Goal: Task Accomplishment & Management: Manage account settings

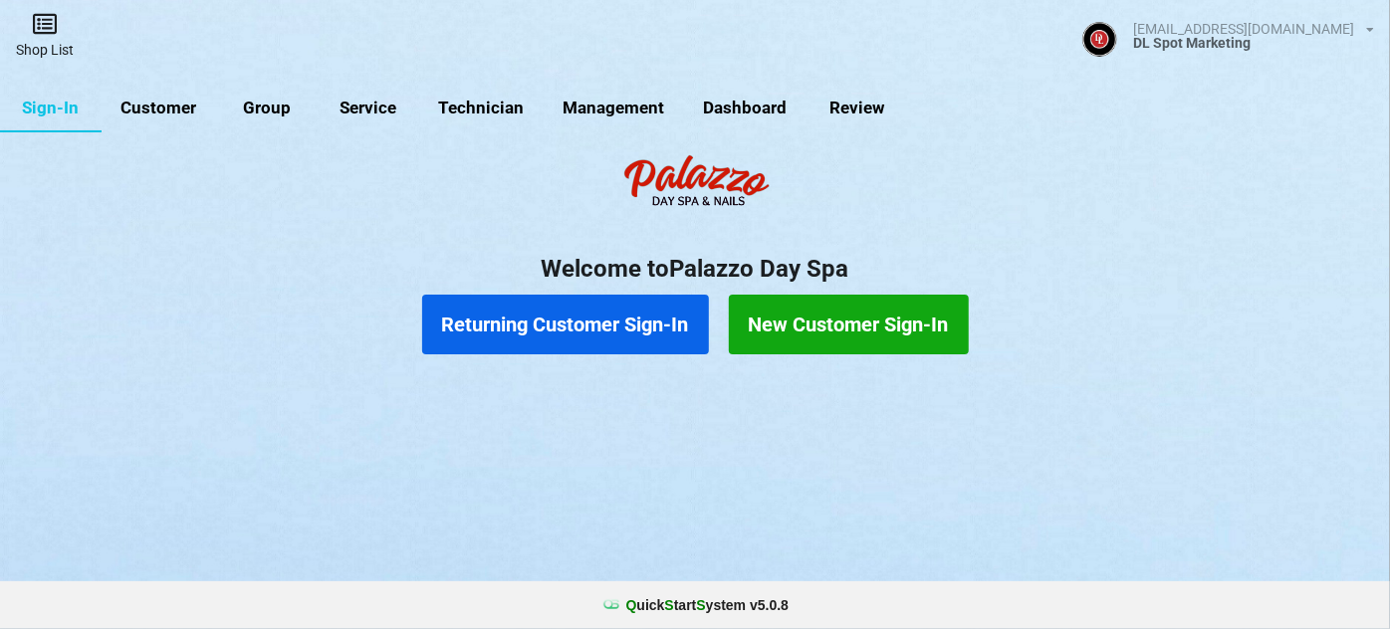
click at [50, 42] on link "Shop List" at bounding box center [45, 35] width 90 height 71
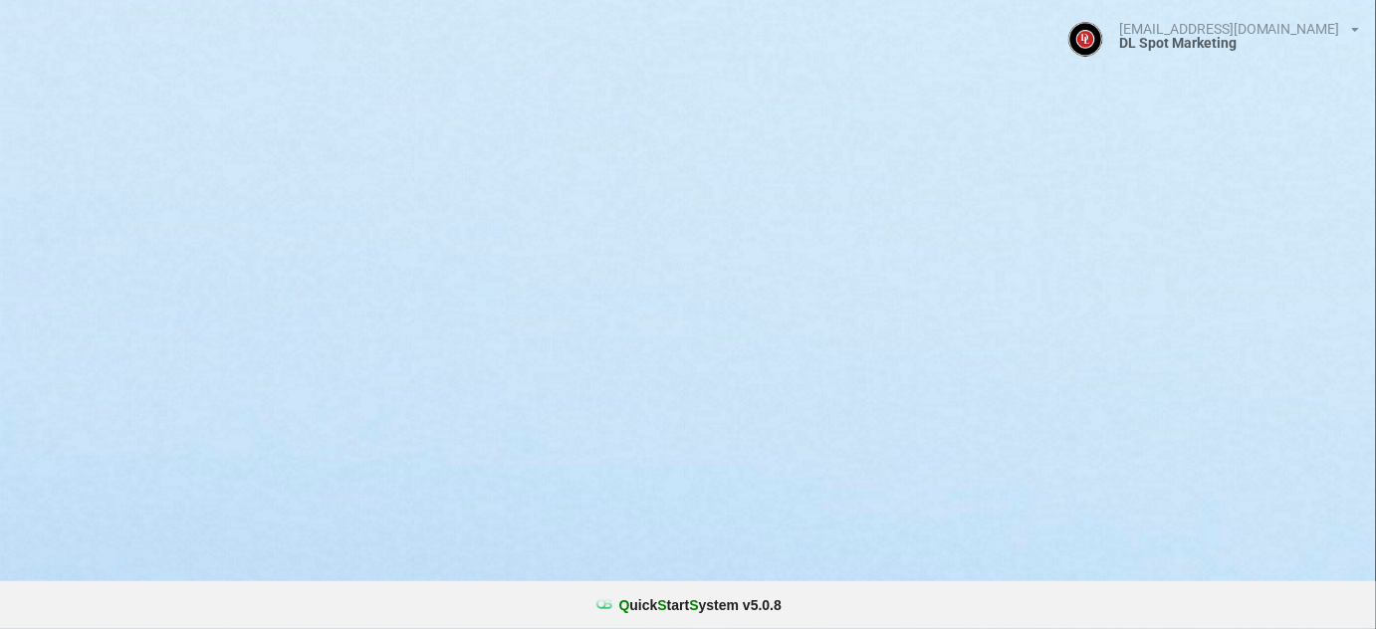
select select "25"
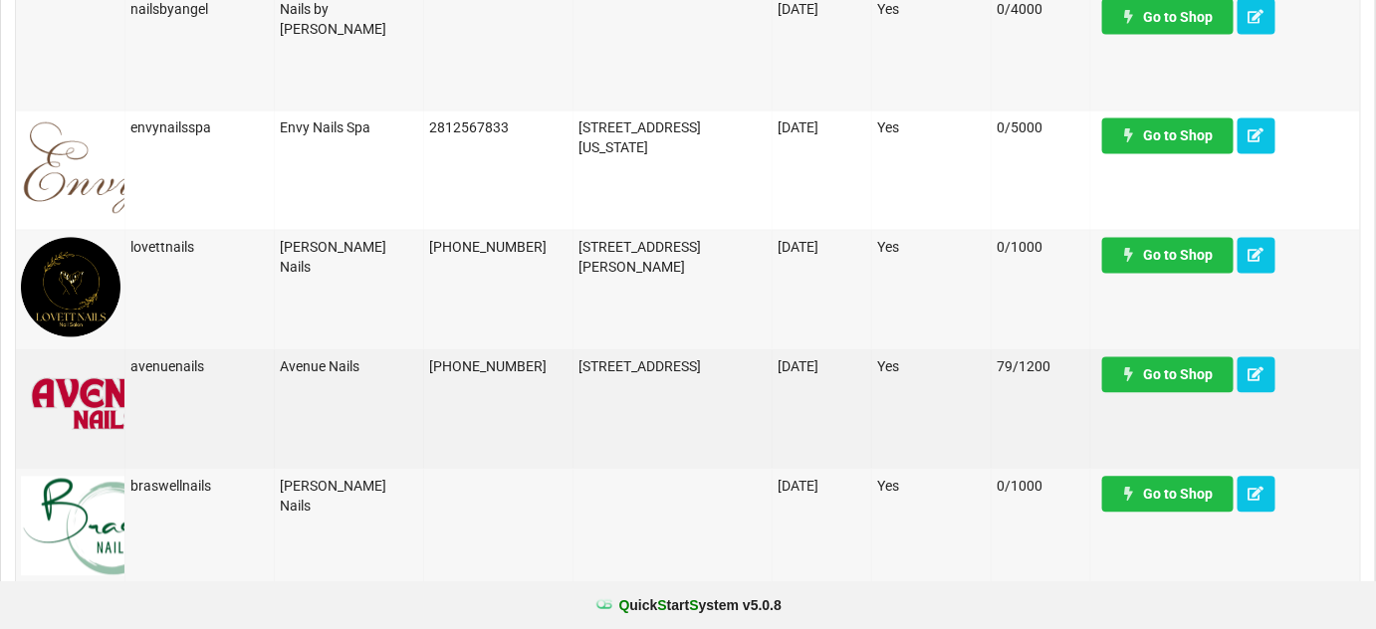
scroll to position [1207, 0]
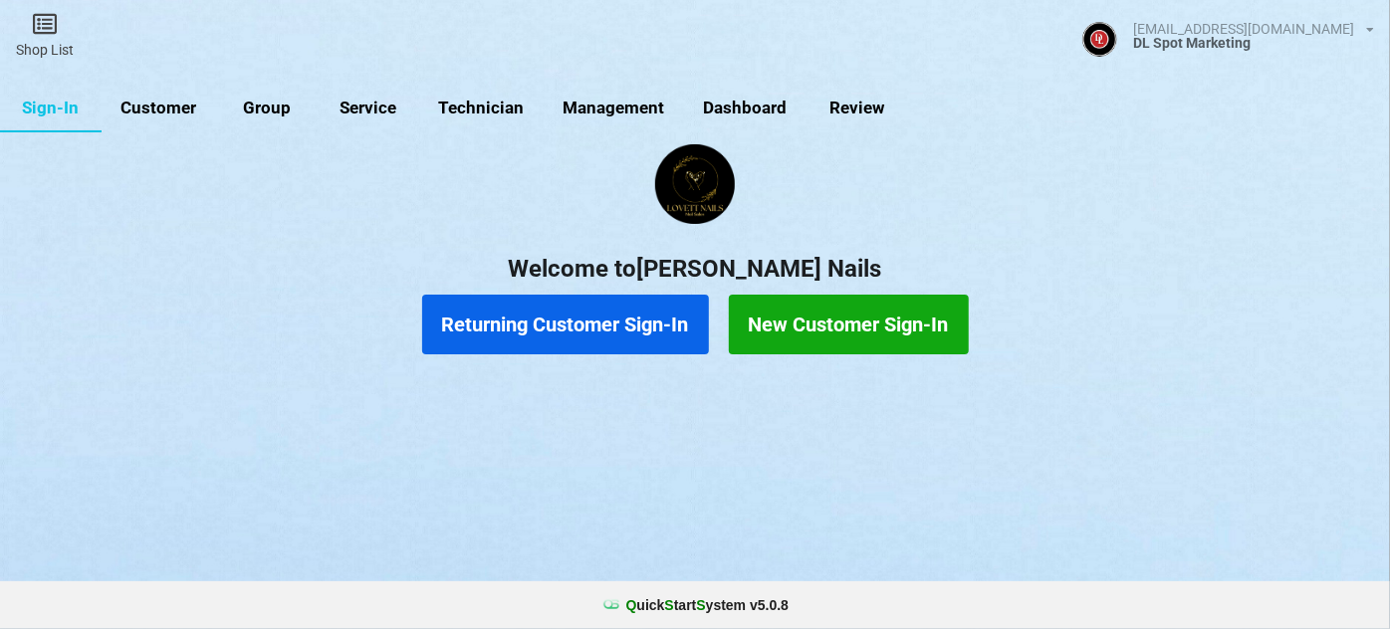
click at [162, 114] on link "Customer" at bounding box center [159, 109] width 115 height 48
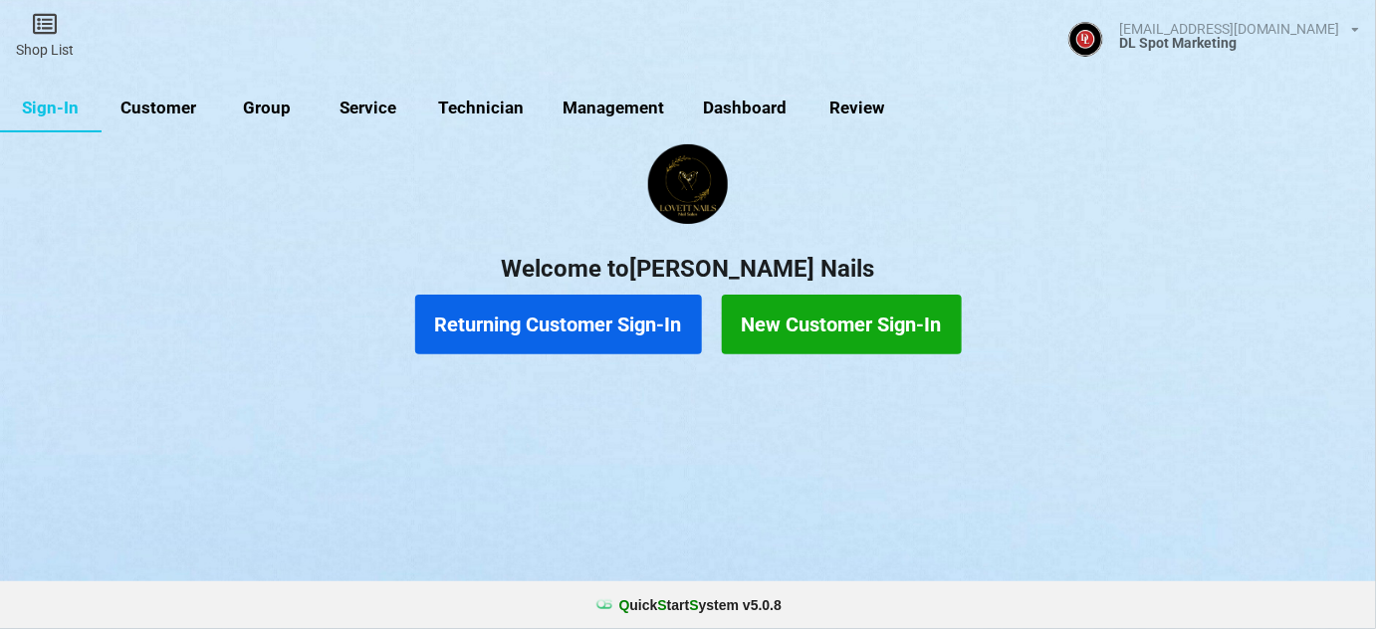
select select "25"
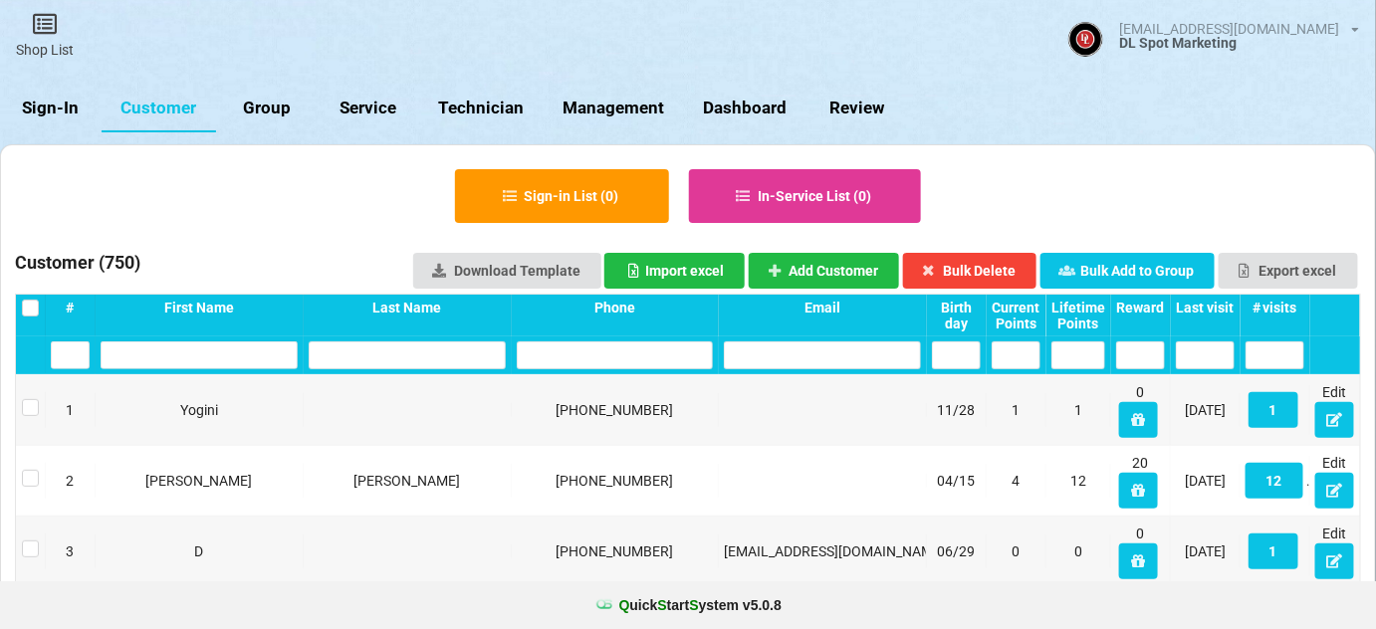
click at [53, 102] on link "Sign-In" at bounding box center [51, 109] width 102 height 48
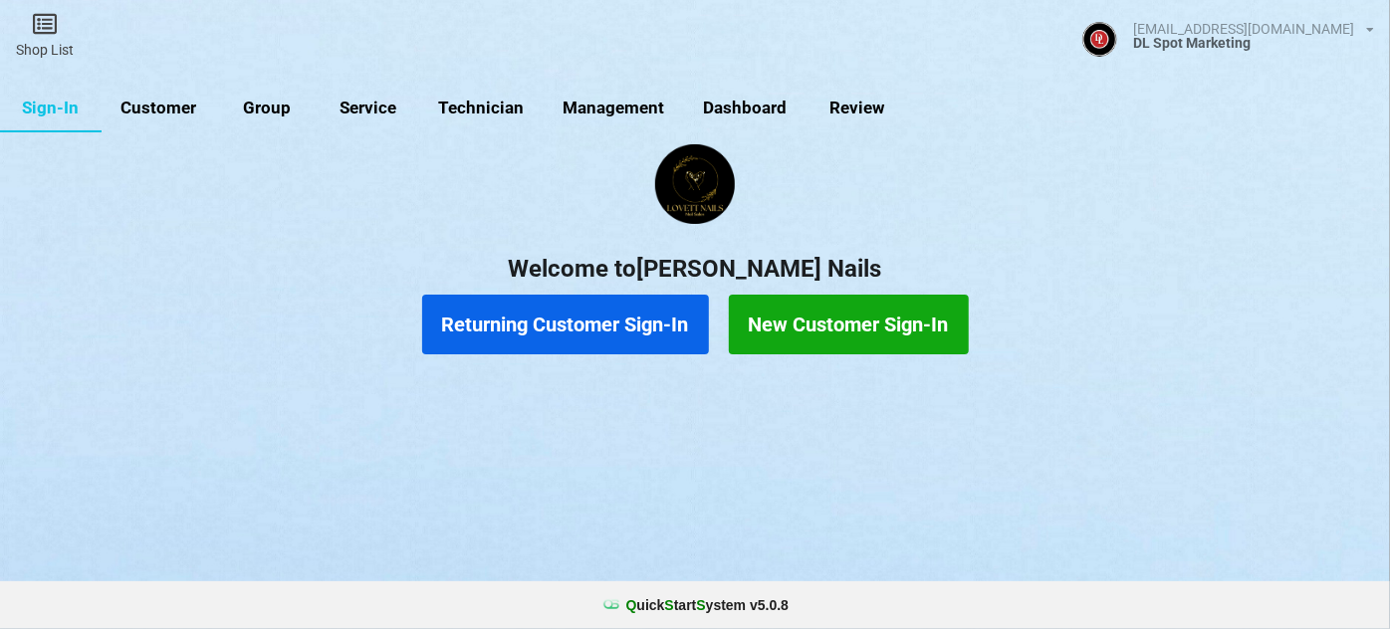
click at [600, 335] on button "Returning Customer Sign-In" at bounding box center [565, 325] width 287 height 60
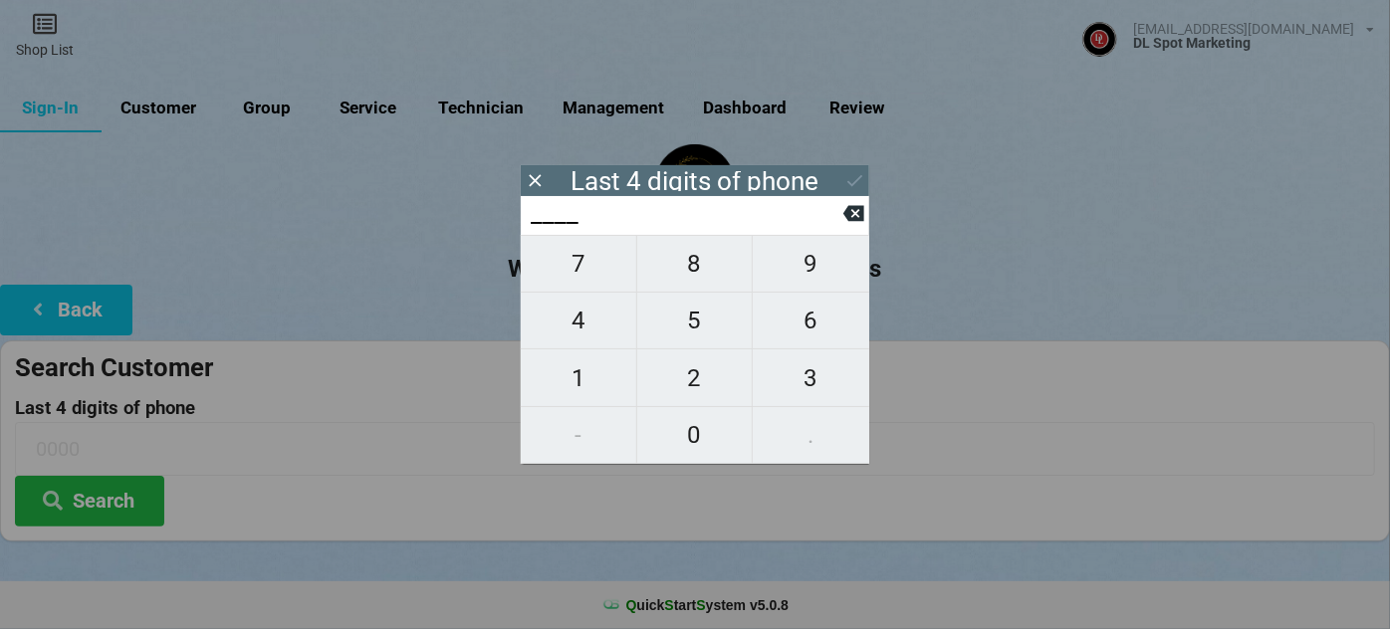
click at [709, 267] on span "8" at bounding box center [695, 264] width 116 height 42
type input "8___"
click at [854, 336] on span "6" at bounding box center [811, 321] width 116 height 42
type input "86__"
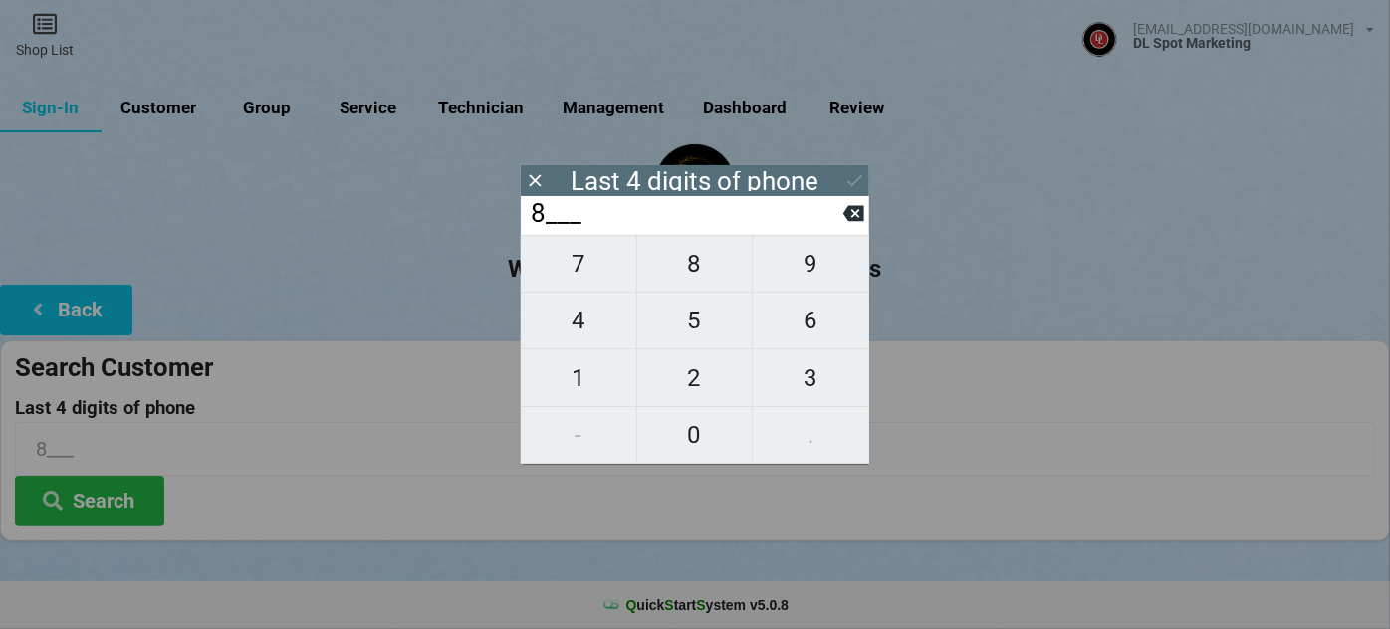
type input "86__"
click at [849, 334] on span "6" at bounding box center [811, 321] width 116 height 42
type input "866_"
click at [849, 334] on span "6" at bounding box center [811, 321] width 116 height 42
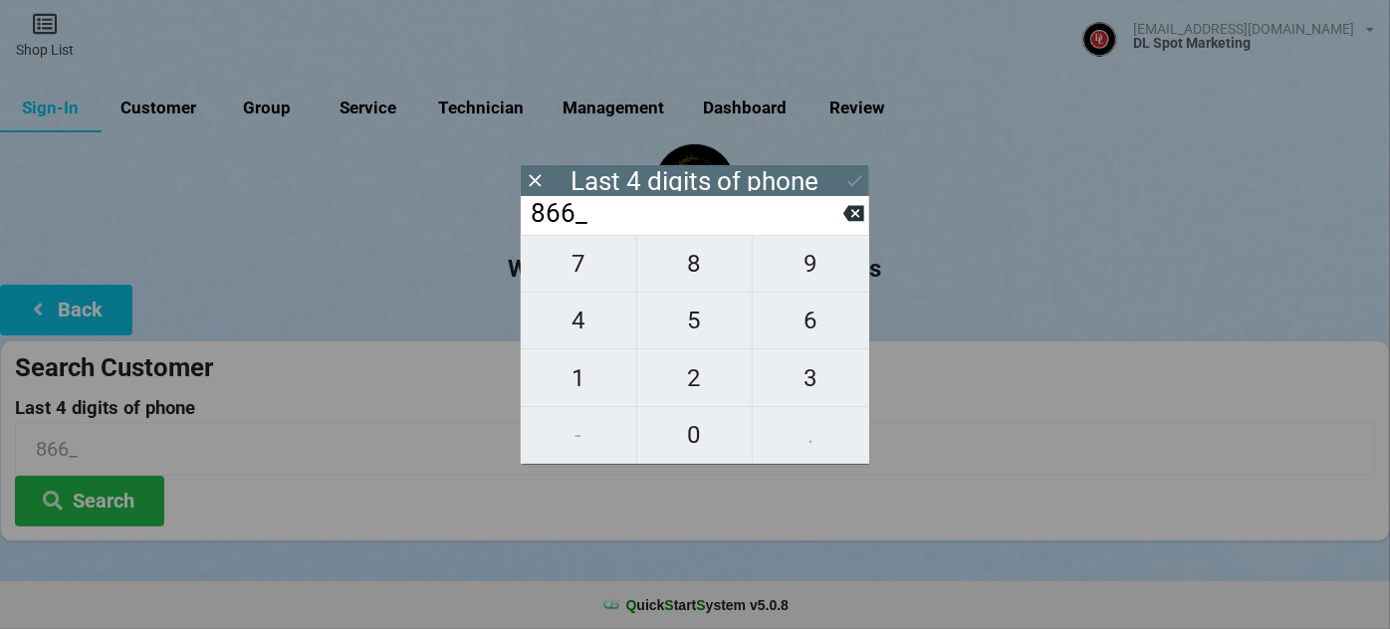
type input "8666"
click at [855, 177] on icon at bounding box center [854, 180] width 21 height 21
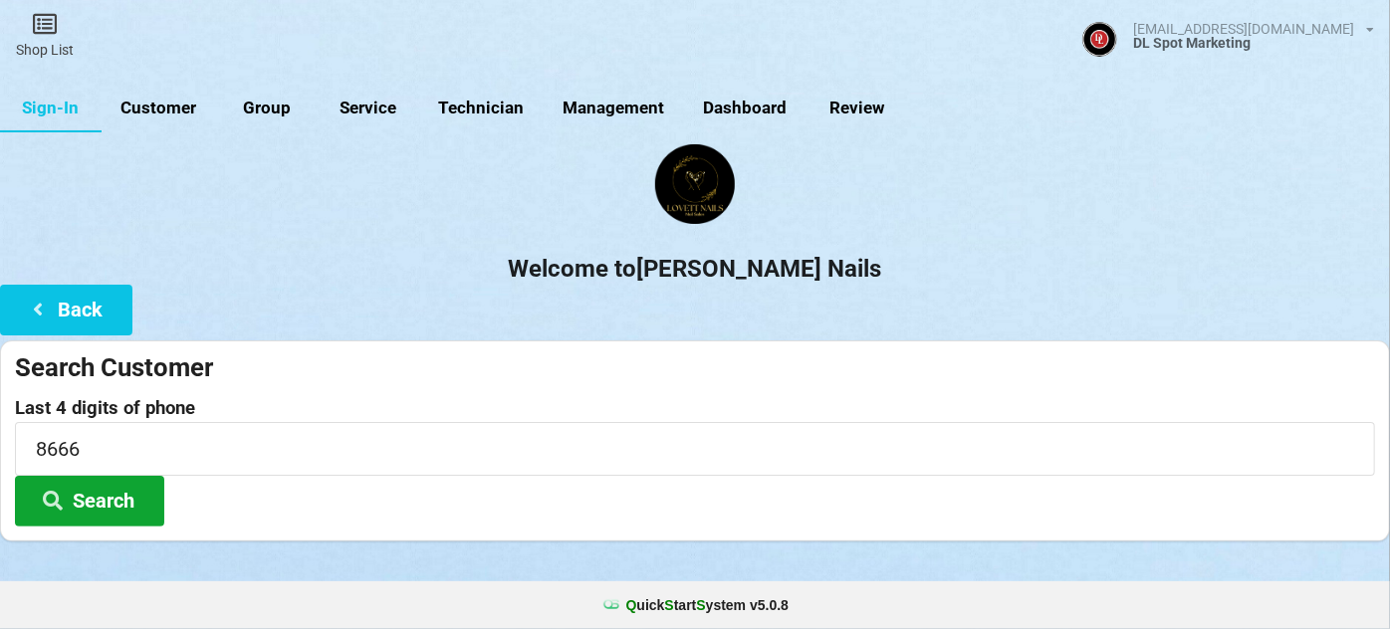
click at [121, 503] on button "Search" at bounding box center [89, 501] width 149 height 51
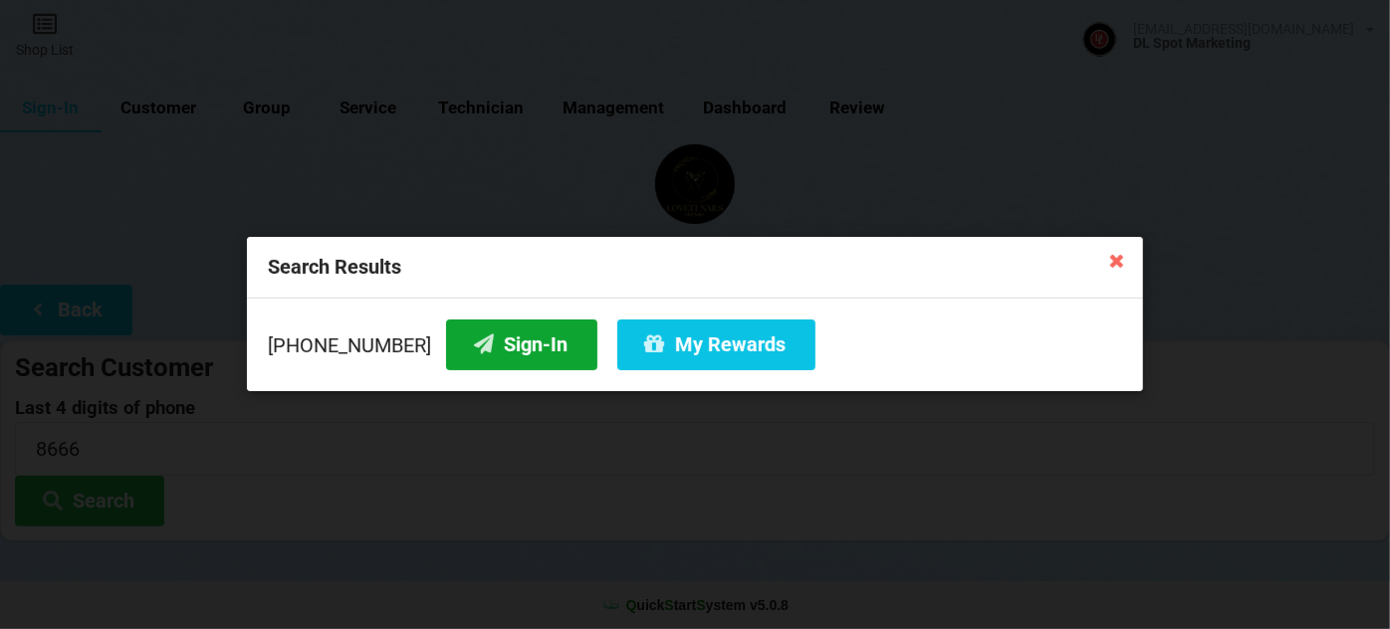
click at [512, 350] on button "Sign-In" at bounding box center [521, 345] width 151 height 51
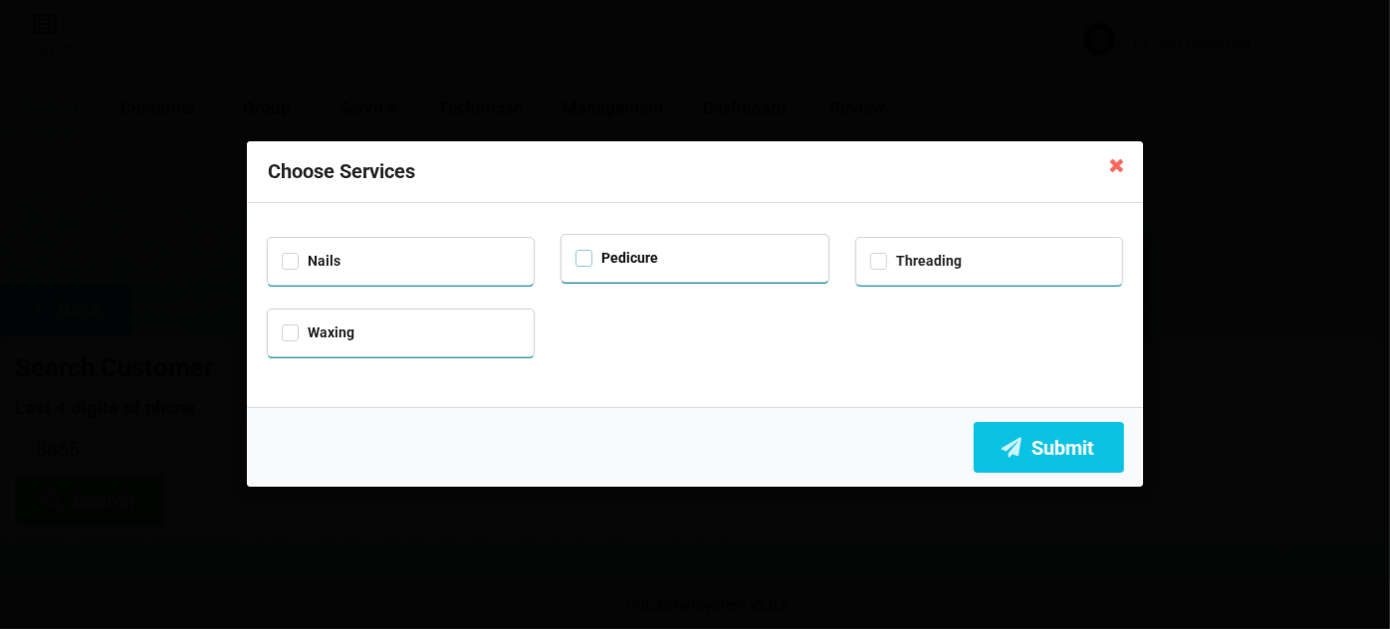
click at [589, 262] on label "Pedicure" at bounding box center [617, 258] width 83 height 17
checkbox input "true"
click at [1045, 447] on button "Submit" at bounding box center [1049, 447] width 150 height 51
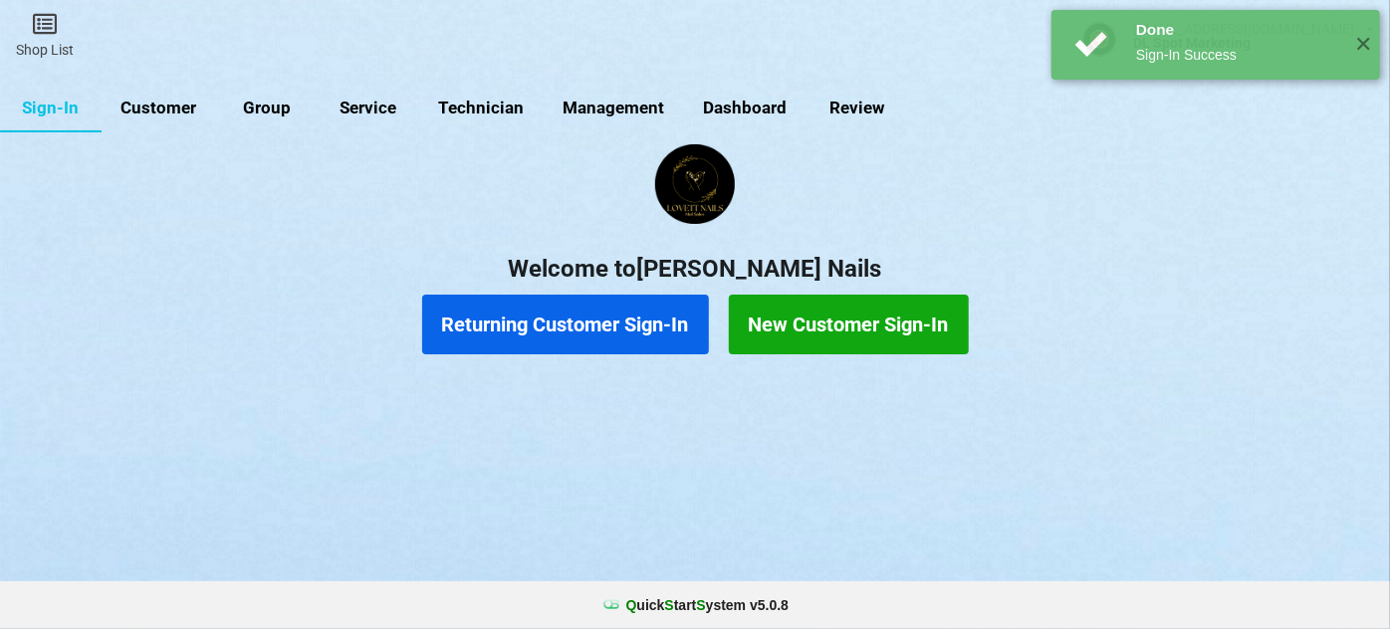
click at [162, 106] on link "Customer" at bounding box center [159, 109] width 115 height 48
select select "25"
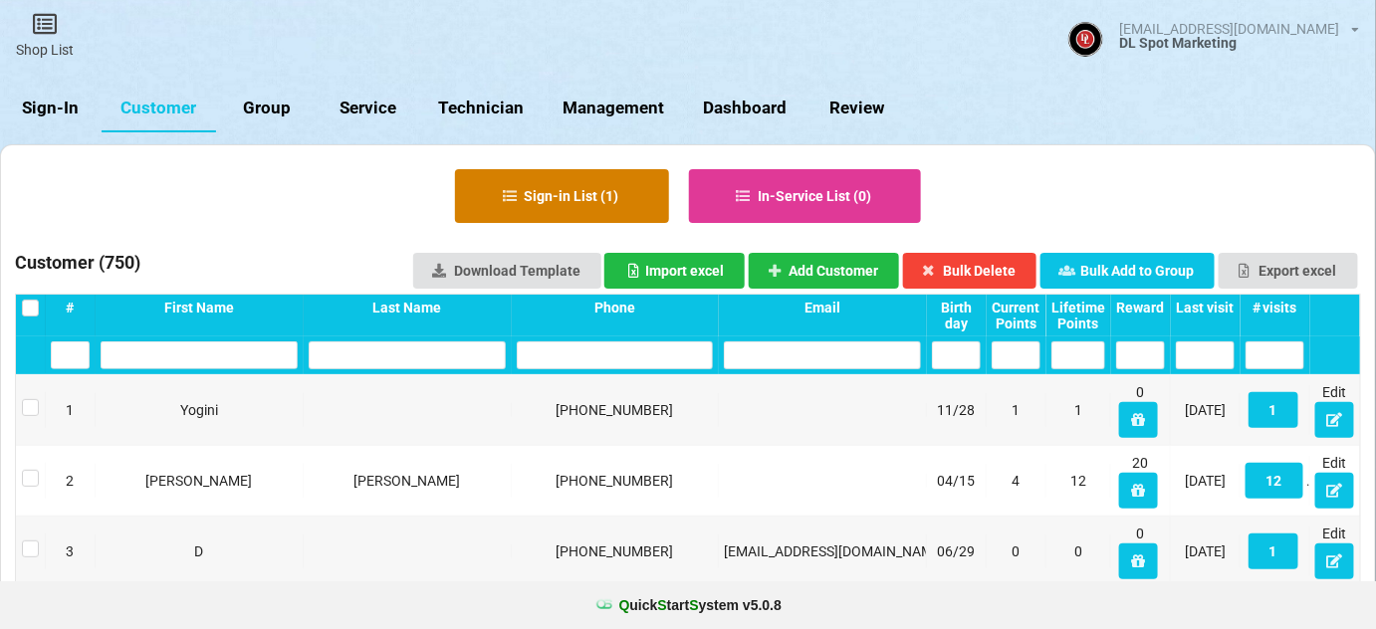
click at [551, 187] on button "Sign-in List ( 1 )" at bounding box center [562, 196] width 214 height 54
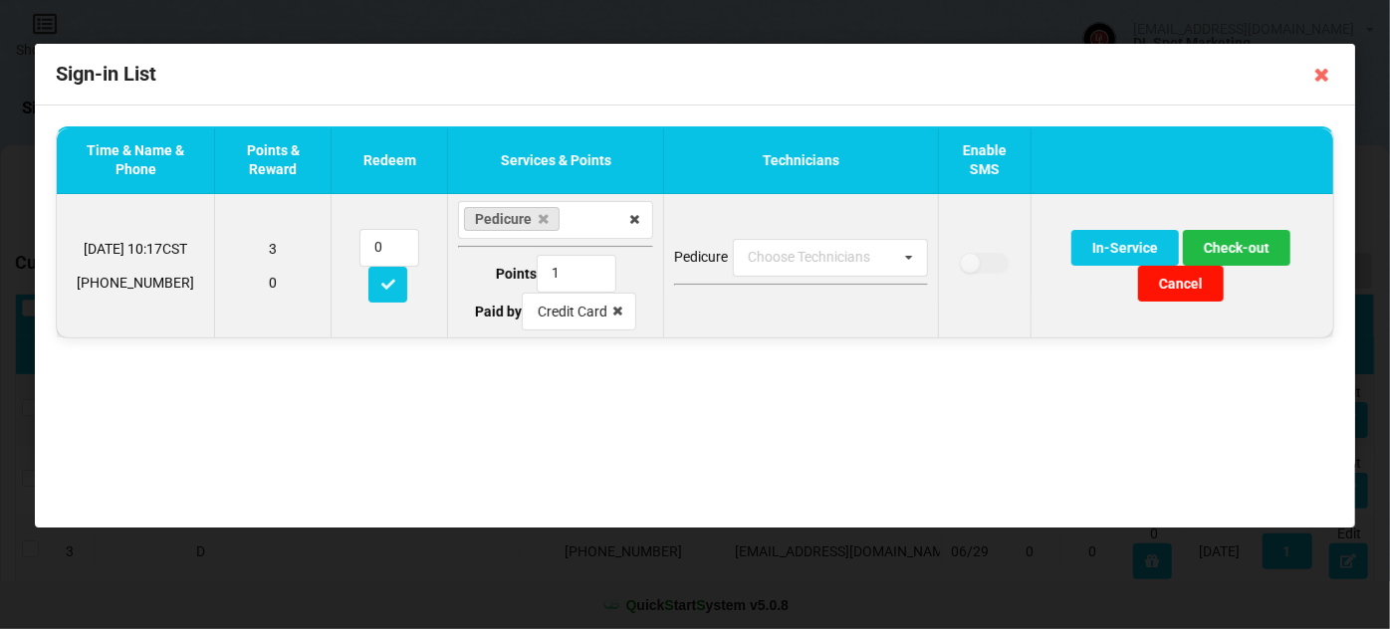
click at [1180, 284] on button "Cancel" at bounding box center [1181, 284] width 86 height 36
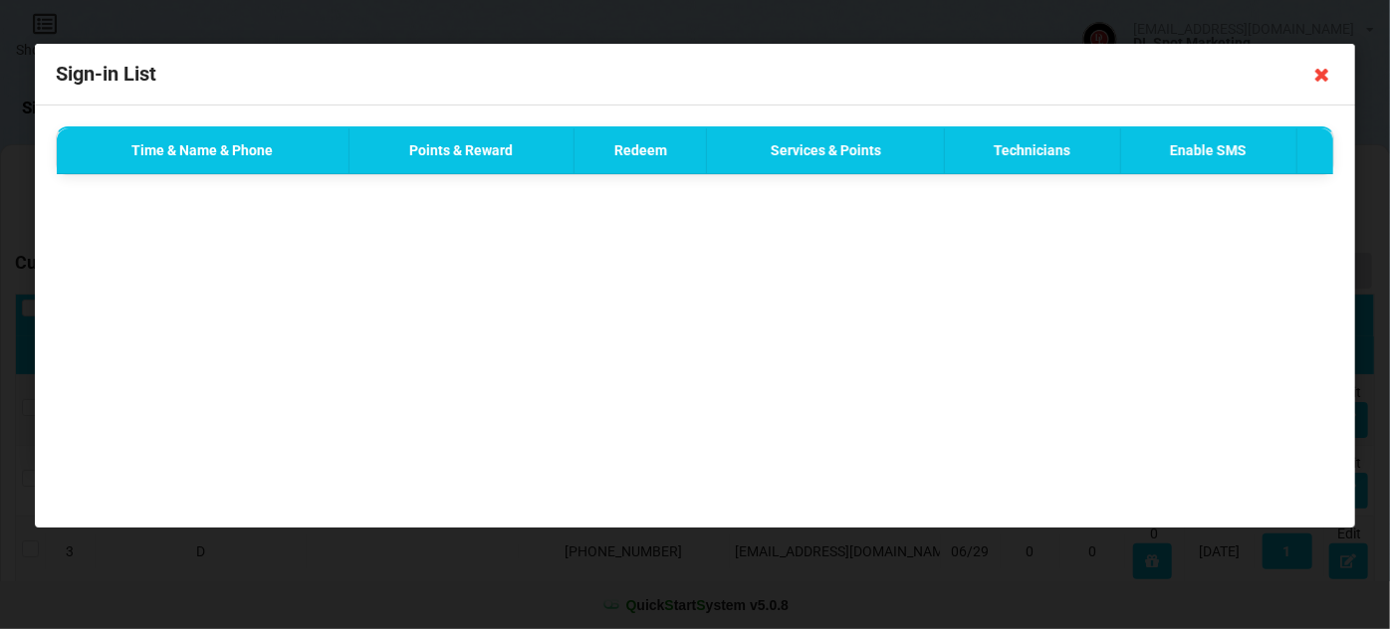
click at [1320, 74] on icon at bounding box center [1322, 75] width 32 height 32
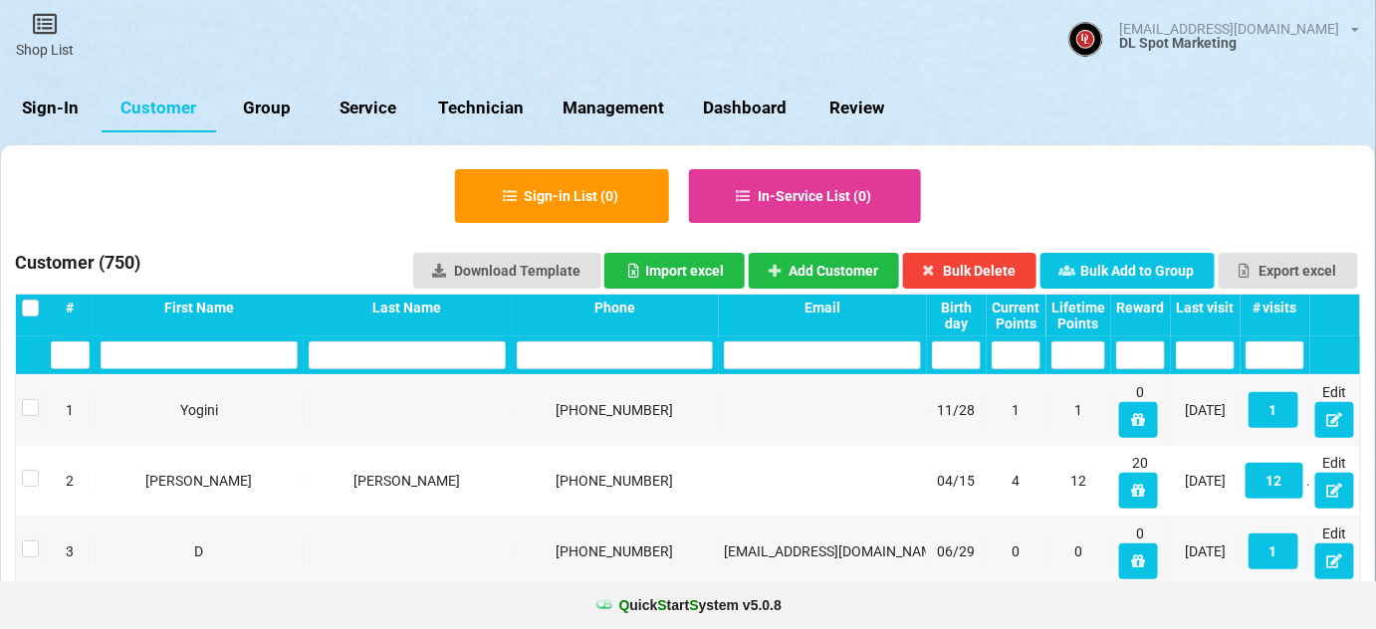
click at [552, 362] on input "text" at bounding box center [615, 356] width 197 height 28
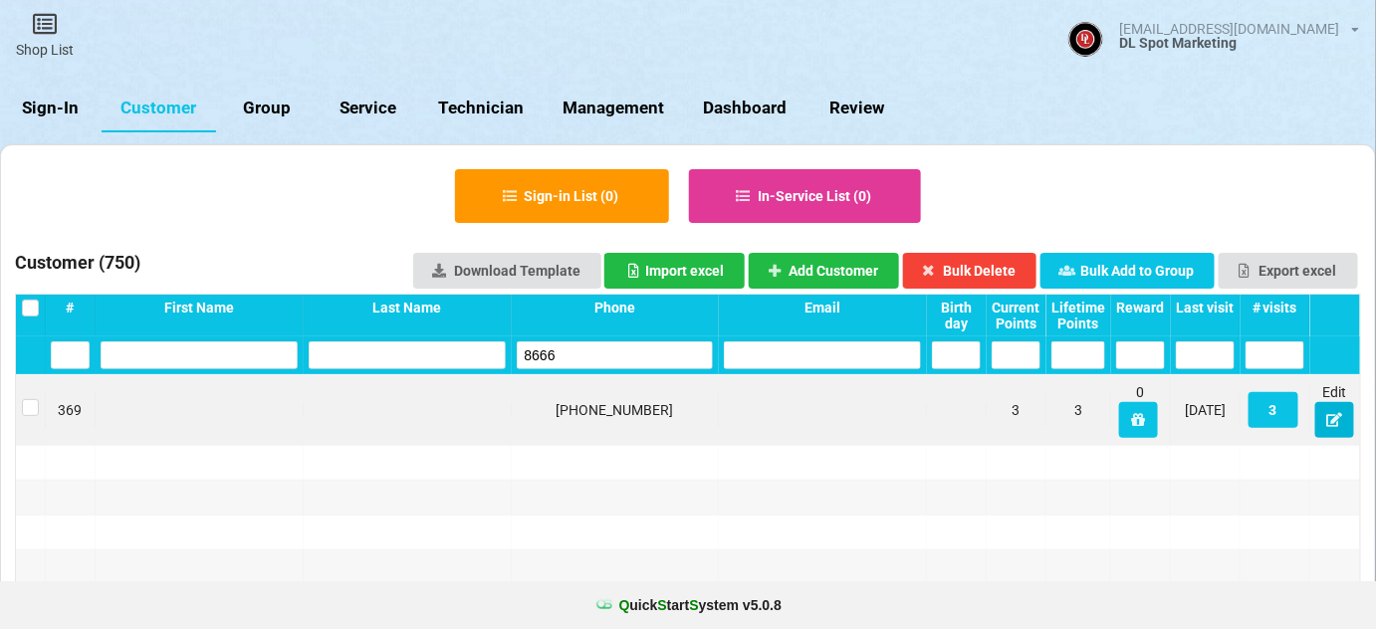
type input "8666"
click at [1331, 425] on icon at bounding box center [1334, 419] width 17 height 12
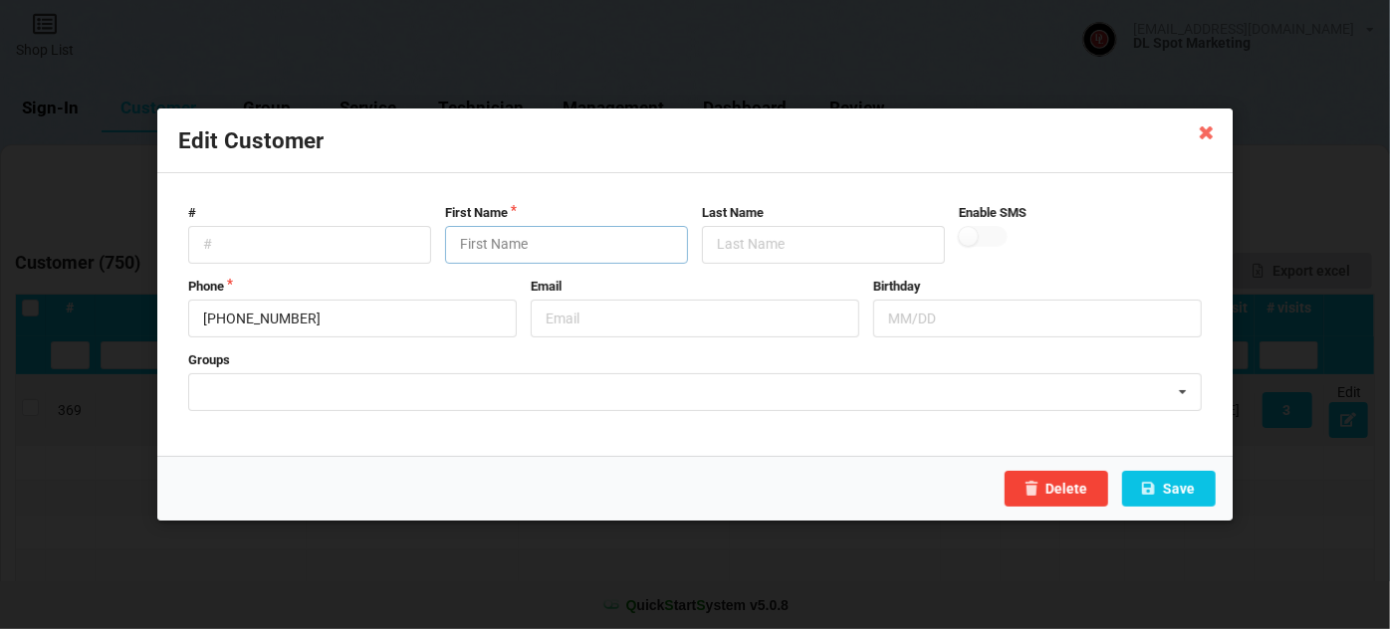
click at [504, 242] on input "text" at bounding box center [566, 245] width 243 height 38
type input "Shan"
click at [771, 249] on input "text" at bounding box center [823, 245] width 243 height 38
type input "Owner"
click at [1184, 487] on button "Save" at bounding box center [1169, 489] width 94 height 36
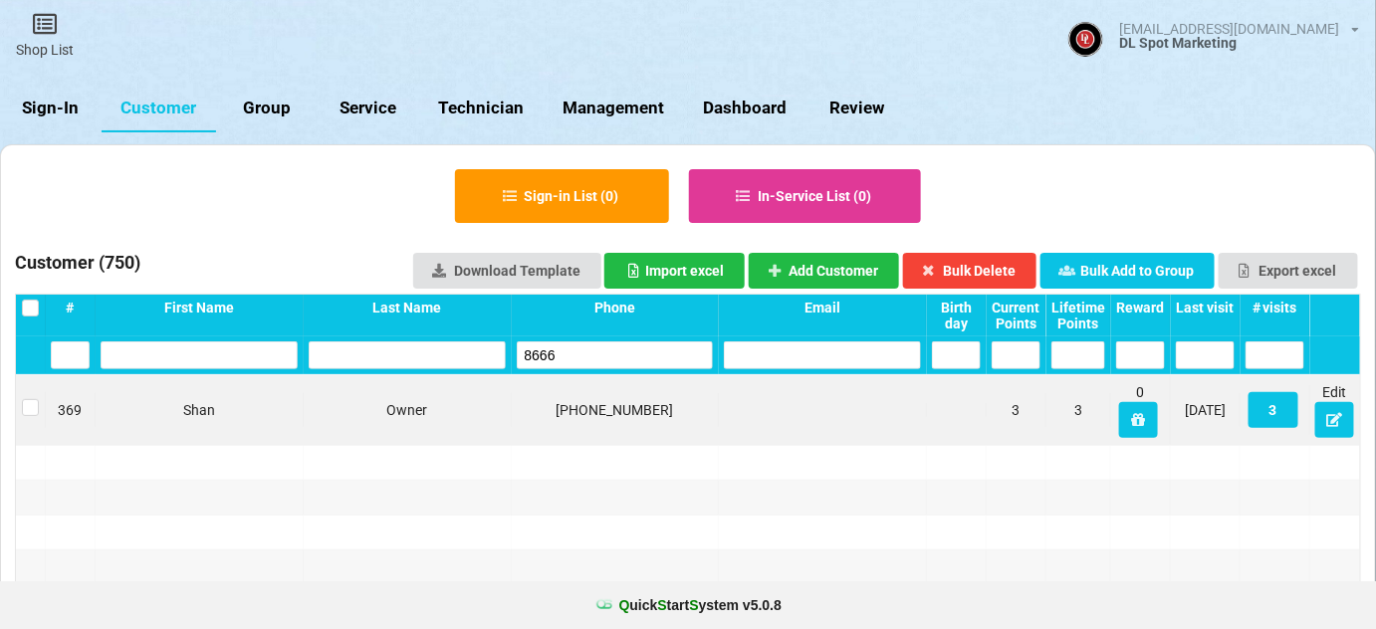
click at [56, 112] on link "Sign-In" at bounding box center [51, 109] width 102 height 48
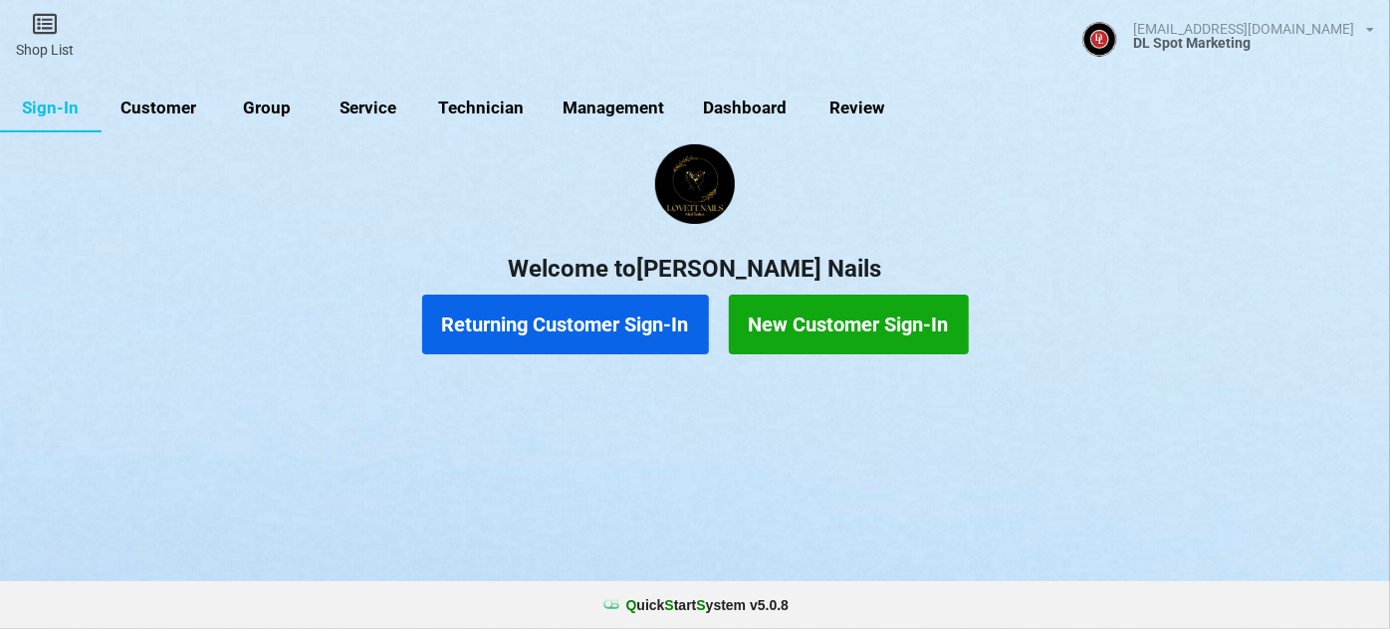
click at [261, 103] on link "Group" at bounding box center [267, 109] width 102 height 48
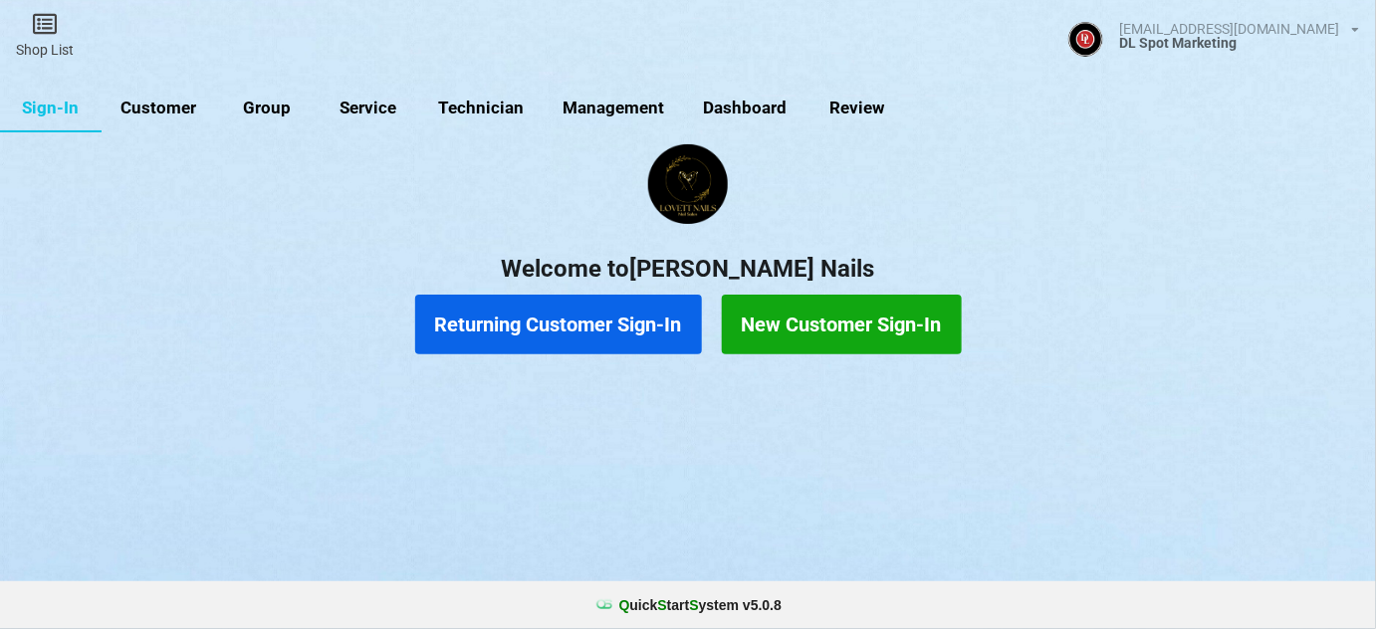
select select "25"
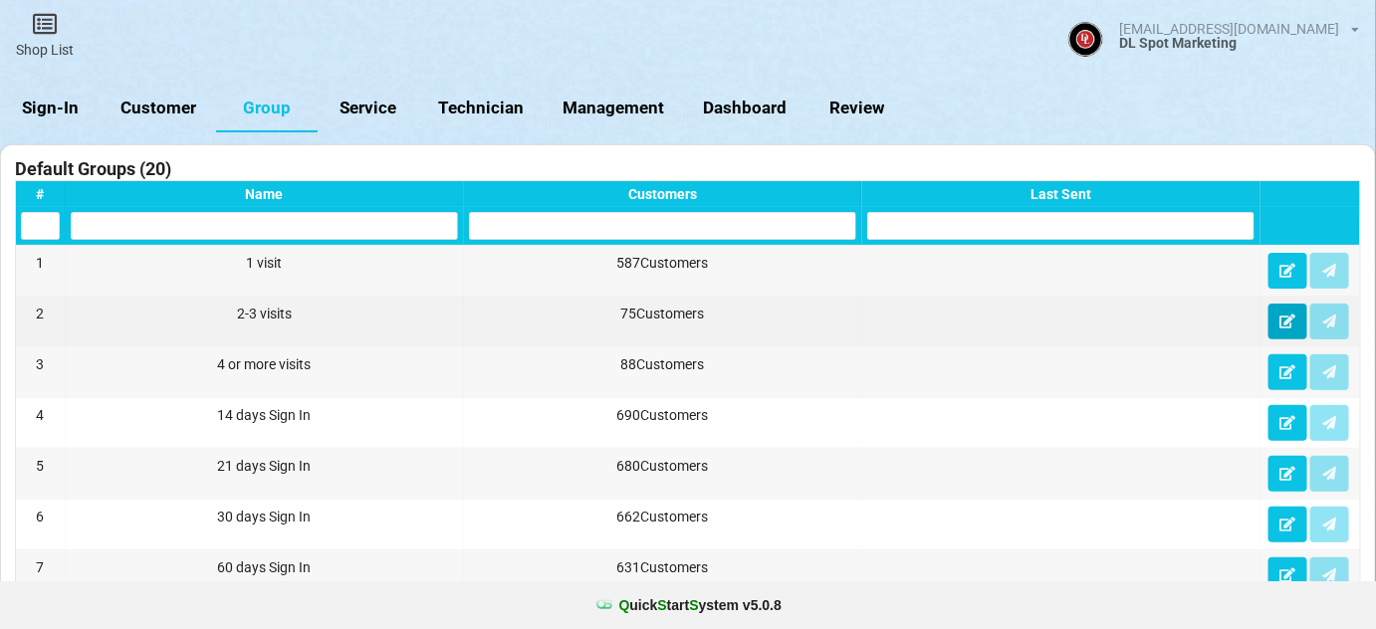
click at [1284, 325] on icon at bounding box center [1287, 321] width 17 height 12
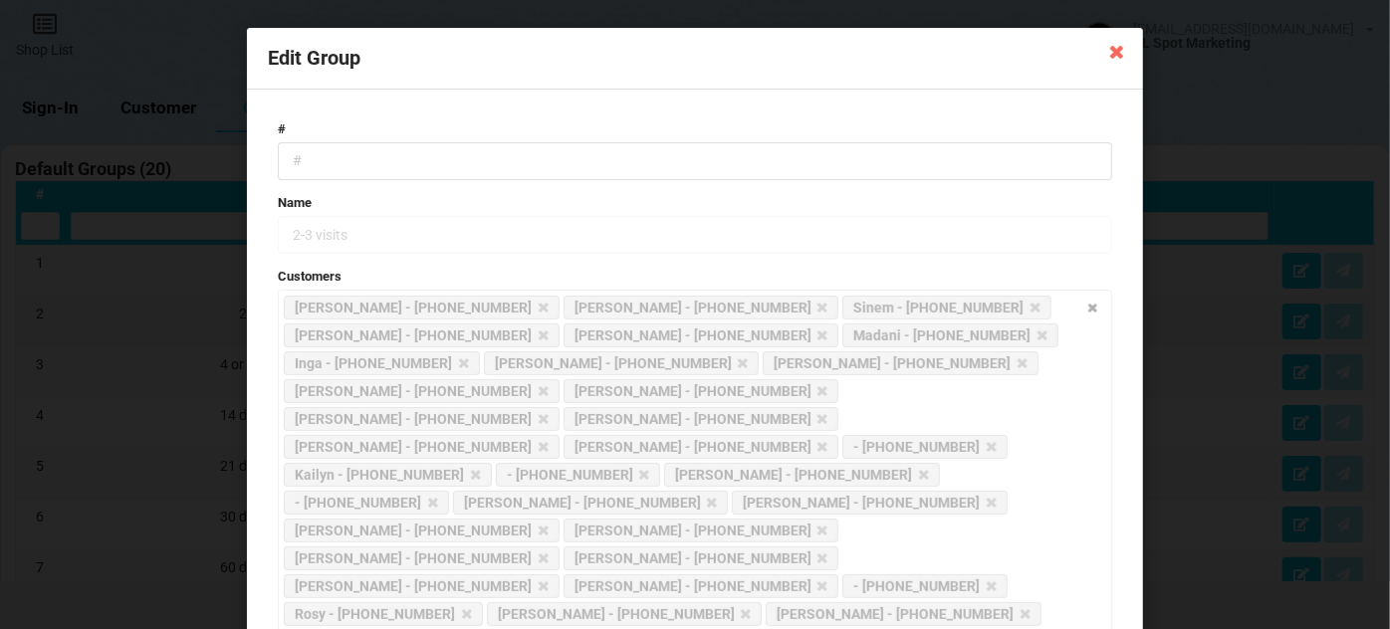
drag, startPoint x: 276, startPoint y: 302, endPoint x: 885, endPoint y: 381, distance: 614.5
drag, startPoint x: 818, startPoint y: 396, endPoint x: 662, endPoint y: 219, distance: 236.3
click at [662, 219] on div "2-3 visits" at bounding box center [695, 235] width 834 height 38
click at [1114, 51] on icon at bounding box center [1117, 51] width 32 height 32
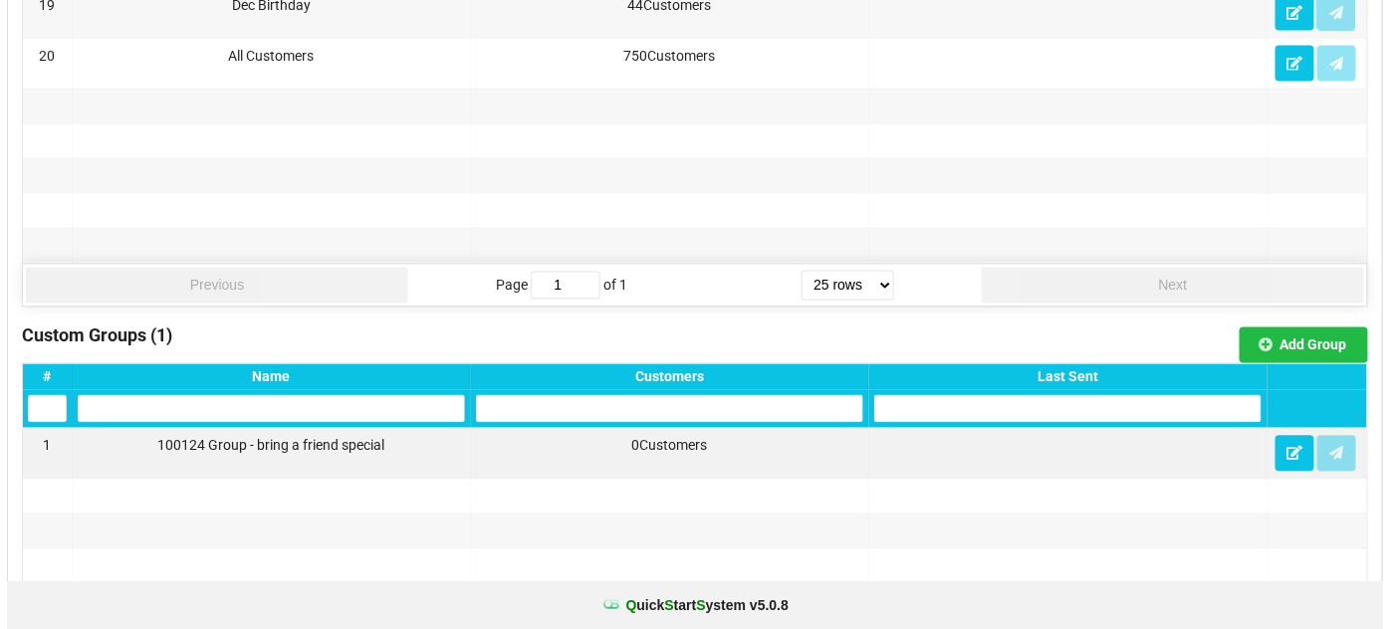
scroll to position [1207, 0]
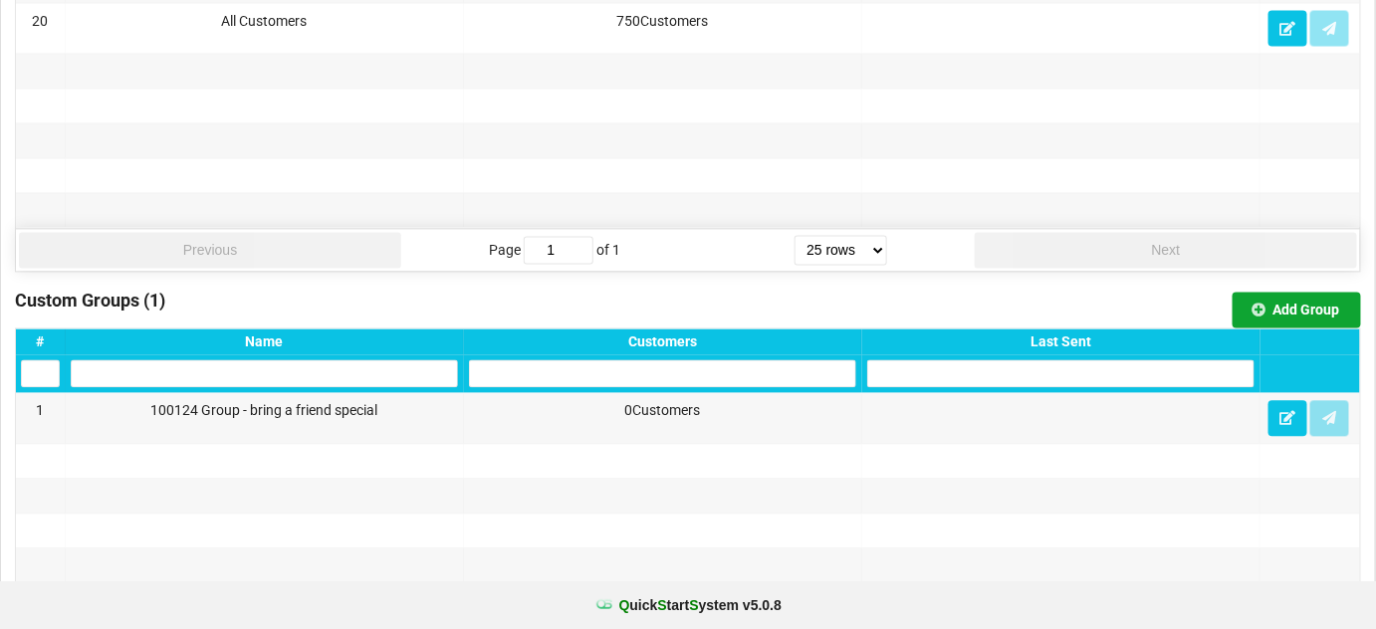
click at [1311, 299] on button "Add Group" at bounding box center [1297, 311] width 128 height 36
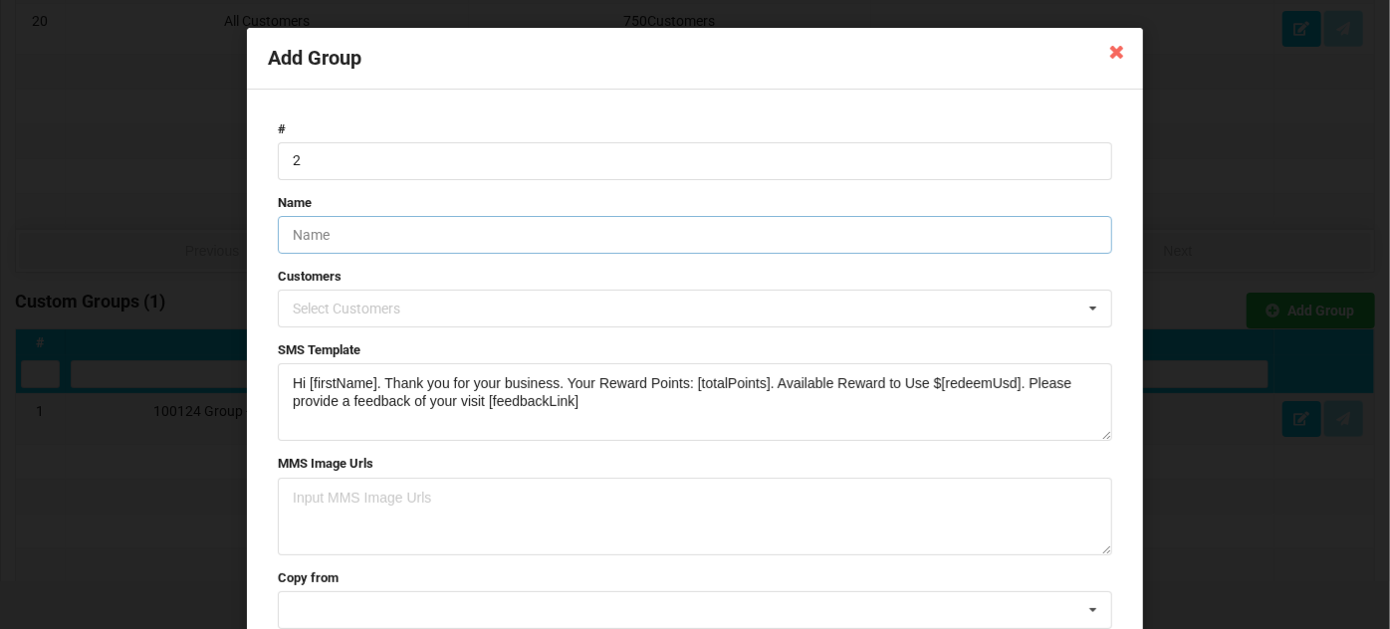
click at [359, 227] on input "text" at bounding box center [695, 235] width 834 height 38
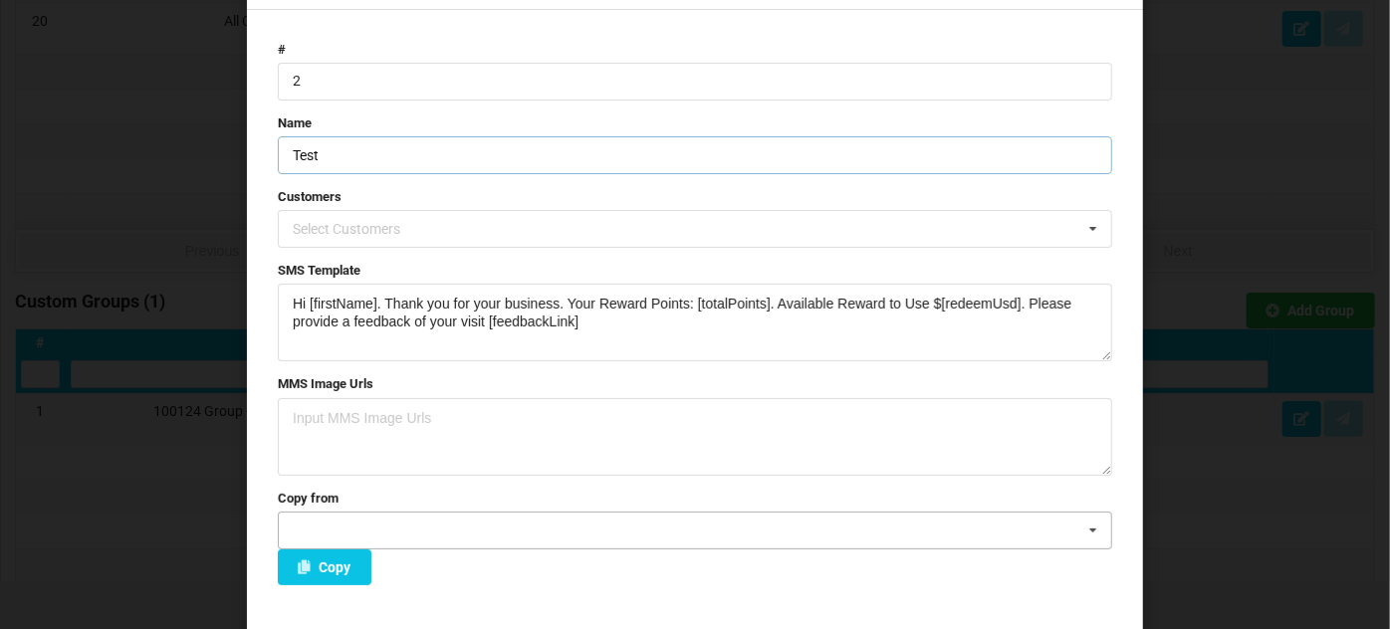
scroll to position [142, 0]
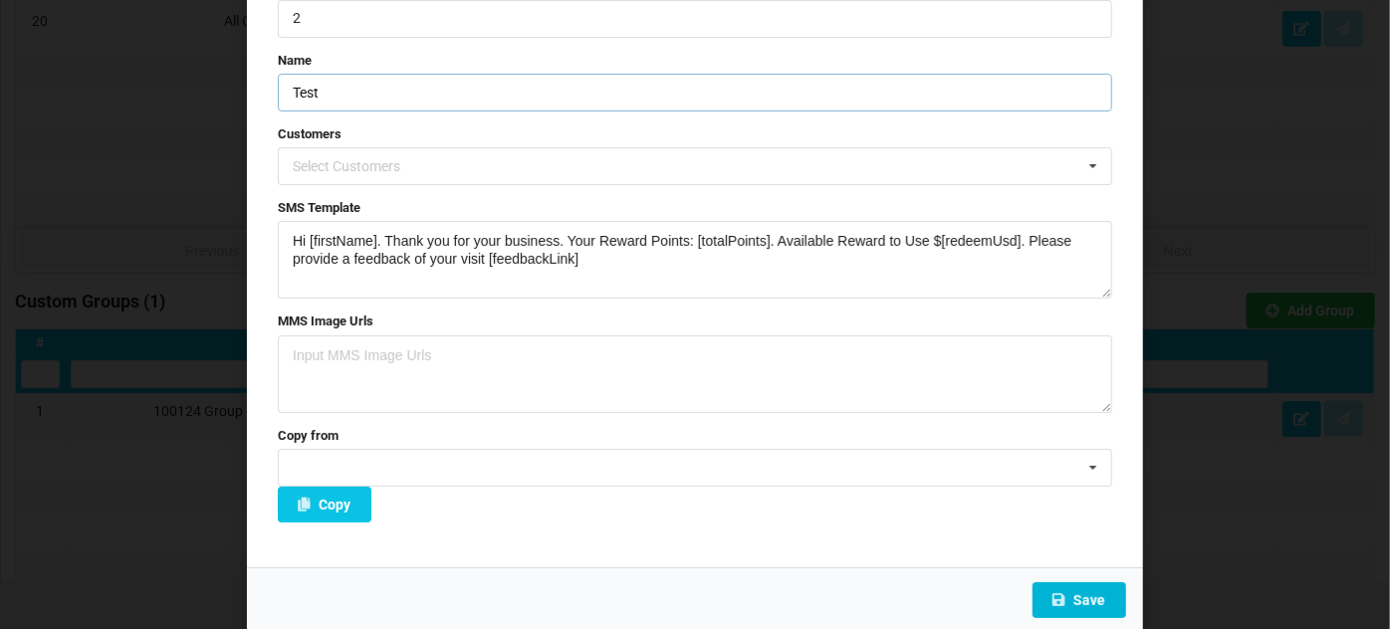
type input "Test"
click at [1074, 598] on button "Save" at bounding box center [1080, 600] width 94 height 36
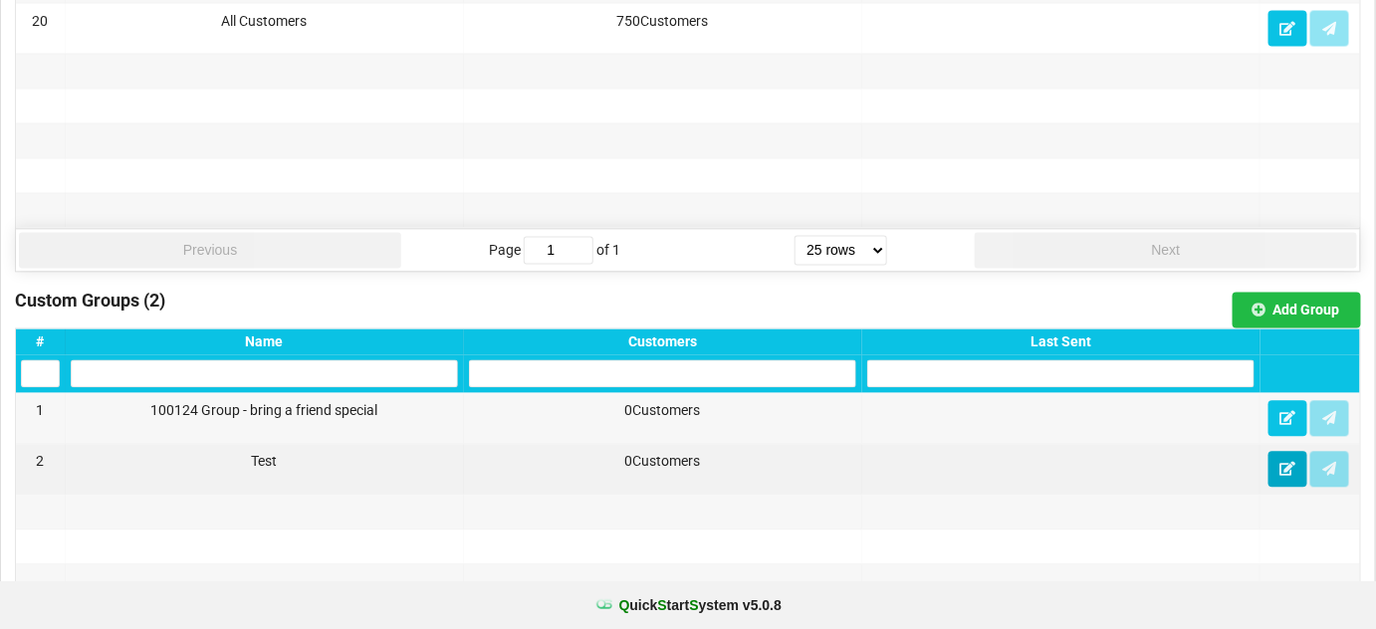
click at [1284, 463] on icon at bounding box center [1287, 469] width 17 height 12
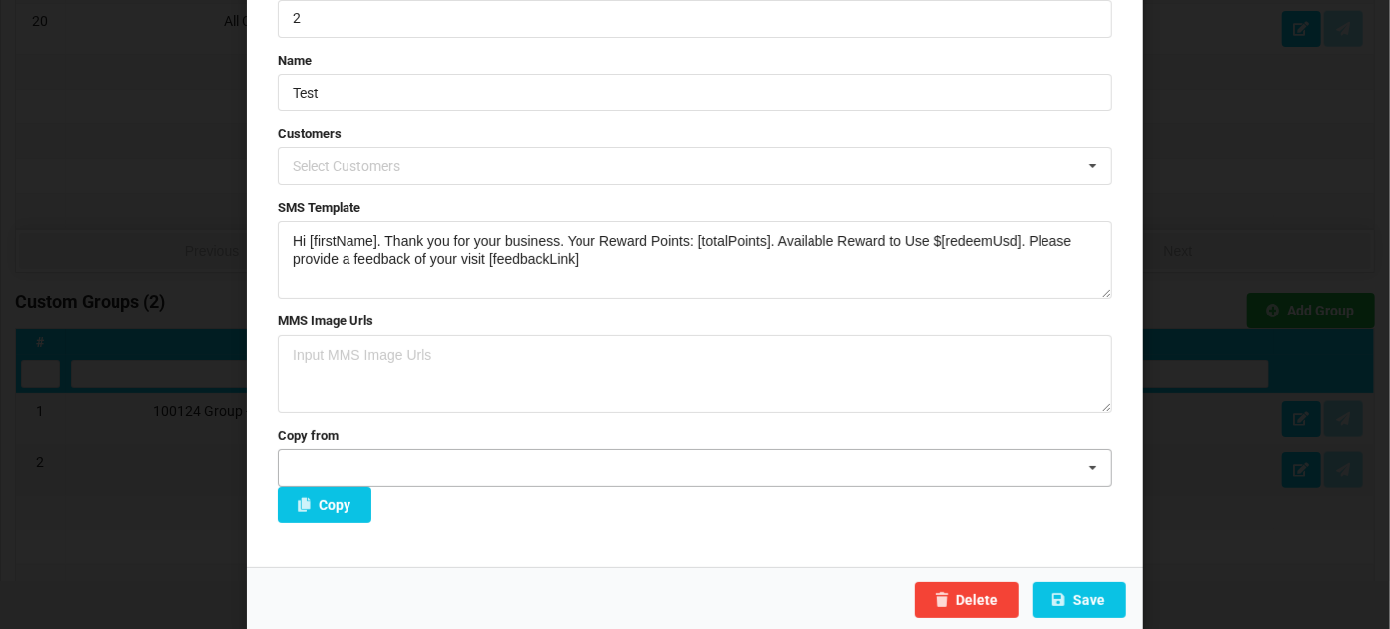
click at [318, 464] on input "text" at bounding box center [308, 467] width 31 height 17
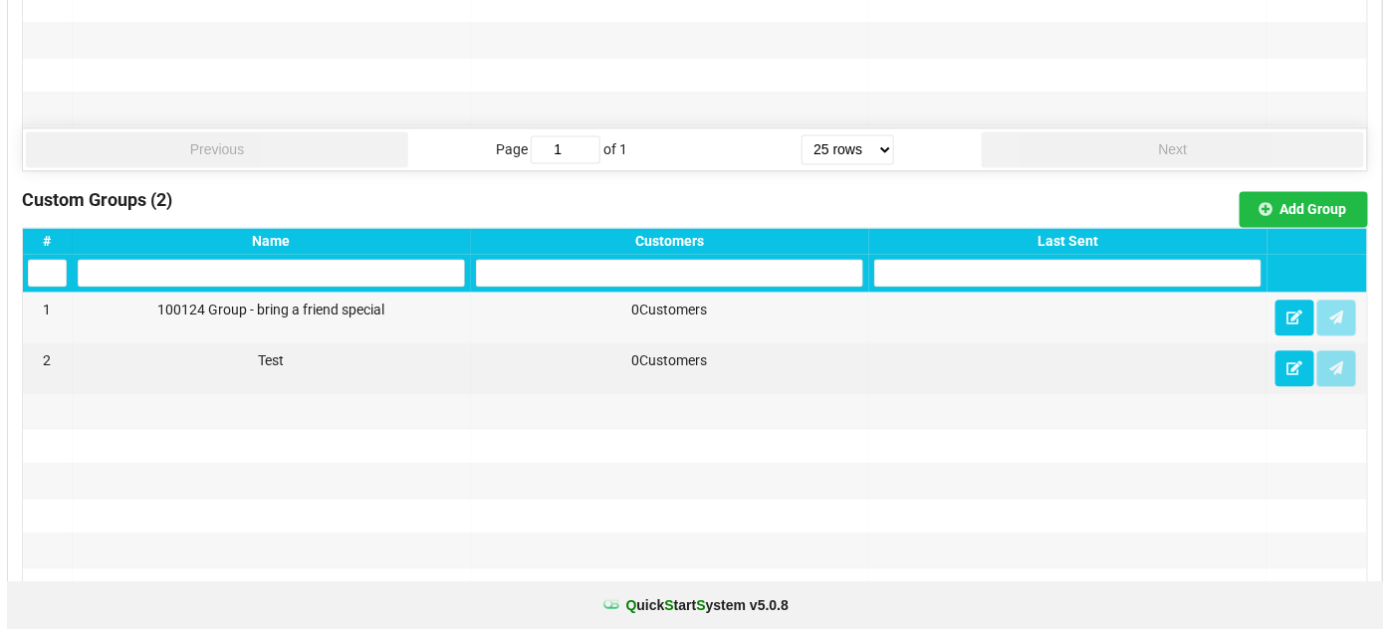
scroll to position [1327, 0]
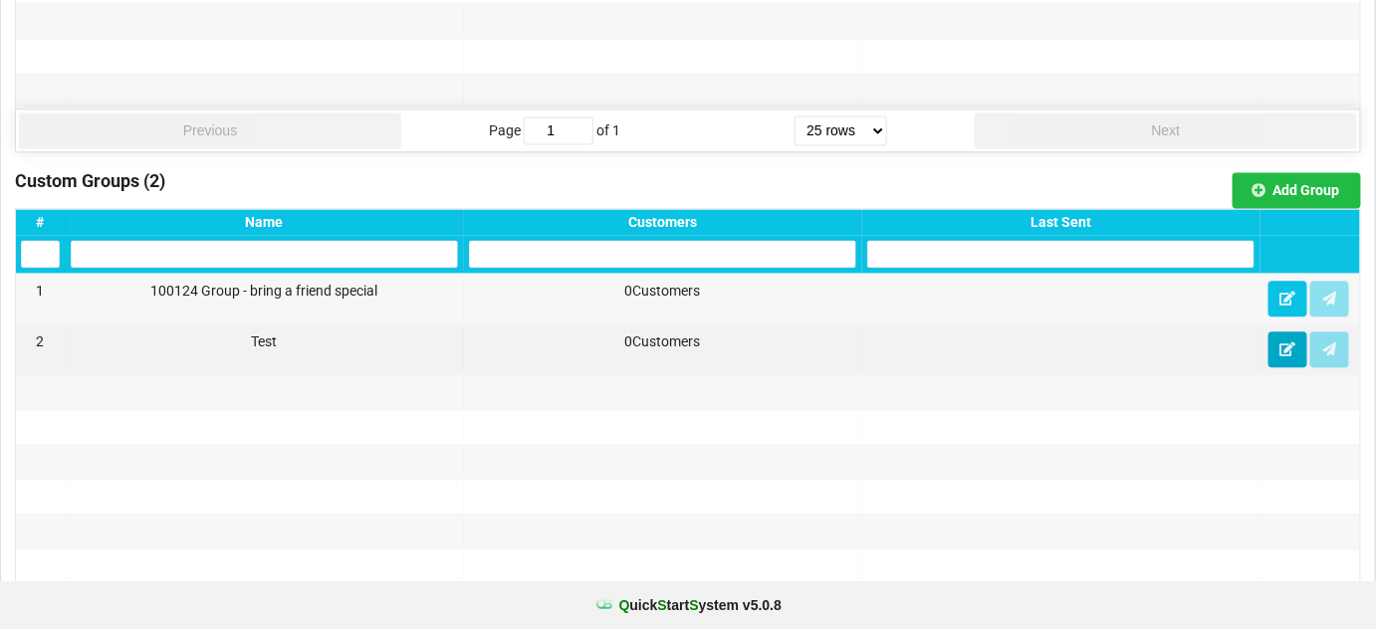
click at [1285, 343] on icon at bounding box center [1287, 349] width 17 height 12
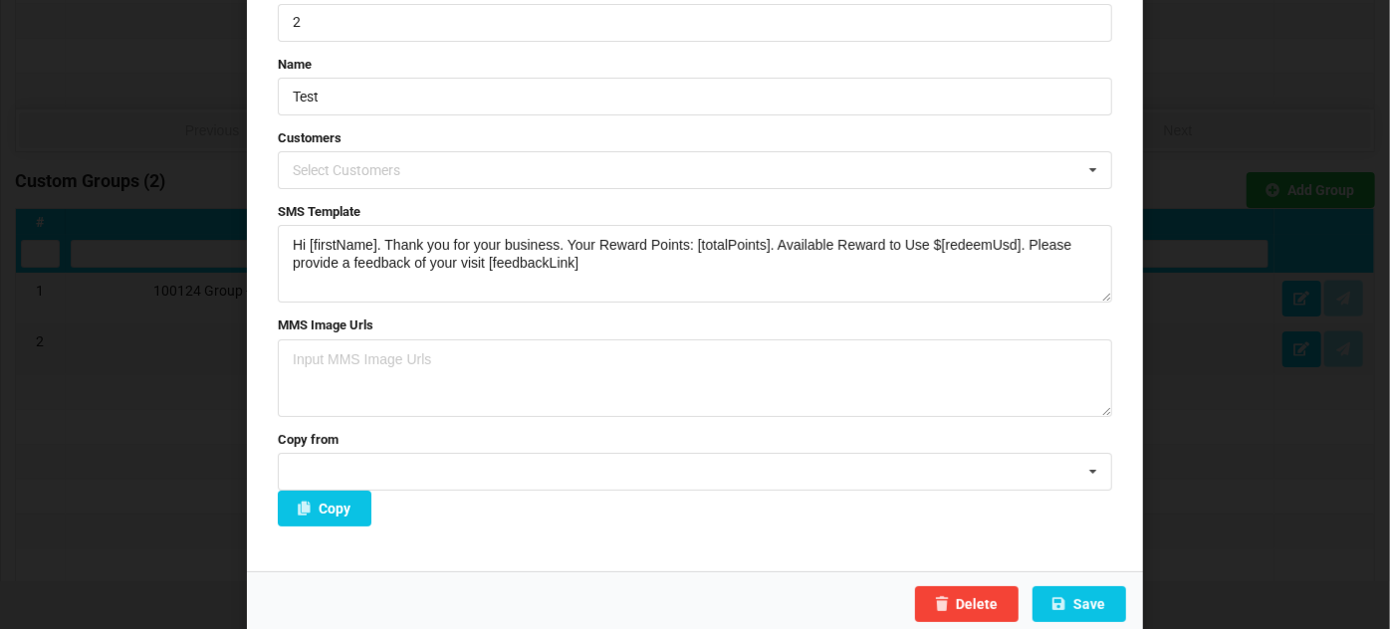
scroll to position [142, 0]
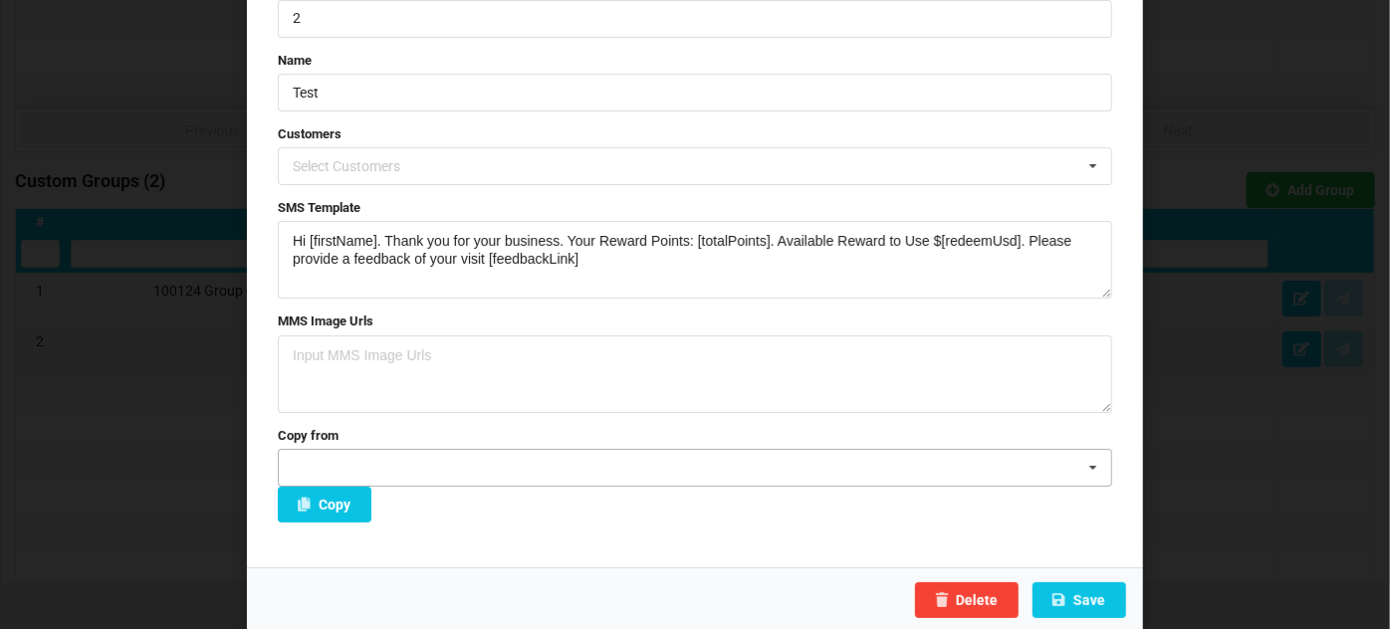
click at [317, 466] on input "text" at bounding box center [308, 467] width 31 height 17
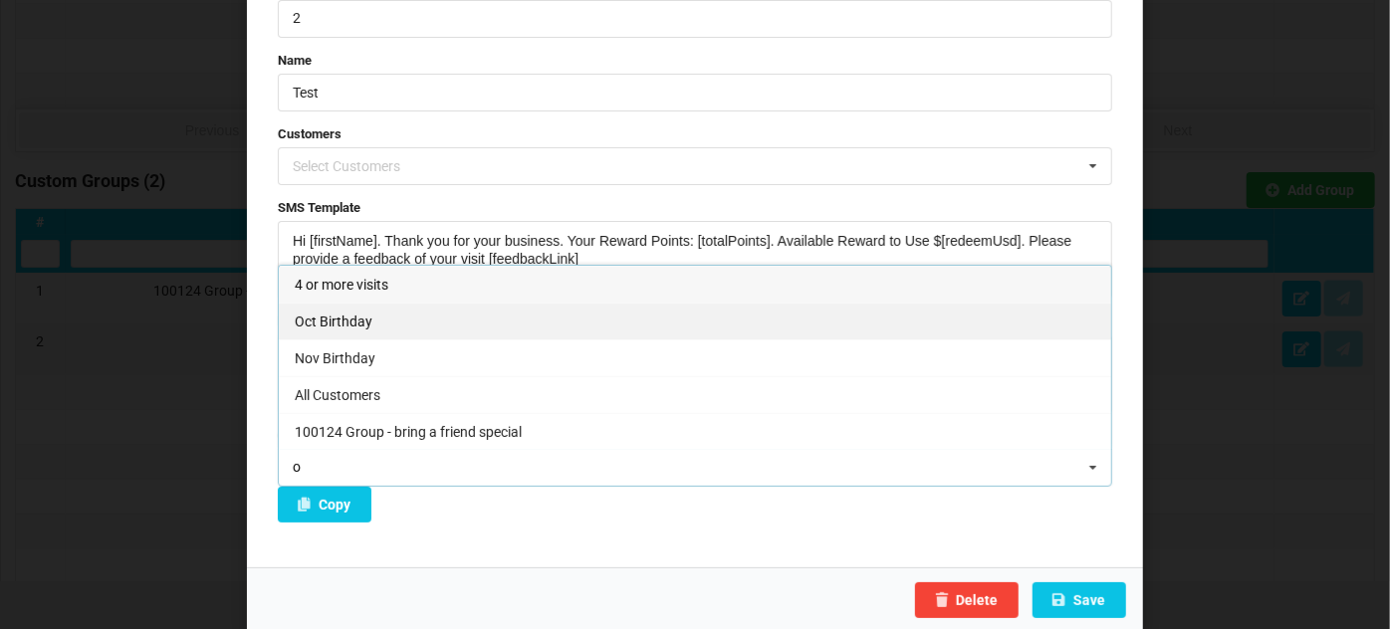
type input "o"
click at [366, 322] on div "Oct Birthday" at bounding box center [695, 321] width 832 height 37
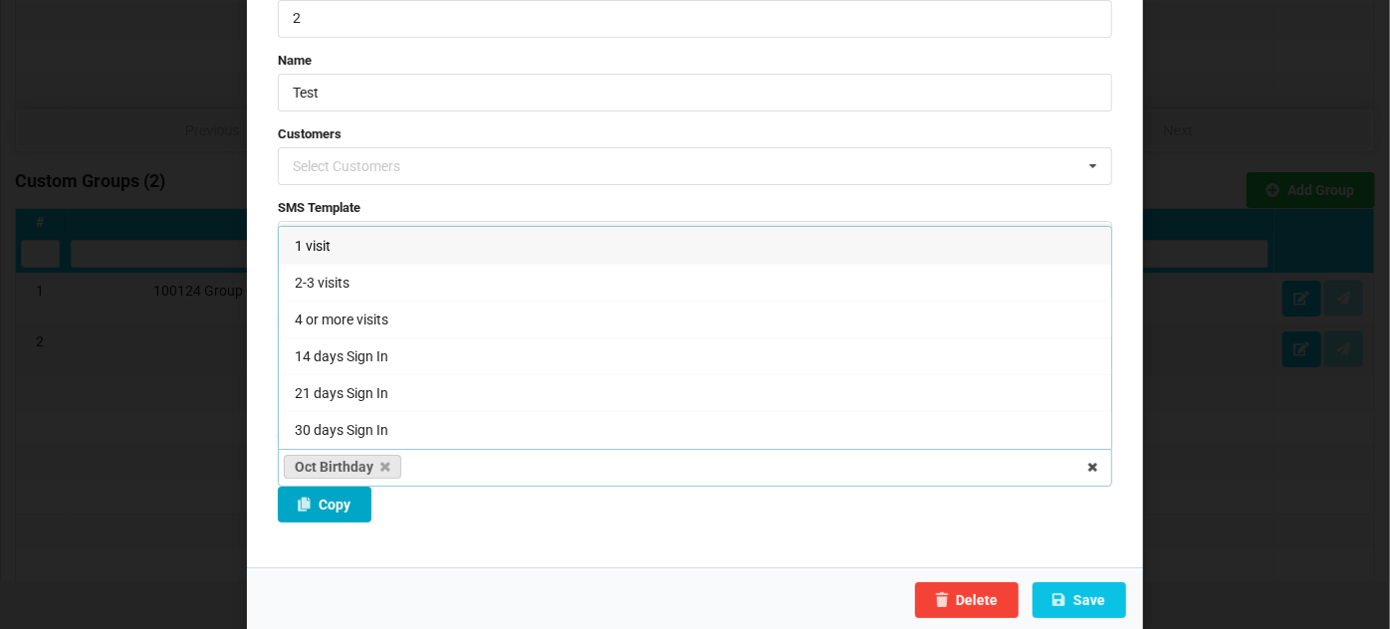
click at [324, 506] on button "Copy" at bounding box center [325, 505] width 94 height 36
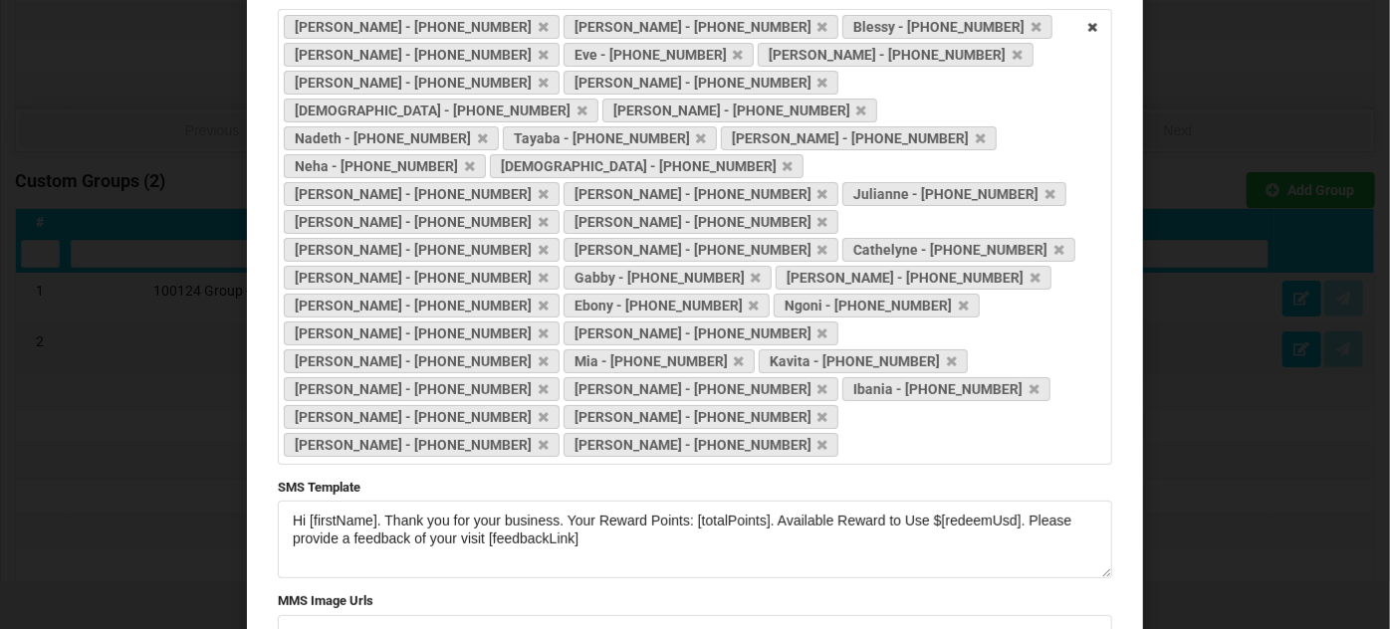
scroll to position [420, 0]
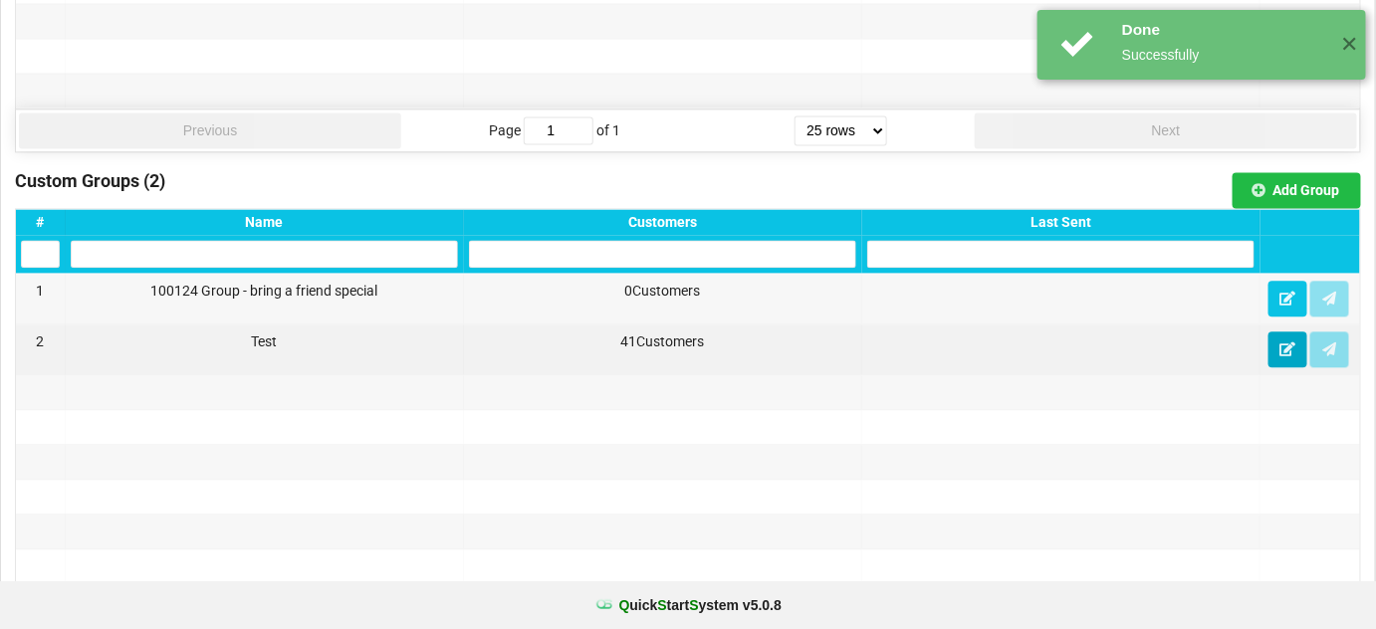
click at [1300, 340] on button at bounding box center [1288, 350] width 39 height 36
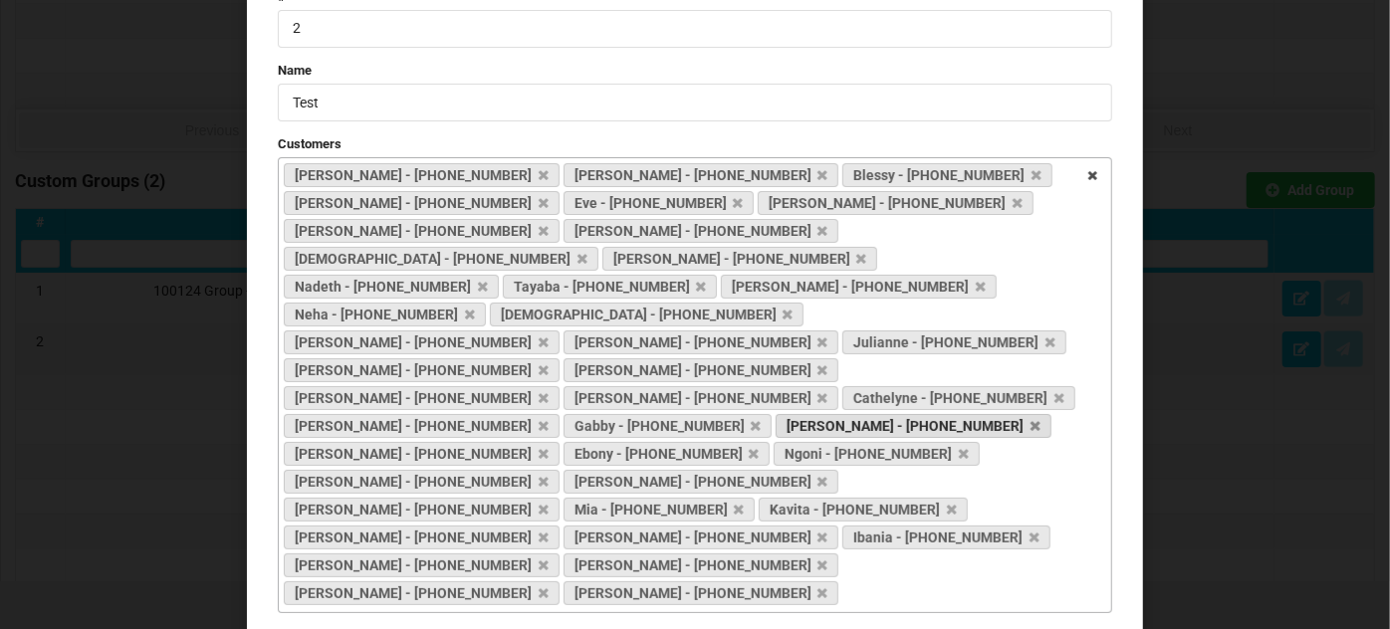
scroll to position [241, 0]
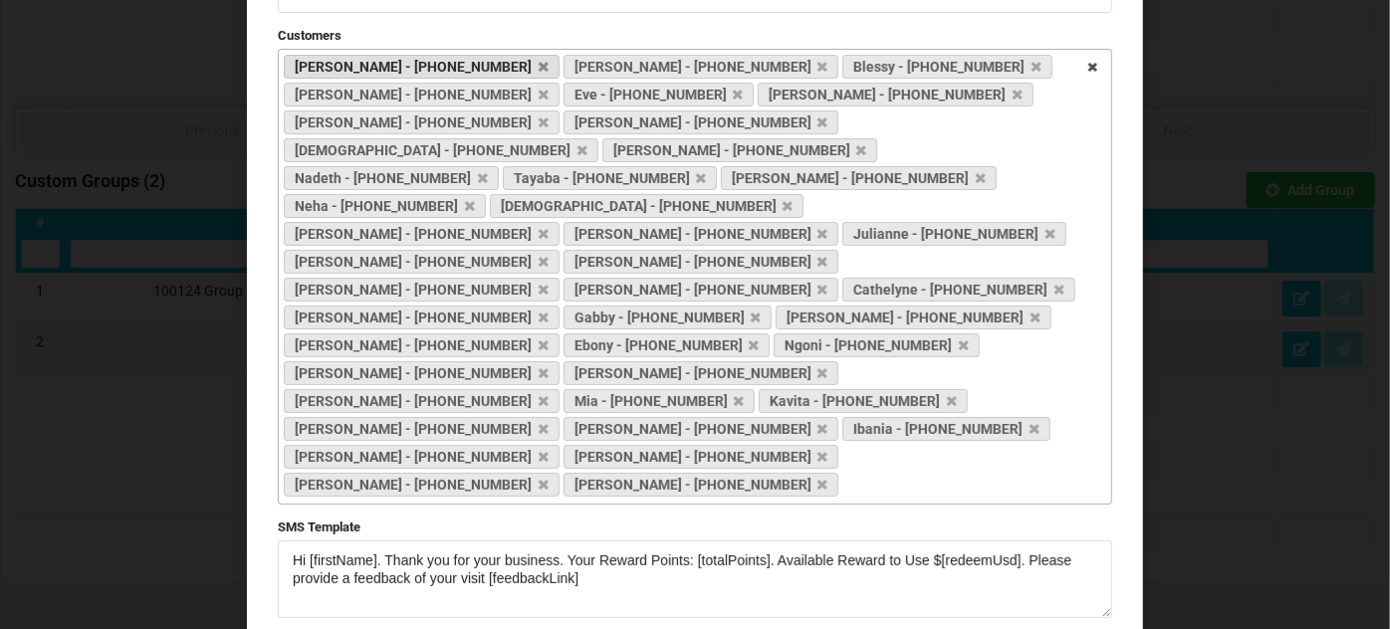
drag, startPoint x: 473, startPoint y: 345, endPoint x: 284, endPoint y: 63, distance: 339.4
click at [284, 63] on div "[PERSON_NAME] - [PHONE_NUMBER] [PERSON_NAME] - [PHONE_NUMBER] Blessy - [PHONE_N…" at bounding box center [695, 277] width 834 height 456
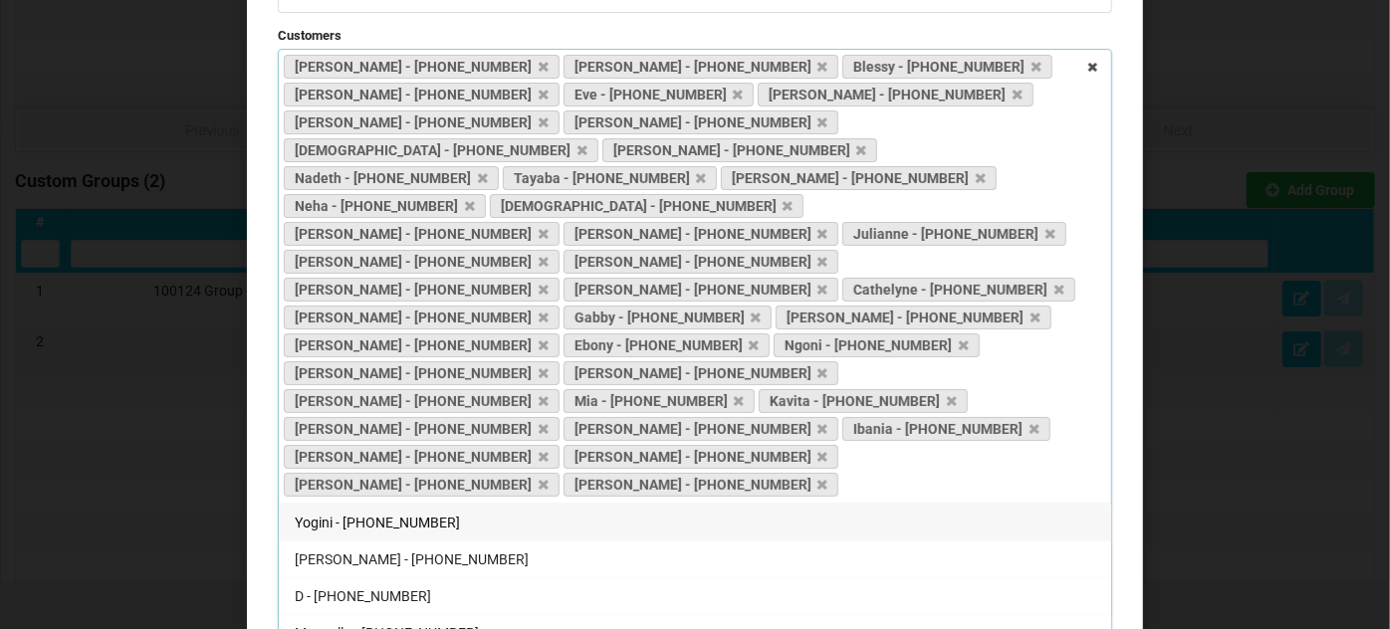
drag, startPoint x: 489, startPoint y: 344, endPoint x: 1049, endPoint y: 360, distance: 560.8
click at [1049, 360] on div "[PERSON_NAME] - [PHONE_NUMBER] [PERSON_NAME] - [PHONE_NUMBER] Blessy - [PHONE_N…" at bounding box center [695, 277] width 834 height 456
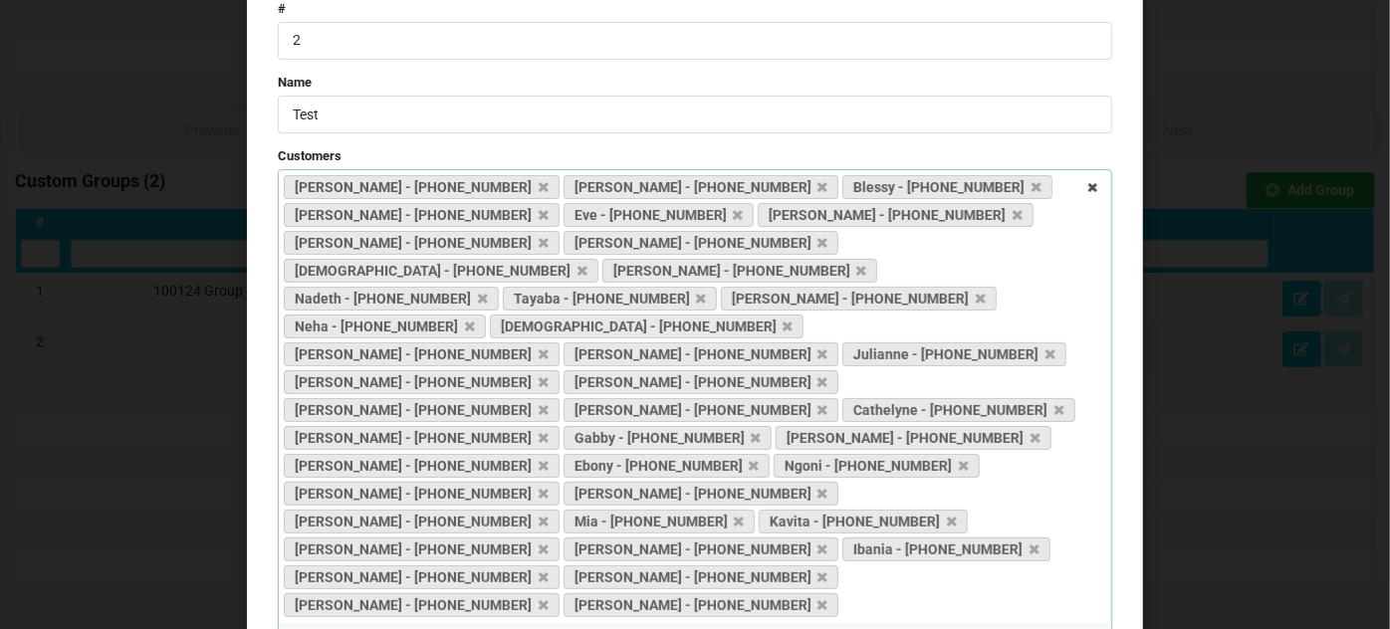
drag, startPoint x: 274, startPoint y: 172, endPoint x: 1036, endPoint y: 470, distance: 817.8
click at [1036, 470] on div "[PERSON_NAME] - [PHONE_NUMBER] [PERSON_NAME] - [PHONE_NUMBER] Blessy - [PHONE_N…" at bounding box center [695, 397] width 834 height 456
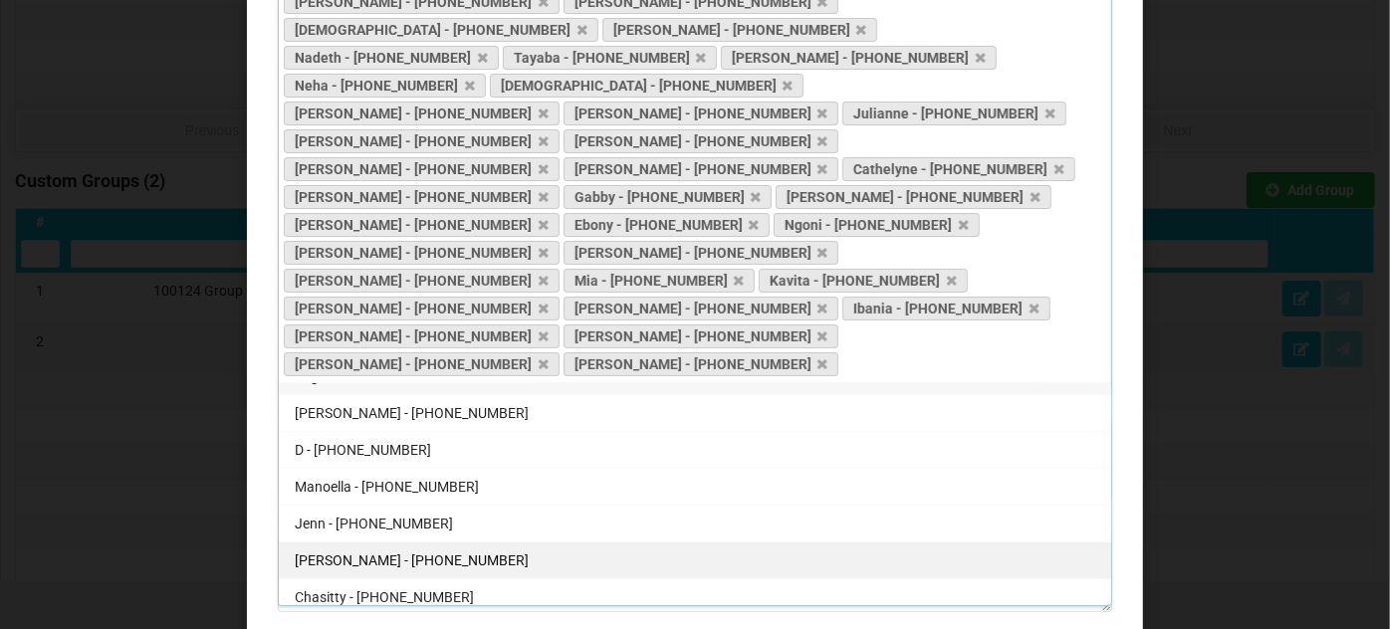
scroll to position [0, 0]
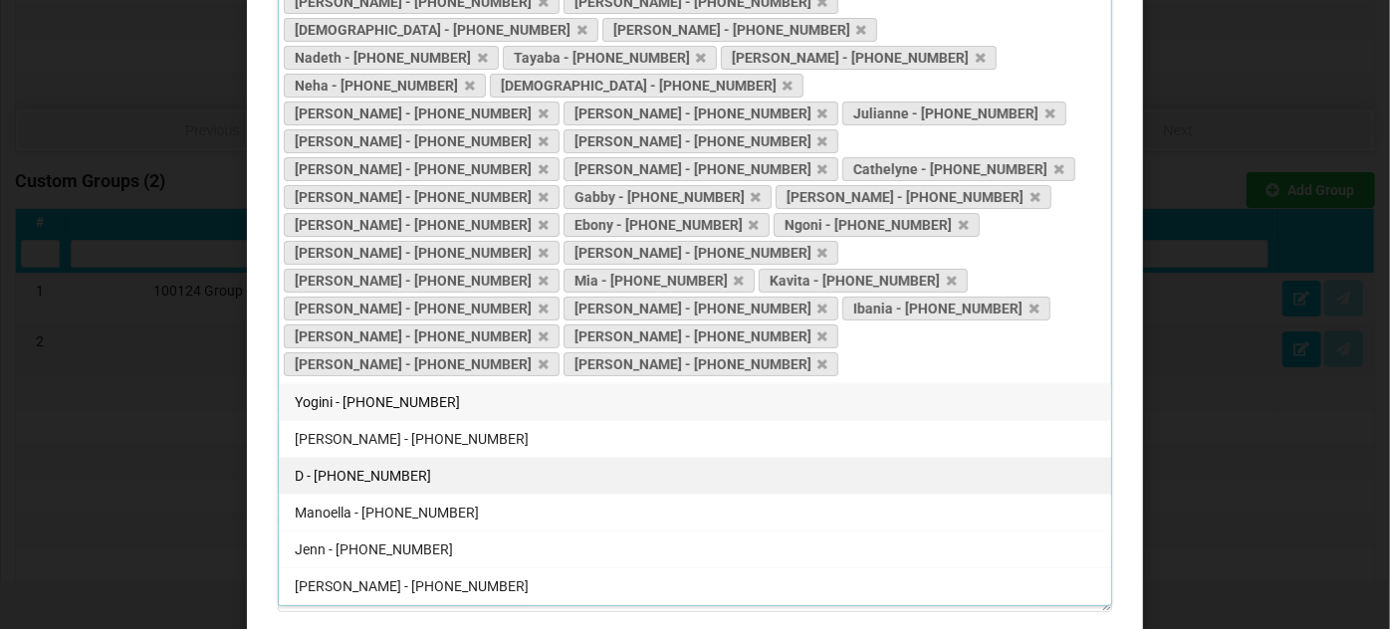
drag, startPoint x: 467, startPoint y: 224, endPoint x: 479, endPoint y: 337, distance: 113.1
click at [480, 337] on div "[PERSON_NAME] - [PHONE_NUMBER] [PERSON_NAME] - [PHONE_NUMBER] Blessy - [PHONE_N…" at bounding box center [695, 156] width 834 height 456
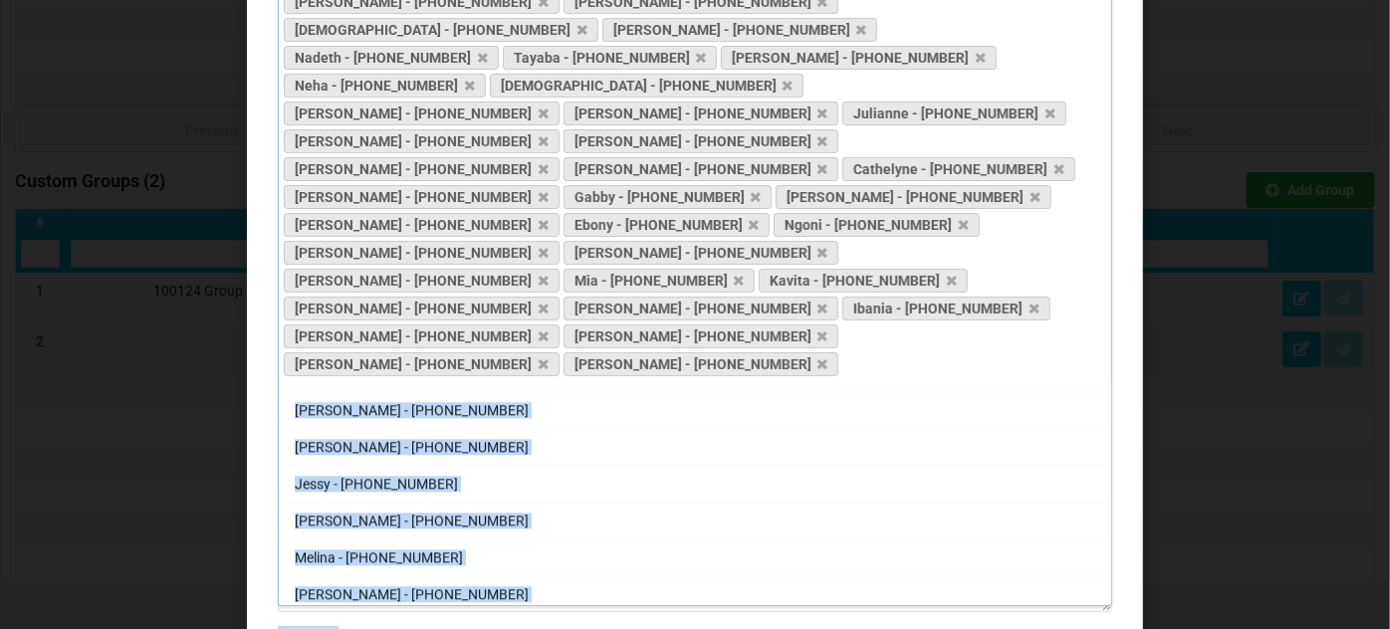
scroll to position [25705, 0]
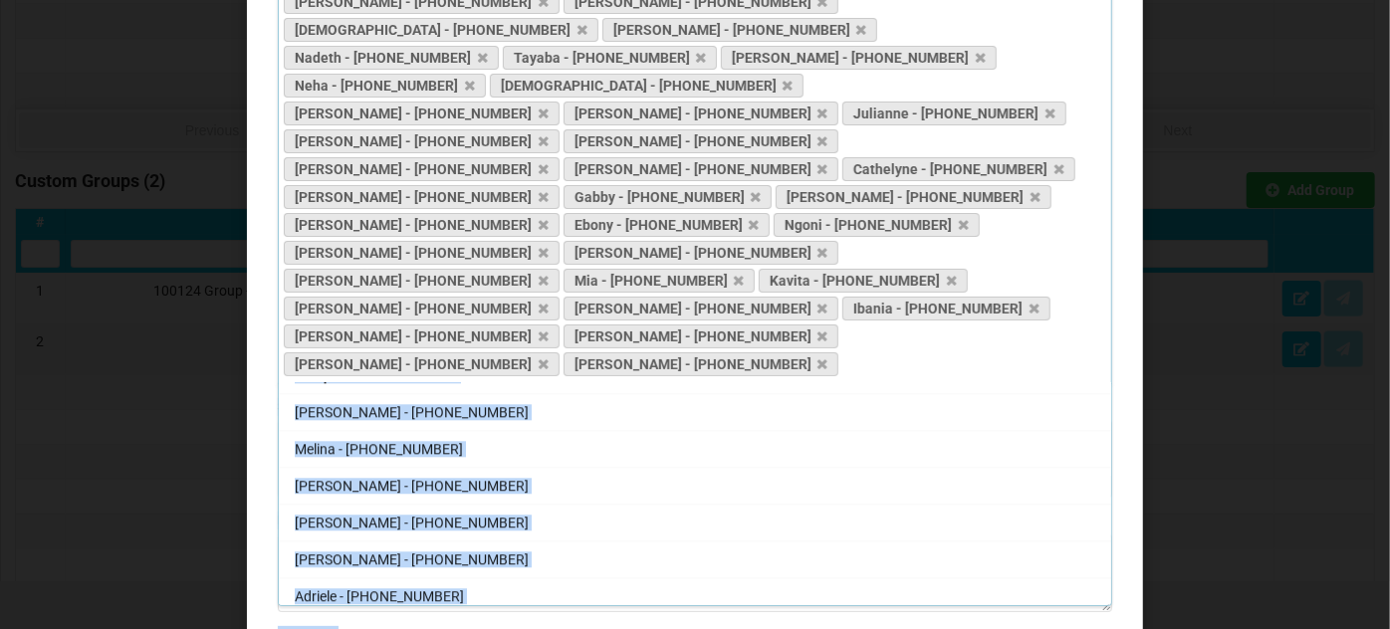
drag, startPoint x: 277, startPoint y: 256, endPoint x: 499, endPoint y: 551, distance: 369.0
click at [499, 551] on form "# 2 Name Test Customers [PERSON_NAME] - [PHONE_NUMBER] [PERSON_NAME] - [PHONE_N…" at bounding box center [695, 247] width 854 height 997
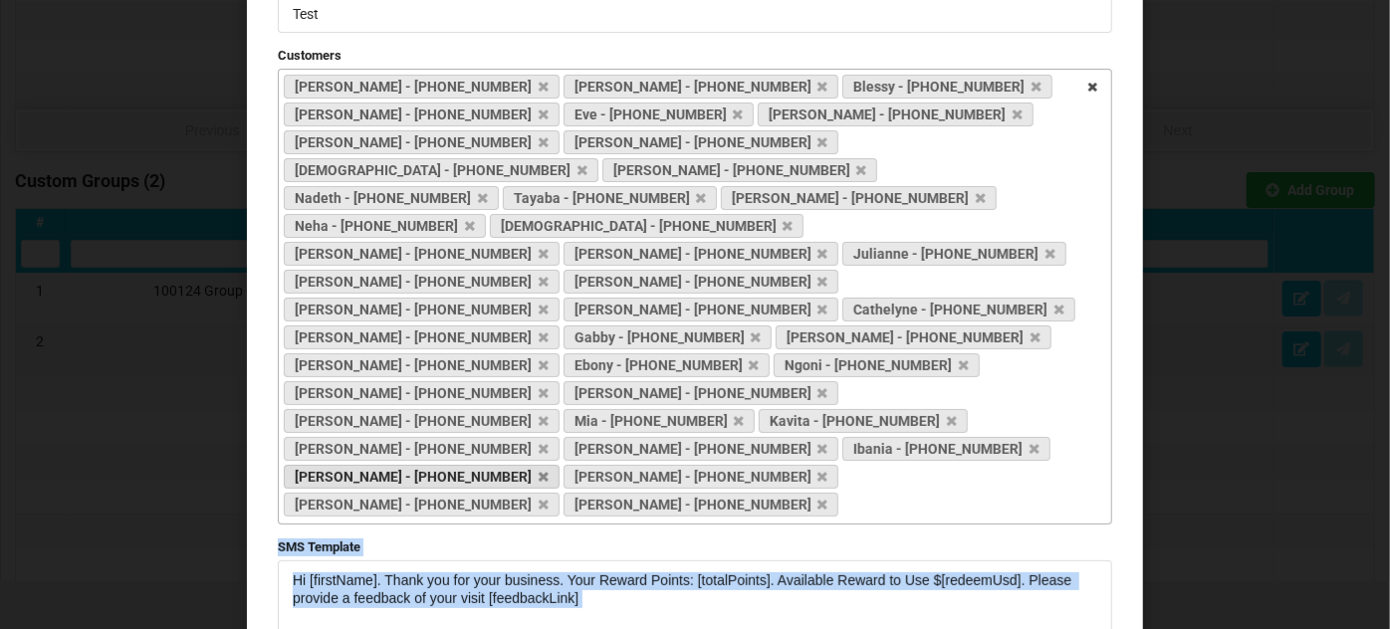
scroll to position [241, 0]
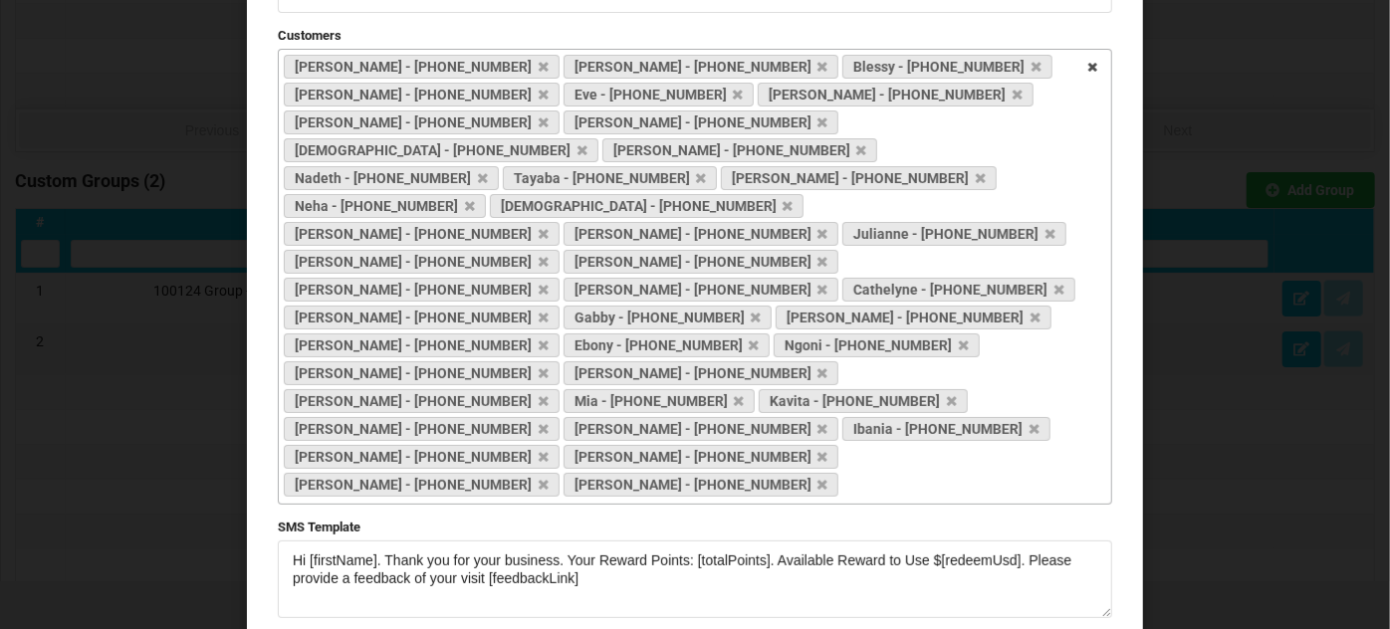
click at [496, 355] on div "[PERSON_NAME] - [PHONE_NUMBER] [PERSON_NAME] - [PHONE_NUMBER] Blessy - [PHONE_N…" at bounding box center [695, 277] width 834 height 456
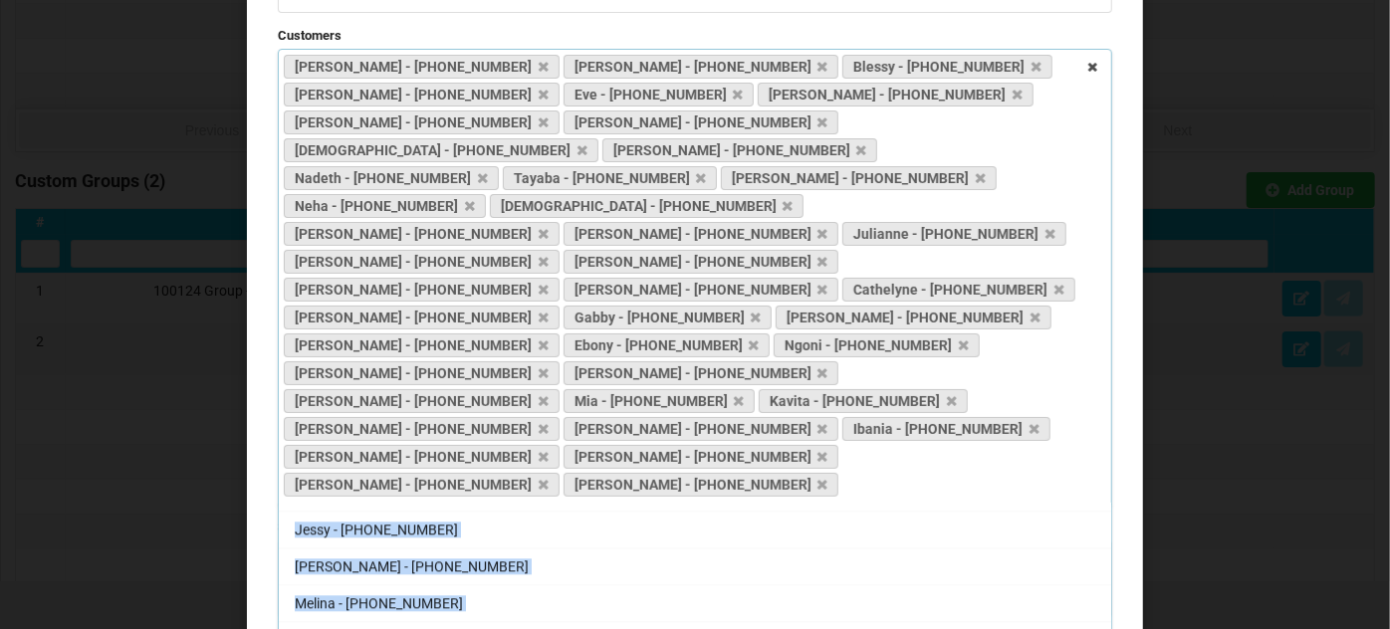
scroll to position [25705, 0]
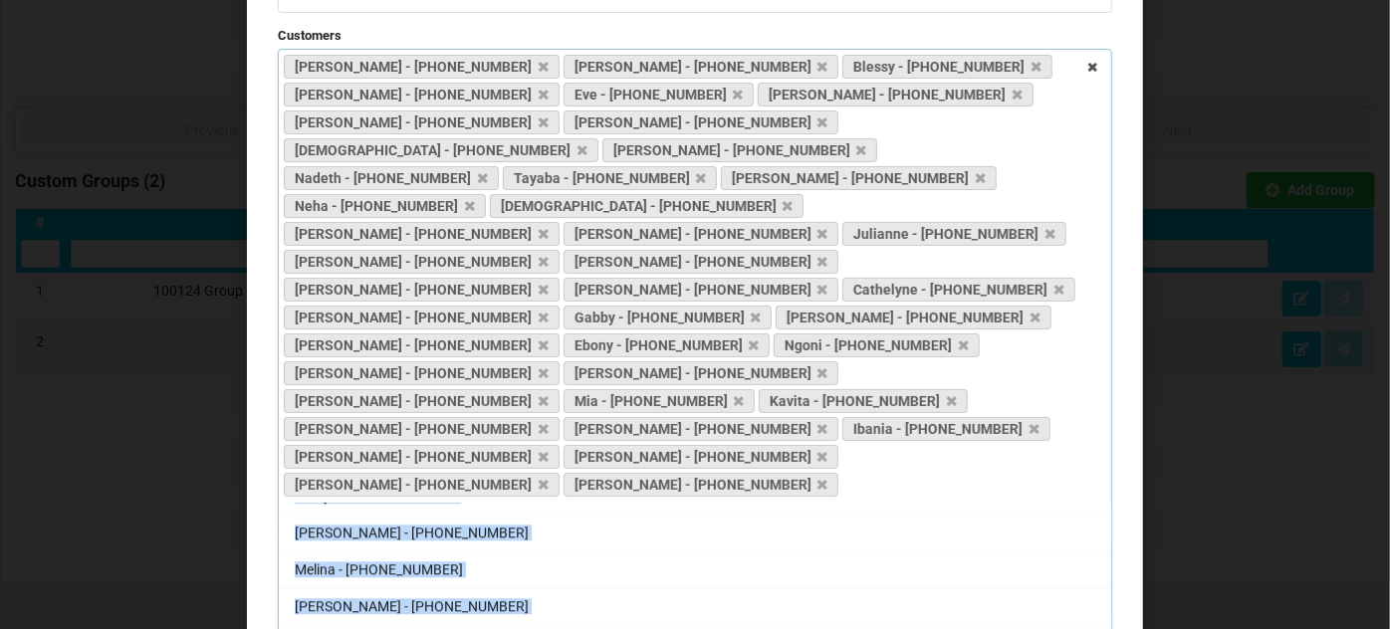
drag, startPoint x: 276, startPoint y: 364, endPoint x: 454, endPoint y: 530, distance: 243.1
click at [454, 530] on div "Yogini - [PHONE_NUMBER] [PERSON_NAME] - [PHONE_NUMBER] D - [PHONE_NUMBER] [GEOG…" at bounding box center [695, 615] width 834 height 223
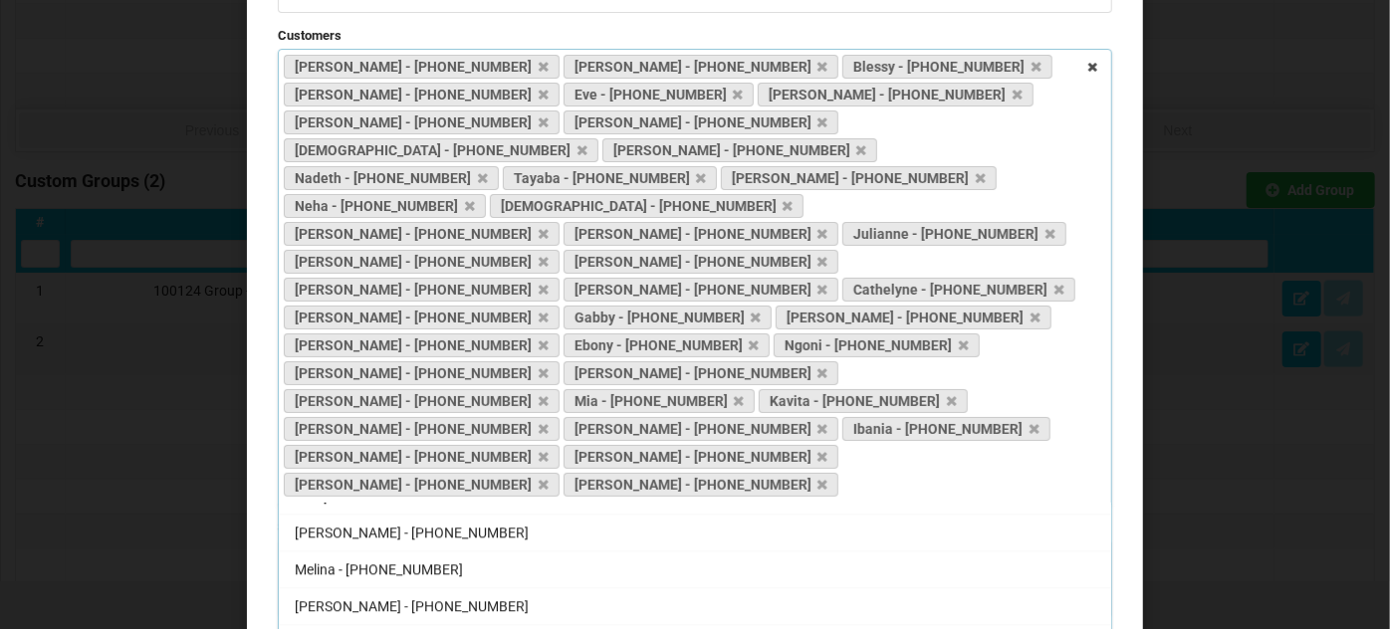
drag, startPoint x: 473, startPoint y: 527, endPoint x: 281, endPoint y: 439, distance: 211.2
click at [281, 504] on div "Yogini - [PHONE_NUMBER] [PERSON_NAME] - [PHONE_NUMBER] D - [PHONE_NUMBER] [GEOG…" at bounding box center [695, 615] width 834 height 223
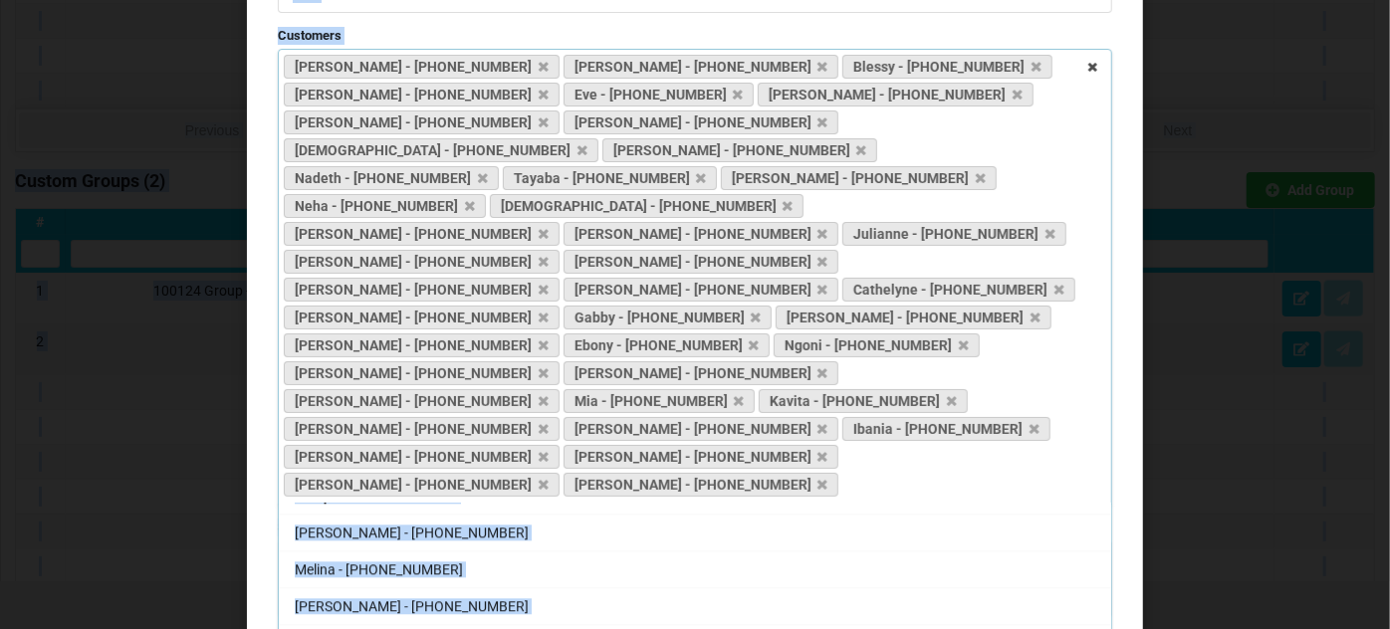
copy body "Loremip Dolors (59) # Amet Consectet Adip Elit 1 3 seddo 381 Eiusmodte 5 9-4 in…"
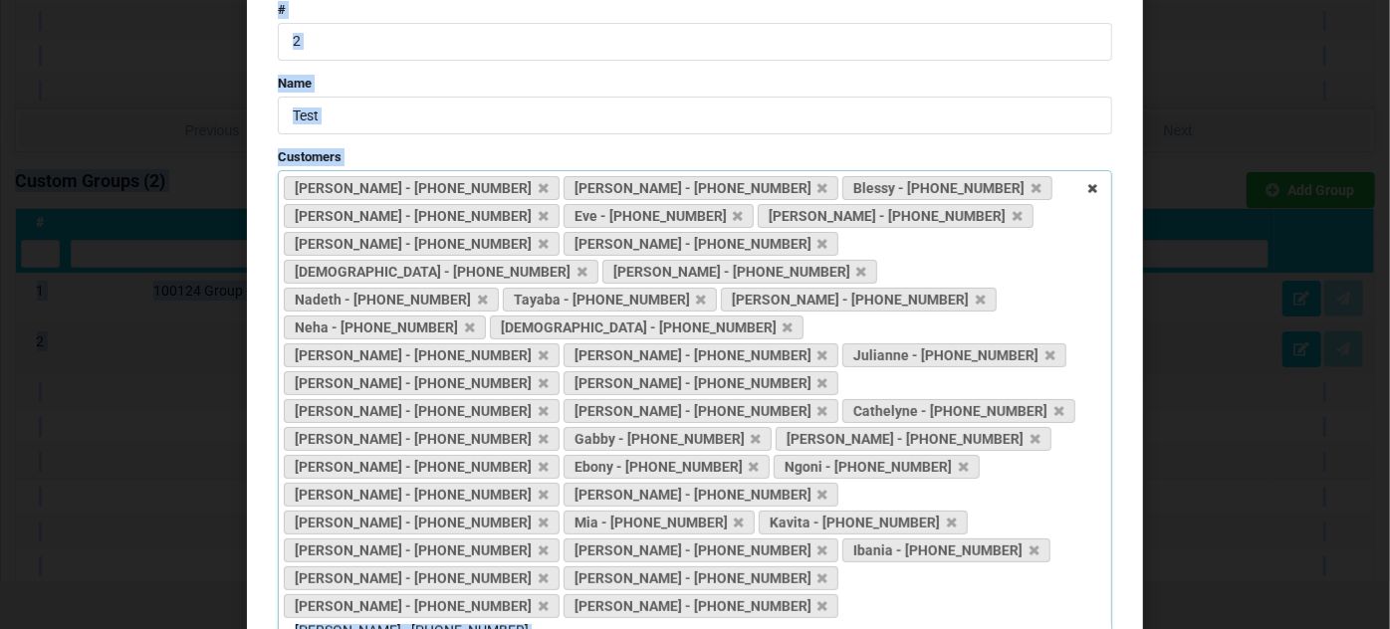
scroll to position [0, 0]
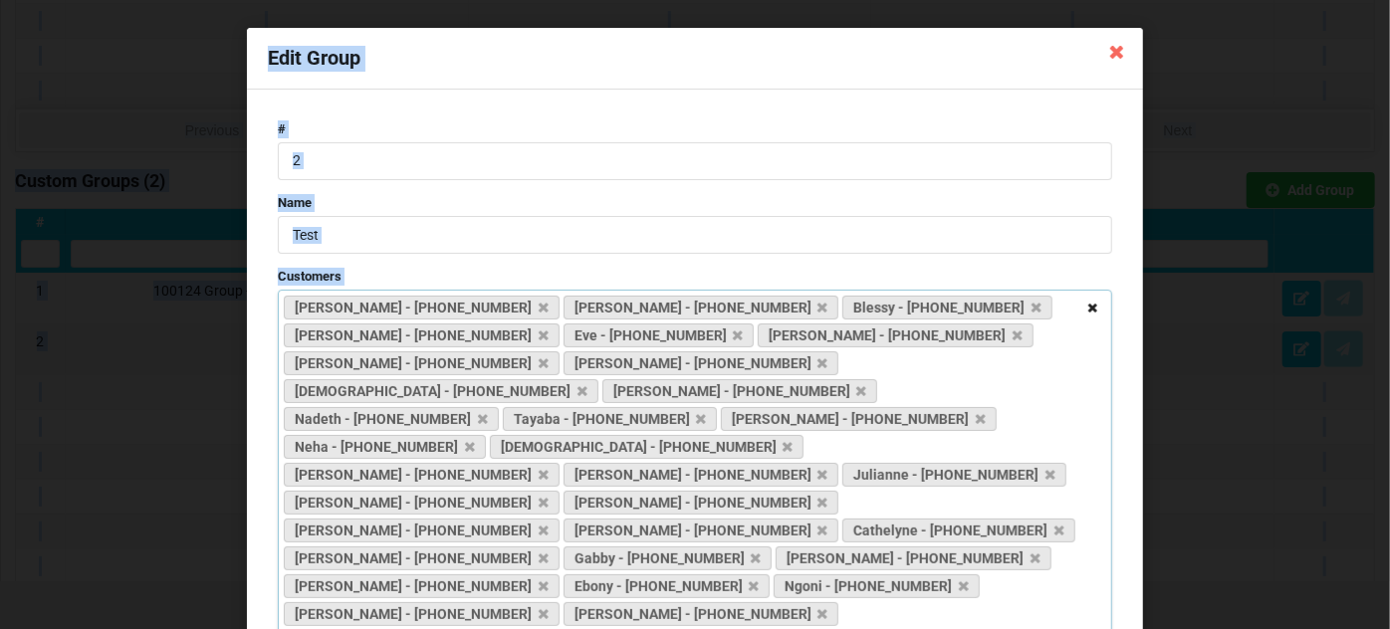
click at [1088, 306] on icon at bounding box center [1092, 309] width 31 height 37
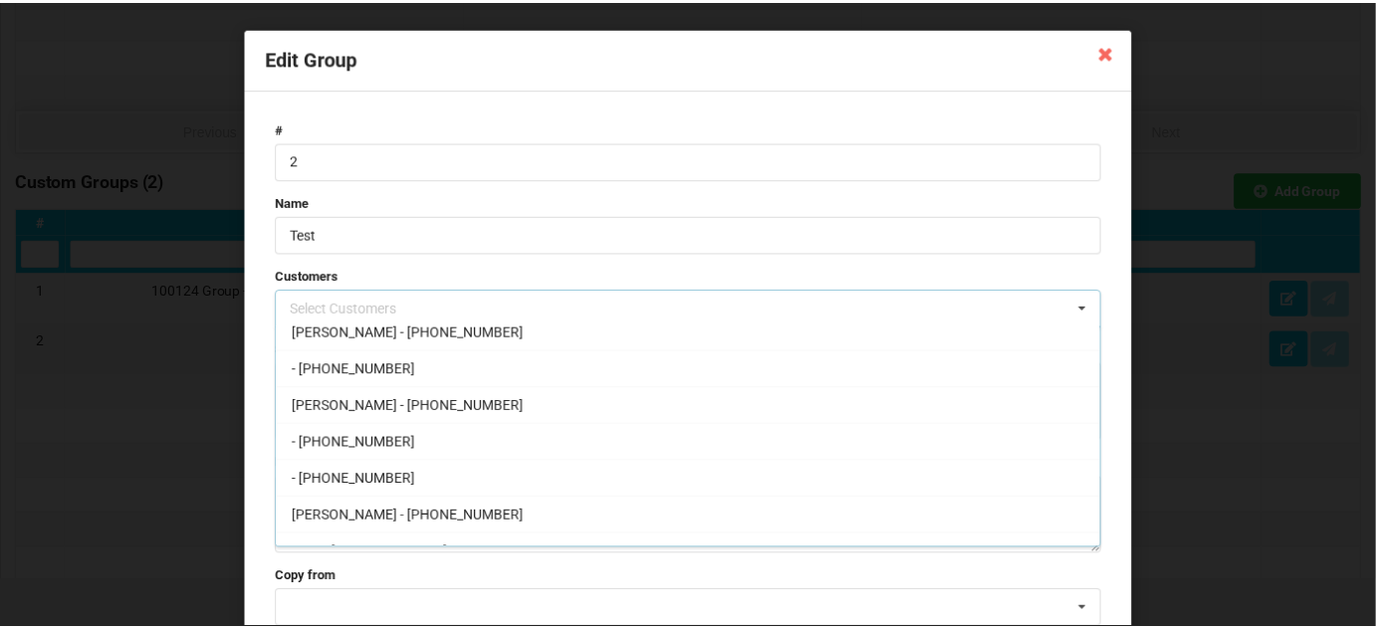
scroll to position [26527, 0]
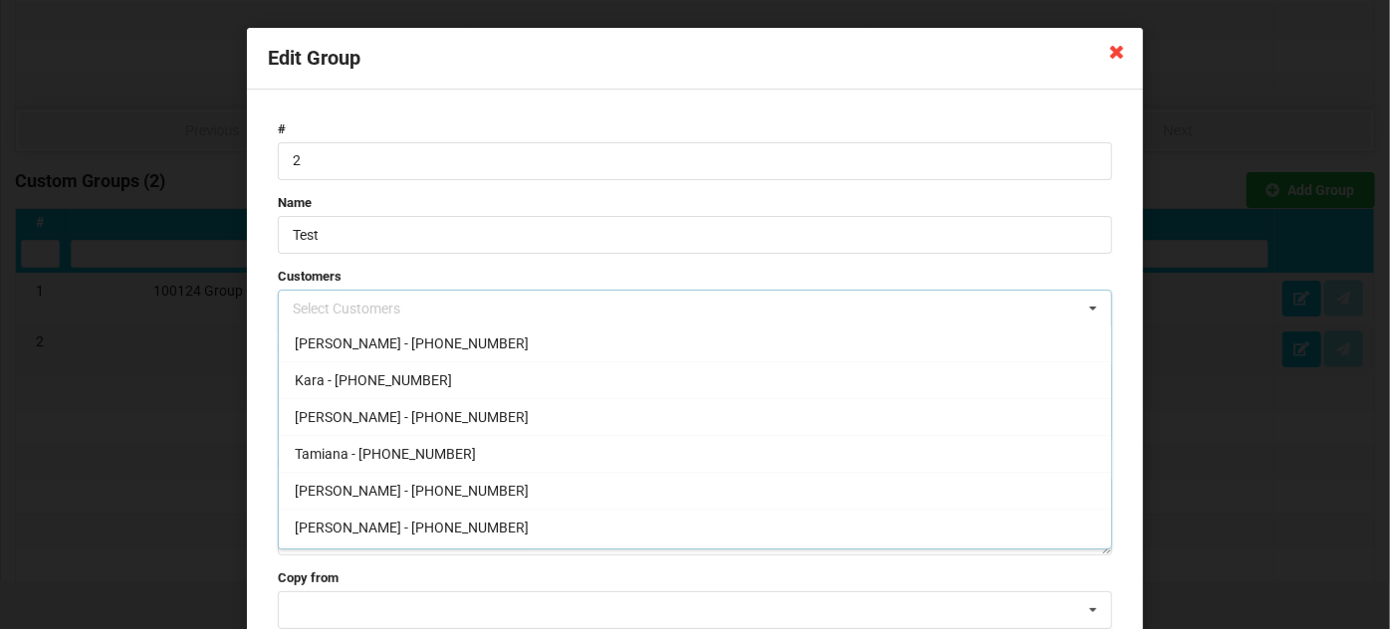
click at [1115, 50] on icon at bounding box center [1117, 51] width 32 height 32
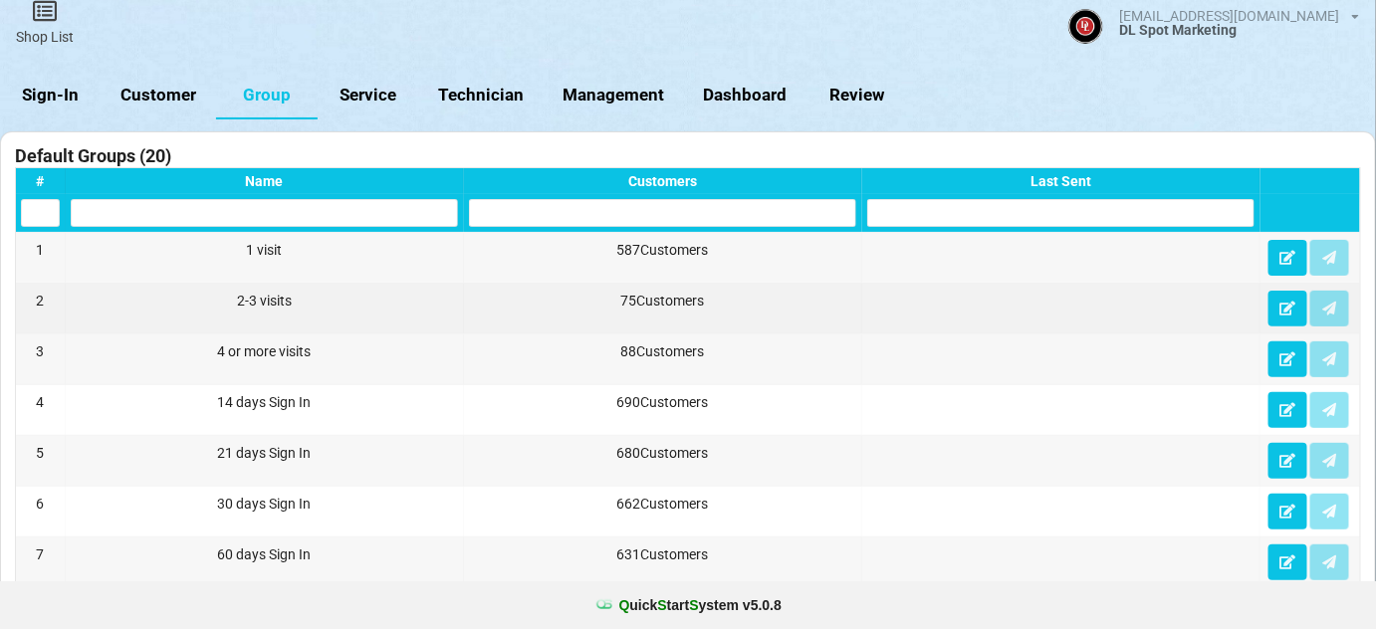
scroll to position [0, 0]
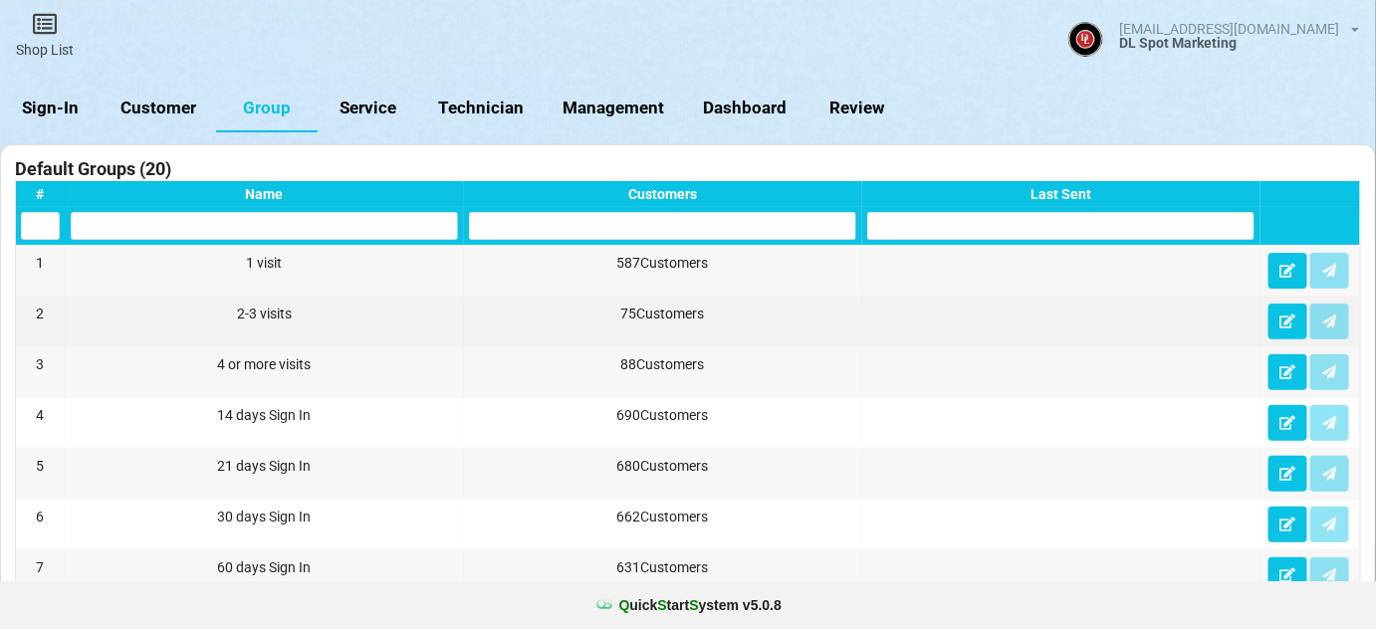
click at [172, 101] on link "Customer" at bounding box center [159, 109] width 115 height 48
select select "25"
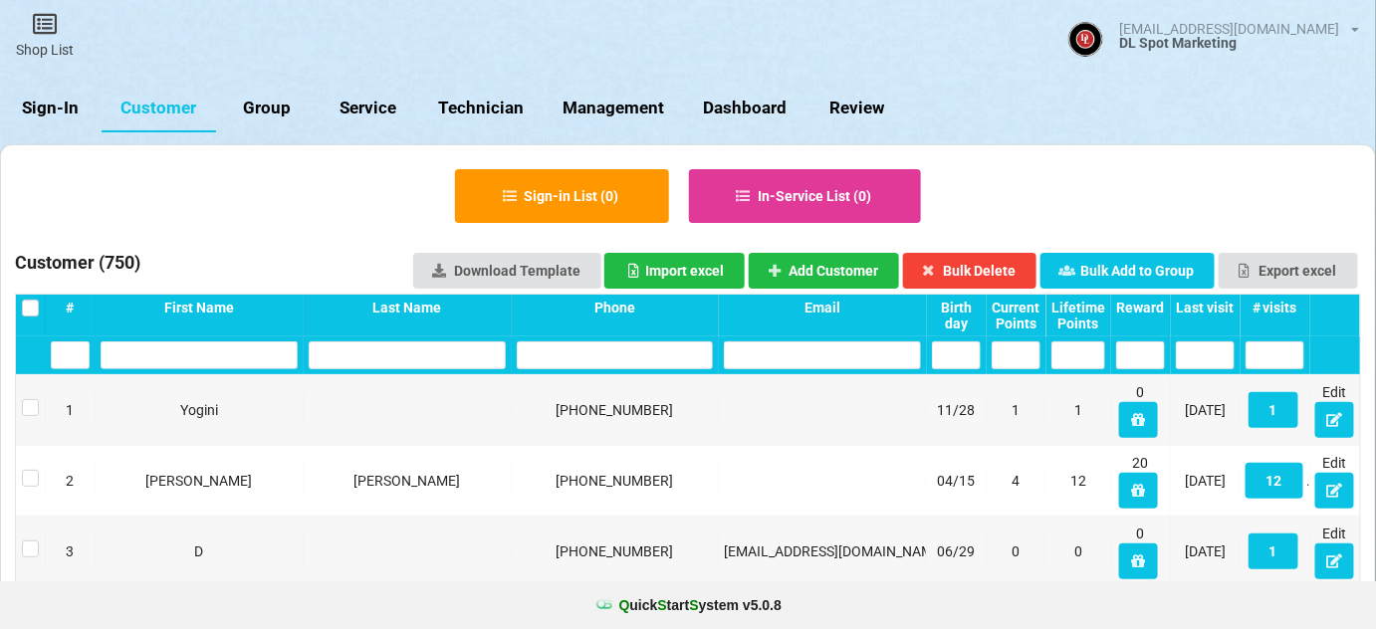
click at [194, 297] on div "First Name" at bounding box center [200, 316] width 208 height 42
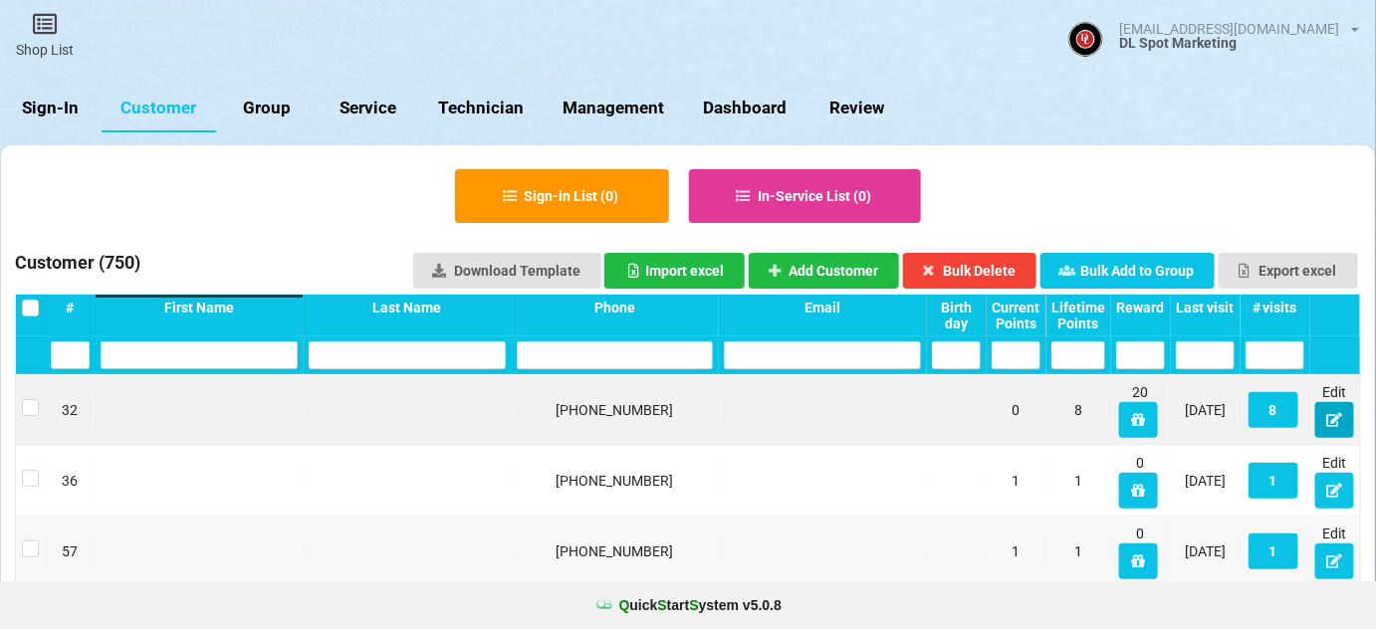
click at [1331, 418] on icon at bounding box center [1334, 419] width 17 height 12
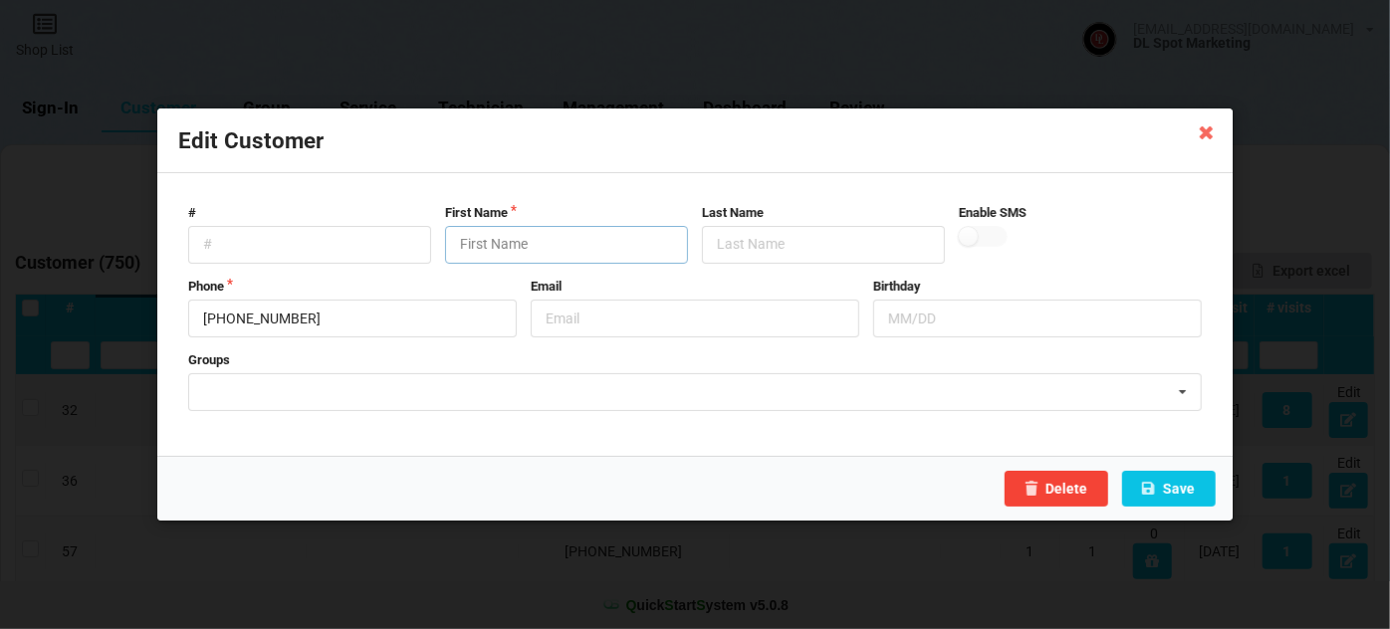
click at [510, 244] on input "text" at bounding box center [566, 245] width 243 height 38
click at [506, 244] on input "text" at bounding box center [566, 245] width 243 height 38
paste input "Customer"
type input "Customer"
click at [1173, 486] on button "Save" at bounding box center [1169, 489] width 94 height 36
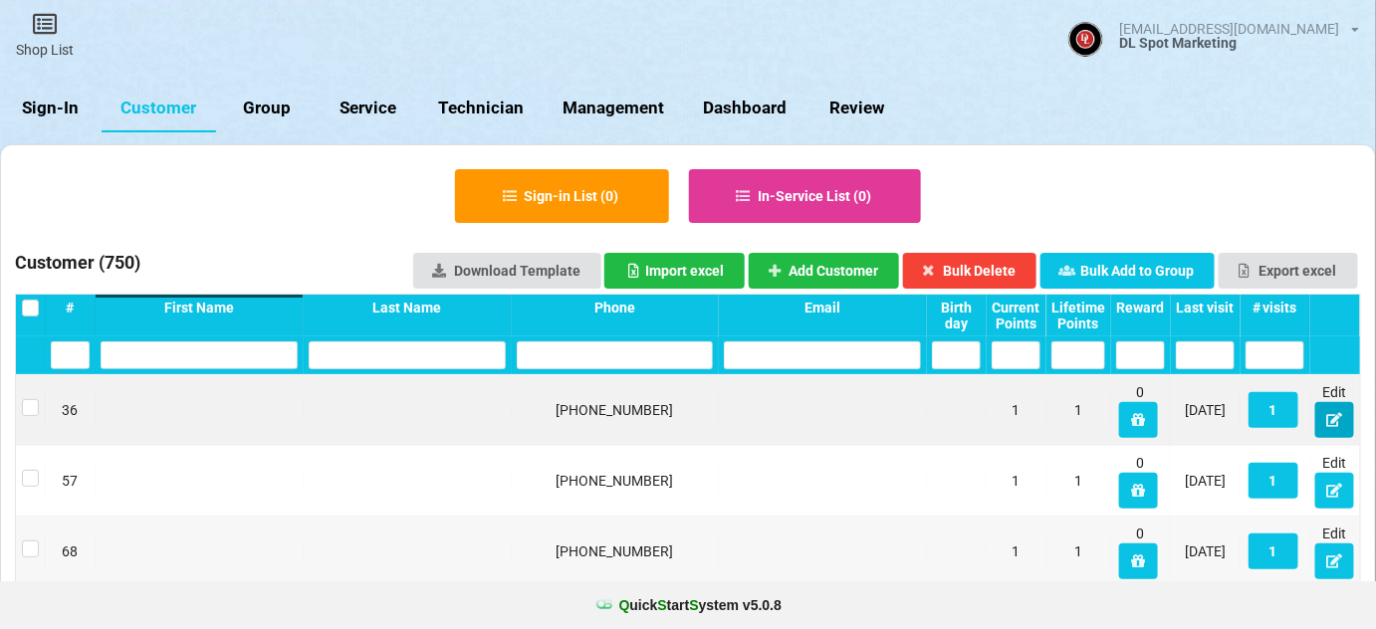
click at [1337, 421] on icon at bounding box center [1334, 419] width 17 height 12
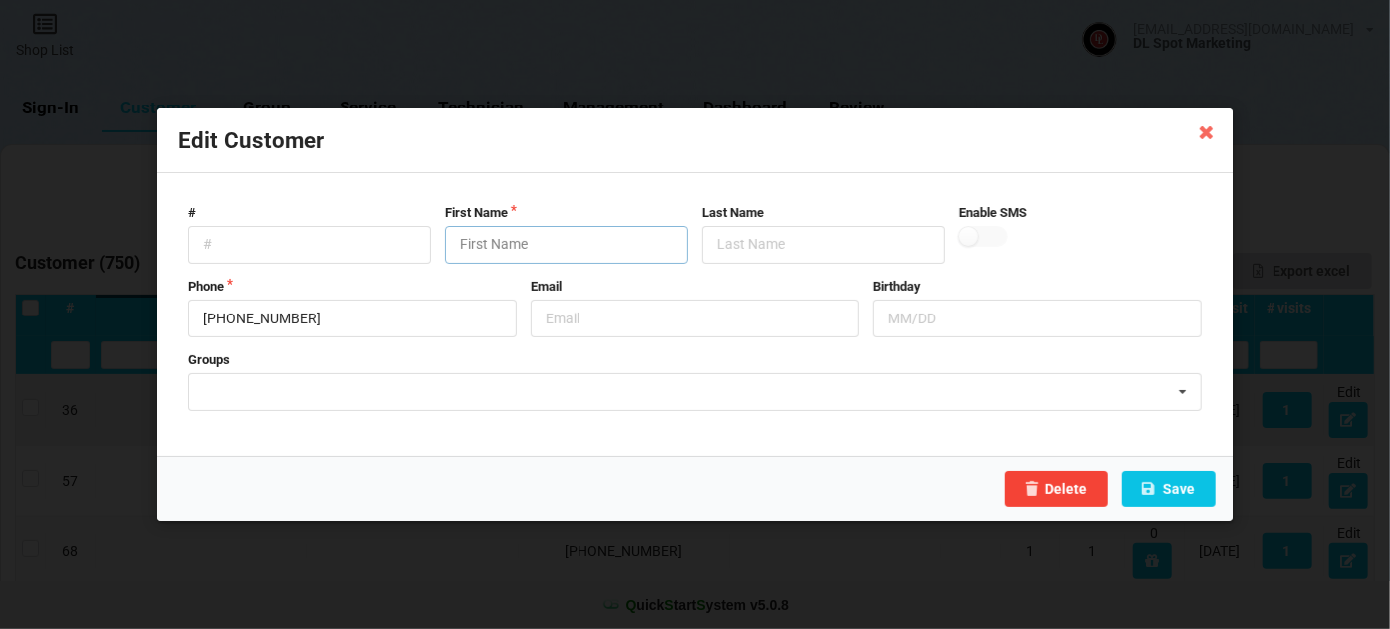
click at [485, 243] on input "text" at bounding box center [566, 245] width 243 height 38
paste input "Customer"
type input "Customer"
click at [1191, 488] on button "Save" at bounding box center [1169, 489] width 94 height 36
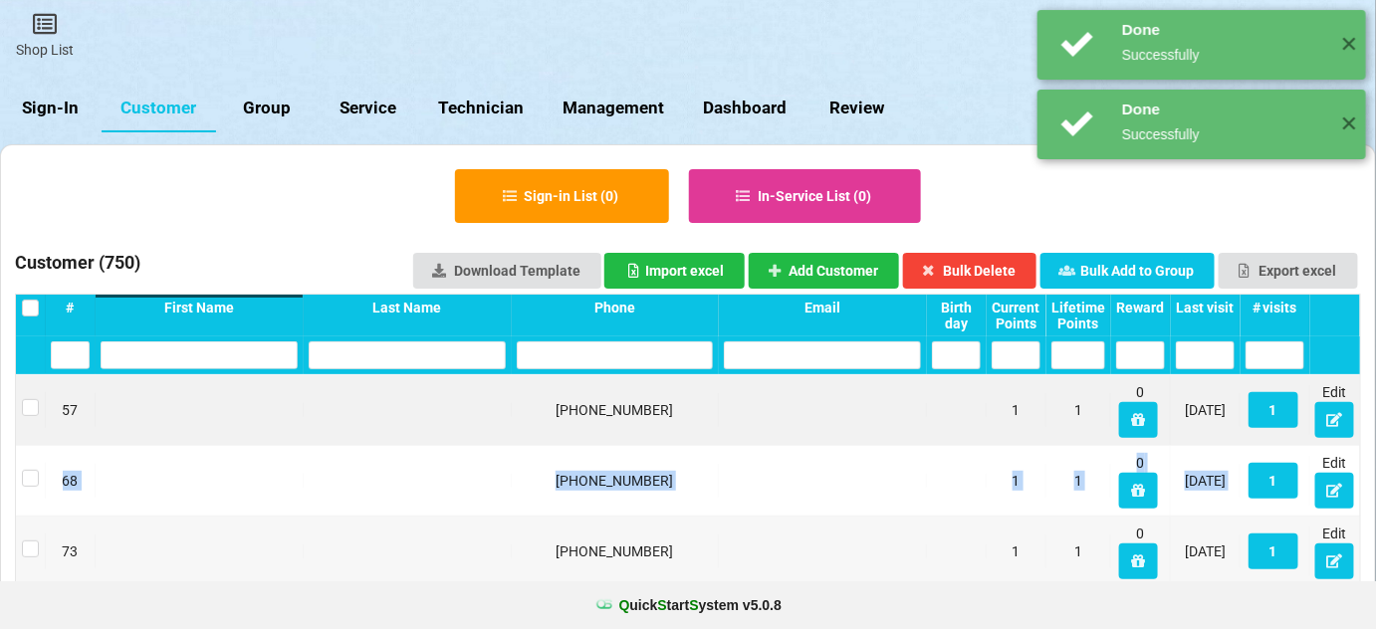
drag, startPoint x: 1243, startPoint y: 466, endPoint x: 1318, endPoint y: 437, distance: 81.0
click at [1332, 428] on button at bounding box center [1334, 420] width 39 height 36
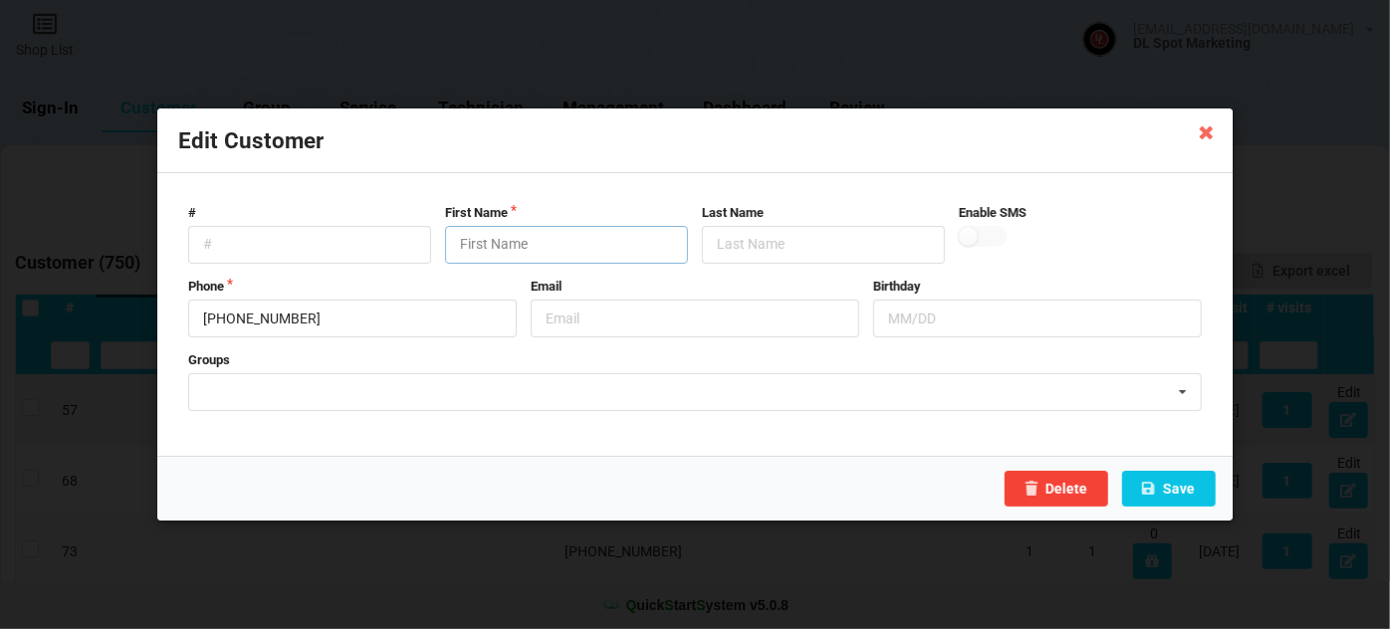
click at [475, 241] on input "text" at bounding box center [566, 245] width 243 height 38
drag, startPoint x: 475, startPoint y: 241, endPoint x: 574, endPoint y: 285, distance: 107.9
click at [490, 255] on input "text" at bounding box center [566, 245] width 243 height 38
paste input "Customer"
type input "Customer"
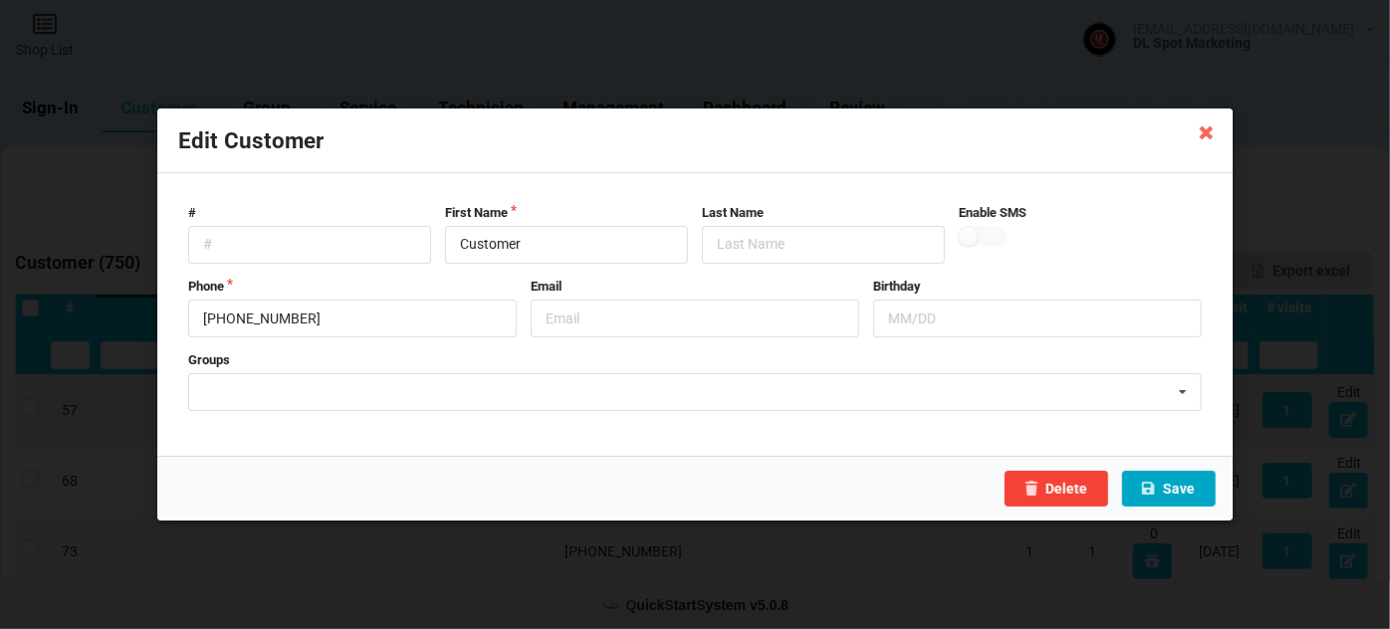
click at [1187, 491] on button "Save" at bounding box center [1169, 489] width 94 height 36
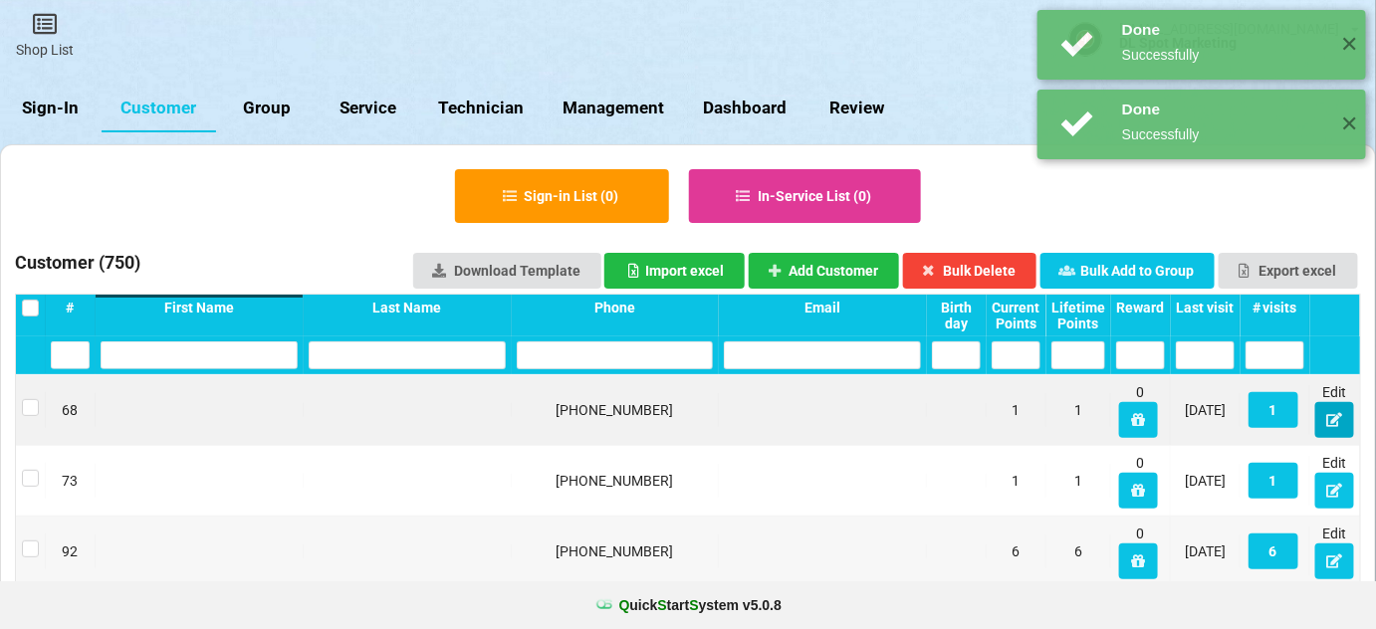
click at [1332, 420] on icon at bounding box center [1334, 419] width 17 height 12
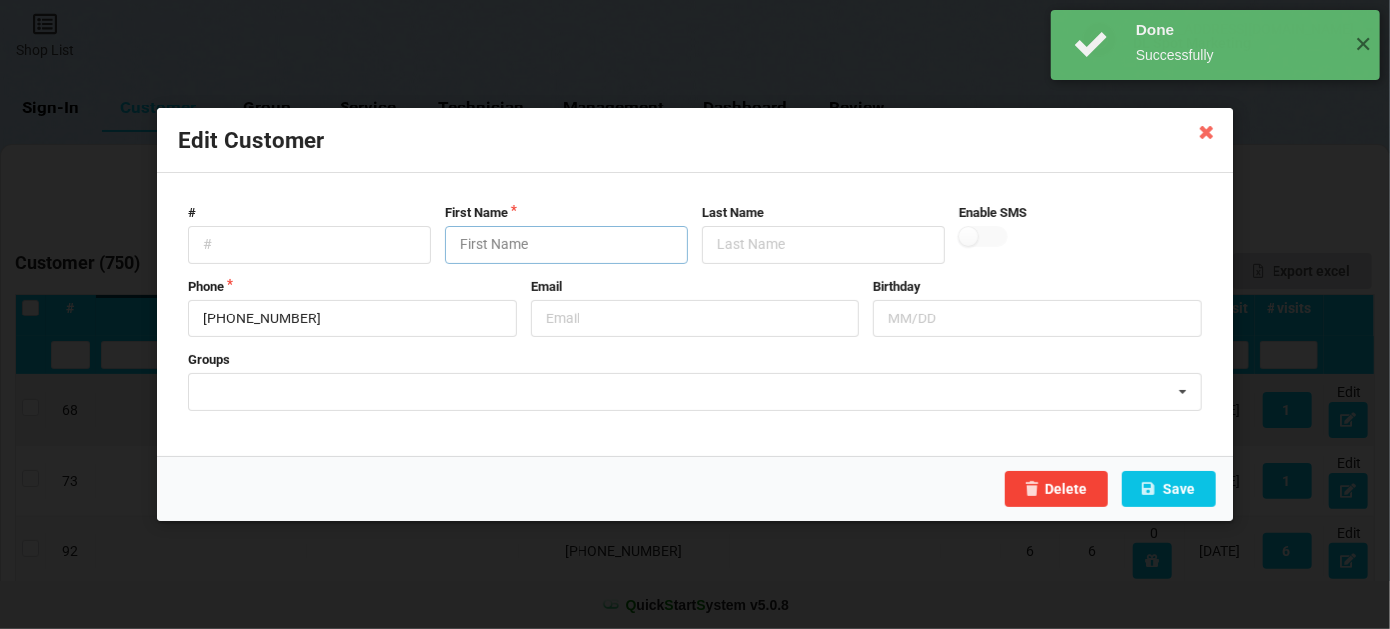
click at [505, 245] on input "text" at bounding box center [566, 245] width 243 height 38
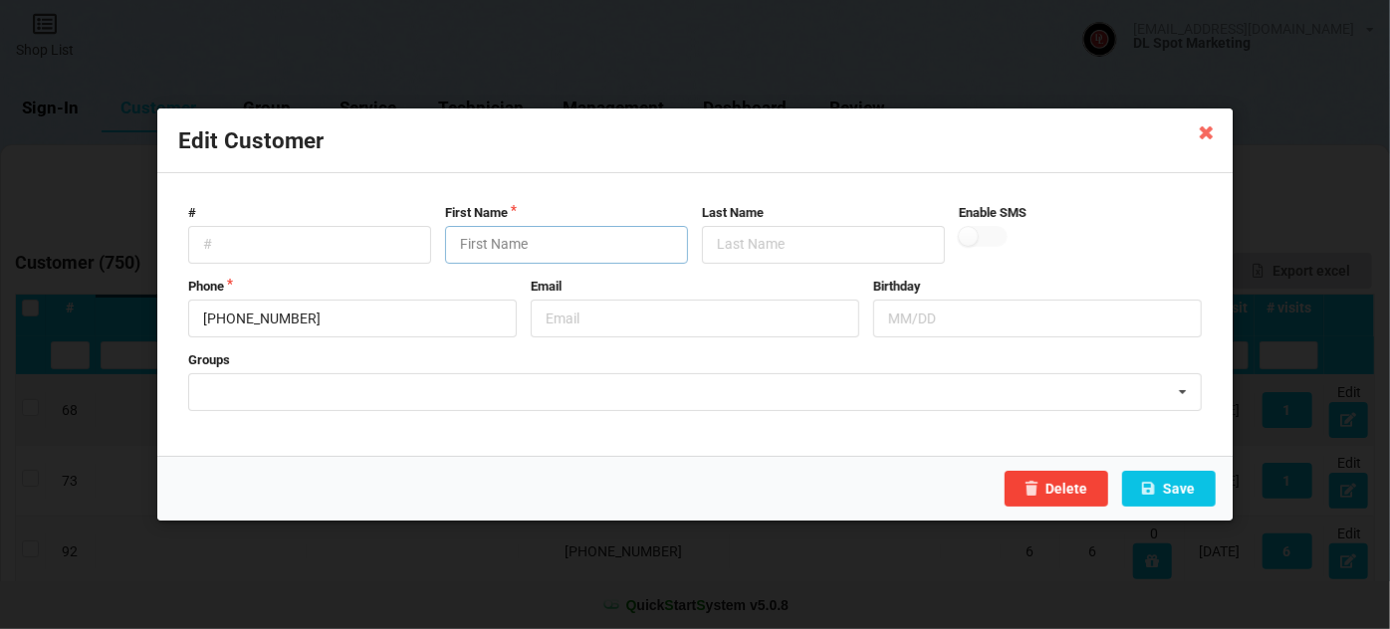
drag, startPoint x: 505, startPoint y: 246, endPoint x: 613, endPoint y: 299, distance: 120.7
click at [566, 284] on form "# First Name Last Name Enable SMS Phone [PHONE_NUMBER] Email Birthday Groups 10…" at bounding box center [695, 315] width 1034 height 242
paste input "Customer"
type input "Customer"
click at [1178, 488] on button "Save" at bounding box center [1169, 489] width 94 height 36
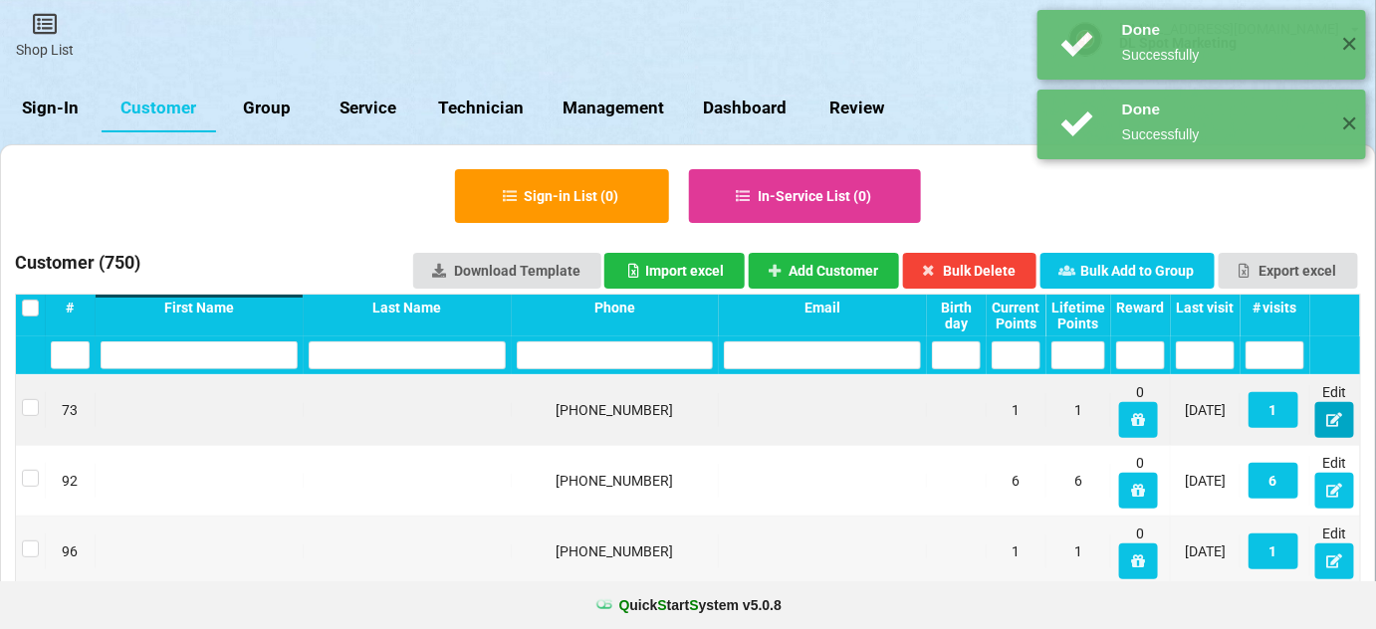
click at [1332, 417] on icon at bounding box center [1334, 419] width 17 height 12
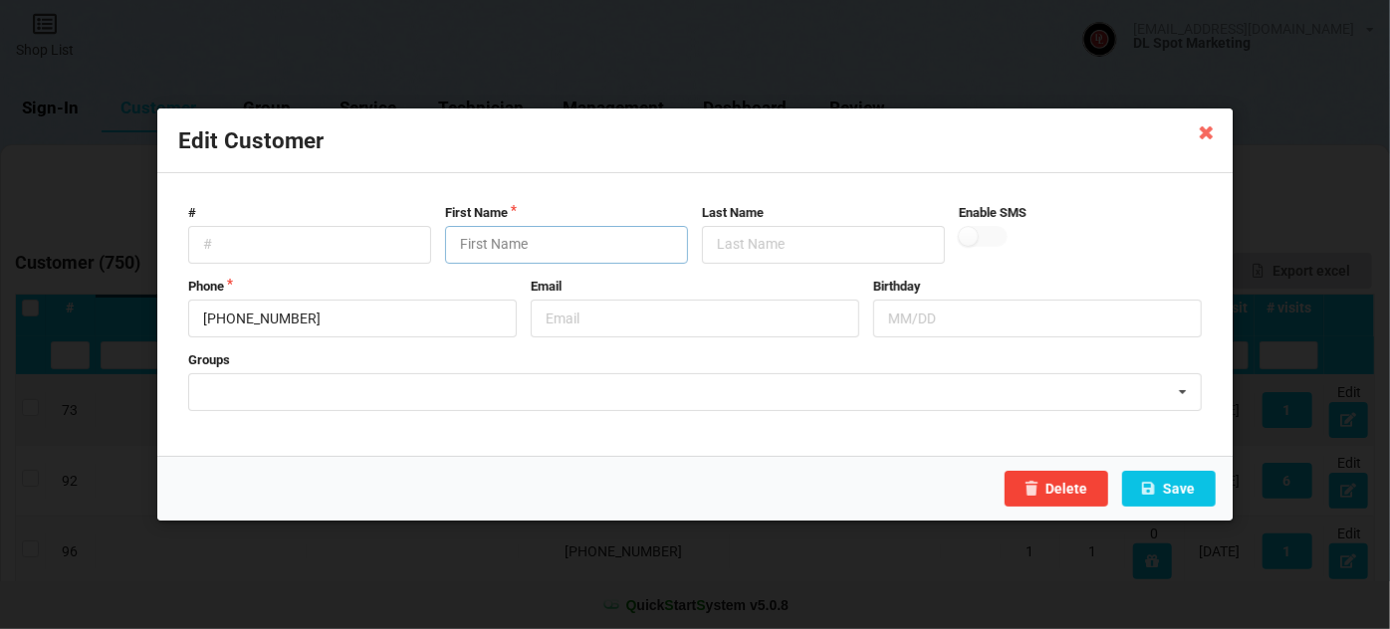
click at [502, 241] on input "text" at bounding box center [566, 245] width 243 height 38
paste input "Customer"
type input "Customer"
click at [1178, 490] on button "Save" at bounding box center [1169, 489] width 94 height 36
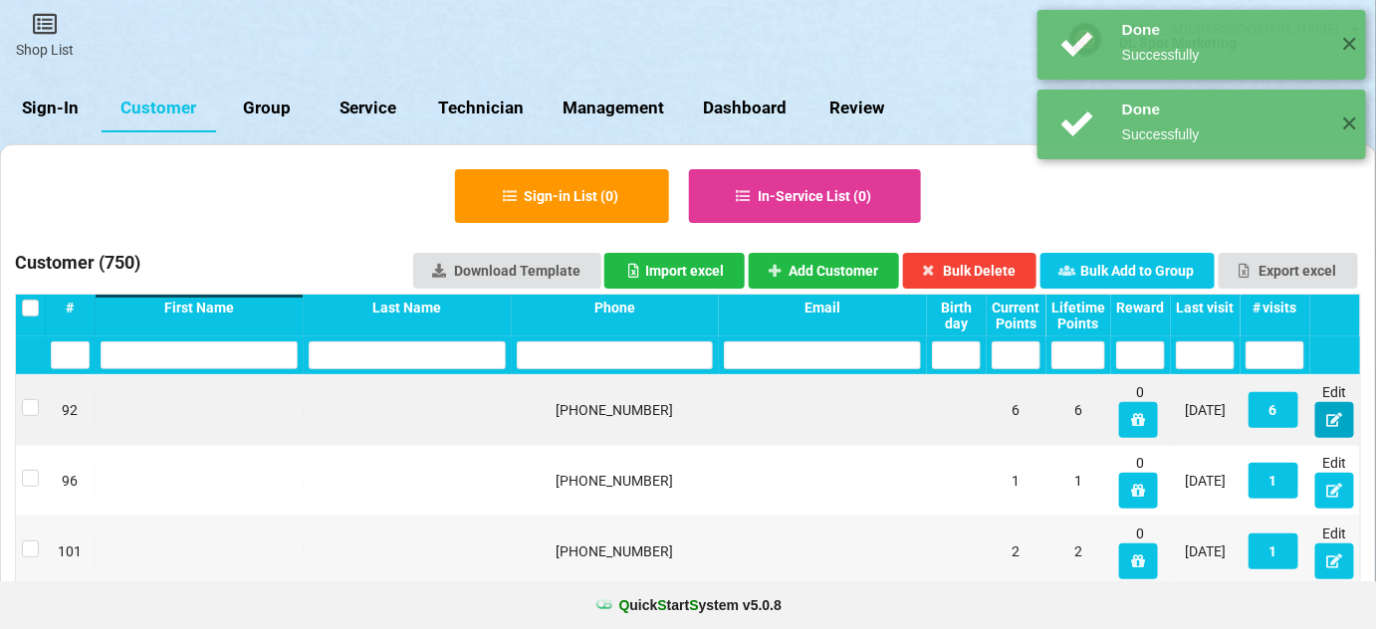
click at [1334, 425] on icon at bounding box center [1334, 419] width 17 height 12
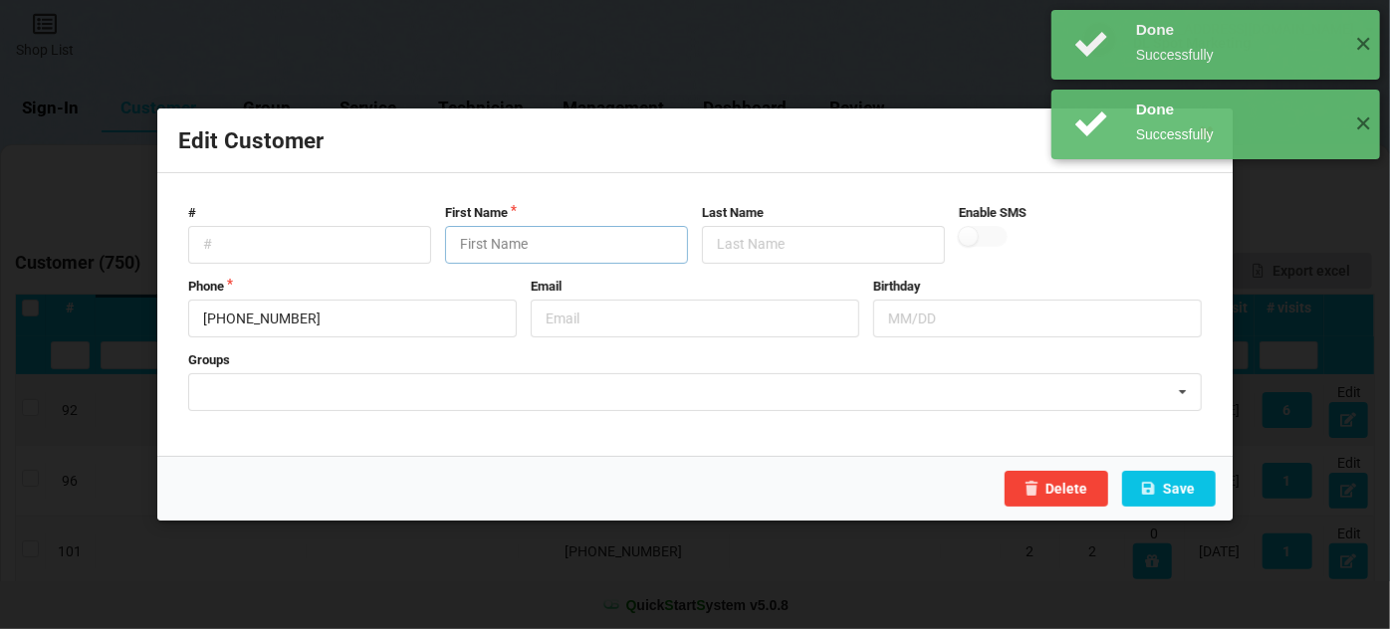
click at [578, 235] on input "text" at bounding box center [566, 245] width 243 height 38
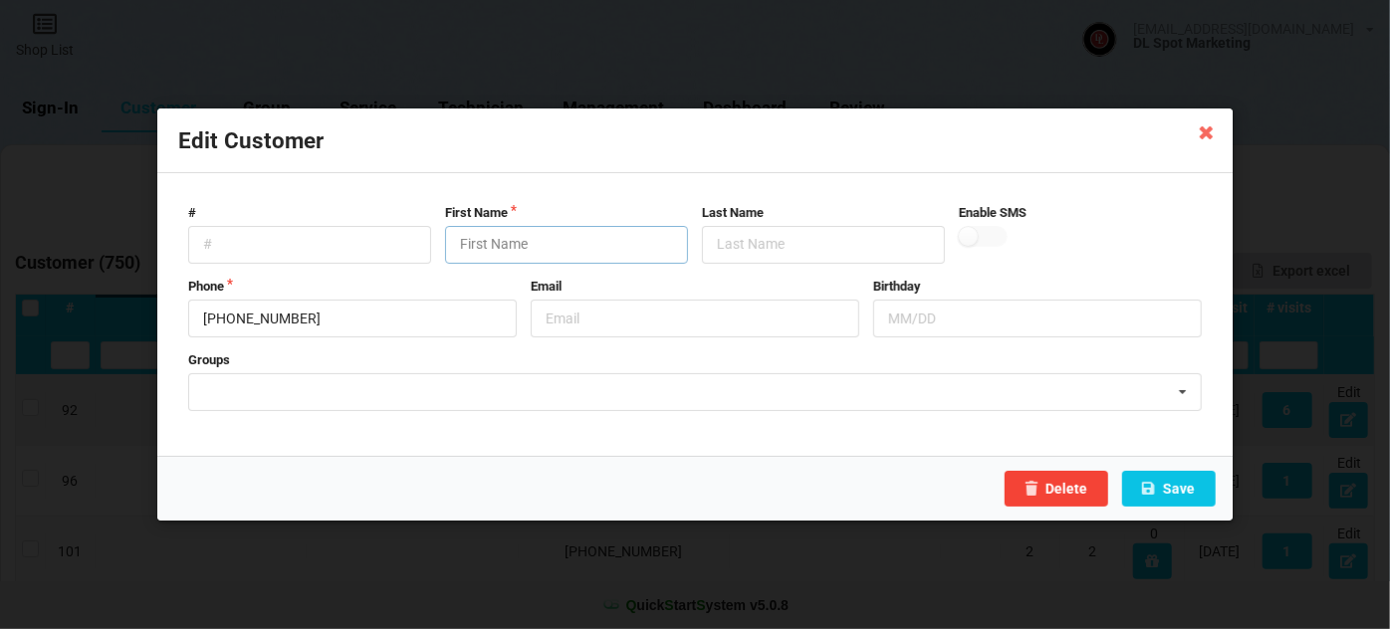
drag, startPoint x: 576, startPoint y: 238, endPoint x: 579, endPoint y: 254, distance: 16.4
click at [578, 251] on input "text" at bounding box center [566, 245] width 243 height 38
paste input "Customer"
type input "Customer"
click at [1188, 490] on button "Save" at bounding box center [1169, 489] width 94 height 36
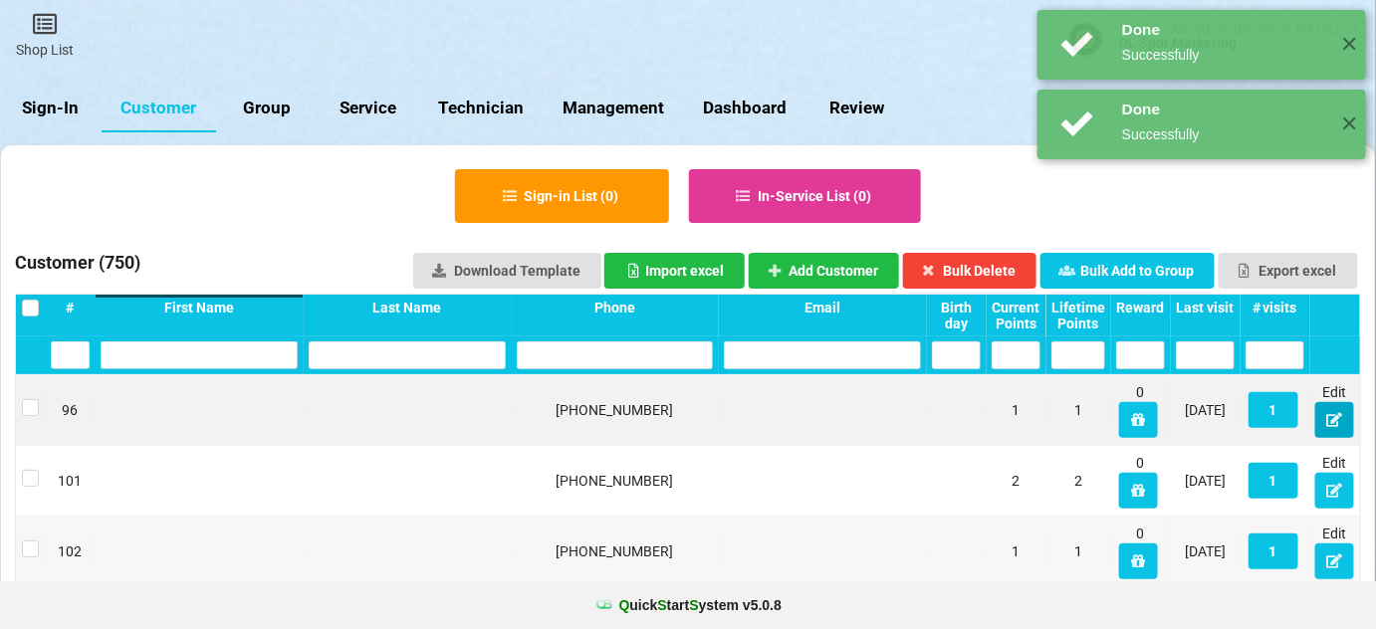
click at [1337, 423] on icon at bounding box center [1334, 419] width 17 height 12
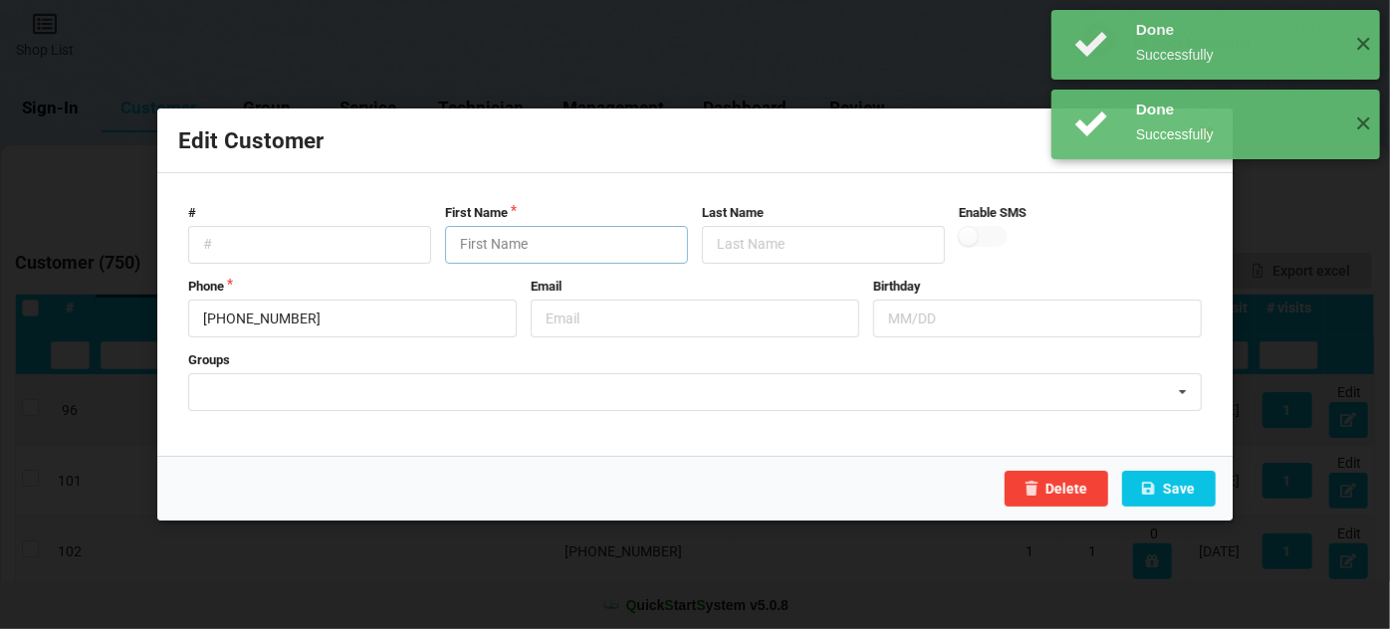
click at [597, 235] on input "text" at bounding box center [566, 245] width 243 height 38
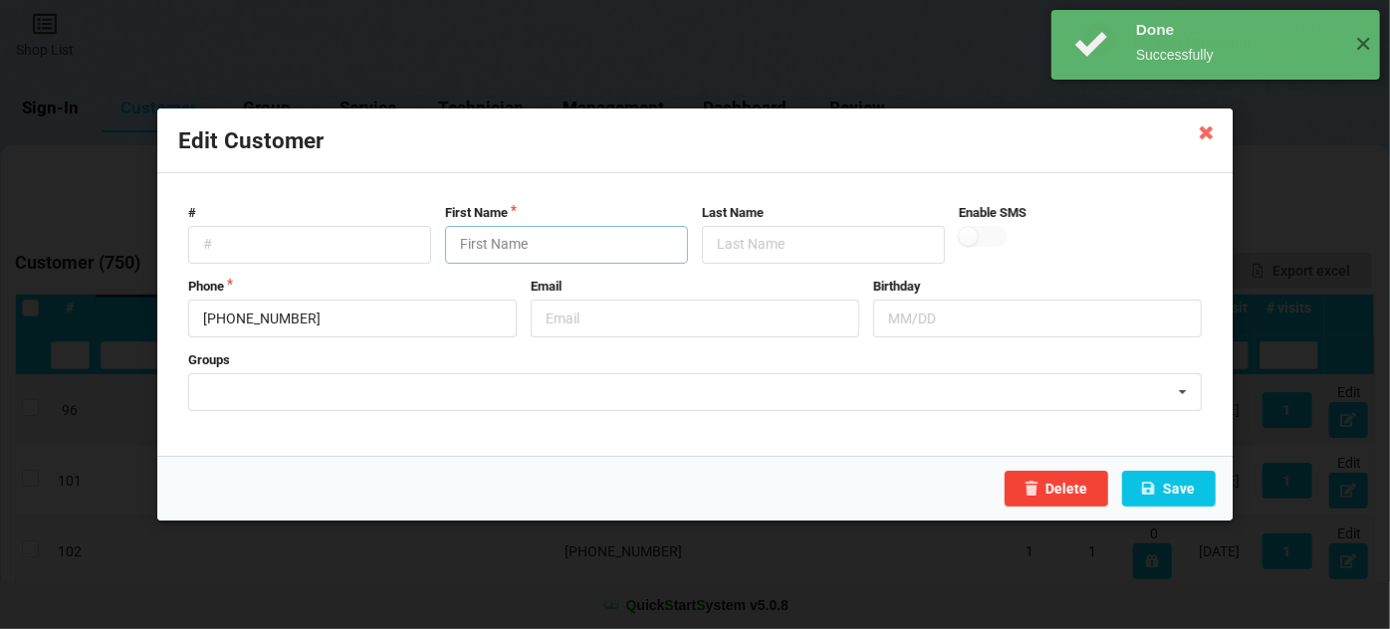
drag, startPoint x: 597, startPoint y: 235, endPoint x: 620, endPoint y: 234, distance: 22.9
click at [594, 240] on input "text" at bounding box center [566, 245] width 243 height 38
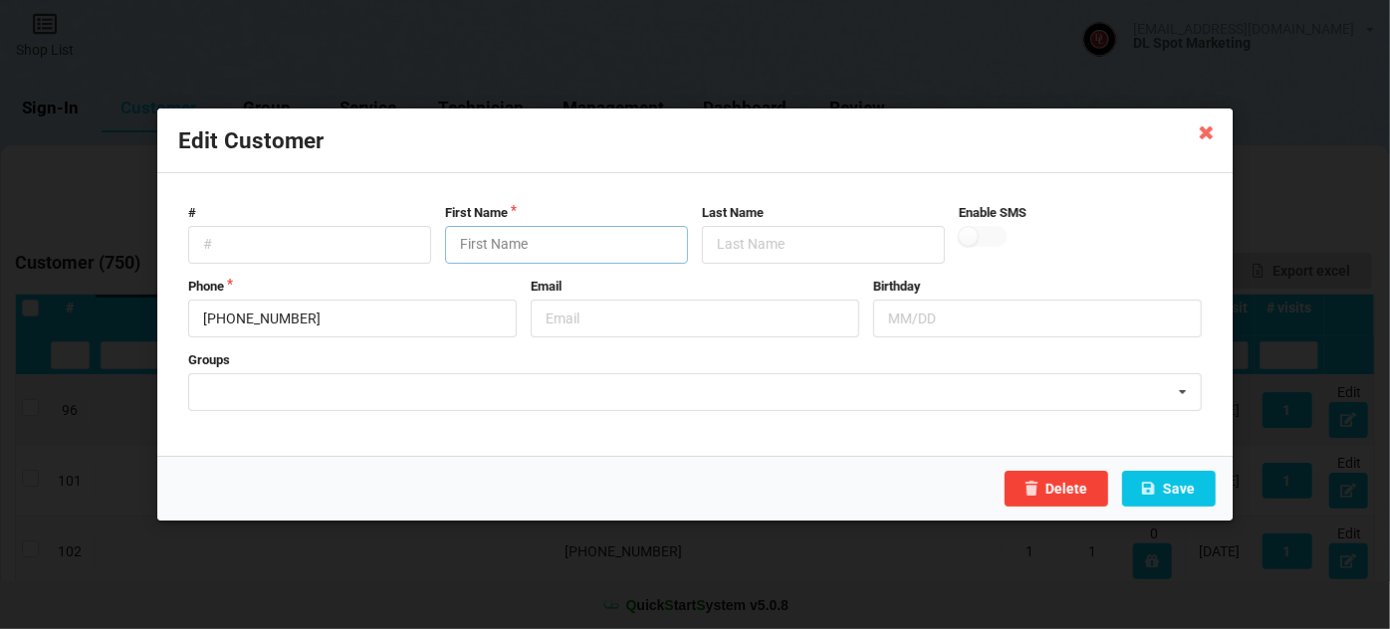
paste input "Customer"
type input "Customer"
click at [1192, 487] on button "Save" at bounding box center [1169, 489] width 94 height 36
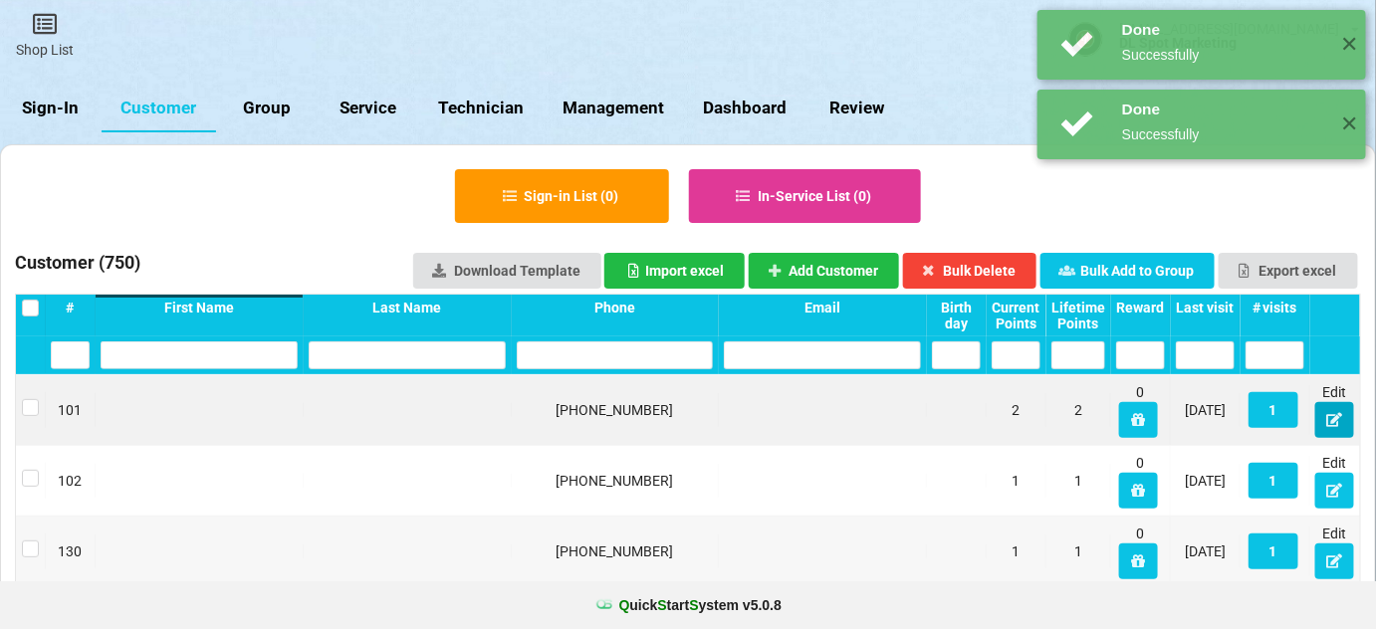
click at [1336, 424] on icon at bounding box center [1334, 419] width 17 height 12
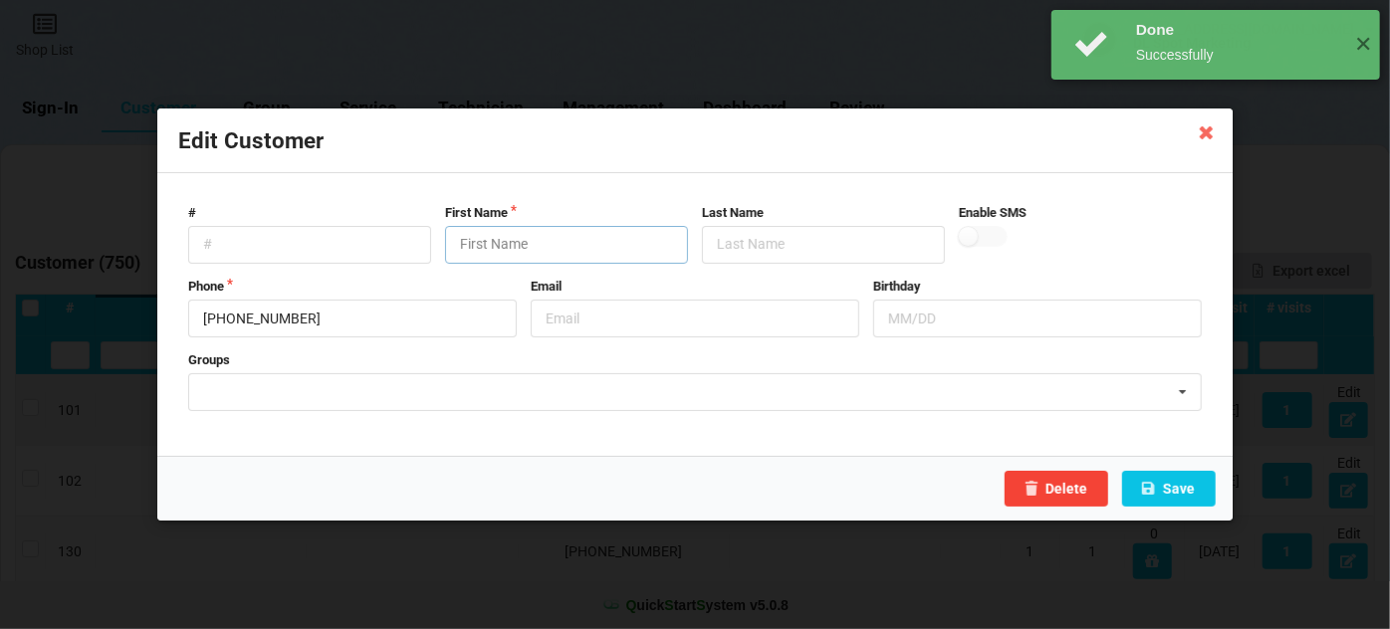
click at [547, 248] on input "text" at bounding box center [566, 245] width 243 height 38
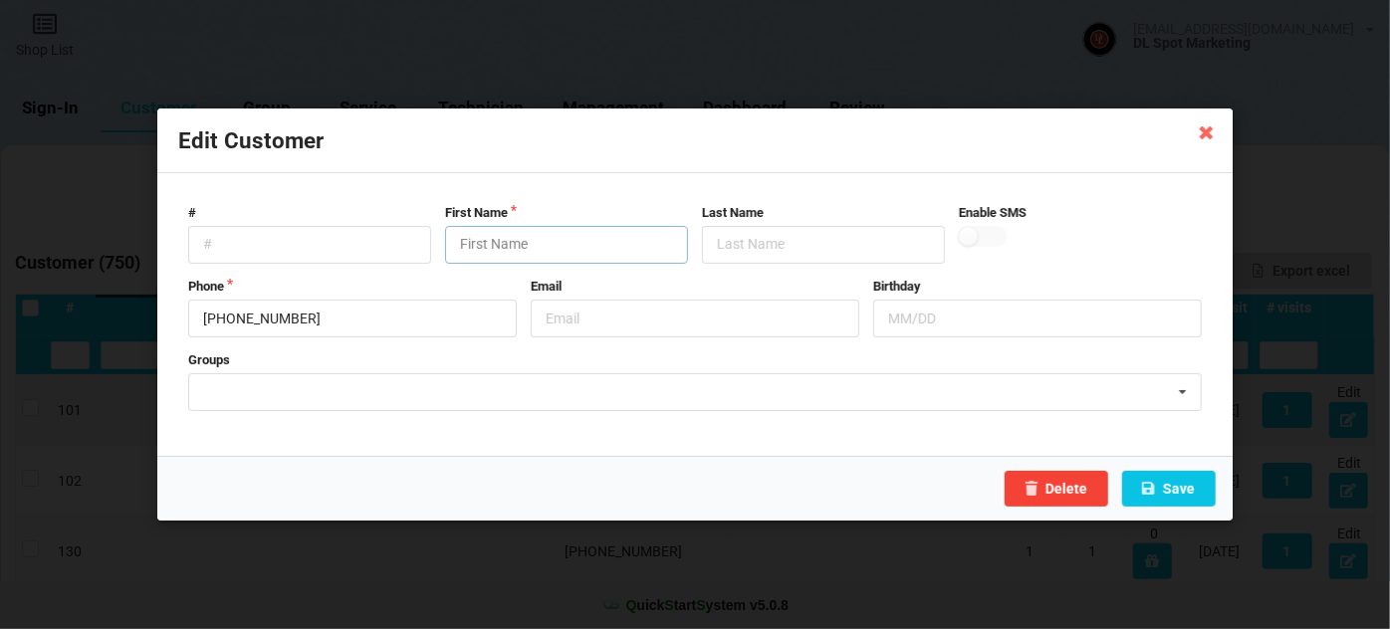
paste input "Customer"
type input "Customer"
click at [1184, 494] on button "Save" at bounding box center [1169, 489] width 94 height 36
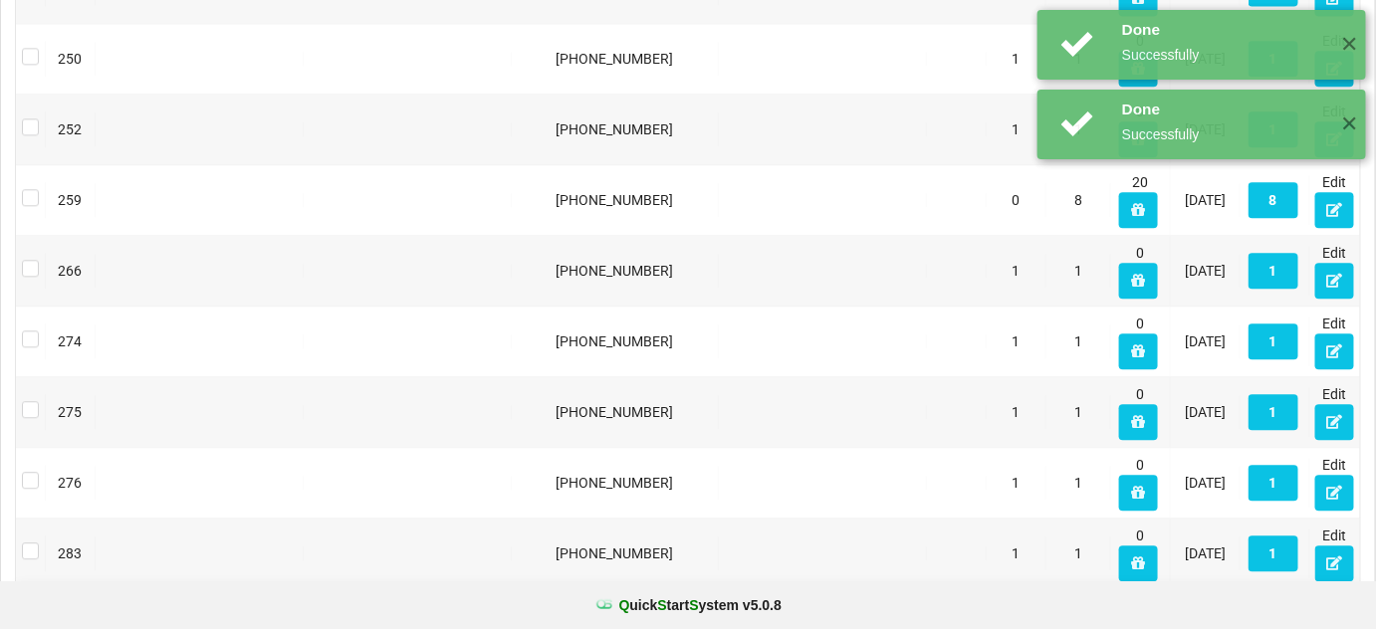
scroll to position [1611, 0]
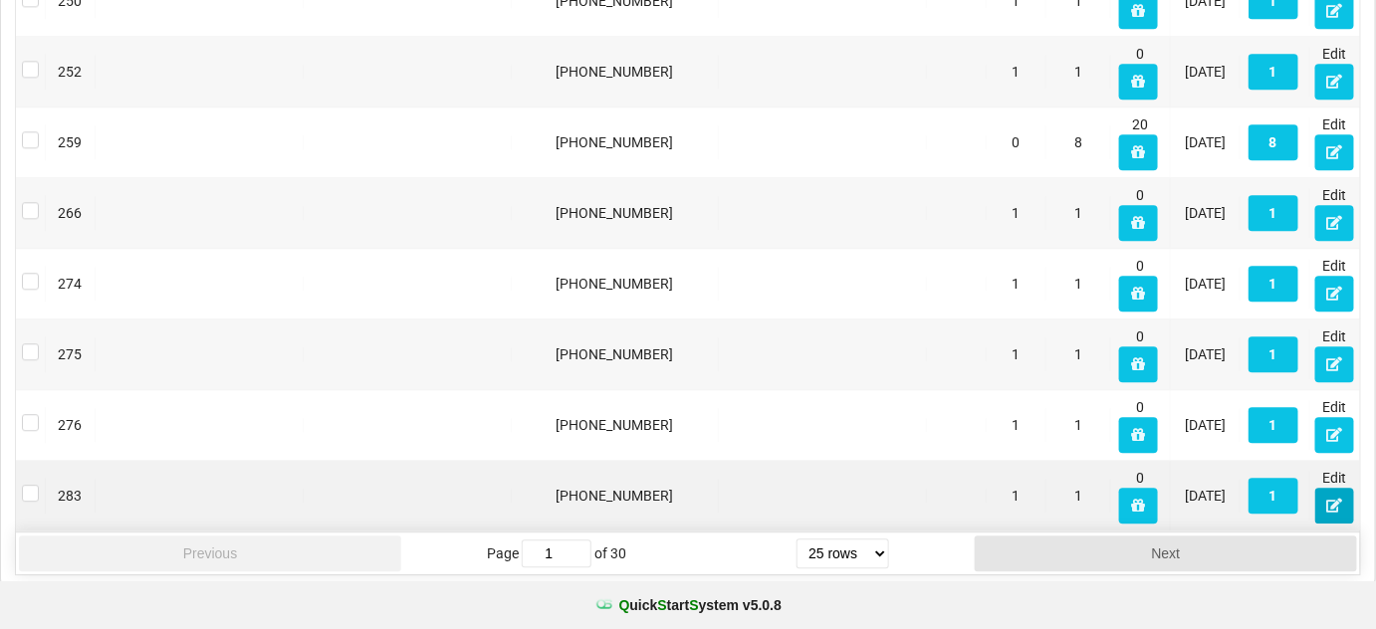
click at [1331, 502] on icon at bounding box center [1334, 505] width 17 height 12
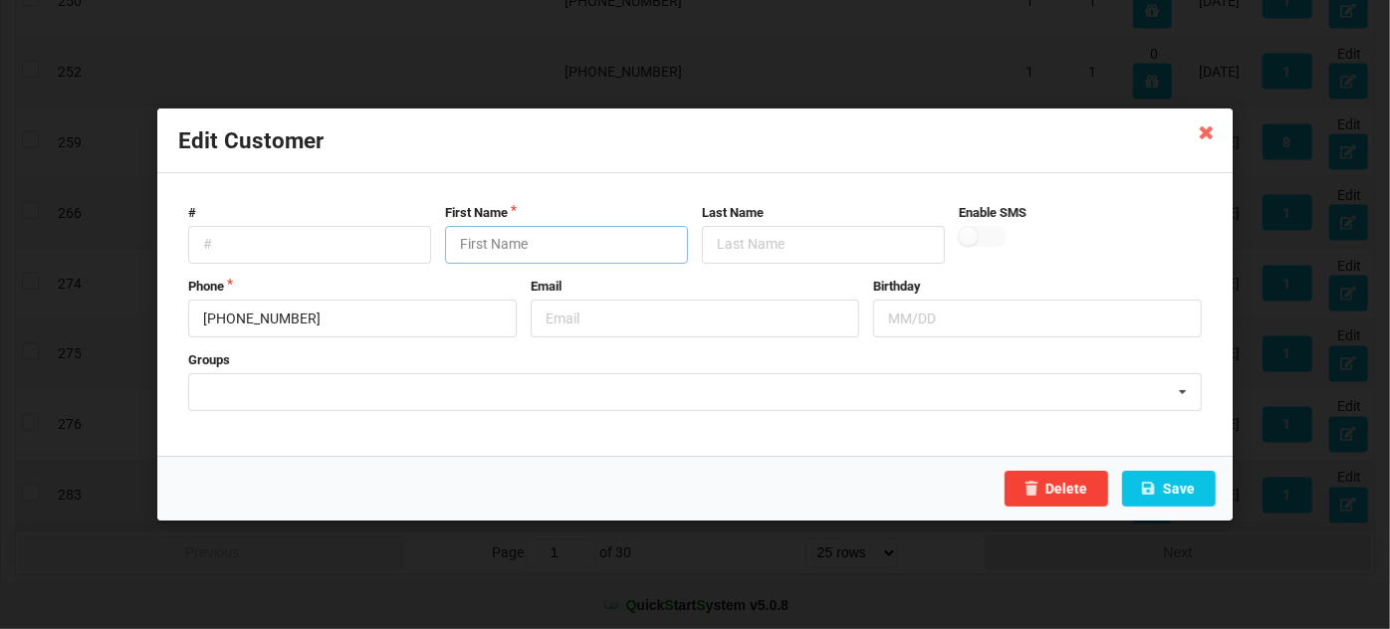
click at [586, 241] on input "text" at bounding box center [566, 245] width 243 height 38
paste input "Customer"
type input "Customer"
click at [1189, 491] on button "Save" at bounding box center [1169, 489] width 94 height 36
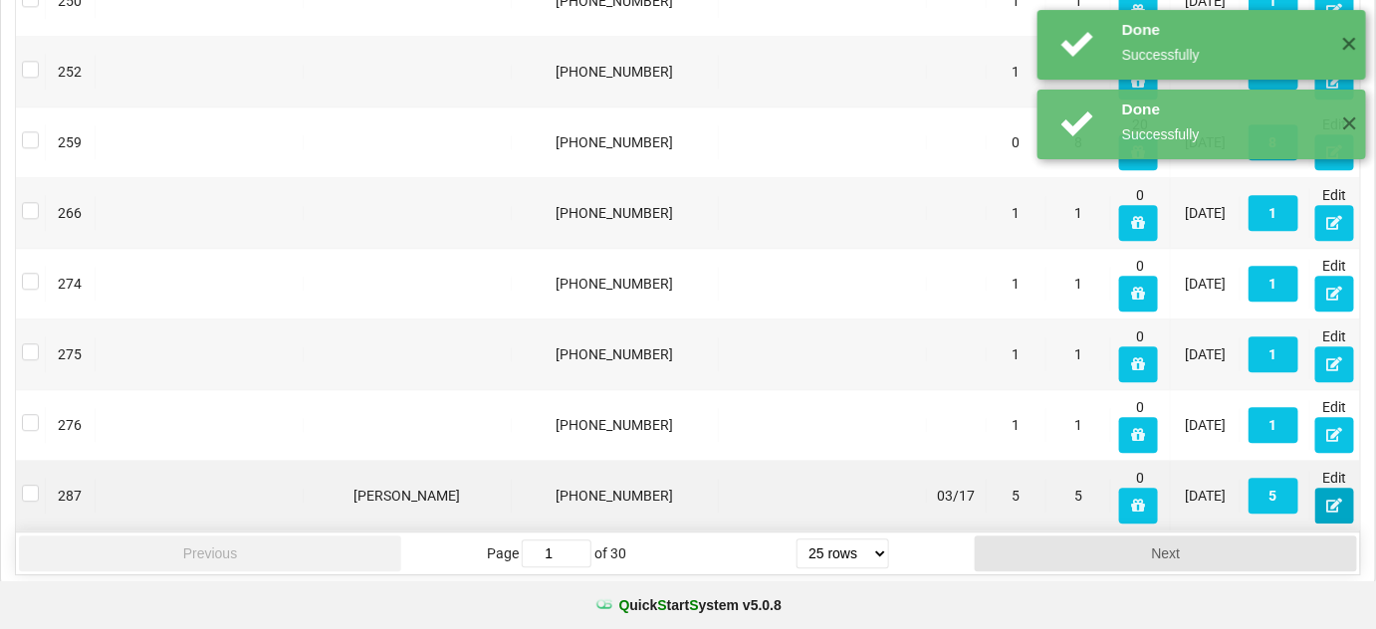
click at [1346, 501] on button at bounding box center [1334, 506] width 39 height 36
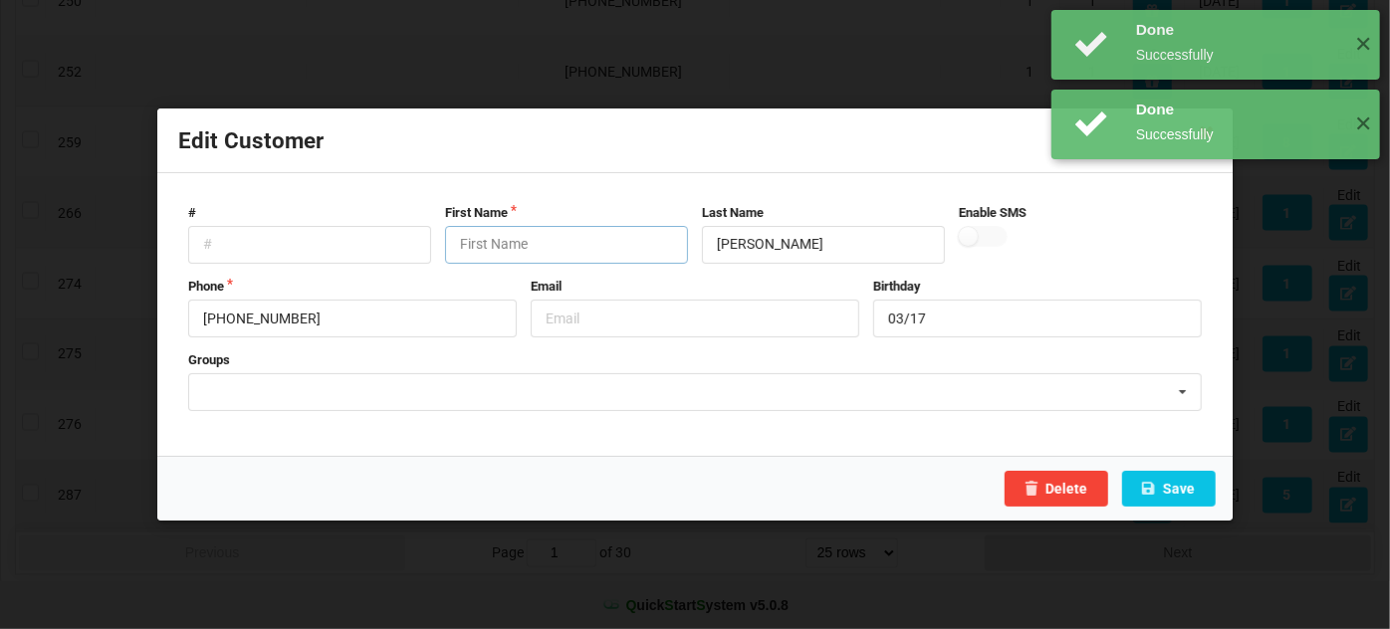
click at [534, 235] on input "text" at bounding box center [566, 245] width 243 height 38
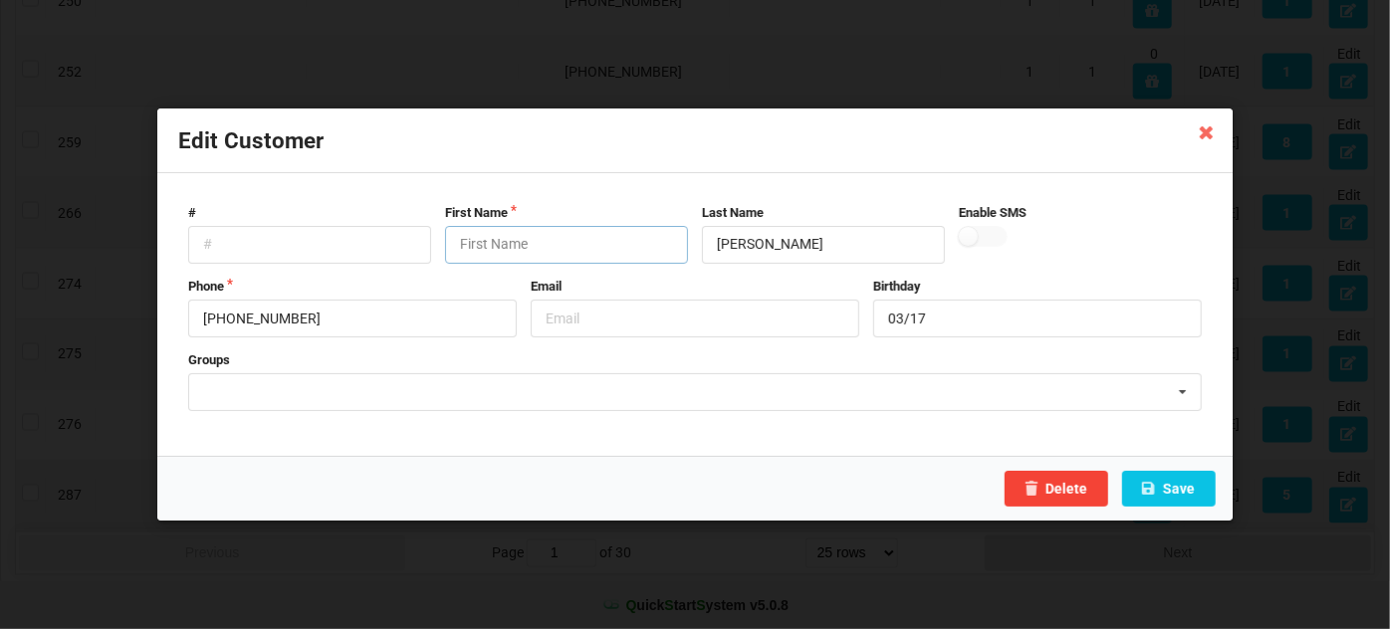
paste input "Customer"
type input "Customer"
click at [1163, 480] on button "Save" at bounding box center [1169, 489] width 94 height 36
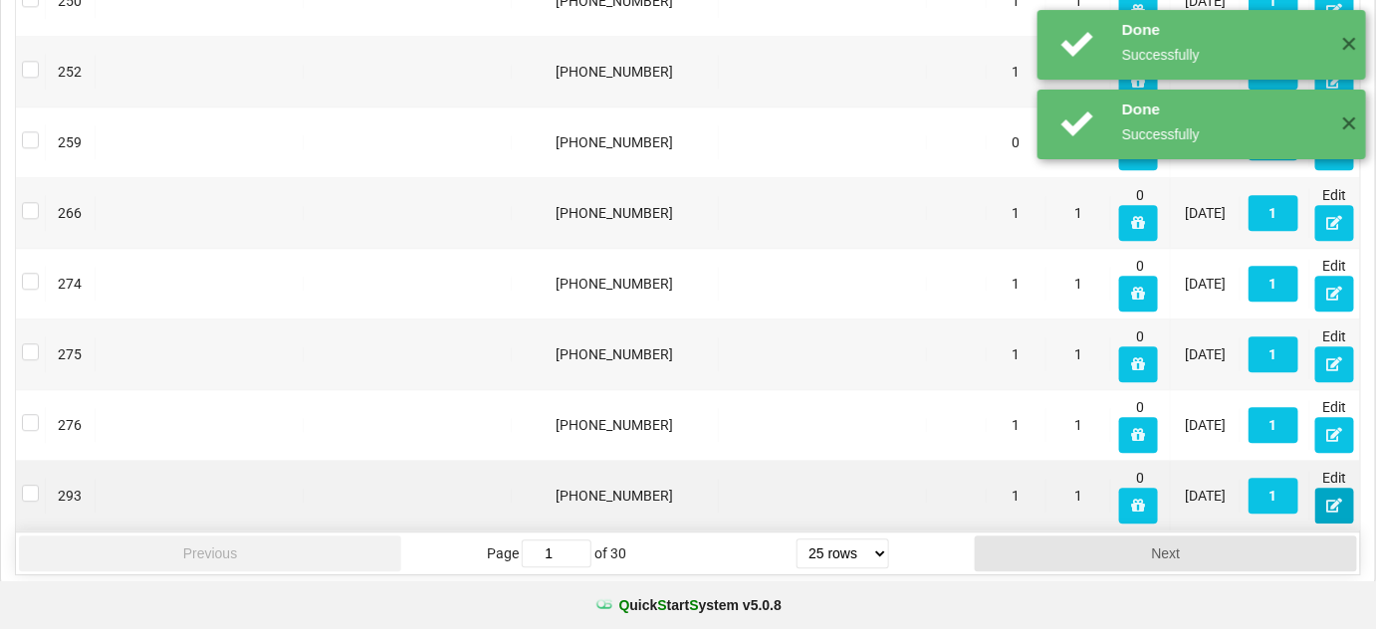
click at [1332, 502] on icon at bounding box center [1334, 505] width 17 height 12
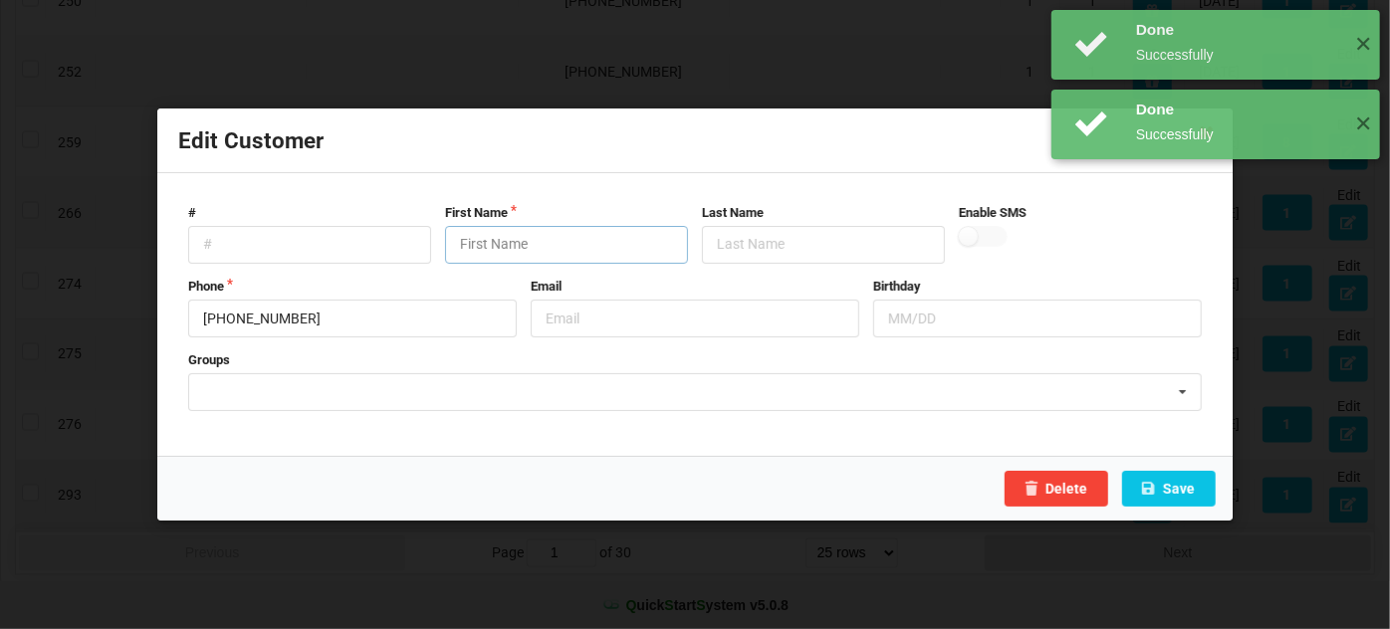
drag, startPoint x: 500, startPoint y: 241, endPoint x: 483, endPoint y: 247, distance: 18.0
click at [494, 241] on input "text" at bounding box center [566, 245] width 243 height 38
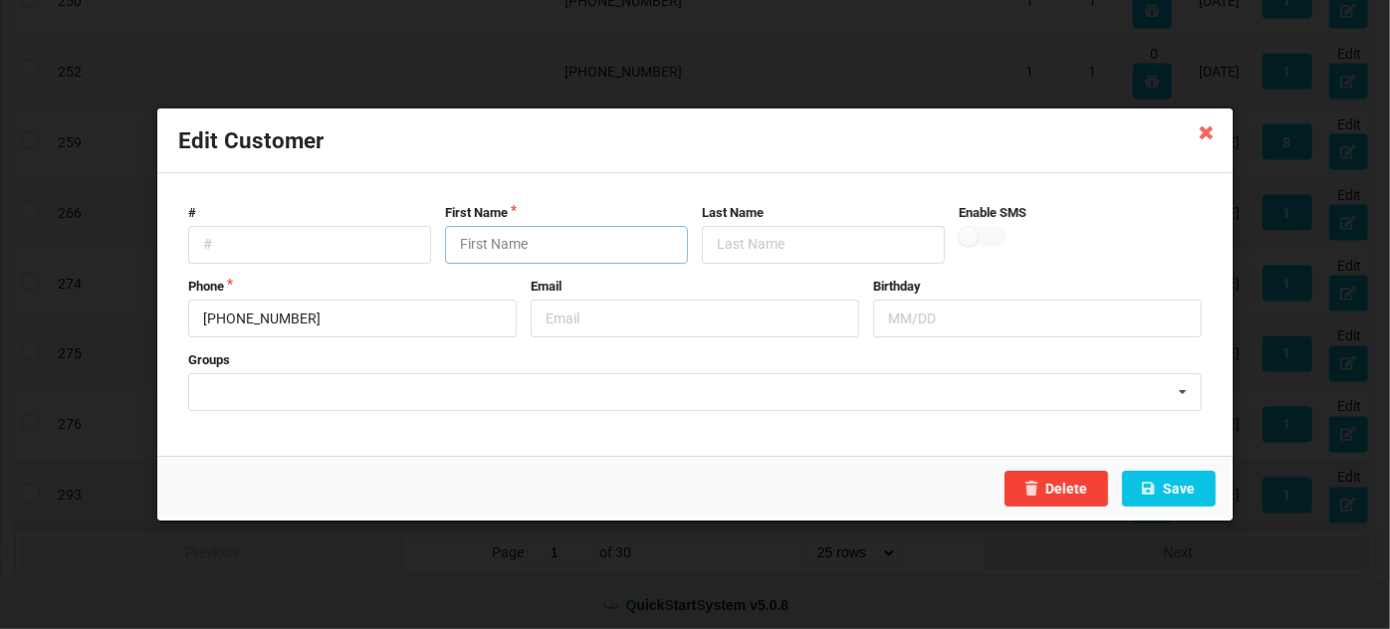
paste input "Customer"
type input "Customer"
click at [1185, 487] on button "Save" at bounding box center [1169, 489] width 94 height 36
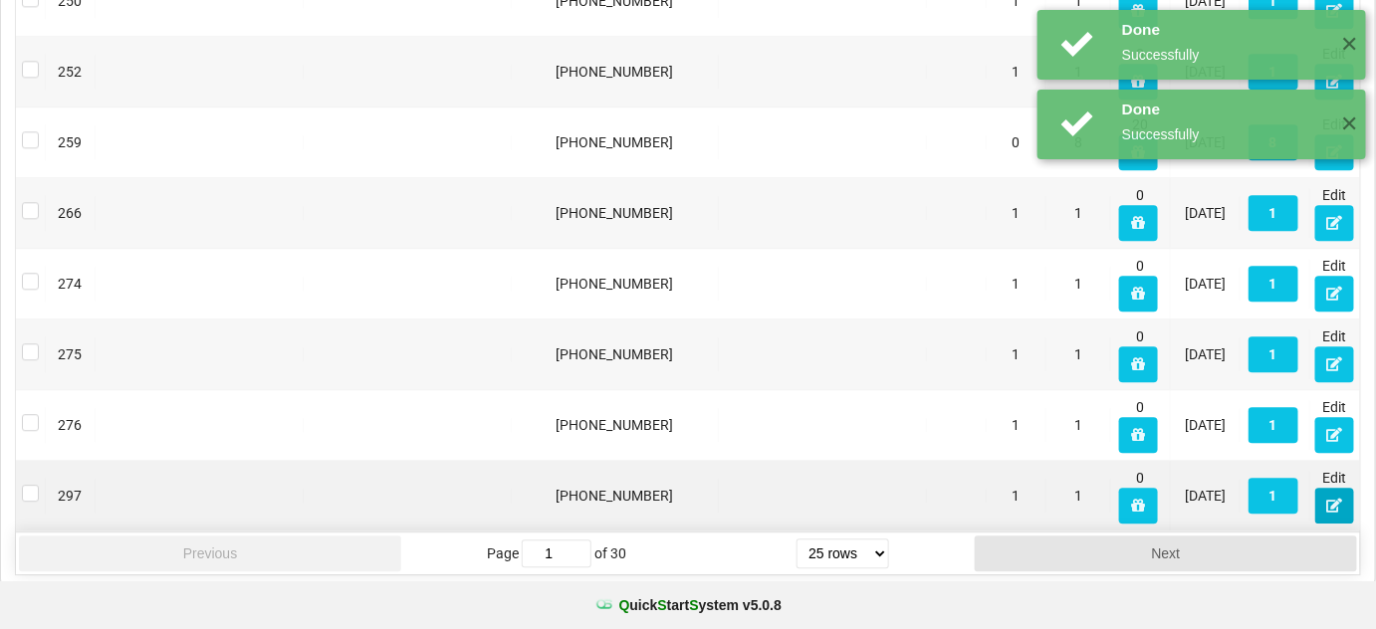
click at [1331, 499] on icon at bounding box center [1334, 505] width 17 height 12
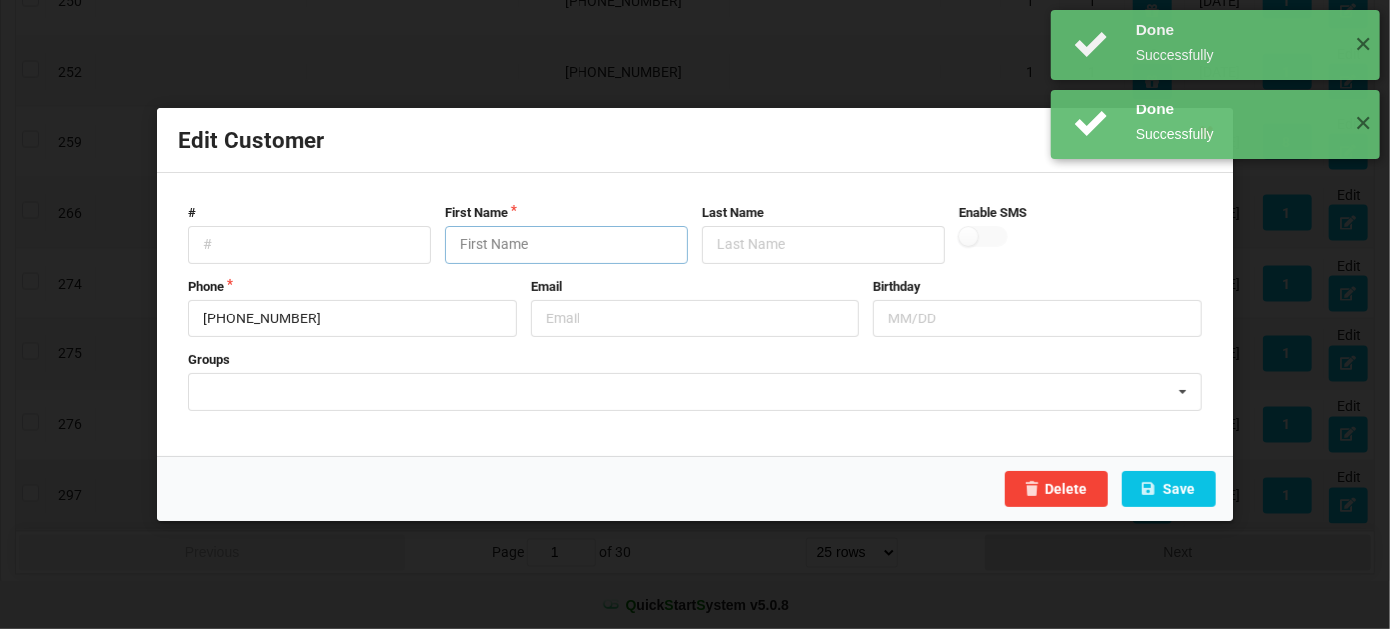
click at [483, 243] on input "text" at bounding box center [566, 245] width 243 height 38
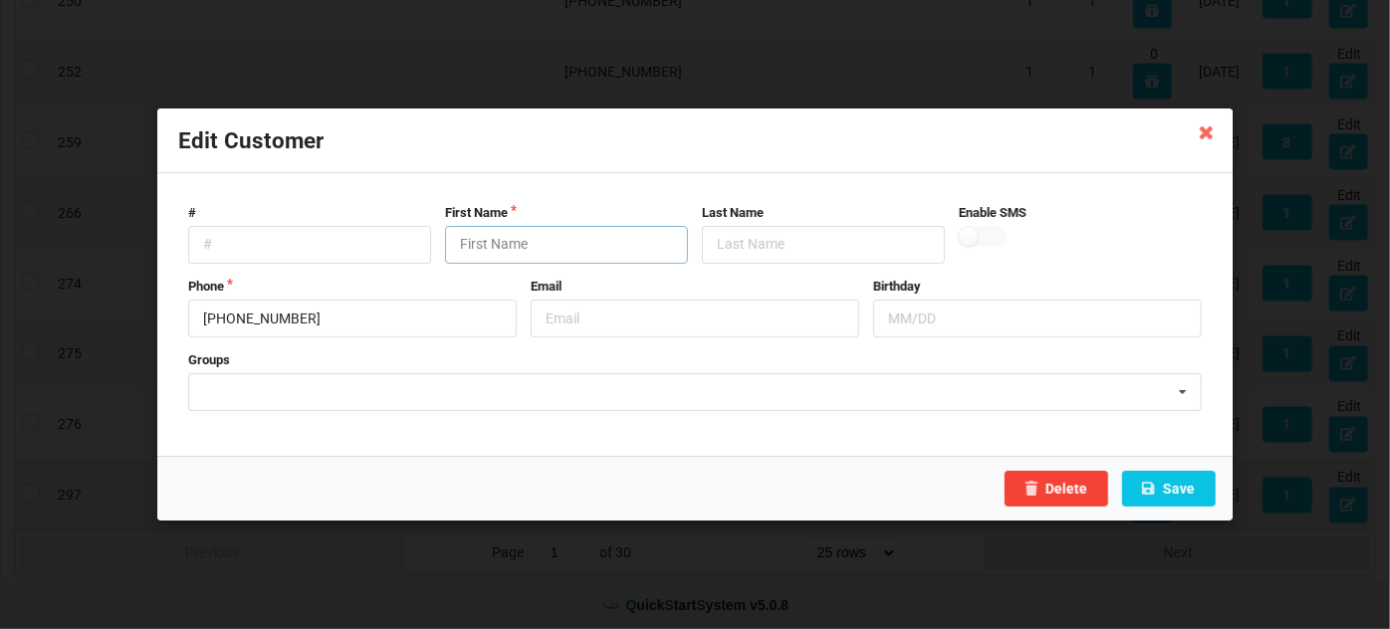
paste input "Customer"
type input "Customer"
click at [1194, 495] on button "Save" at bounding box center [1169, 489] width 94 height 36
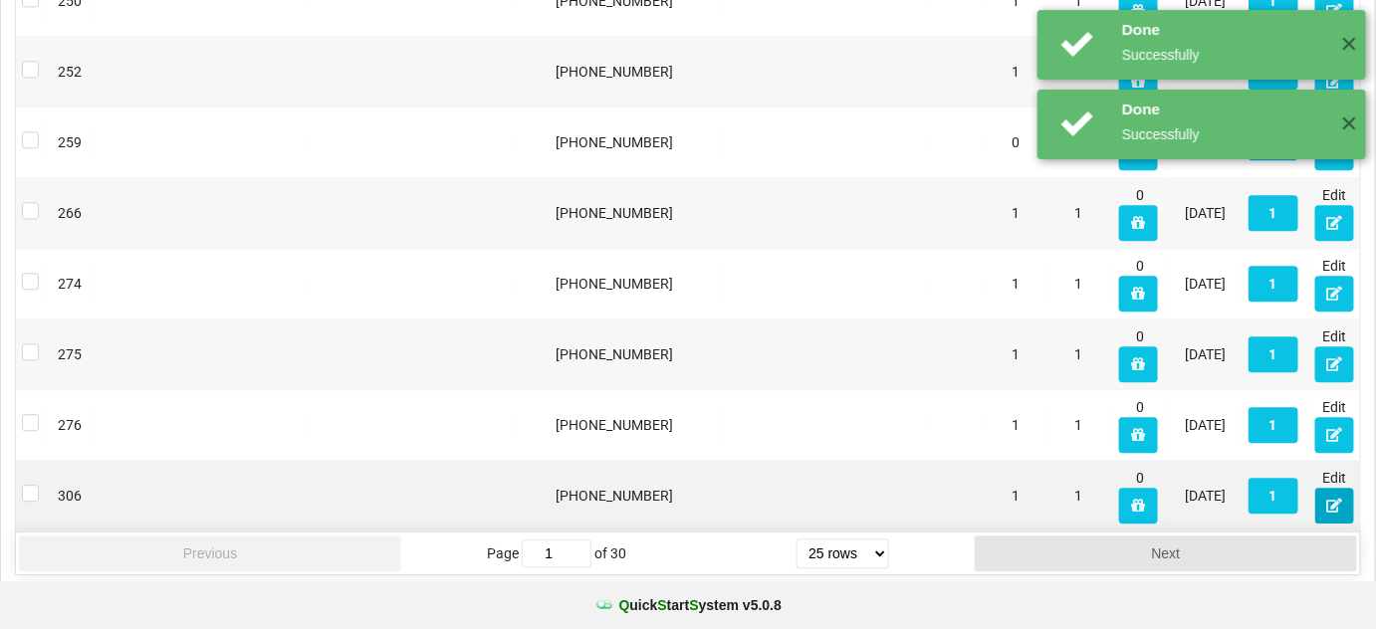
click at [1328, 499] on icon at bounding box center [1334, 505] width 17 height 12
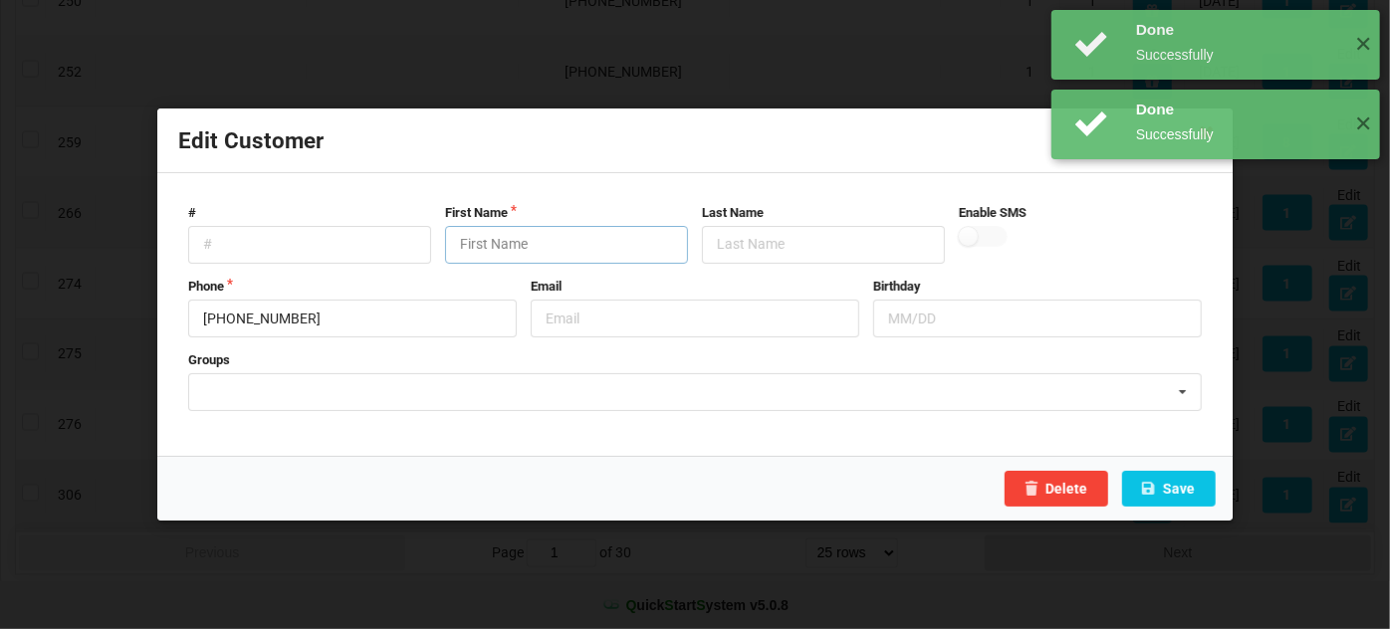
click at [543, 254] on input "text" at bounding box center [566, 245] width 243 height 38
paste input "Customer"
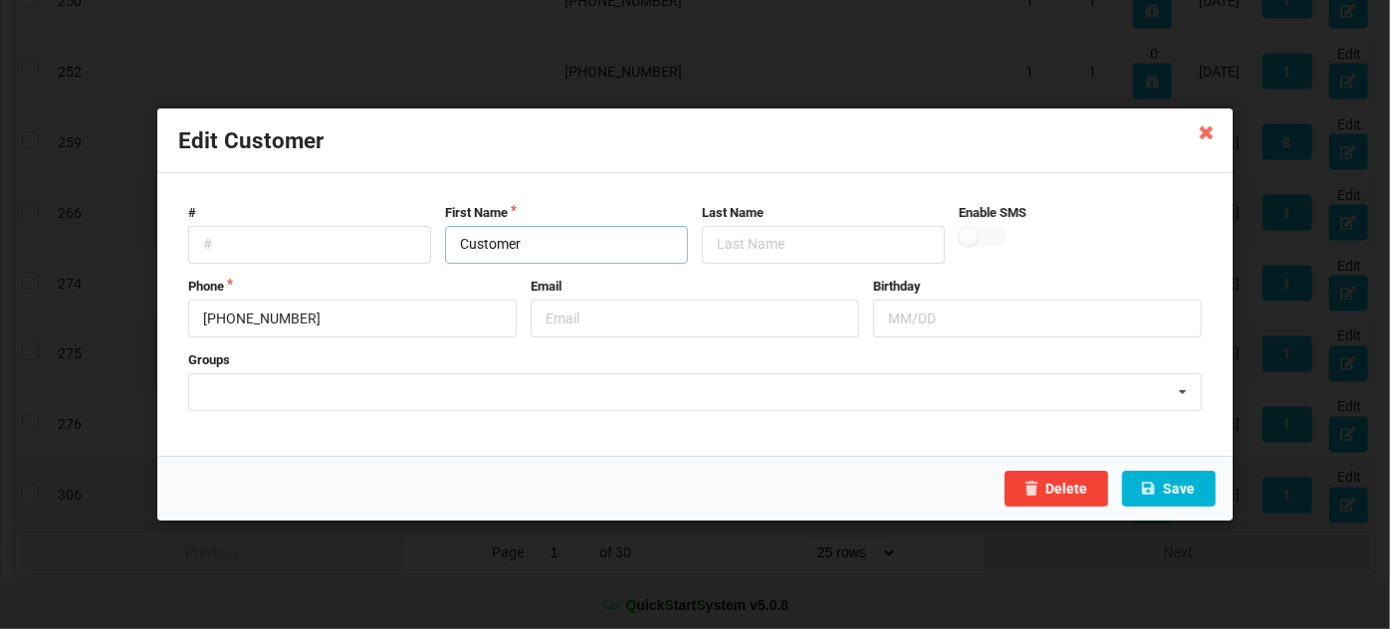
type input "Customer"
click at [1151, 484] on icon at bounding box center [1148, 488] width 17 height 12
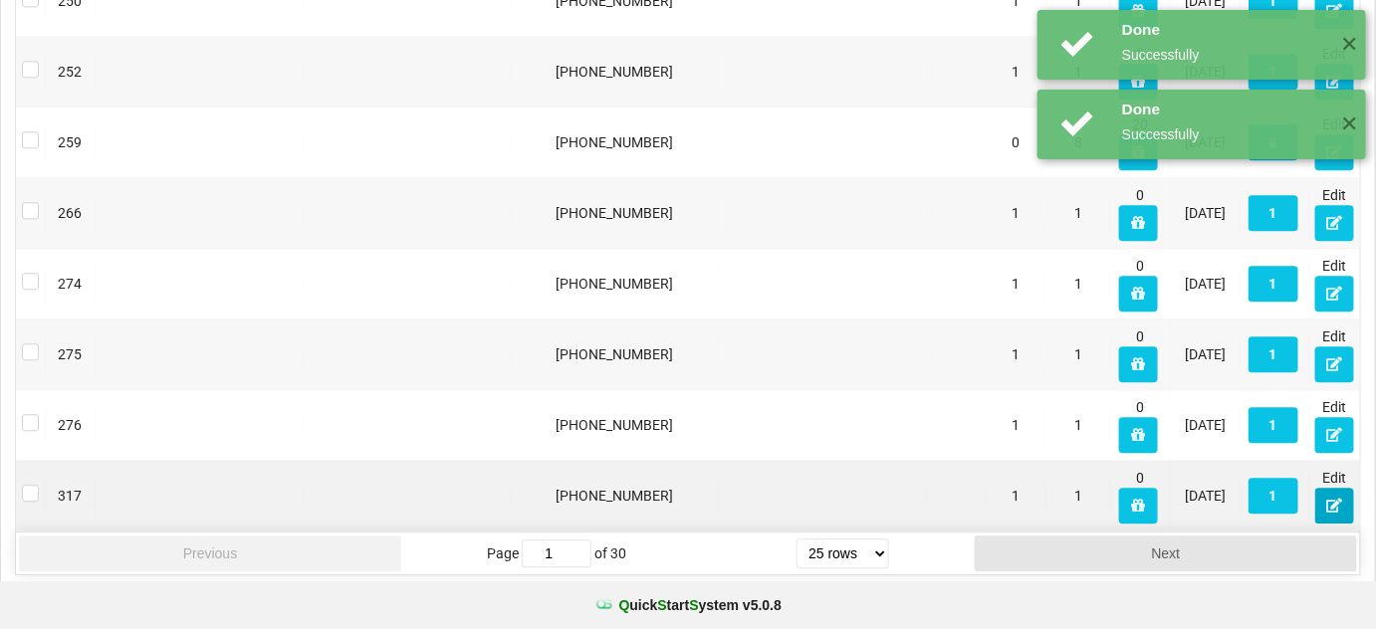
click at [1340, 501] on icon at bounding box center [1334, 505] width 17 height 12
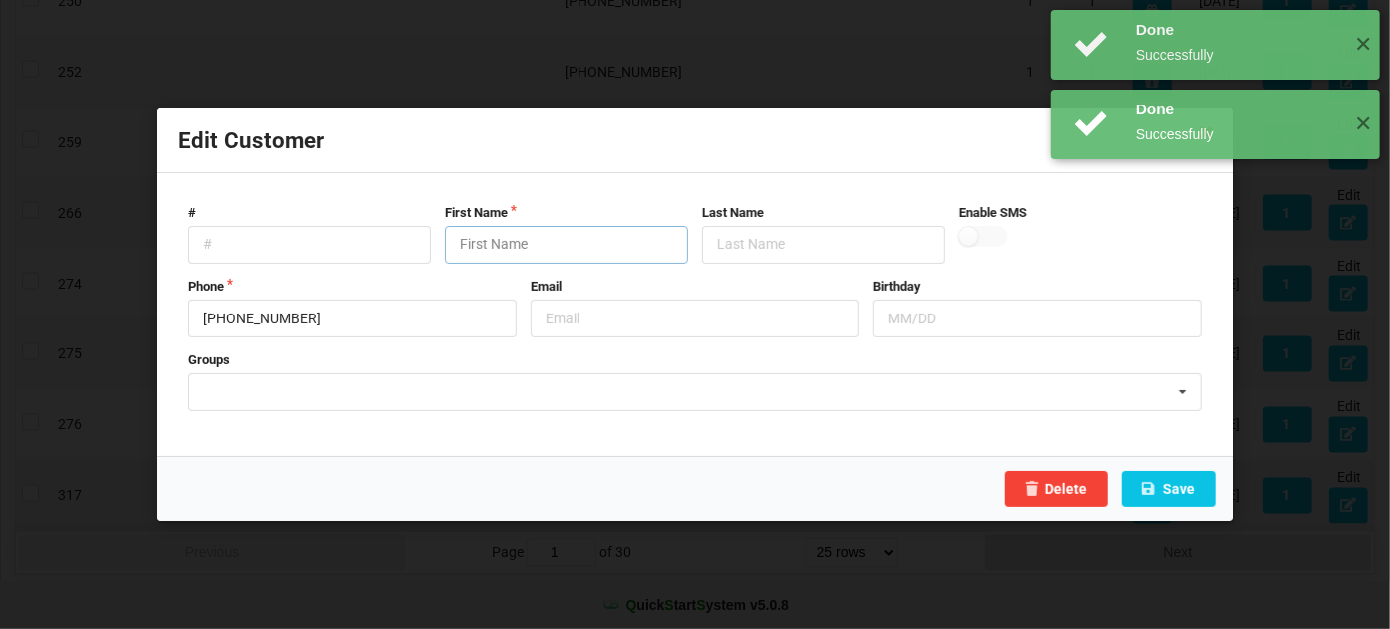
click at [548, 241] on input "text" at bounding box center [566, 245] width 243 height 38
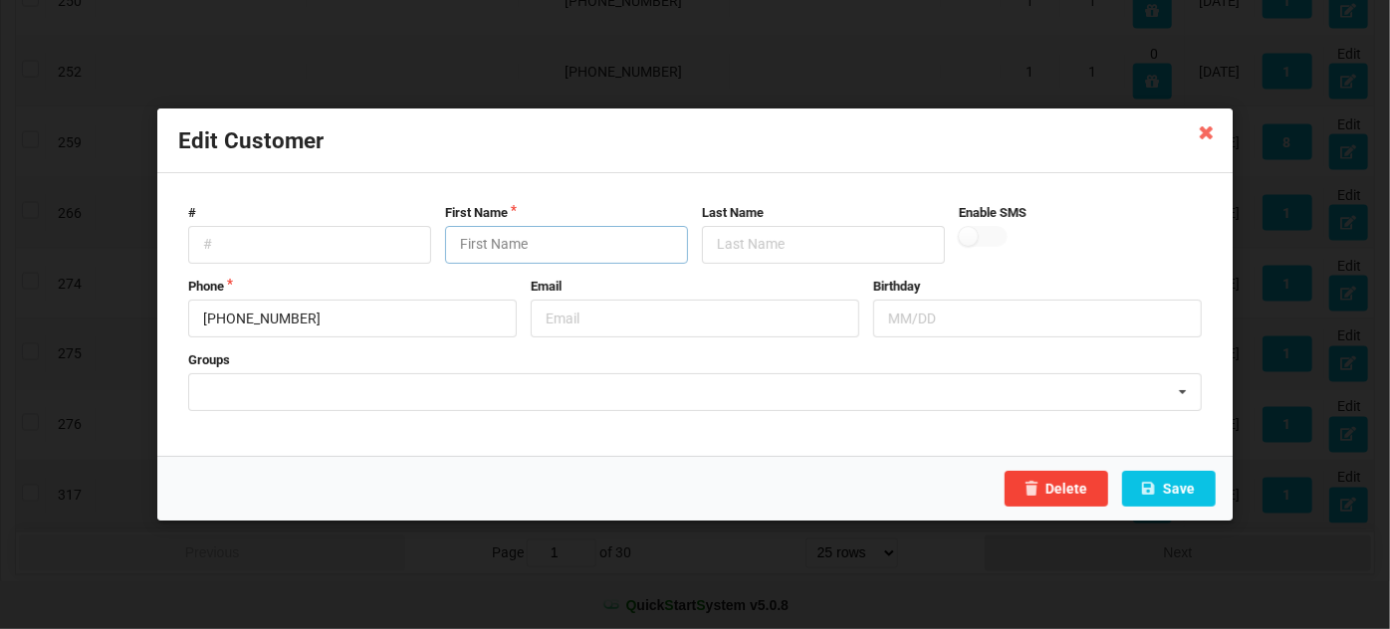
paste input "Customer"
type input "Customer"
click at [1185, 488] on button "Save" at bounding box center [1169, 489] width 94 height 36
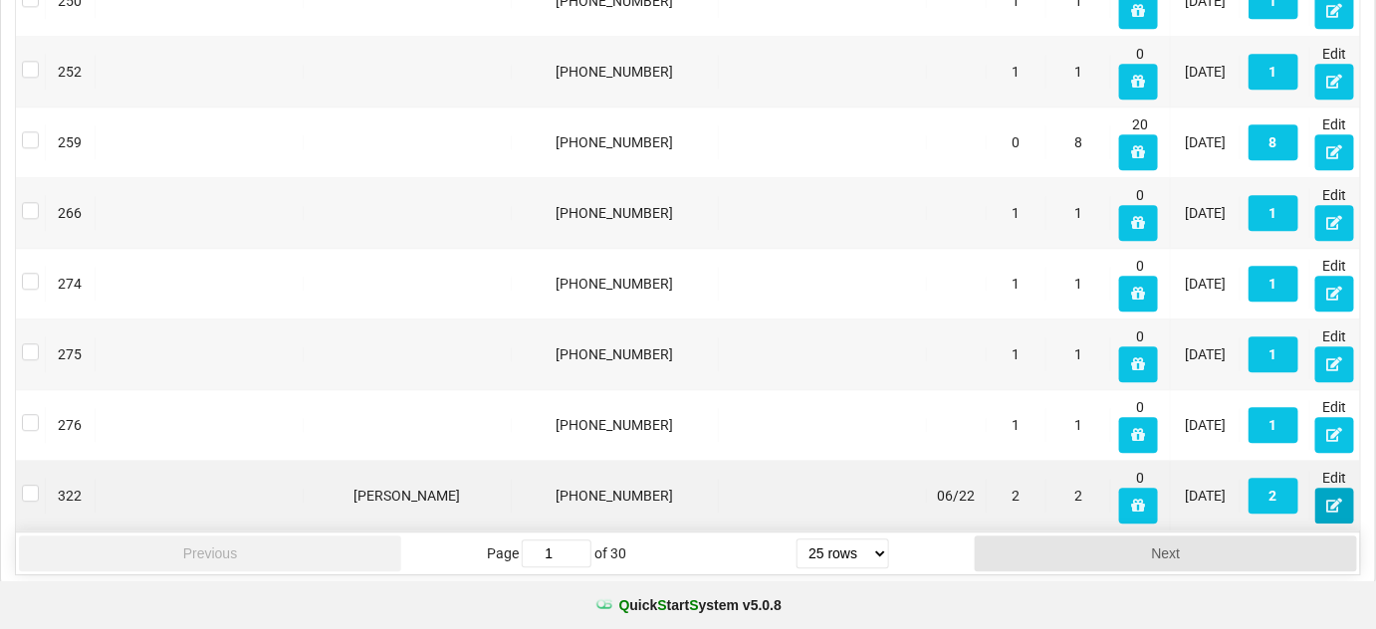
click at [1332, 499] on icon at bounding box center [1334, 505] width 17 height 12
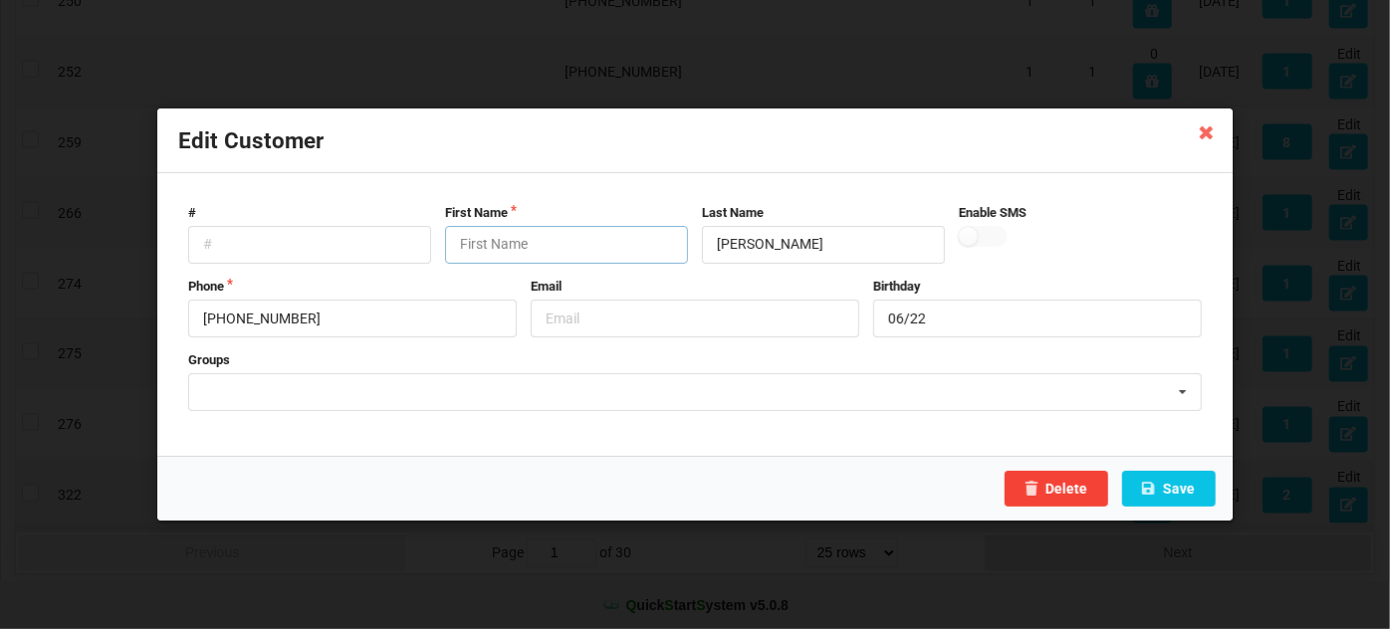
click at [554, 243] on input "text" at bounding box center [566, 245] width 243 height 38
paste input "Customer"
type input "Customer"
click at [1185, 490] on button "Save" at bounding box center [1169, 489] width 94 height 36
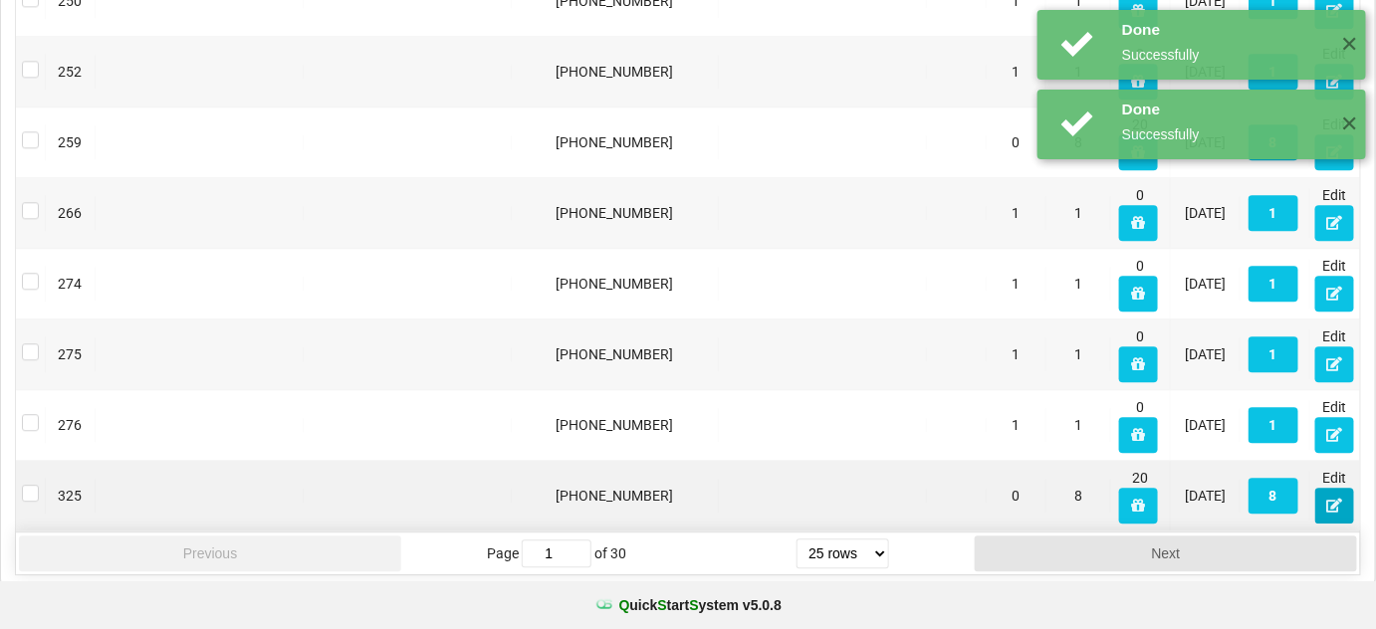
click at [1332, 501] on icon at bounding box center [1334, 505] width 17 height 12
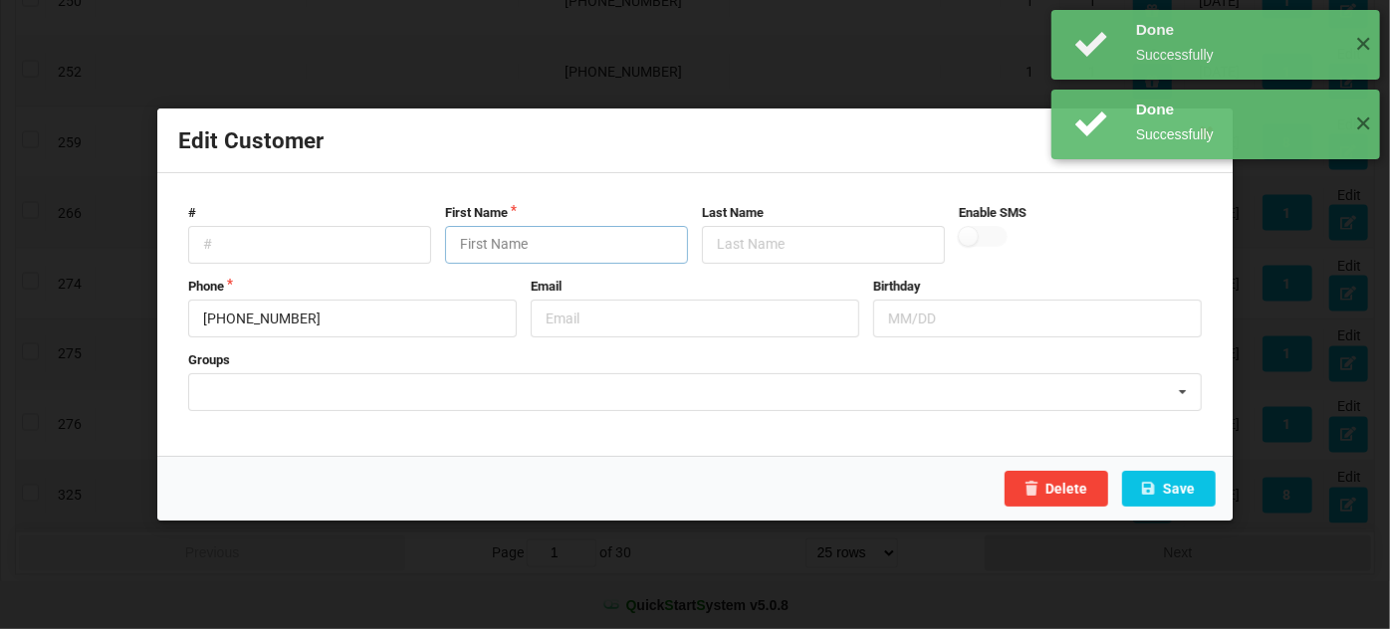
click at [515, 238] on input "text" at bounding box center [566, 245] width 243 height 38
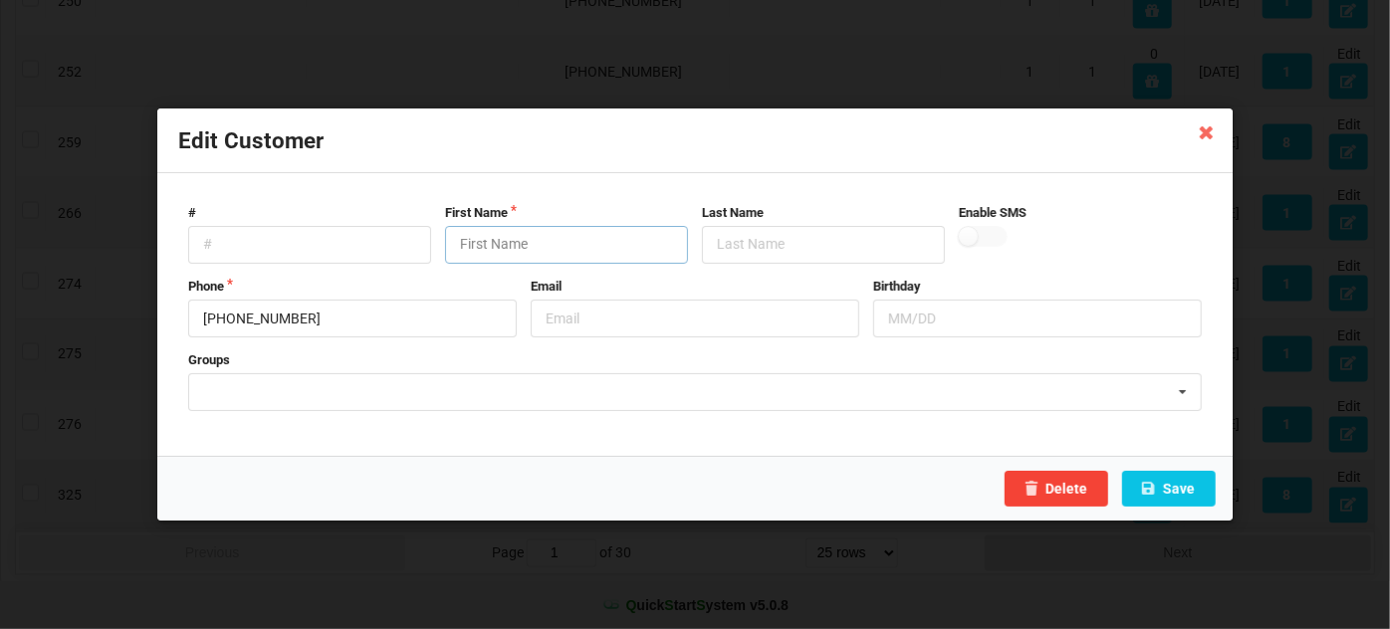
paste input "Customer"
type input "Customer"
click at [1181, 490] on button "Save" at bounding box center [1169, 489] width 94 height 36
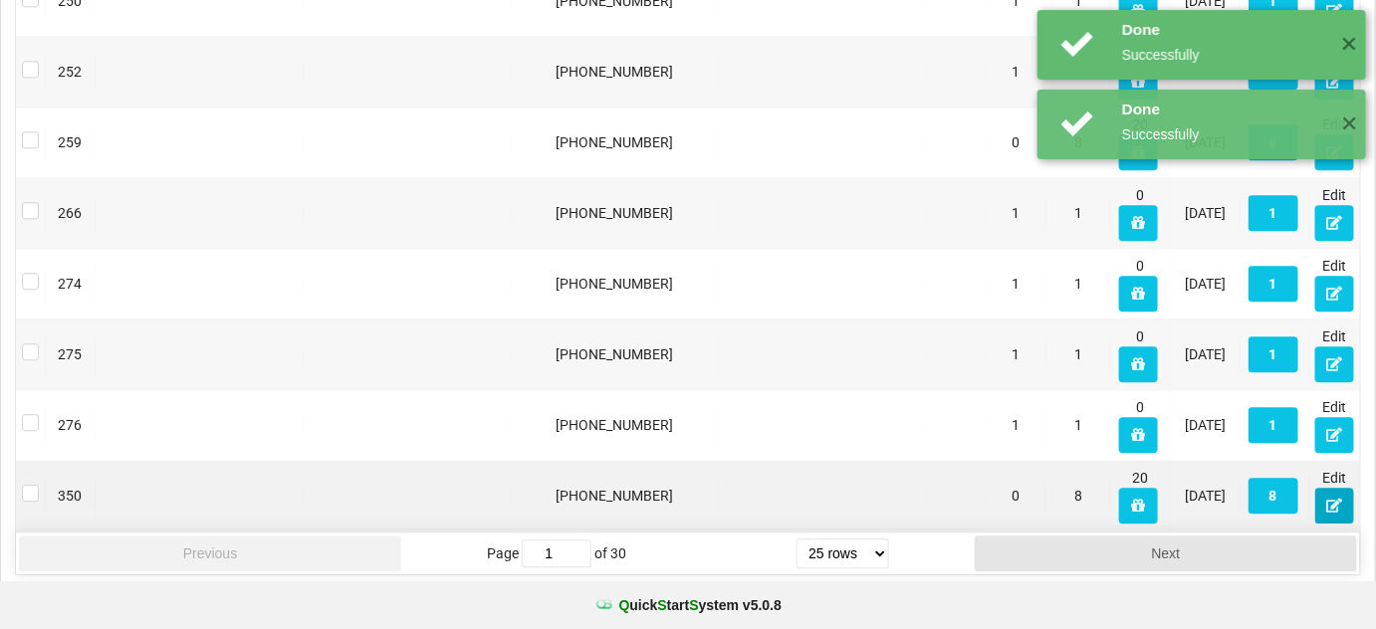
click at [1331, 499] on icon at bounding box center [1334, 505] width 17 height 12
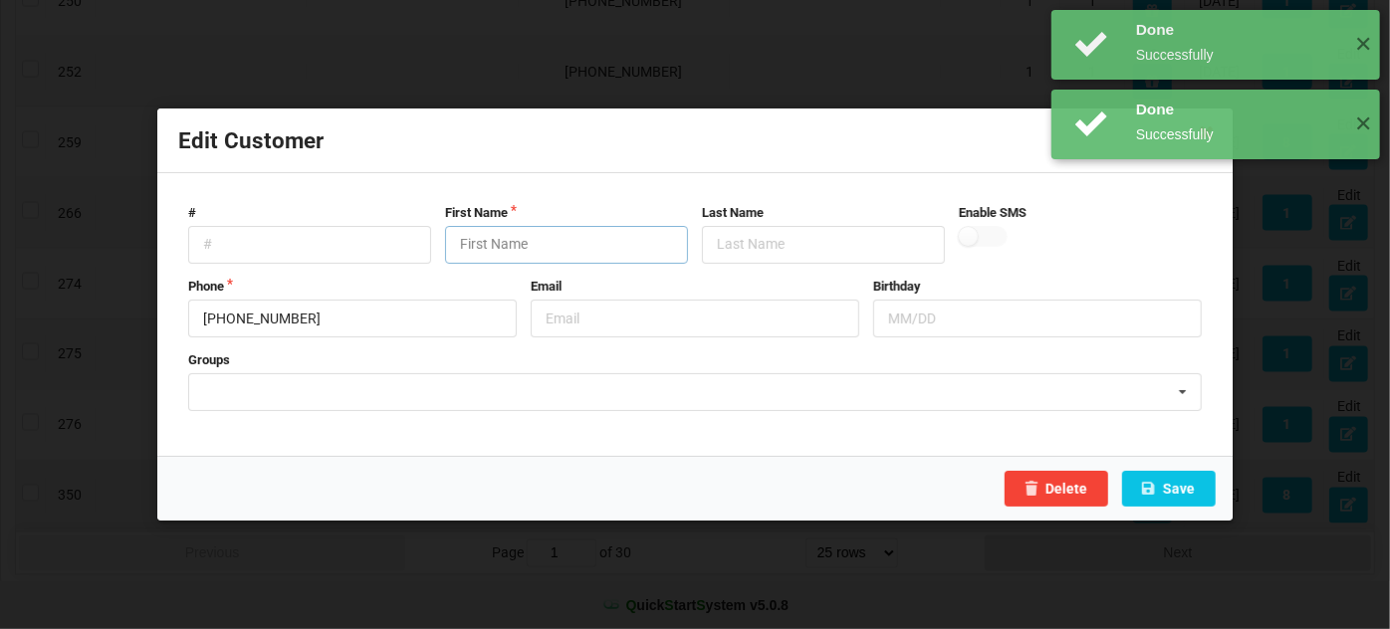
click at [509, 237] on input "text" at bounding box center [566, 245] width 243 height 38
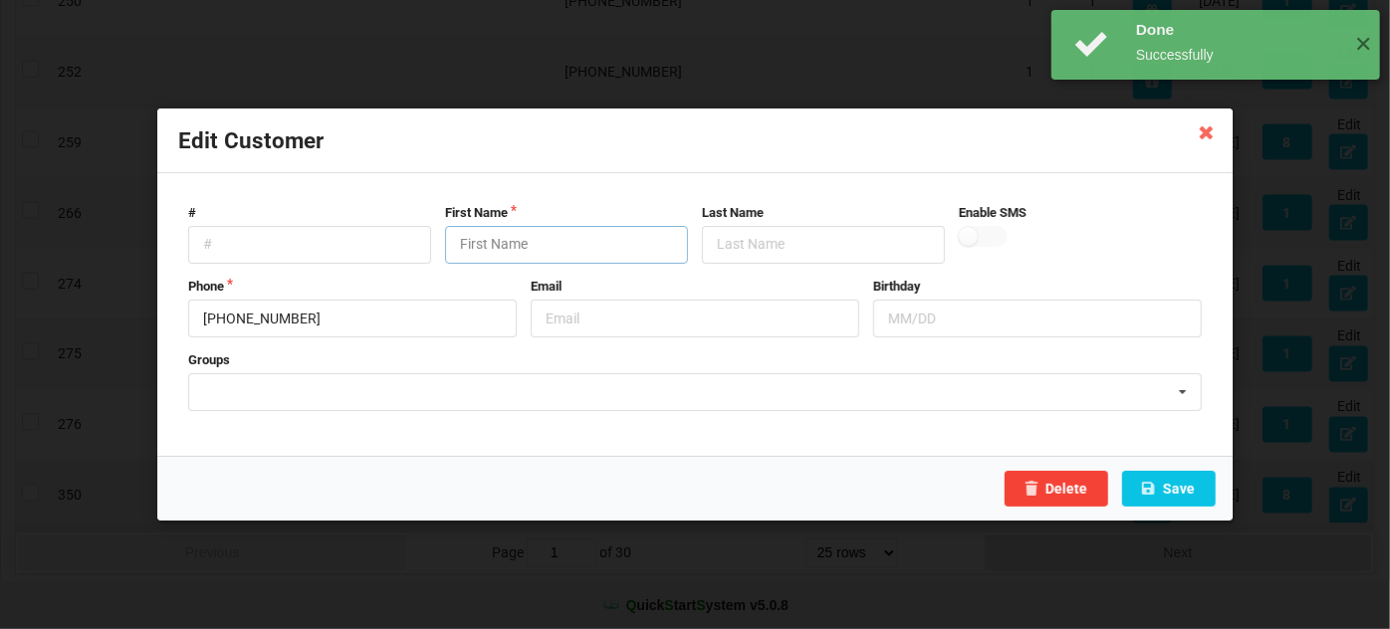
paste input "Customer"
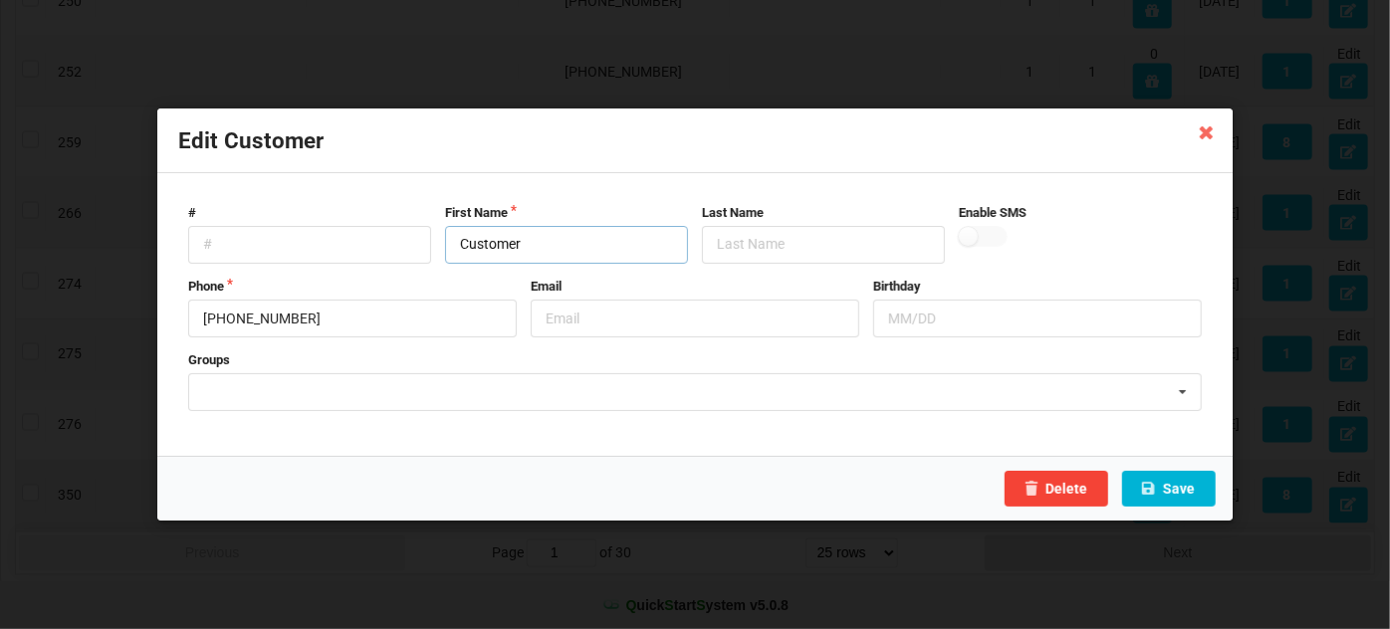
type input "Customer"
click at [1179, 482] on button "Save" at bounding box center [1169, 489] width 94 height 36
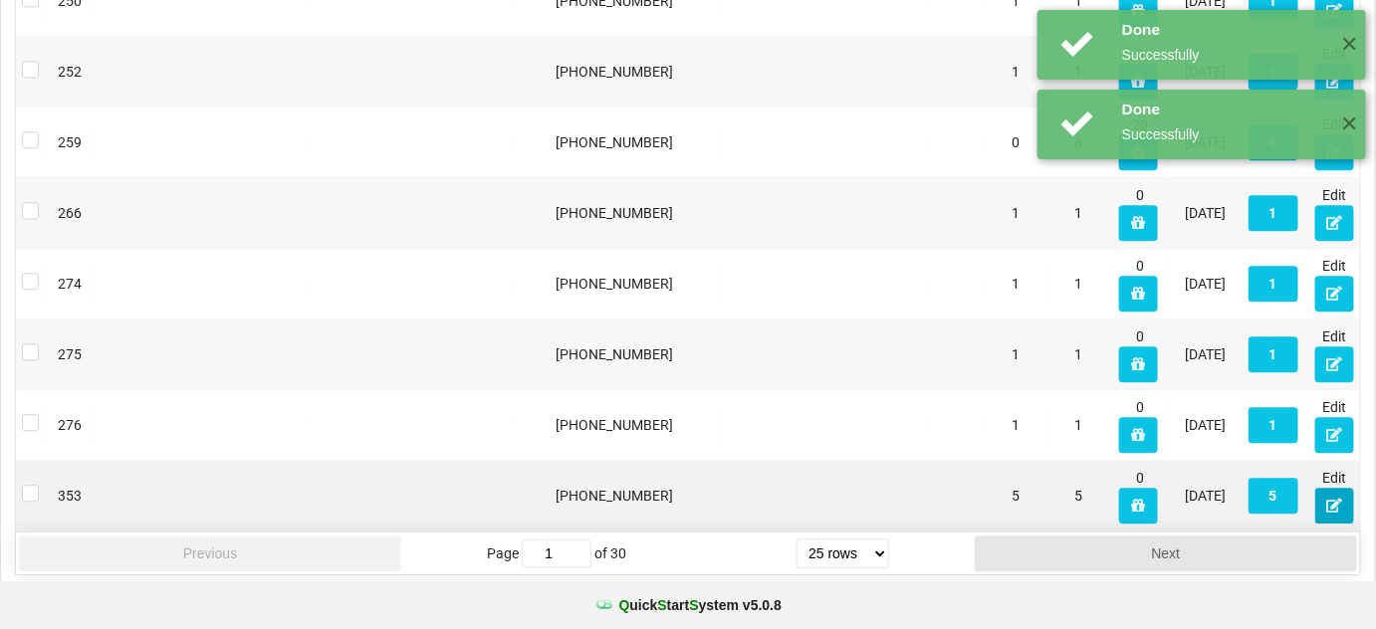
click at [1332, 499] on icon at bounding box center [1334, 505] width 17 height 12
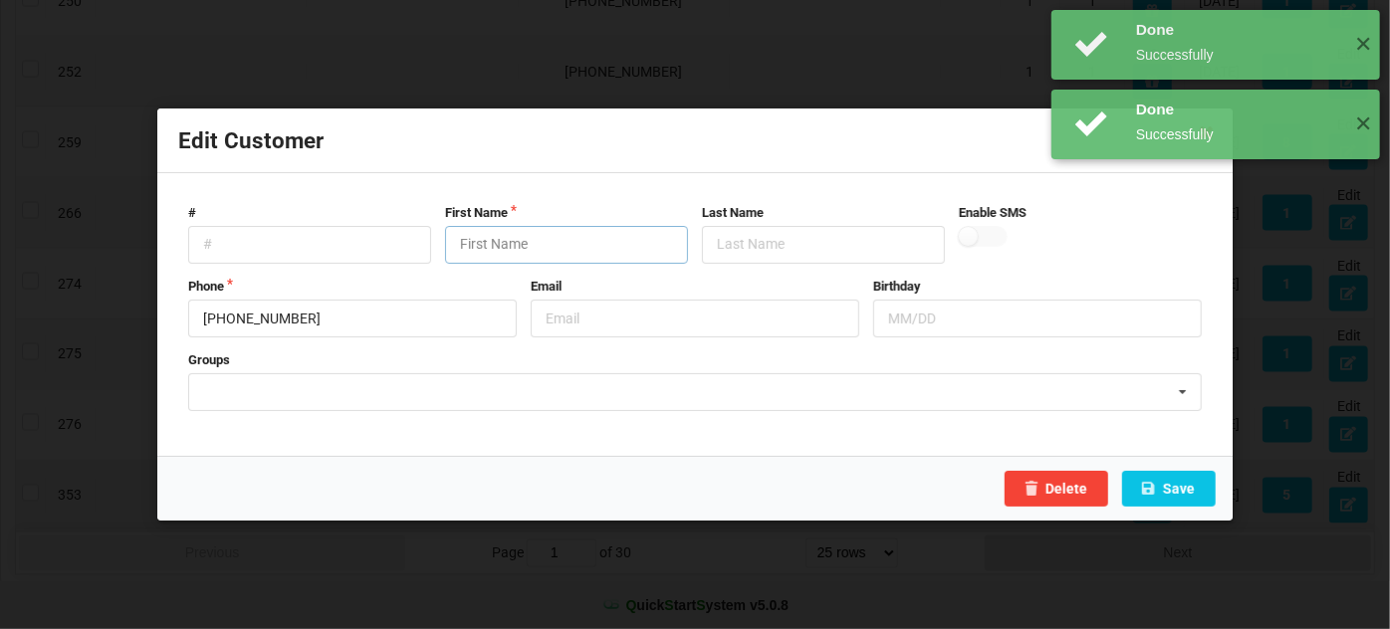
click at [611, 241] on input "text" at bounding box center [566, 245] width 243 height 38
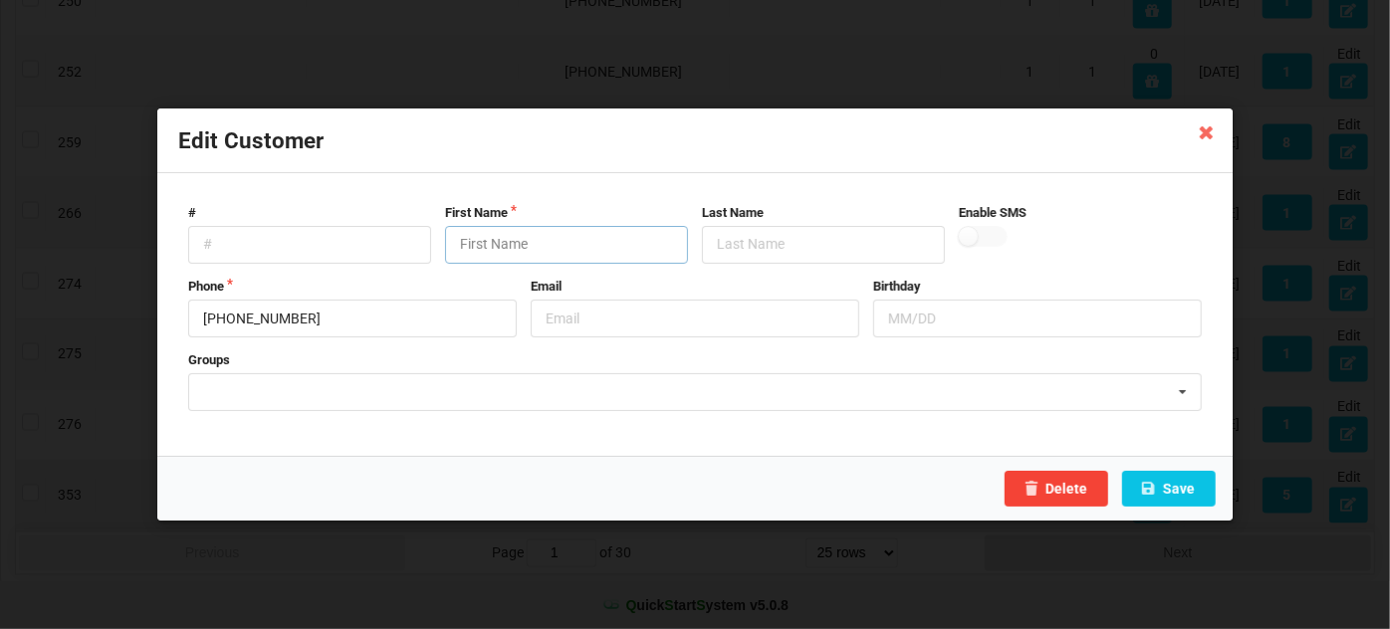
paste input "Customer"
type input "Customer"
click at [1186, 493] on button "Save" at bounding box center [1169, 489] width 94 height 36
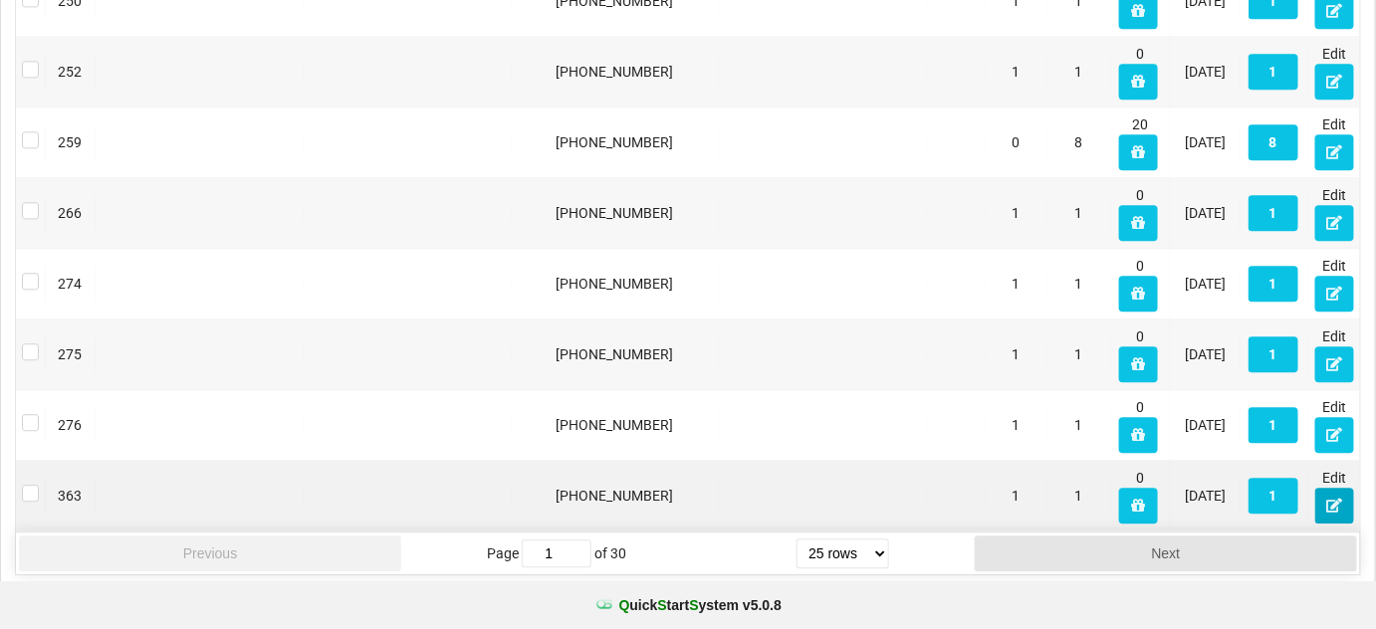
click at [1331, 500] on icon at bounding box center [1334, 505] width 17 height 12
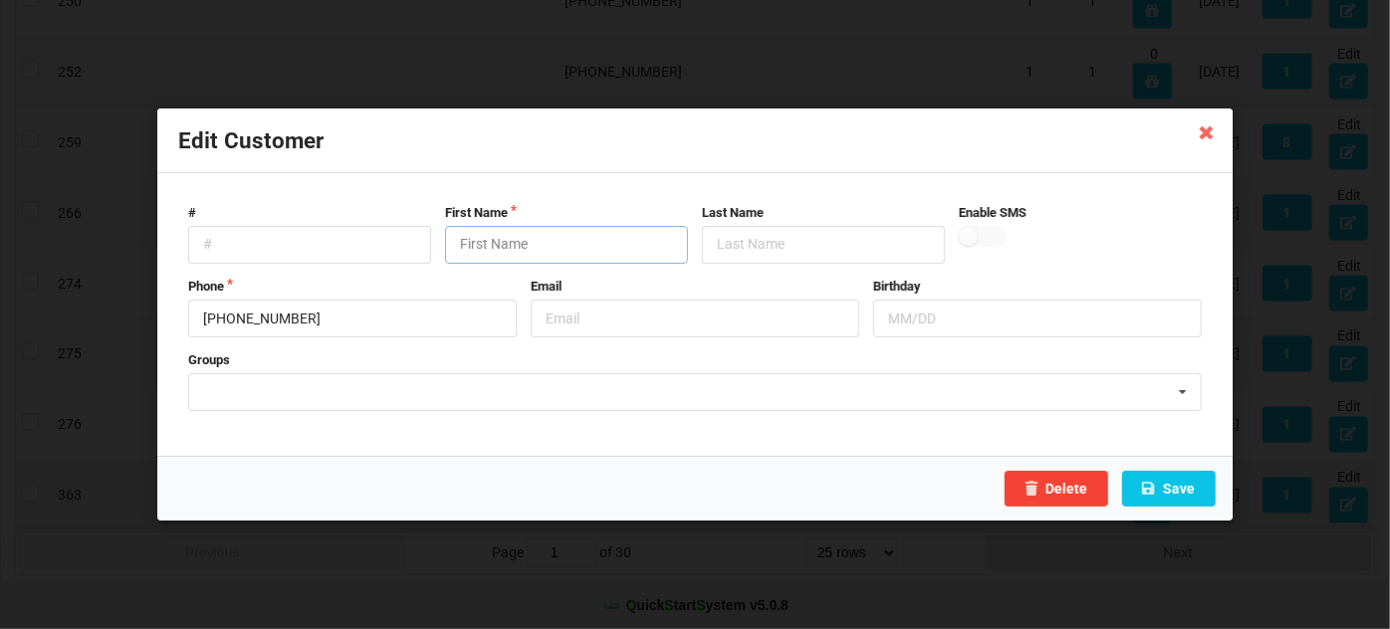
click at [547, 235] on input "text" at bounding box center [566, 245] width 243 height 38
paste input "Customer"
type input "Customer"
click at [1170, 490] on button "Save" at bounding box center [1169, 489] width 94 height 36
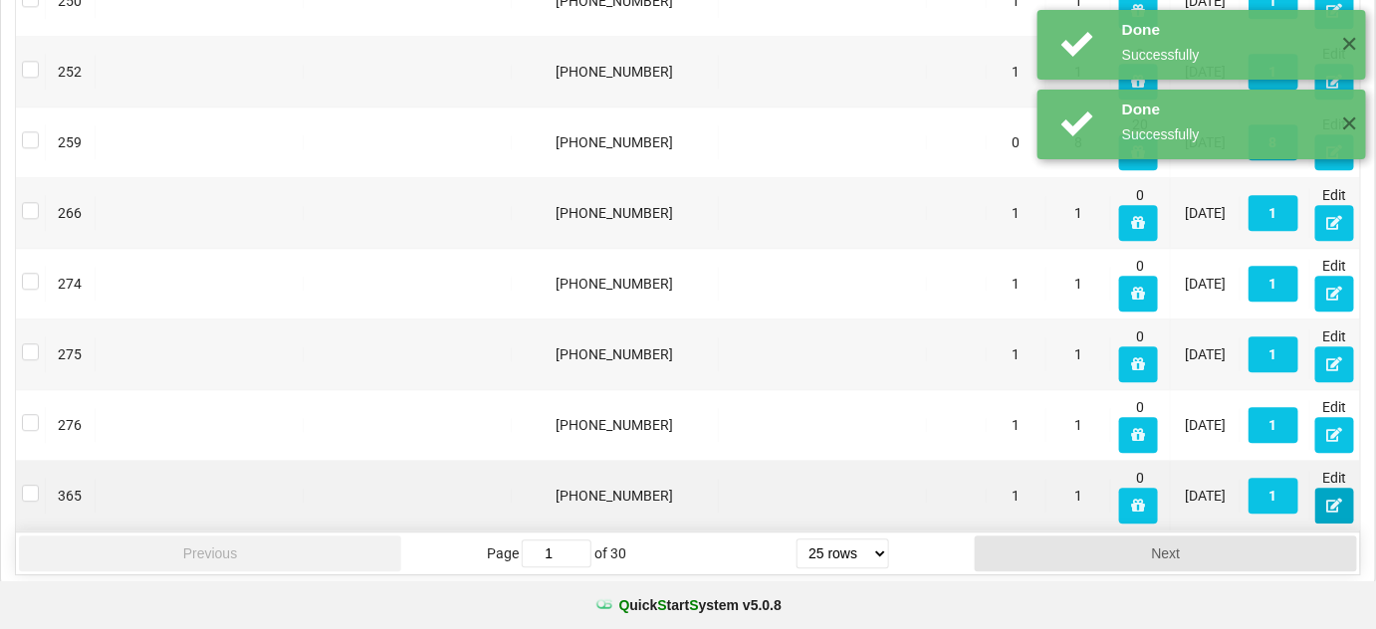
click at [1333, 499] on icon at bounding box center [1334, 505] width 17 height 12
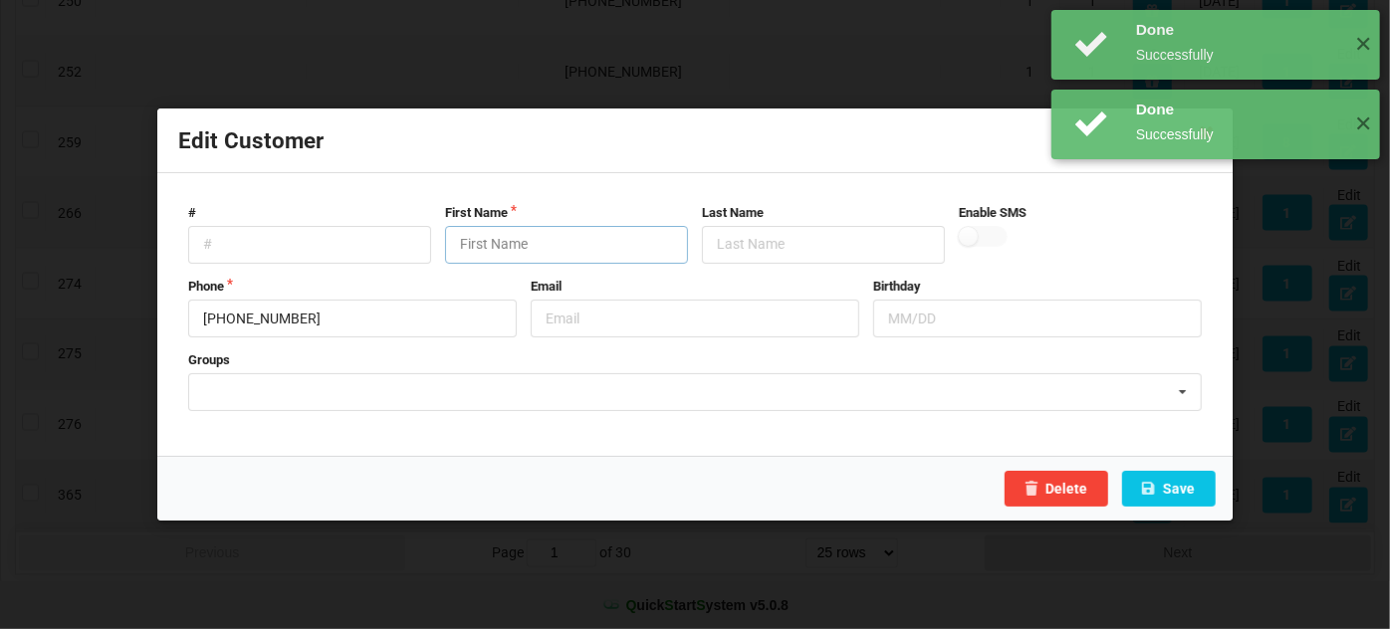
click at [589, 254] on input "text" at bounding box center [566, 245] width 243 height 38
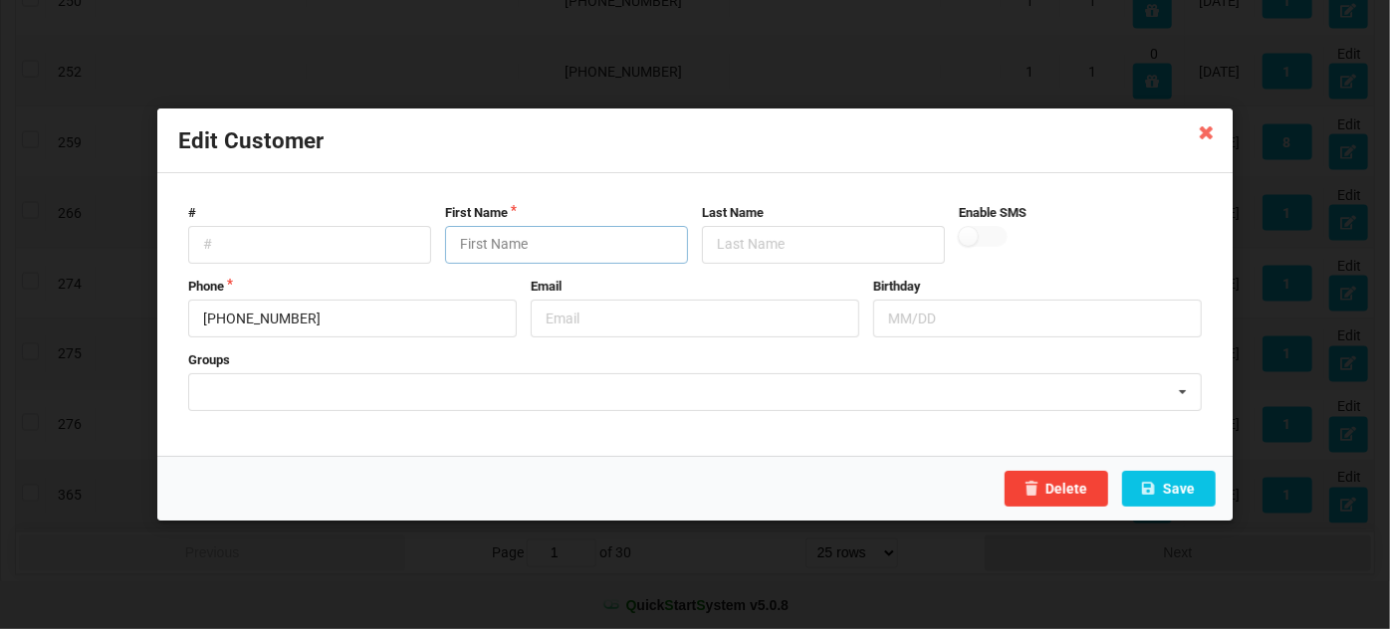
paste input "Customer"
type input "Customer"
click at [1189, 493] on button "Save" at bounding box center [1169, 489] width 94 height 36
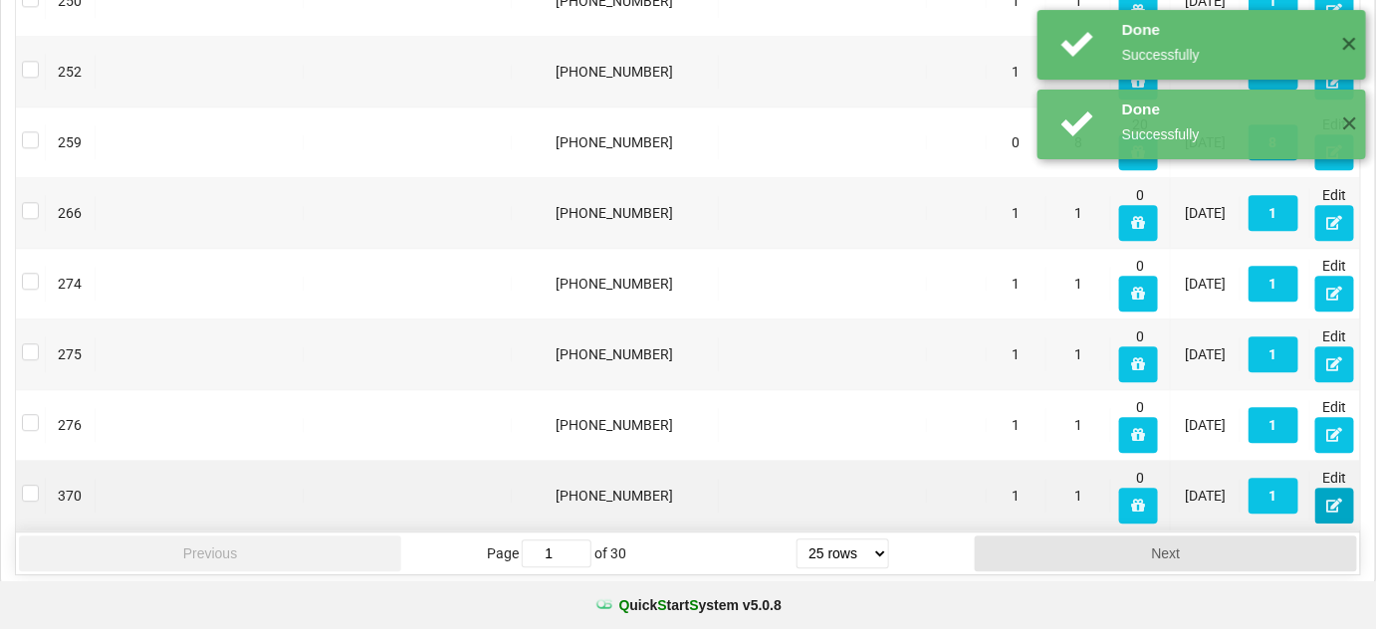
click at [1332, 501] on icon at bounding box center [1334, 505] width 17 height 12
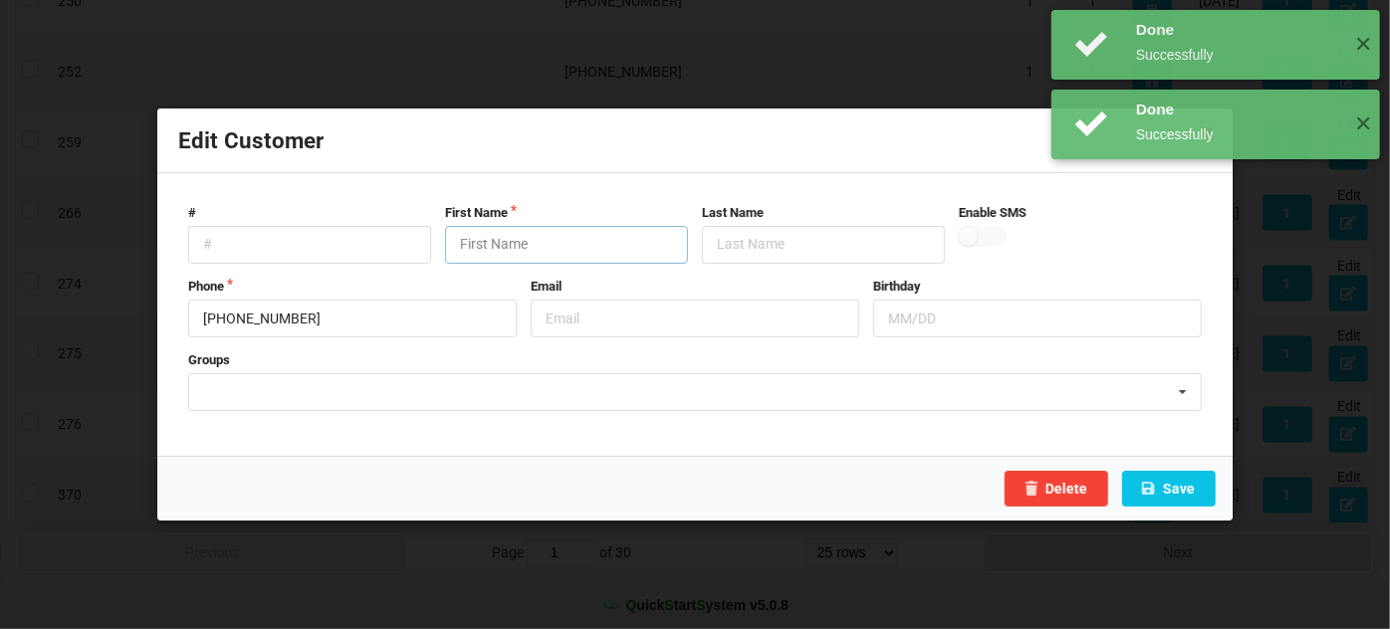
click at [483, 233] on input "text" at bounding box center [566, 245] width 243 height 38
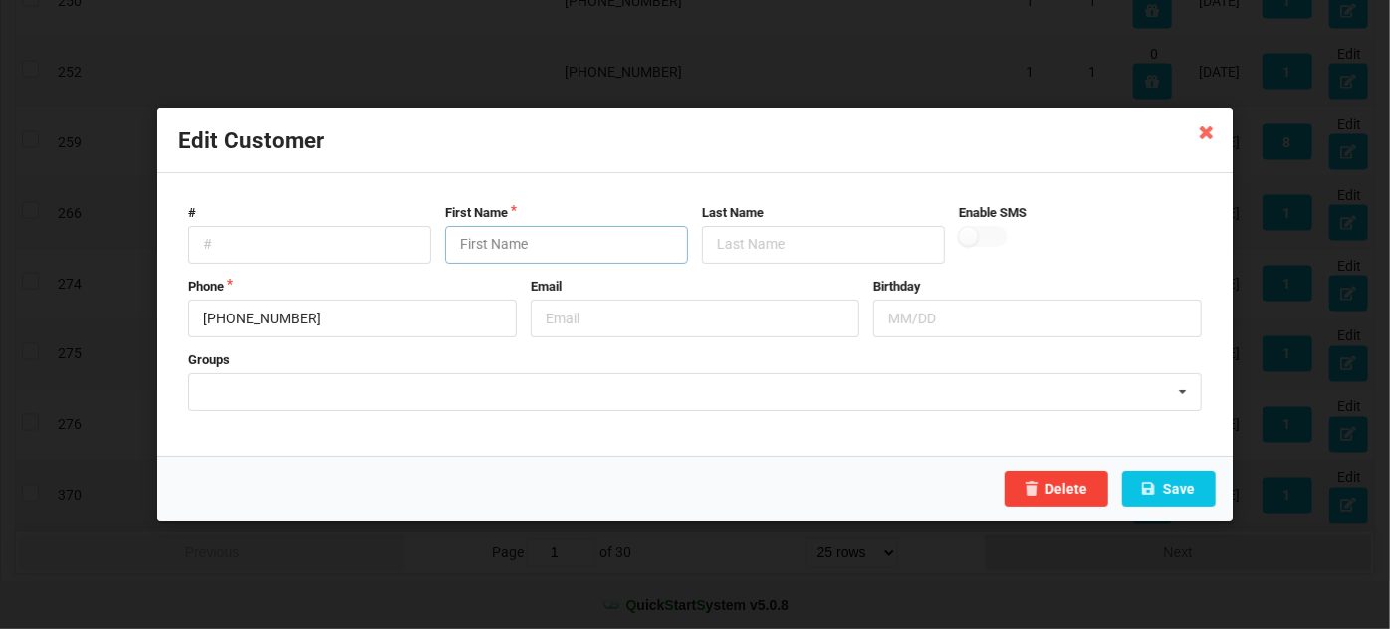
paste input "Customer"
type input "Customer"
click at [1186, 488] on button "Save" at bounding box center [1169, 489] width 94 height 36
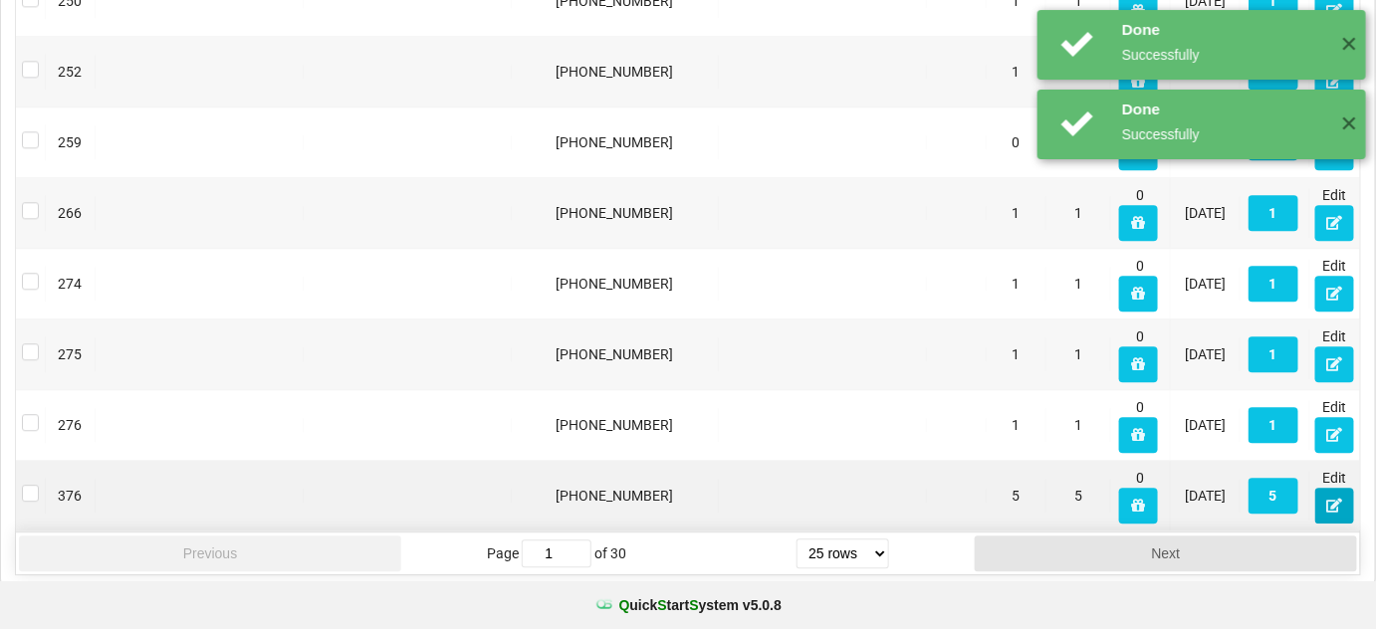
click at [1353, 497] on button at bounding box center [1334, 506] width 39 height 36
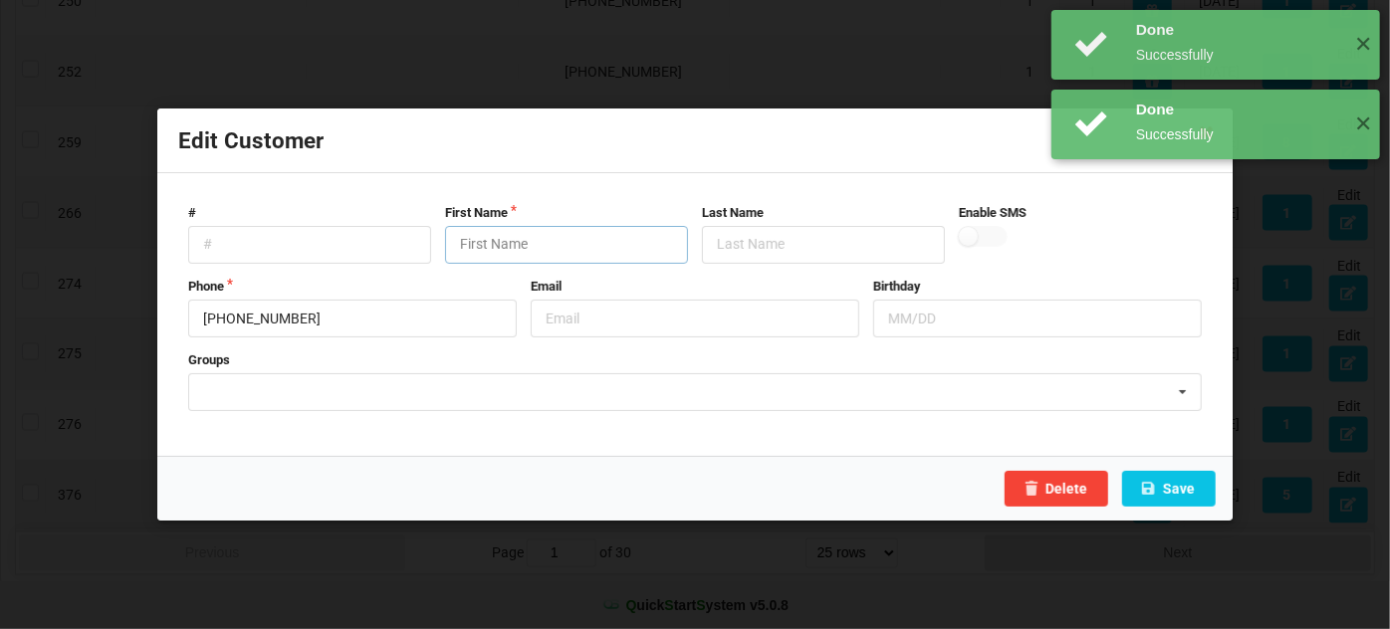
click at [580, 242] on input "text" at bounding box center [566, 245] width 243 height 38
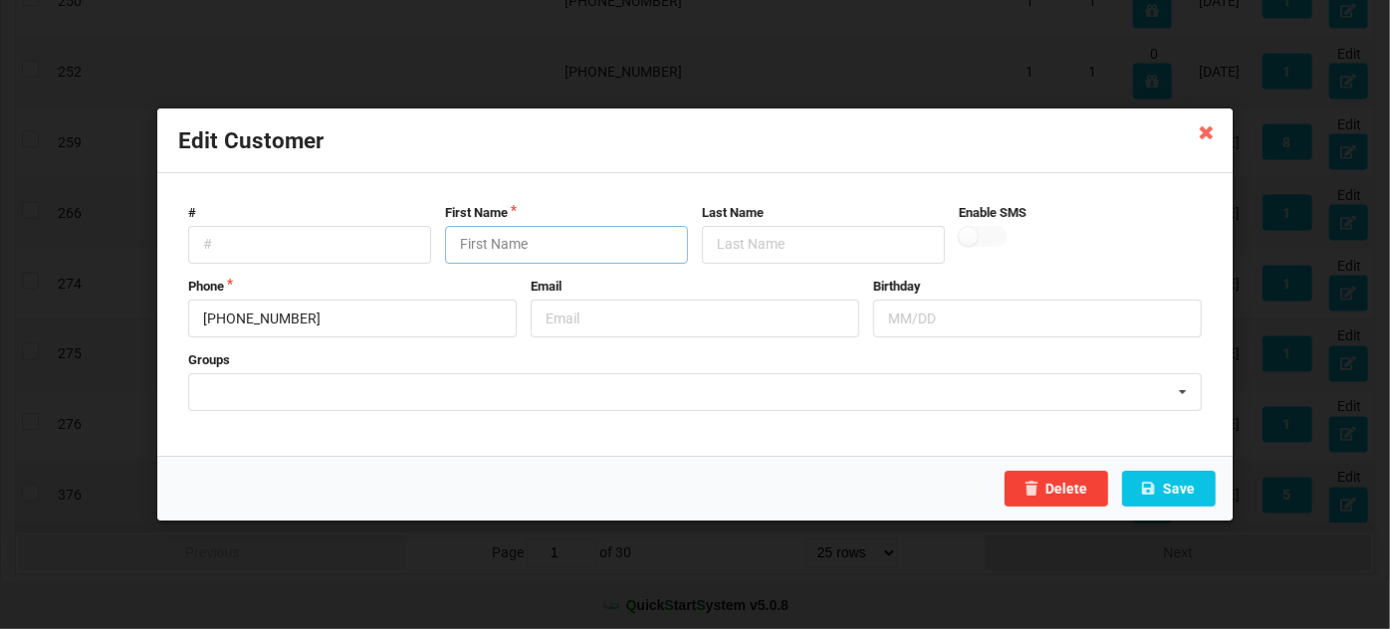
paste input "Customer"
type input "Customer"
click at [1184, 492] on button "Save" at bounding box center [1169, 489] width 94 height 36
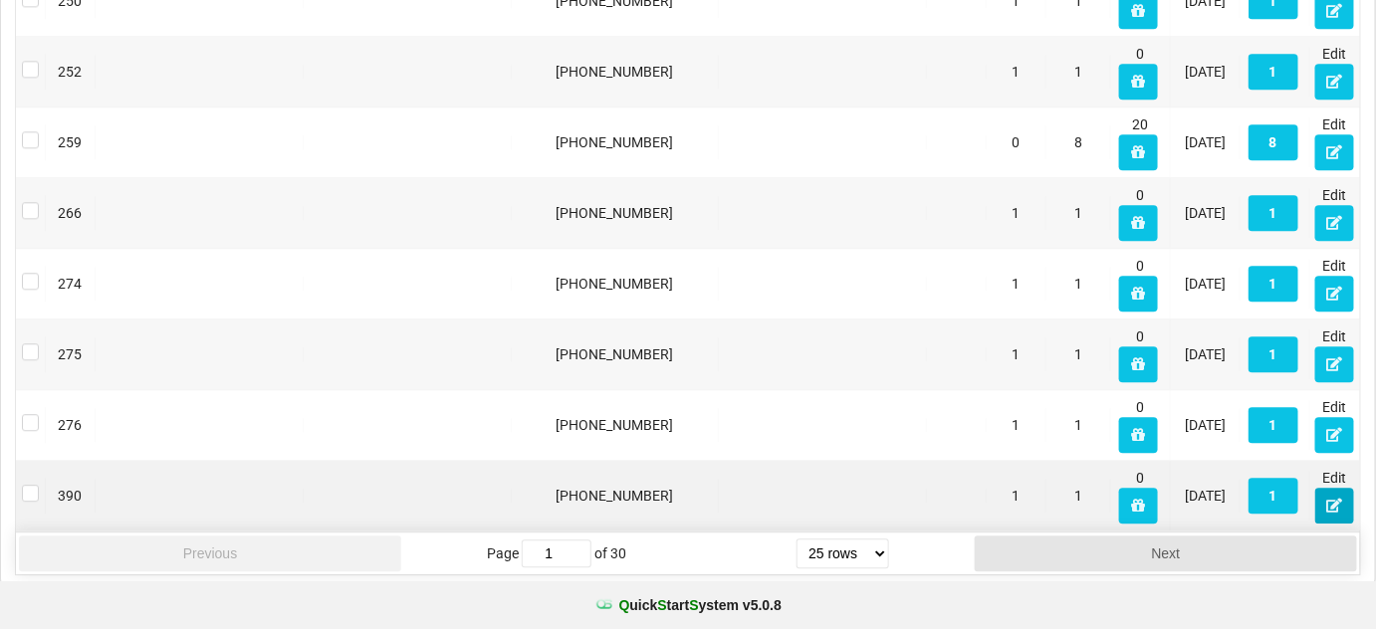
click at [1334, 499] on icon at bounding box center [1334, 505] width 17 height 12
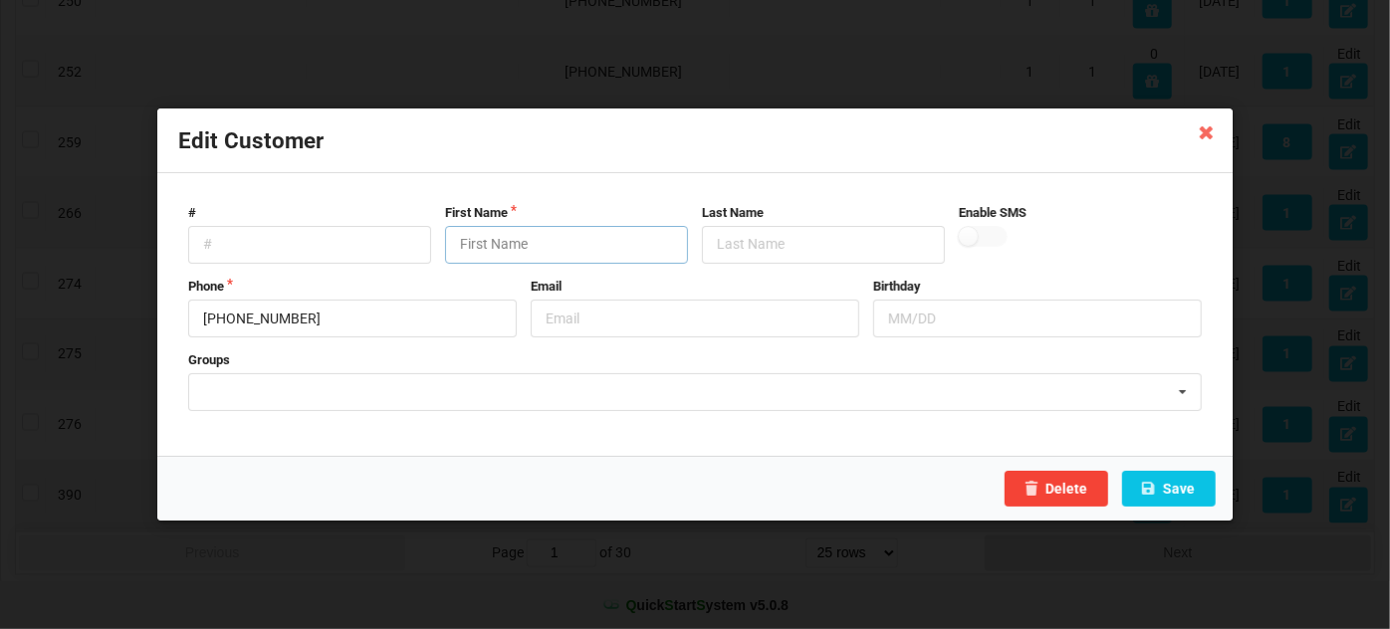
click at [534, 250] on input "text" at bounding box center [566, 245] width 243 height 38
paste input "Customer"
type input "Customer"
drag, startPoint x: 1157, startPoint y: 500, endPoint x: 1188, endPoint y: 488, distance: 33.1
click at [1188, 489] on div "Delete Save" at bounding box center [694, 488] width 1075 height 65
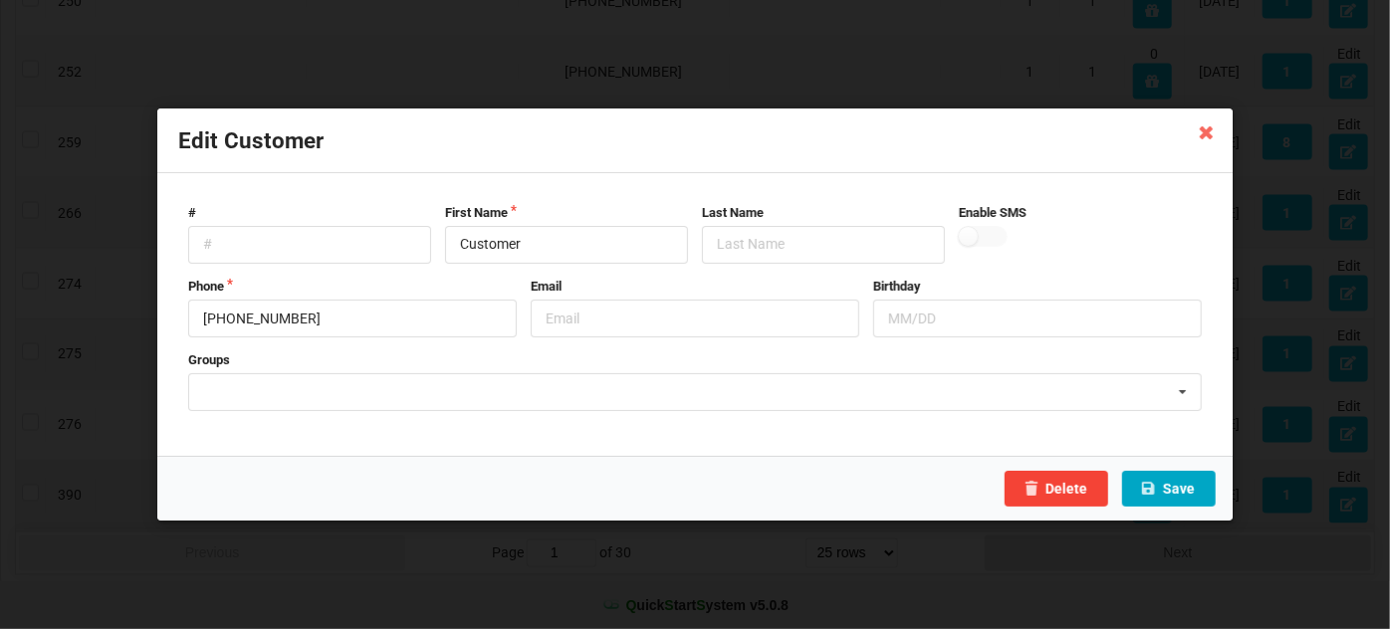
click at [1188, 486] on button "Save" at bounding box center [1169, 489] width 94 height 36
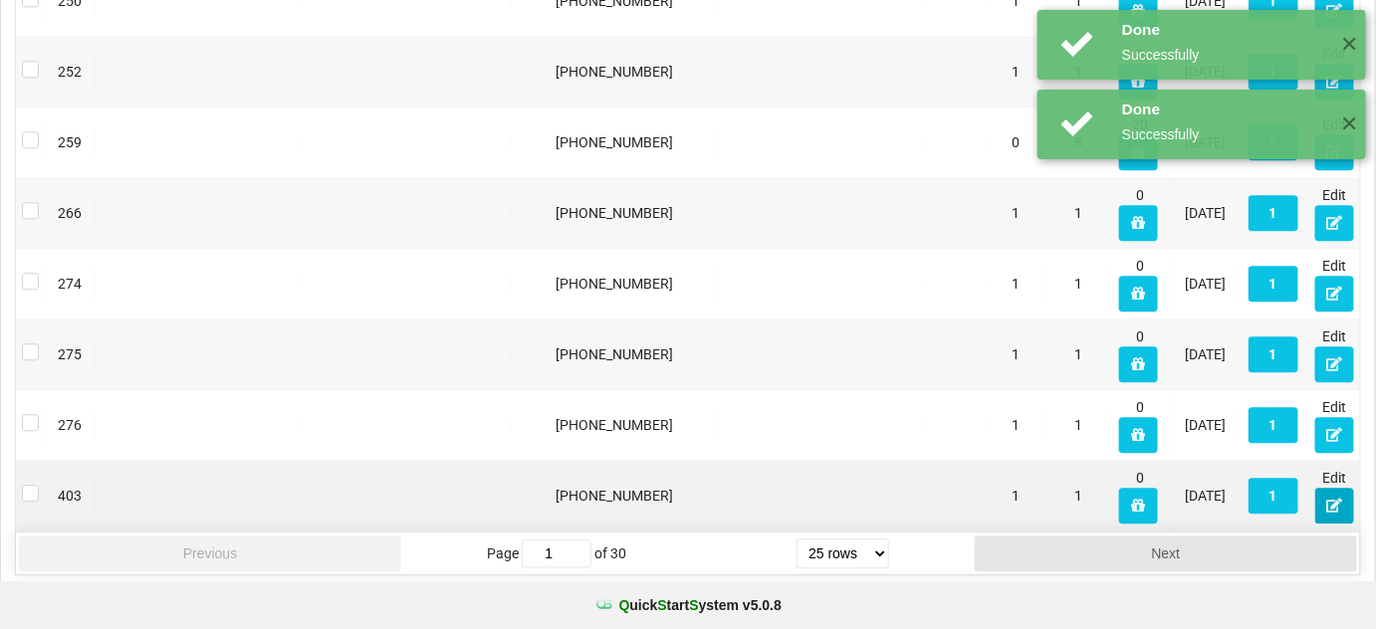
click at [1337, 499] on icon at bounding box center [1334, 505] width 17 height 12
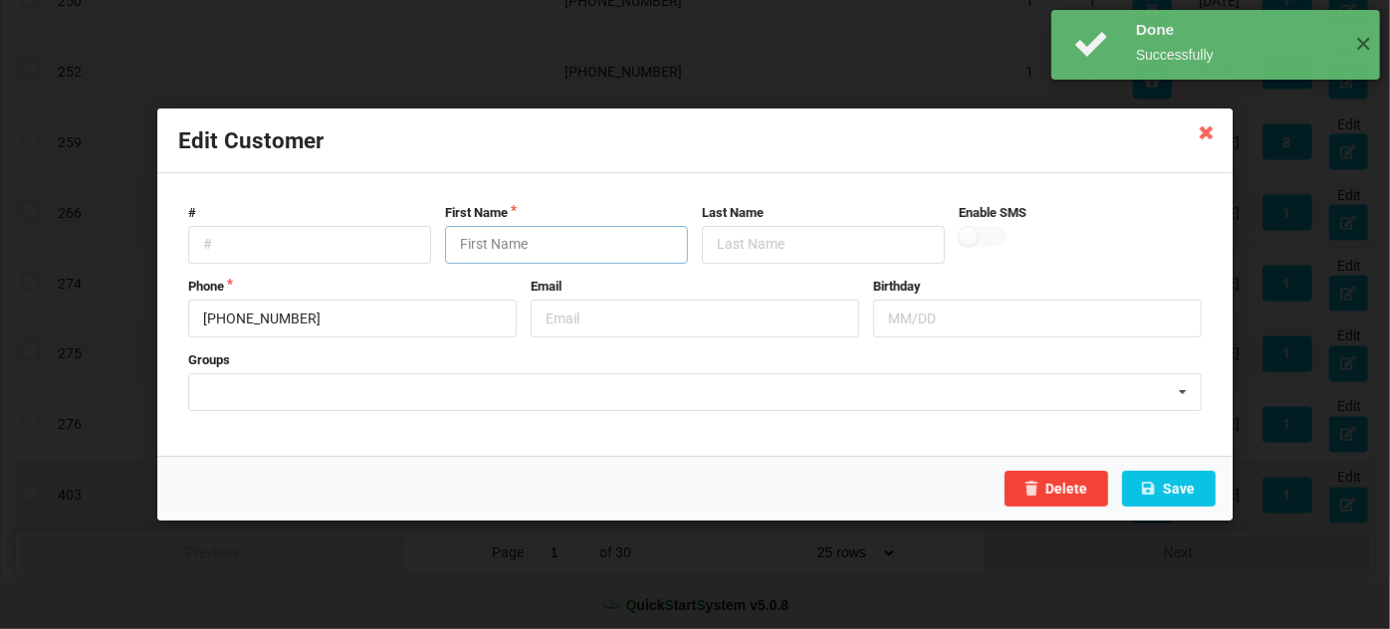
click at [510, 243] on input "text" at bounding box center [566, 245] width 243 height 38
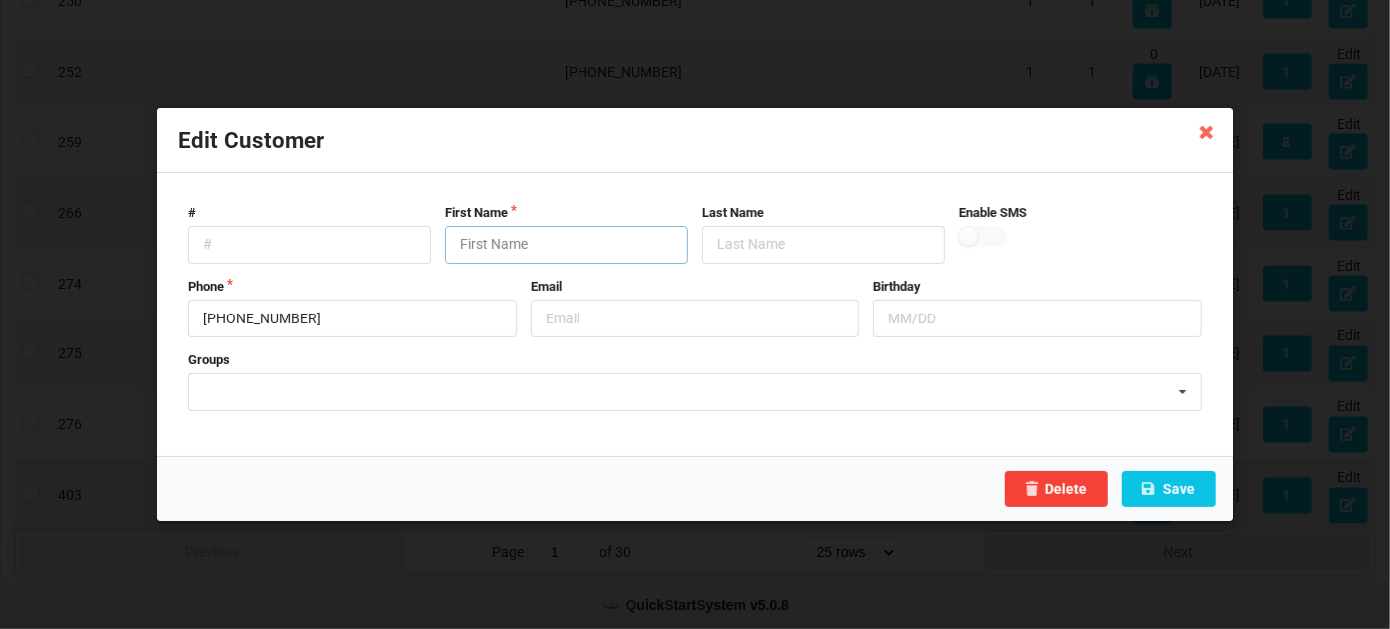
paste input "Customer"
type input "Customer"
click at [1202, 489] on button "Save" at bounding box center [1169, 489] width 94 height 36
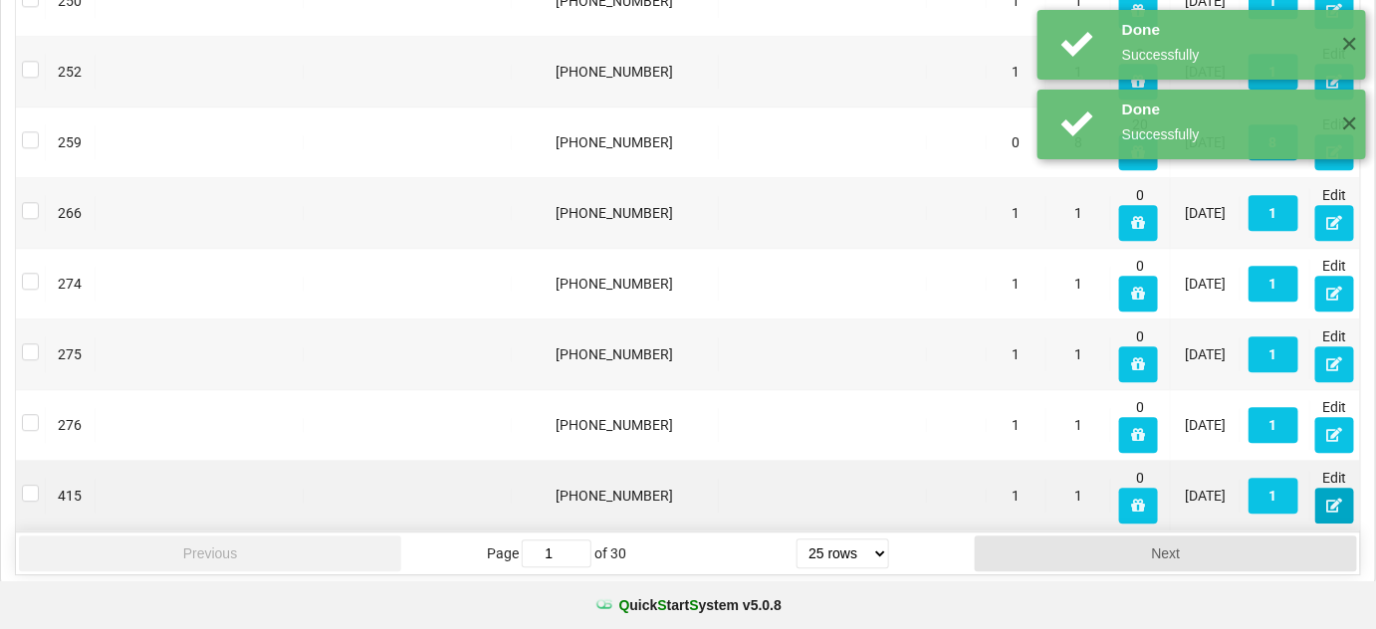
click at [1332, 499] on icon at bounding box center [1334, 505] width 17 height 12
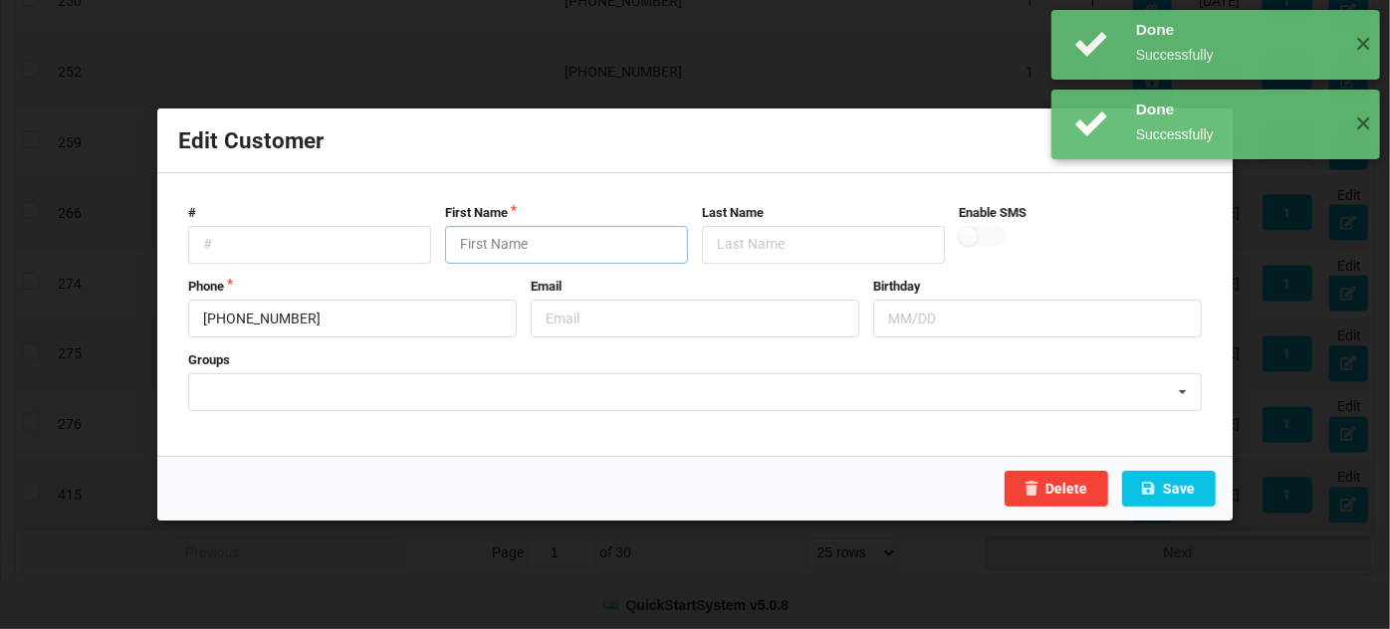
click at [535, 248] on input "text" at bounding box center [566, 245] width 243 height 38
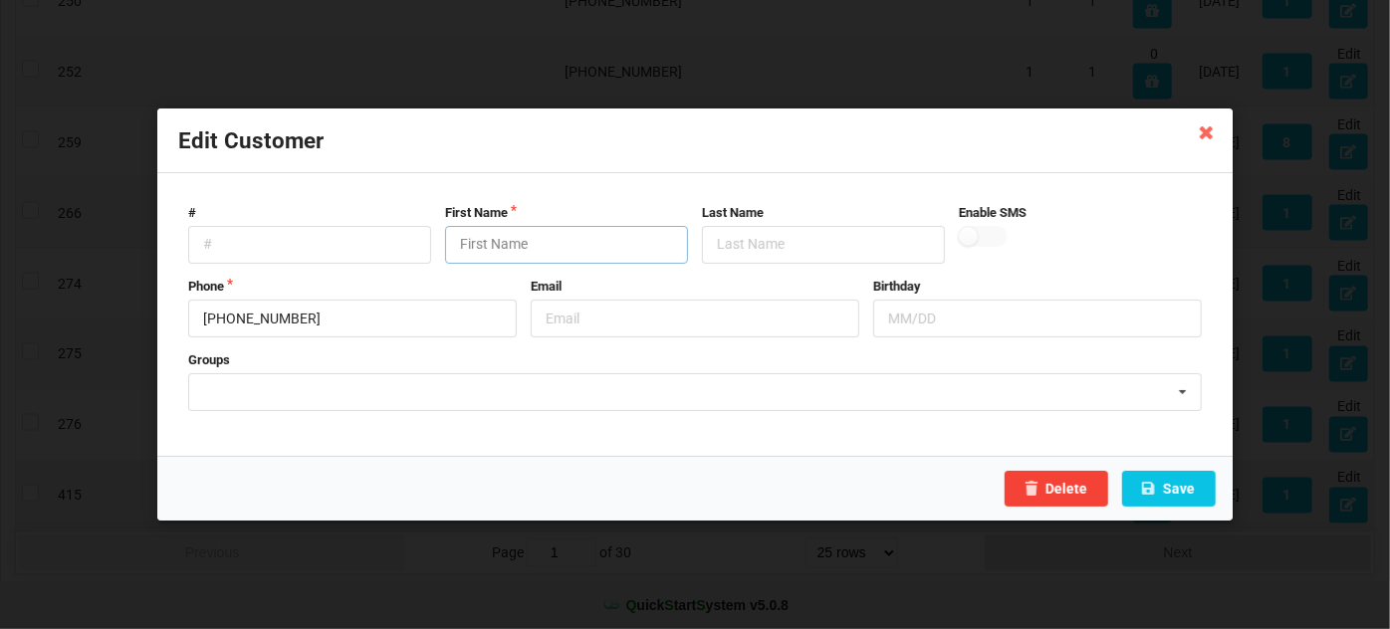
paste input "Customer"
type input "Customer"
drag, startPoint x: 1219, startPoint y: 492, endPoint x: 1195, endPoint y: 487, distance: 24.4
click at [1195, 487] on div "Delete Save" at bounding box center [694, 488] width 1075 height 65
click at [1192, 487] on button "Save" at bounding box center [1169, 489] width 94 height 36
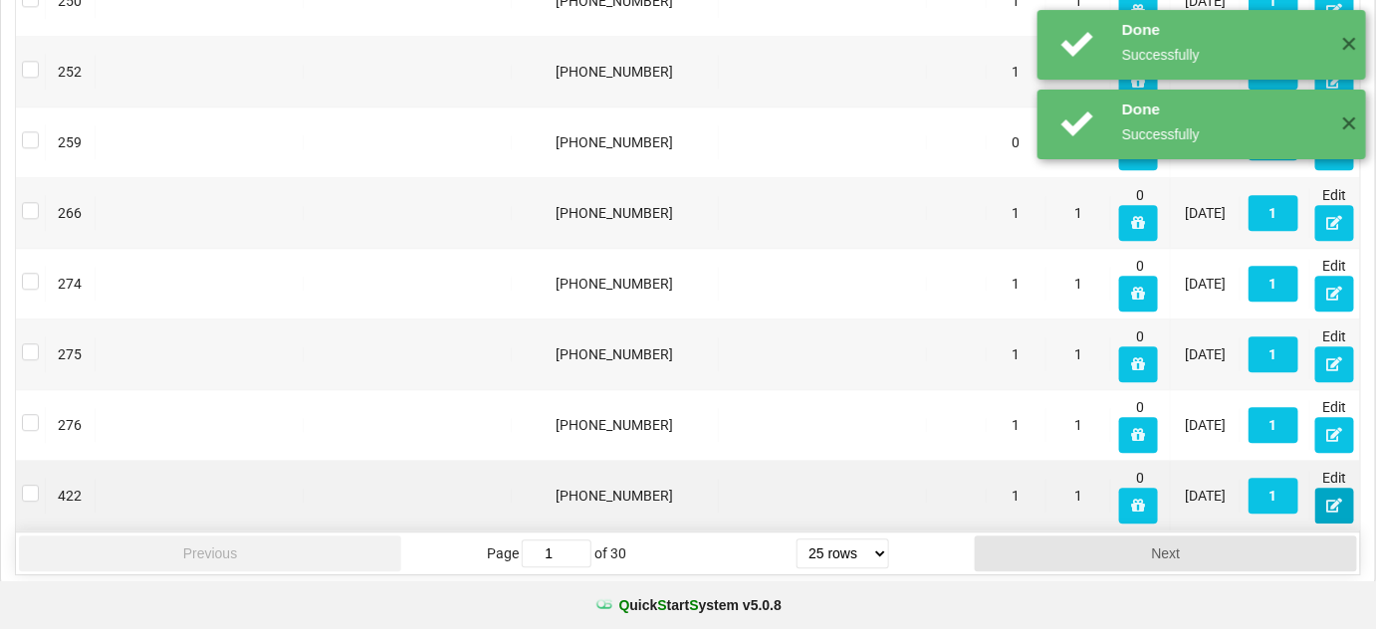
click at [1340, 499] on icon at bounding box center [1334, 505] width 17 height 12
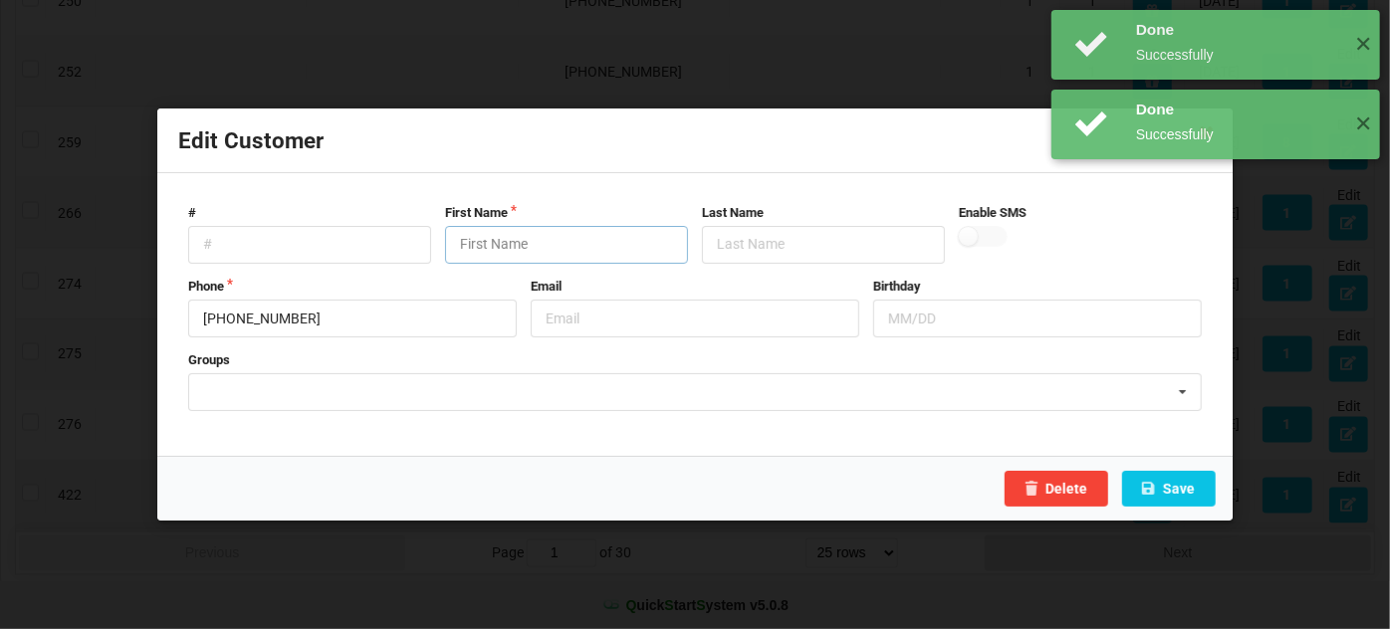
click at [547, 247] on input "text" at bounding box center [566, 245] width 243 height 38
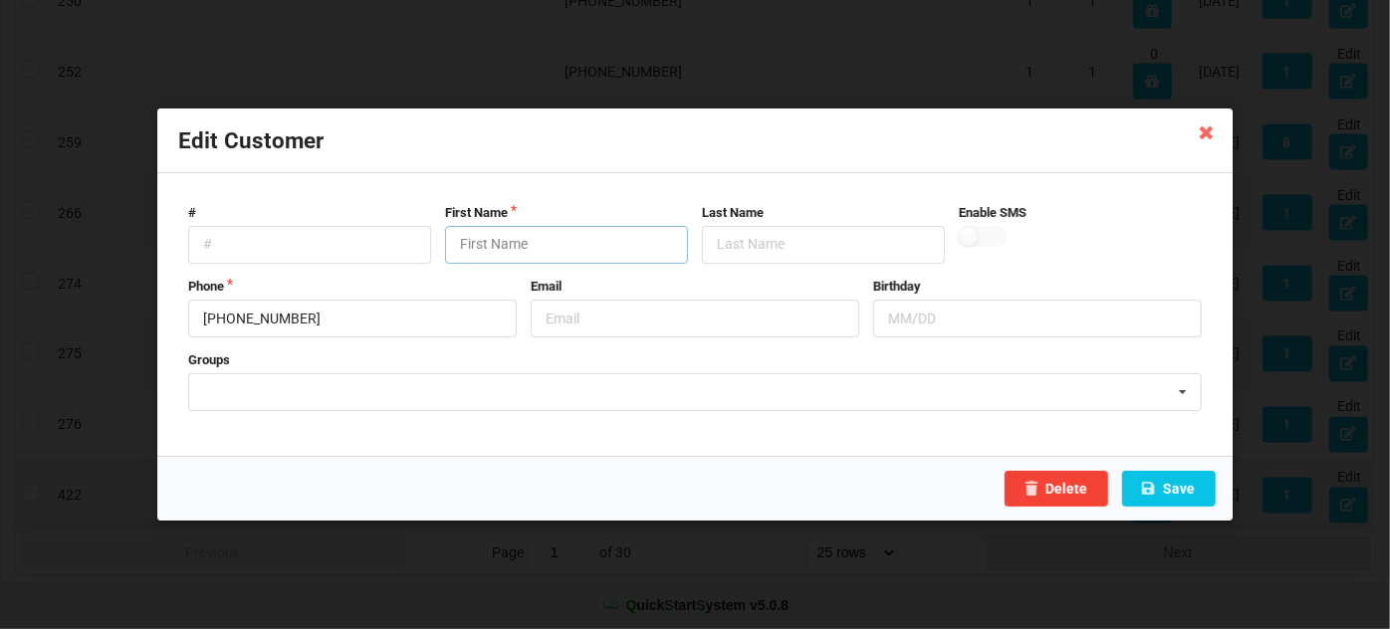
paste input "Customer"
type input "Customer"
drag, startPoint x: 1014, startPoint y: 459, endPoint x: 1153, endPoint y: 485, distance: 141.8
click at [1153, 485] on div "Edit Customer # First Name Customer Last Name Enable SMS Phone [PHONE_NUMBER] E…" at bounding box center [694, 315] width 1075 height 412
click at [1175, 487] on button "Save" at bounding box center [1169, 489] width 94 height 36
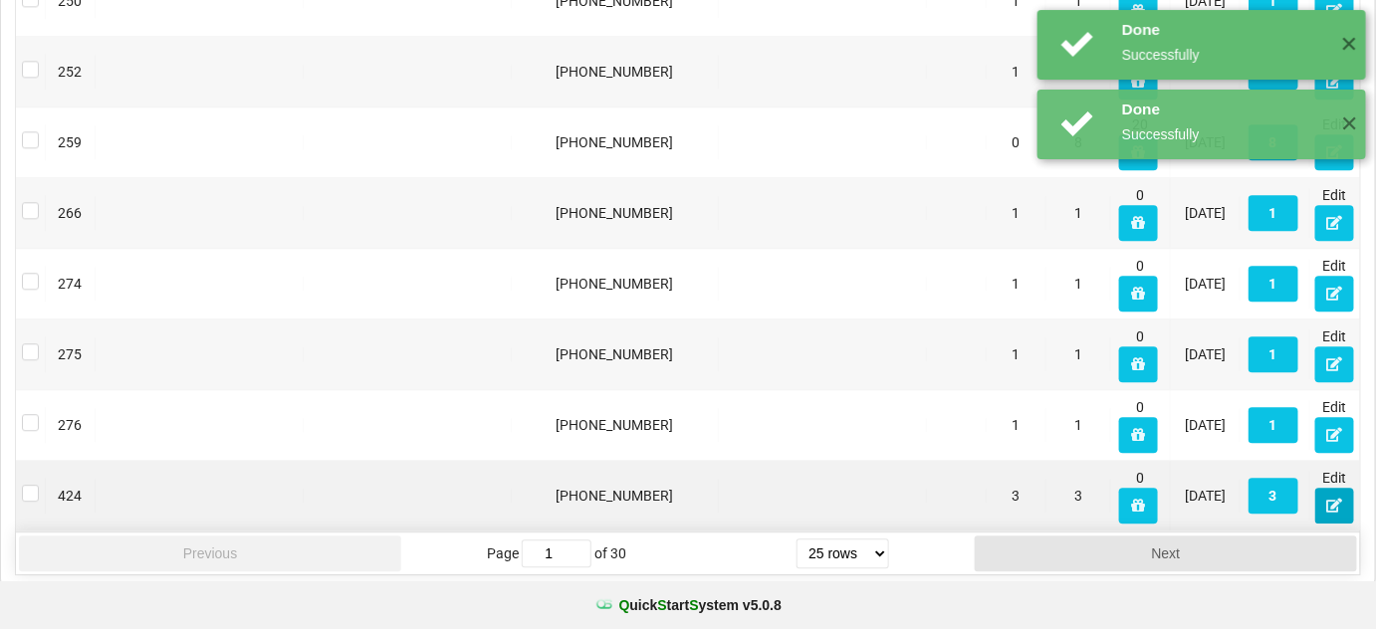
click at [1329, 499] on icon at bounding box center [1334, 505] width 17 height 12
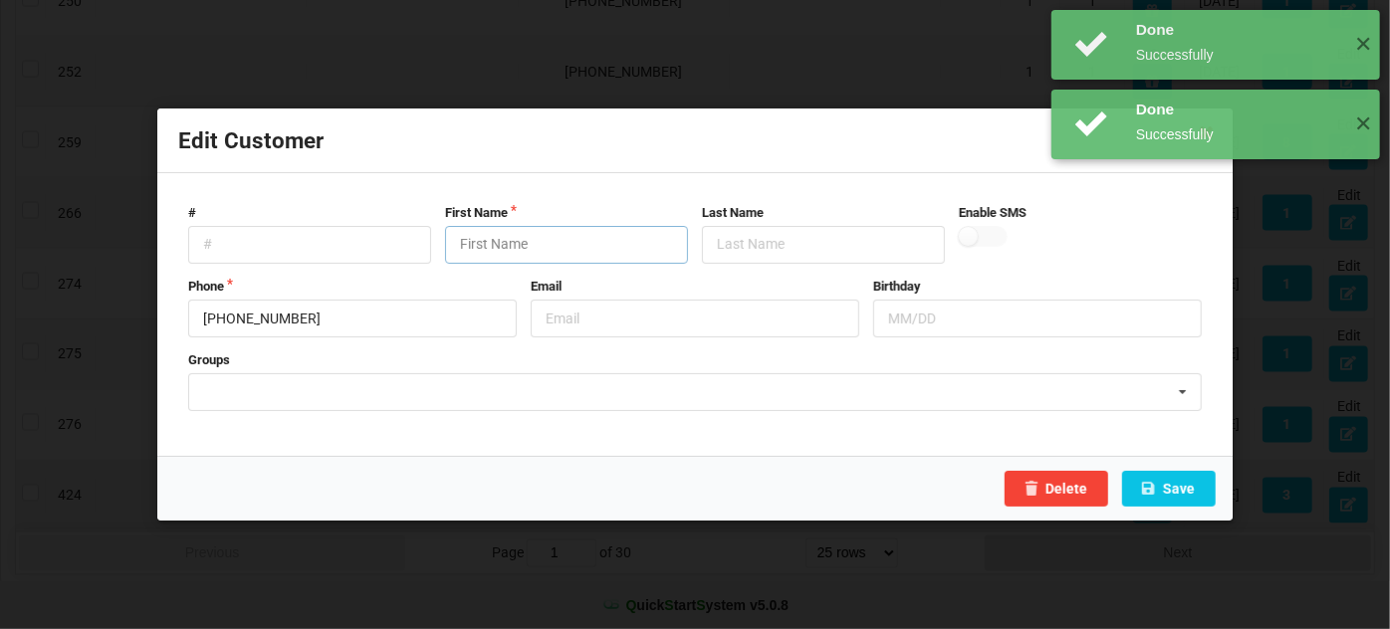
click at [518, 246] on input "text" at bounding box center [566, 245] width 243 height 38
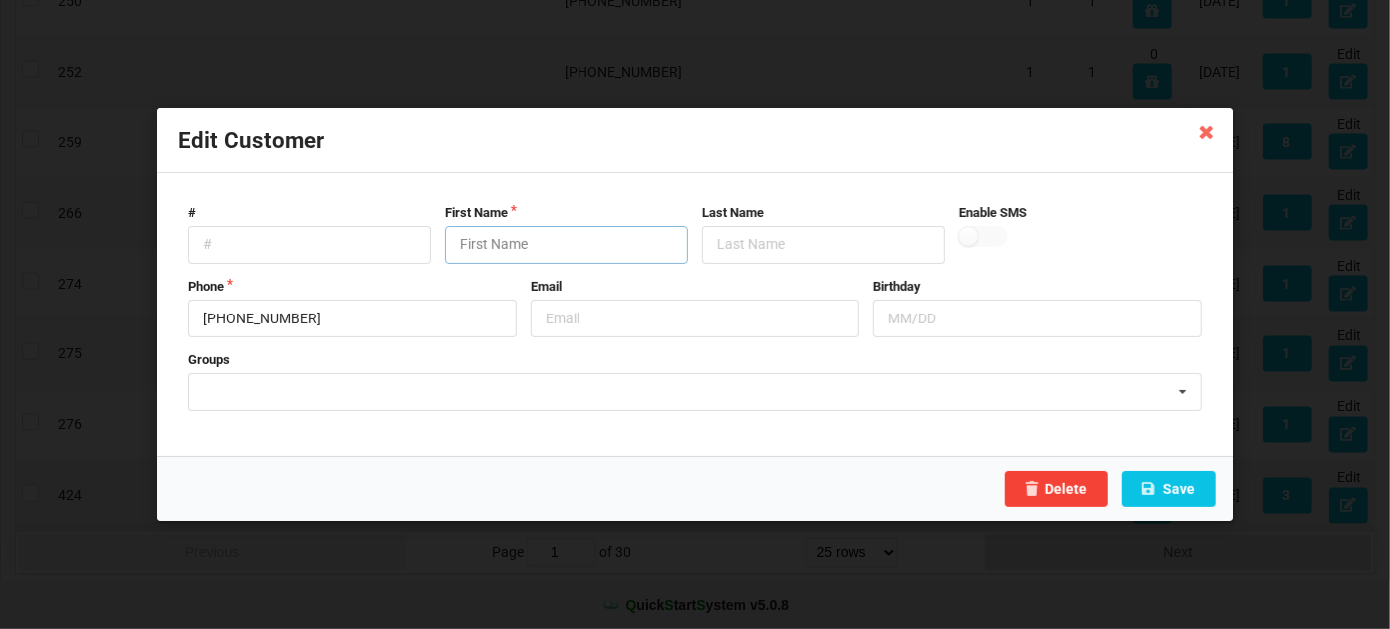
paste input "Customer"
type input "Customer"
click at [1195, 492] on button "Save" at bounding box center [1169, 489] width 94 height 36
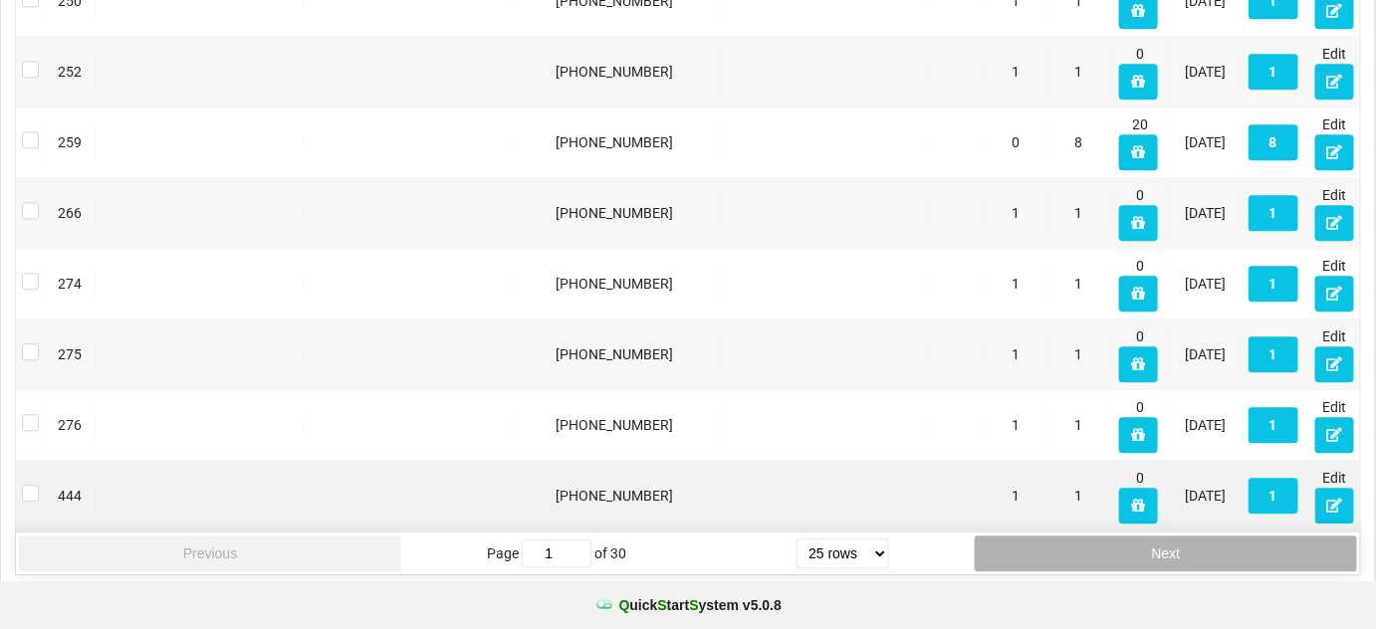
click at [1075, 547] on button "Next" at bounding box center [1166, 554] width 382 height 36
click at [1075, 546] on button "Next" at bounding box center [1166, 554] width 382 height 36
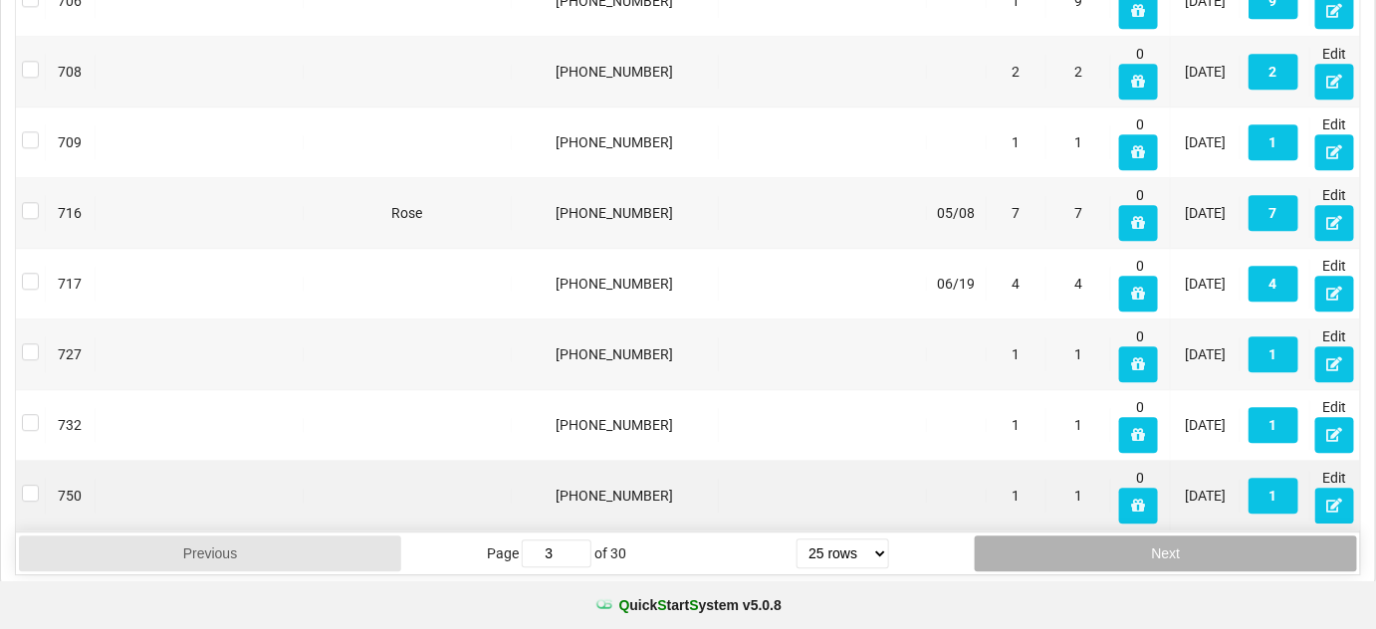
click at [1075, 546] on button "Next" at bounding box center [1166, 554] width 382 height 36
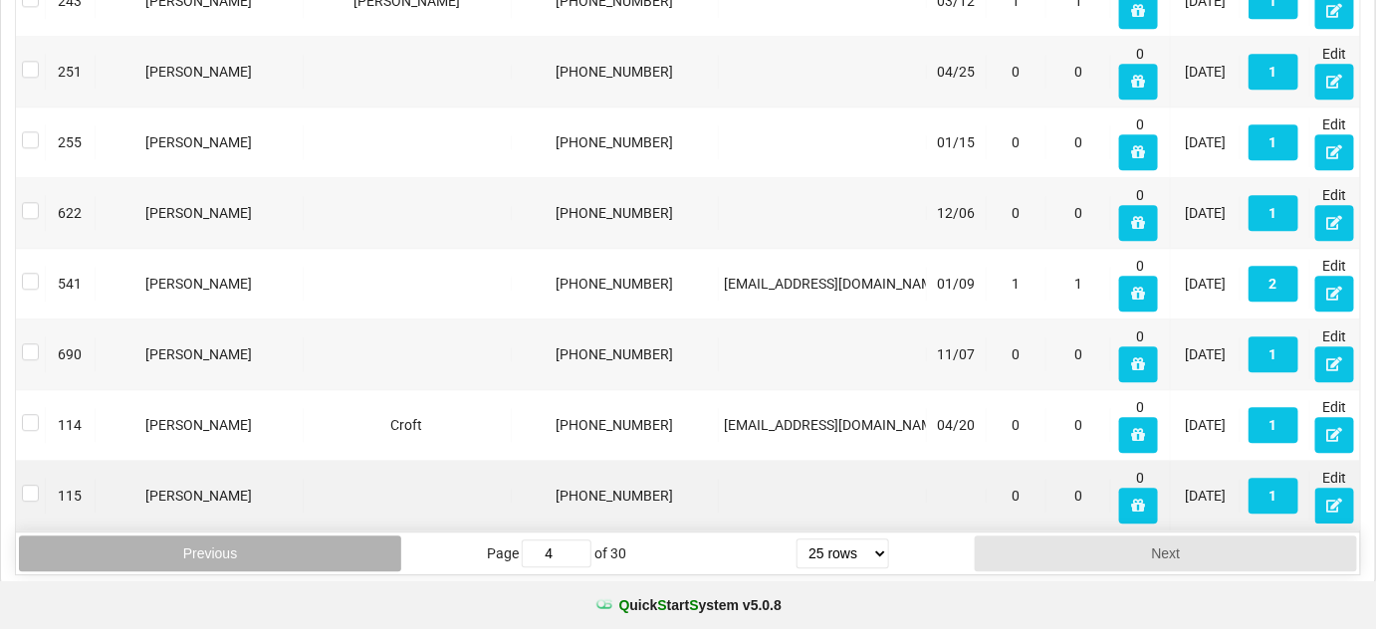
click at [284, 547] on button "Previous" at bounding box center [210, 554] width 382 height 36
type input "3"
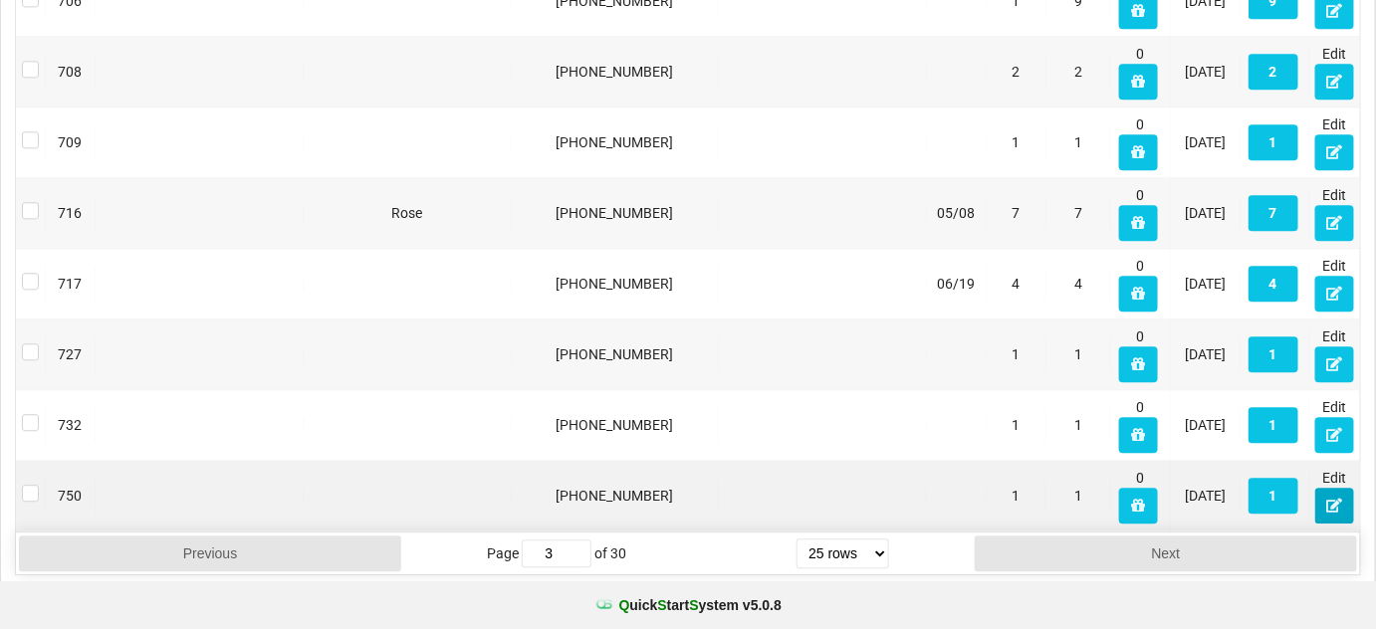
click at [1330, 499] on icon at bounding box center [1334, 505] width 17 height 12
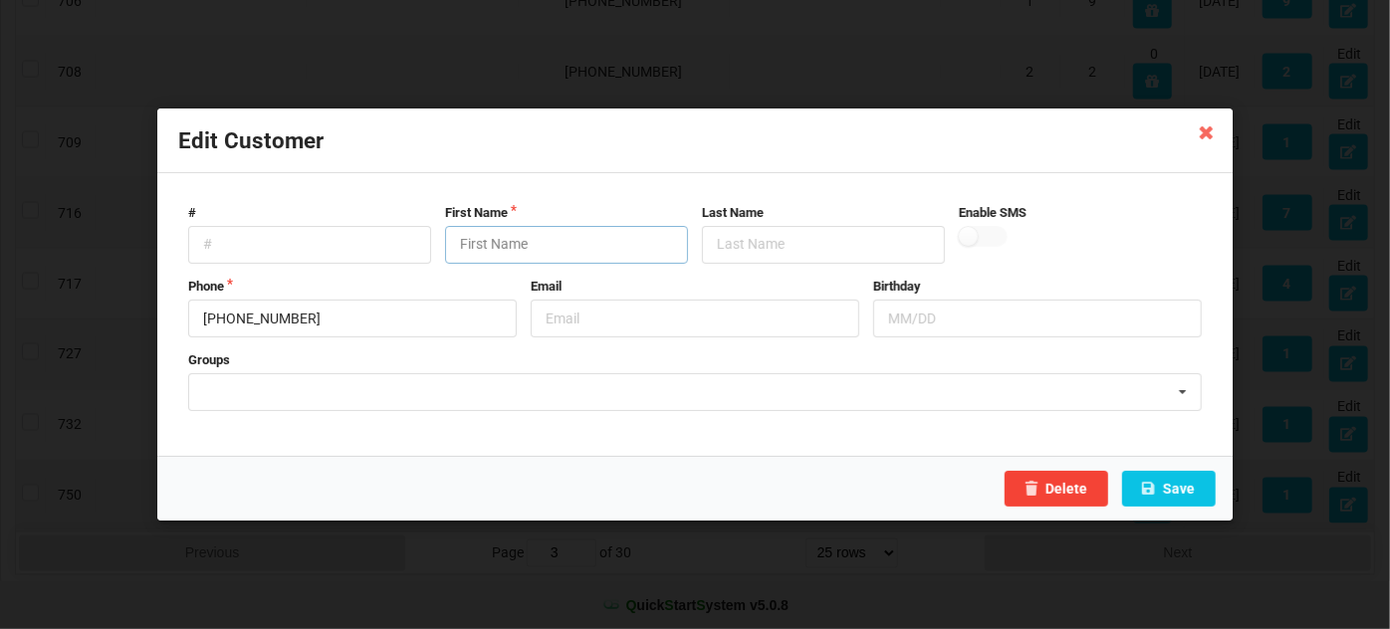
click at [496, 244] on input "text" at bounding box center [566, 245] width 243 height 38
paste input "Customer"
type input "Customer"
drag, startPoint x: 1034, startPoint y: 482, endPoint x: 1173, endPoint y: 480, distance: 139.4
click at [1160, 480] on div "Delete Save" at bounding box center [694, 488] width 1075 height 65
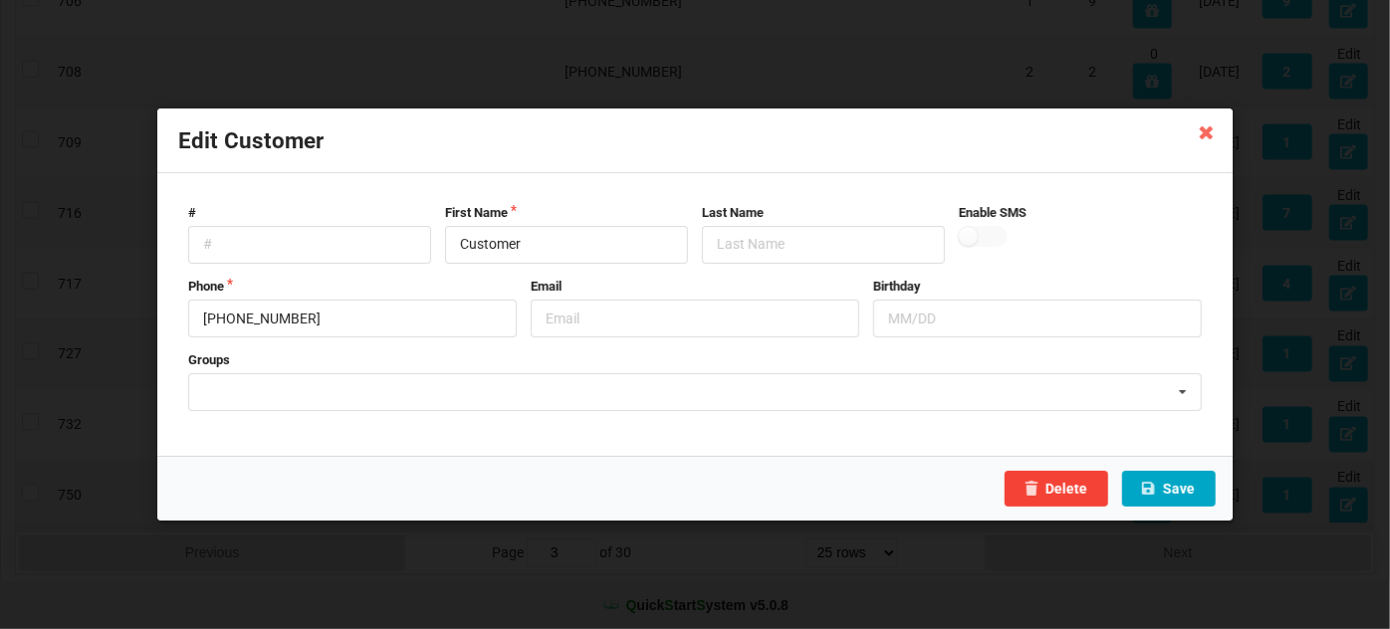
click at [1173, 480] on button "Save" at bounding box center [1169, 489] width 94 height 36
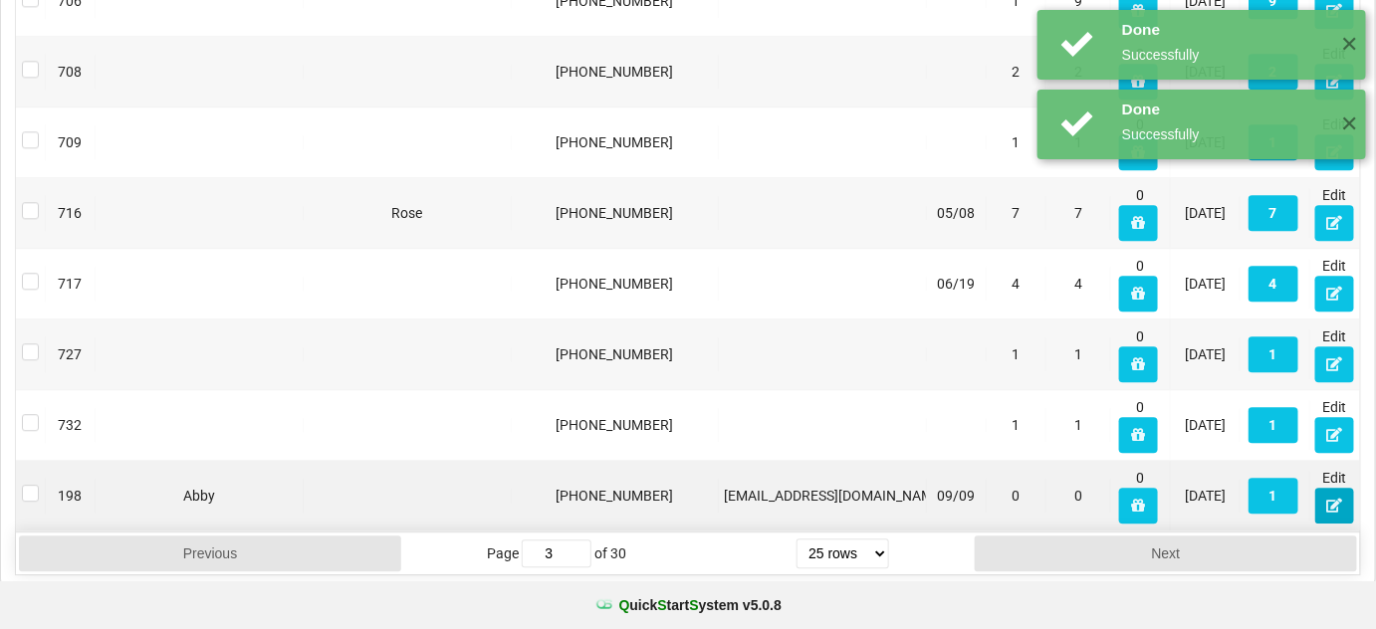
click at [1331, 499] on icon at bounding box center [1334, 505] width 17 height 12
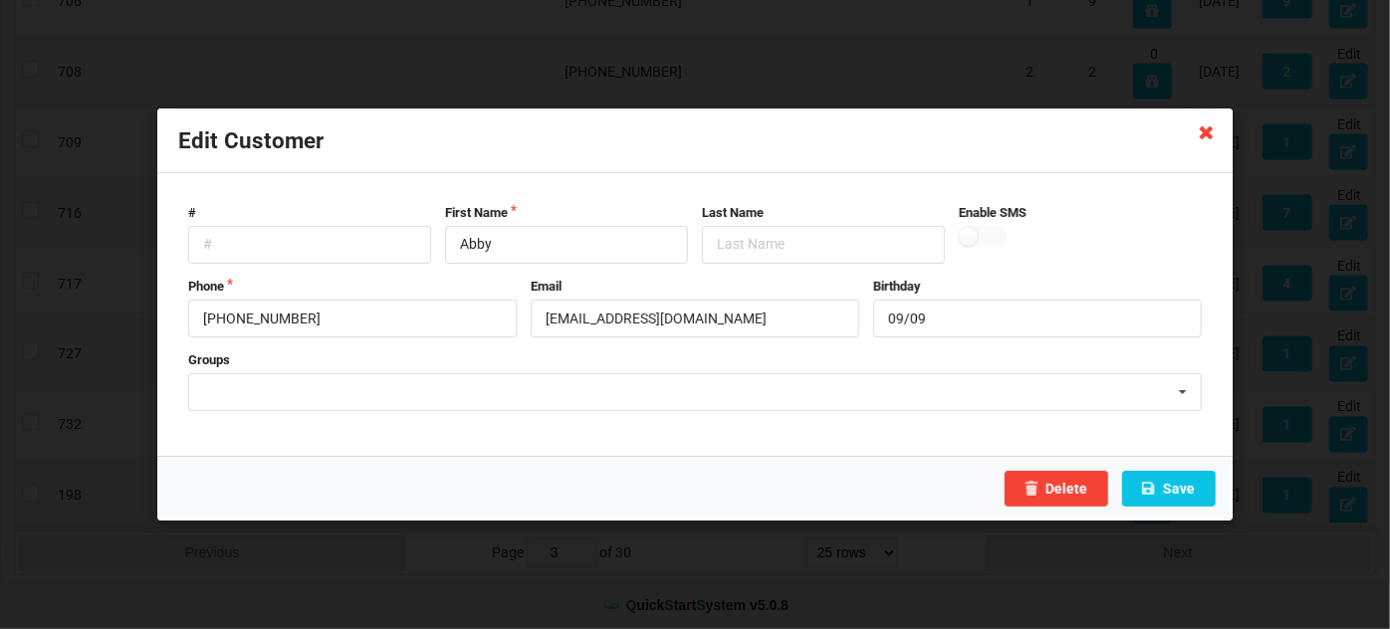
click at [1201, 131] on icon at bounding box center [1207, 132] width 32 height 32
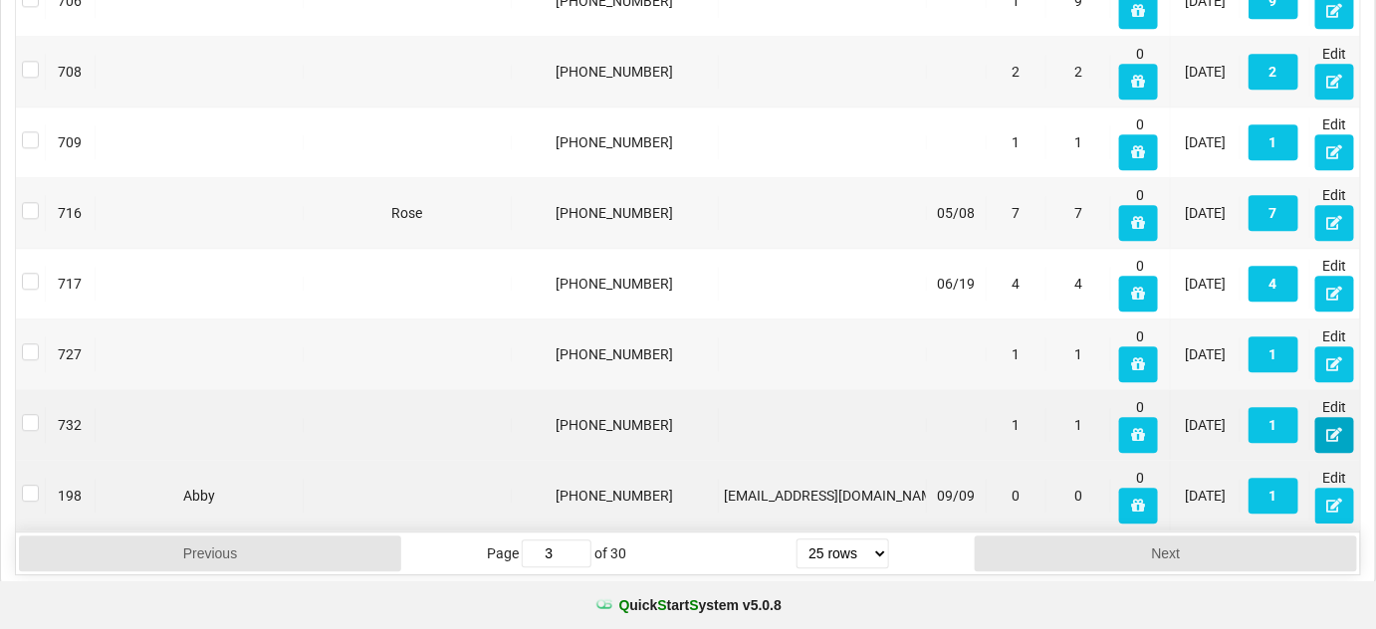
click at [1338, 428] on icon at bounding box center [1334, 434] width 17 height 12
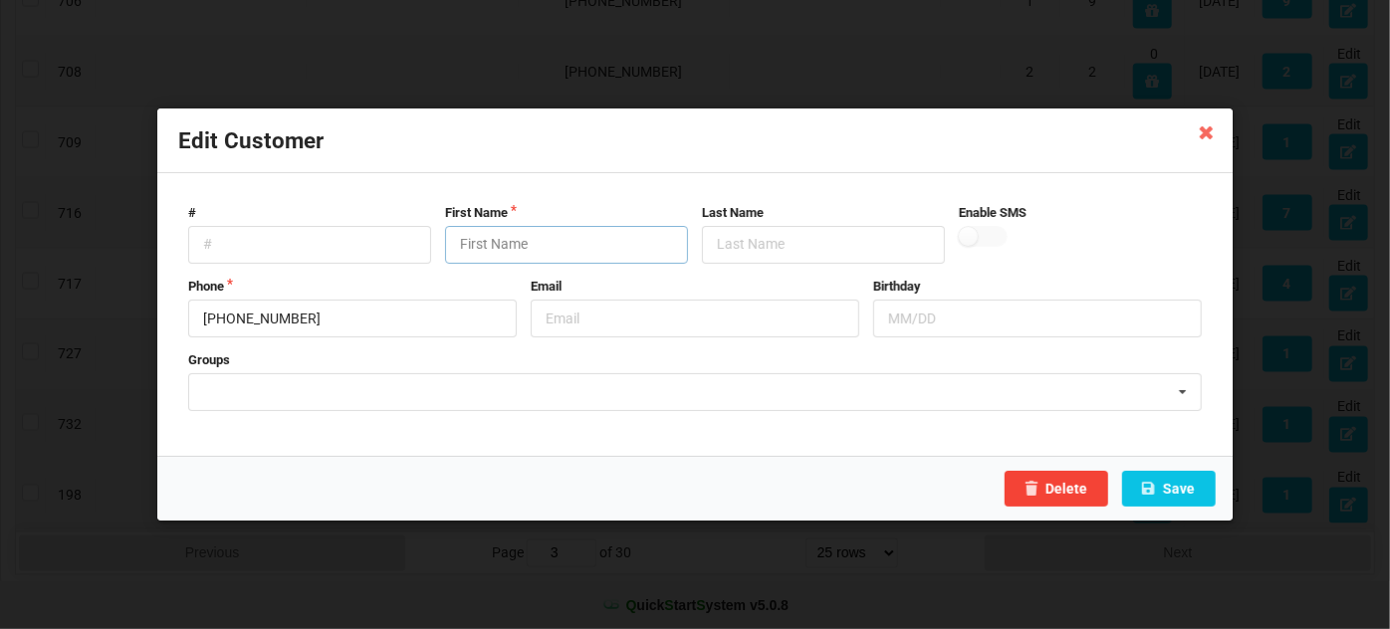
click at [486, 237] on input "text" at bounding box center [566, 245] width 243 height 38
paste input "Customer"
type input "Customer"
click at [1192, 485] on button "Save" at bounding box center [1169, 489] width 94 height 36
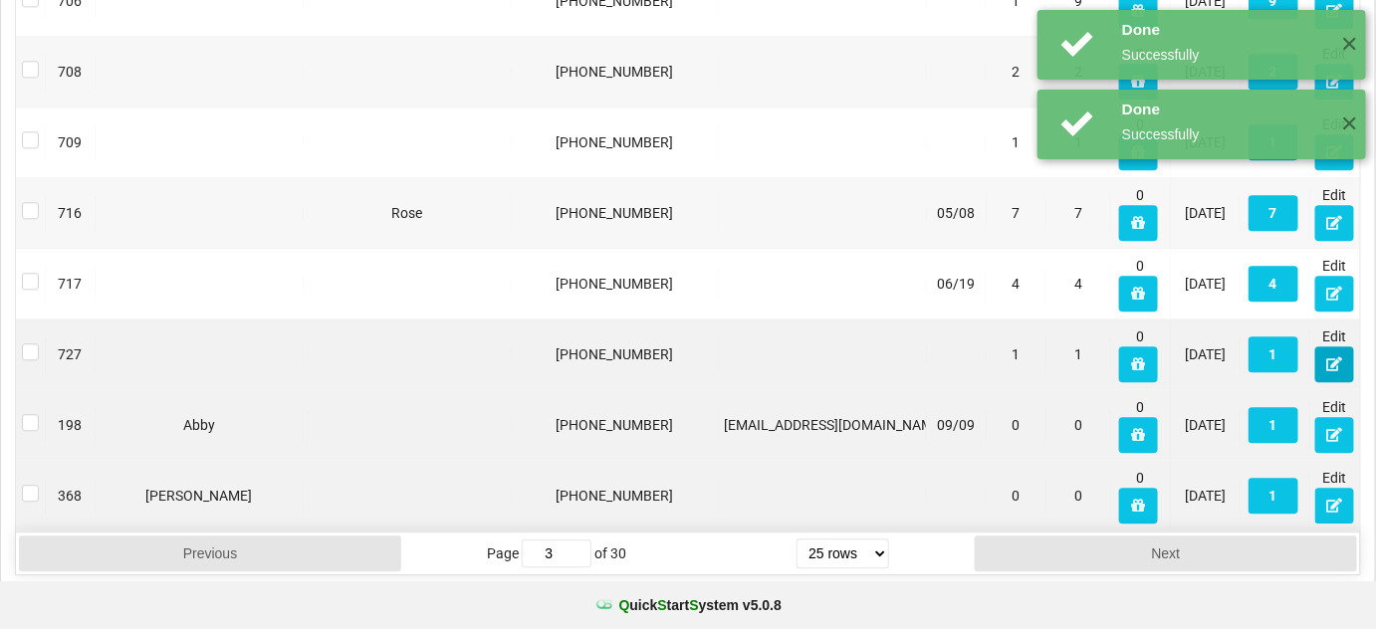
click at [1331, 357] on icon at bounding box center [1334, 363] width 17 height 12
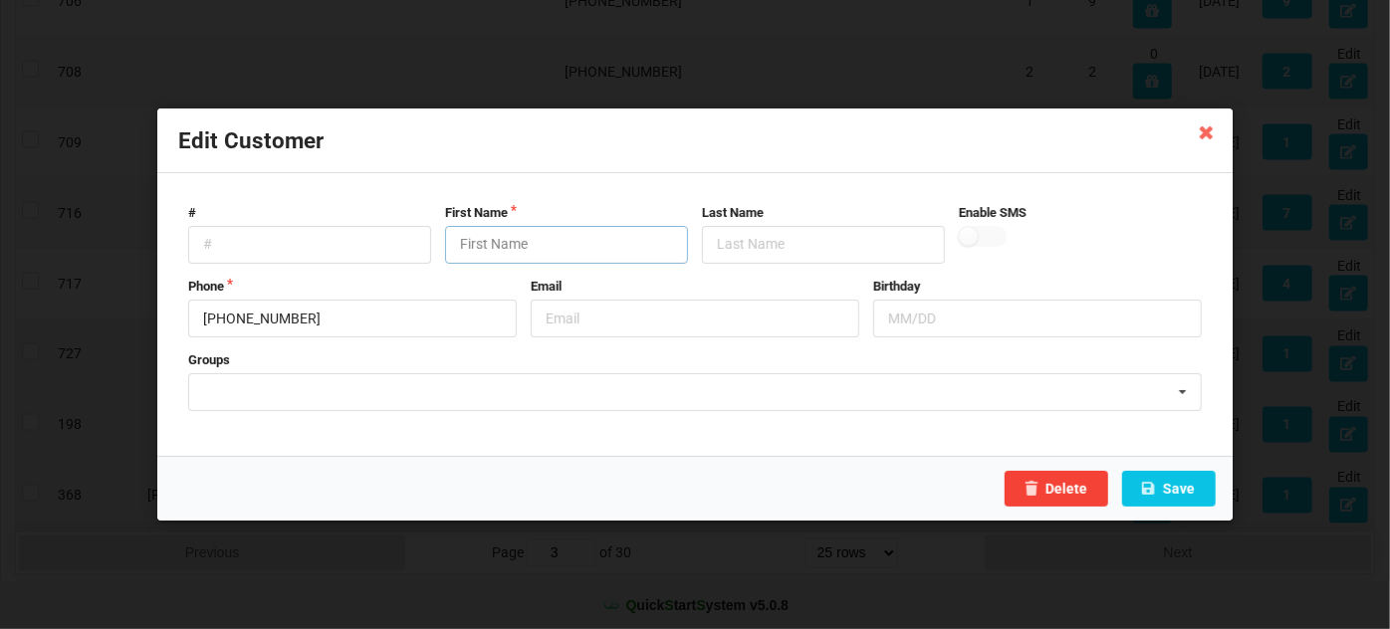
click at [575, 239] on input "text" at bounding box center [566, 245] width 243 height 38
paste input "Customer"
type input "Customer"
drag, startPoint x: 1147, startPoint y: 514, endPoint x: 1195, endPoint y: 508, distance: 48.2
click at [1195, 508] on div "Delete Save" at bounding box center [694, 488] width 1075 height 65
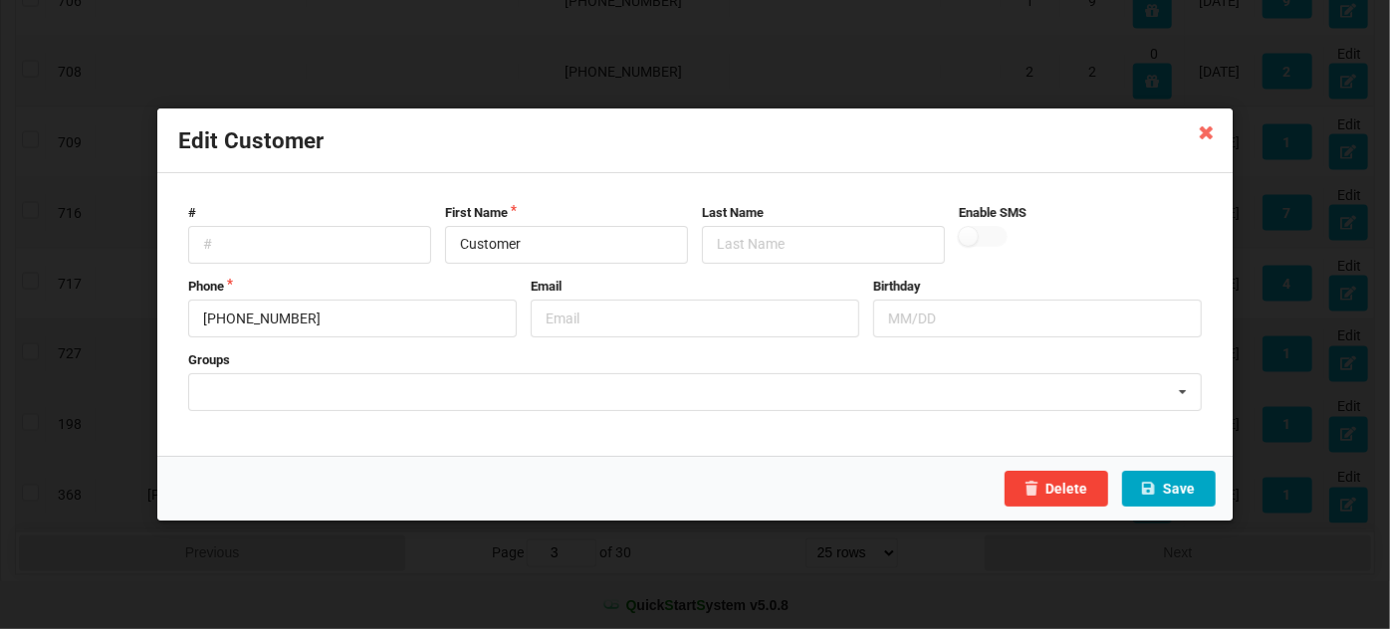
click at [1197, 493] on button "Save" at bounding box center [1169, 489] width 94 height 36
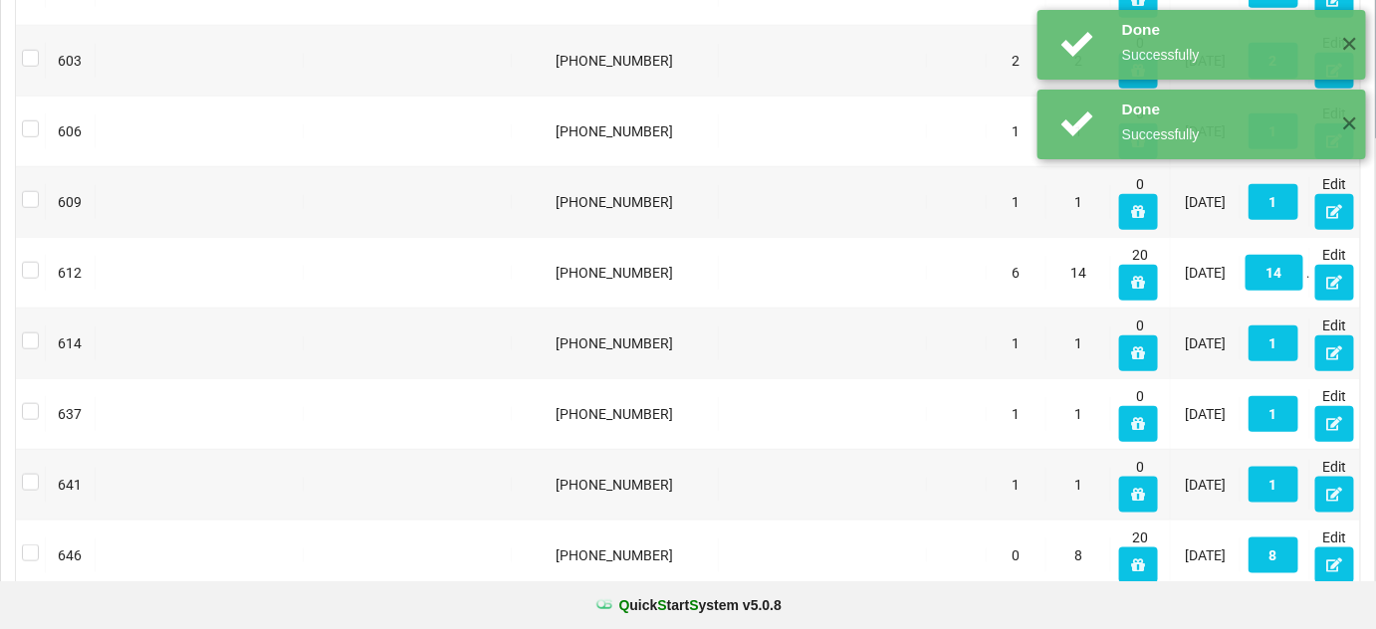
scroll to position [163, 0]
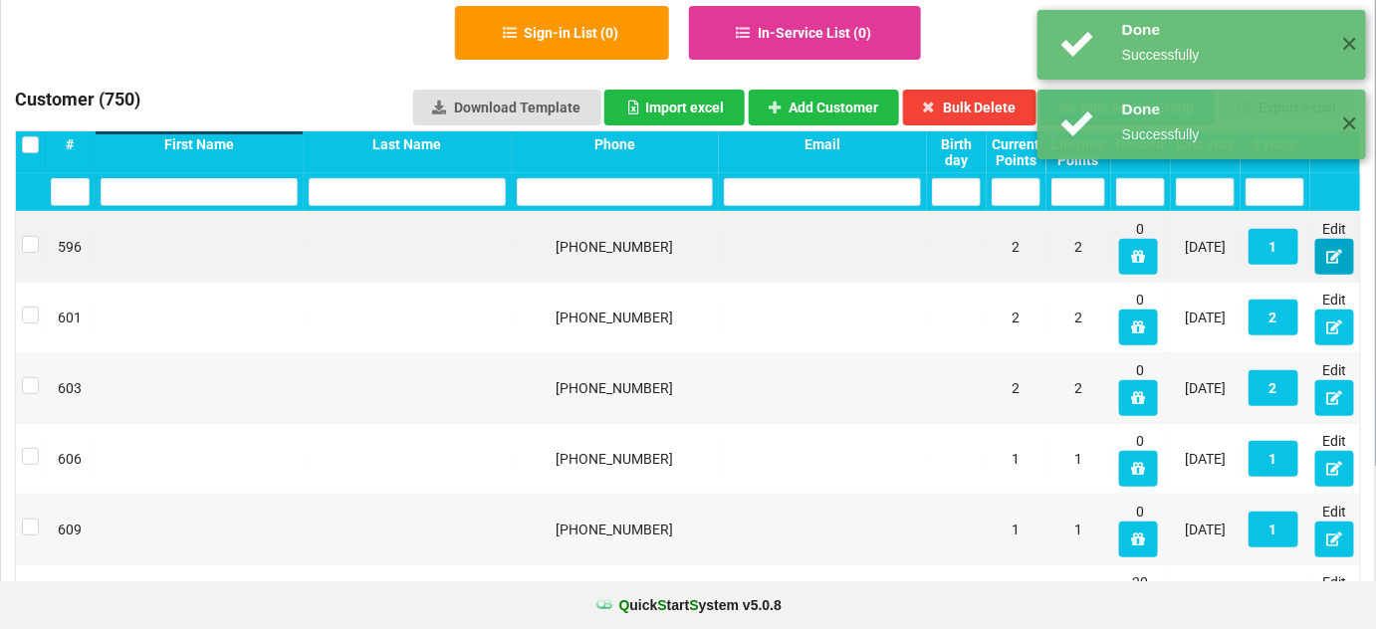
click at [1331, 250] on icon at bounding box center [1334, 256] width 17 height 12
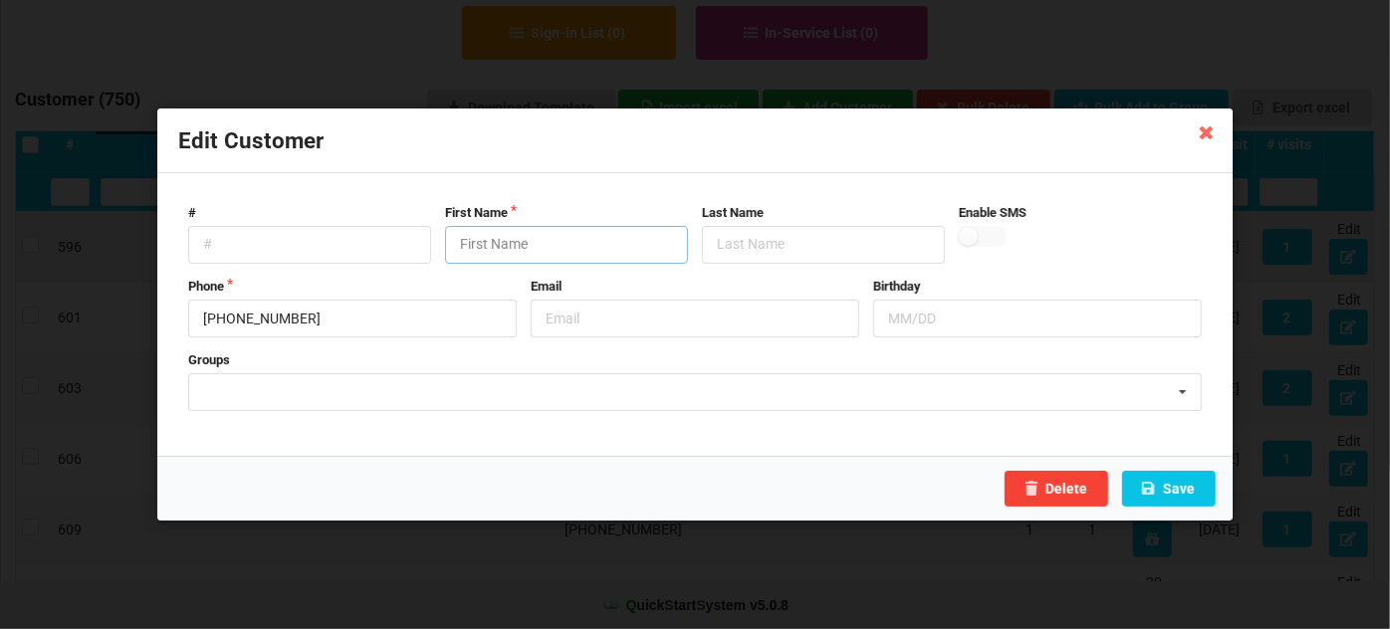
click at [549, 240] on input "text" at bounding box center [566, 245] width 243 height 38
paste input "Customer"
type input "Customer"
click at [1189, 489] on button "Save" at bounding box center [1169, 489] width 94 height 36
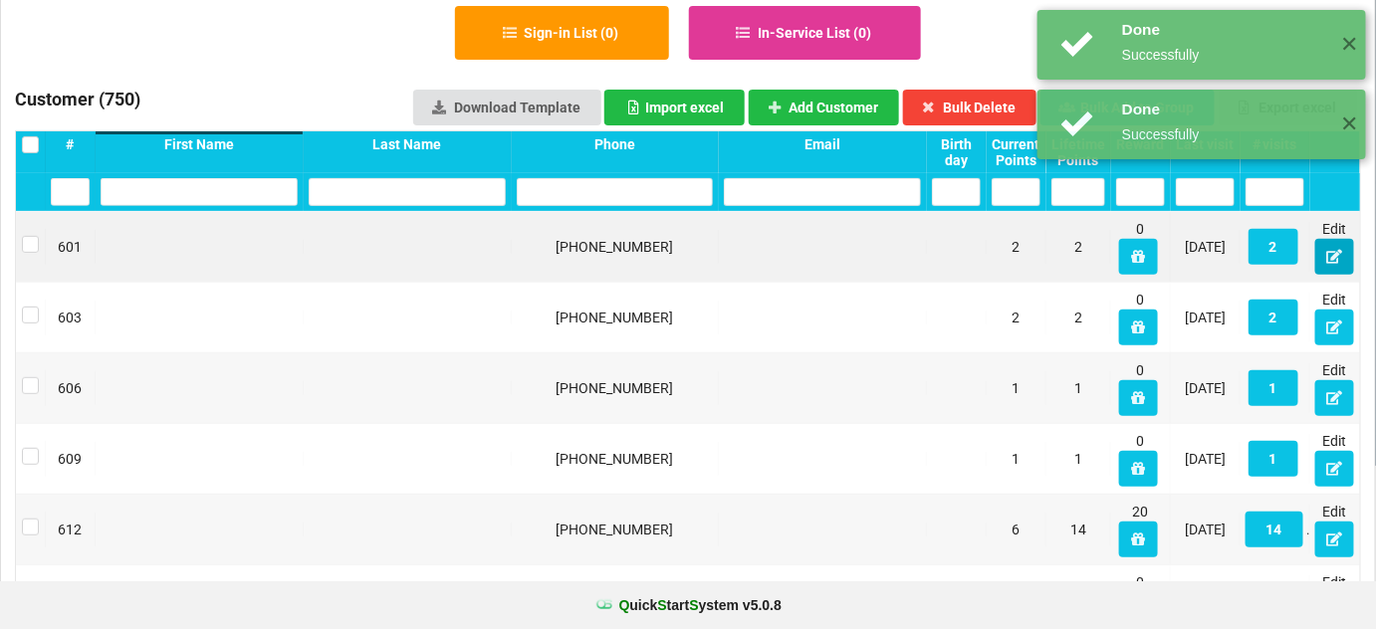
click at [1332, 256] on icon at bounding box center [1334, 256] width 17 height 12
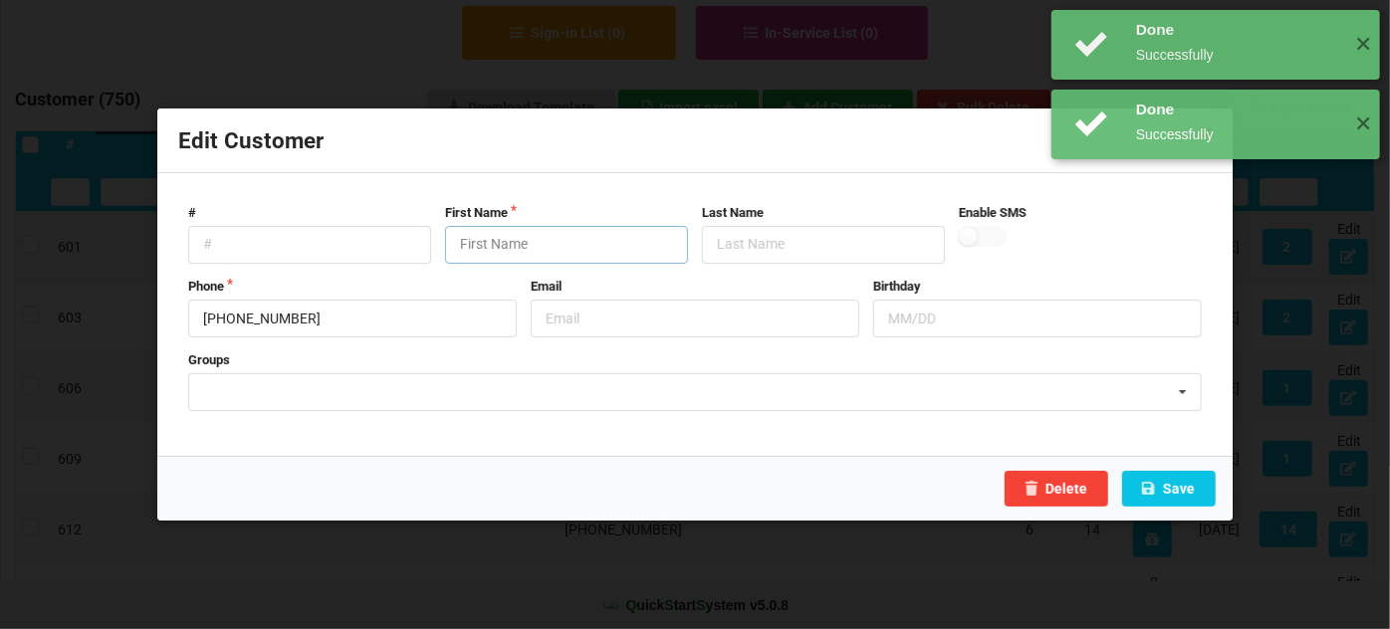
click at [556, 234] on input "text" at bounding box center [566, 245] width 243 height 38
paste input "Customer"
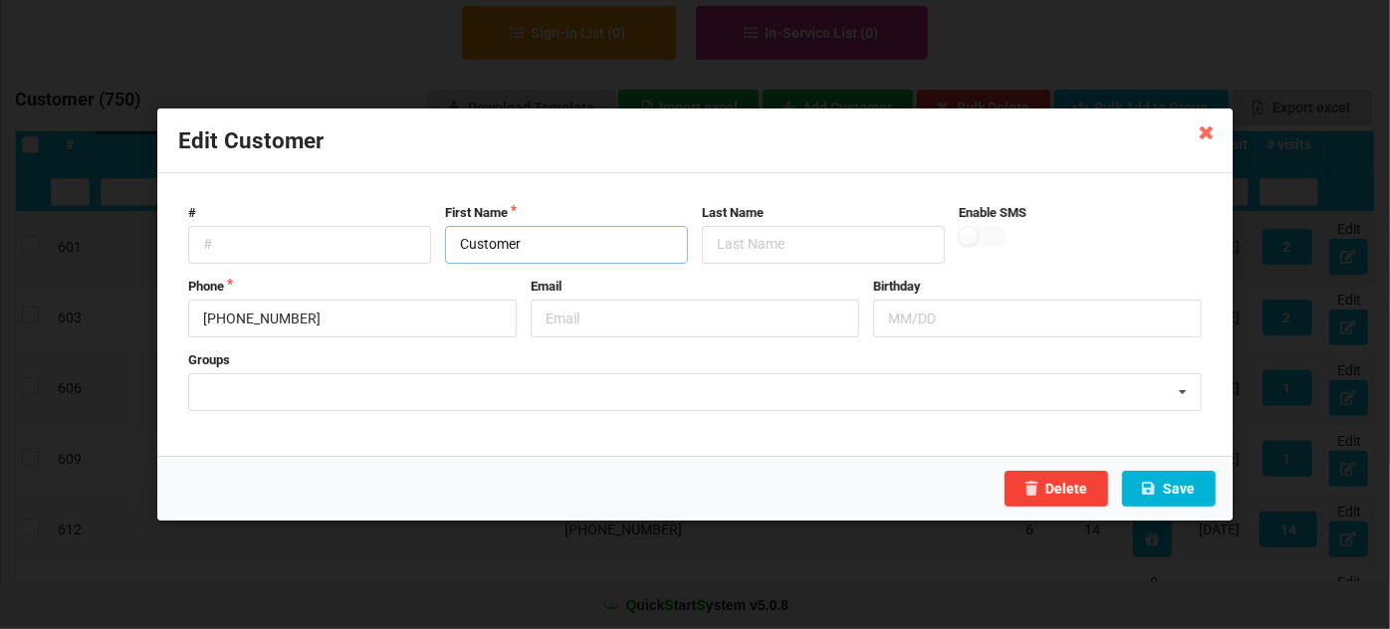
type input "Customer"
click at [1189, 499] on button "Save" at bounding box center [1169, 489] width 94 height 36
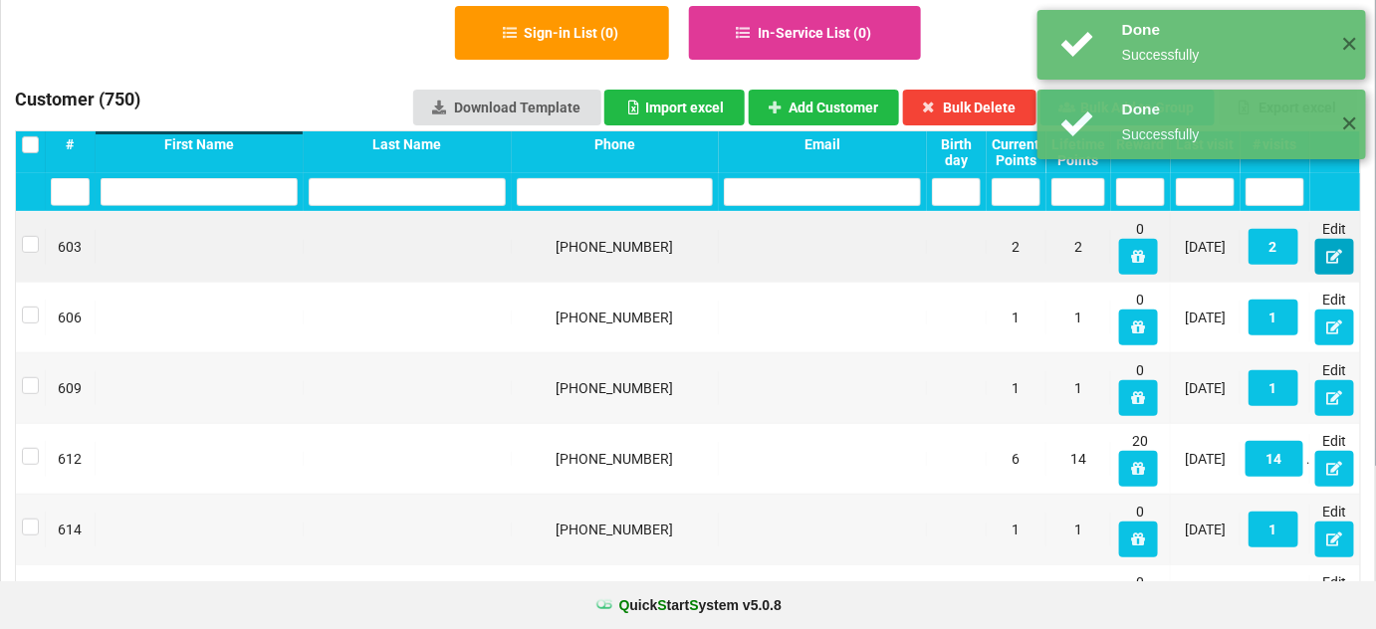
click at [1329, 252] on icon at bounding box center [1334, 256] width 17 height 12
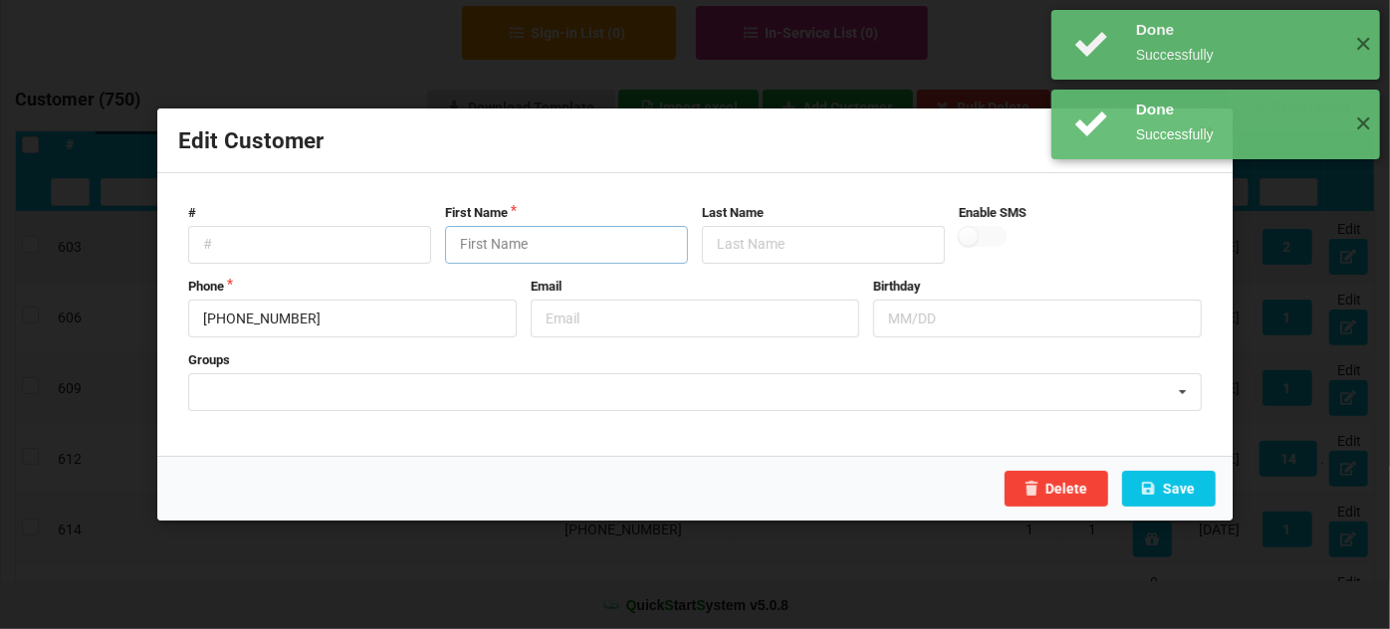
click at [542, 235] on input "text" at bounding box center [566, 245] width 243 height 38
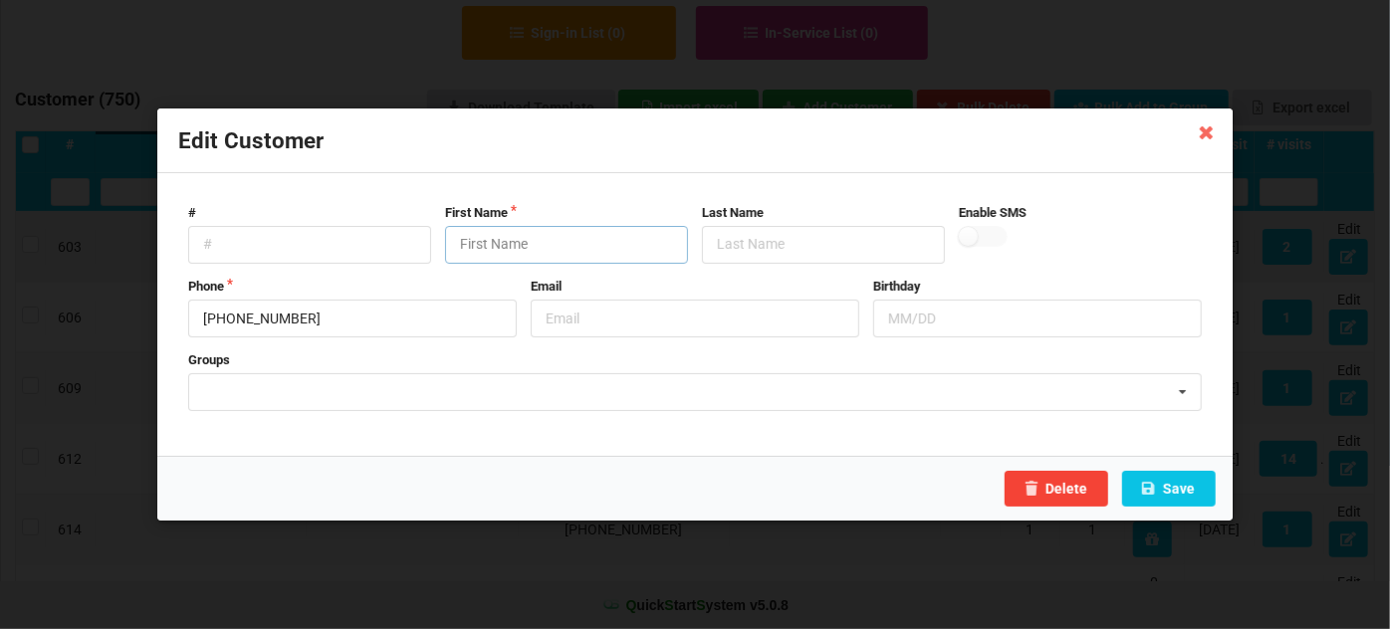
paste input "Customer"
type input "Customer"
drag, startPoint x: 1061, startPoint y: 486, endPoint x: 1160, endPoint y: 493, distance: 98.8
click at [1160, 493] on div "Delete Save" at bounding box center [694, 488] width 1075 height 65
click at [1168, 490] on button "Save" at bounding box center [1169, 489] width 94 height 36
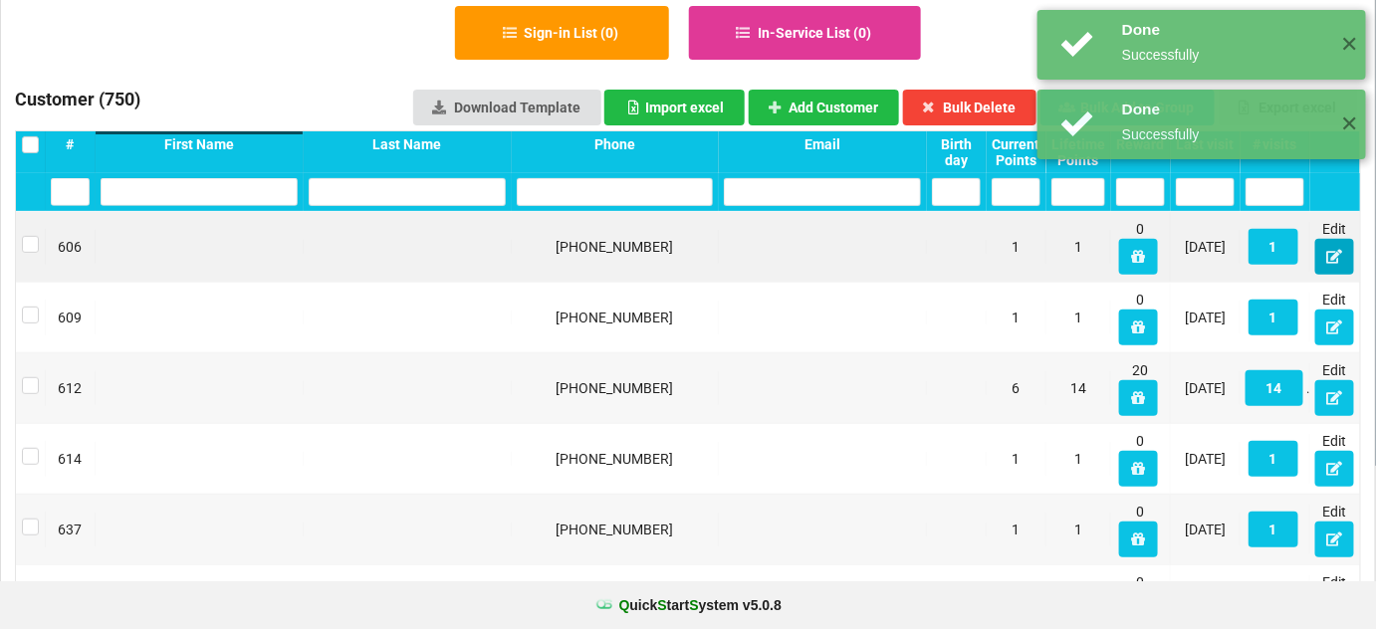
click at [1330, 262] on icon at bounding box center [1334, 256] width 17 height 12
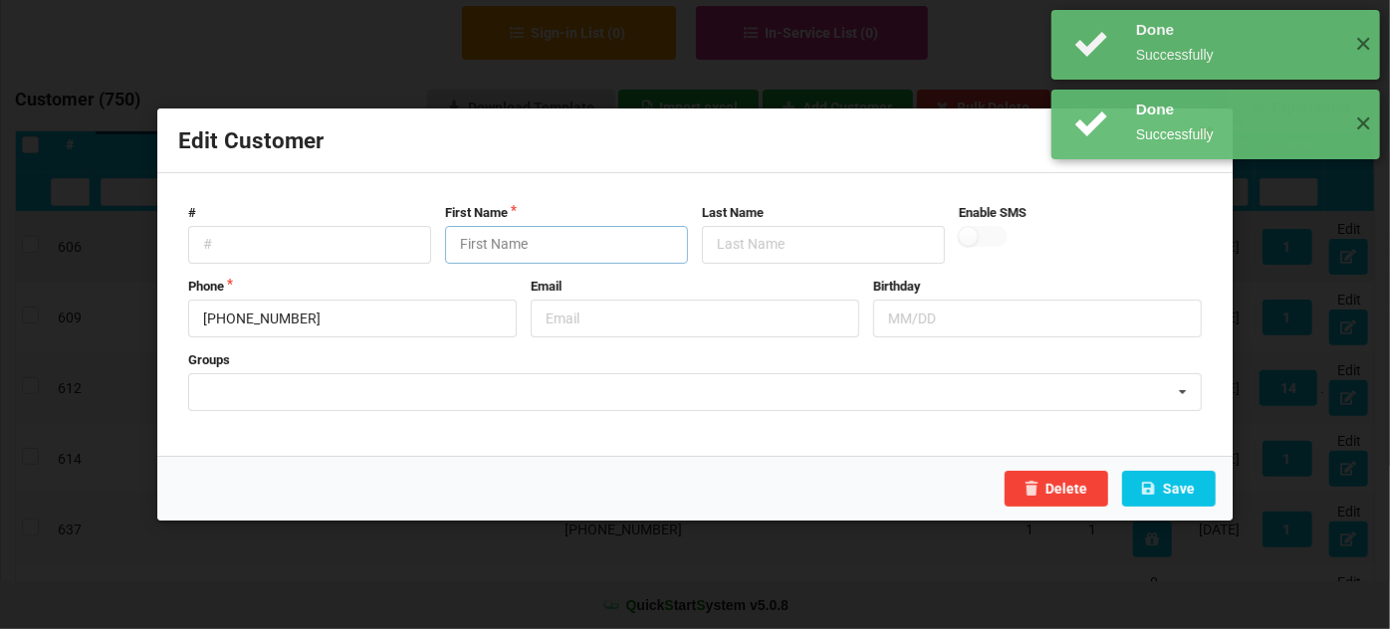
click at [559, 233] on input "text" at bounding box center [566, 245] width 243 height 38
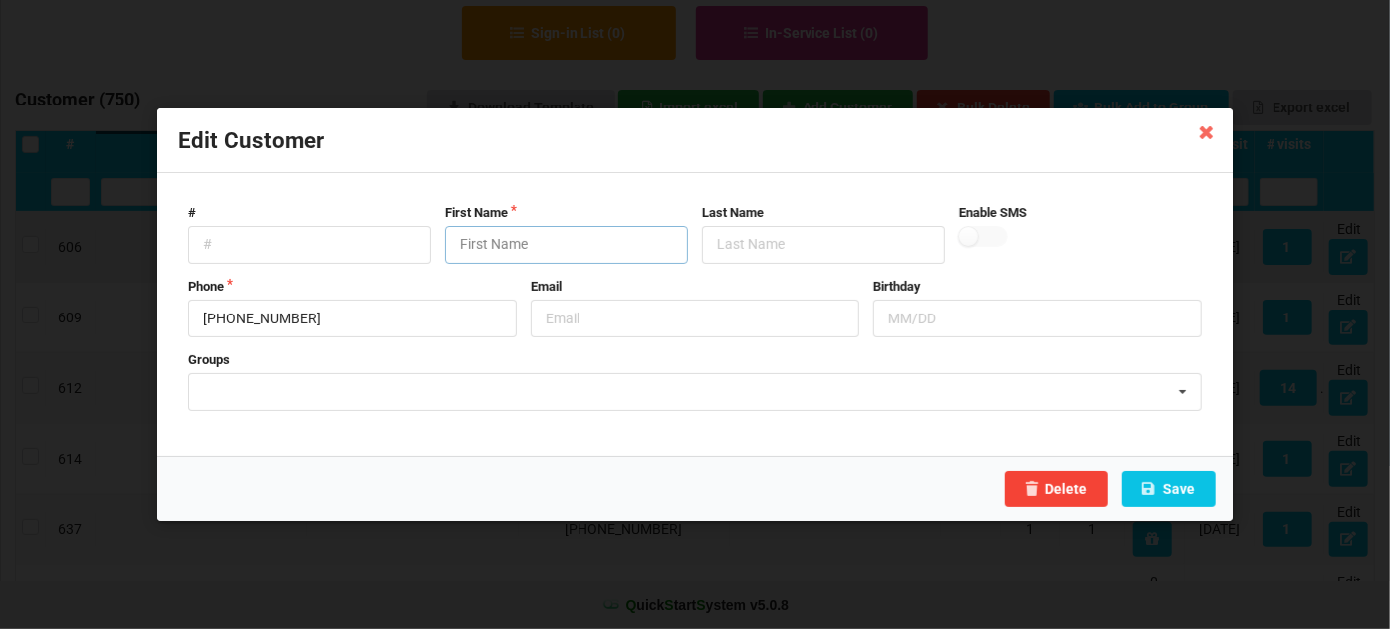
paste input "Customer"
type input "Customer"
click at [1198, 495] on button "Save" at bounding box center [1169, 489] width 94 height 36
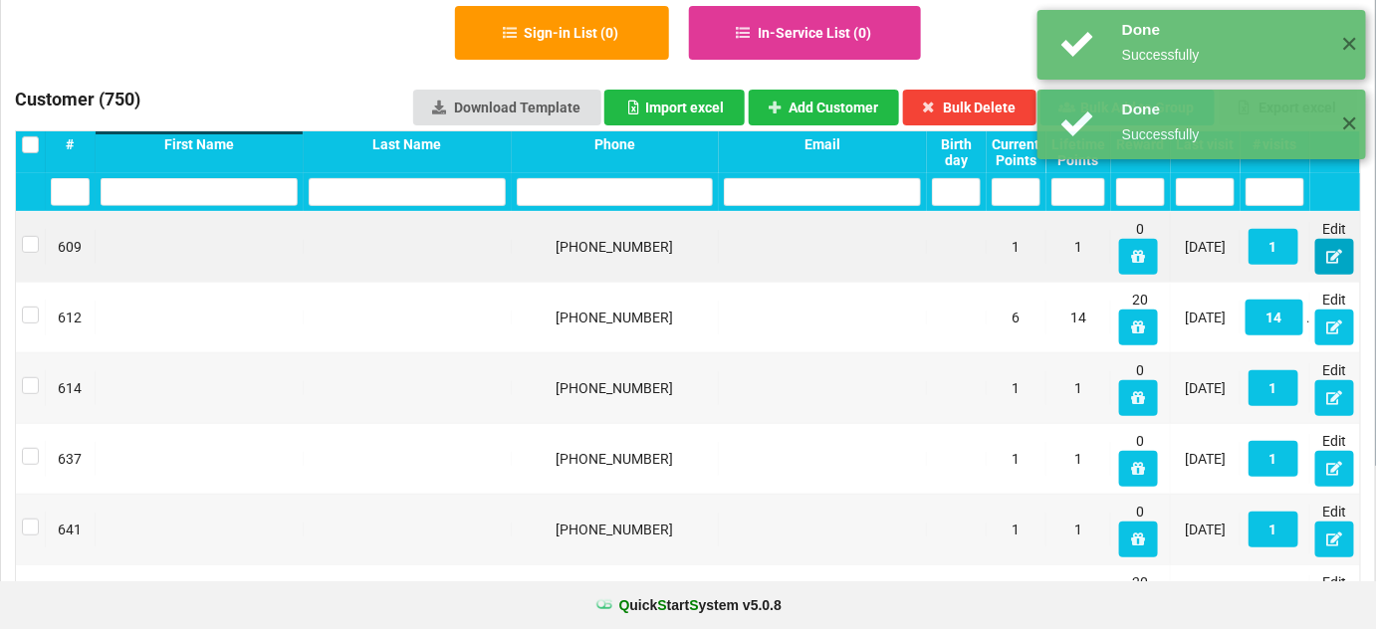
click at [1340, 256] on icon at bounding box center [1334, 256] width 17 height 12
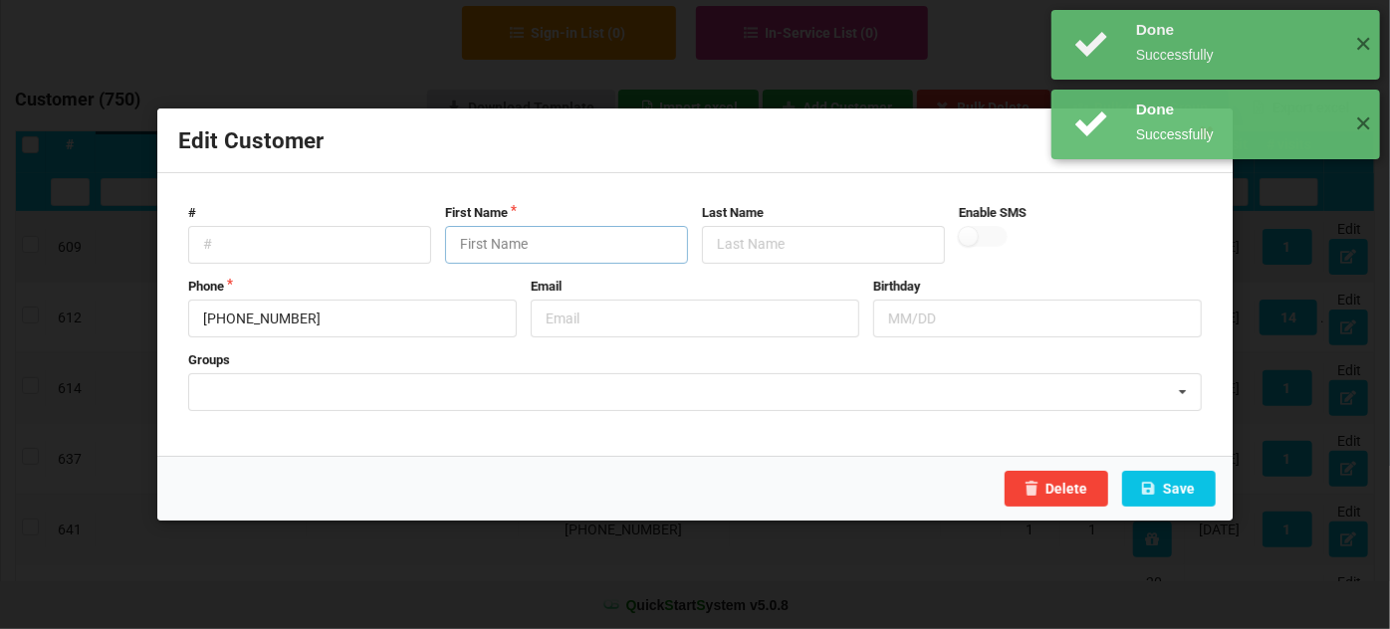
click at [587, 232] on input "text" at bounding box center [566, 245] width 243 height 38
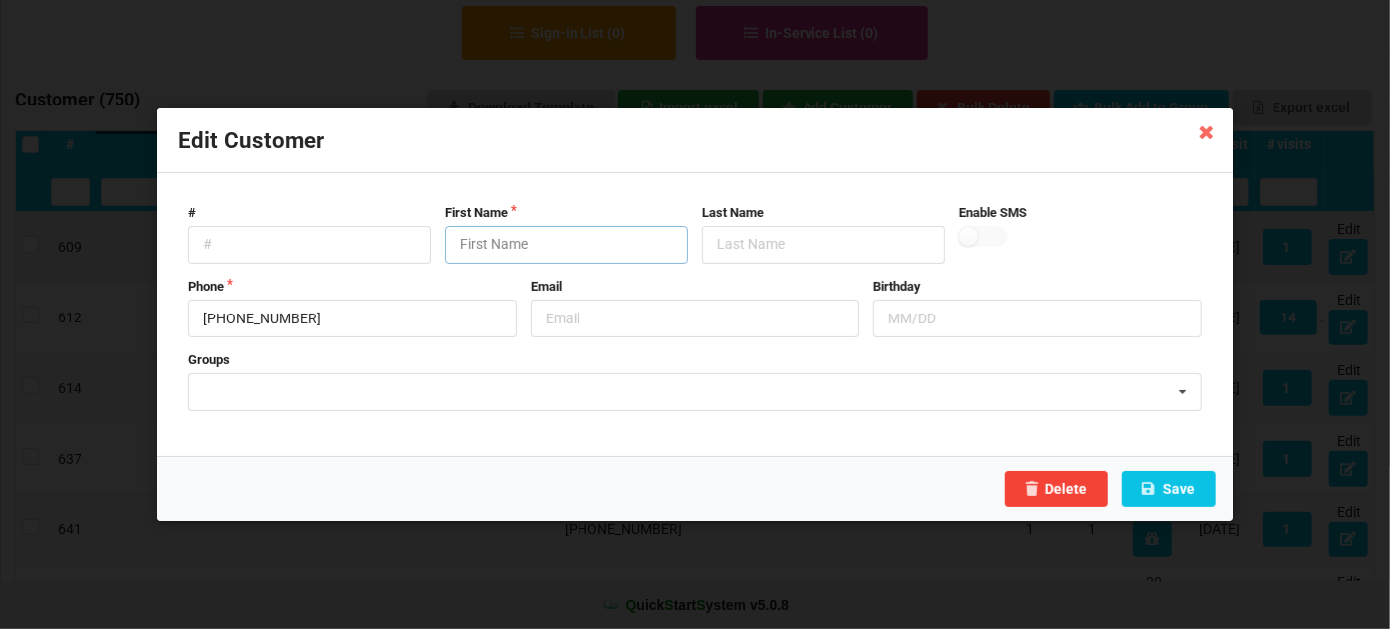
paste input "Customer"
type input "Customer"
click at [1201, 488] on button "Save" at bounding box center [1169, 489] width 94 height 36
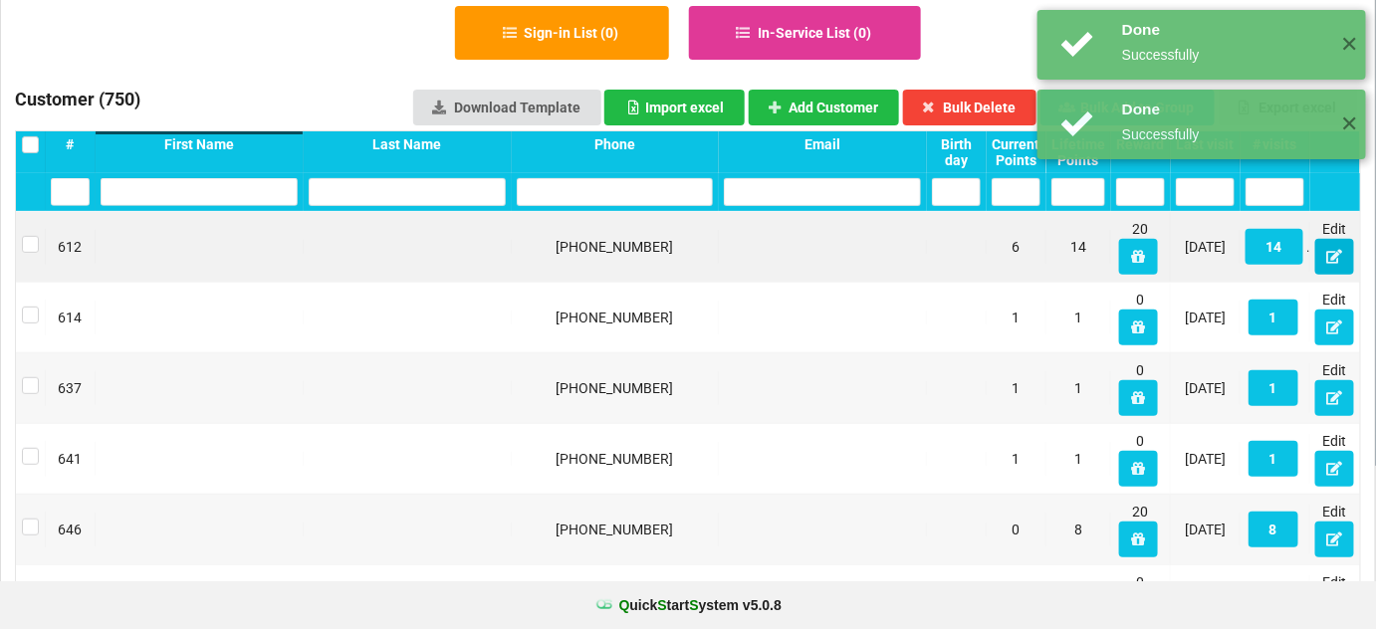
click at [1359, 255] on div "Edit" at bounding box center [1335, 247] width 50 height 70
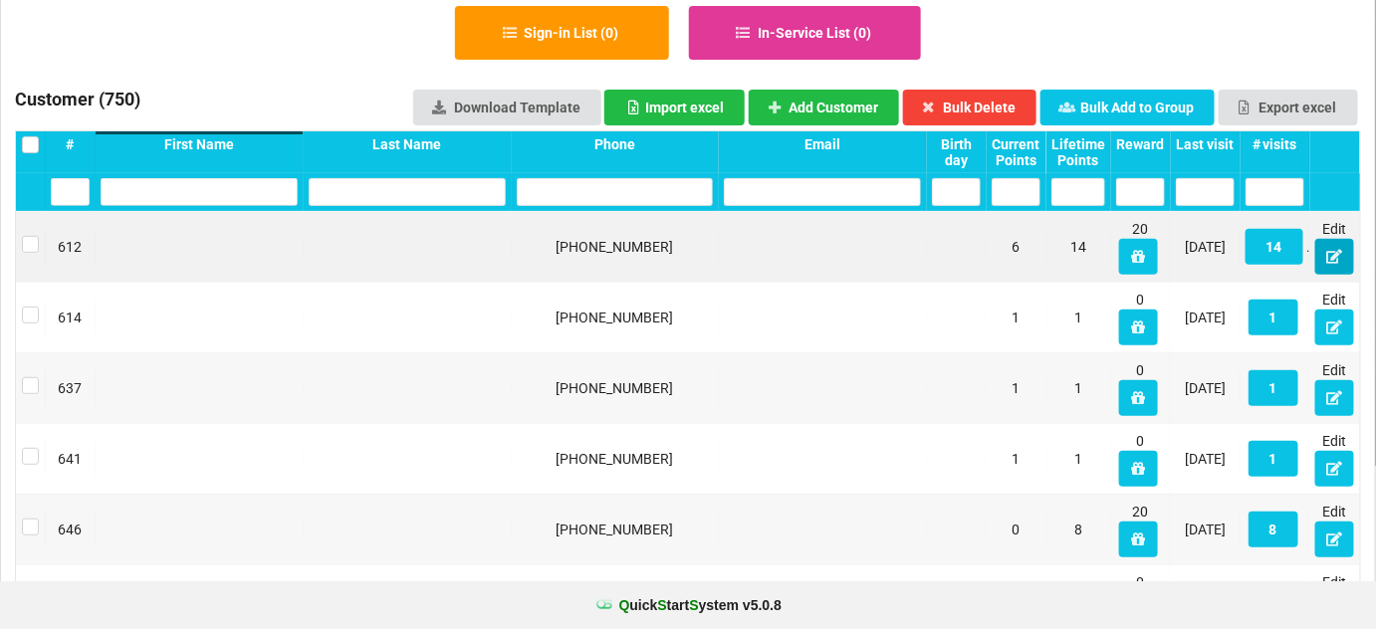
click at [1330, 257] on icon at bounding box center [1334, 256] width 17 height 12
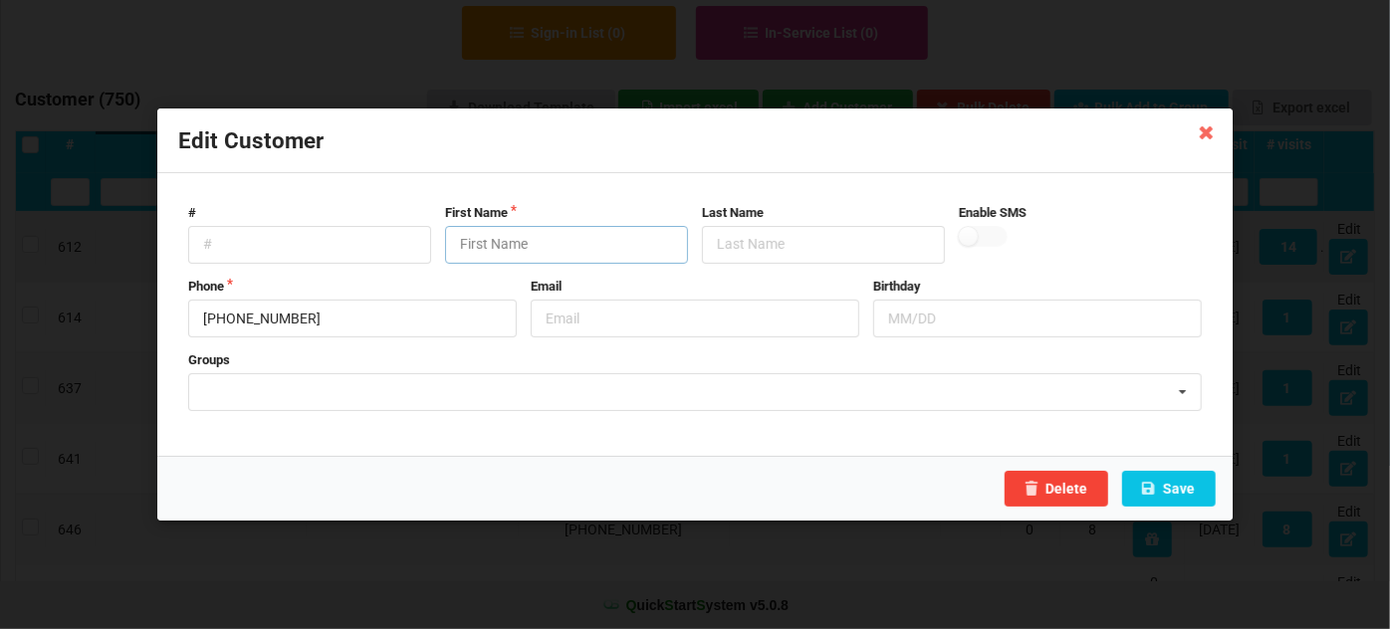
click at [528, 237] on input "text" at bounding box center [566, 245] width 243 height 38
click at [1208, 131] on icon at bounding box center [1207, 132] width 32 height 32
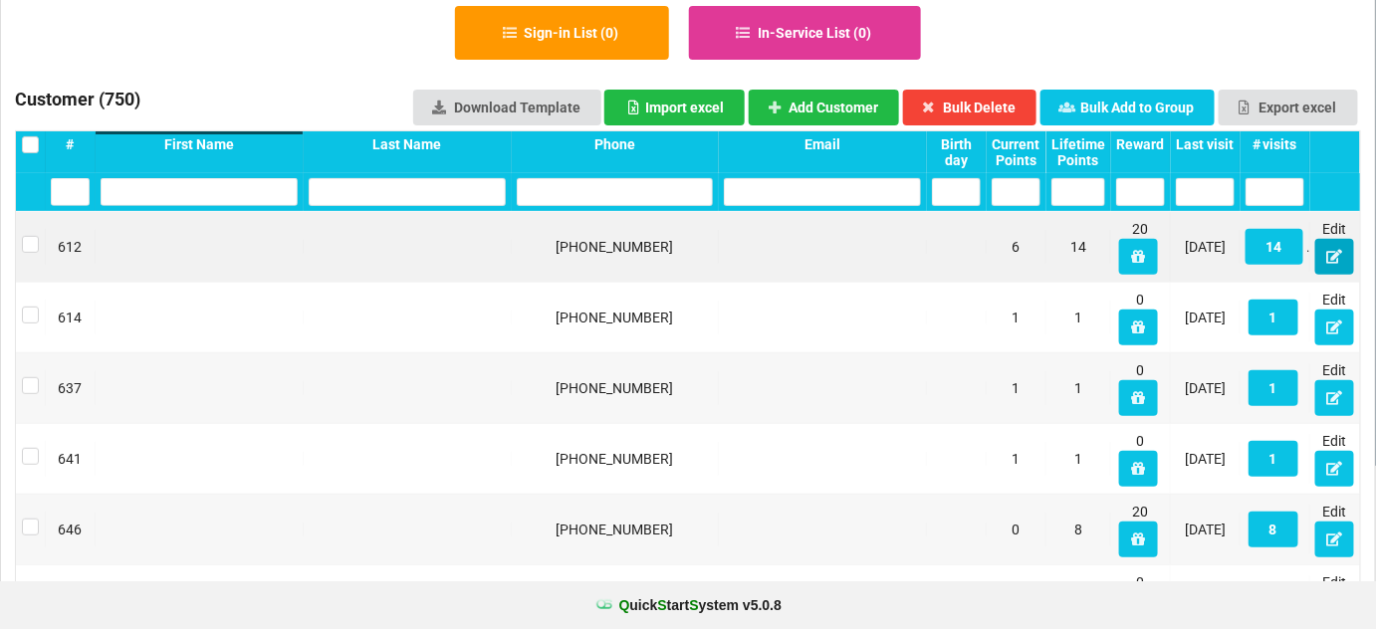
click at [1314, 260] on div "Edit" at bounding box center [1335, 247] width 50 height 70
click at [1336, 259] on icon at bounding box center [1334, 256] width 17 height 12
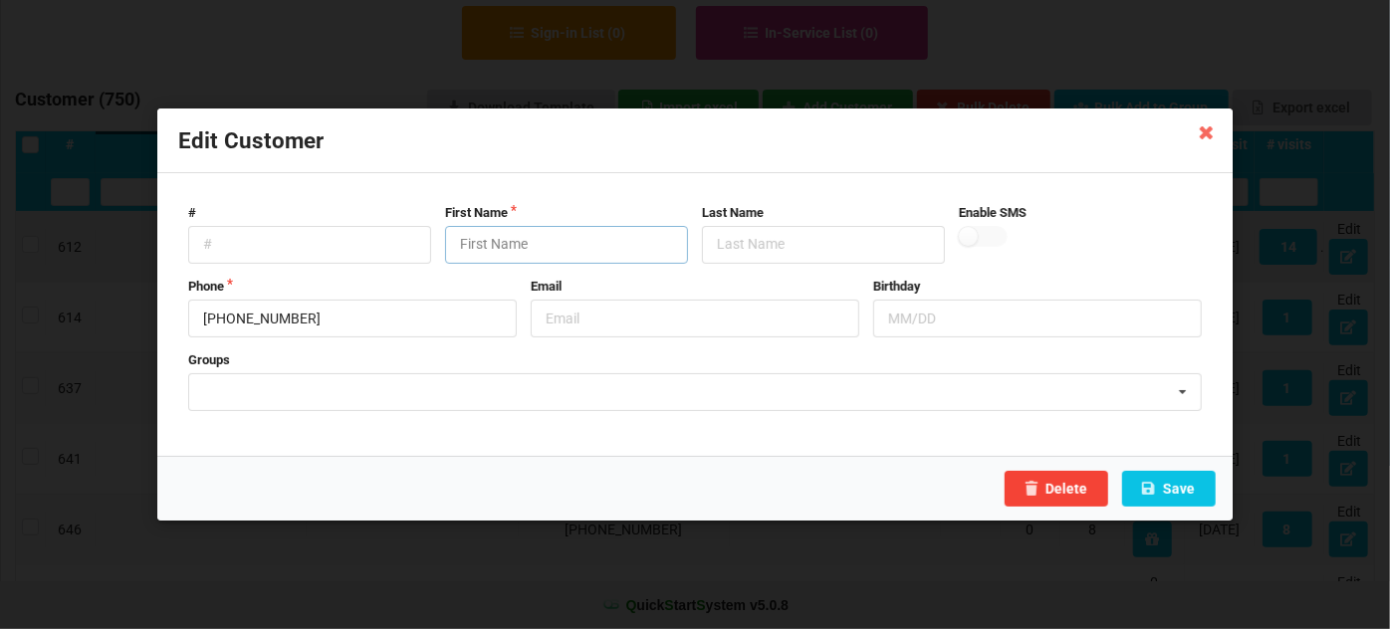
click at [533, 240] on input "text" at bounding box center [566, 245] width 243 height 38
paste input "Customer"
type input "Customer"
drag, startPoint x: 1169, startPoint y: 486, endPoint x: 1179, endPoint y: 483, distance: 10.4
click at [1169, 485] on button "Save" at bounding box center [1169, 489] width 94 height 36
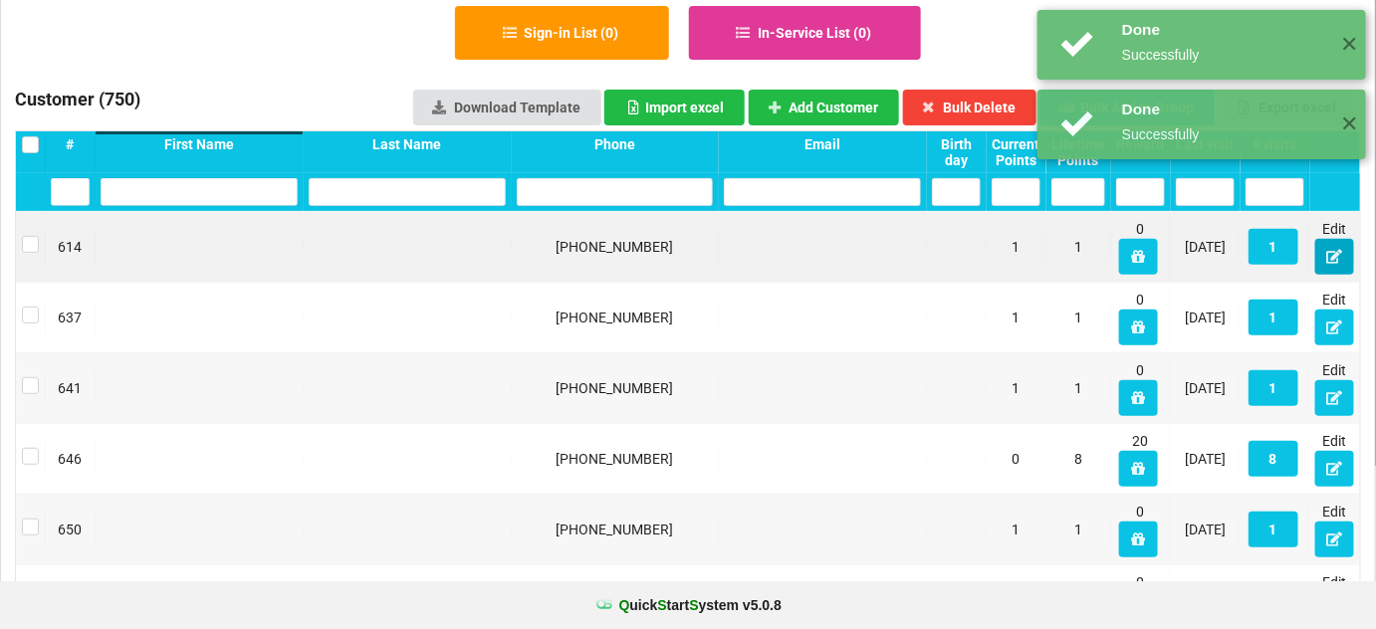
click at [1340, 254] on icon at bounding box center [1334, 256] width 17 height 12
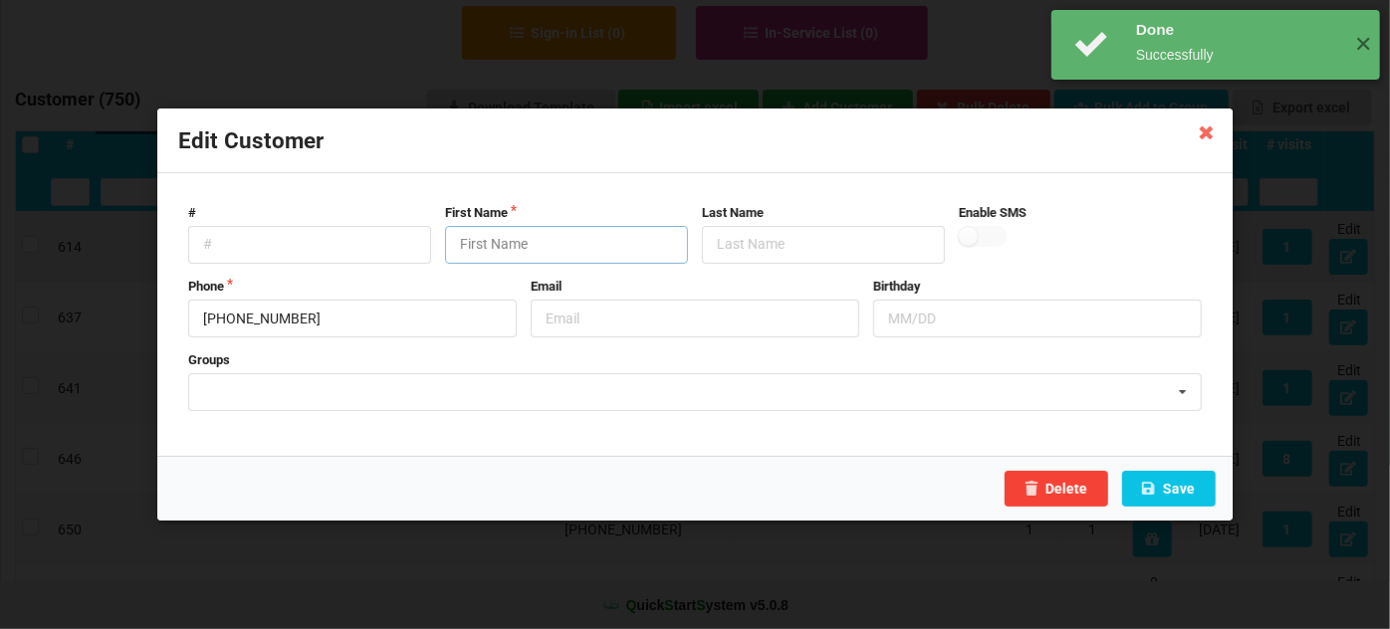
drag, startPoint x: 545, startPoint y: 238, endPoint x: 502, endPoint y: 255, distance: 46.0
click at [534, 241] on input "text" at bounding box center [566, 245] width 243 height 38
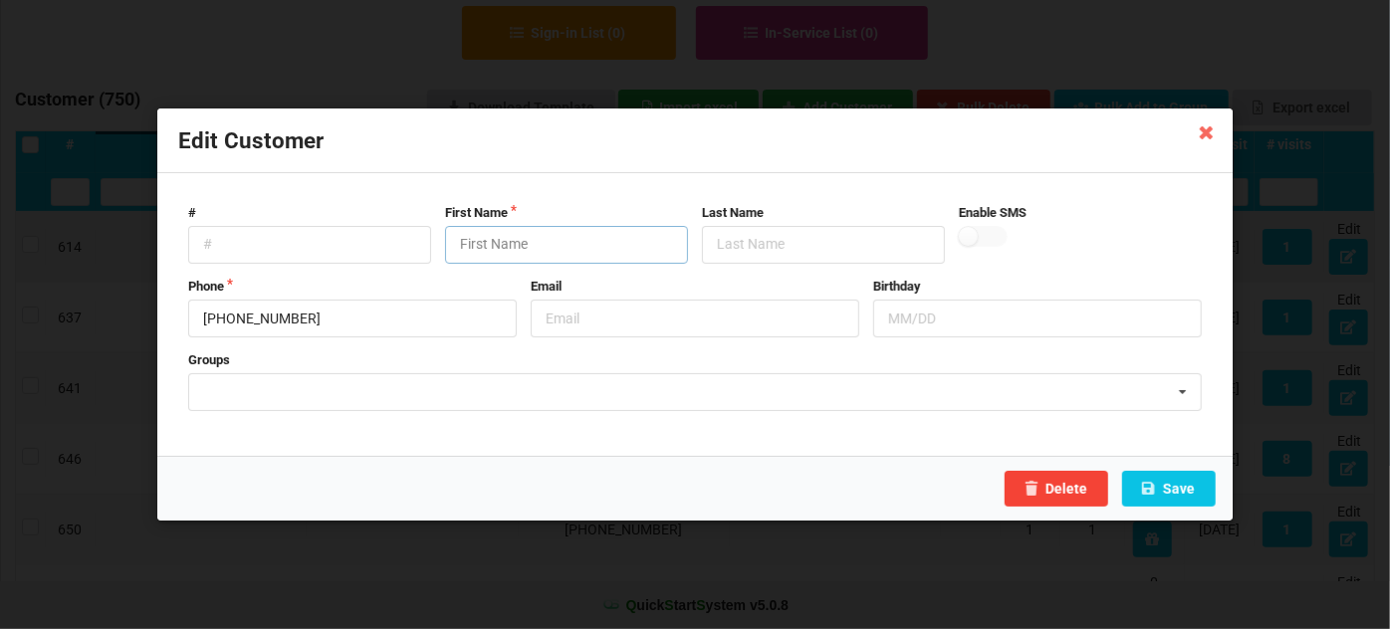
paste input "Customer"
type input "Customer"
click at [1187, 485] on button "Save" at bounding box center [1169, 489] width 94 height 36
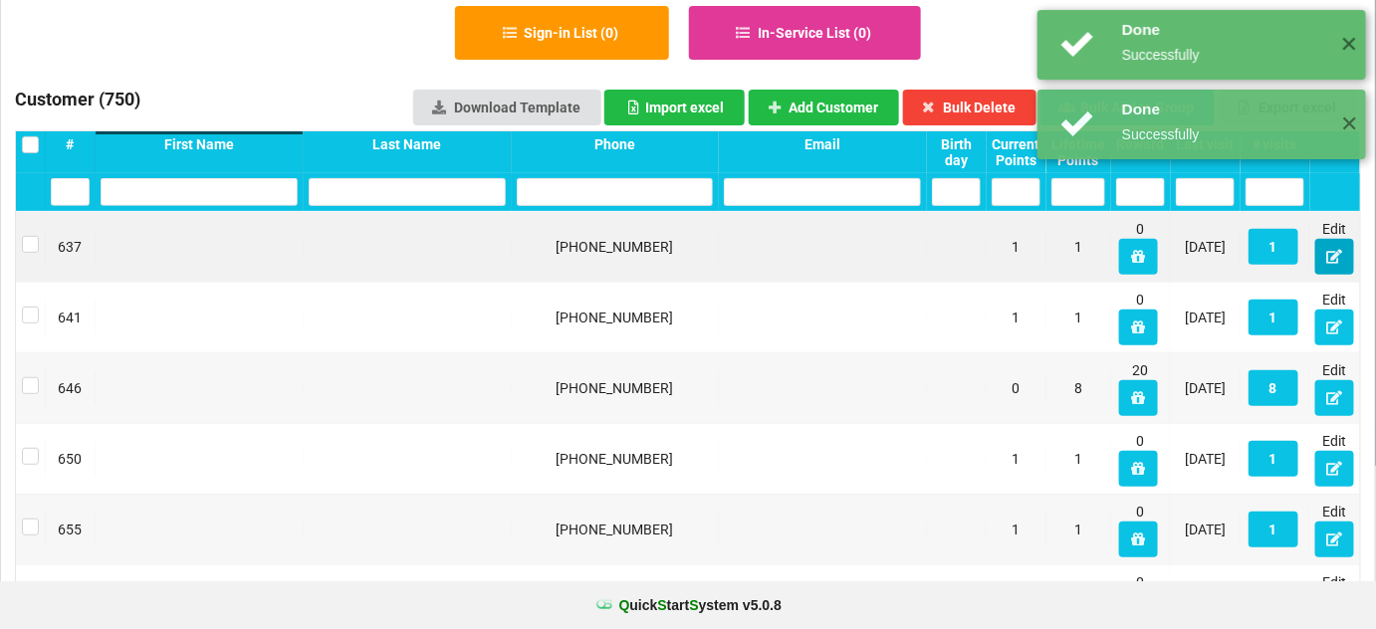
click at [1335, 254] on icon at bounding box center [1334, 256] width 17 height 12
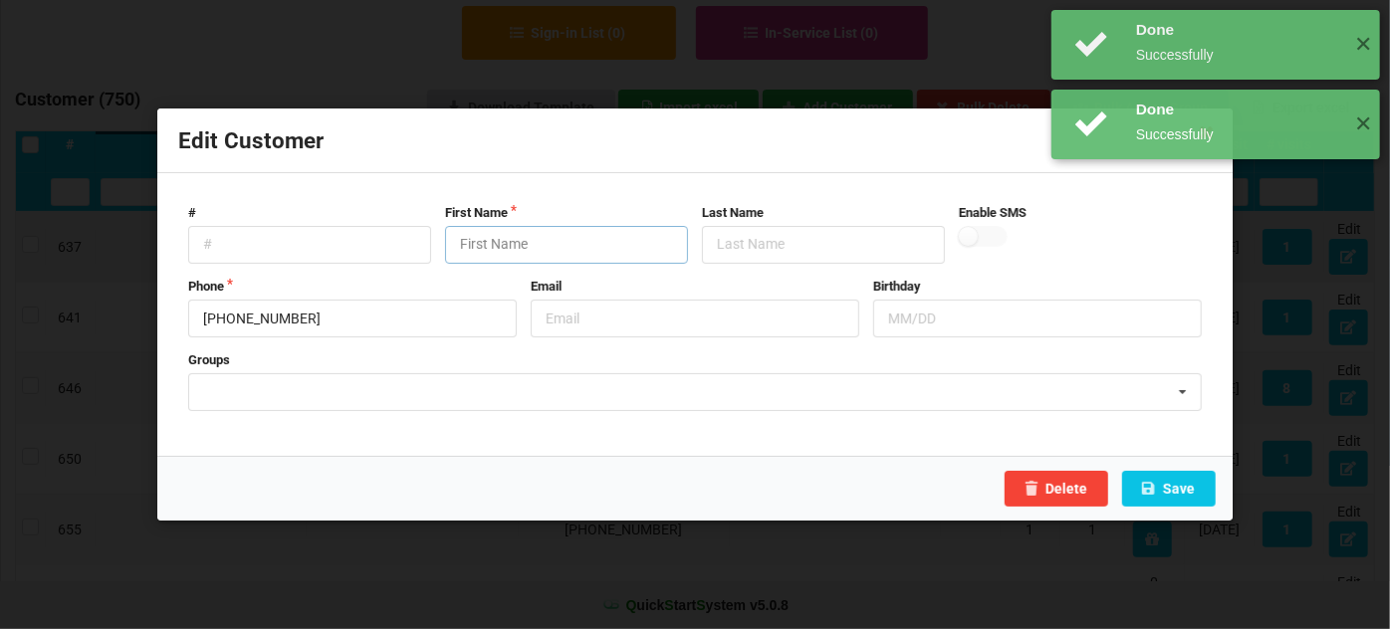
click at [537, 243] on input "text" at bounding box center [566, 245] width 243 height 38
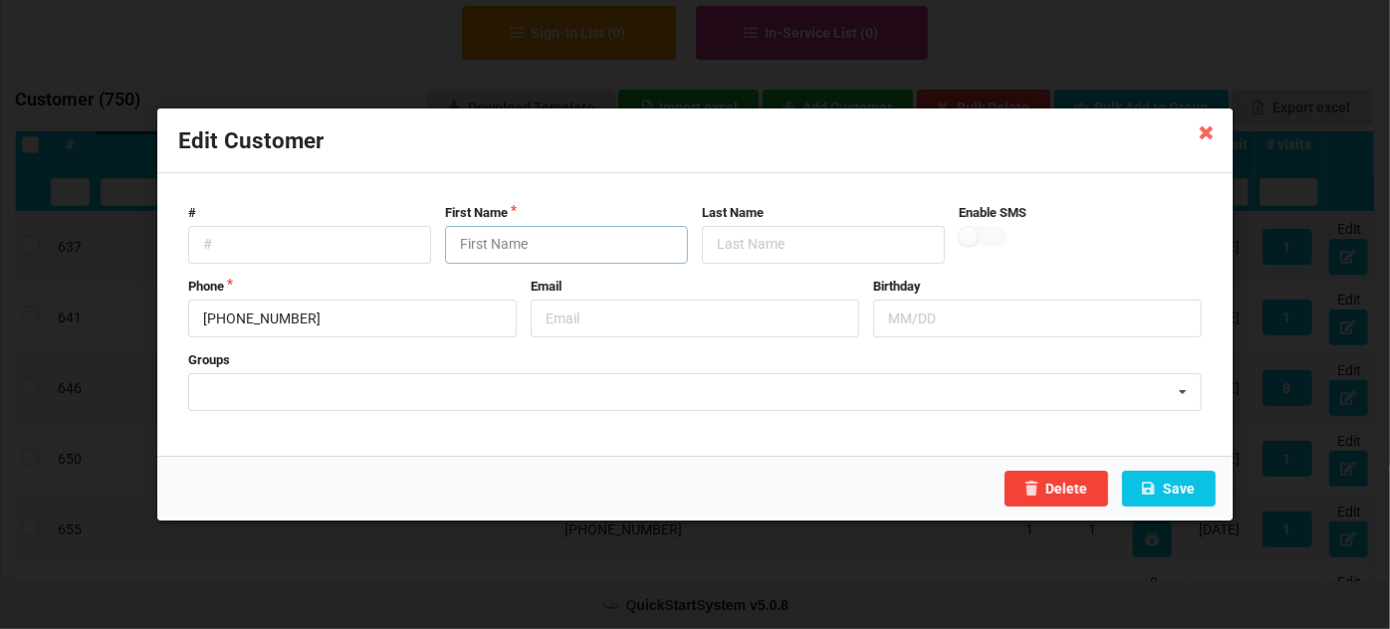
paste input "Customer"
type input "Customer"
click at [1158, 478] on button "Save" at bounding box center [1169, 489] width 94 height 36
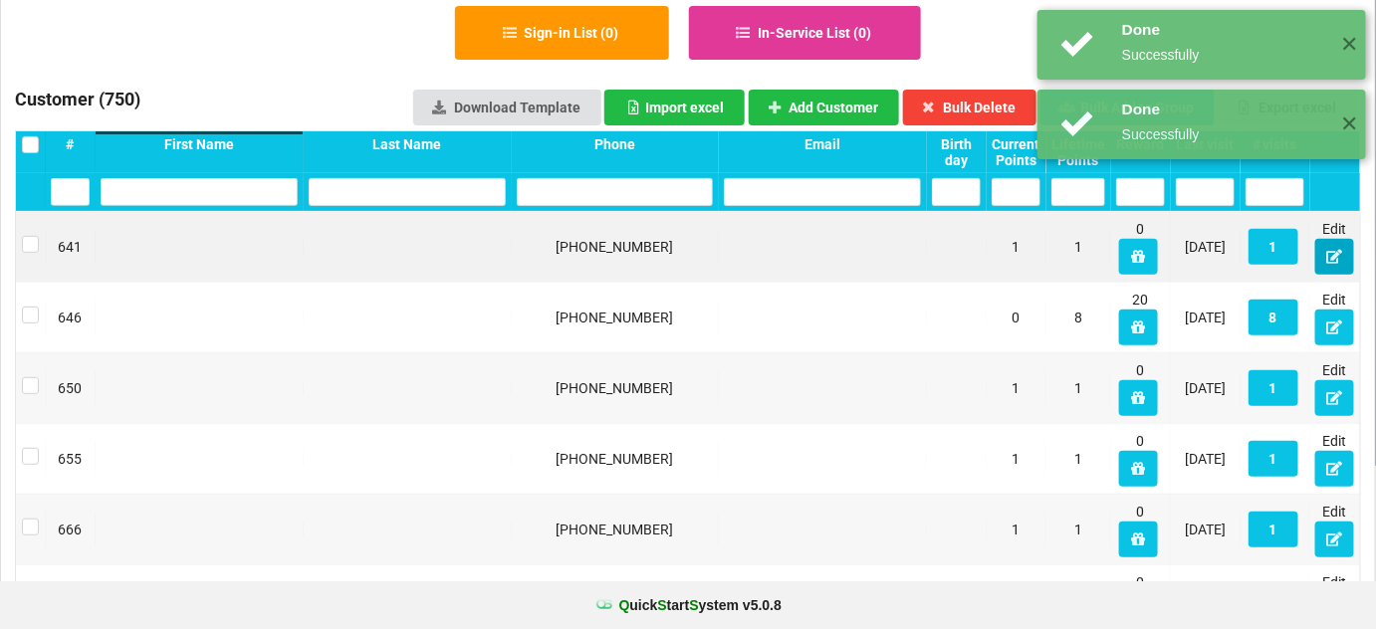
click at [1335, 255] on icon at bounding box center [1334, 256] width 17 height 12
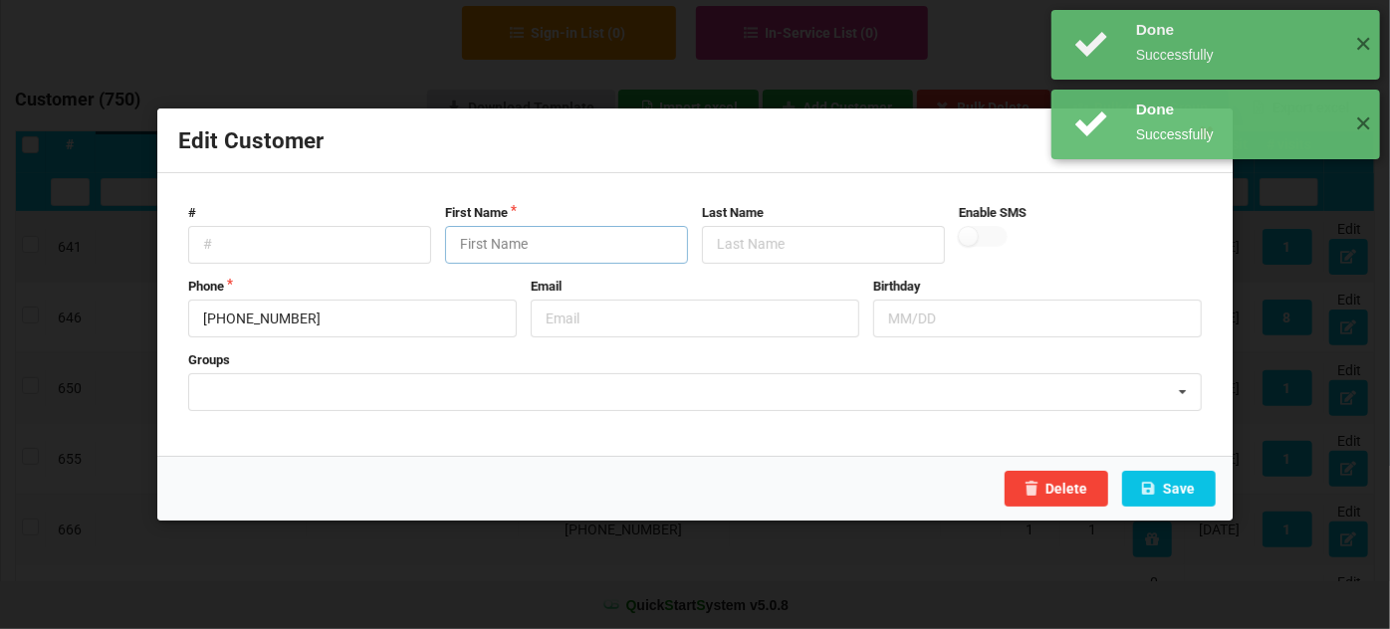
click at [560, 230] on input "text" at bounding box center [566, 245] width 243 height 38
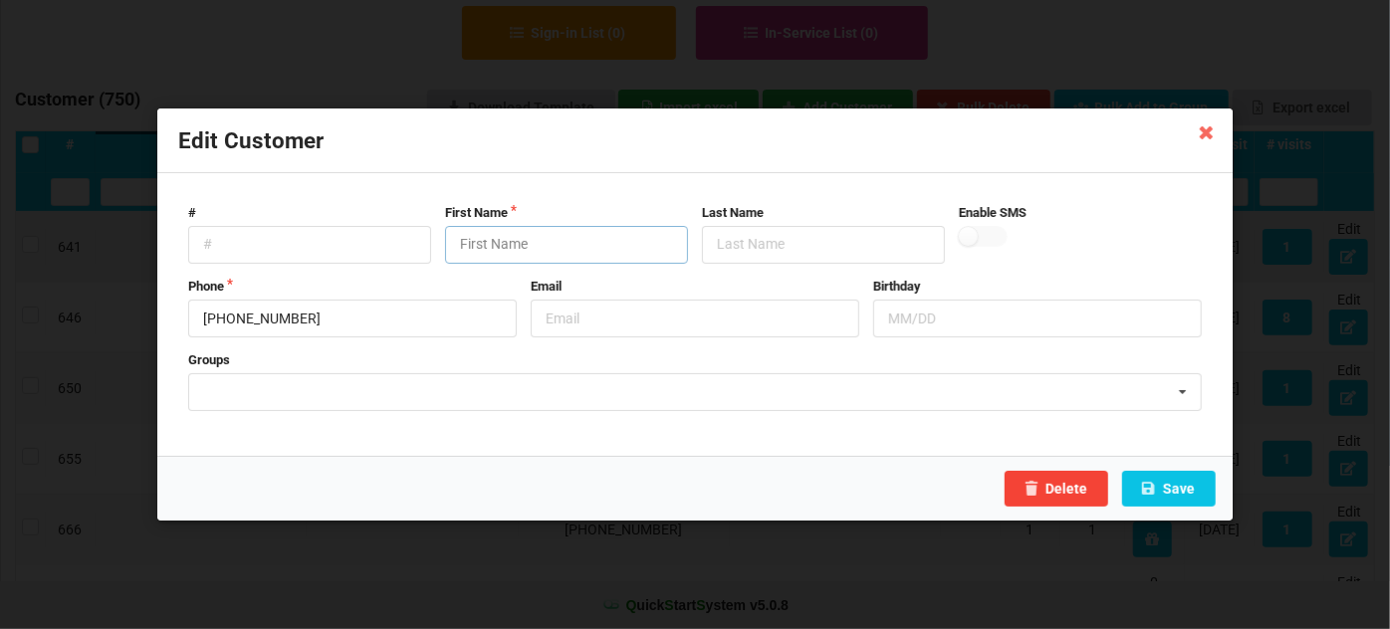
paste input "Customer"
type input "Customer"
drag, startPoint x: 1225, startPoint y: 489, endPoint x: 1189, endPoint y: 490, distance: 35.9
click at [1189, 490] on div "Delete Save" at bounding box center [694, 488] width 1075 height 65
click at [1199, 483] on button "Save" at bounding box center [1169, 489] width 94 height 36
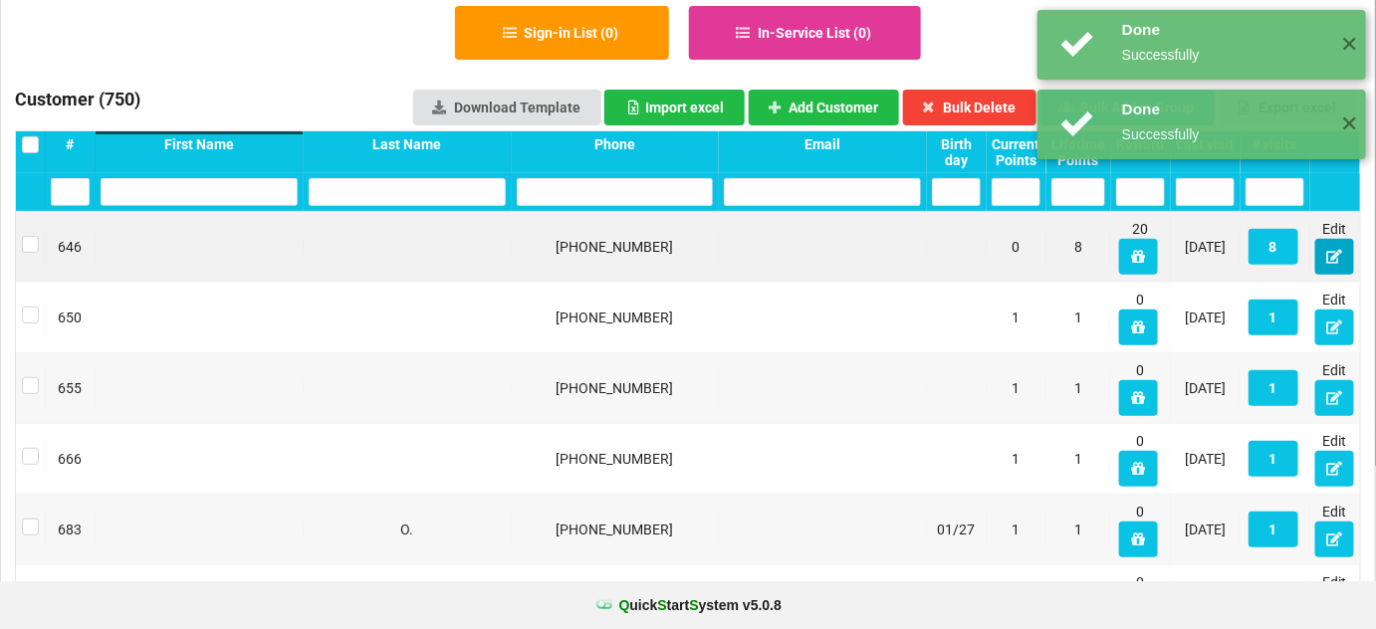
click at [1335, 259] on icon at bounding box center [1334, 256] width 17 height 12
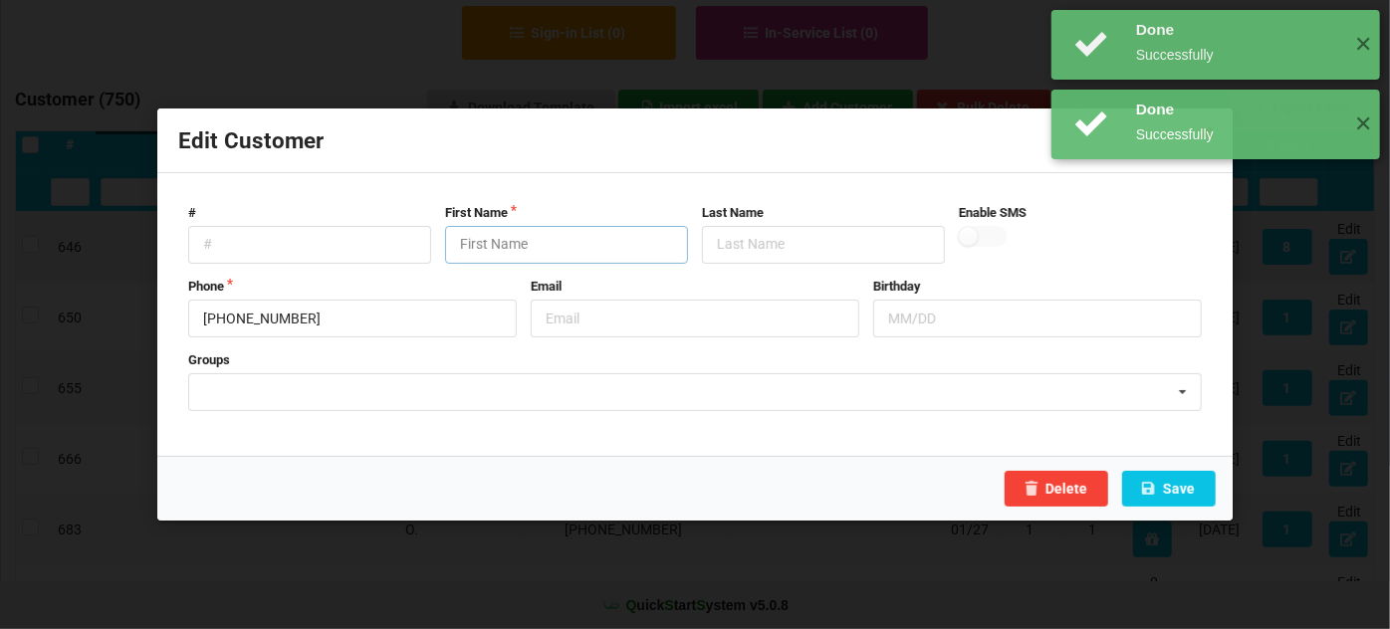
click at [542, 232] on input "text" at bounding box center [566, 245] width 243 height 38
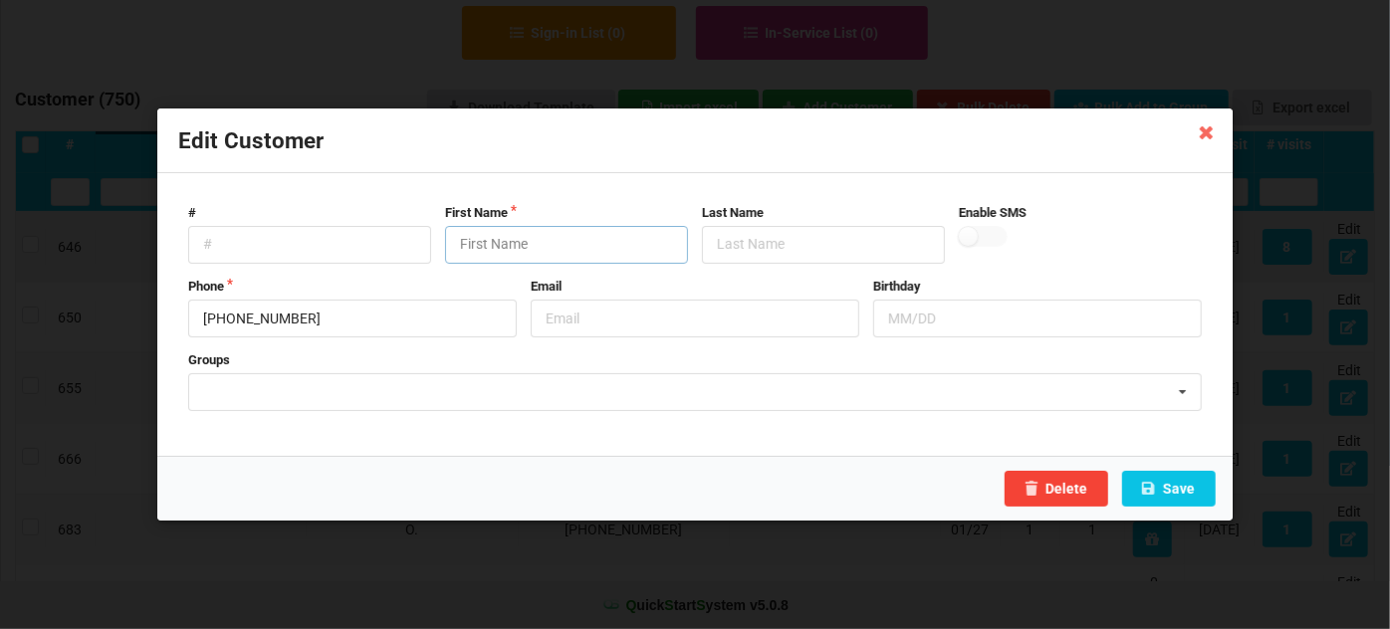
paste input "Customer"
type input "Customer"
click at [1179, 488] on button "Save" at bounding box center [1169, 489] width 94 height 36
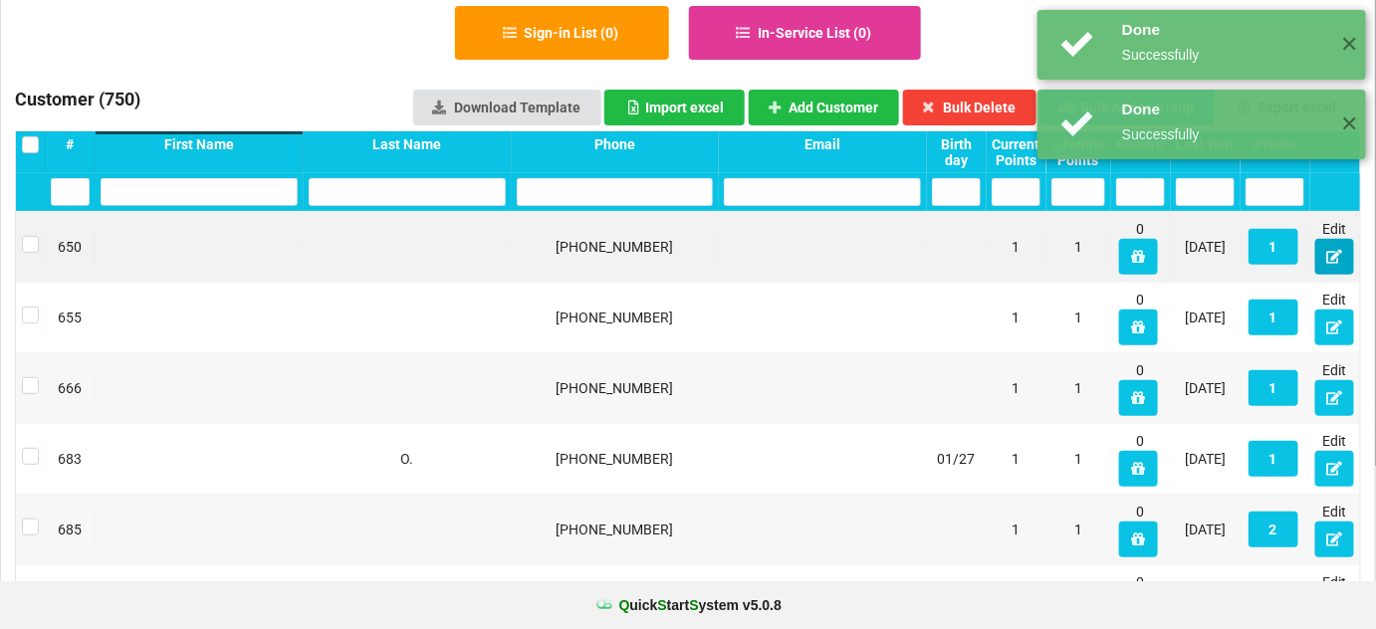
click at [1334, 256] on icon at bounding box center [1334, 256] width 17 height 12
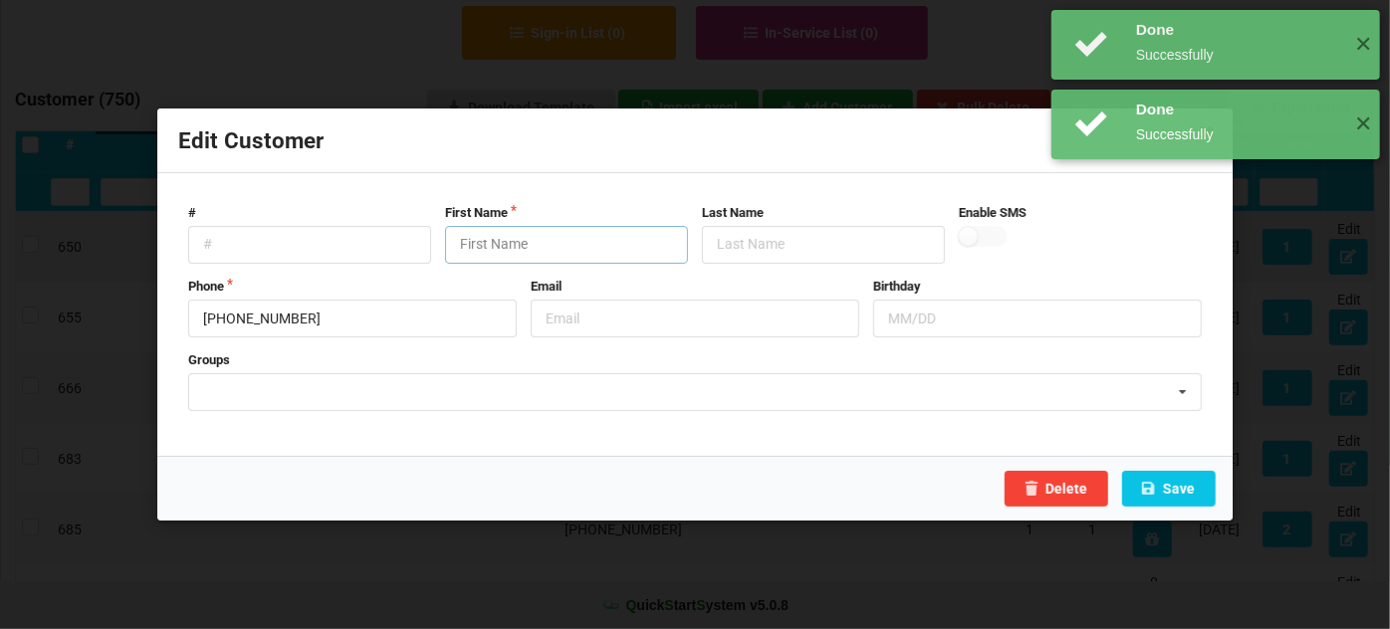
click at [610, 248] on input "text" at bounding box center [566, 245] width 243 height 38
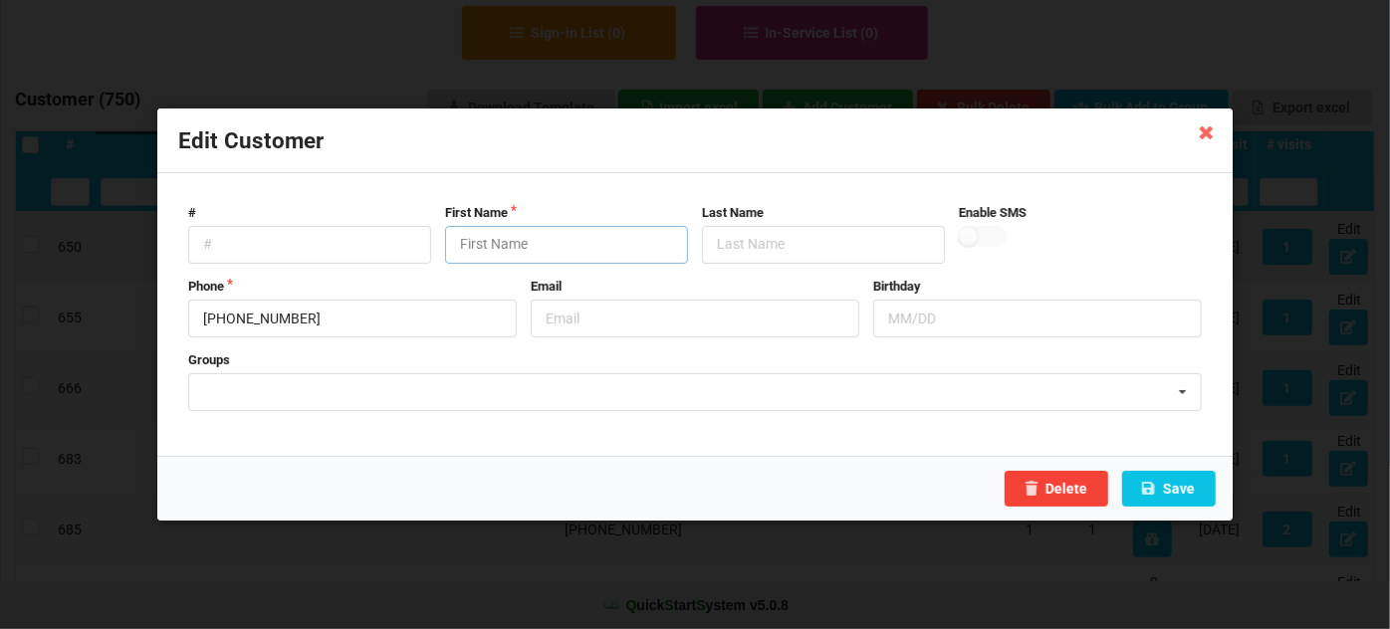
paste input "Customer"
type input "Customer"
click at [1171, 488] on button "Save" at bounding box center [1169, 489] width 94 height 36
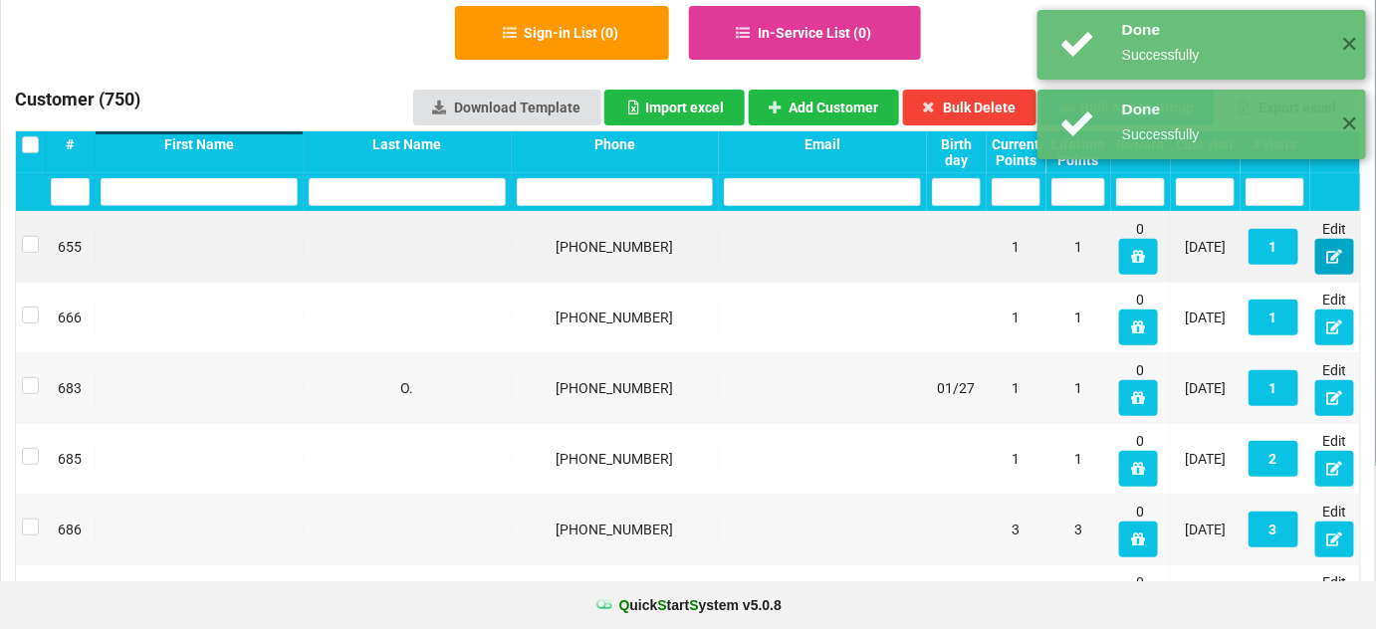
click at [1338, 255] on icon at bounding box center [1334, 256] width 17 height 12
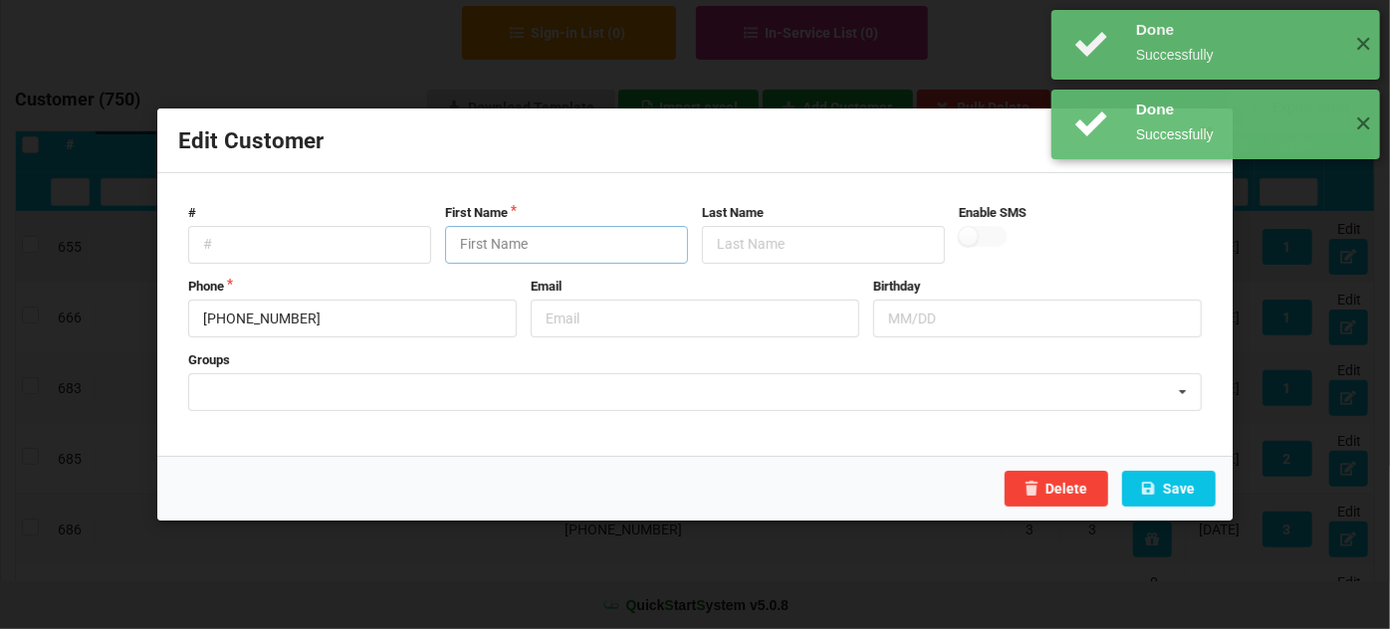
click at [571, 249] on input "text" at bounding box center [566, 245] width 243 height 38
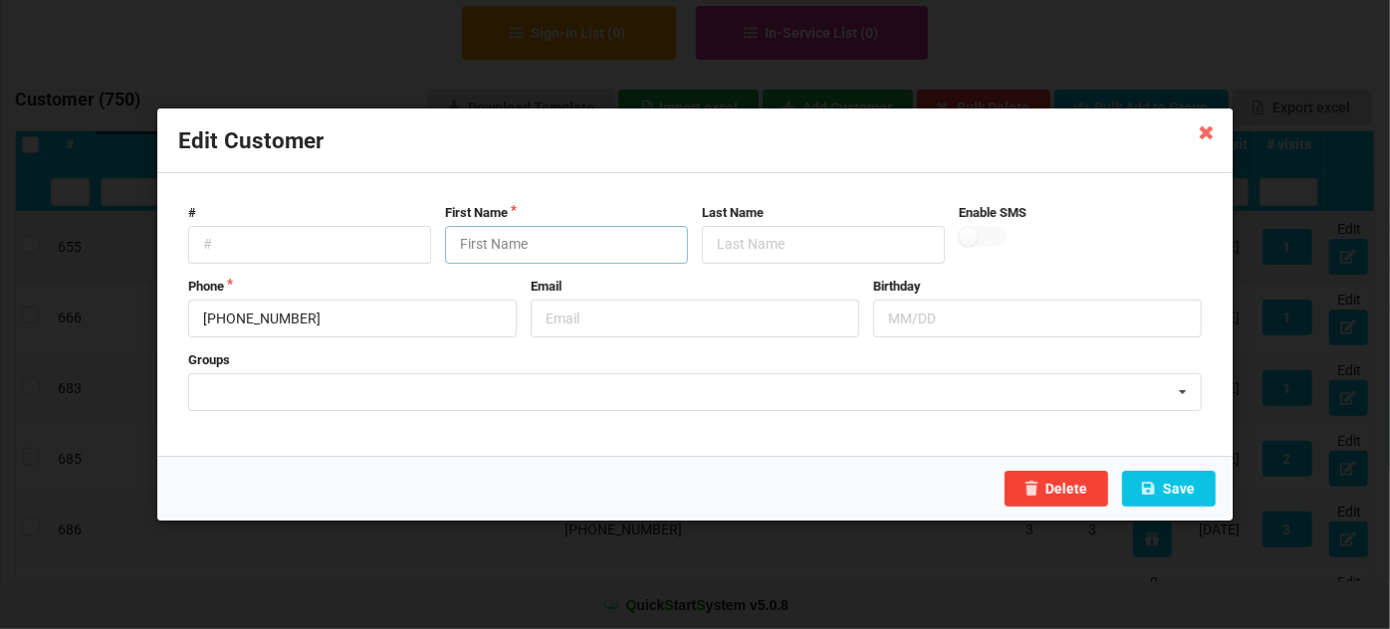
paste input "Customer"
type input "Customer"
click at [1163, 482] on button "Save" at bounding box center [1169, 489] width 94 height 36
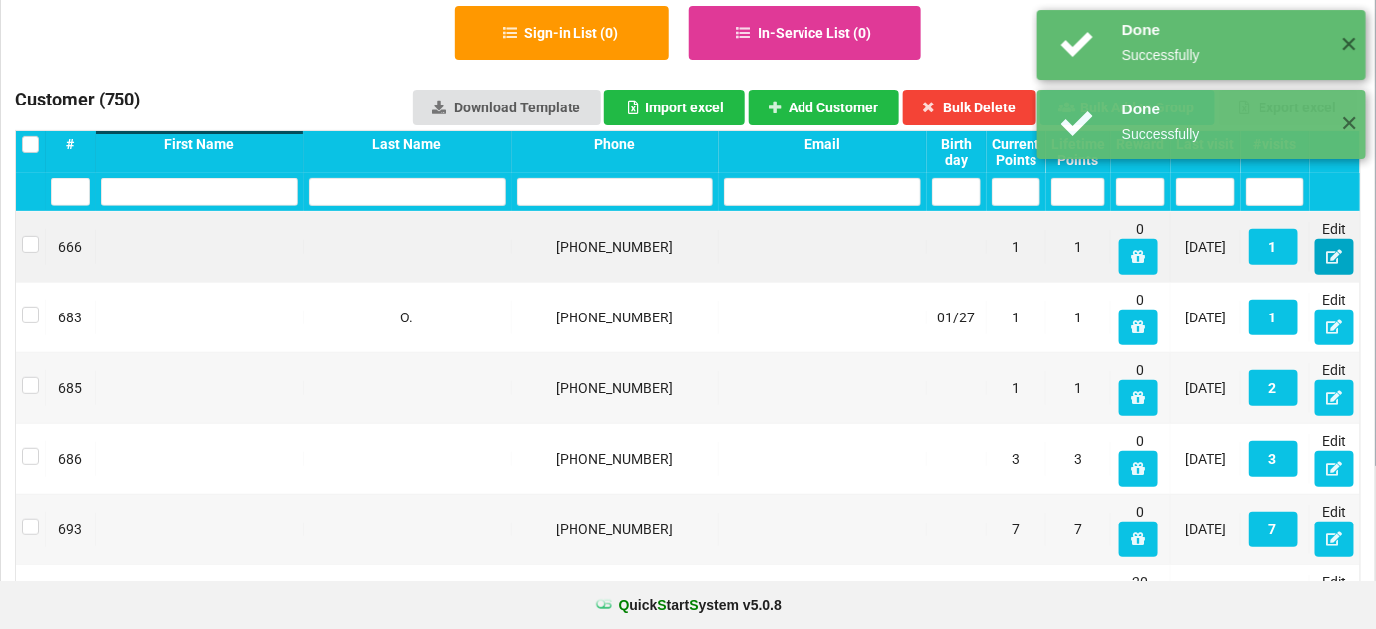
click at [1338, 259] on icon at bounding box center [1334, 256] width 17 height 12
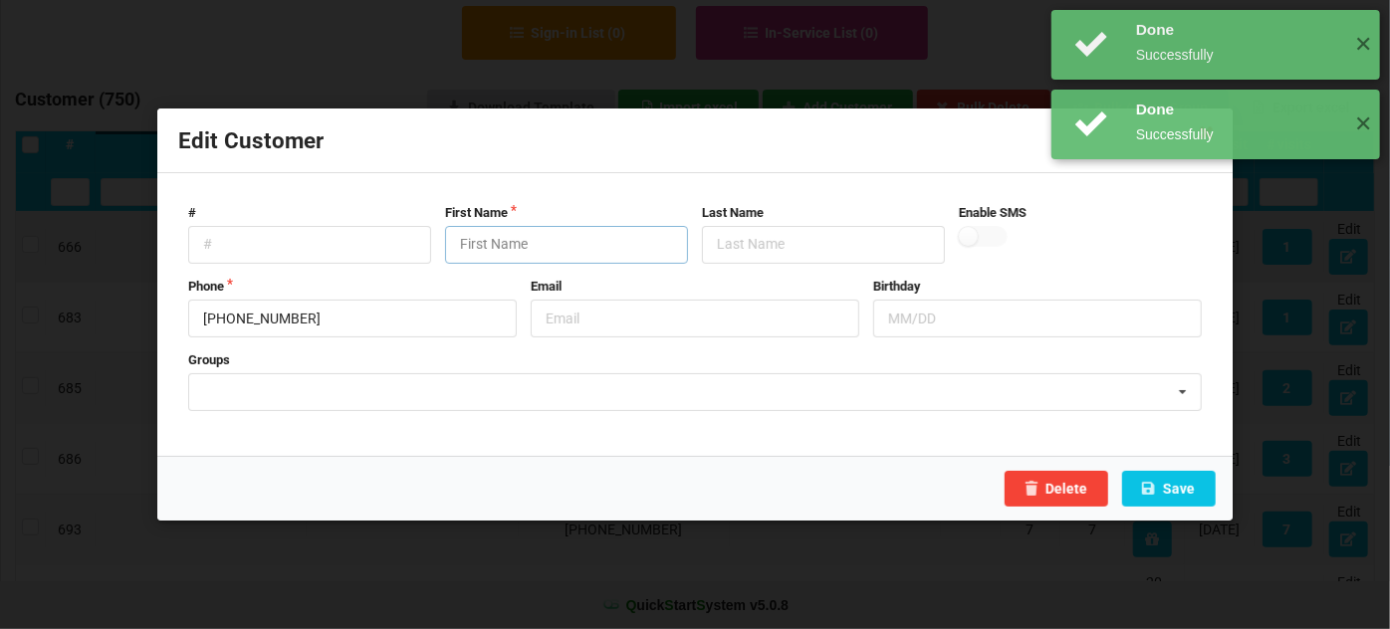
click at [634, 242] on input "text" at bounding box center [566, 245] width 243 height 38
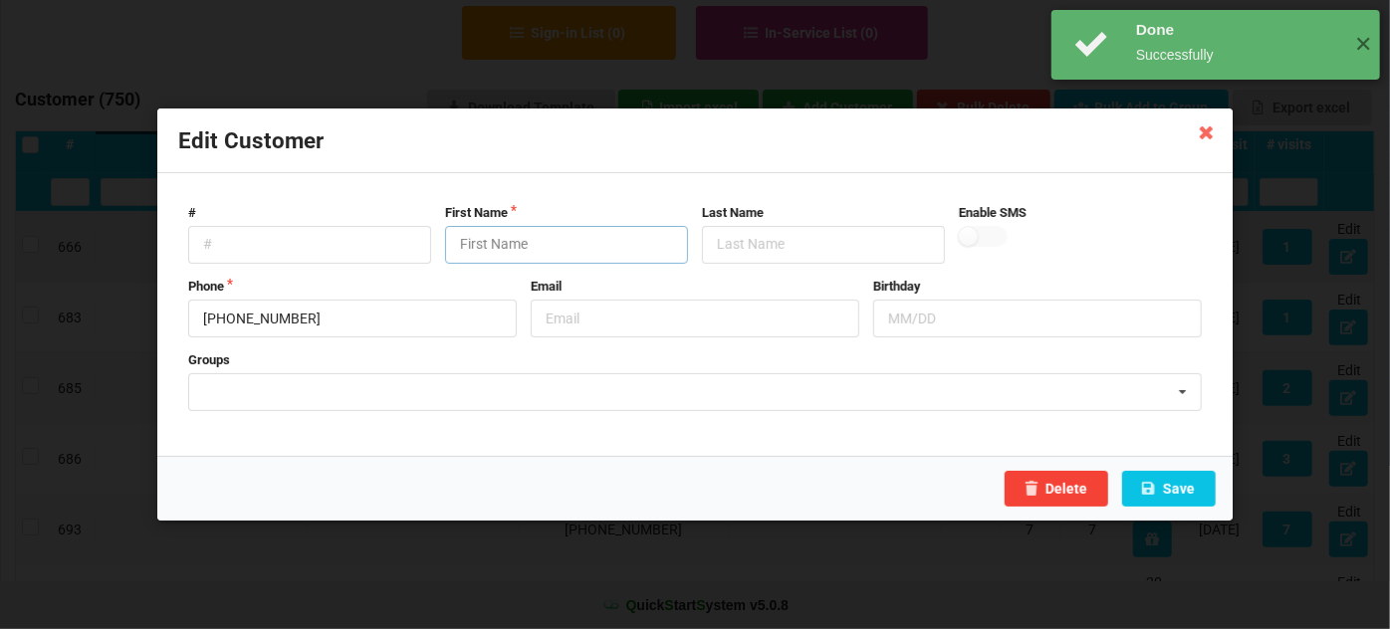
paste input "Customer"
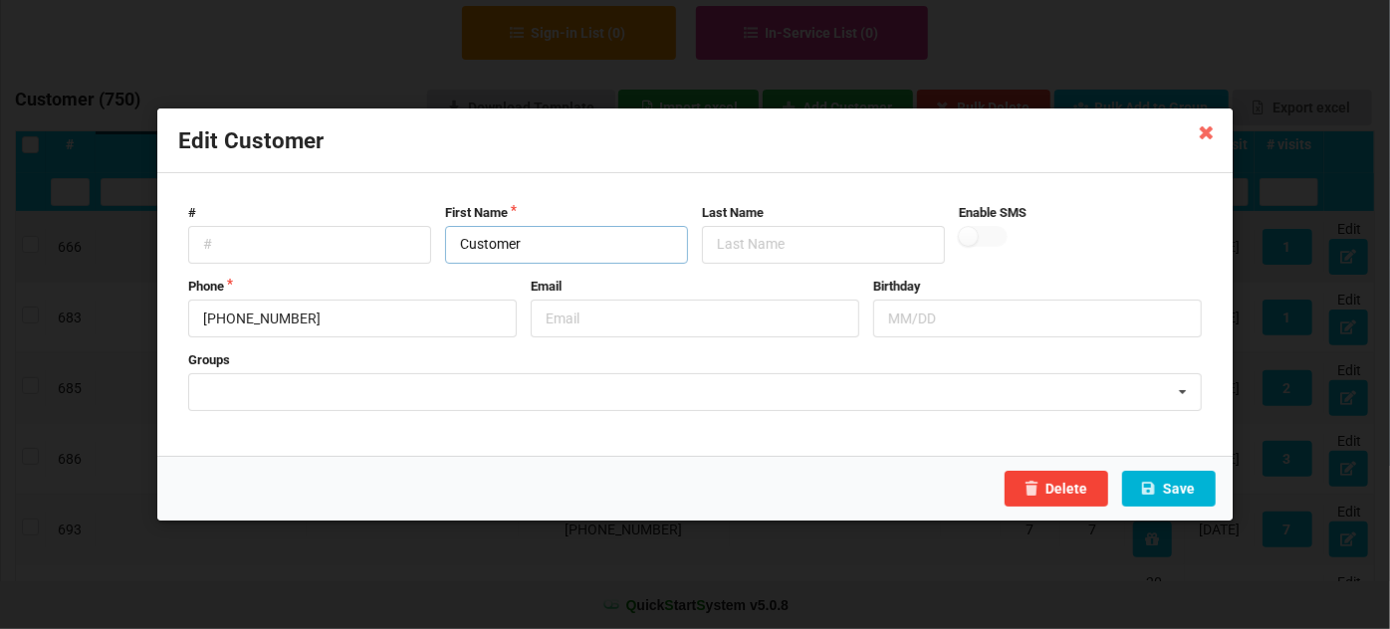
type input "Customer"
click at [1179, 492] on button "Save" at bounding box center [1169, 489] width 94 height 36
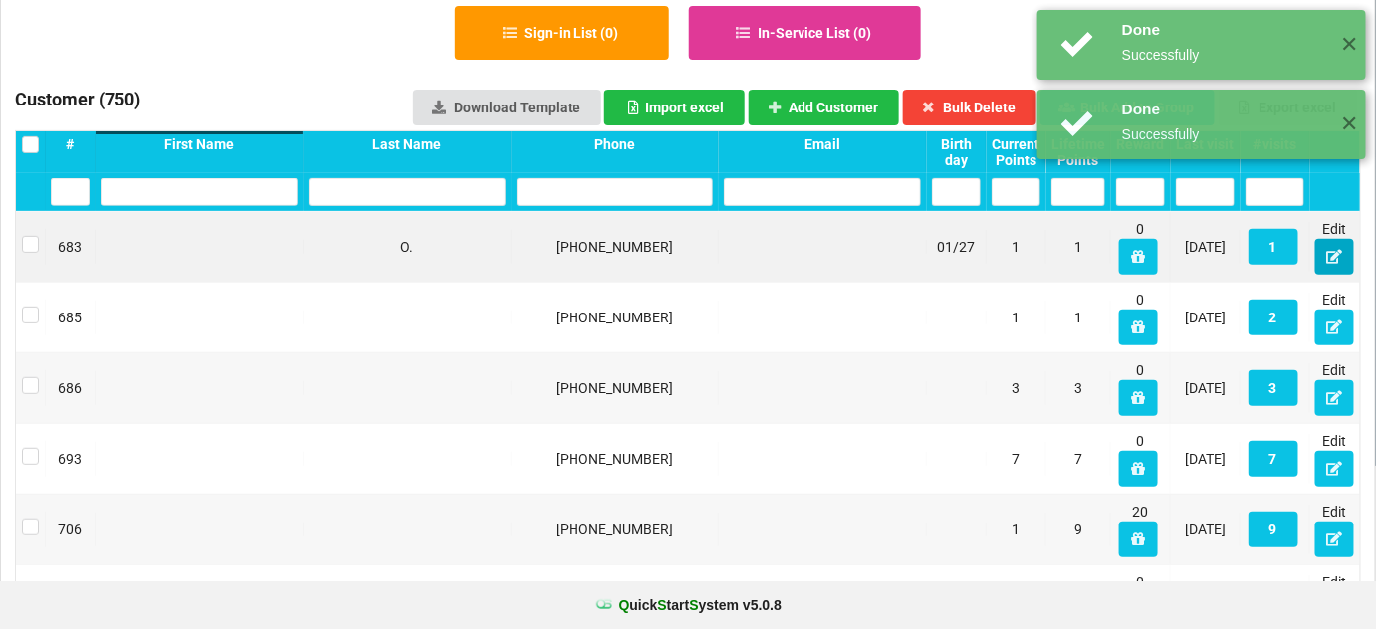
click at [1332, 261] on icon at bounding box center [1334, 256] width 17 height 12
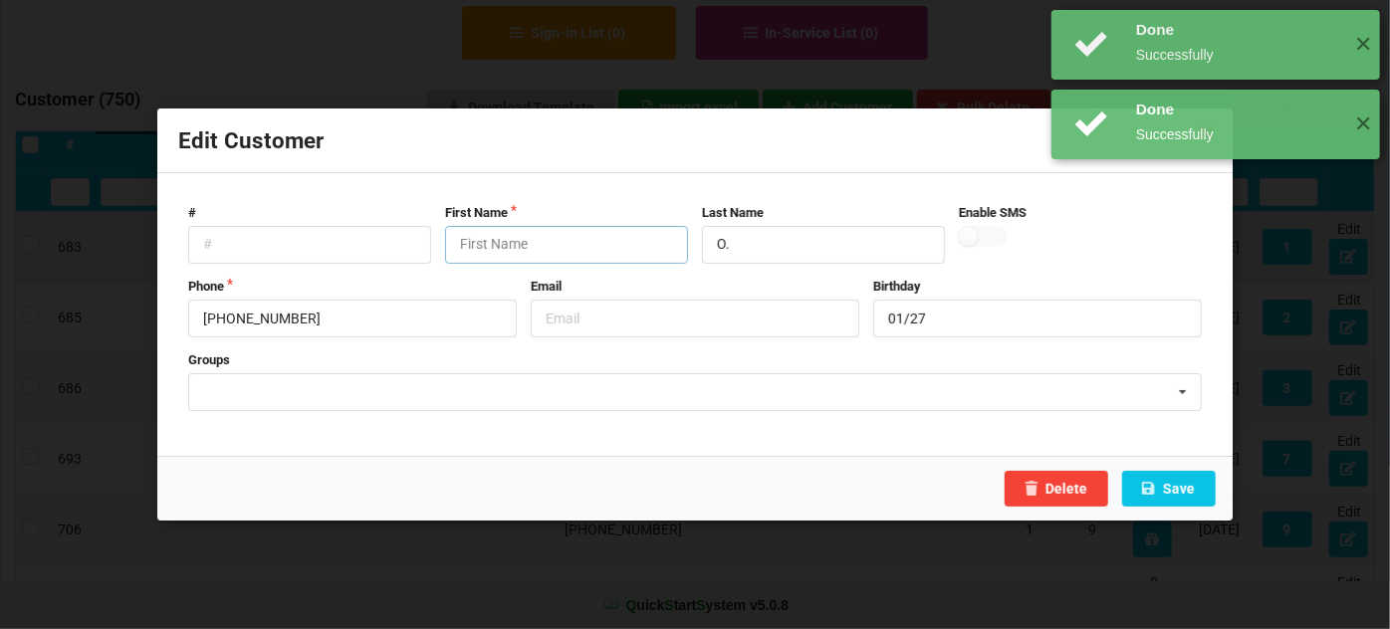
click at [594, 251] on input "text" at bounding box center [566, 245] width 243 height 38
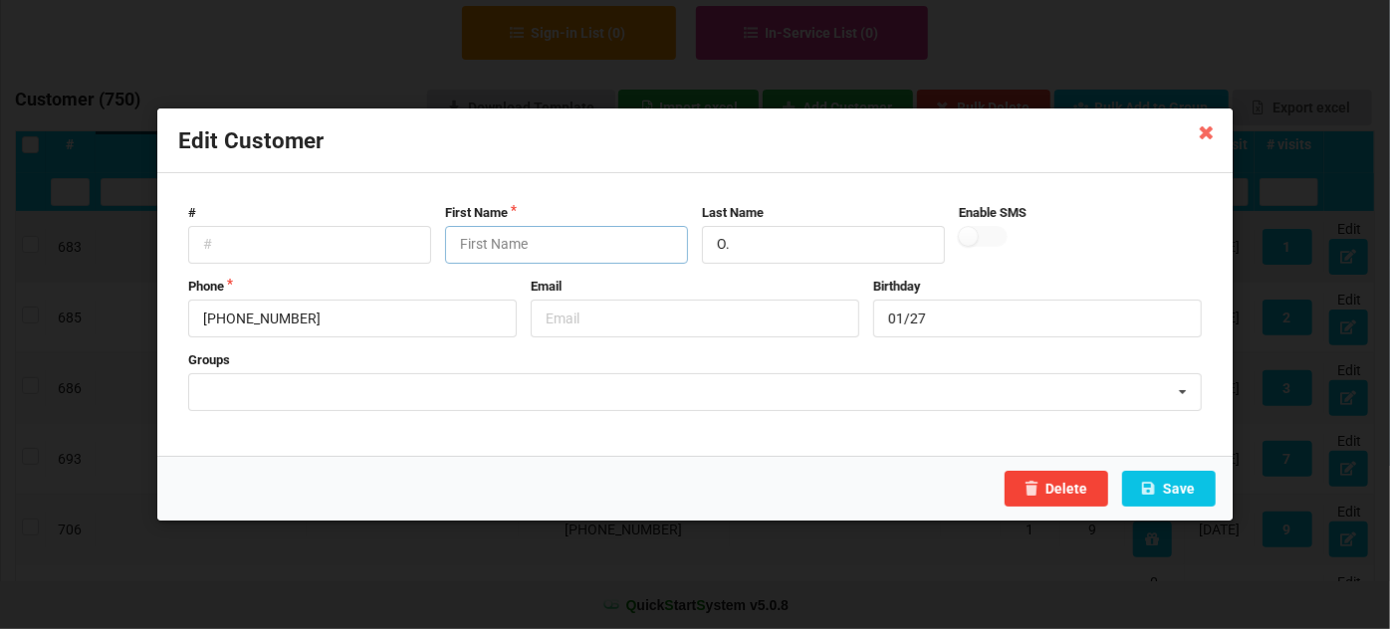
paste input "Customer"
type input "Customer"
click at [1180, 487] on button "Save" at bounding box center [1169, 489] width 94 height 36
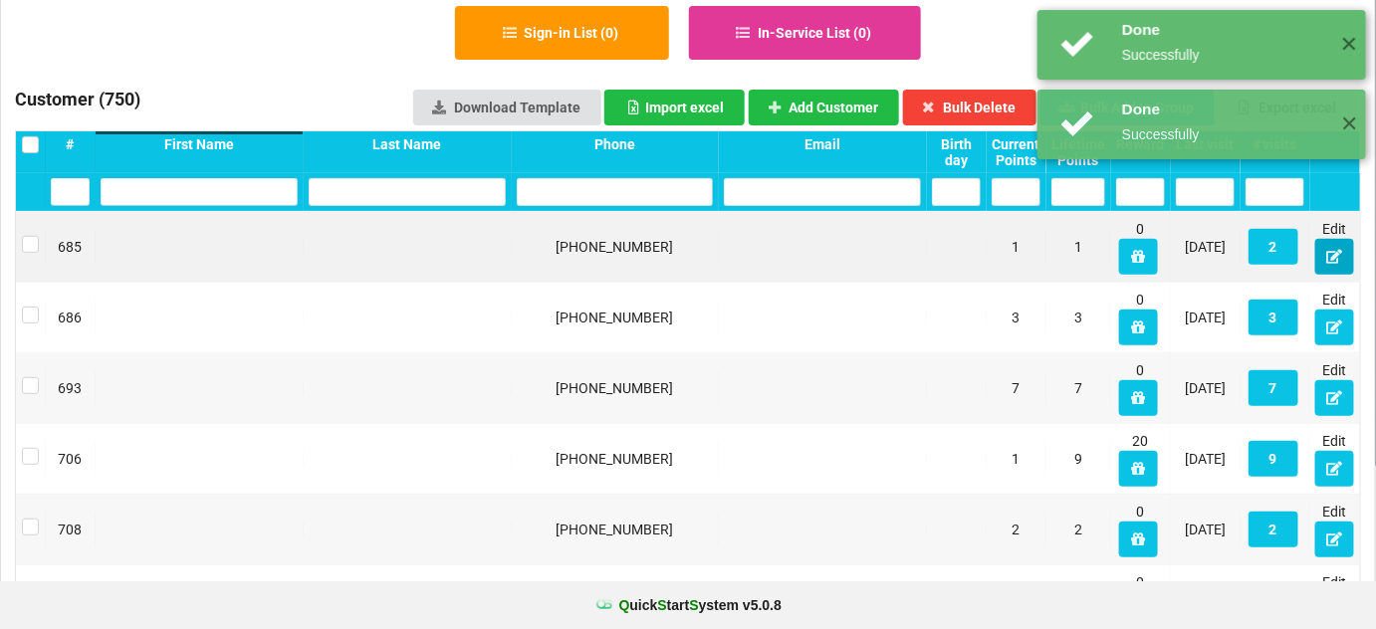
click at [1335, 257] on icon at bounding box center [1334, 256] width 17 height 12
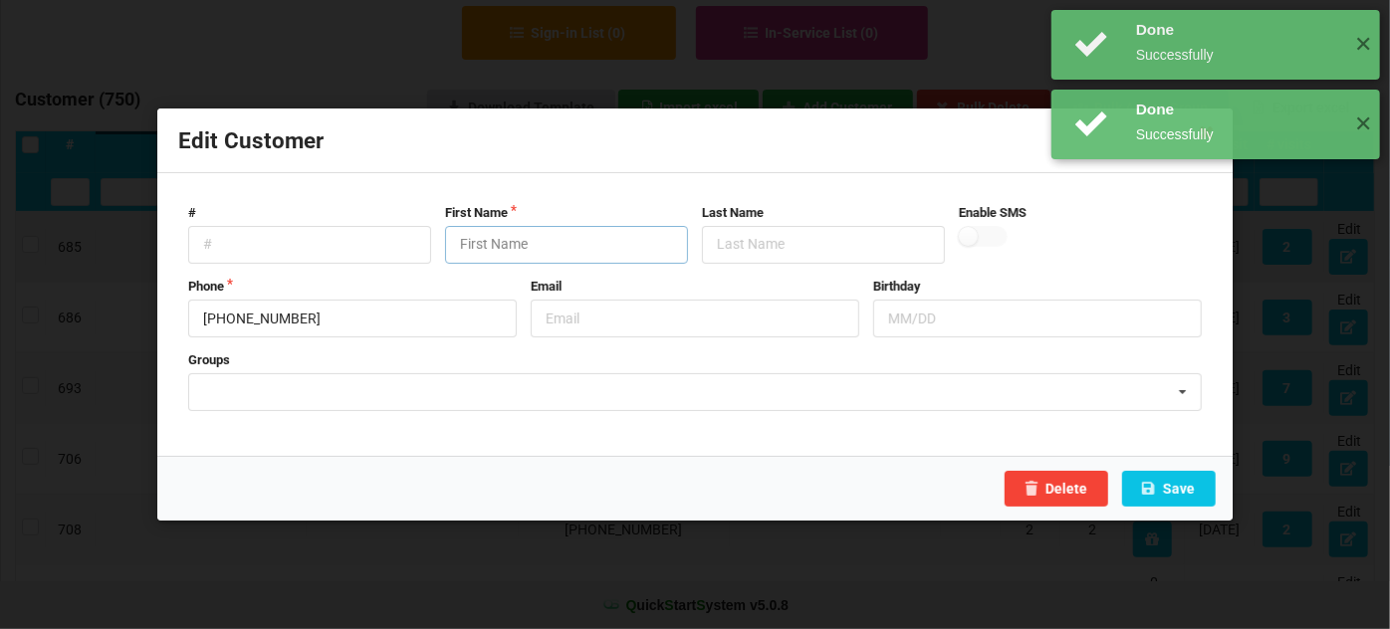
click at [483, 244] on input "text" at bounding box center [566, 245] width 243 height 38
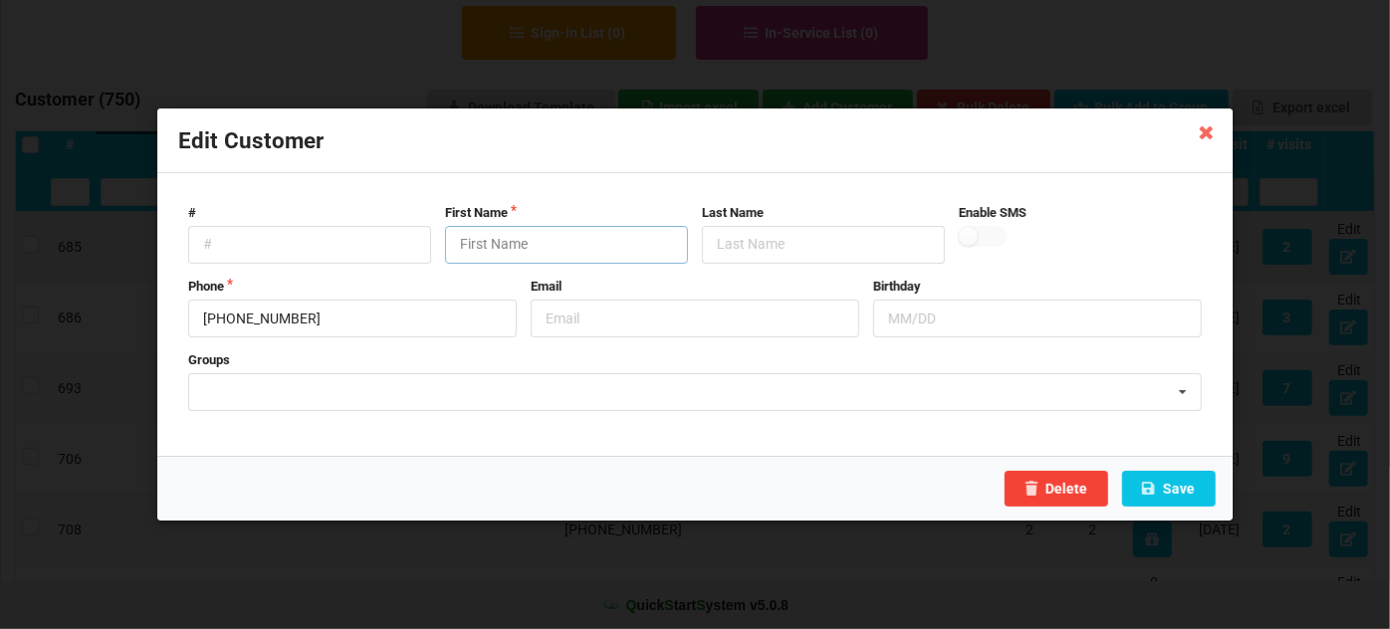
paste input "Customer"
type input "Customer"
drag, startPoint x: 1137, startPoint y: 472, endPoint x: 1169, endPoint y: 490, distance: 36.6
click at [1169, 490] on div "Delete Save" at bounding box center [694, 488] width 1075 height 65
click at [1170, 490] on button "Save" at bounding box center [1169, 489] width 94 height 36
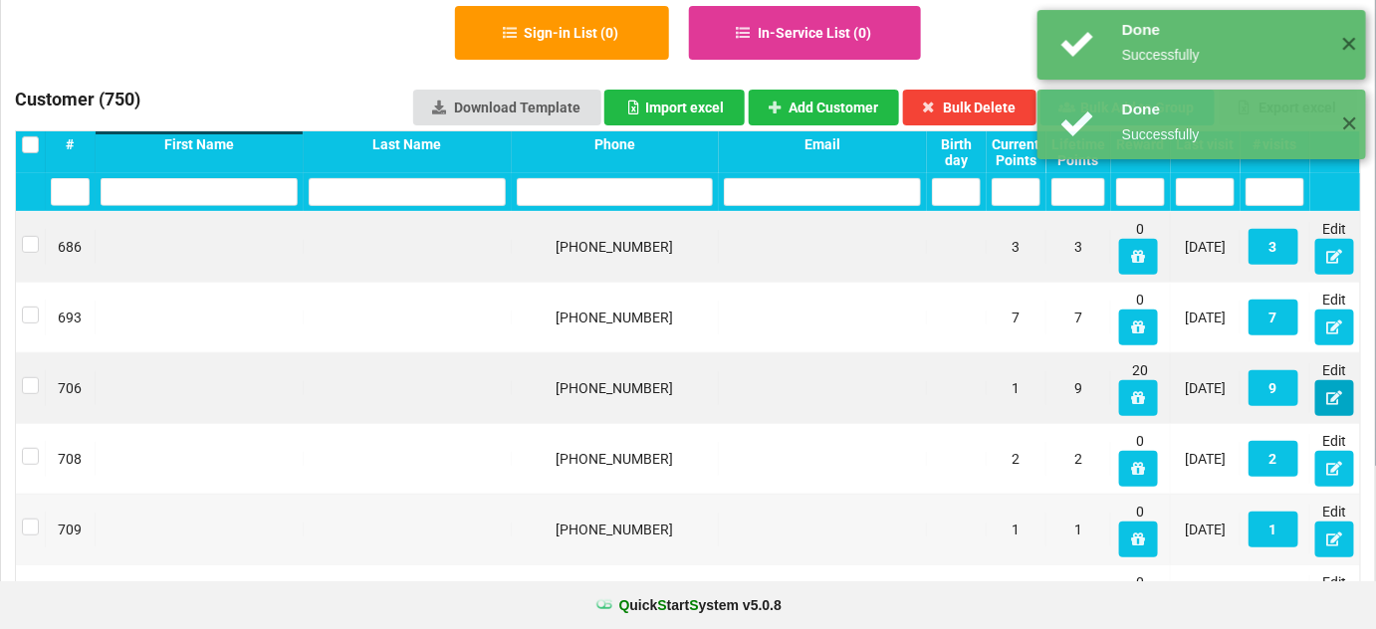
click at [1335, 395] on icon at bounding box center [1334, 397] width 17 height 12
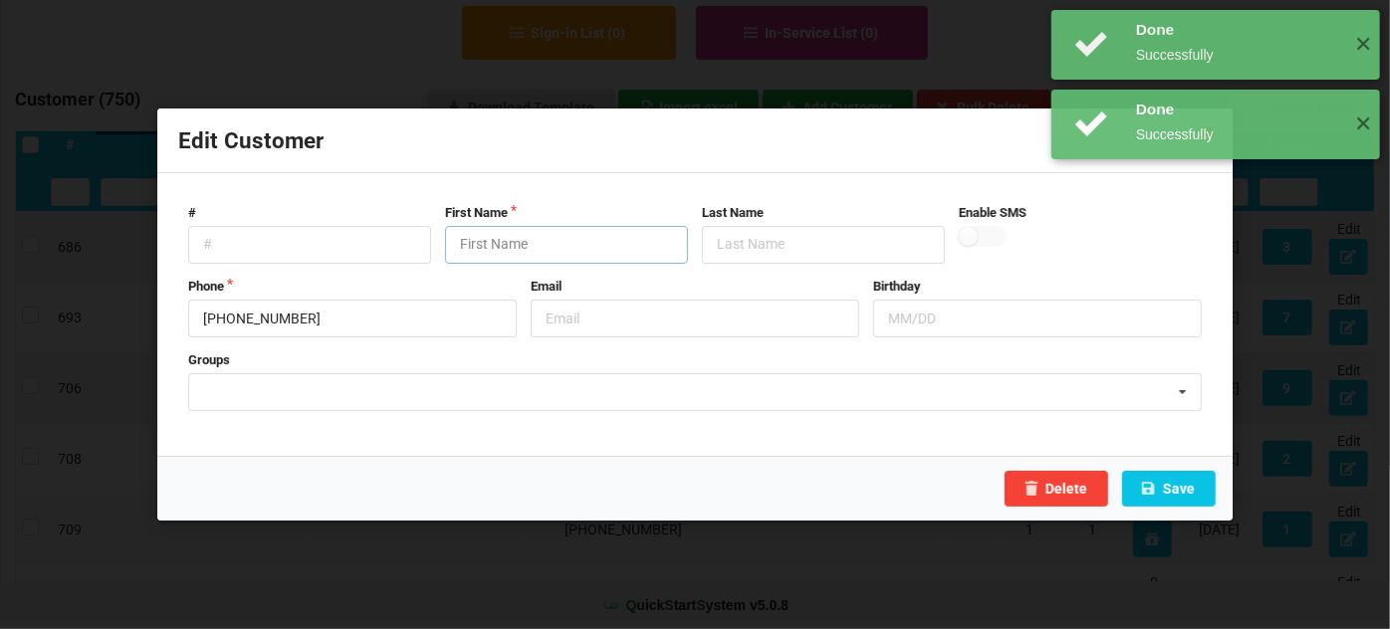
click at [534, 251] on input "text" at bounding box center [566, 245] width 243 height 38
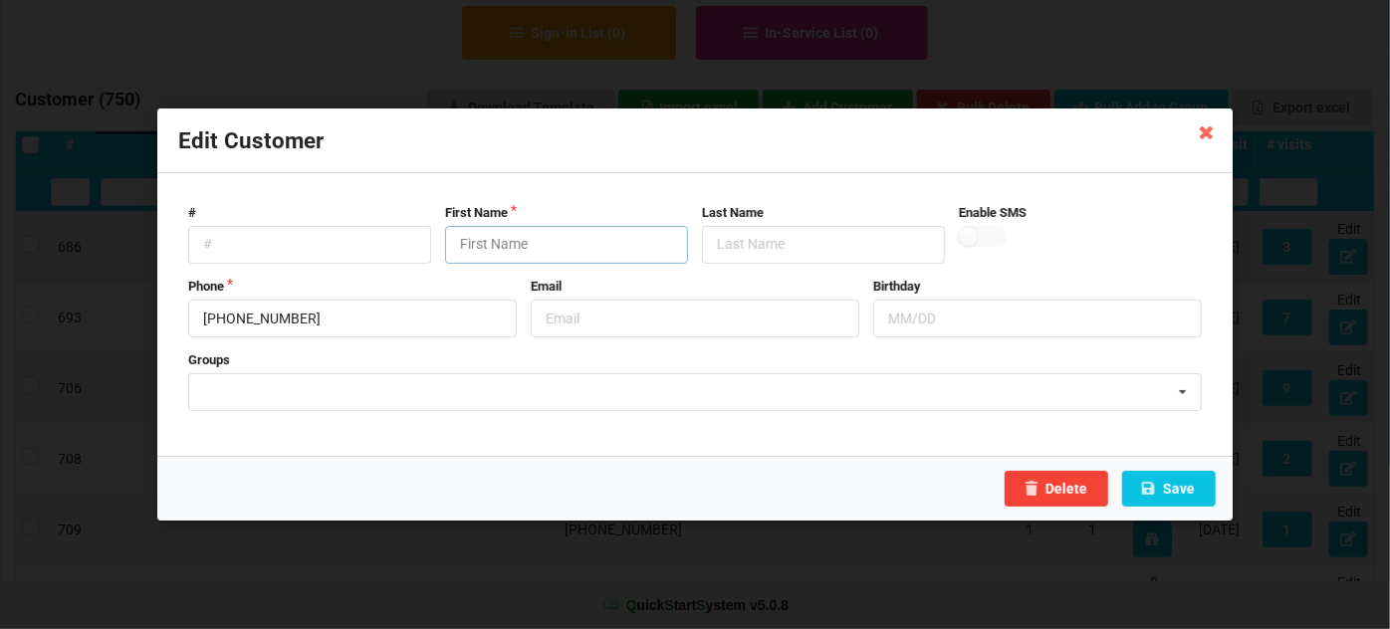
paste input "Customer"
type input "Customer"
click at [1184, 495] on button "Save" at bounding box center [1169, 489] width 94 height 36
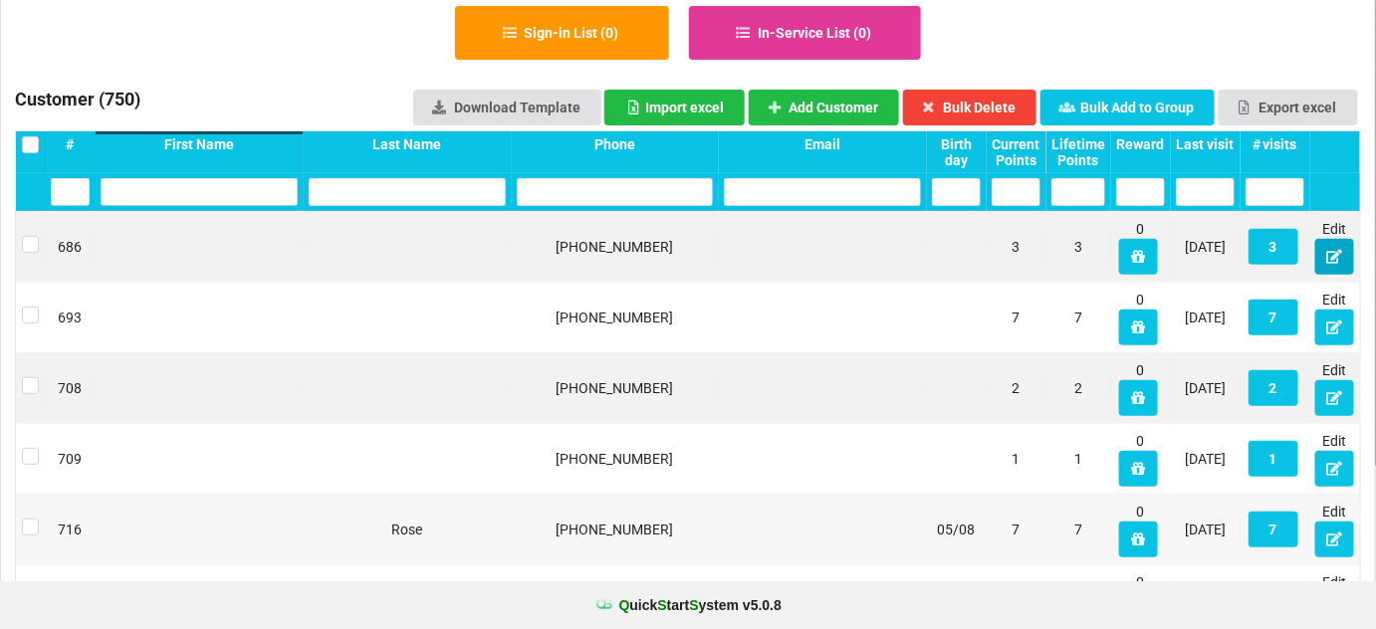
click at [1336, 257] on icon at bounding box center [1334, 256] width 17 height 12
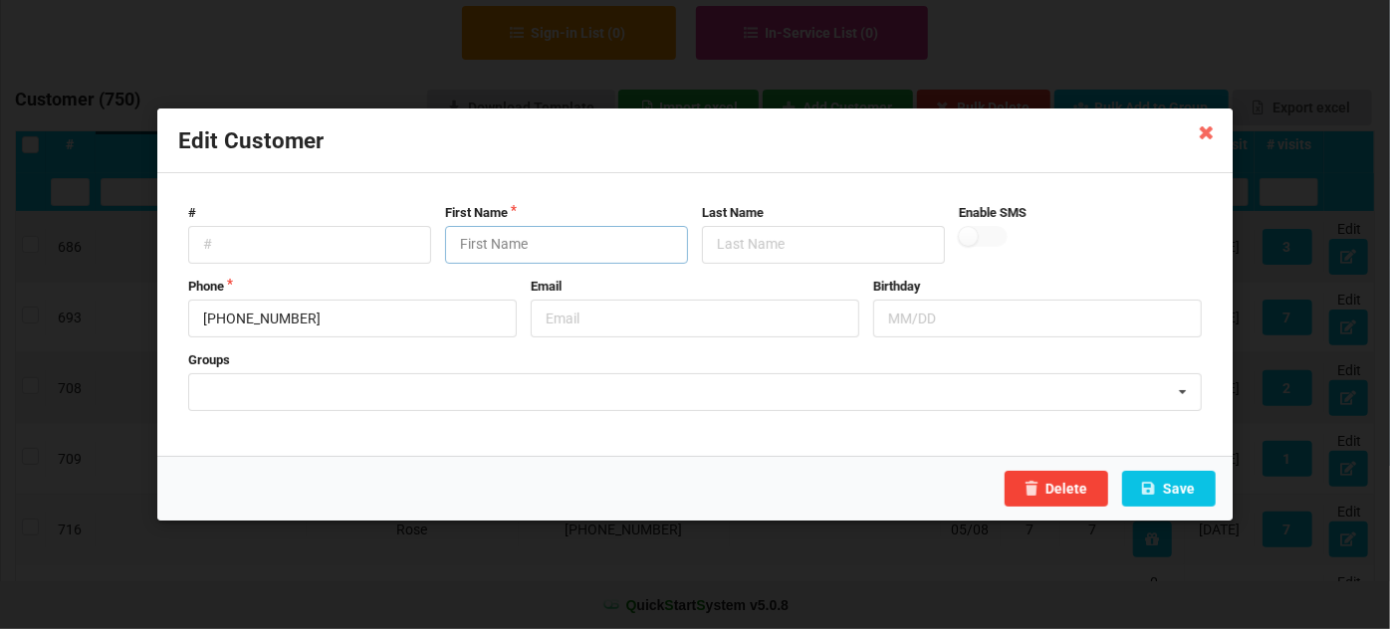
click at [611, 246] on input "text" at bounding box center [566, 245] width 243 height 38
paste input "Customer"
type input "Customer"
click at [1174, 488] on button "Save" at bounding box center [1169, 489] width 94 height 36
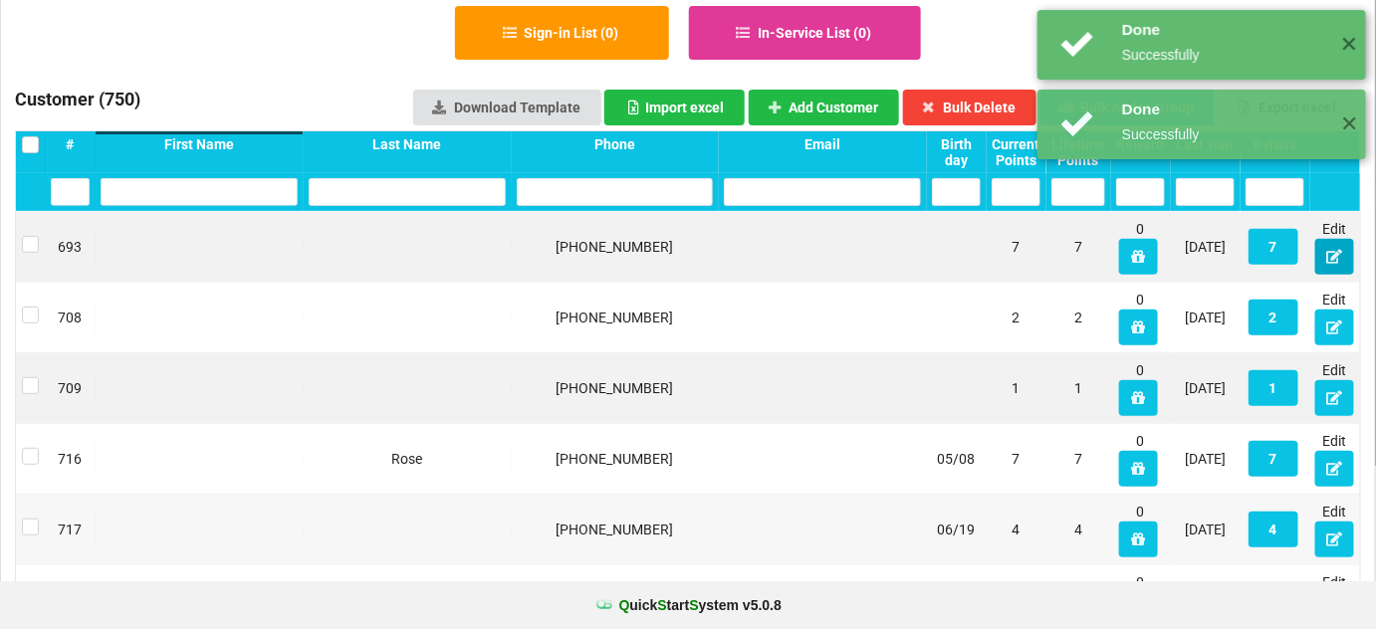
click at [1332, 262] on icon at bounding box center [1334, 256] width 17 height 12
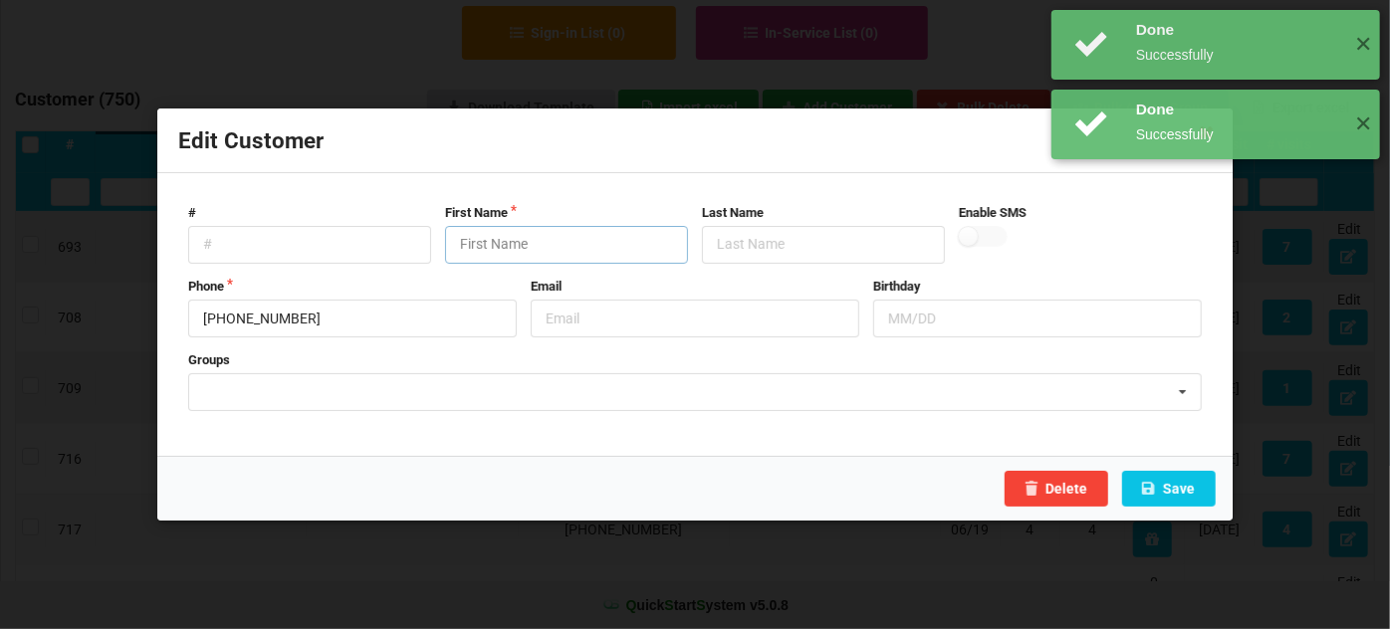
click at [620, 250] on input "text" at bounding box center [566, 245] width 243 height 38
paste input "Customer"
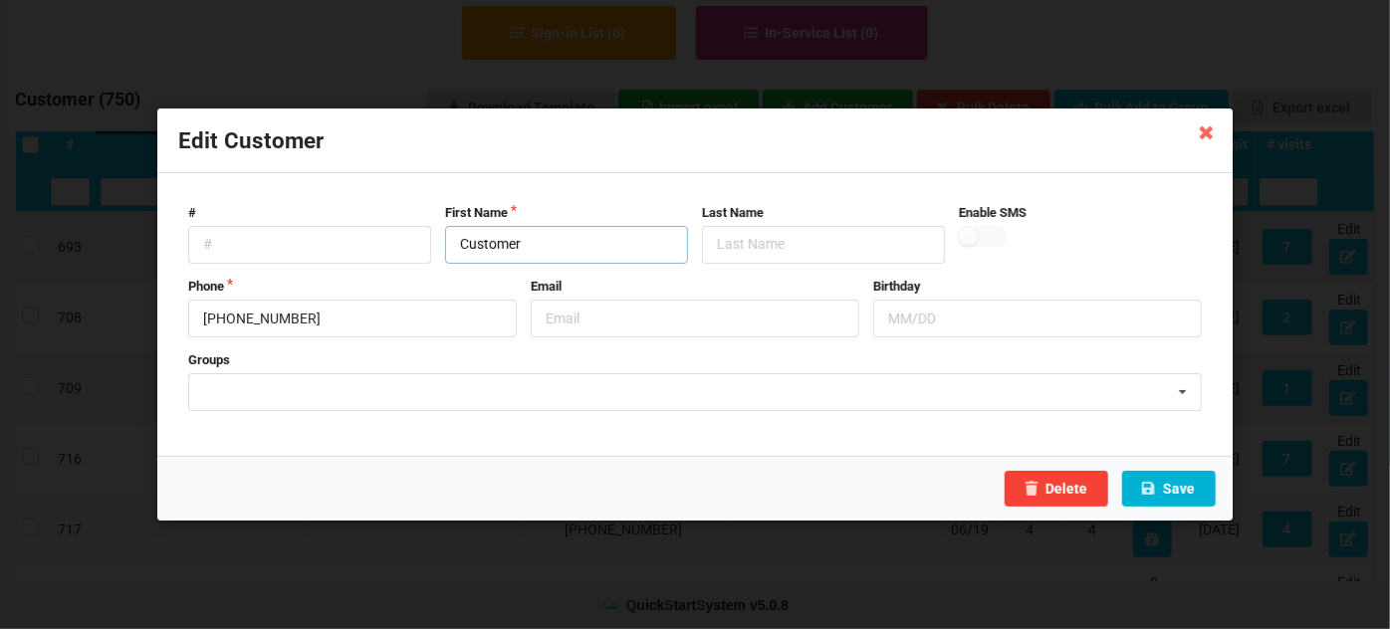
type input "Customer"
click at [1171, 482] on button "Save" at bounding box center [1169, 489] width 94 height 36
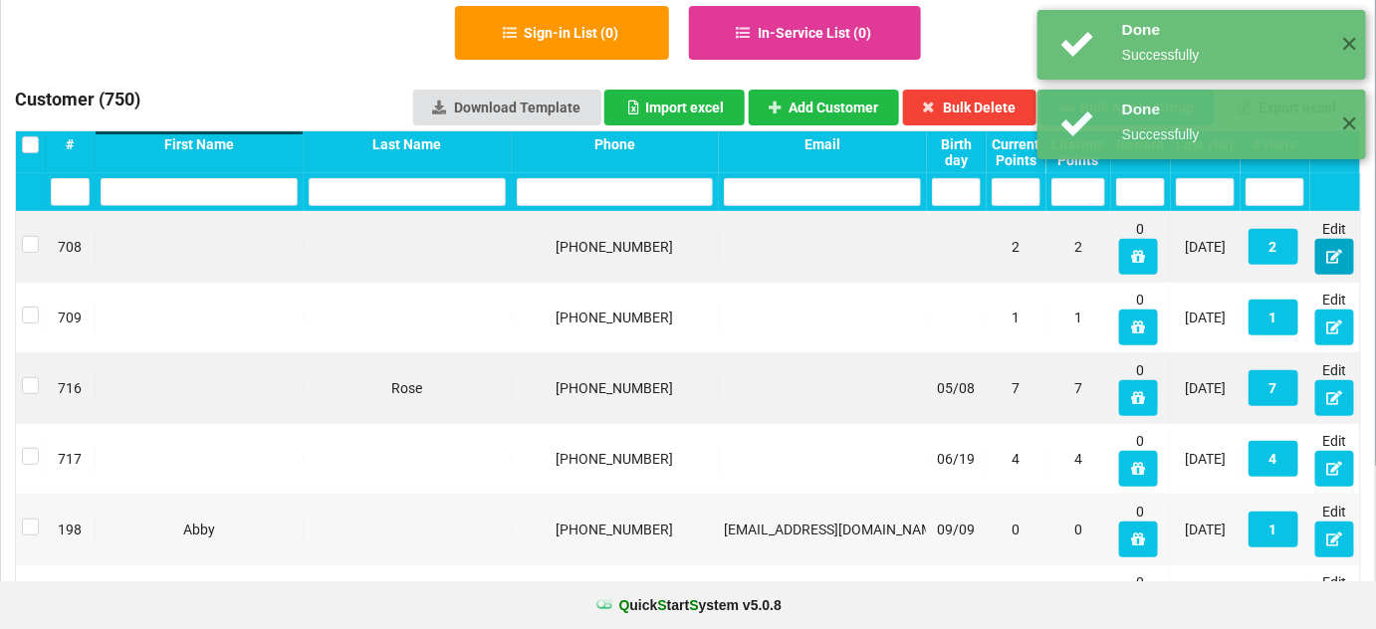
click at [1328, 257] on icon at bounding box center [1334, 256] width 17 height 12
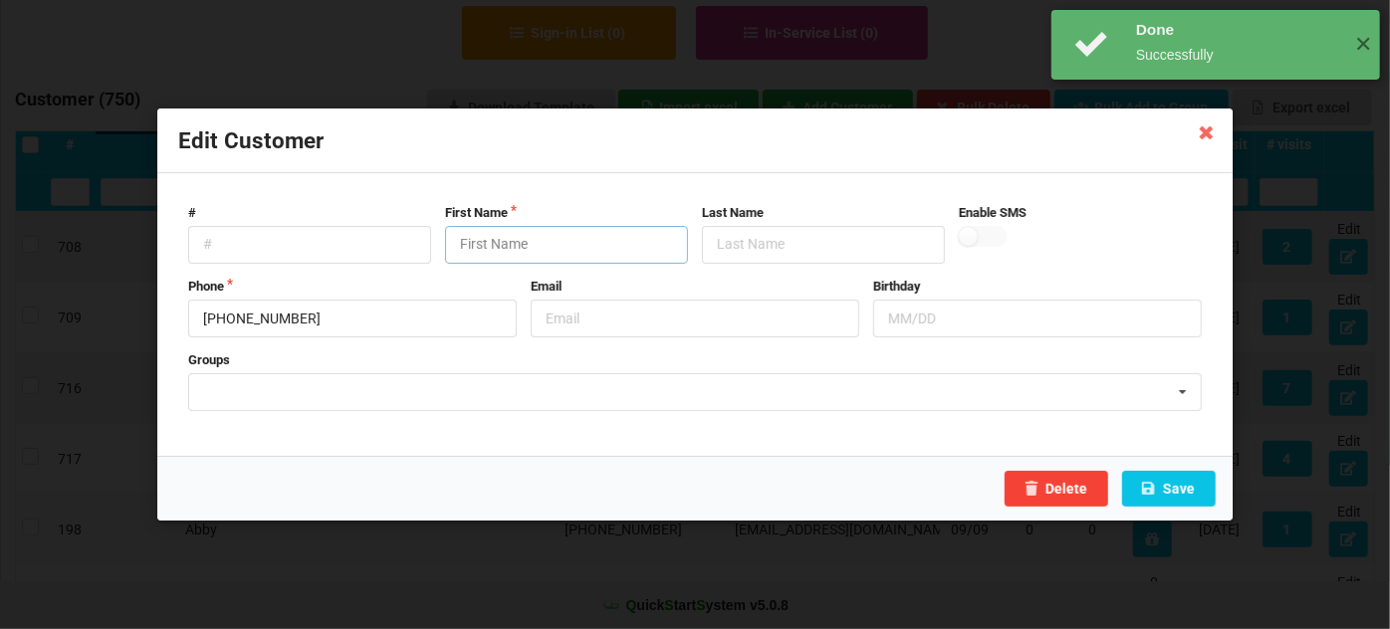
click at [531, 246] on input "text" at bounding box center [566, 245] width 243 height 38
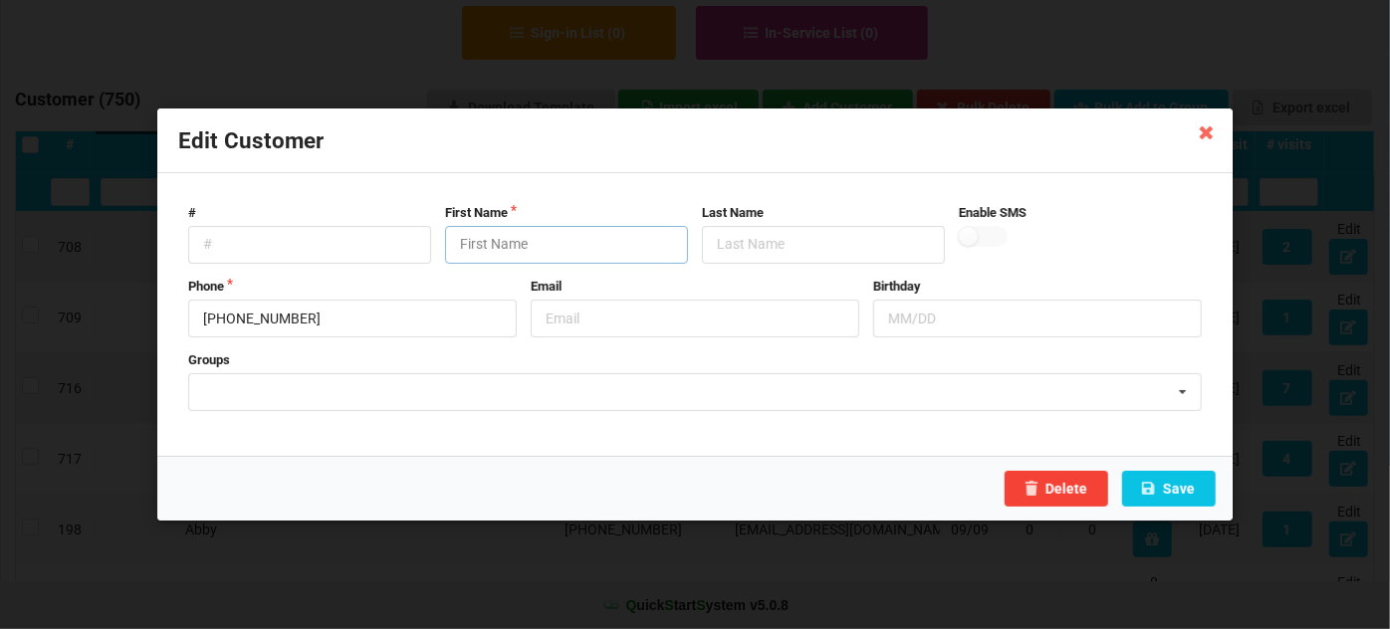
paste input "Customer"
type input "Customer"
drag, startPoint x: 1178, startPoint y: 478, endPoint x: 1185, endPoint y: 492, distance: 15.6
click at [1186, 492] on button "Save" at bounding box center [1169, 489] width 94 height 36
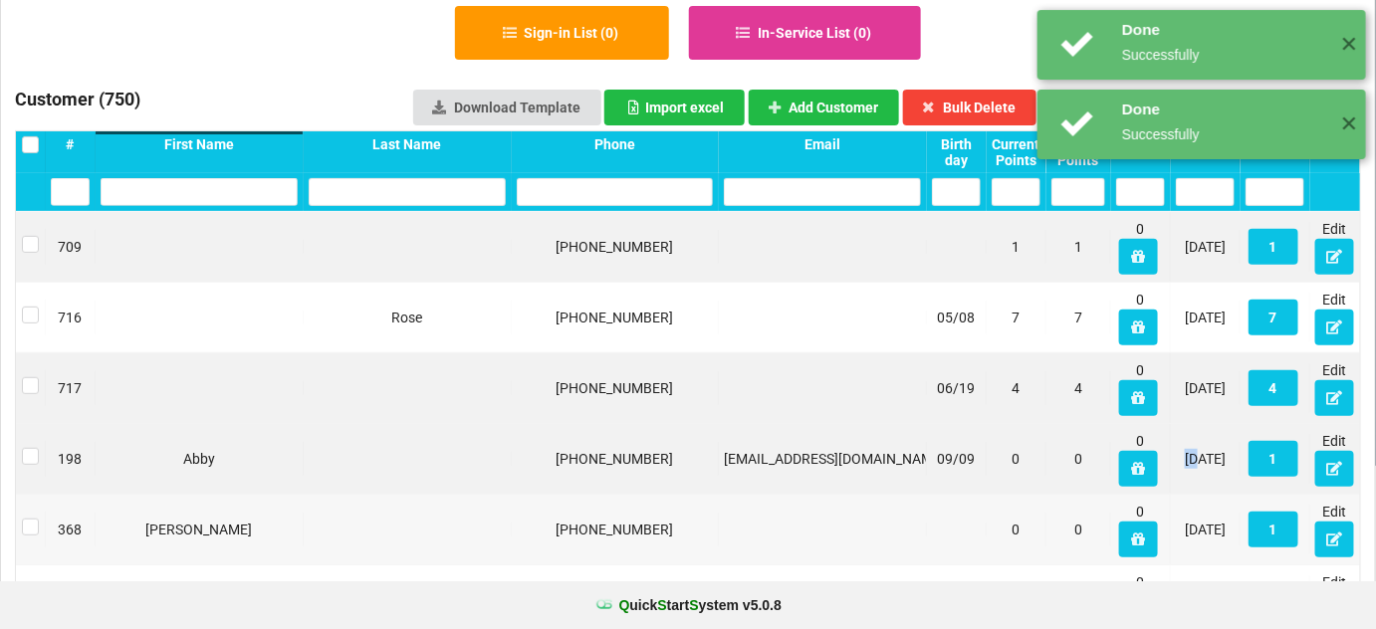
click at [1185, 490] on div "198 Abby [PHONE_NUMBER] [EMAIL_ADDRESS][DOMAIN_NAME] 09/09 0 0 0 [DATE] 1 Edit" at bounding box center [688, 459] width 1344 height 70
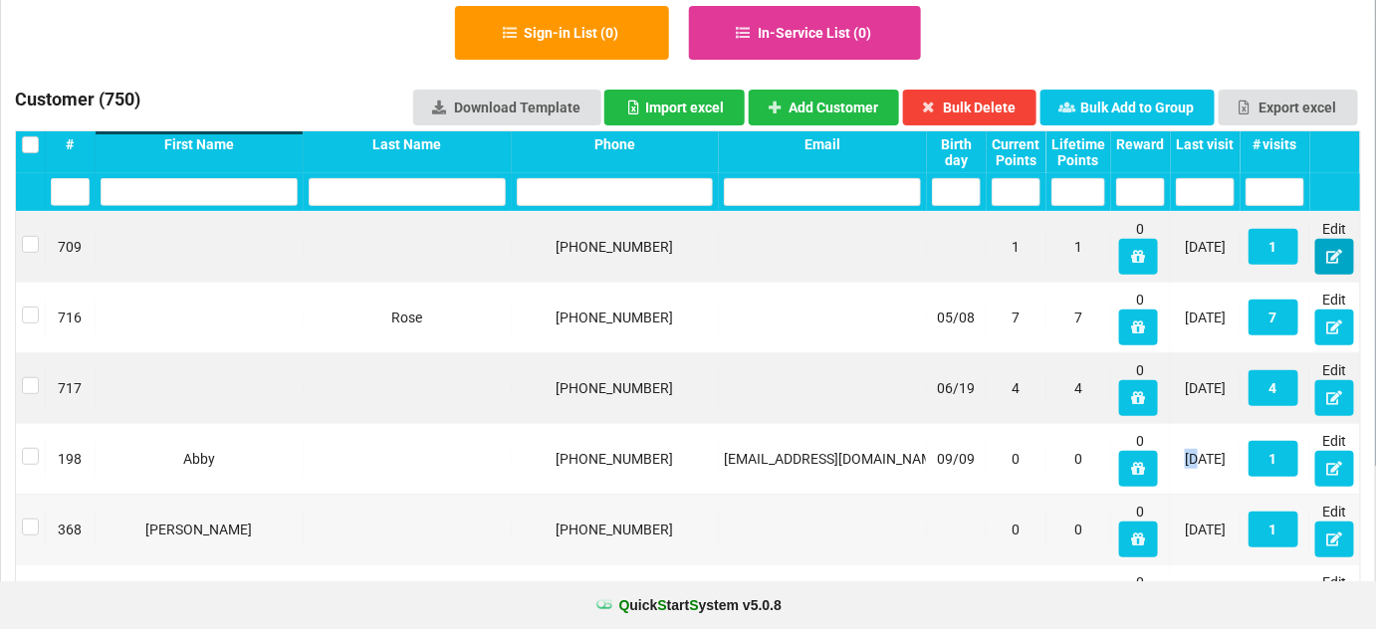
click at [1327, 256] on icon at bounding box center [1334, 256] width 17 height 12
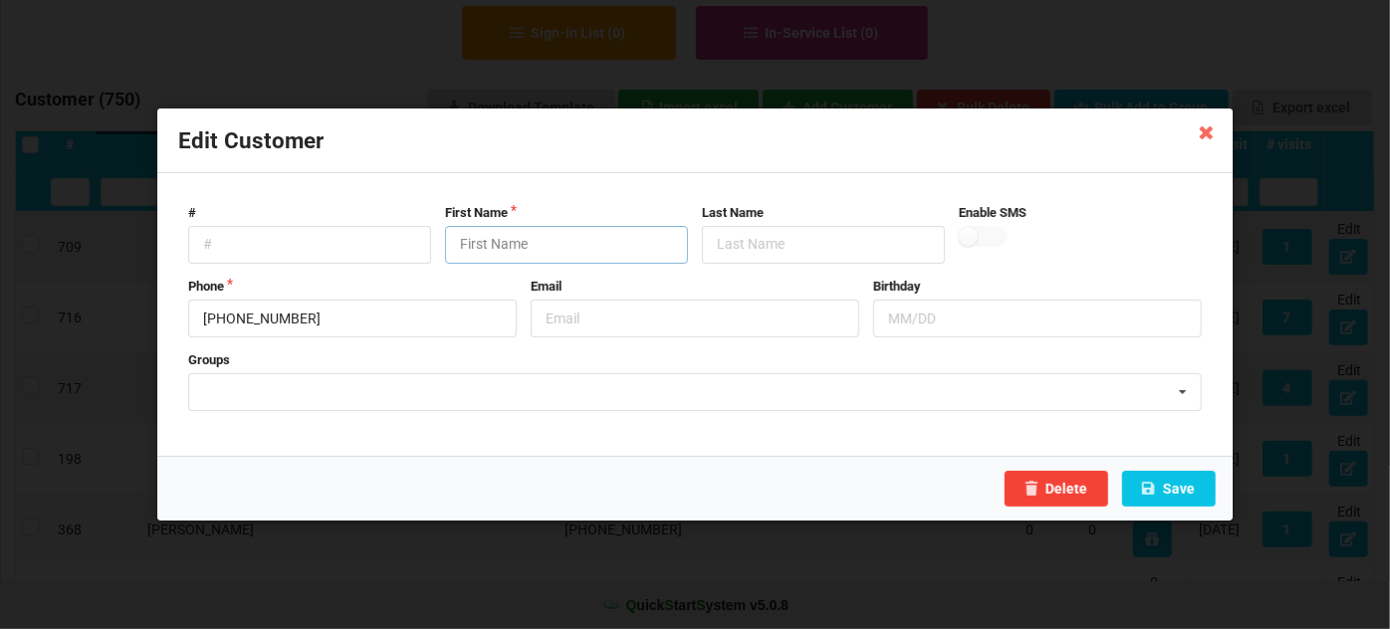
click at [555, 243] on input "text" at bounding box center [566, 245] width 243 height 38
paste input "Customer"
type input "Customer"
click at [1195, 494] on button "Save" at bounding box center [1169, 489] width 94 height 36
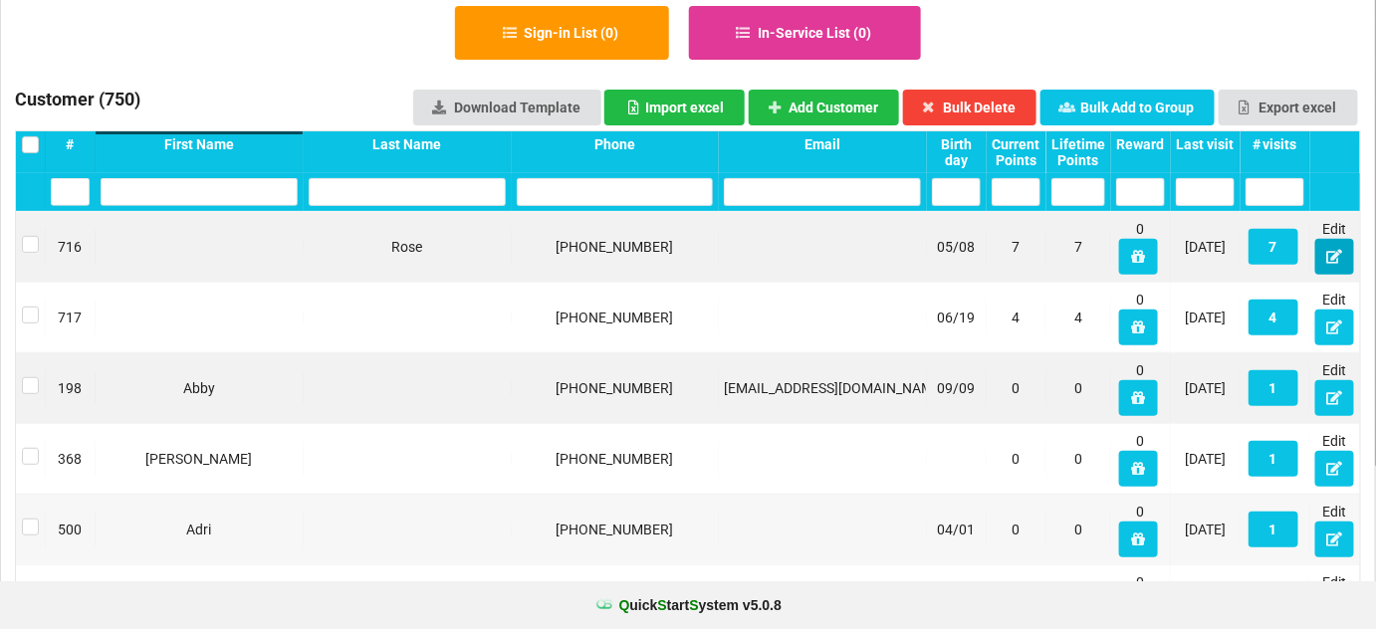
drag, startPoint x: 1335, startPoint y: 258, endPoint x: 1347, endPoint y: 256, distance: 12.1
click at [1347, 256] on button at bounding box center [1334, 257] width 39 height 36
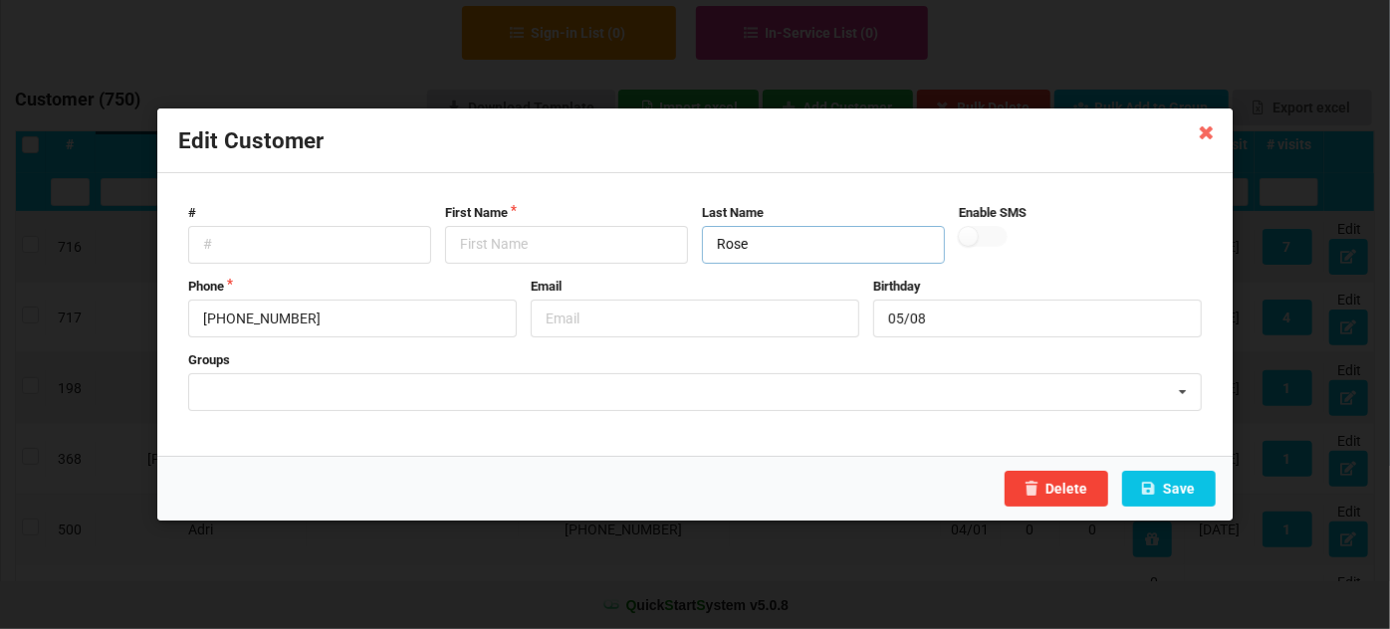
click at [733, 247] on input "Rose" at bounding box center [823, 245] width 243 height 38
click at [720, 249] on input "Rose" at bounding box center [823, 245] width 243 height 38
click at [520, 237] on input "text" at bounding box center [566, 245] width 243 height 38
paste input "Rose"
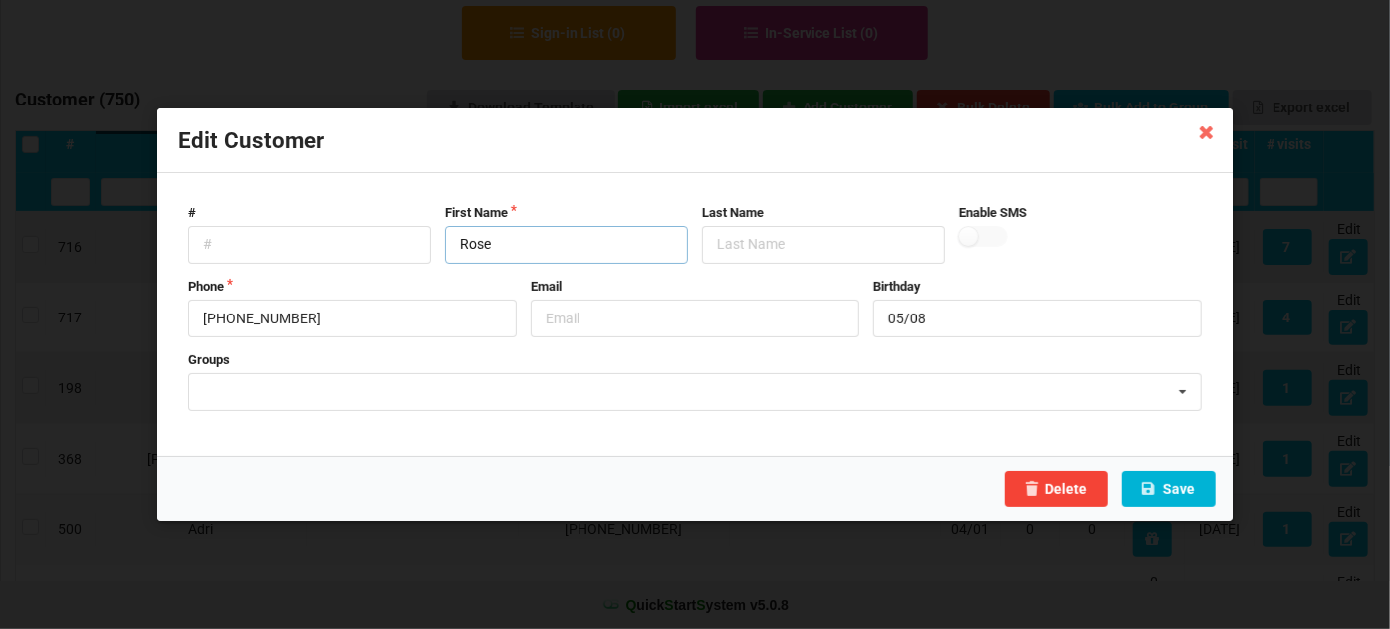
type input "Rose"
click at [1177, 487] on button "Save" at bounding box center [1169, 489] width 94 height 36
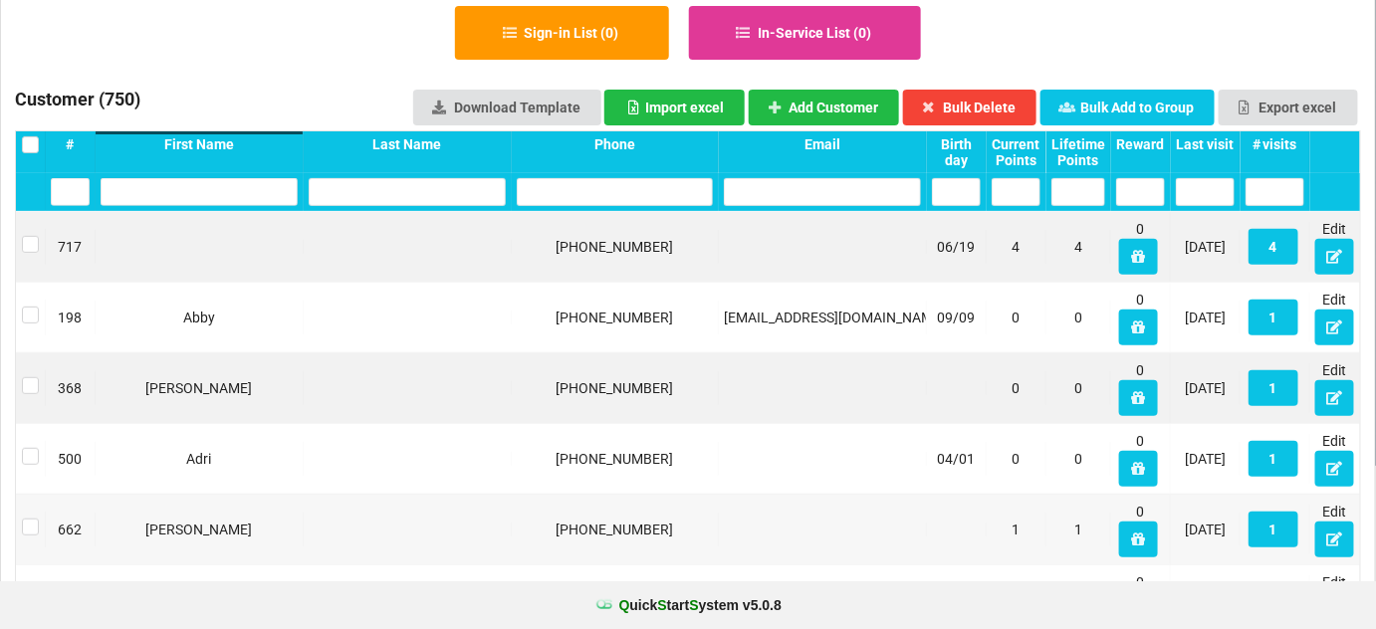
click at [228, 198] on input "text" at bounding box center [199, 192] width 197 height 28
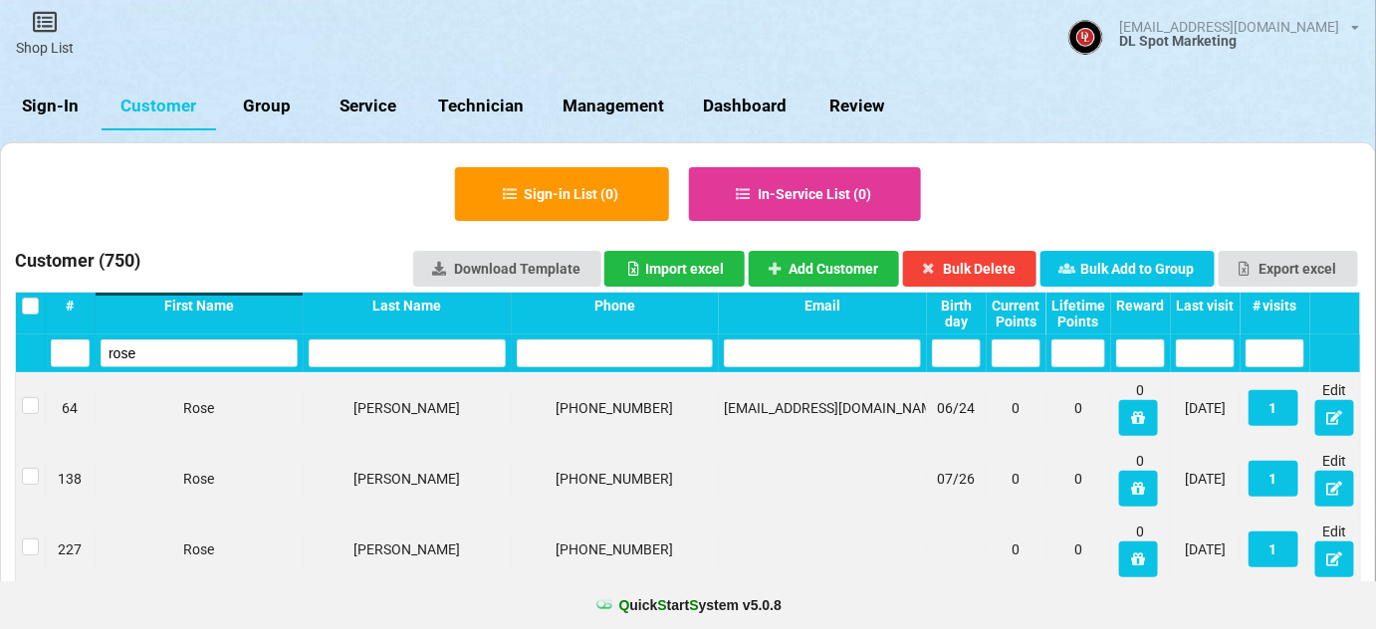
scroll to position [0, 0]
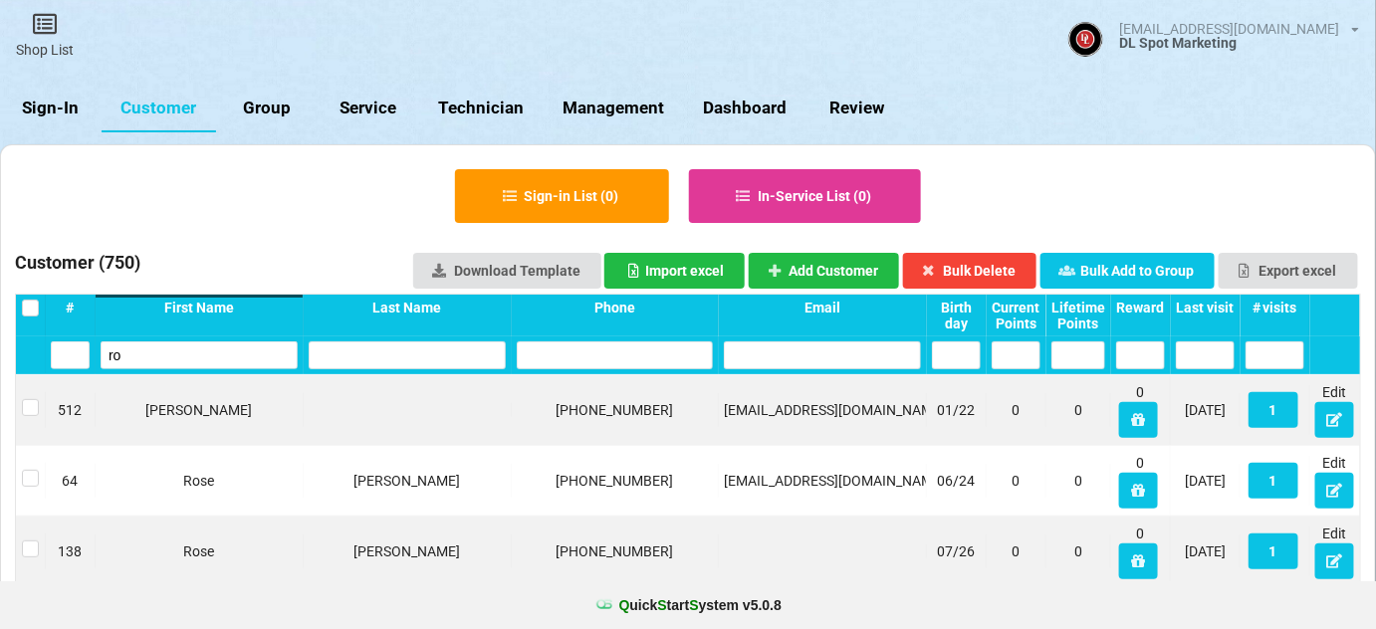
type input "r"
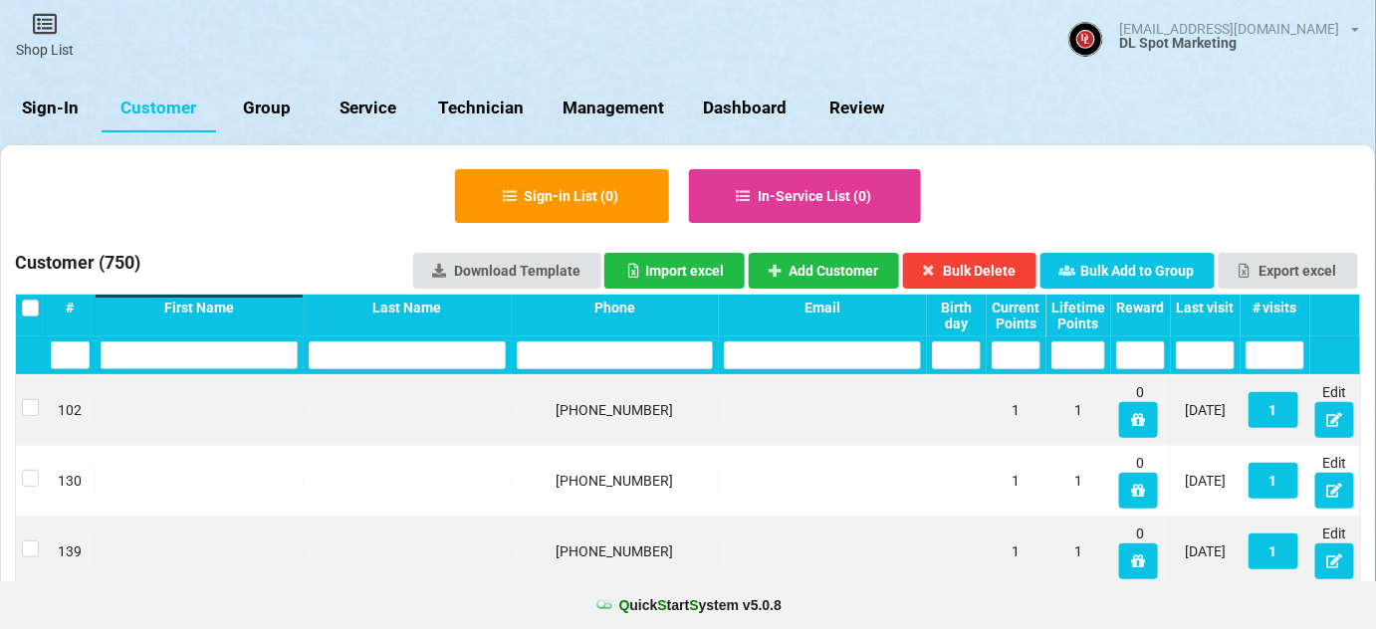
scroll to position [120, 0]
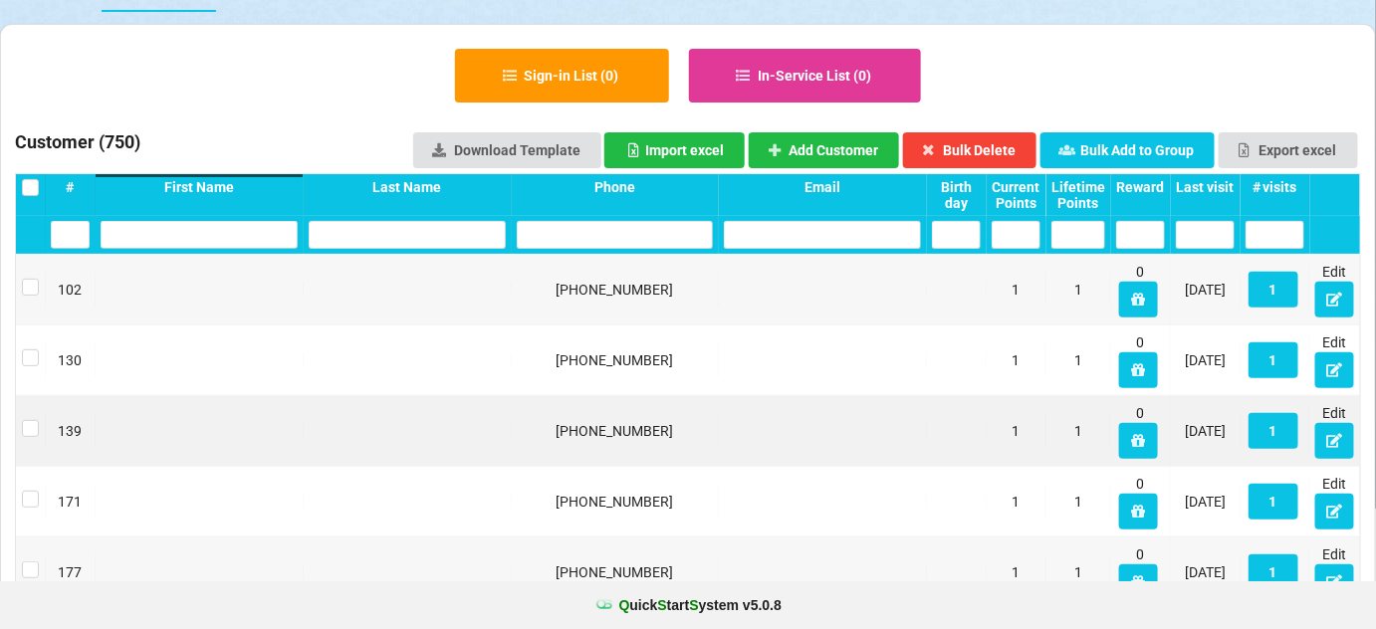
click at [222, 187] on div "First Name" at bounding box center [199, 187] width 197 height 16
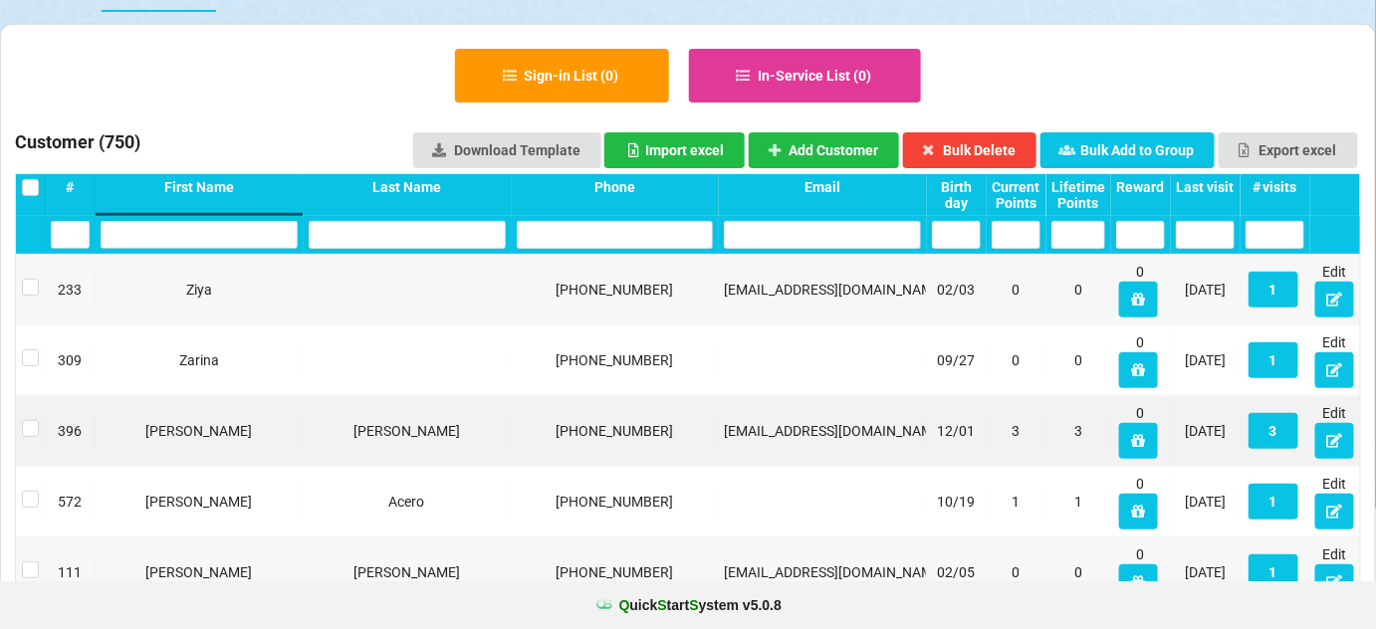
click at [222, 187] on div "First Name" at bounding box center [199, 187] width 197 height 16
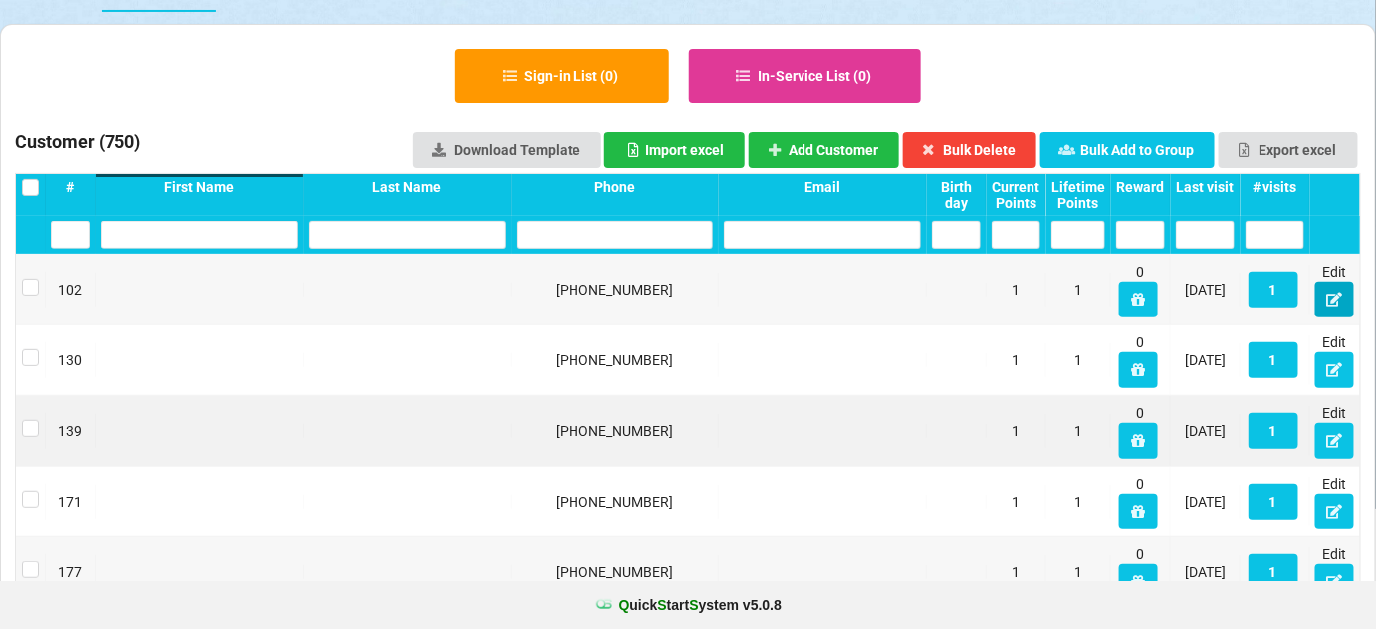
click at [1335, 299] on icon at bounding box center [1334, 299] width 17 height 12
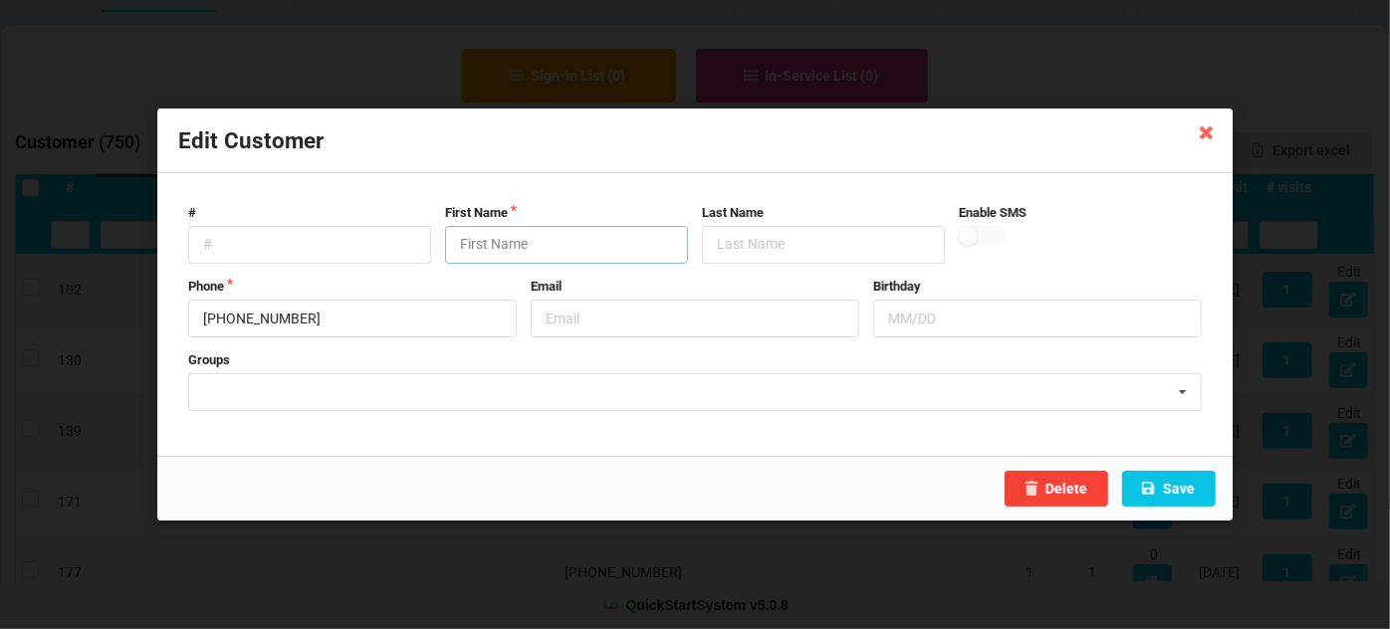
click at [531, 244] on input "text" at bounding box center [566, 245] width 243 height 38
paste input "Rose"
type input "Rose"
click at [498, 252] on input "Customer" at bounding box center [566, 245] width 243 height 38
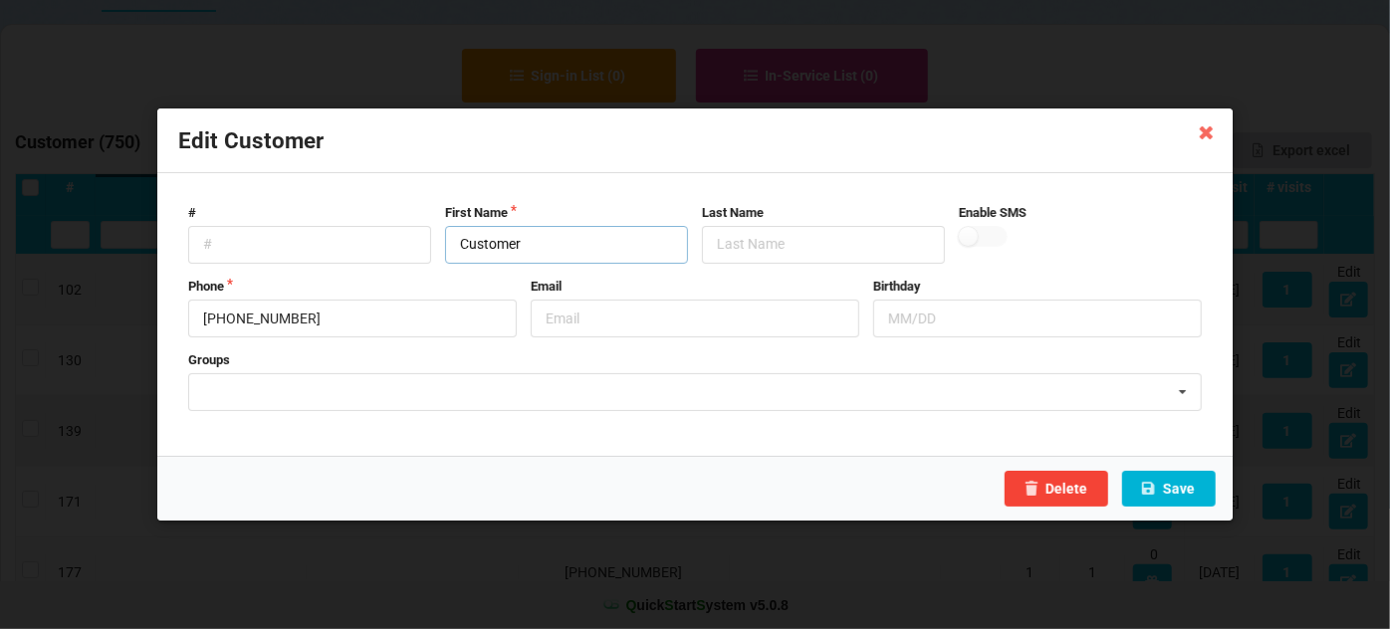
type input "Customer"
click at [1186, 492] on button "Save" at bounding box center [1169, 489] width 94 height 36
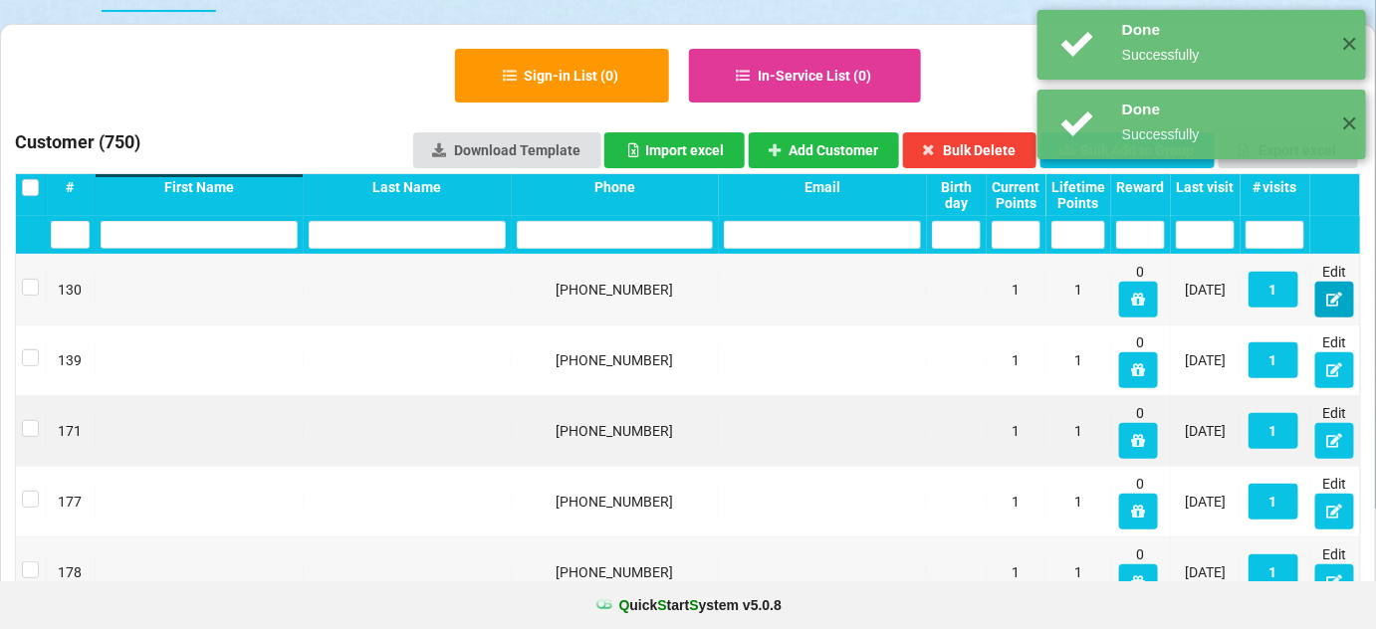
click at [1338, 297] on icon at bounding box center [1334, 299] width 17 height 12
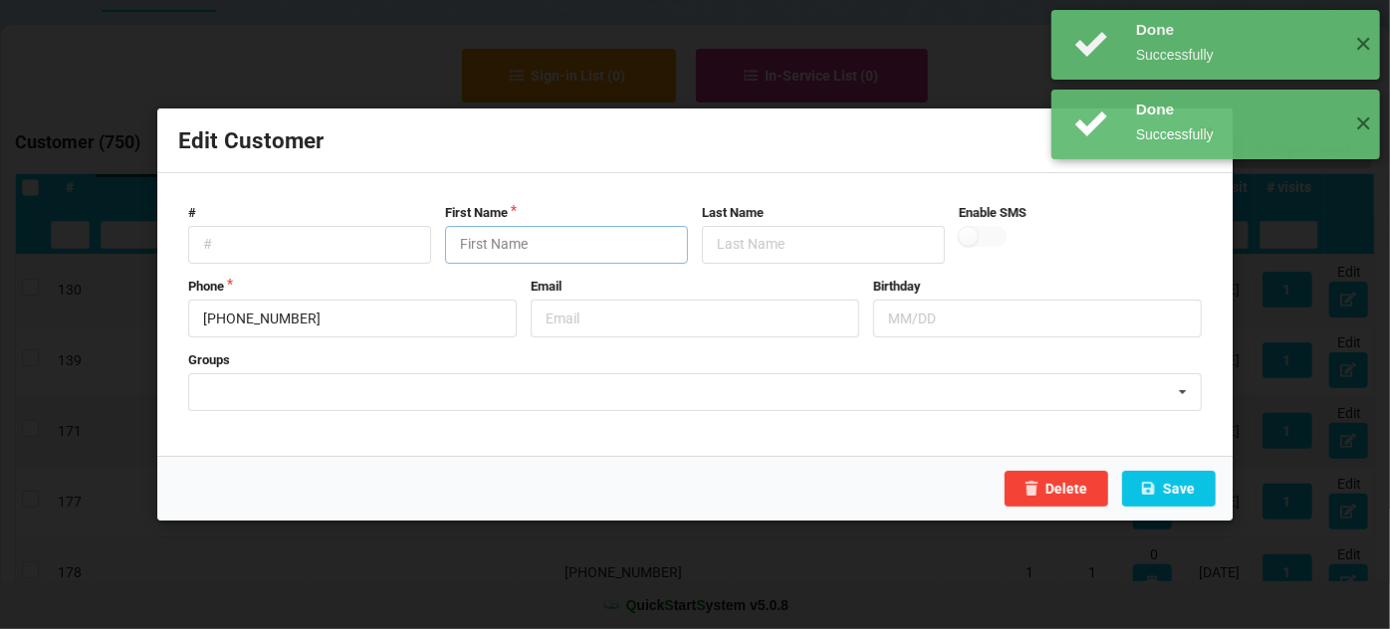
click at [507, 243] on input "text" at bounding box center [566, 245] width 243 height 38
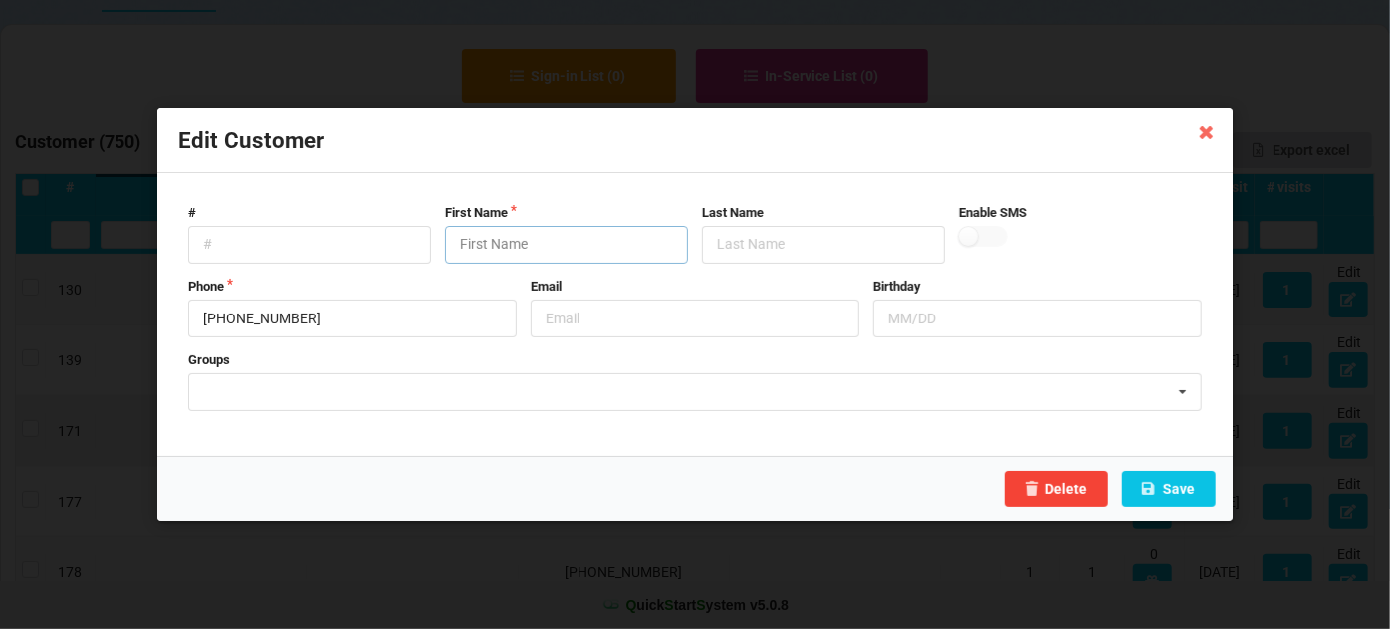
paste input "Customer"
type input "Customer"
click at [1157, 482] on icon at bounding box center [1148, 488] width 17 height 12
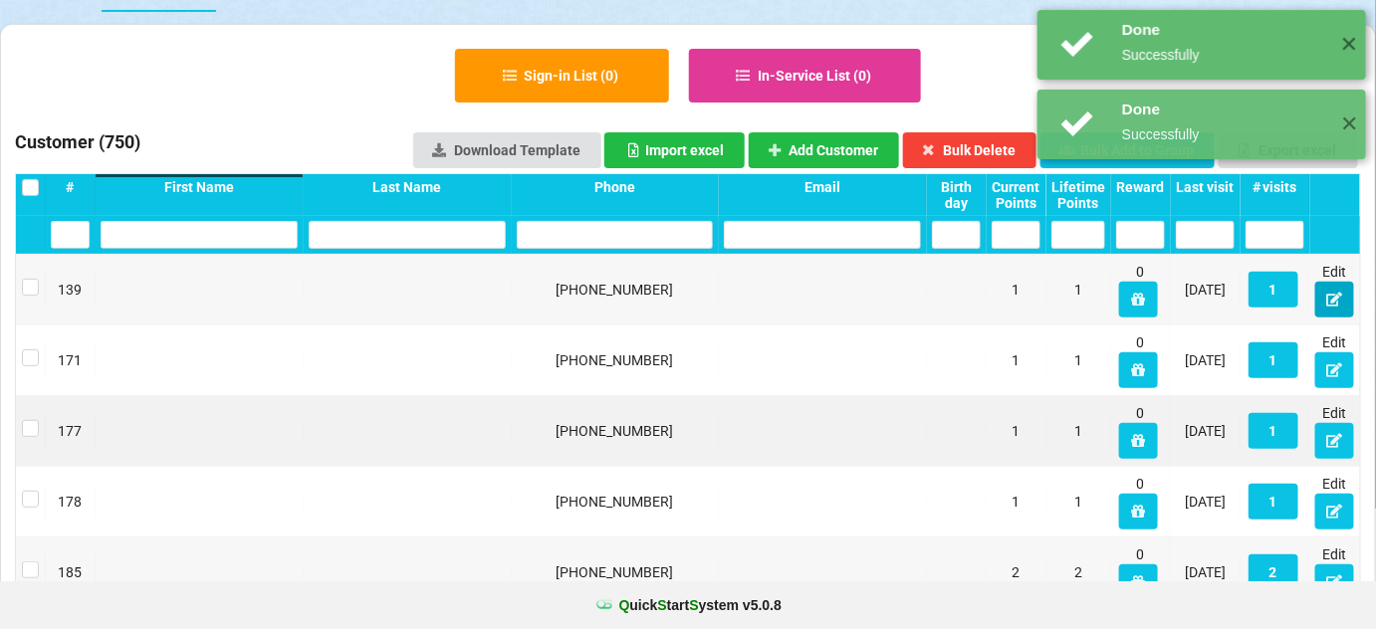
click at [1335, 297] on icon at bounding box center [1334, 299] width 17 height 12
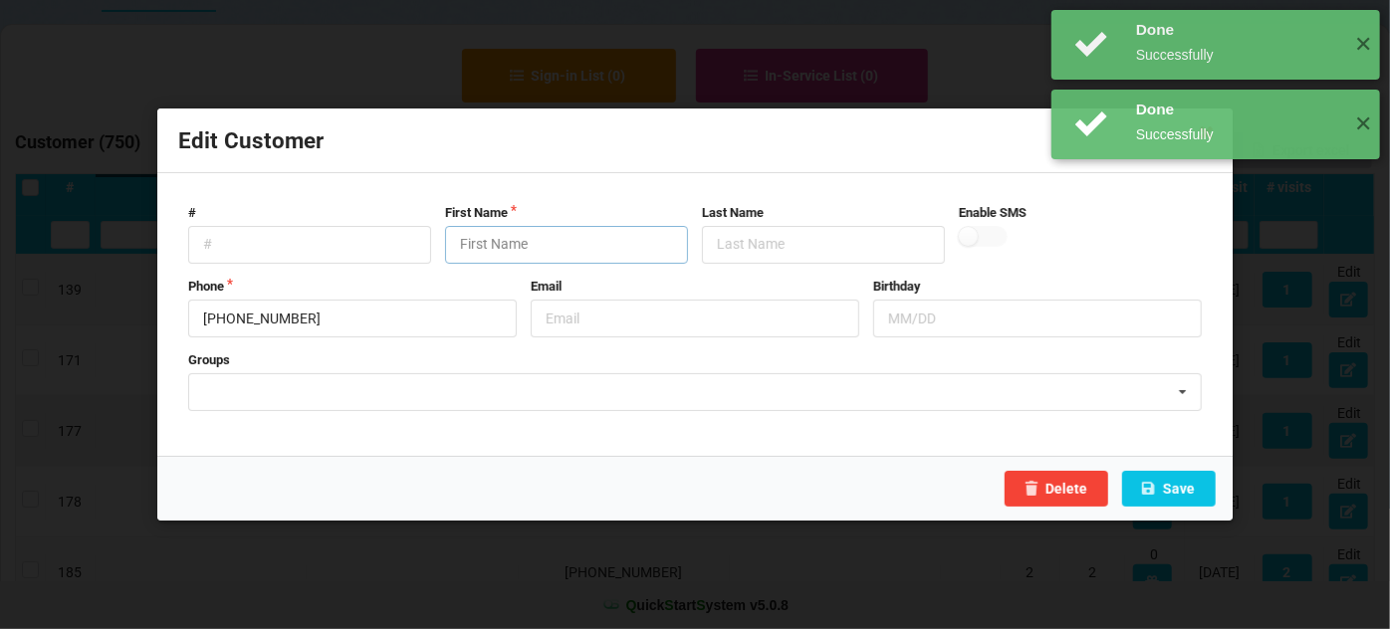
click at [552, 251] on input "text" at bounding box center [566, 245] width 243 height 38
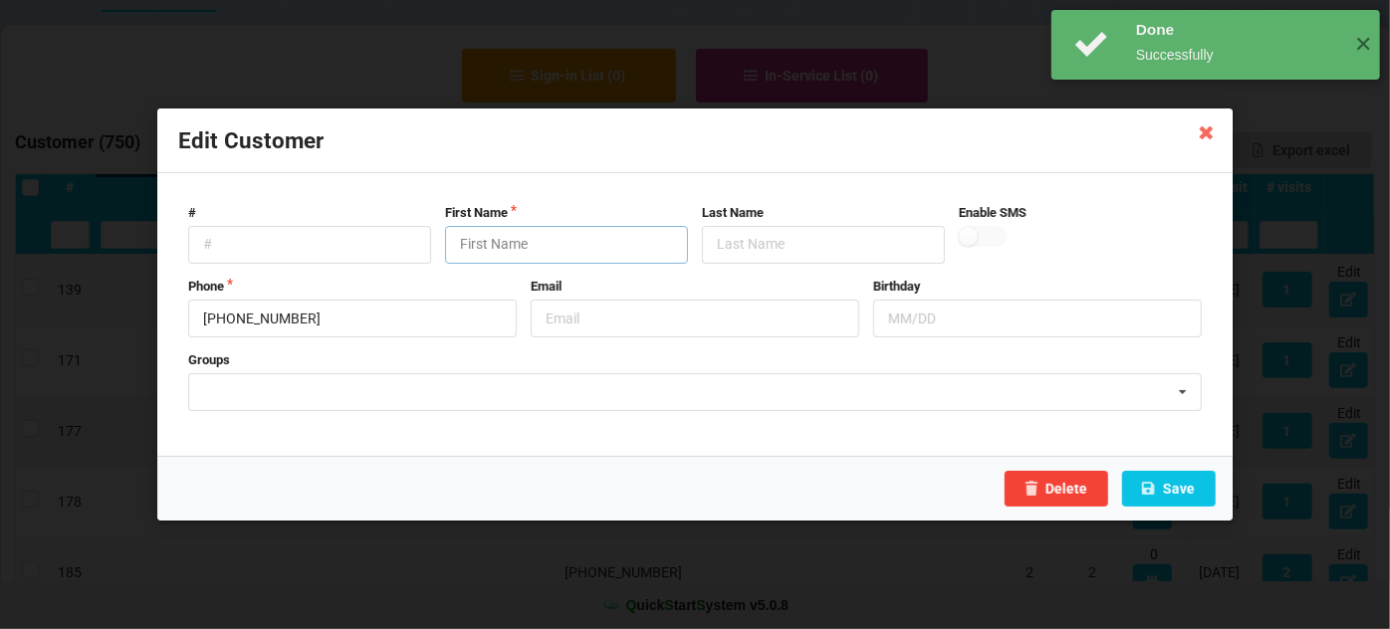
paste input "Customer"
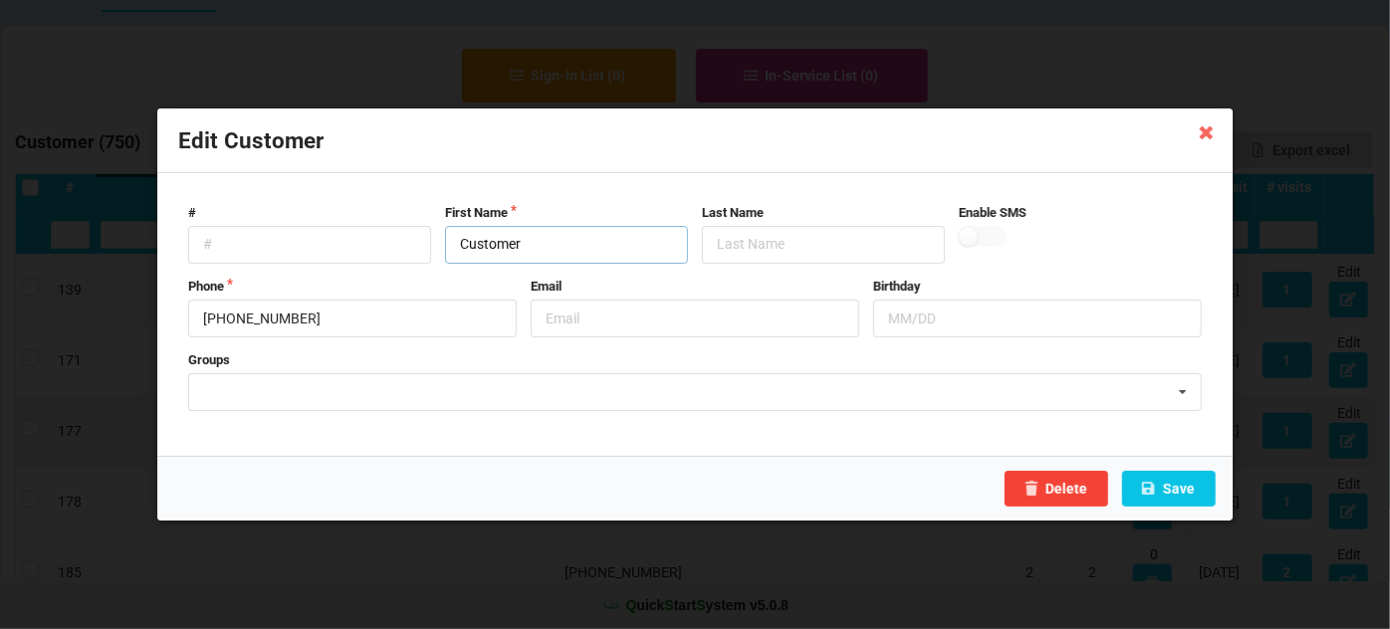
type input "Customer"
drag, startPoint x: 1090, startPoint y: 446, endPoint x: 1174, endPoint y: 477, distance: 89.2
click at [1173, 476] on div "Edit Customer # First Name Customer Last Name Enable SMS Phone [PHONE_NUMBER] E…" at bounding box center [694, 315] width 1075 height 412
click at [1179, 490] on button "Save" at bounding box center [1169, 489] width 94 height 36
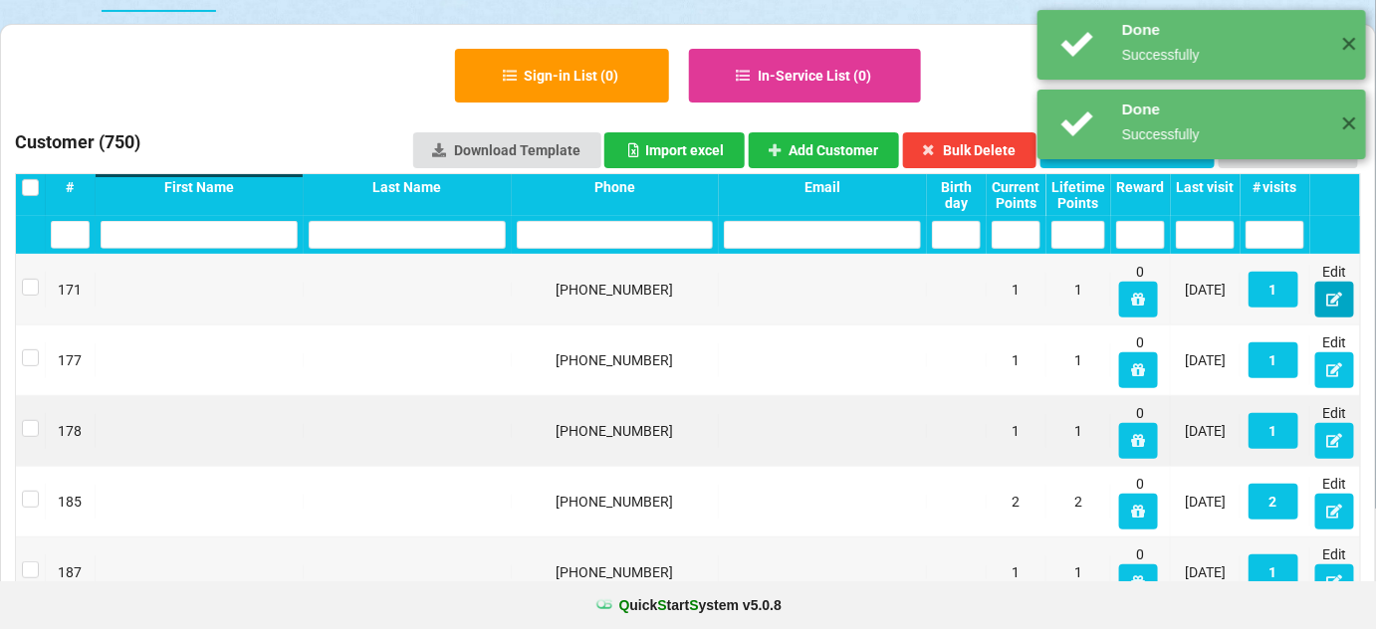
click at [1325, 299] on button at bounding box center [1334, 300] width 39 height 36
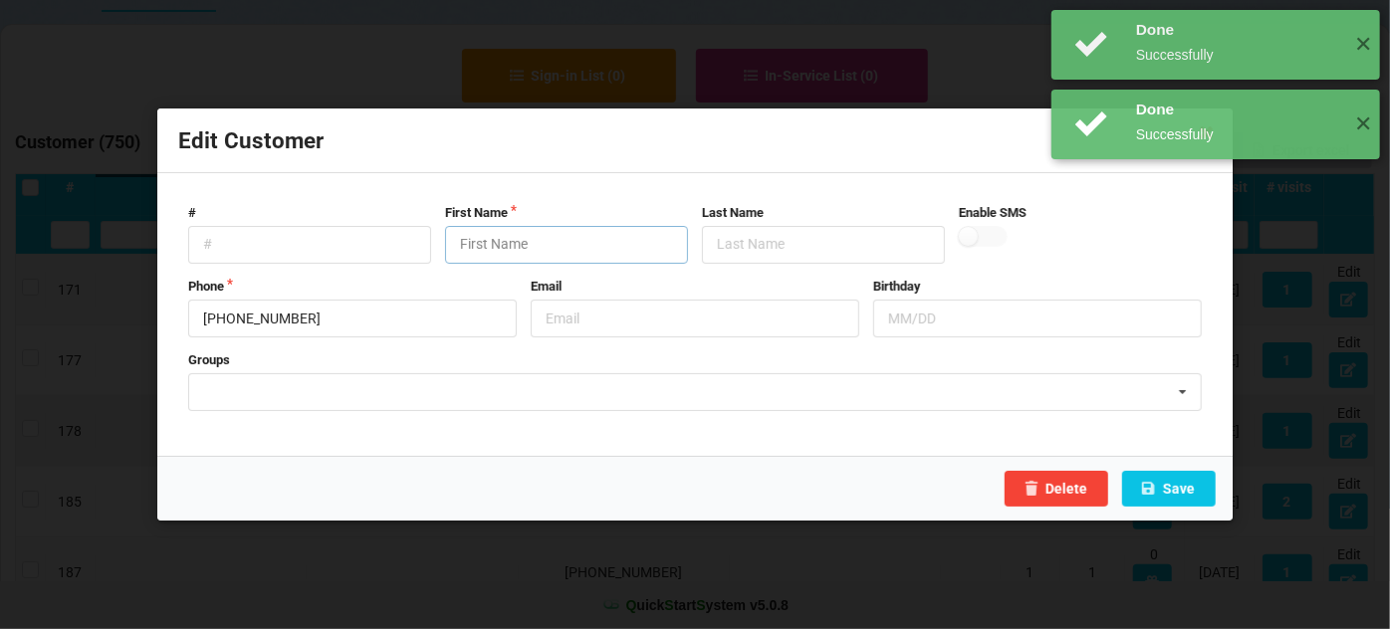
click at [576, 251] on input "text" at bounding box center [566, 245] width 243 height 38
paste input "Customer"
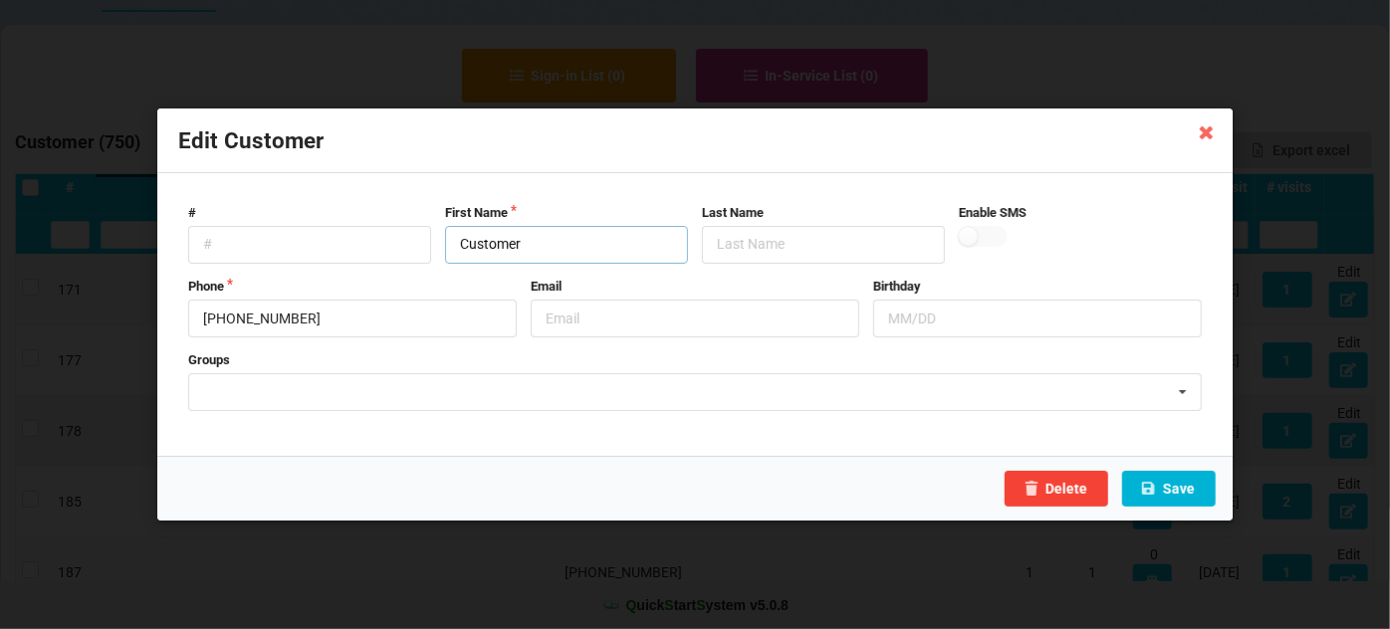
type input "Customer"
click at [1173, 489] on button "Save" at bounding box center [1169, 489] width 94 height 36
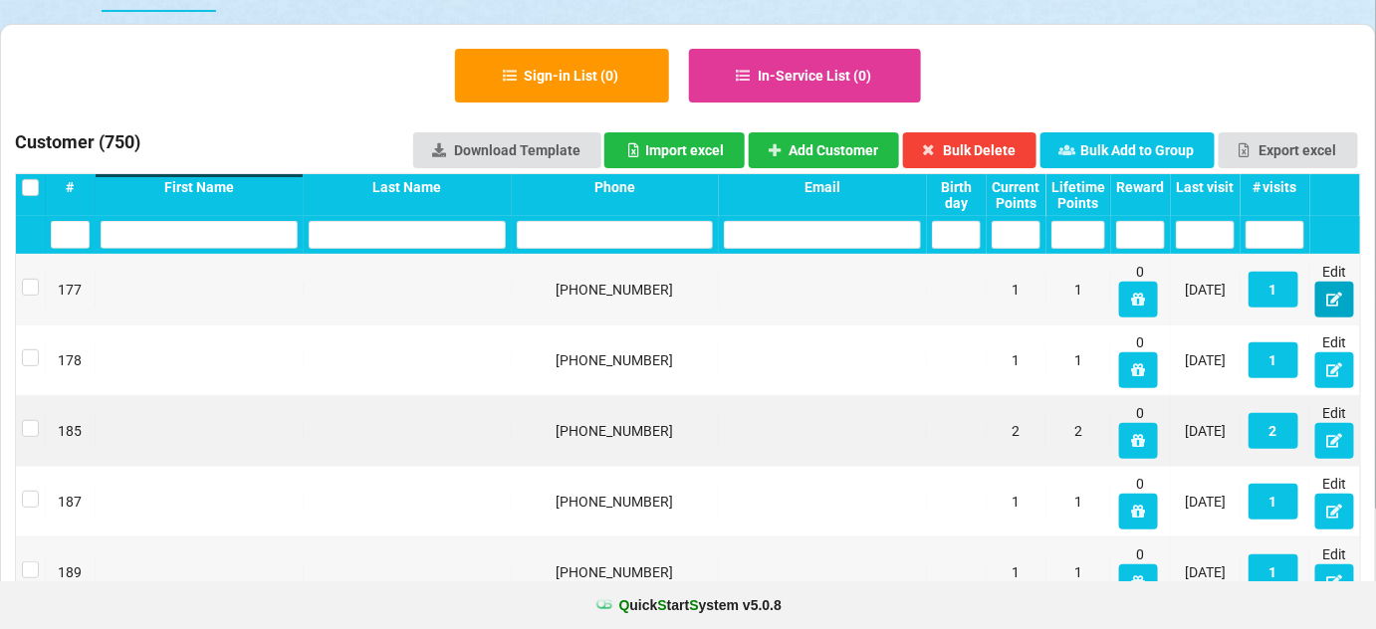
click at [1333, 300] on icon at bounding box center [1334, 299] width 17 height 12
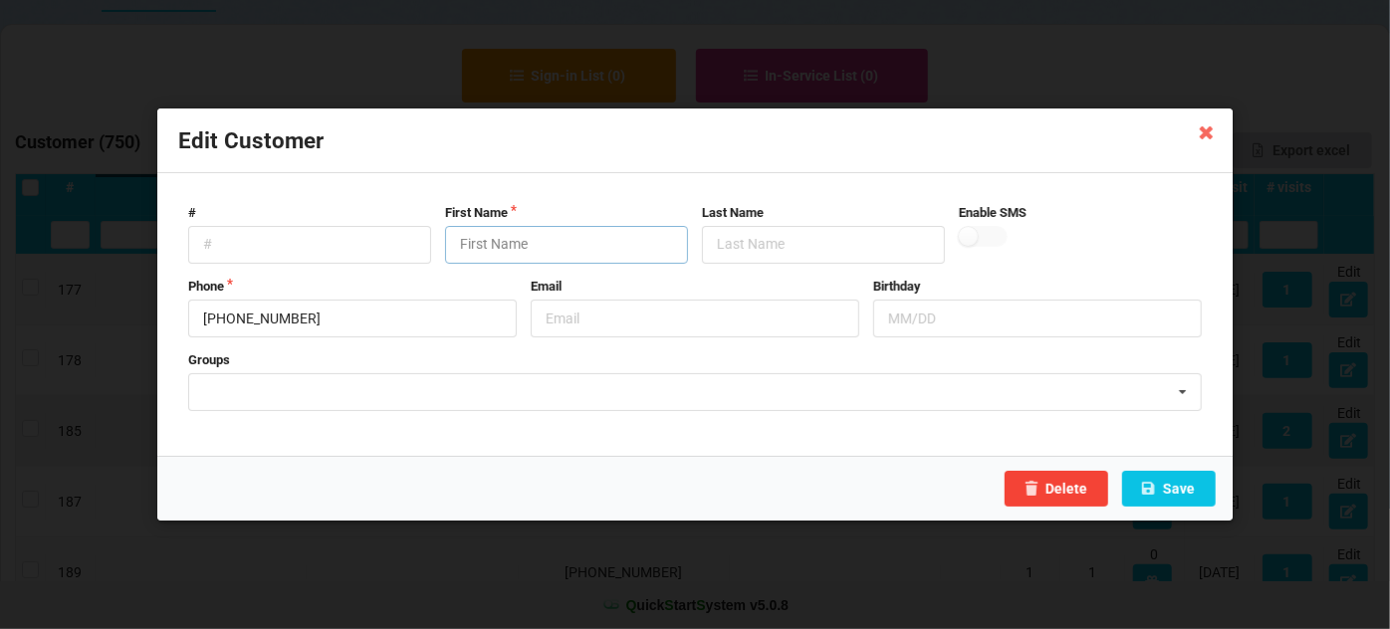
click at [574, 244] on input "text" at bounding box center [566, 245] width 243 height 38
paste input "Customer"
type input "Customer"
click at [1181, 490] on button "Save" at bounding box center [1169, 489] width 94 height 36
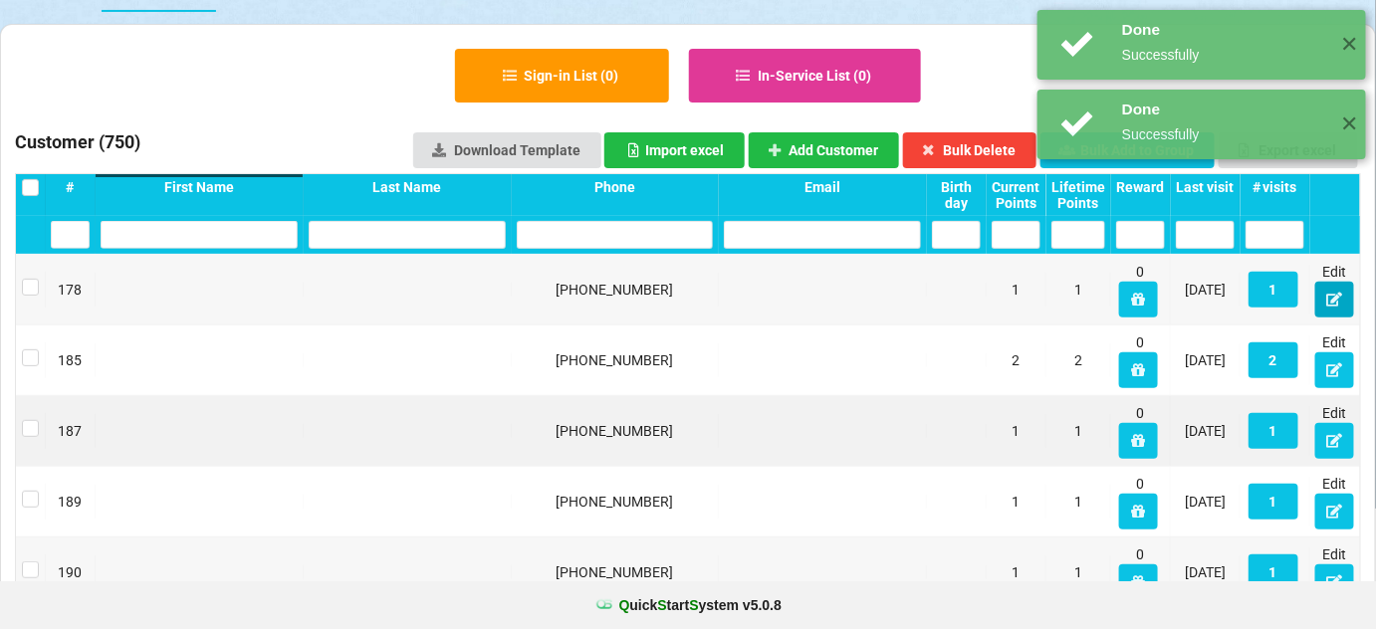
click at [1332, 297] on icon at bounding box center [1334, 299] width 17 height 12
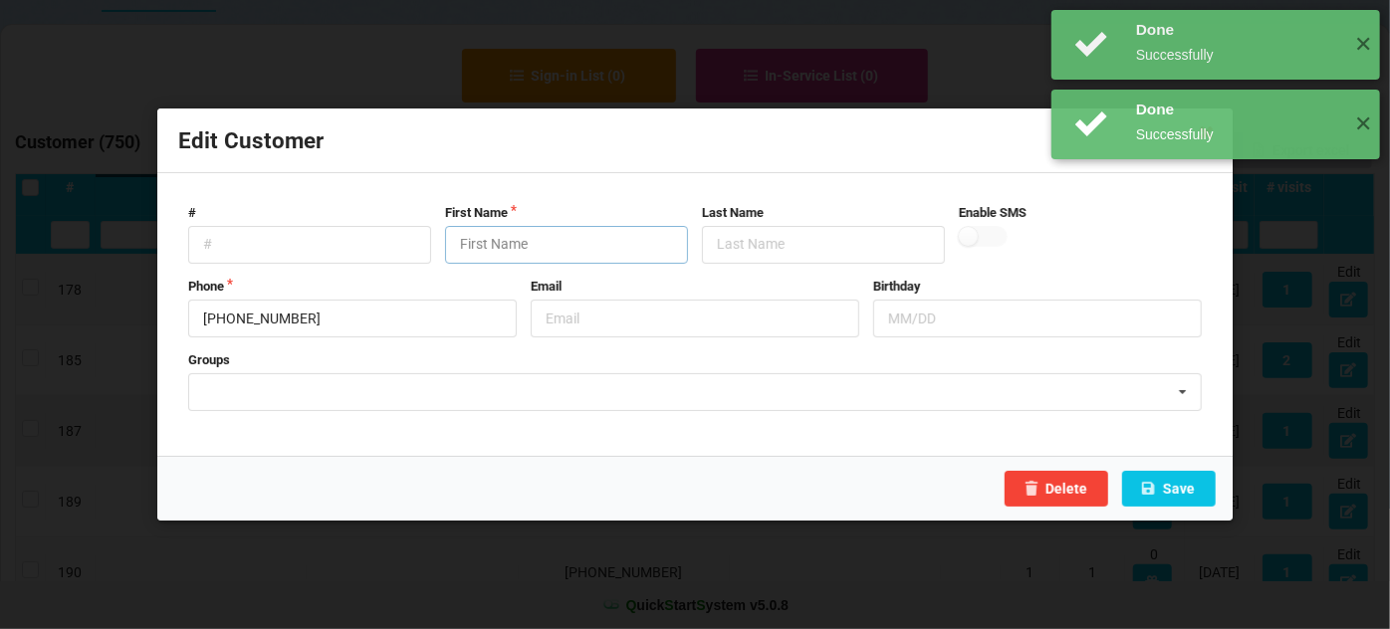
click at [597, 253] on input "text" at bounding box center [566, 245] width 243 height 38
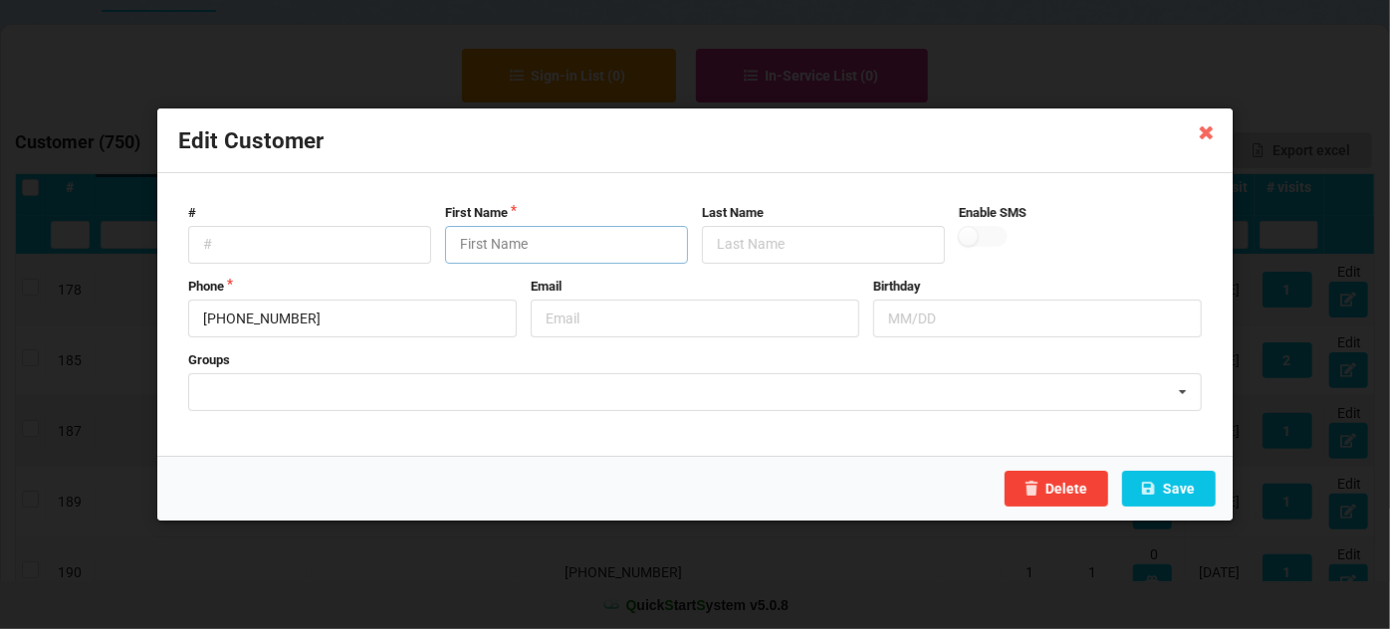
paste input "Customer"
type input "Customer"
click at [1175, 481] on button "Save" at bounding box center [1169, 489] width 94 height 36
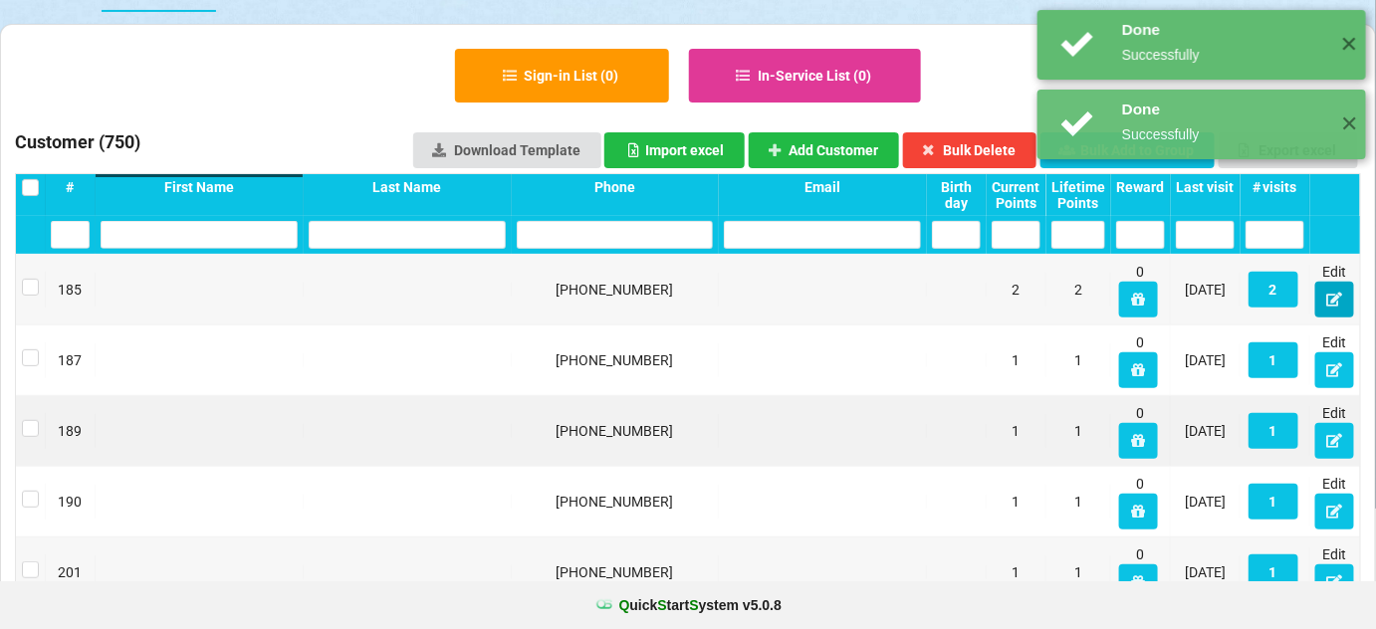
click at [1340, 299] on icon at bounding box center [1334, 299] width 17 height 12
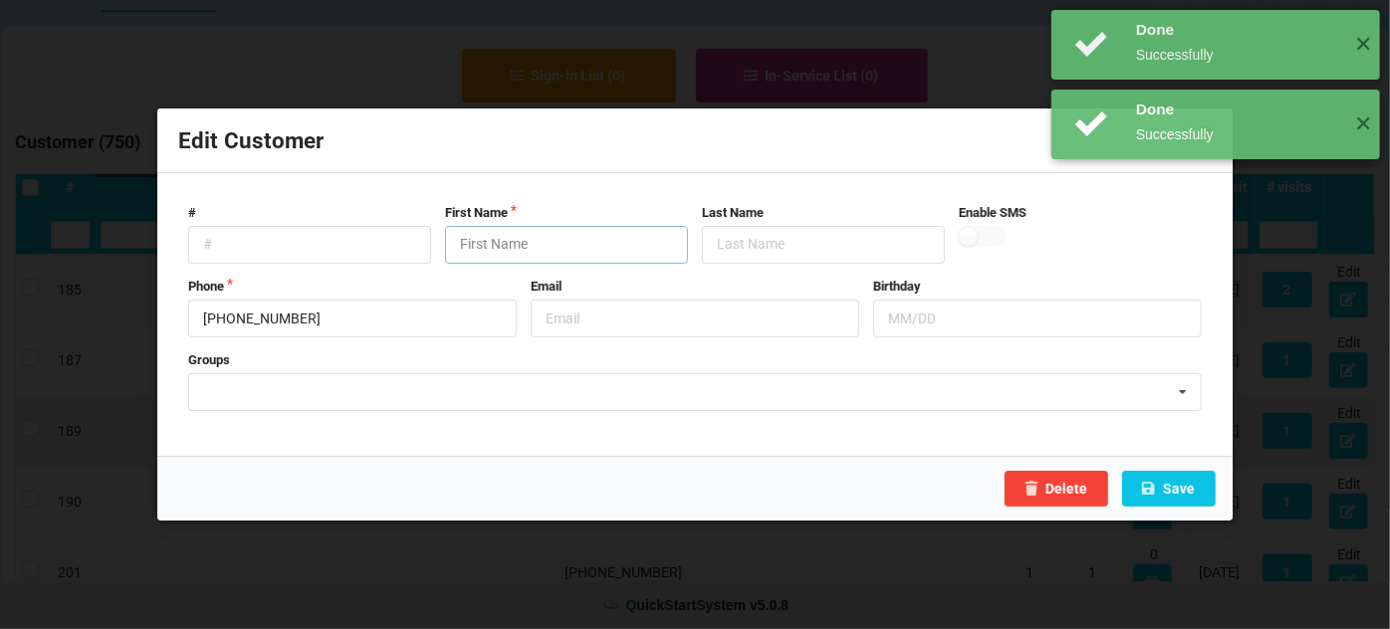
click at [576, 250] on input "text" at bounding box center [566, 245] width 243 height 38
paste input "Customer"
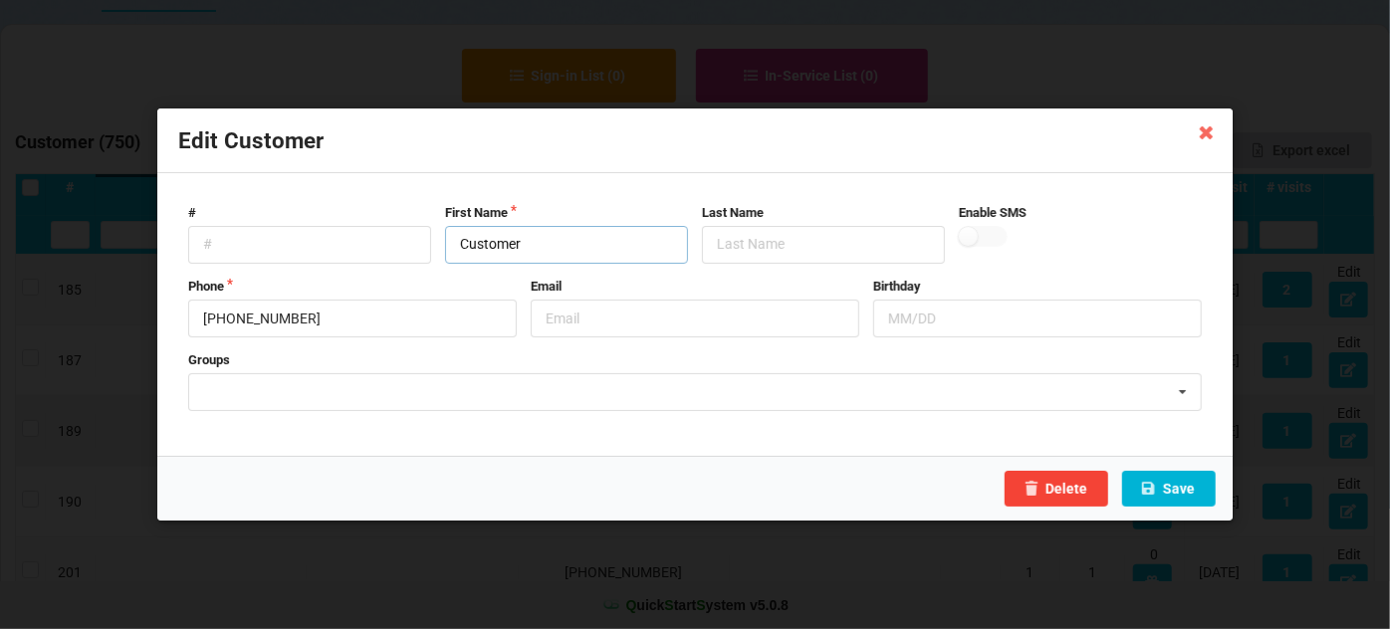
type input "Customer"
click at [1189, 489] on button "Save" at bounding box center [1169, 489] width 94 height 36
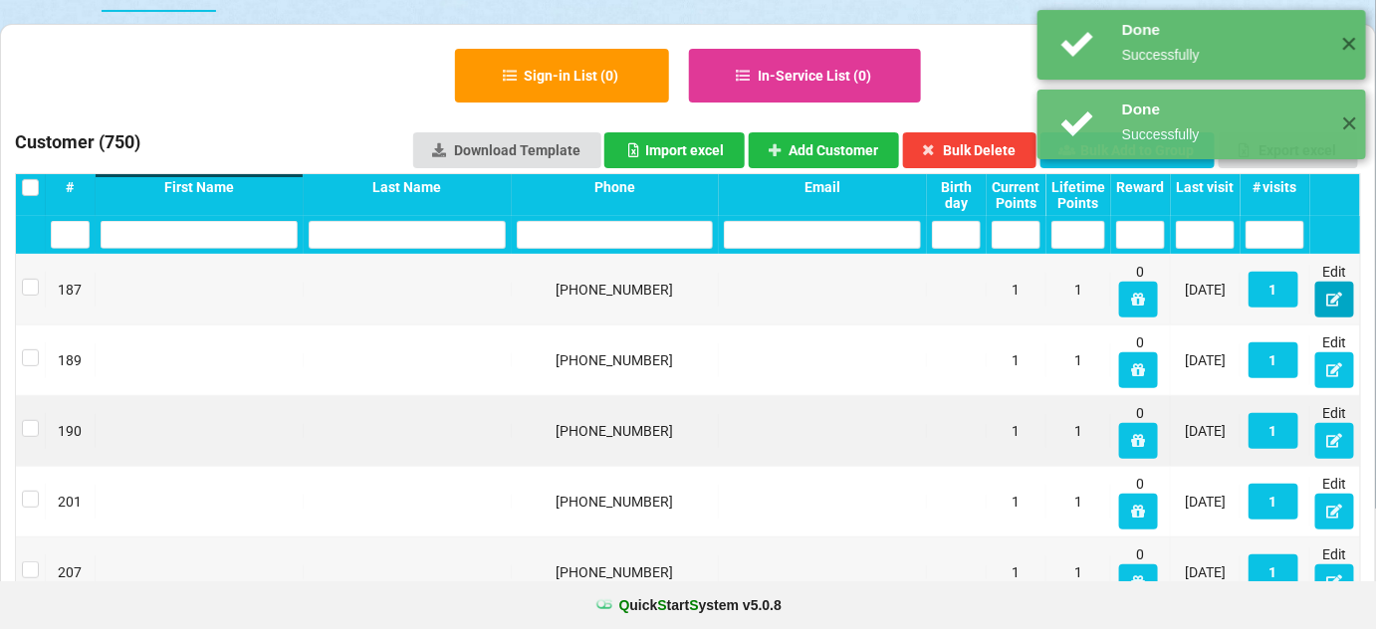
click at [1337, 293] on icon at bounding box center [1334, 299] width 17 height 12
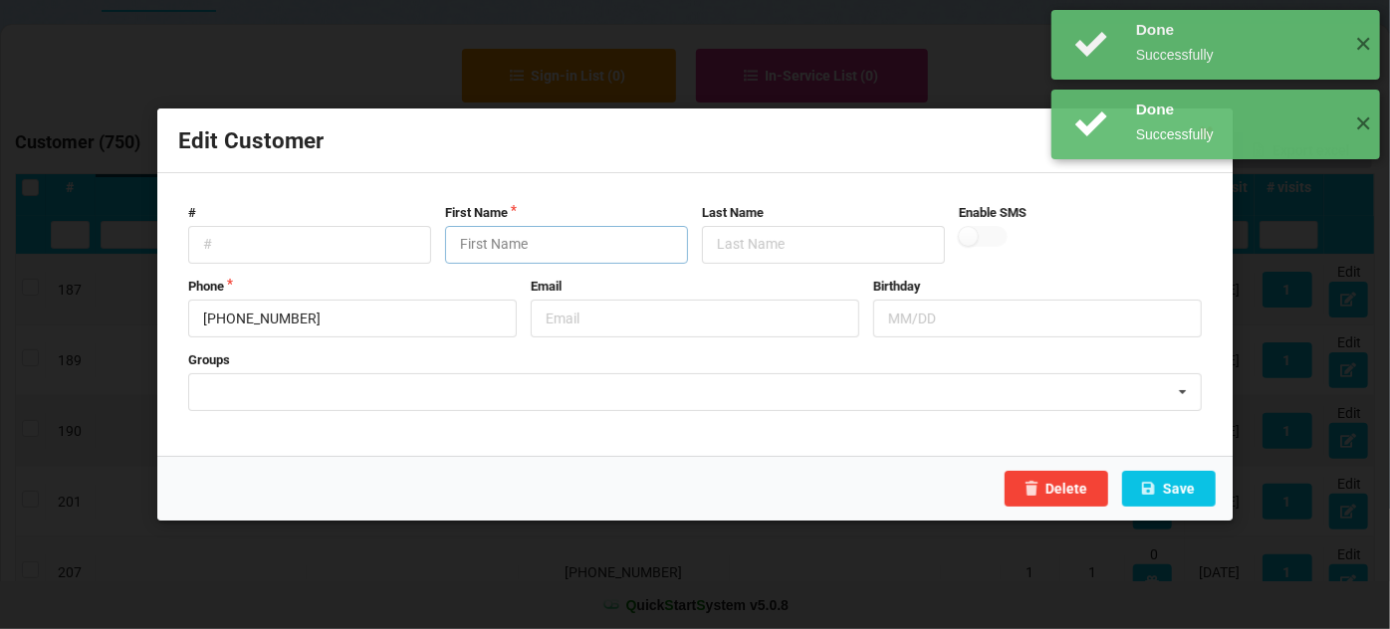
click at [568, 251] on input "text" at bounding box center [566, 245] width 243 height 38
paste input "Customer"
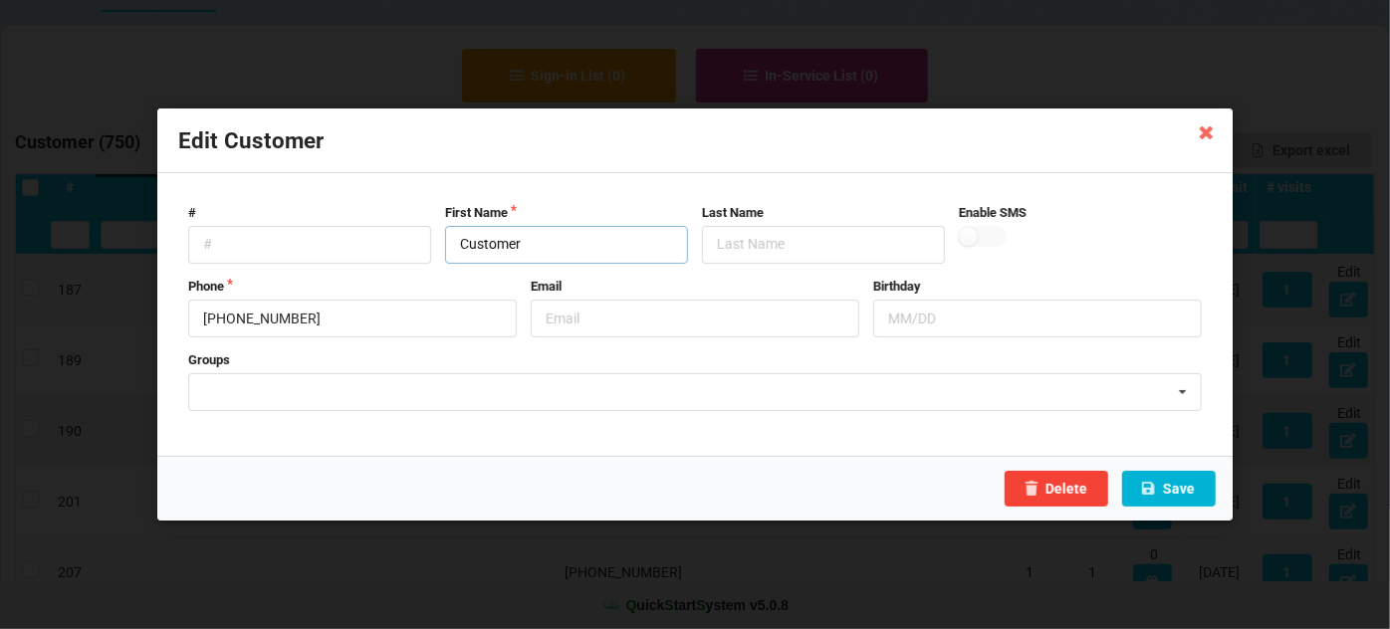
type input "Customer"
click at [1156, 480] on button "Save" at bounding box center [1169, 489] width 94 height 36
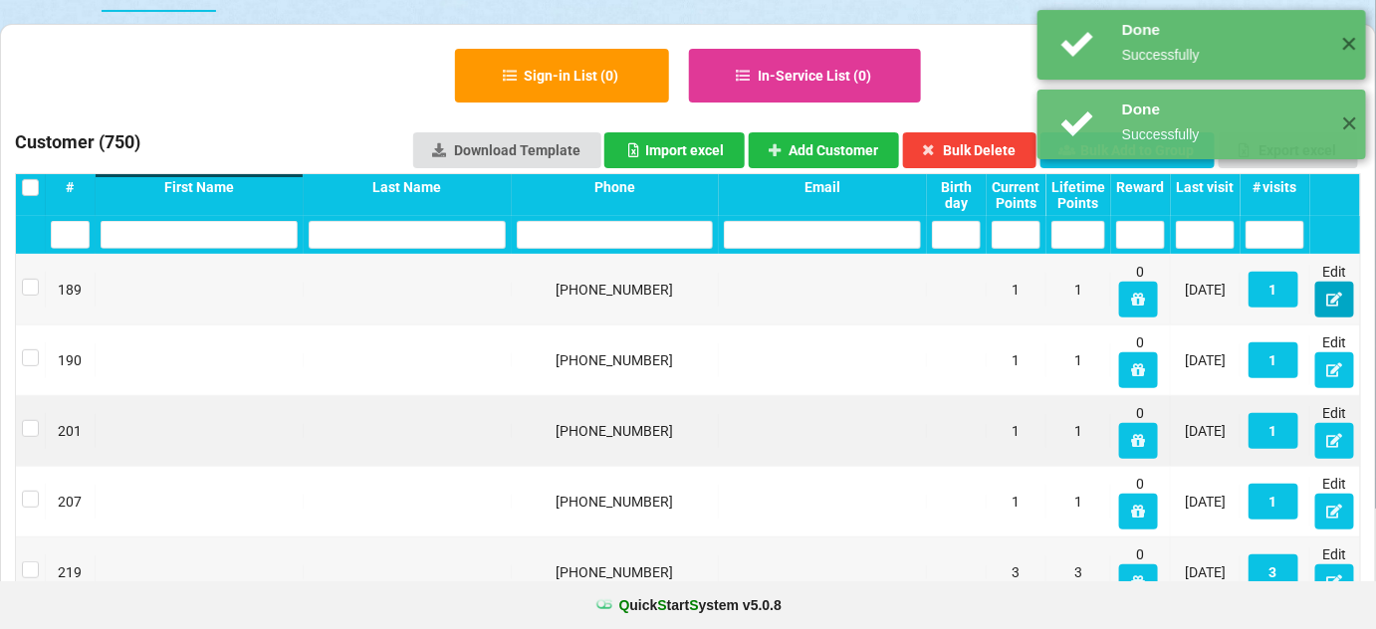
click at [1325, 299] on button at bounding box center [1334, 300] width 39 height 36
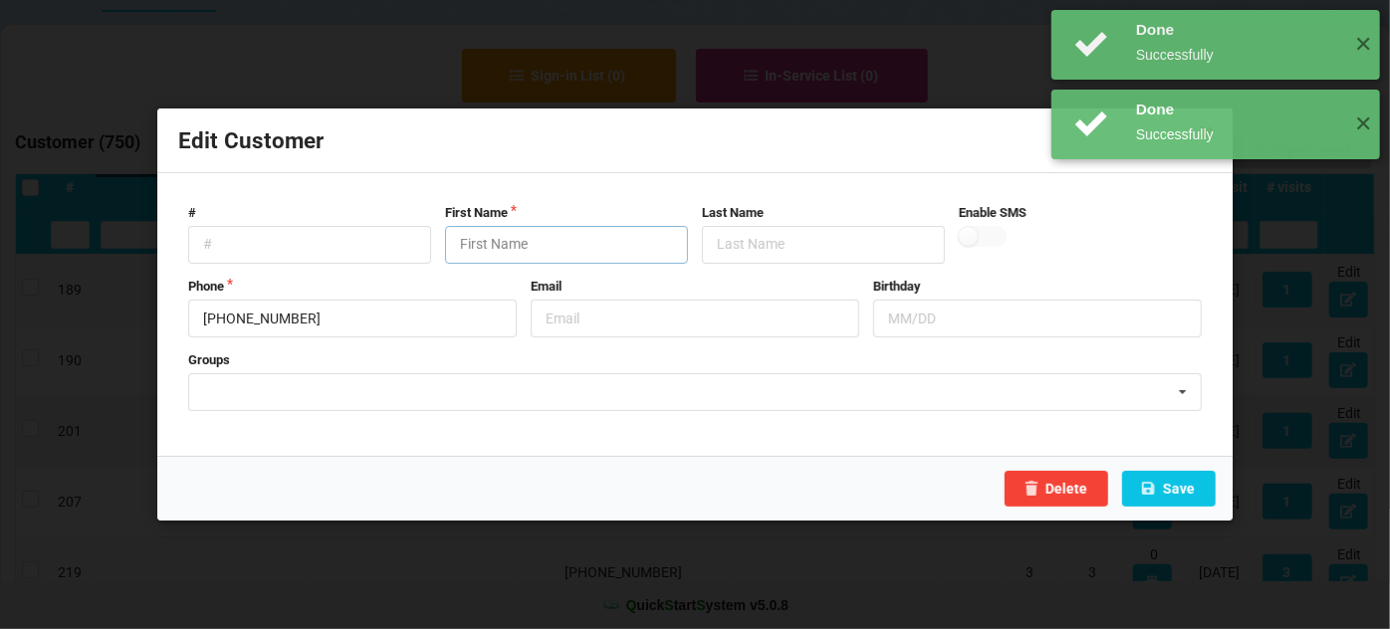
click at [606, 245] on input "text" at bounding box center [566, 245] width 243 height 38
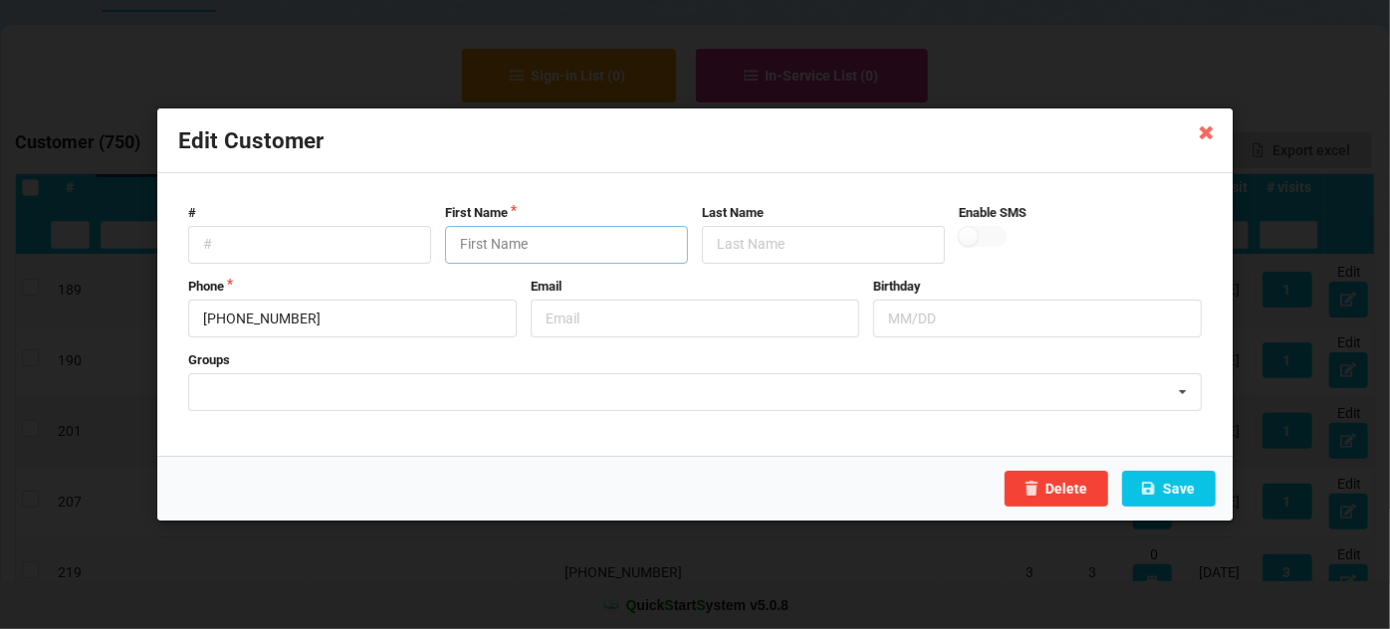
paste input "Customer"
type input "Customer"
click at [1196, 486] on button "Save" at bounding box center [1169, 489] width 94 height 36
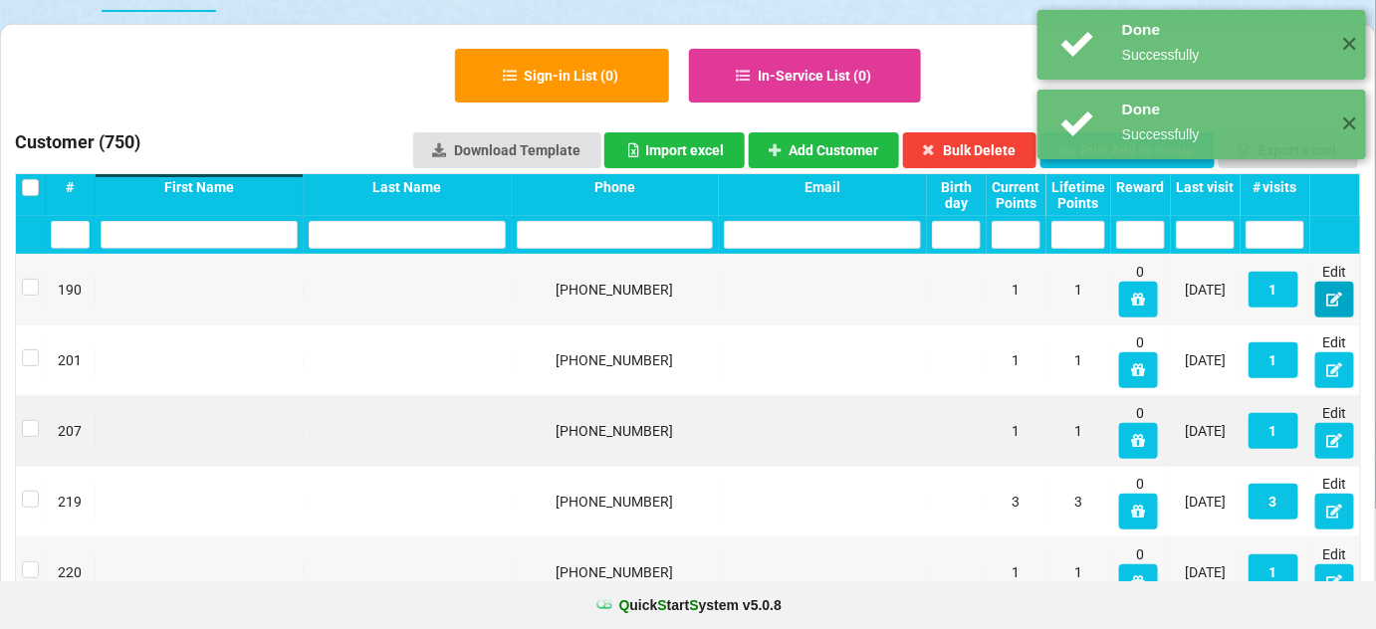
click at [1336, 306] on button at bounding box center [1334, 300] width 39 height 36
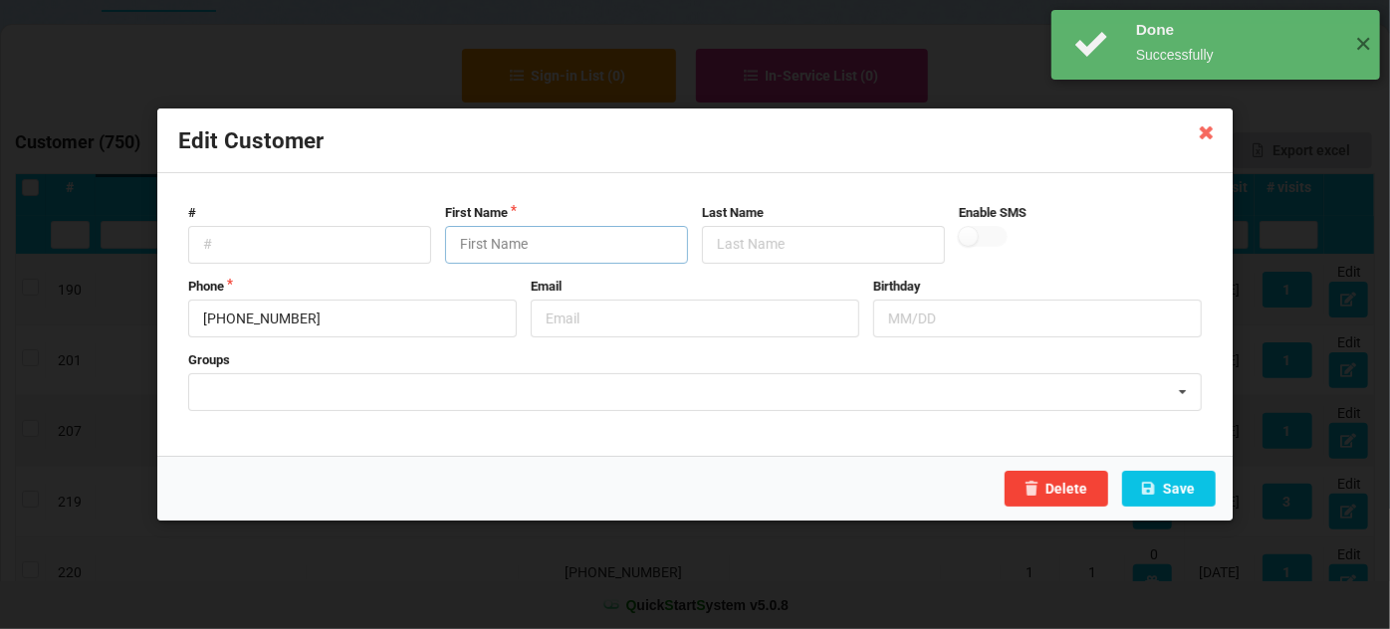
click at [535, 250] on input "text" at bounding box center [566, 245] width 243 height 38
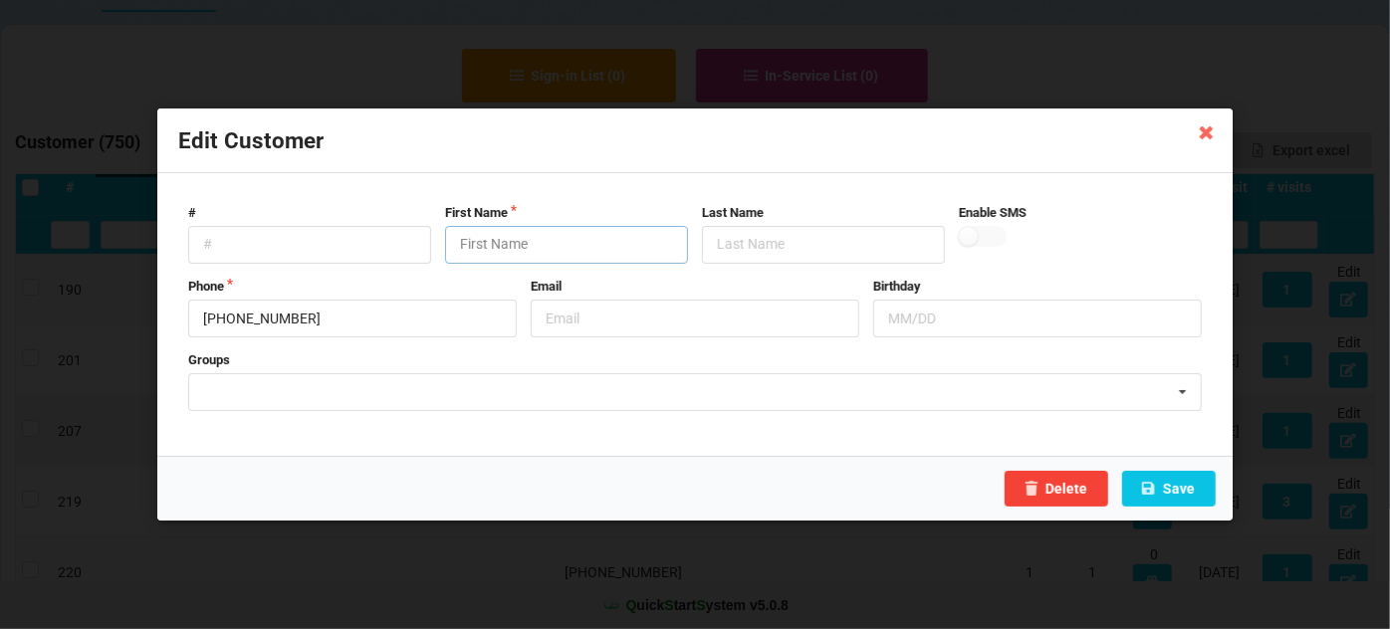
paste input "Customer"
type input "Customer"
click at [1187, 487] on button "Save" at bounding box center [1169, 489] width 94 height 36
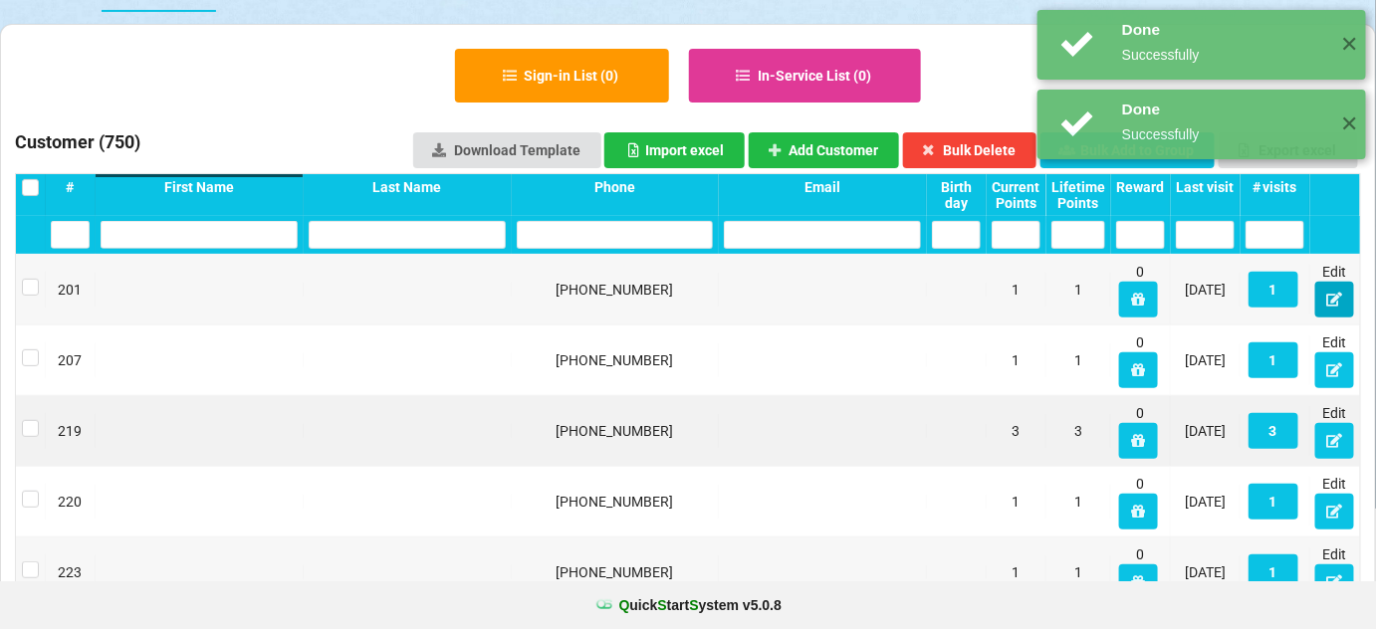
click at [1333, 300] on icon at bounding box center [1334, 299] width 17 height 12
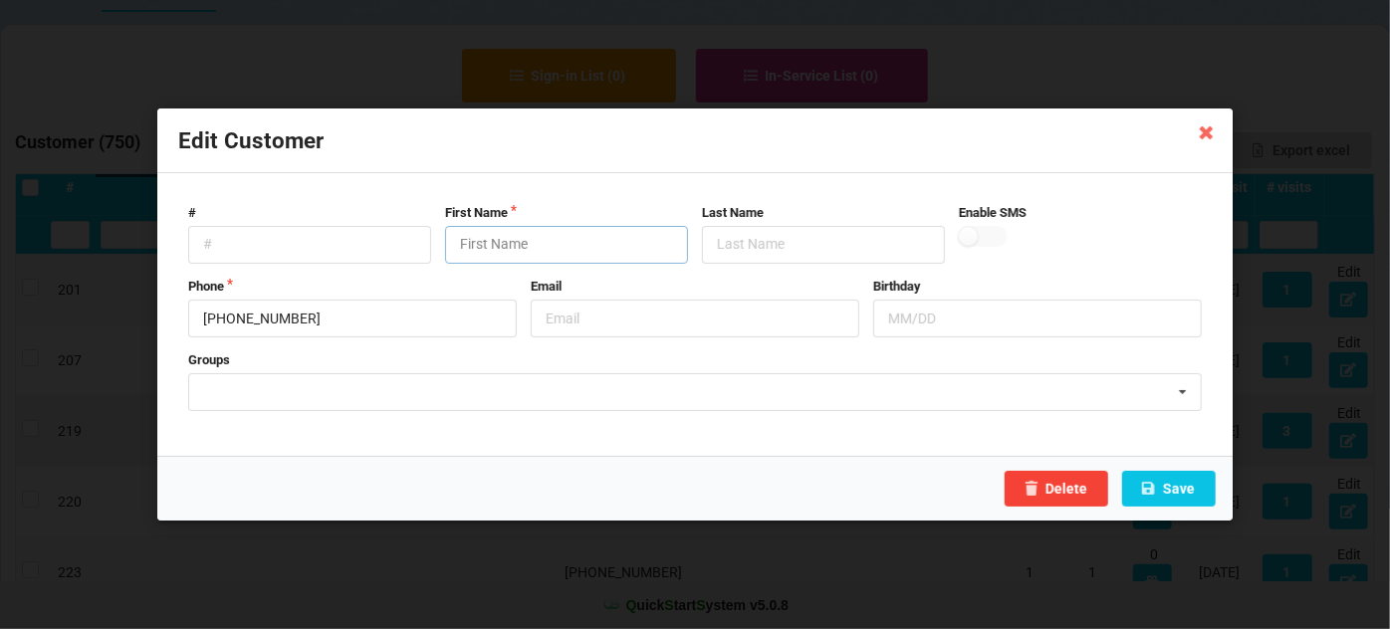
click at [562, 249] on input "text" at bounding box center [566, 245] width 243 height 38
paste input "Customer"
type input "Customer"
click at [1179, 478] on button "Save" at bounding box center [1169, 489] width 94 height 36
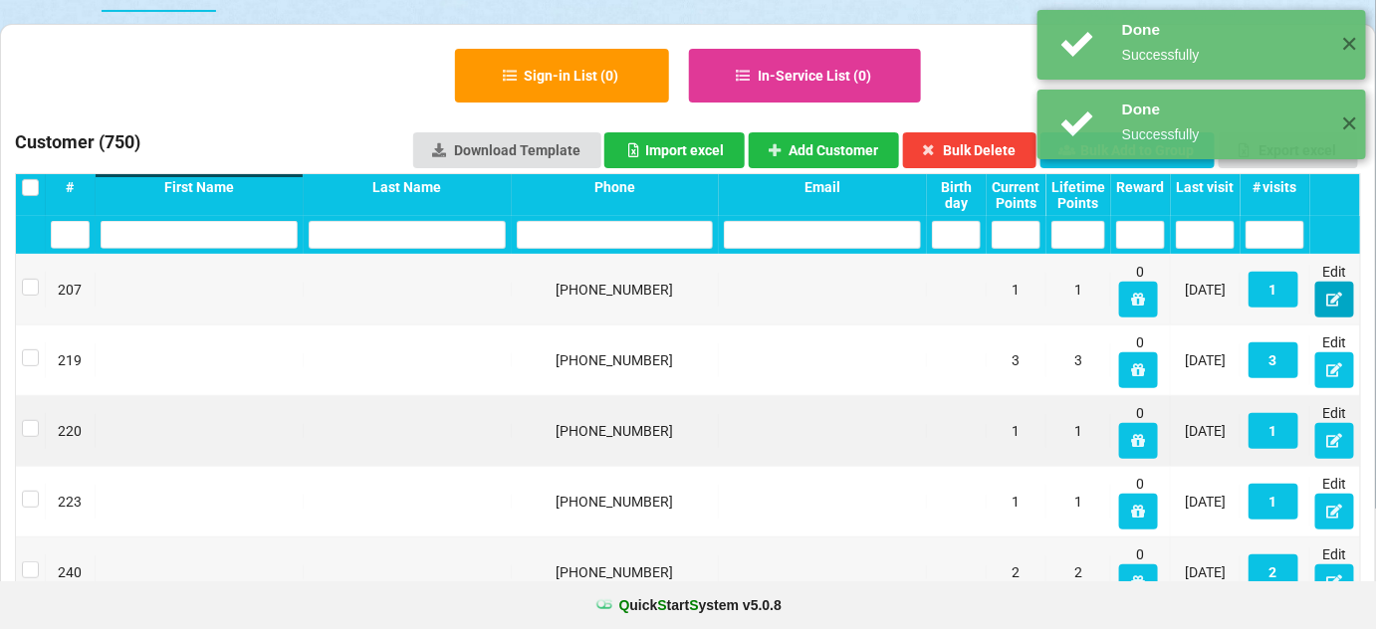
click at [1338, 305] on icon at bounding box center [1334, 299] width 17 height 12
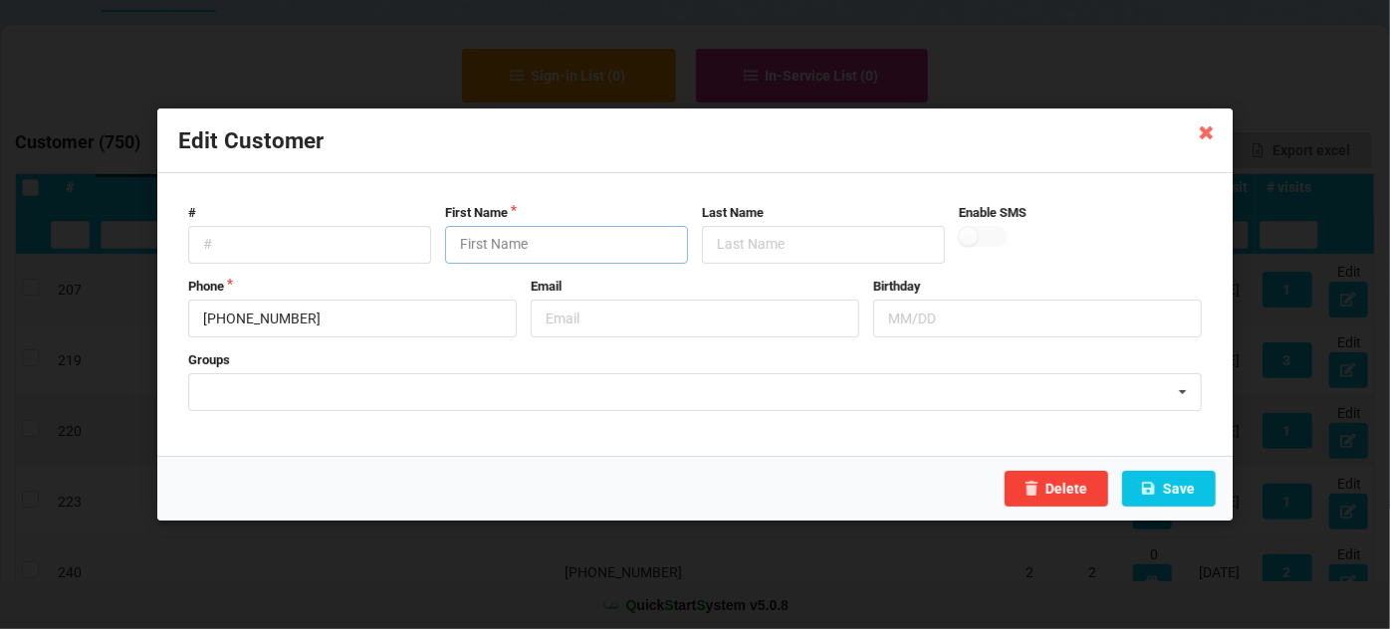
click at [568, 248] on input "text" at bounding box center [566, 245] width 243 height 38
paste input "Customer"
type input "Customer"
click at [1173, 487] on button "Save" at bounding box center [1169, 489] width 94 height 36
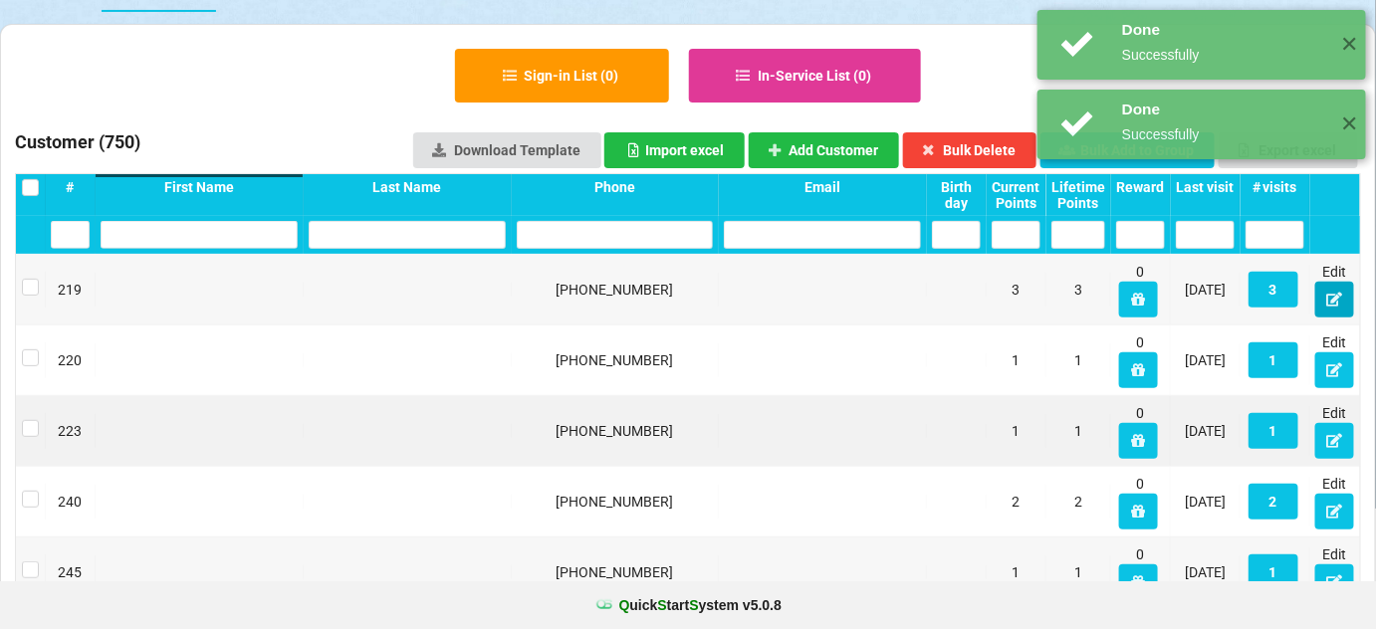
click at [1329, 302] on icon at bounding box center [1334, 299] width 17 height 12
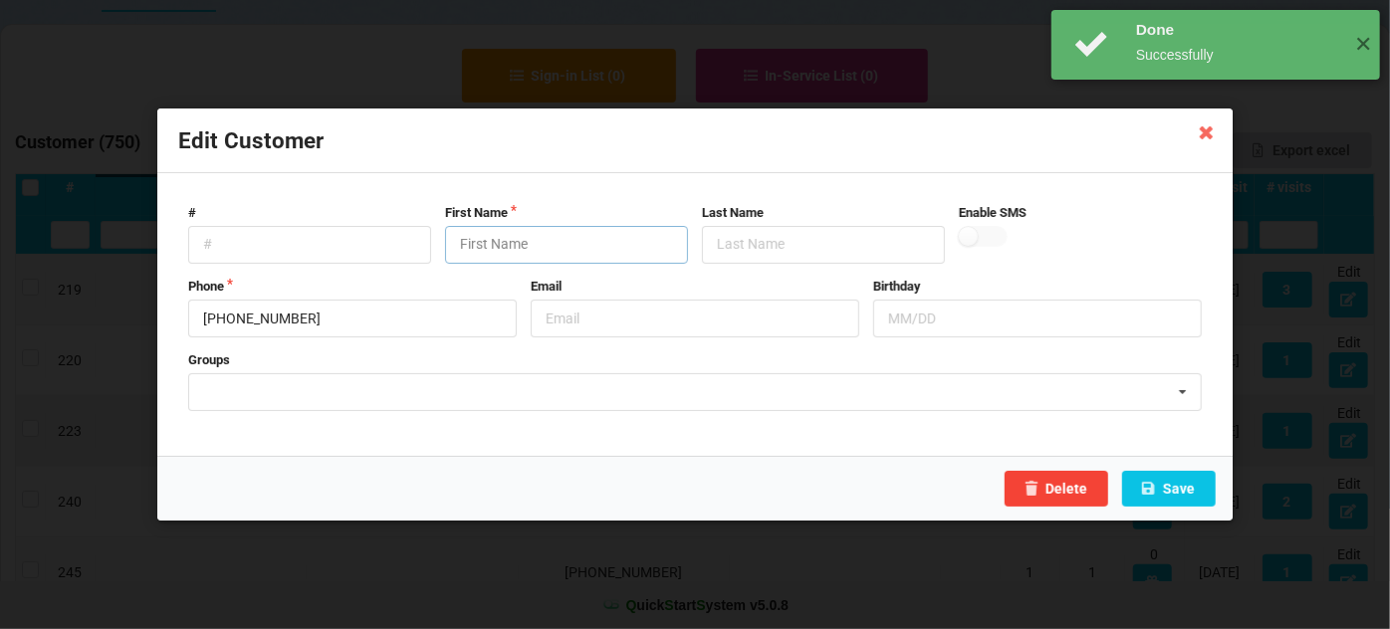
click at [589, 245] on input "text" at bounding box center [566, 245] width 243 height 38
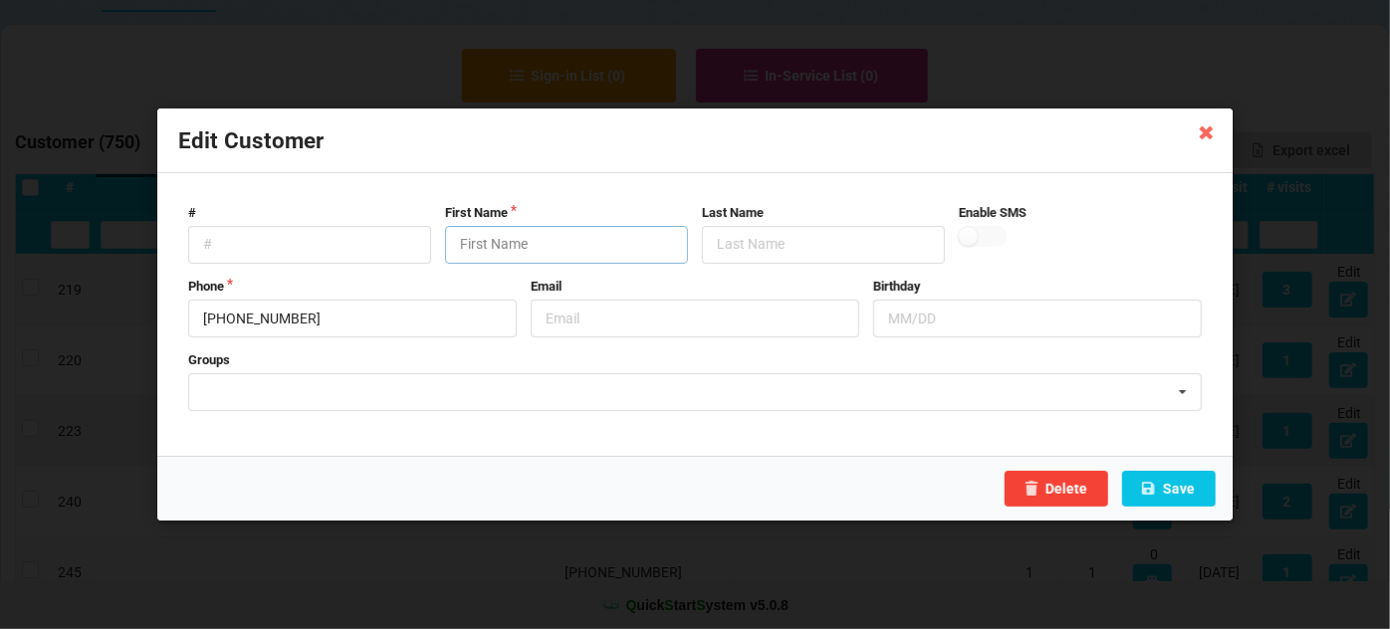
paste input "Customer"
type input "Customer"
click at [1189, 488] on div "Delete Save" at bounding box center [694, 488] width 1075 height 65
click at [1189, 488] on button "Save" at bounding box center [1169, 489] width 94 height 36
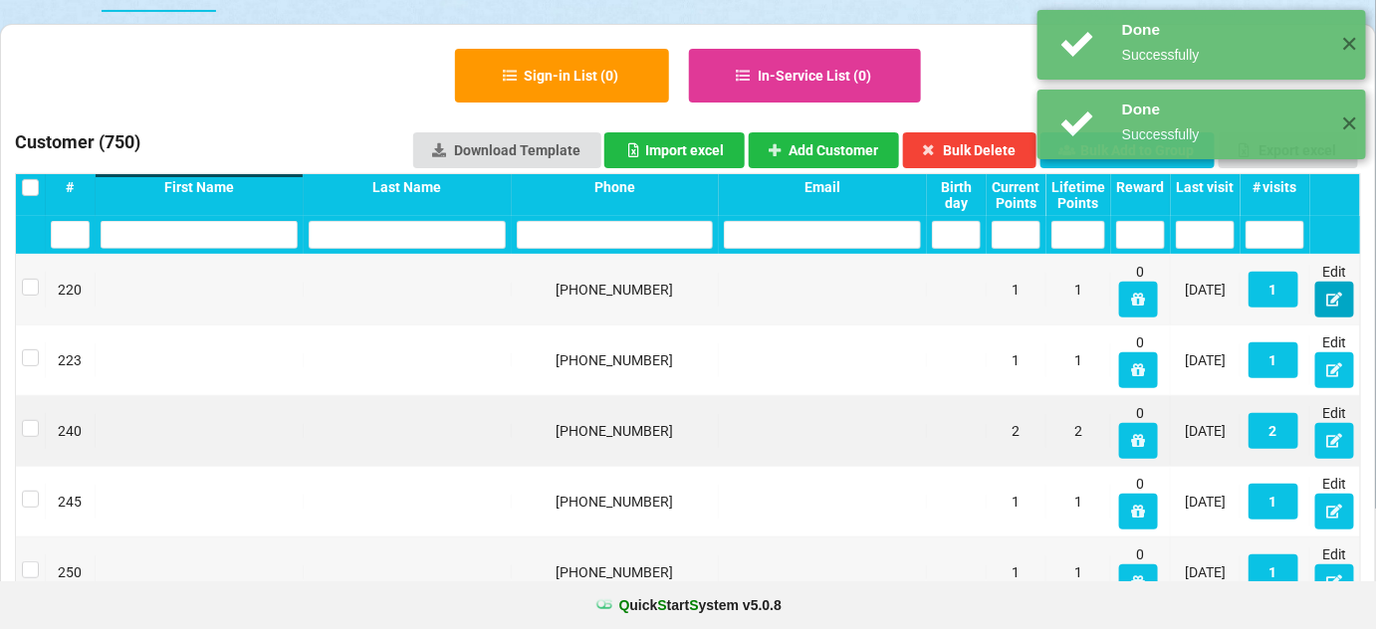
click at [1337, 299] on icon at bounding box center [1334, 299] width 17 height 12
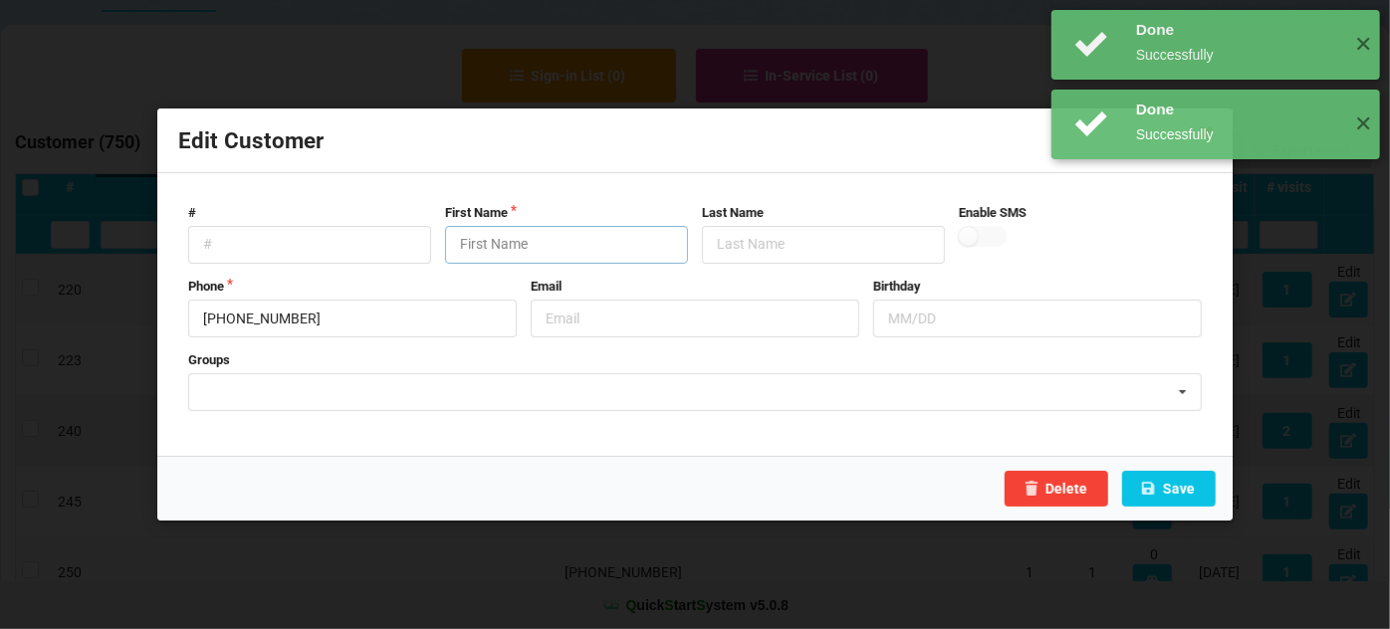
click at [536, 241] on input "text" at bounding box center [566, 245] width 243 height 38
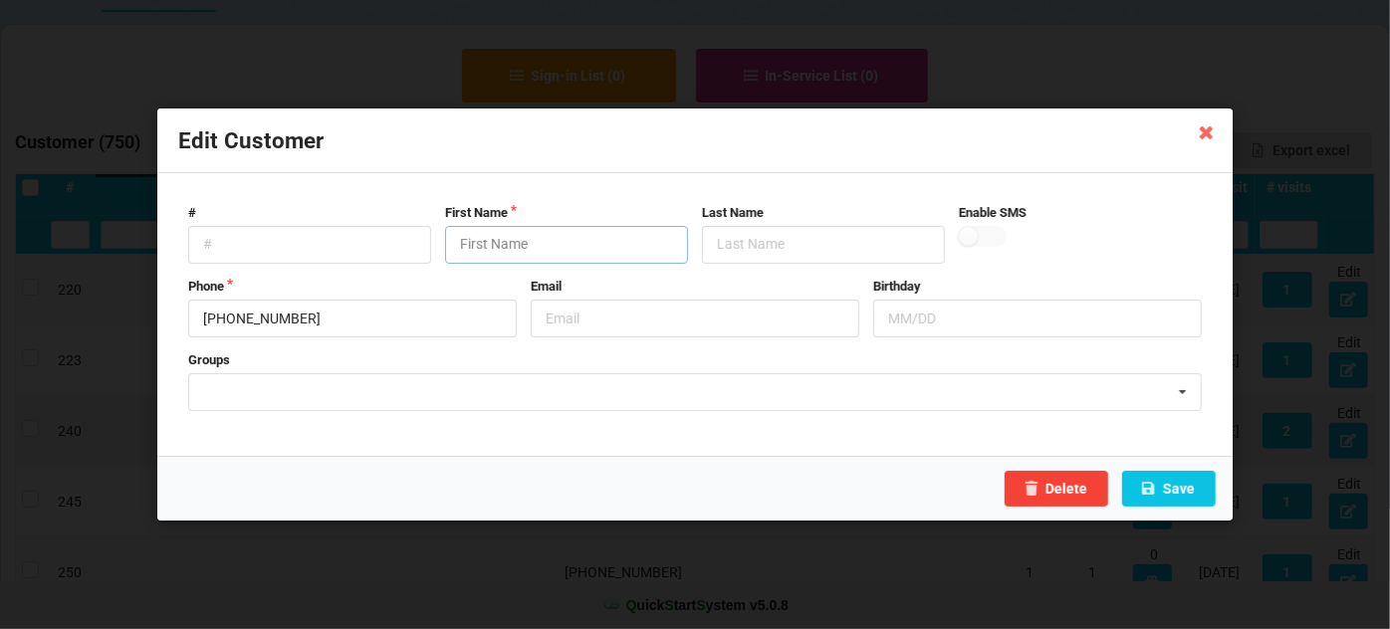
paste input "Customer"
type input "Customer"
click at [1181, 490] on button "Save" at bounding box center [1169, 489] width 94 height 36
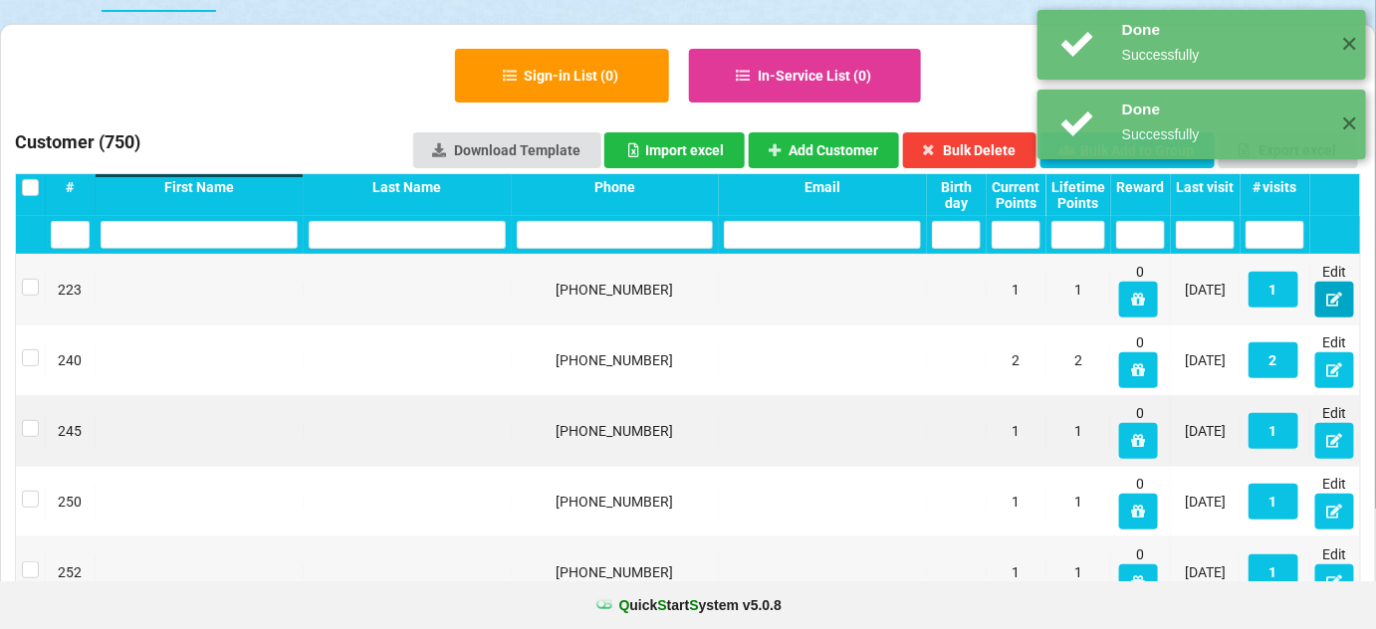
click at [1331, 299] on icon at bounding box center [1334, 299] width 17 height 12
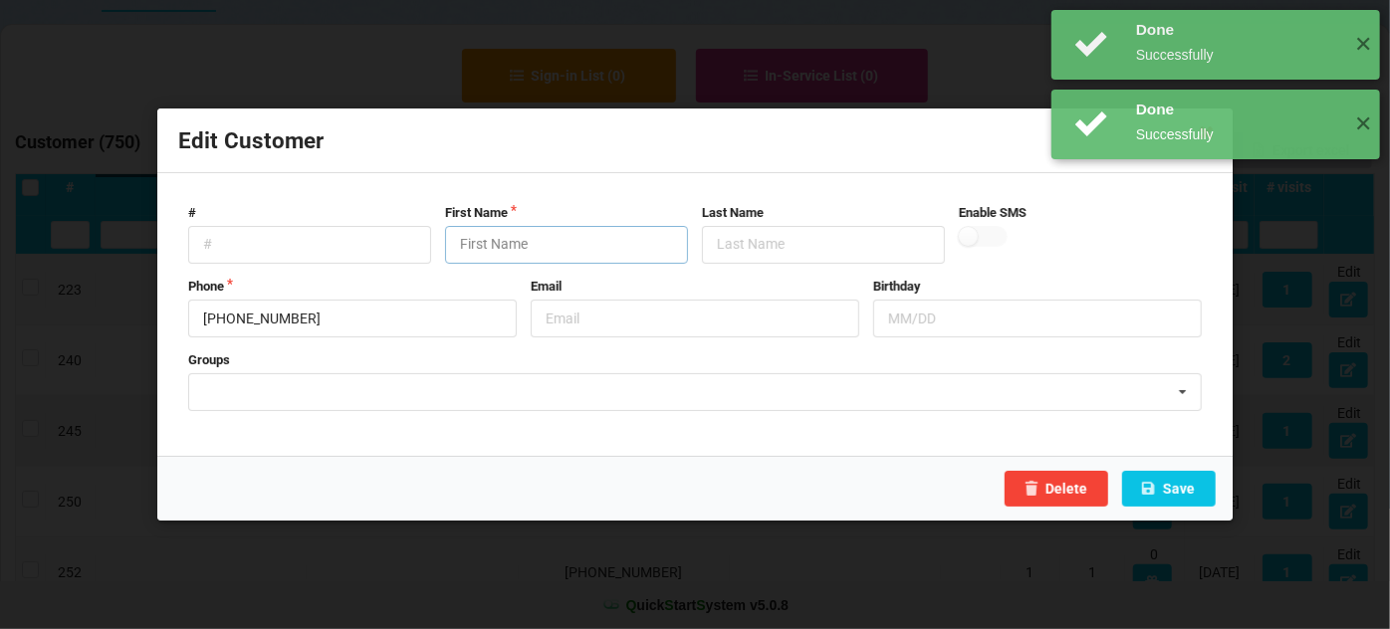
click at [493, 248] on input "text" at bounding box center [566, 245] width 243 height 38
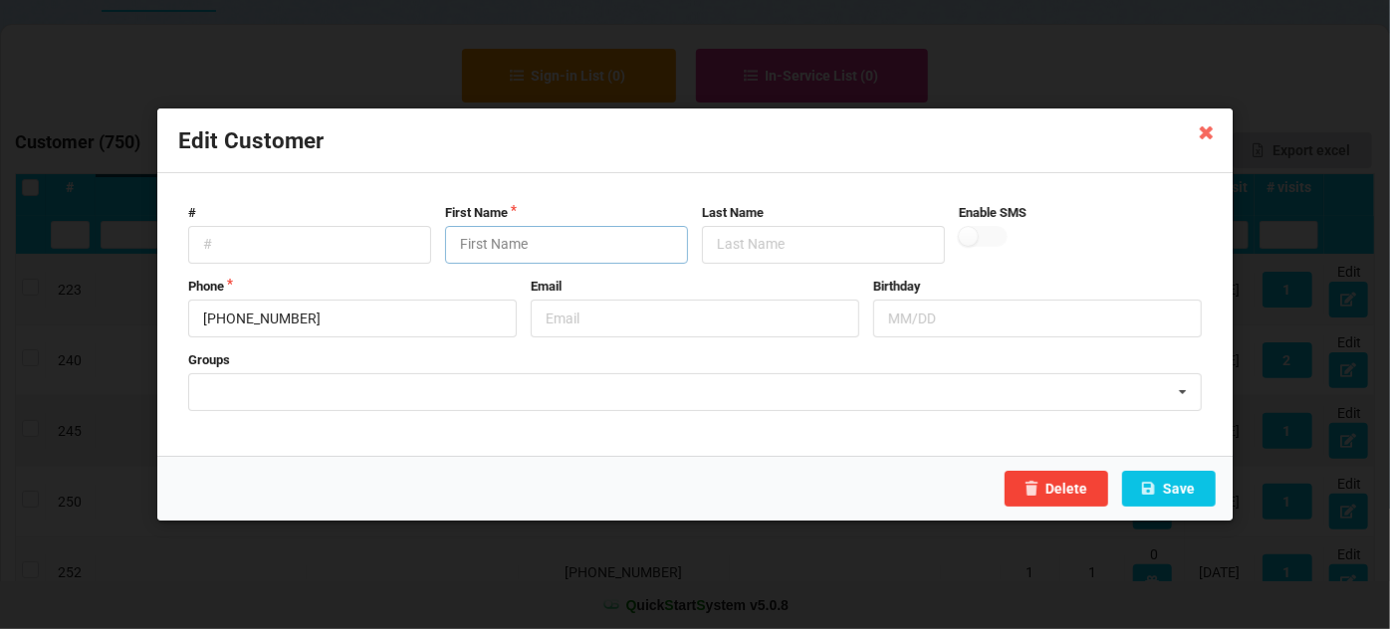
paste input "Customer"
type input "Customer"
click at [1188, 485] on button "Save" at bounding box center [1169, 489] width 94 height 36
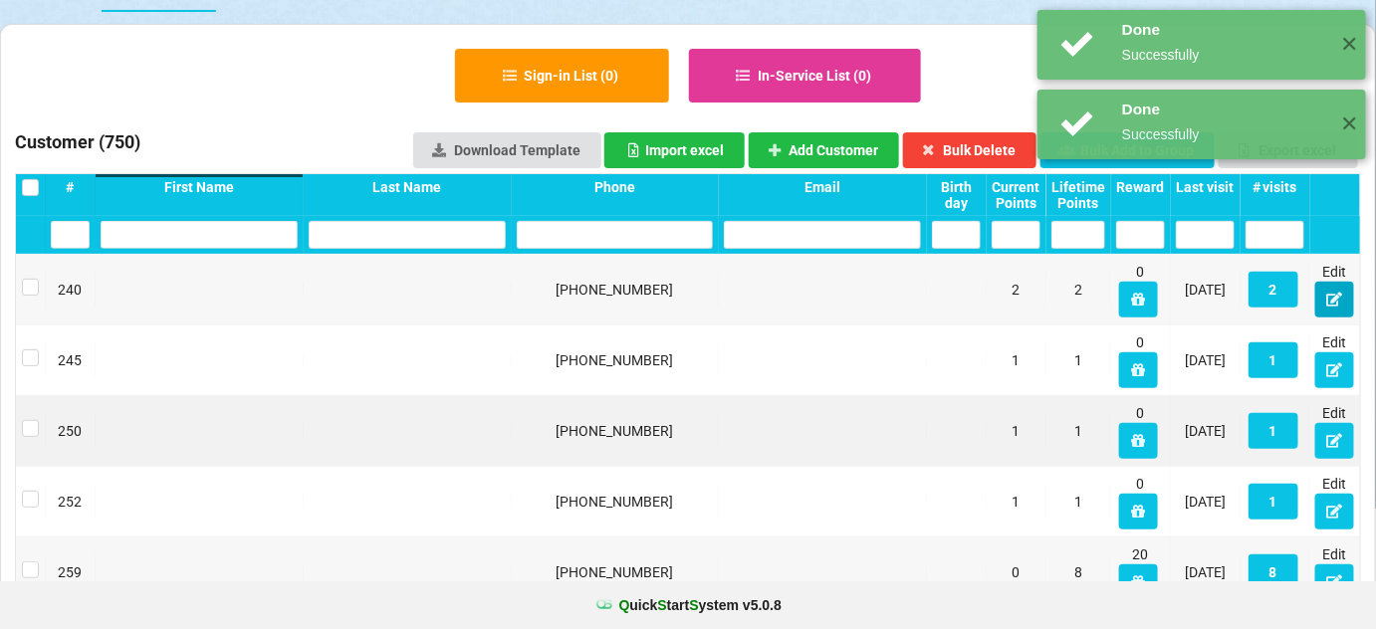
click at [1338, 301] on icon at bounding box center [1334, 299] width 17 height 12
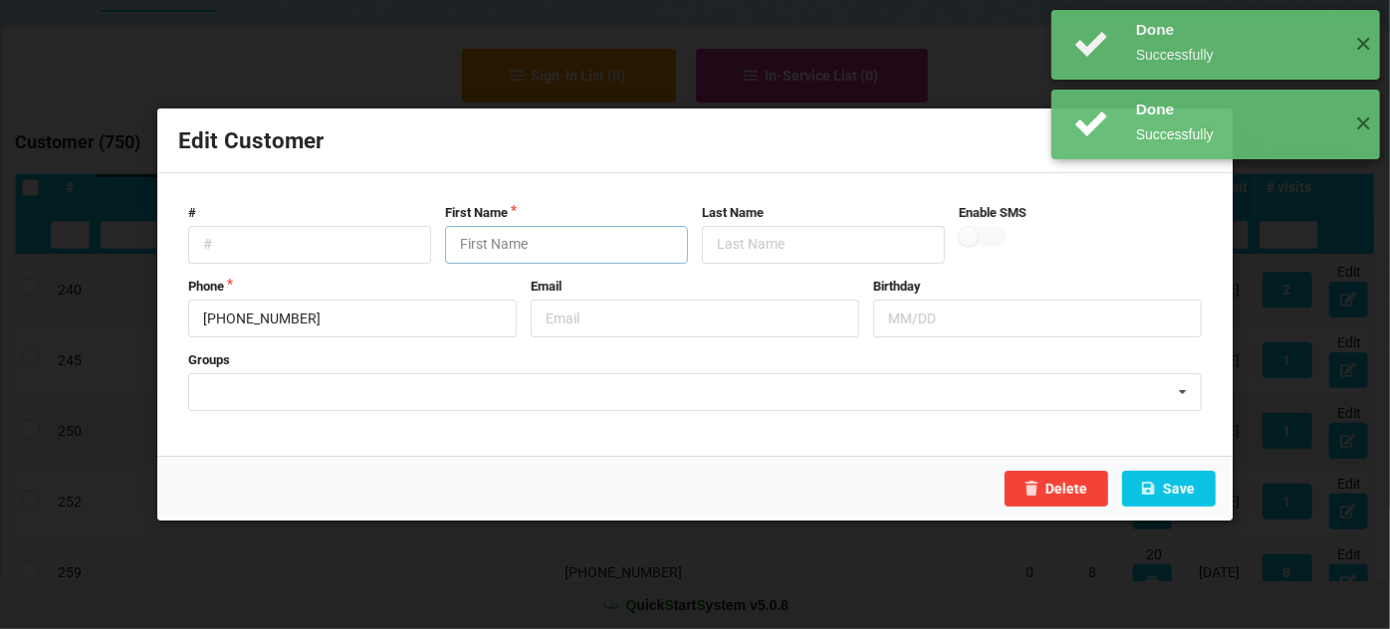
click at [593, 241] on input "text" at bounding box center [566, 245] width 243 height 38
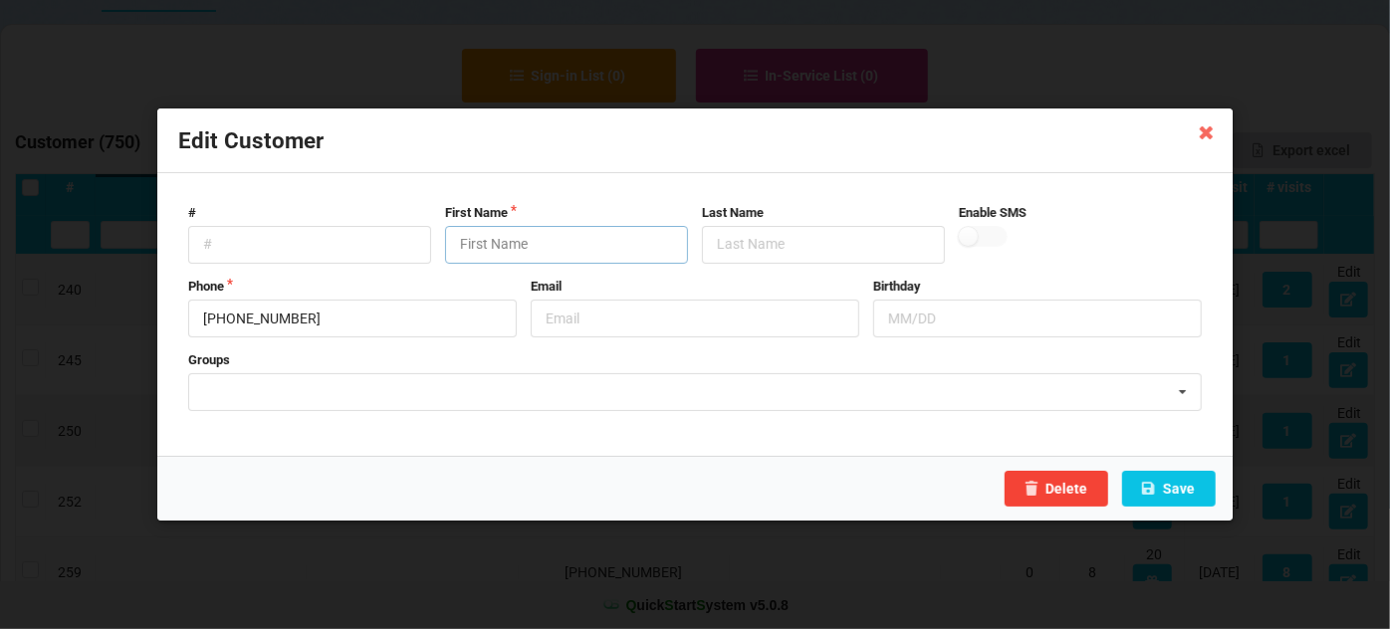
paste input "Customer"
type input "Customer"
click at [1192, 491] on button "Save" at bounding box center [1169, 489] width 94 height 36
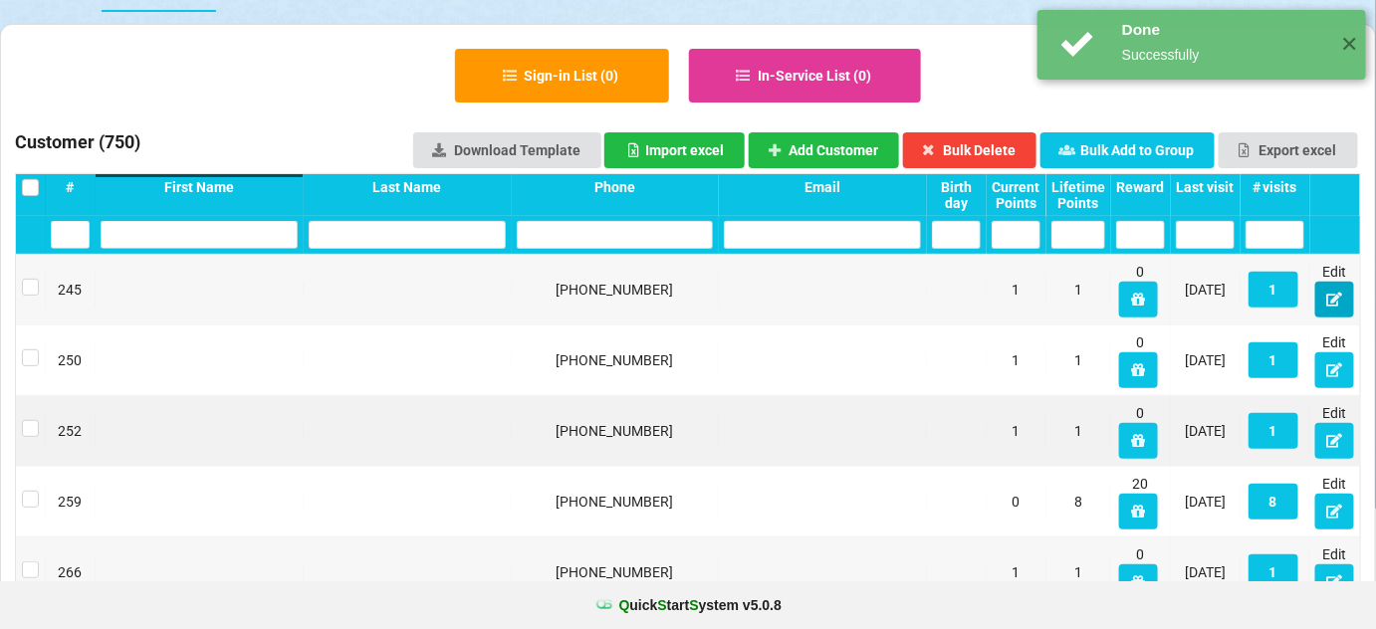
click at [1333, 302] on icon at bounding box center [1334, 299] width 17 height 12
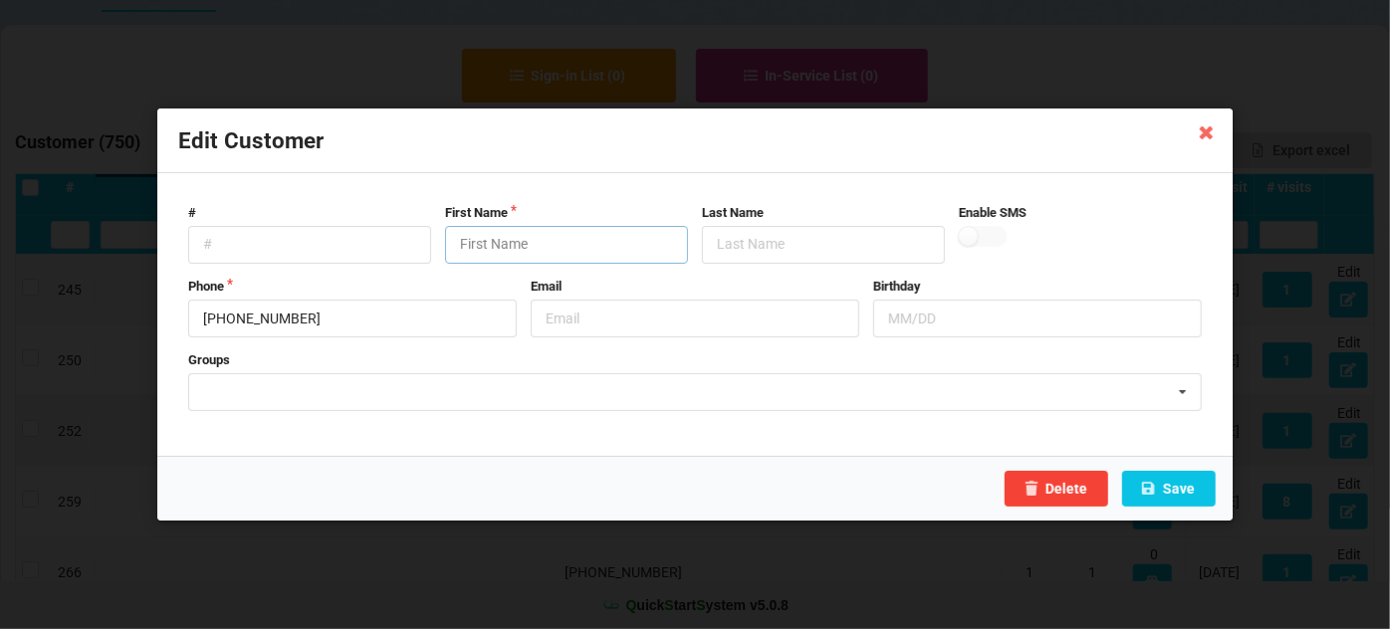
click at [532, 243] on input "text" at bounding box center [566, 245] width 243 height 38
paste input "Customer"
type input "Customer"
drag, startPoint x: 1231, startPoint y: 519, endPoint x: 1262, endPoint y: 560, distance: 51.2
click at [1262, 560] on div "Edit Customer # First Name Customer Last Name Enable SMS Phone [PHONE_NUMBER] E…" at bounding box center [695, 314] width 1390 height 629
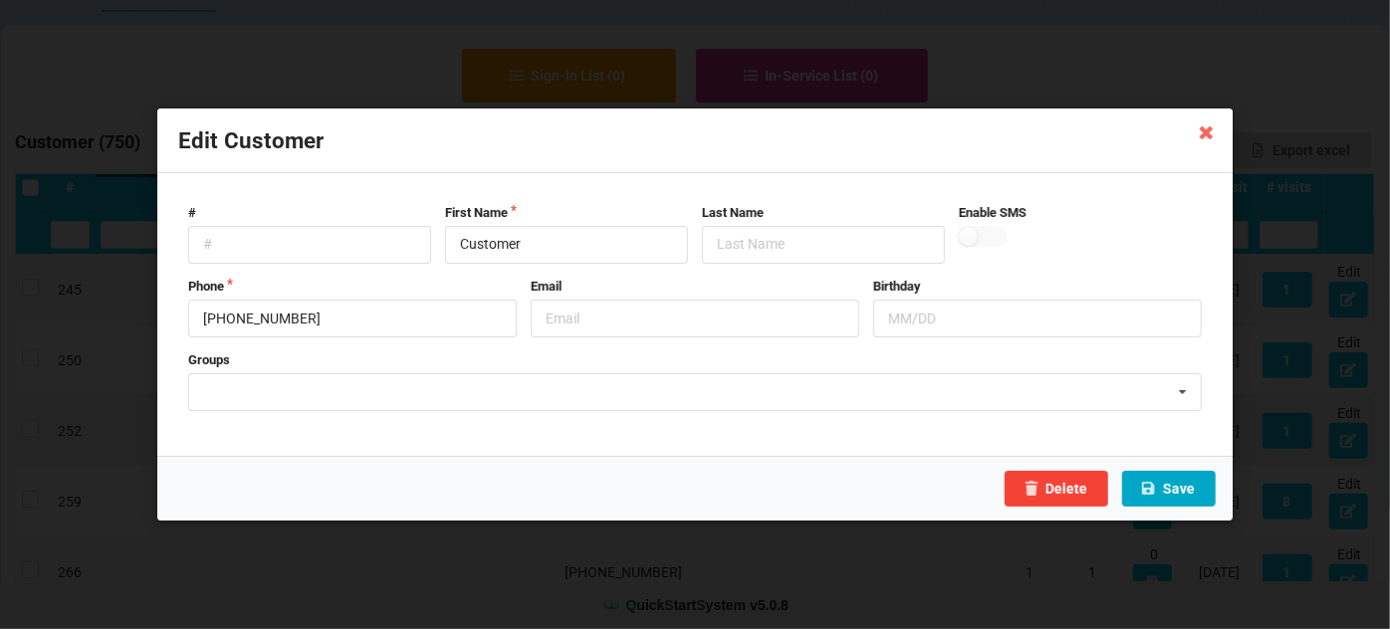
click at [1187, 495] on button "Save" at bounding box center [1169, 489] width 94 height 36
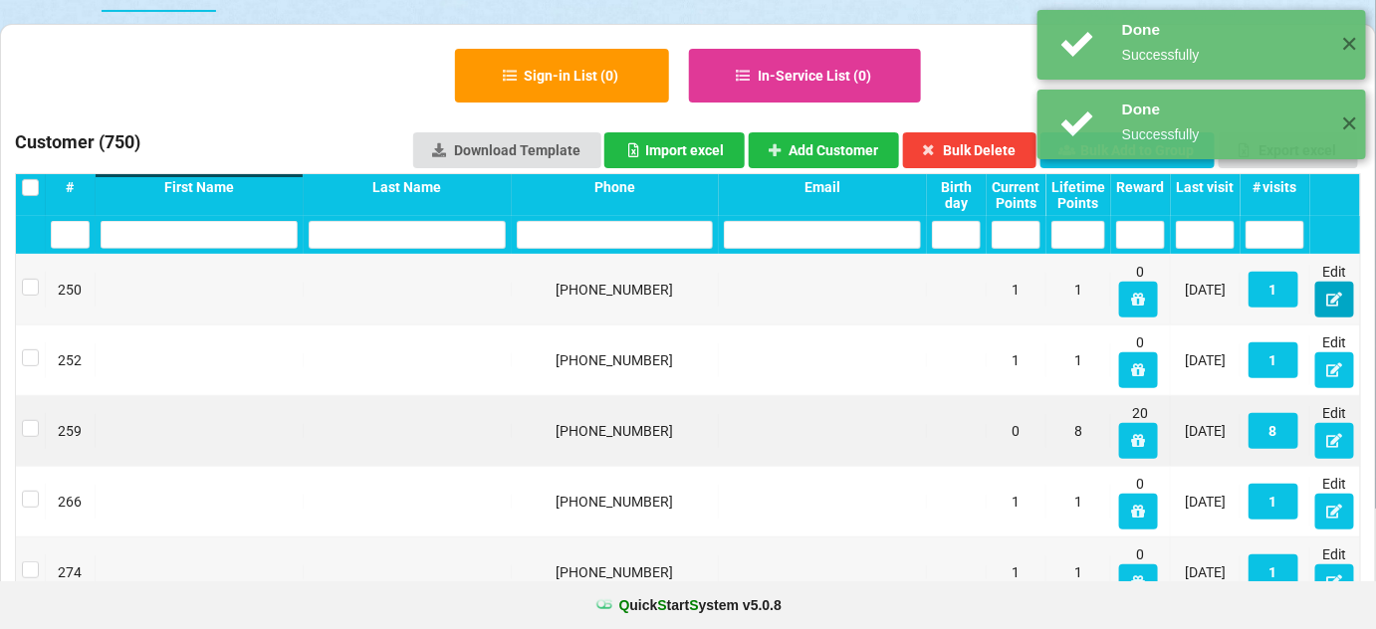
click at [1337, 299] on icon at bounding box center [1334, 299] width 17 height 12
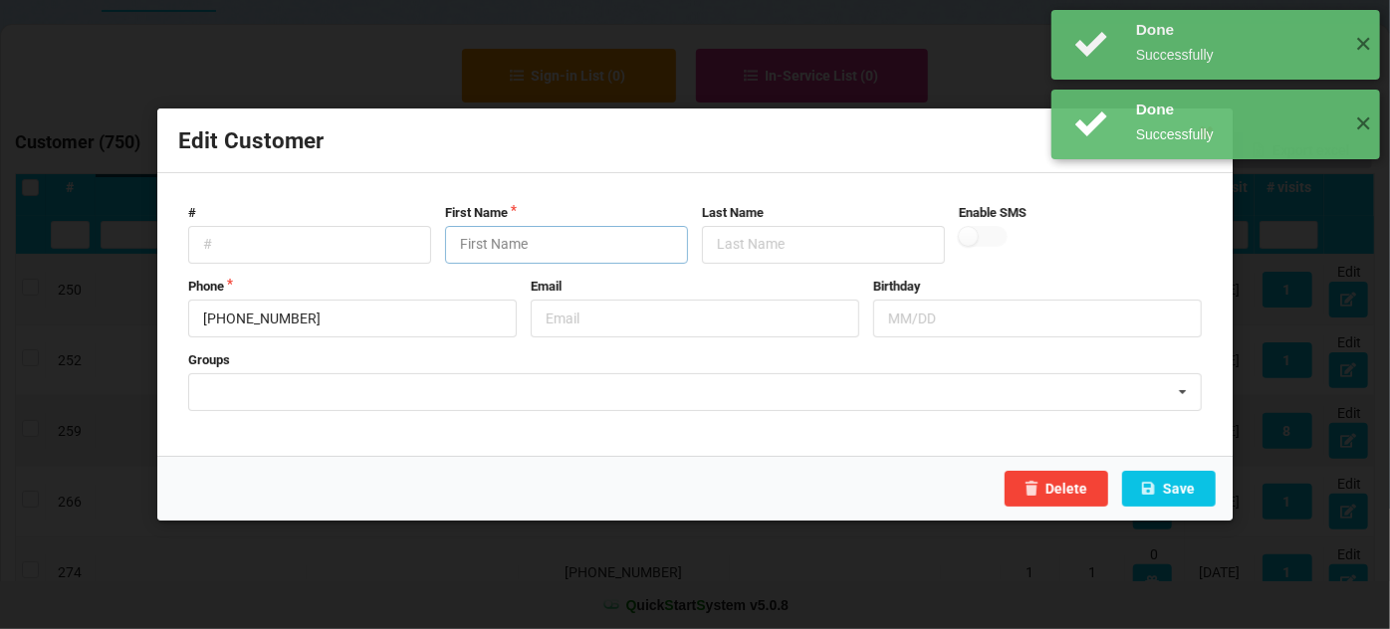
click at [590, 250] on input "text" at bounding box center [566, 245] width 243 height 38
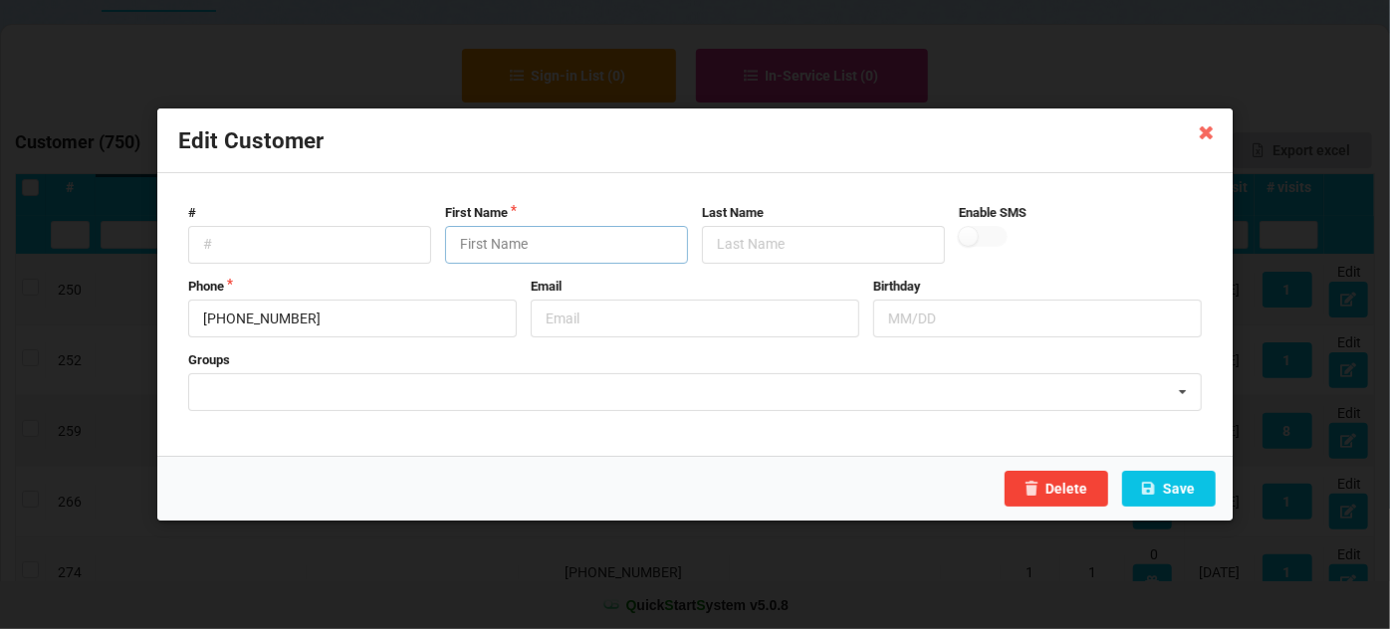
paste input "Customer"
type input "Customer"
click at [1189, 488] on button "Save" at bounding box center [1169, 489] width 94 height 36
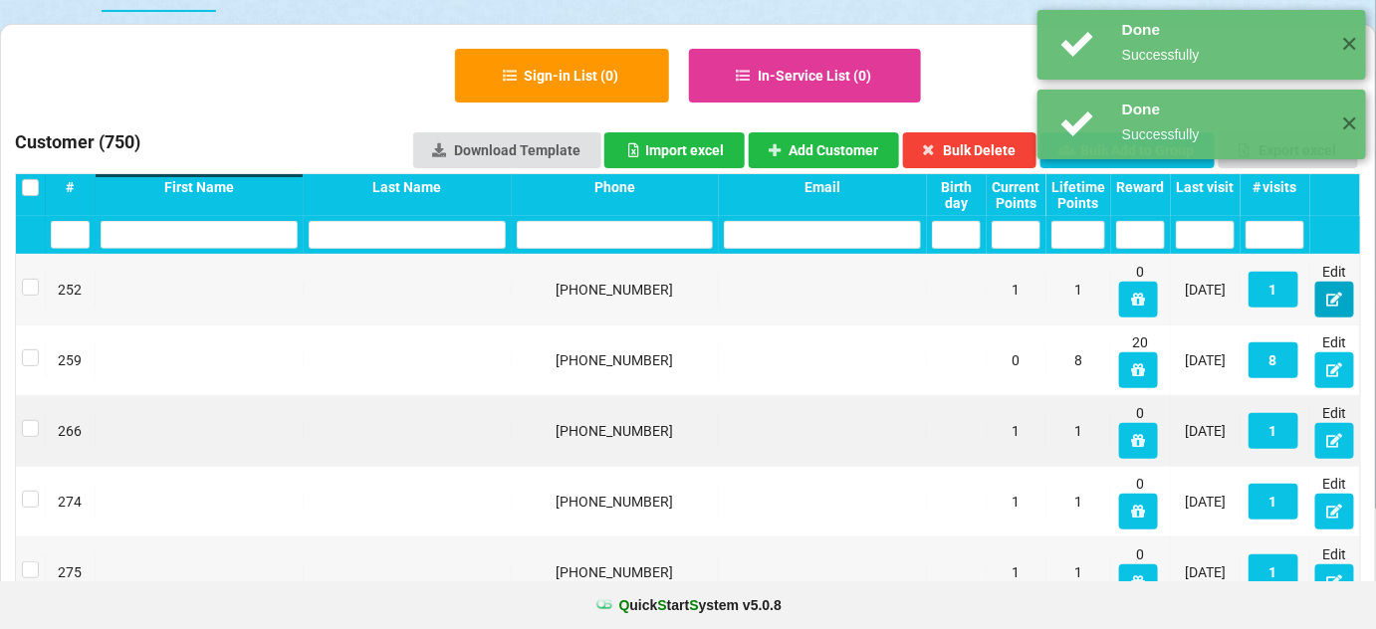
click at [1331, 304] on icon at bounding box center [1334, 299] width 17 height 12
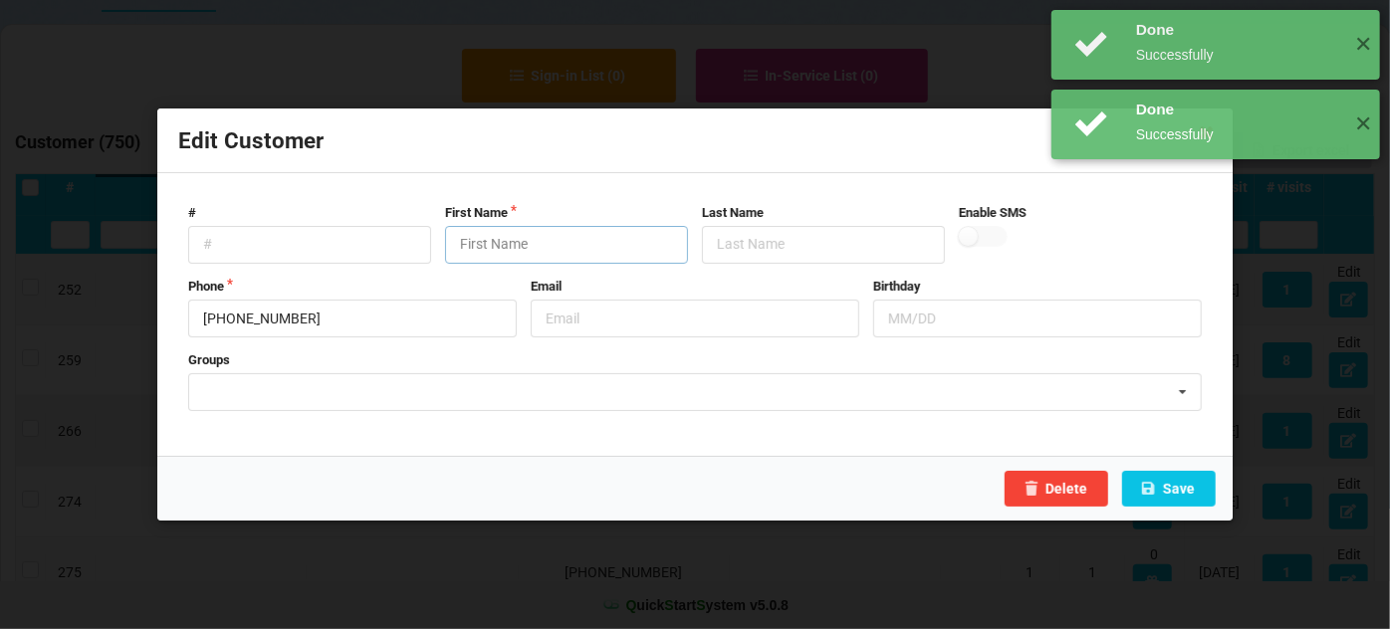
click at [562, 242] on input "text" at bounding box center [566, 245] width 243 height 38
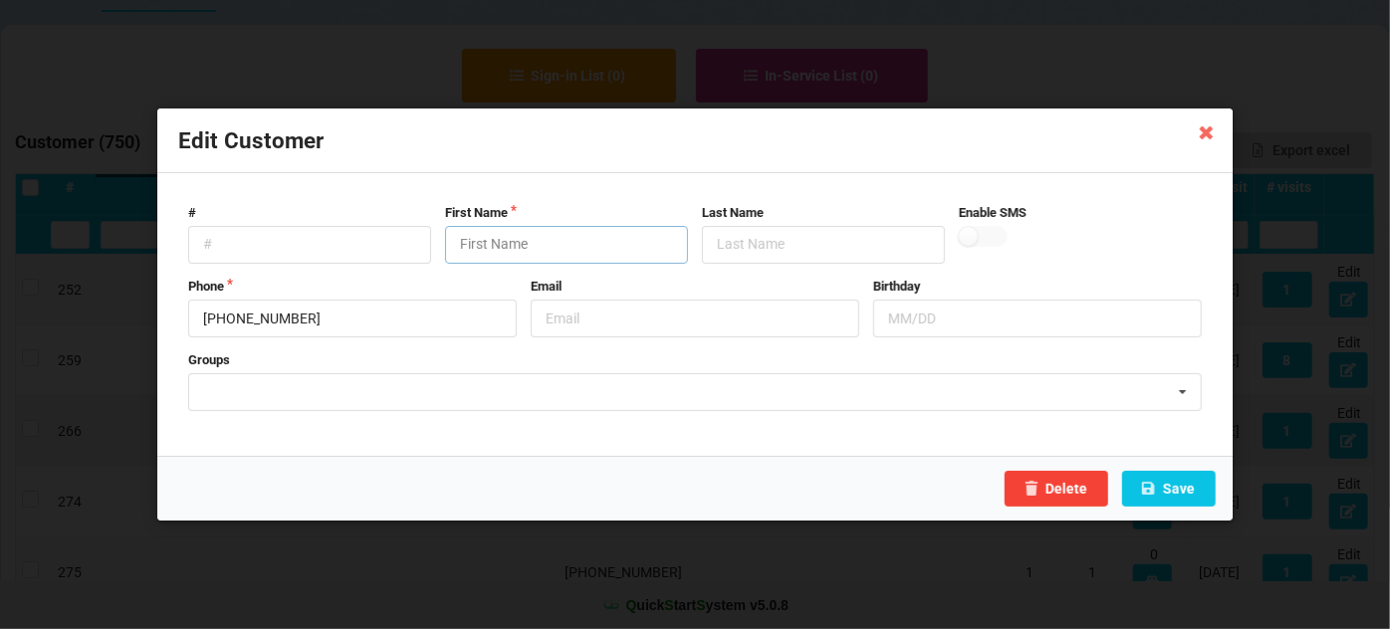
paste input "Customer"
type input "Customer"
click at [1180, 484] on button "Save" at bounding box center [1169, 489] width 94 height 36
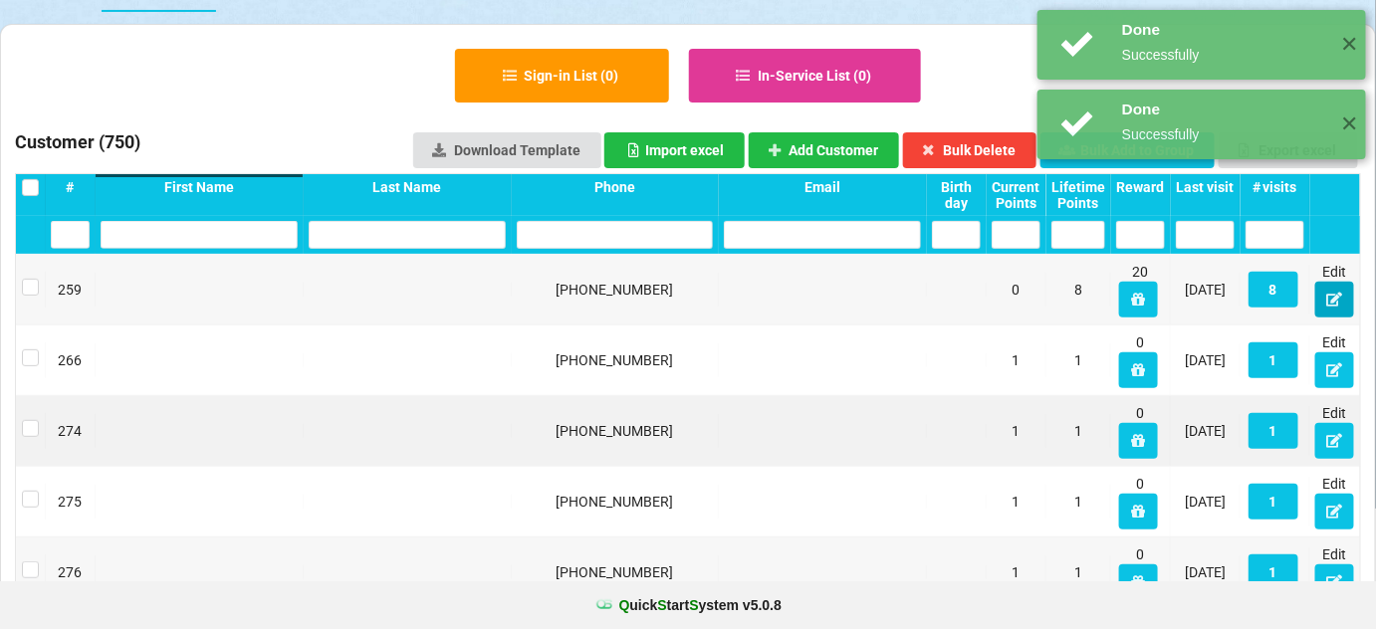
click at [1338, 299] on icon at bounding box center [1334, 299] width 17 height 12
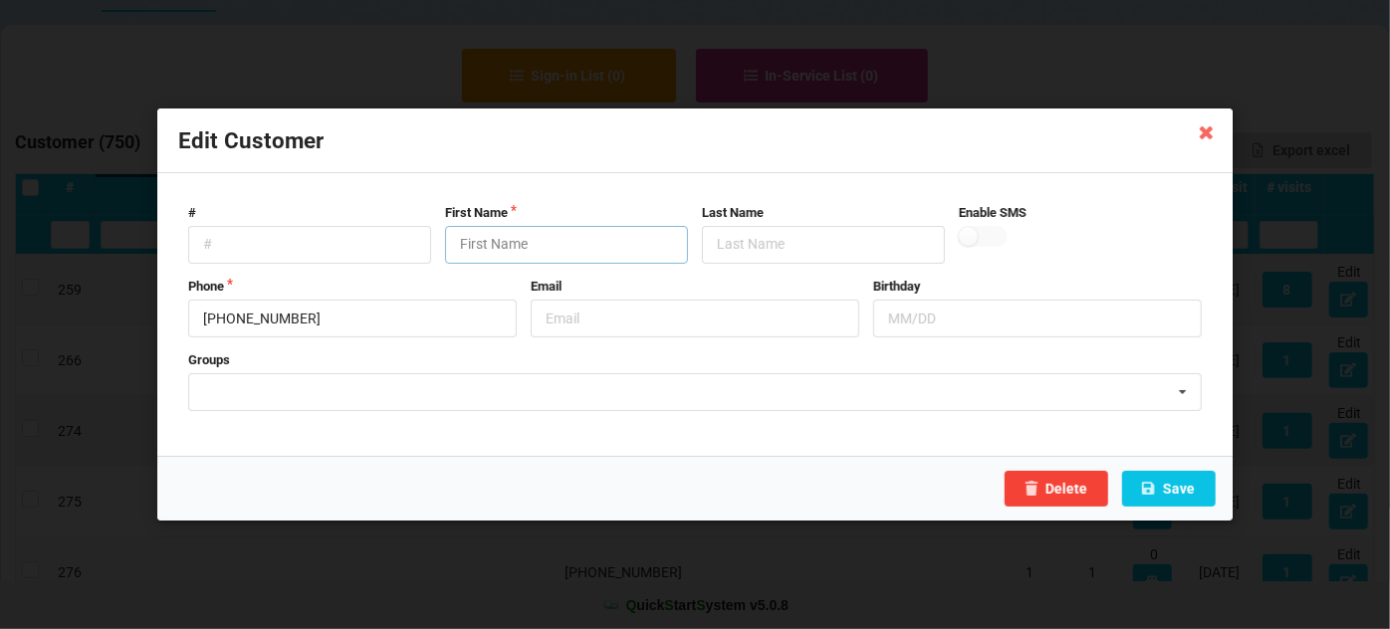
click at [503, 236] on input "text" at bounding box center [566, 245] width 243 height 38
paste input "Customer"
type input "Customer"
click at [1178, 489] on button "Save" at bounding box center [1169, 489] width 94 height 36
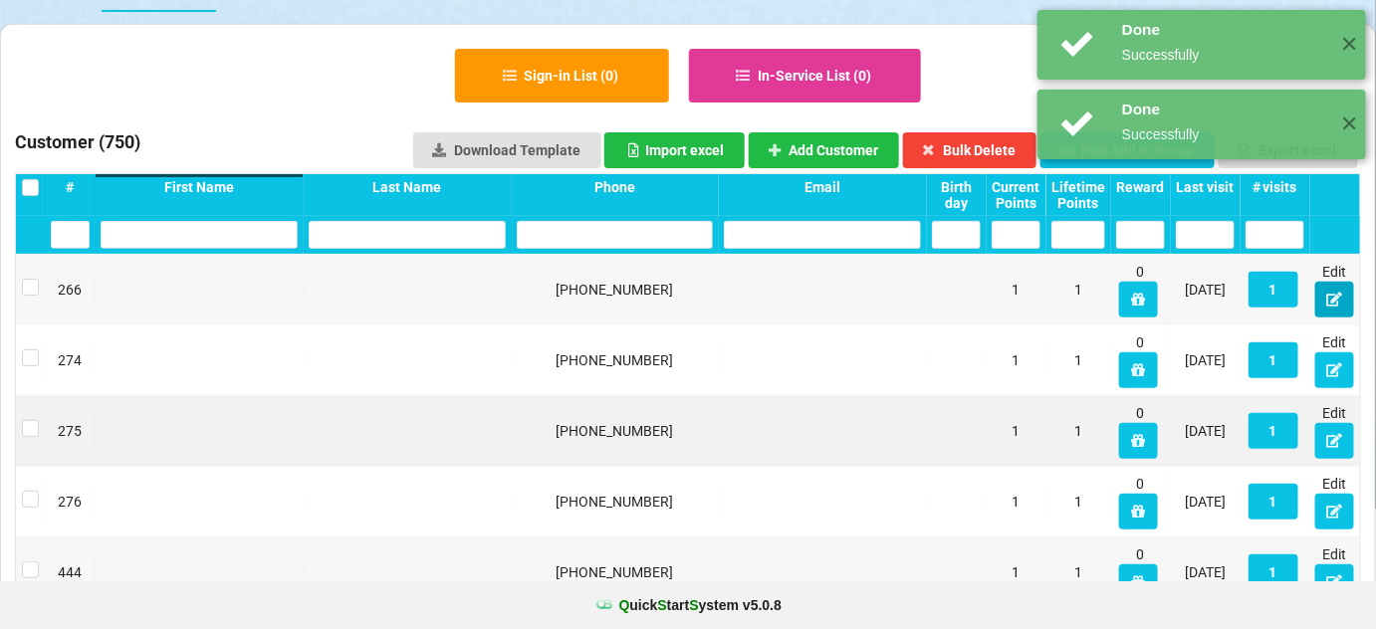
click at [1330, 297] on icon at bounding box center [1334, 299] width 17 height 12
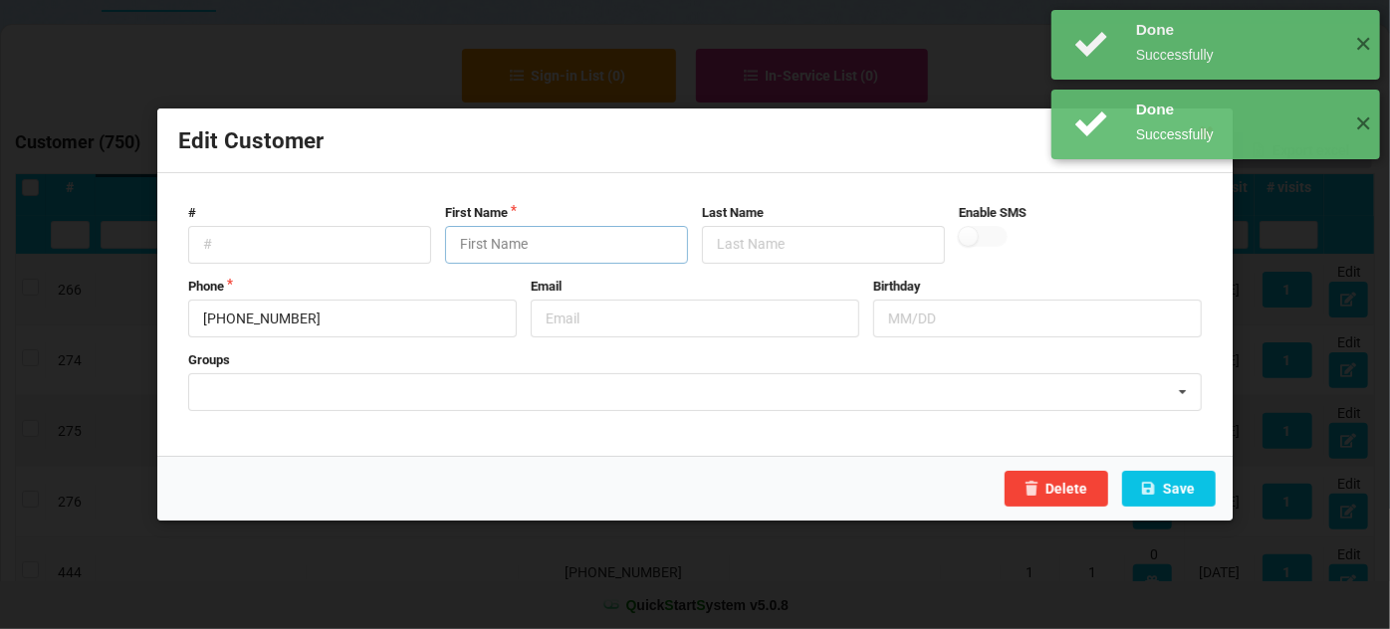
click at [529, 245] on input "text" at bounding box center [566, 245] width 243 height 38
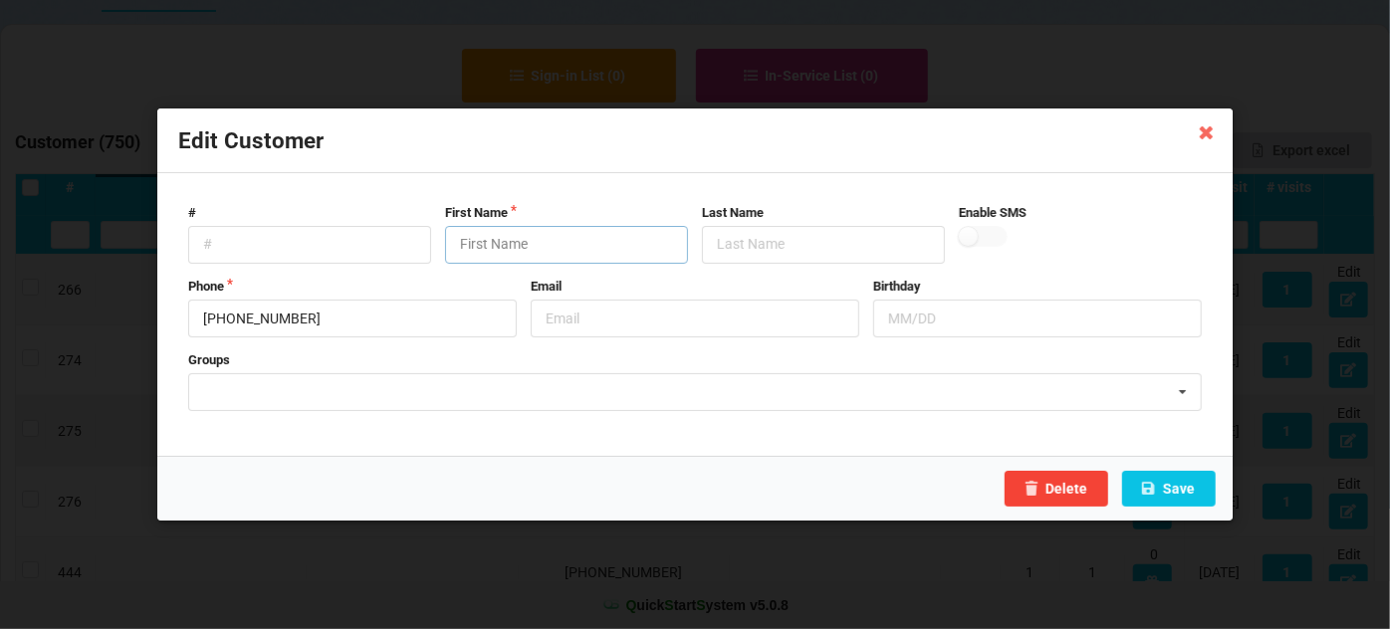
paste input "Customer"
type input "Customer"
drag, startPoint x: 1194, startPoint y: 480, endPoint x: 1181, endPoint y: 482, distance: 13.1
click at [1177, 480] on button "Save" at bounding box center [1169, 489] width 94 height 36
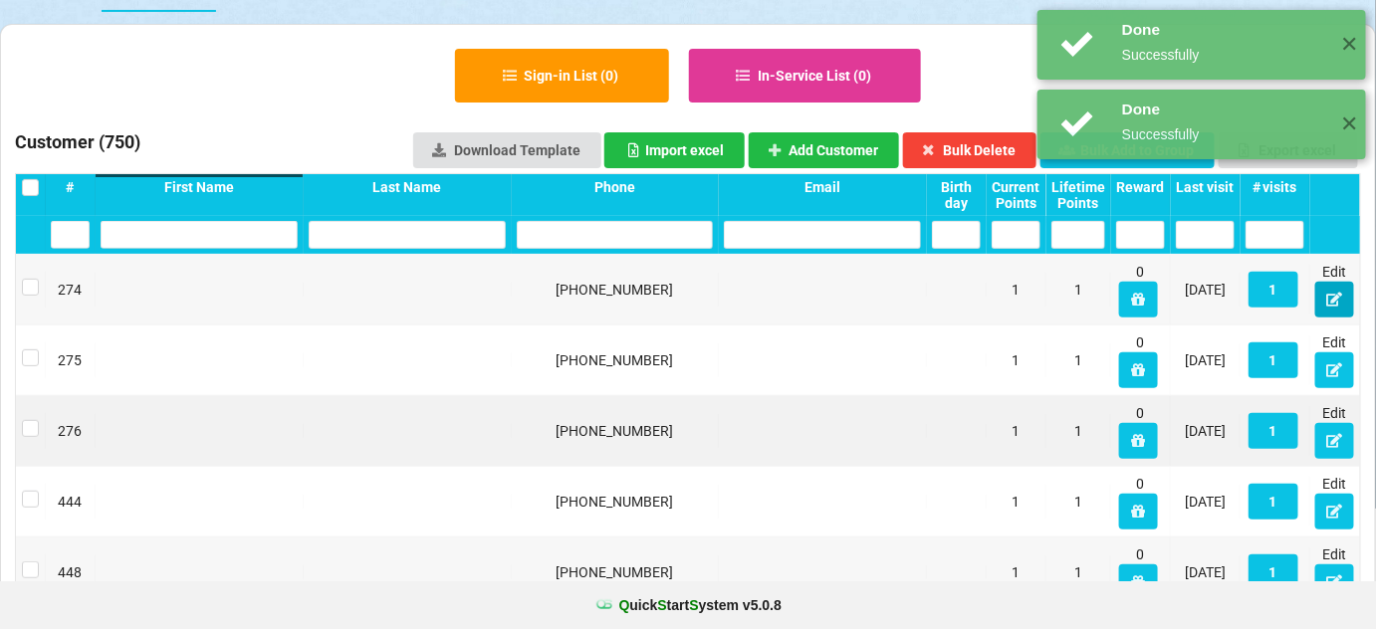
click at [1324, 299] on button at bounding box center [1334, 300] width 39 height 36
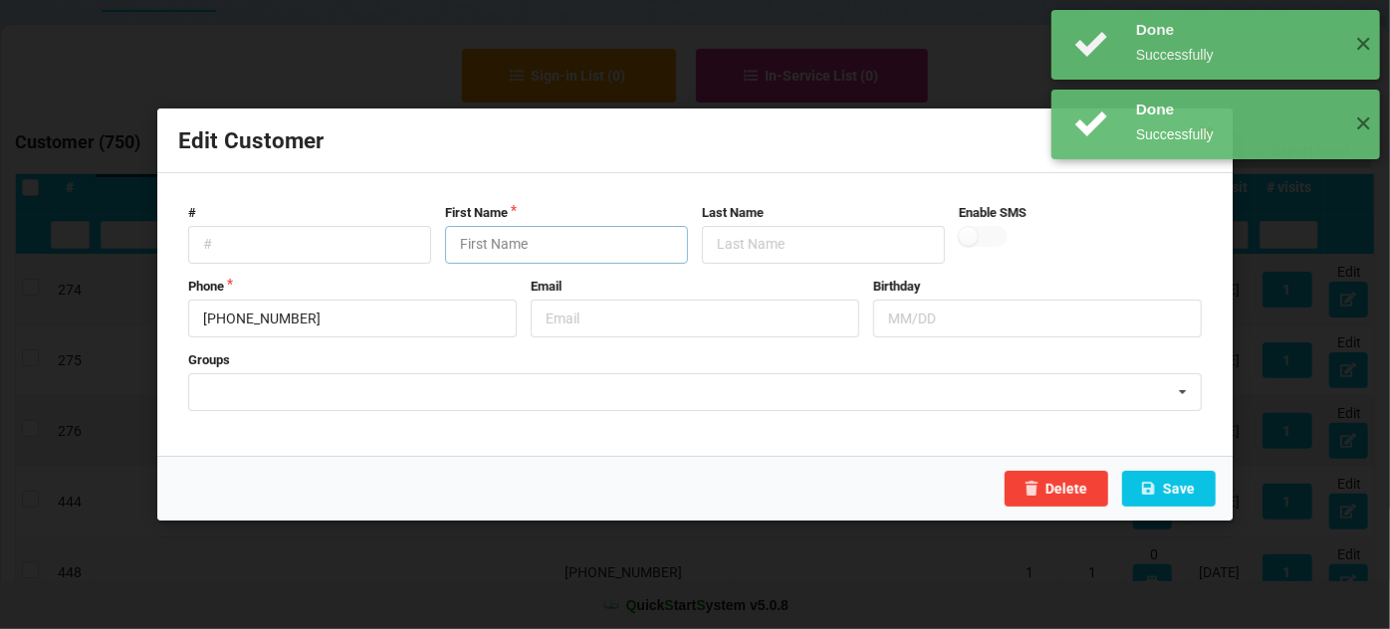
click at [581, 252] on input "text" at bounding box center [566, 245] width 243 height 38
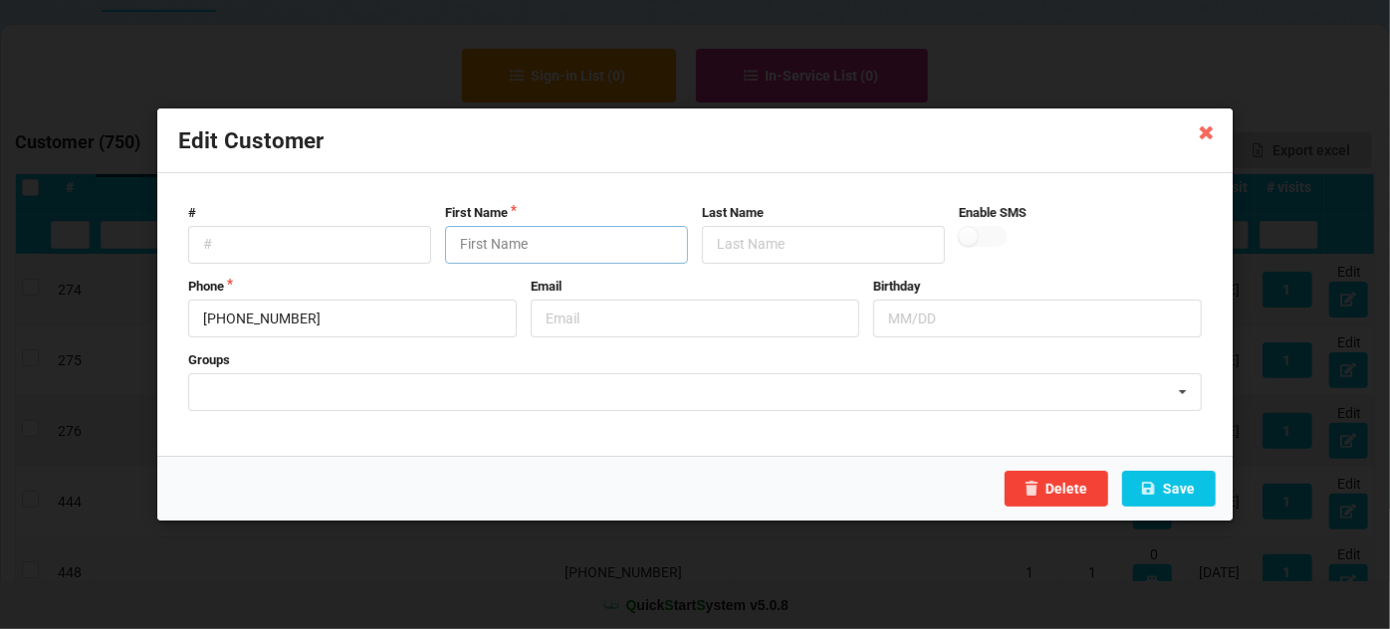
paste input "Customer"
type input "Customer"
click at [1174, 485] on button "Save" at bounding box center [1169, 489] width 94 height 36
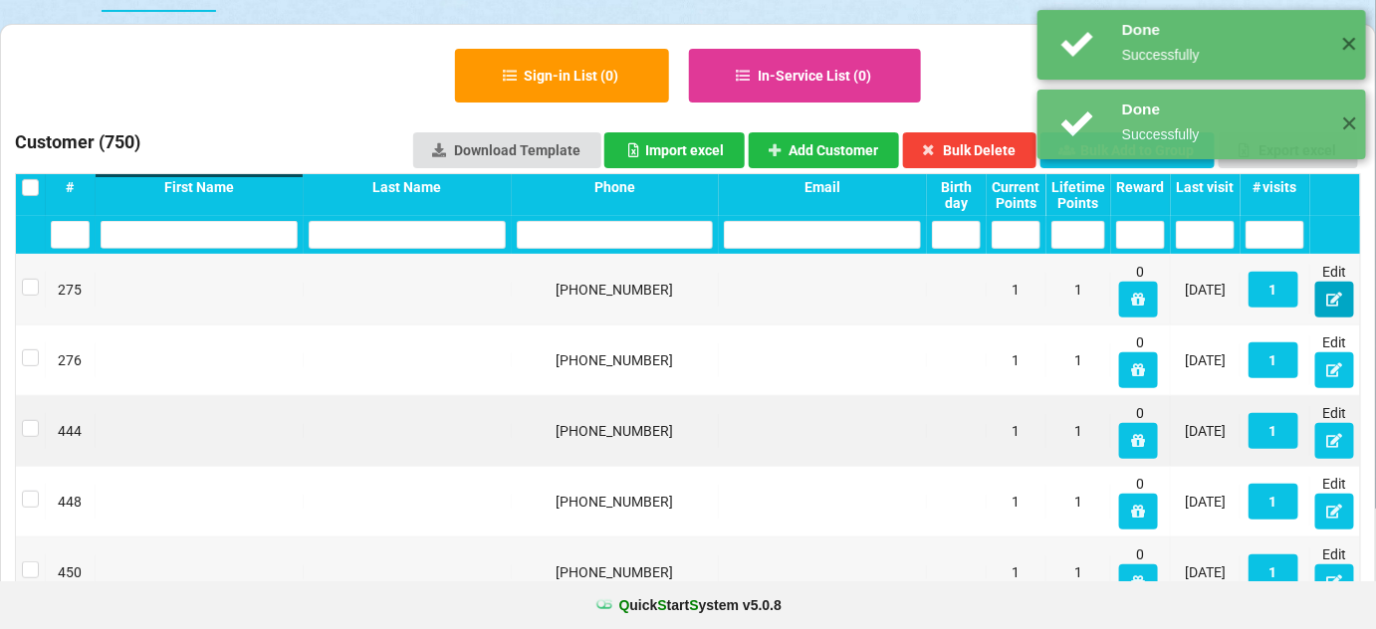
click at [1333, 296] on icon at bounding box center [1334, 299] width 17 height 12
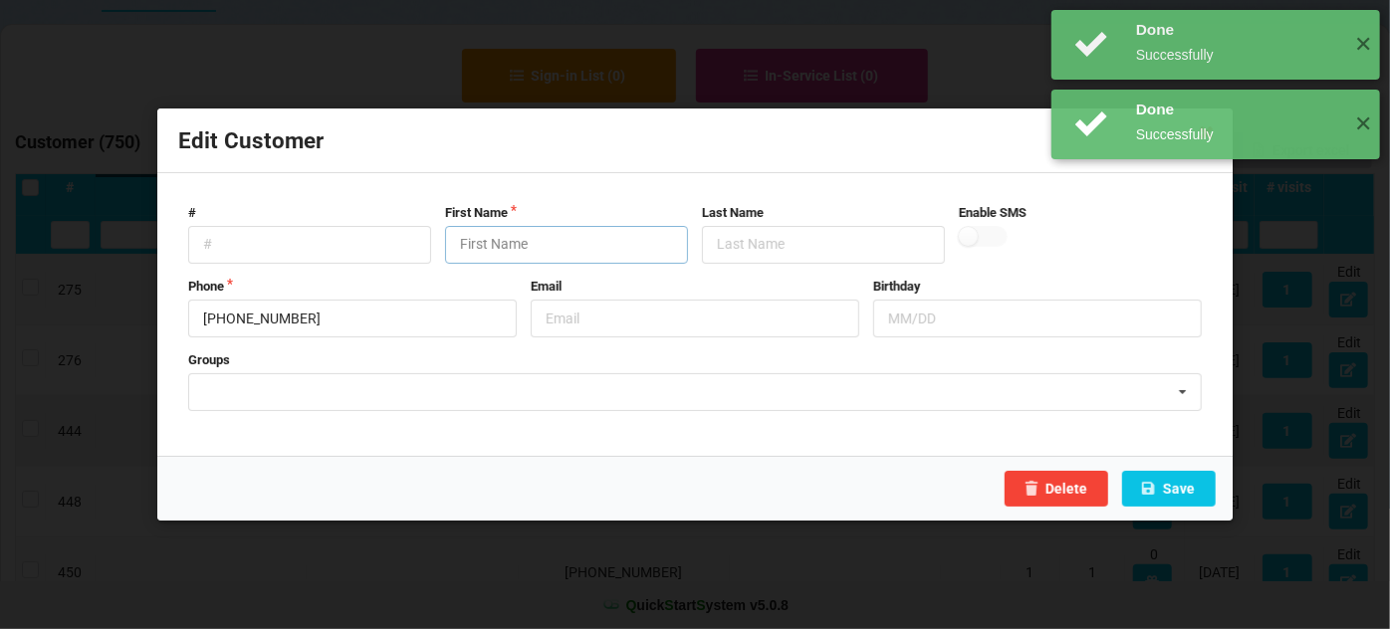
click at [583, 238] on input "text" at bounding box center [566, 245] width 243 height 38
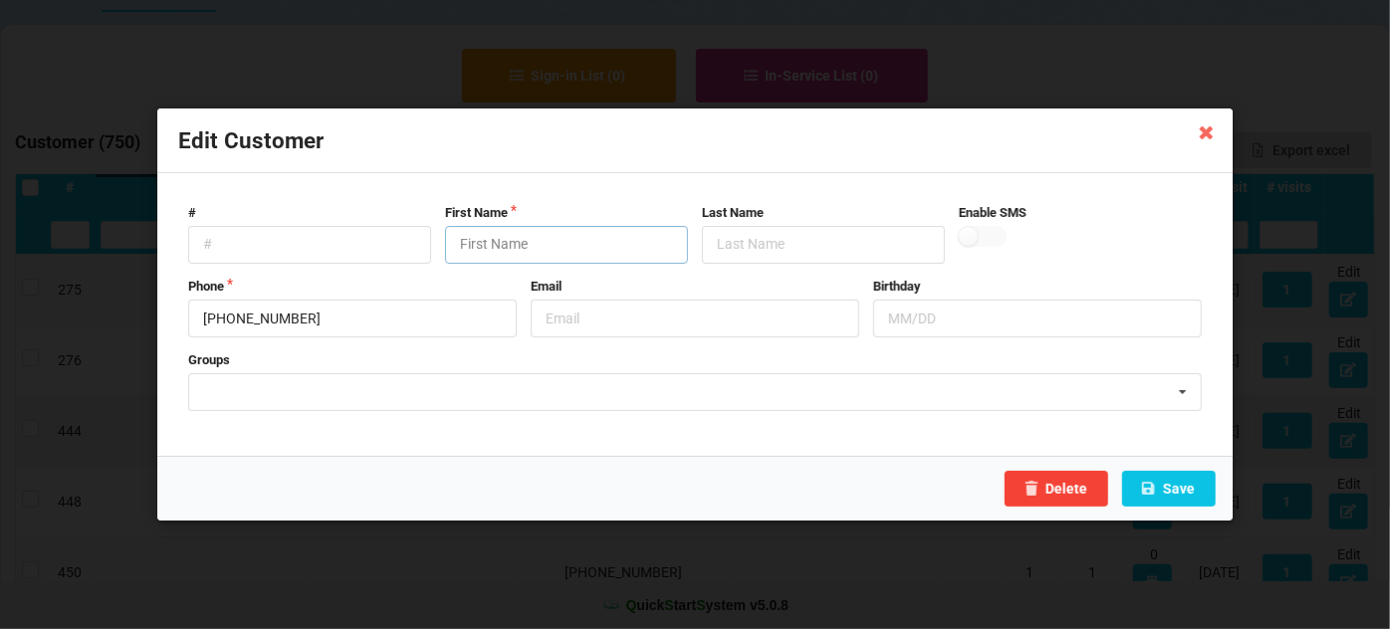
paste input "Customer"
type input "Customer"
click at [1194, 484] on button "Save" at bounding box center [1169, 489] width 94 height 36
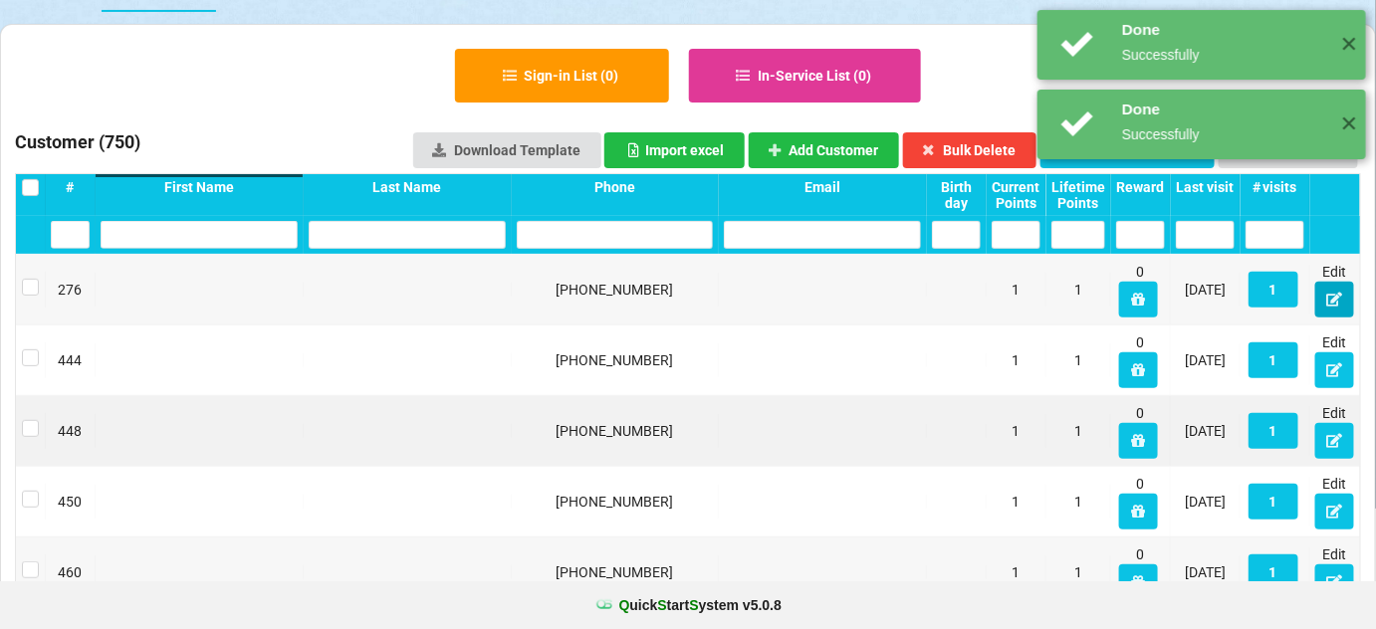
click at [1326, 298] on button at bounding box center [1334, 300] width 39 height 36
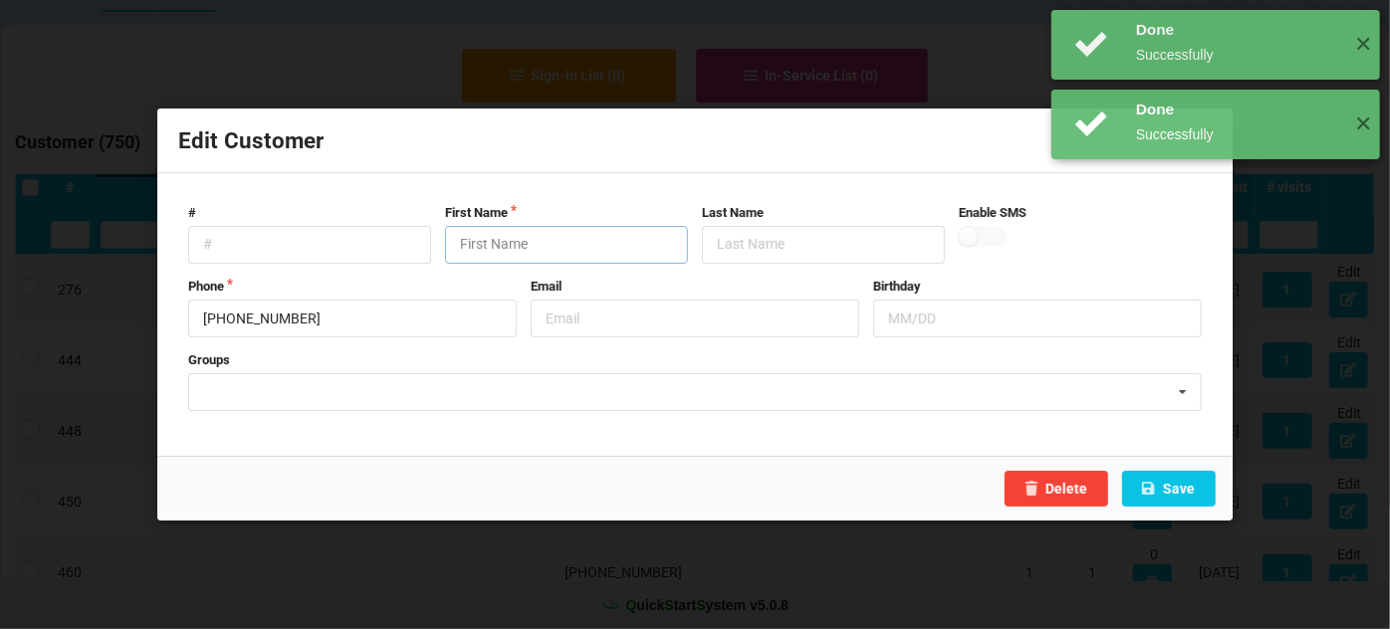
click at [531, 245] on input "text" at bounding box center [566, 245] width 243 height 38
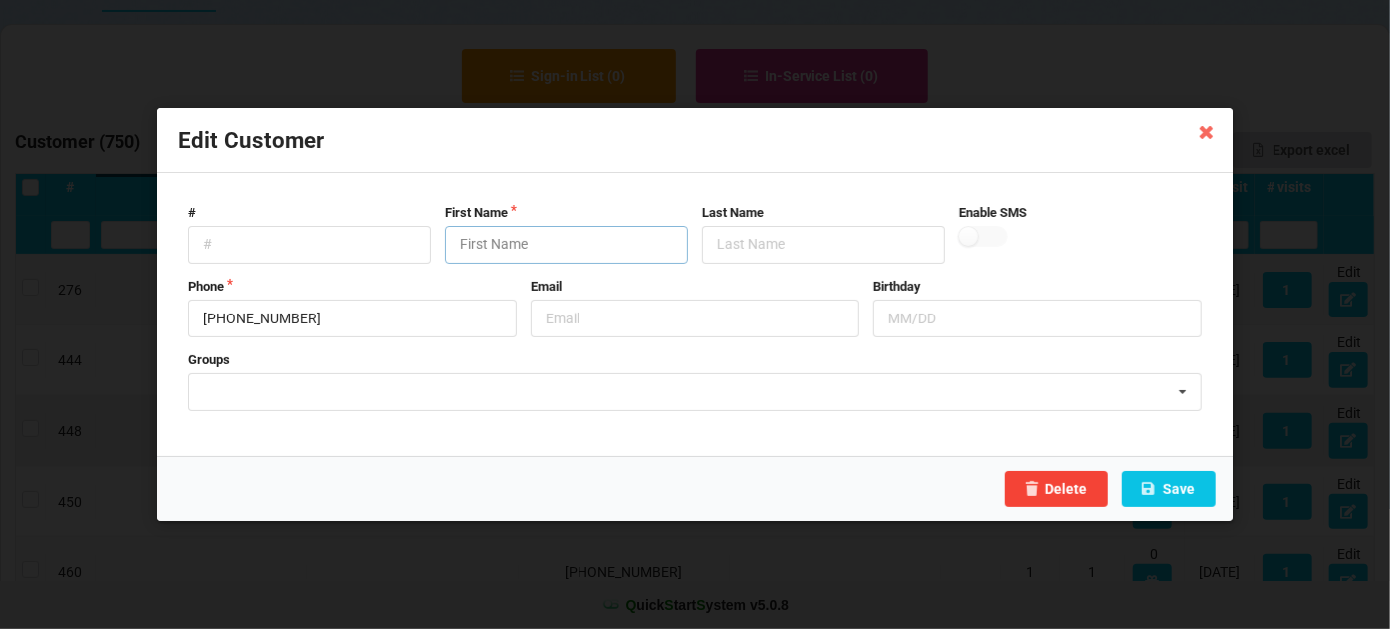
paste input "Customer"
type input "Customer"
click at [1182, 481] on button "Save" at bounding box center [1169, 489] width 94 height 36
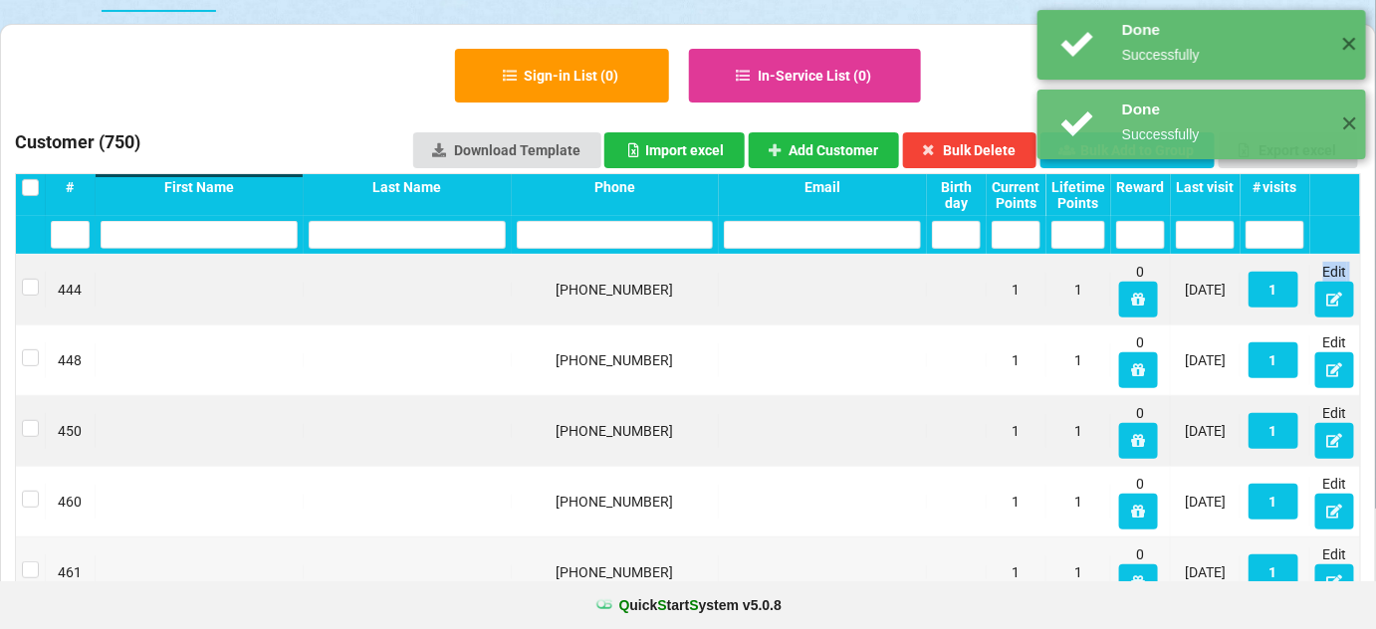
drag, startPoint x: 1338, startPoint y: 298, endPoint x: 1302, endPoint y: 299, distance: 35.9
click at [1343, 298] on div "[PHONE_NUMBER] 1 1 0 [DATE] 1 Edit" at bounding box center [688, 290] width 1344 height 70
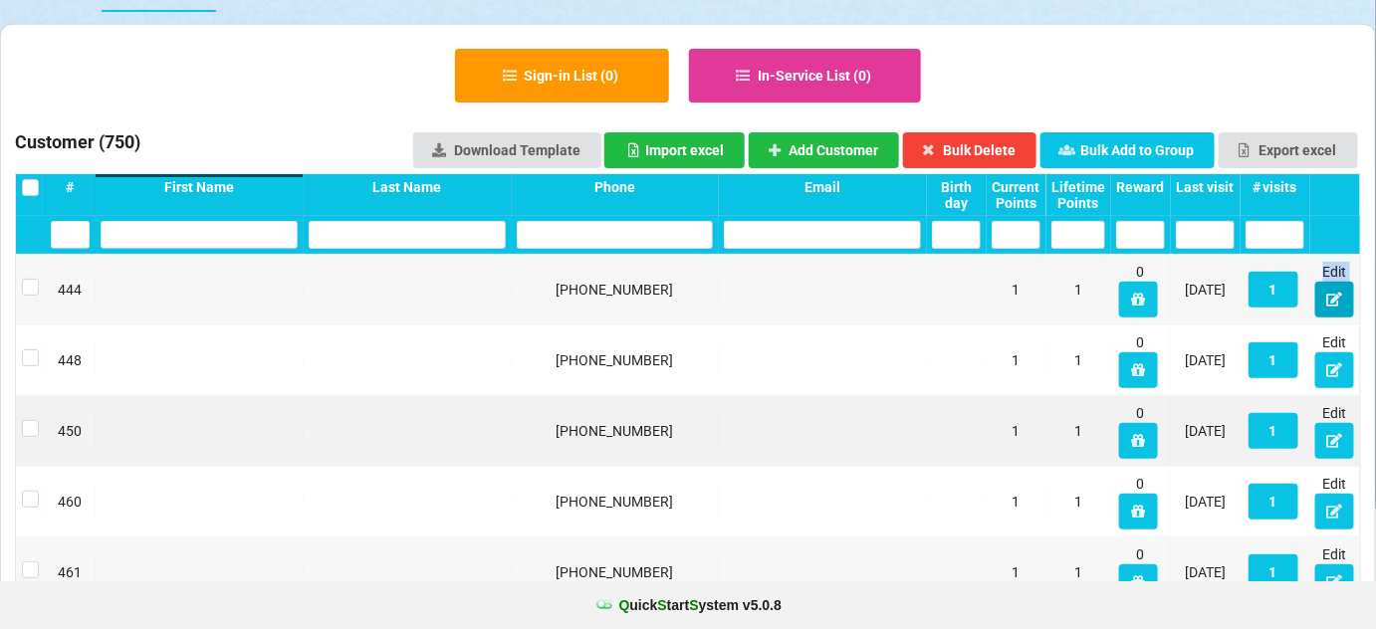
click at [1341, 299] on icon at bounding box center [1334, 299] width 17 height 12
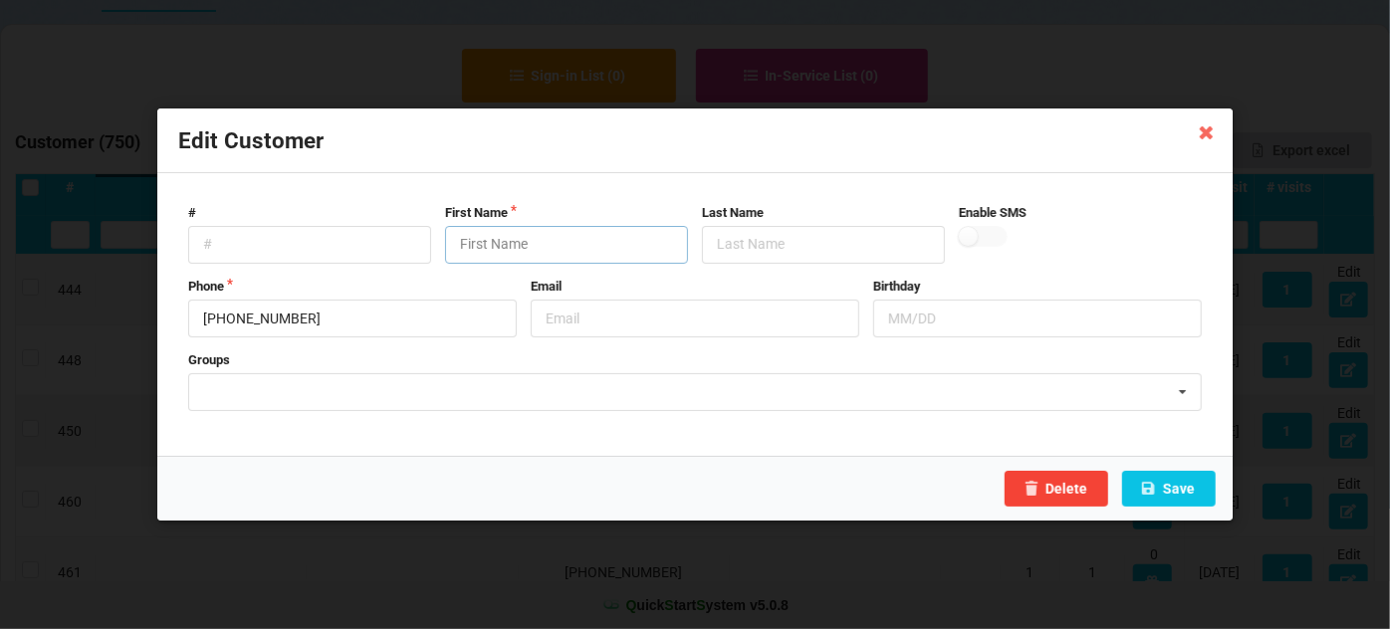
click at [533, 248] on input "text" at bounding box center [566, 245] width 243 height 38
paste input "Customer"
type input "Customer"
drag, startPoint x: 1159, startPoint y: 502, endPoint x: 1224, endPoint y: 477, distance: 69.3
click at [1224, 477] on div "Delete Save" at bounding box center [694, 488] width 1075 height 65
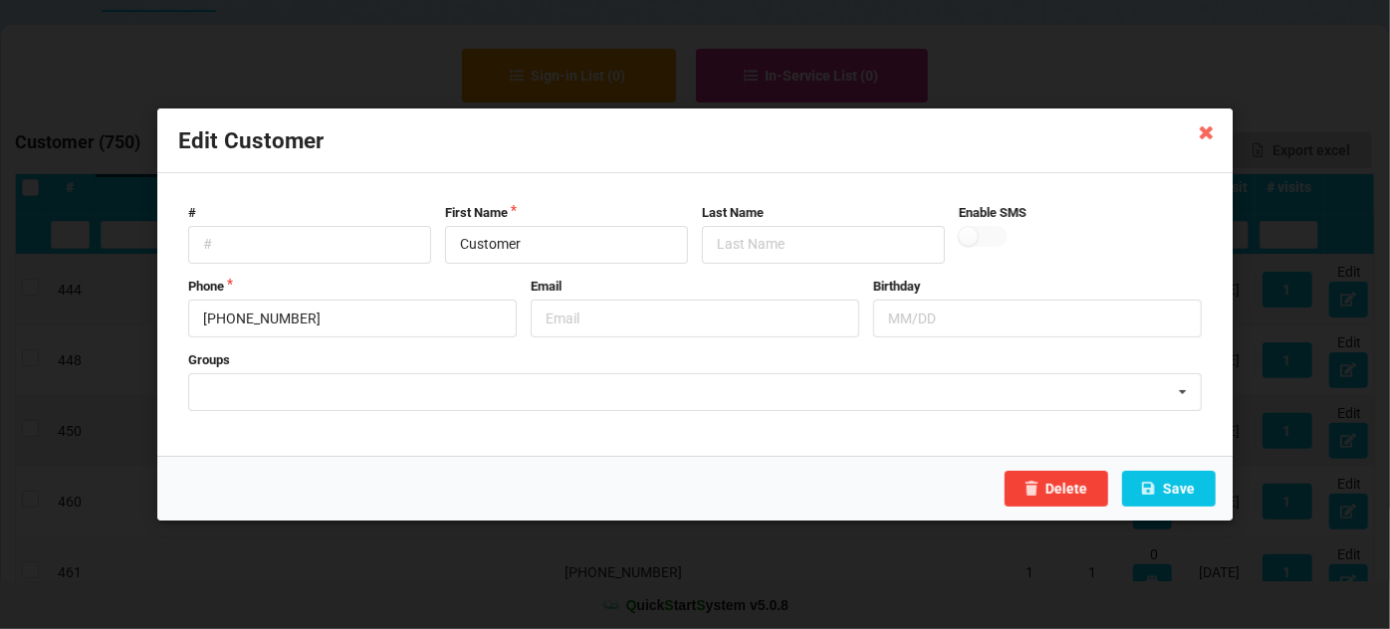
click at [1224, 477] on div "Delete Save" at bounding box center [694, 488] width 1075 height 65
click at [1177, 487] on button "Save" at bounding box center [1169, 489] width 94 height 36
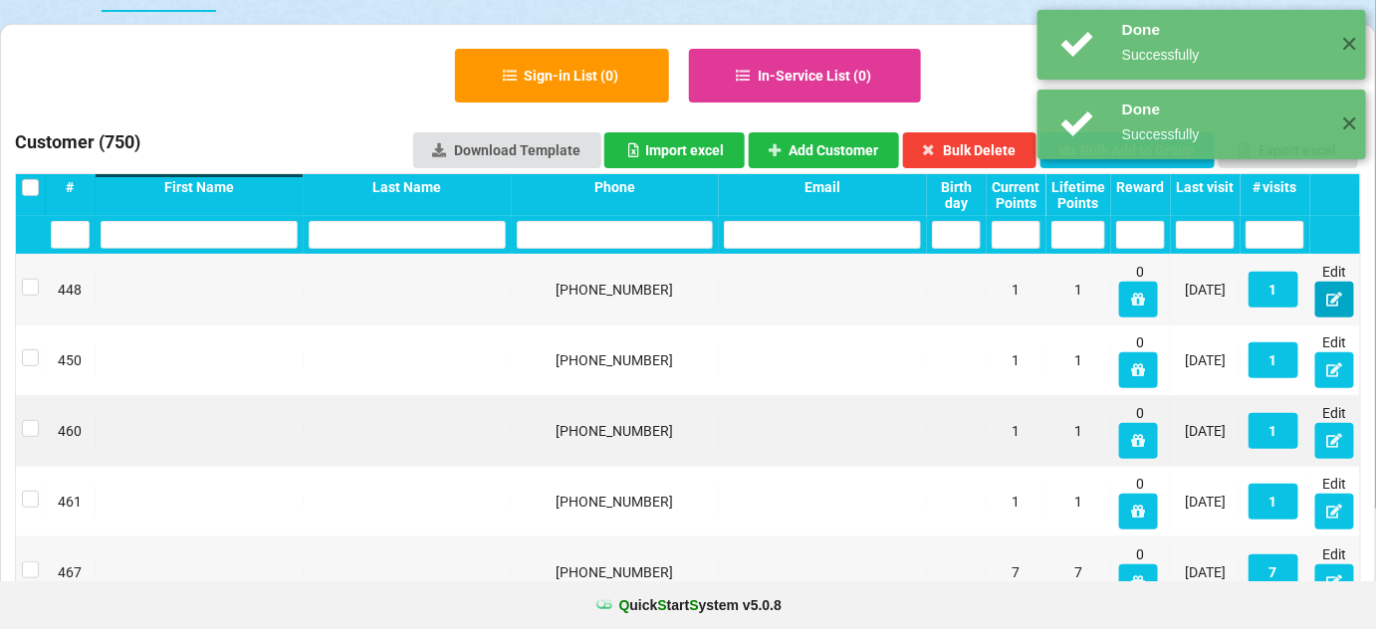
click at [1335, 302] on icon at bounding box center [1334, 299] width 17 height 12
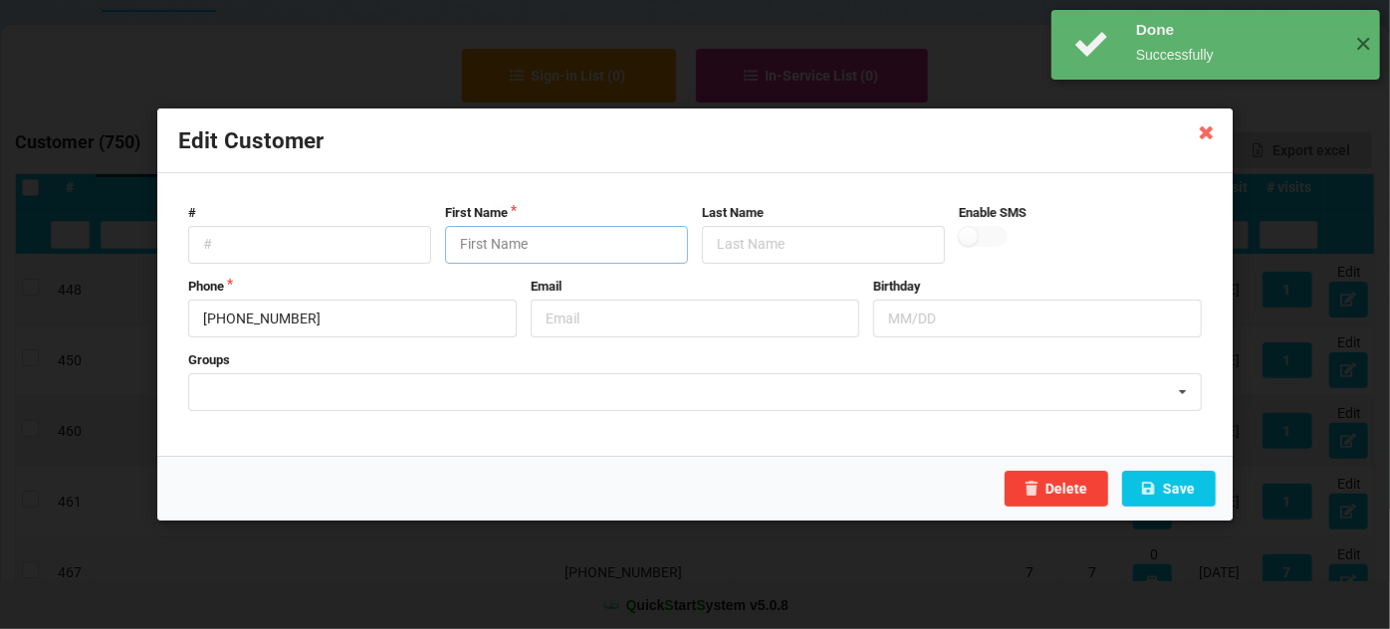
click at [589, 246] on input "text" at bounding box center [566, 245] width 243 height 38
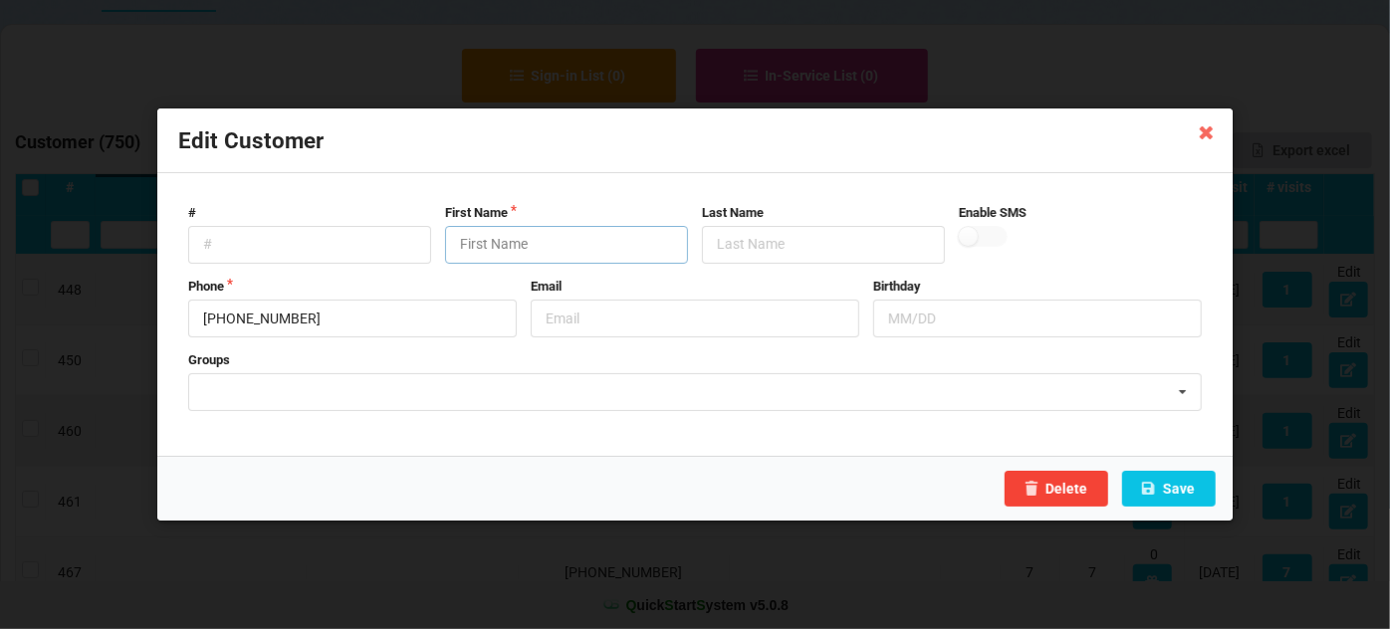
paste input "Customer"
type input "Customer"
click at [1192, 494] on button "Save" at bounding box center [1169, 489] width 94 height 36
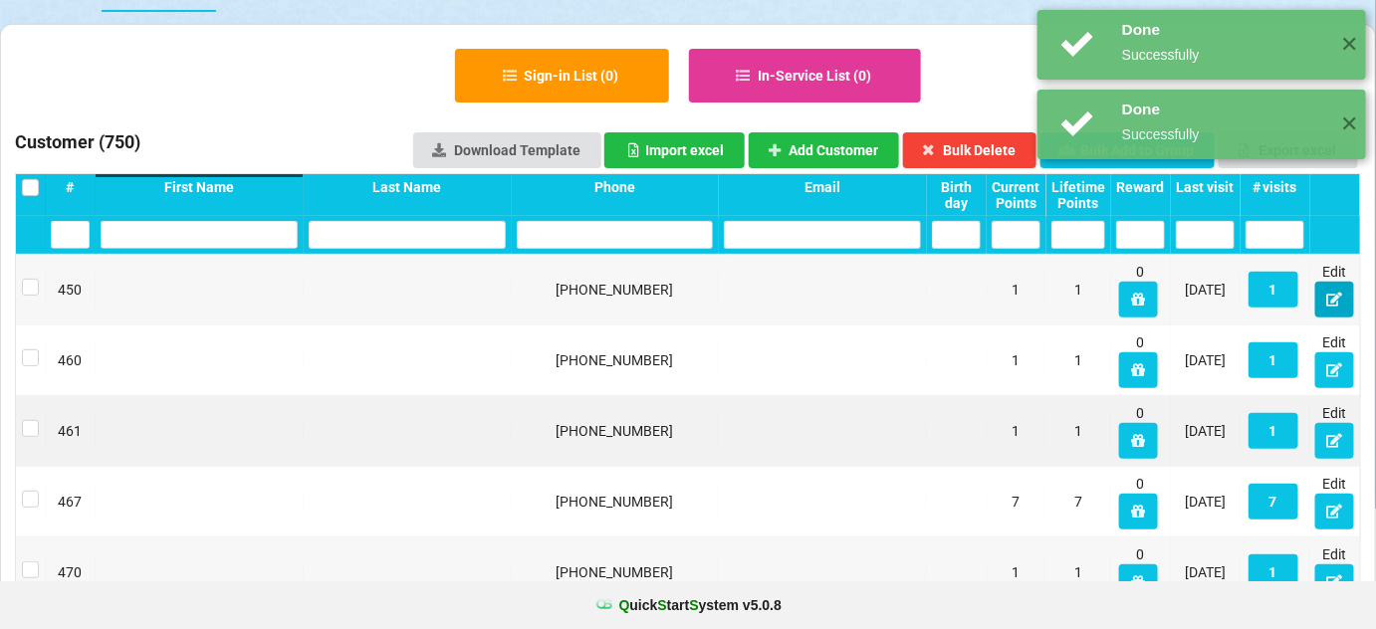
click at [1339, 305] on icon at bounding box center [1334, 299] width 17 height 12
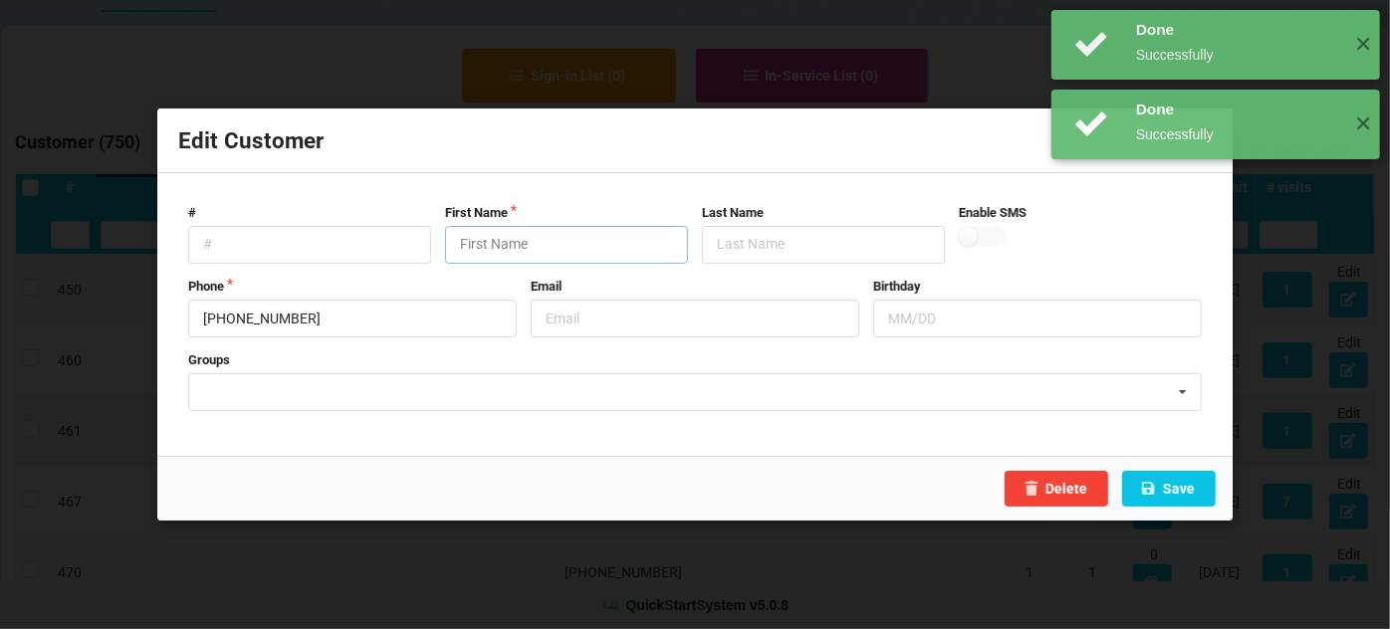
click at [598, 241] on input "text" at bounding box center [566, 245] width 243 height 38
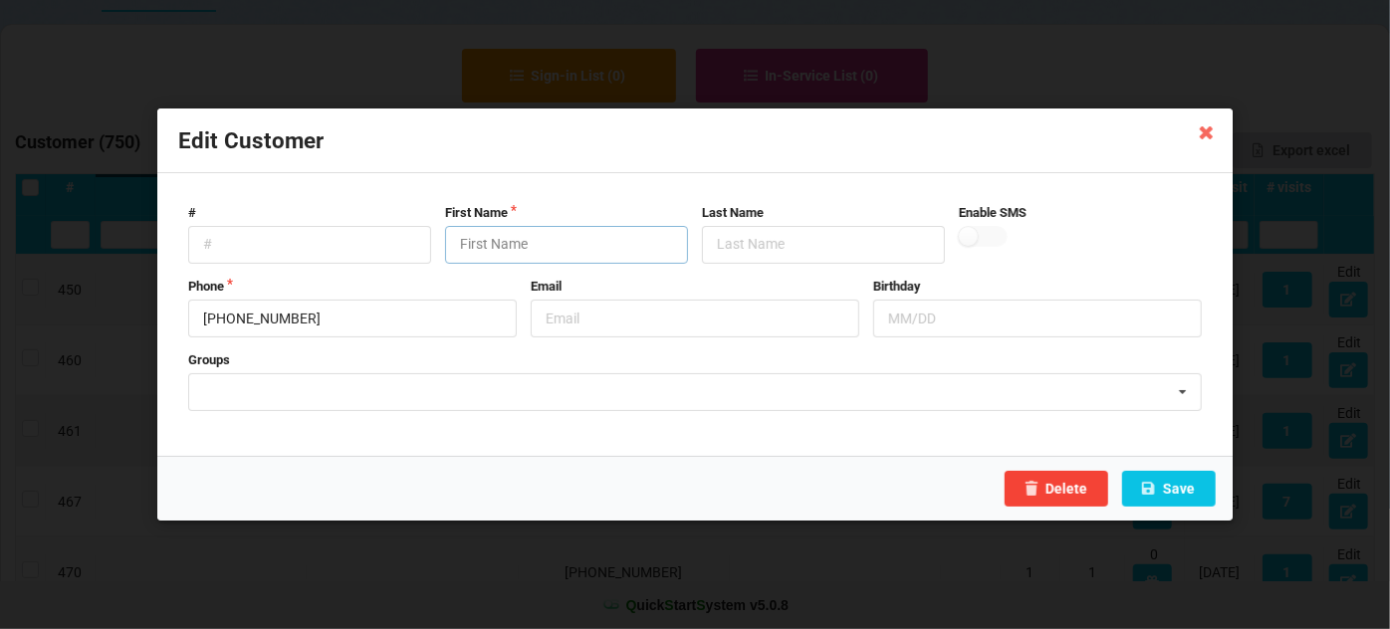
paste input "Customer"
type input "Customer"
click at [1173, 484] on button "Save" at bounding box center [1169, 489] width 94 height 36
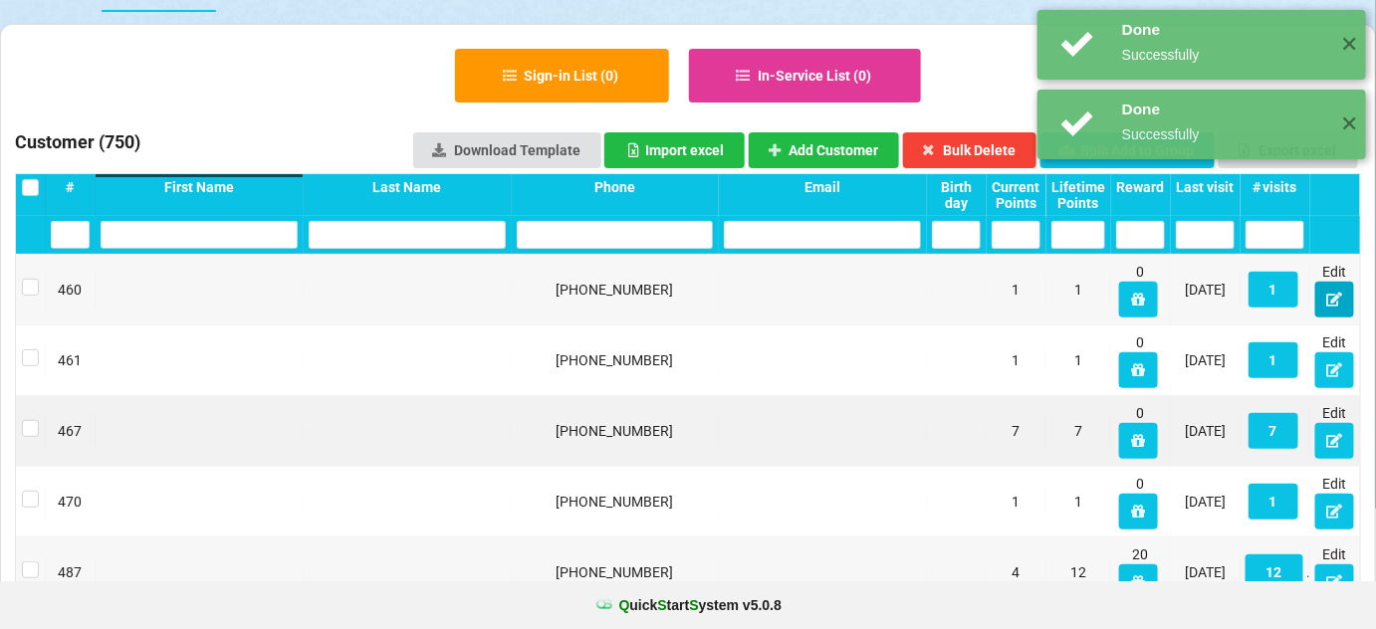
click at [1338, 302] on icon at bounding box center [1334, 299] width 17 height 12
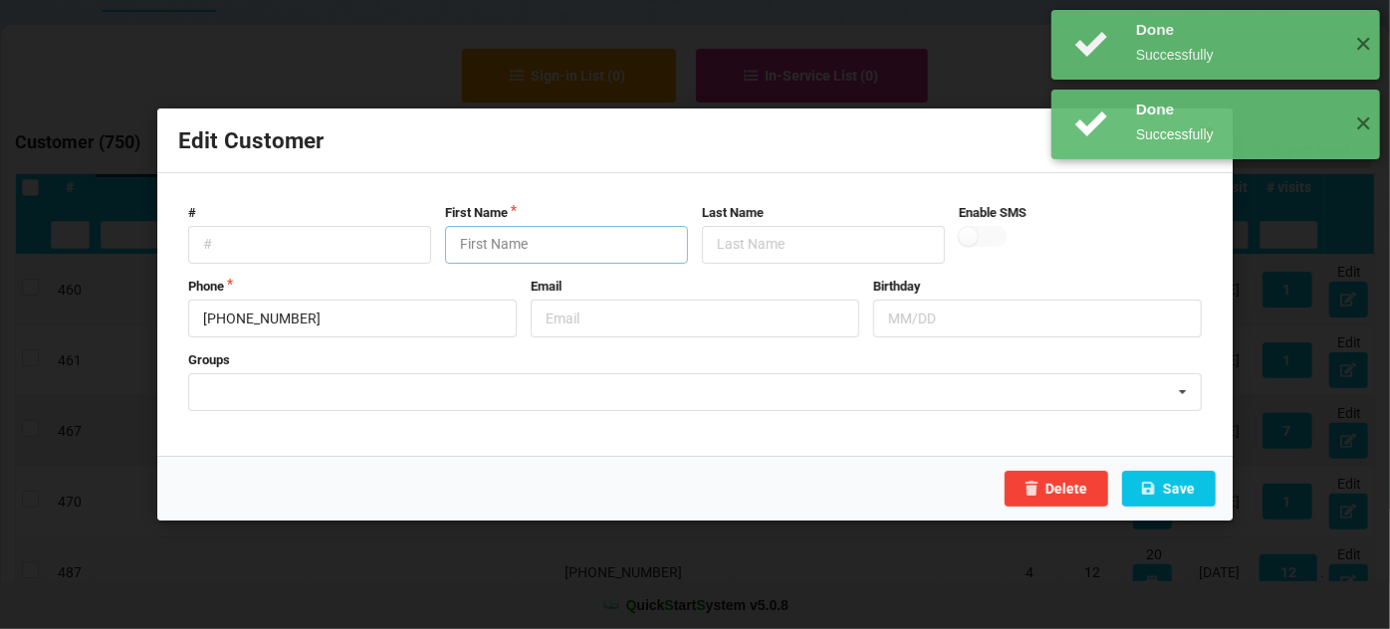
click at [554, 246] on input "text" at bounding box center [566, 245] width 243 height 38
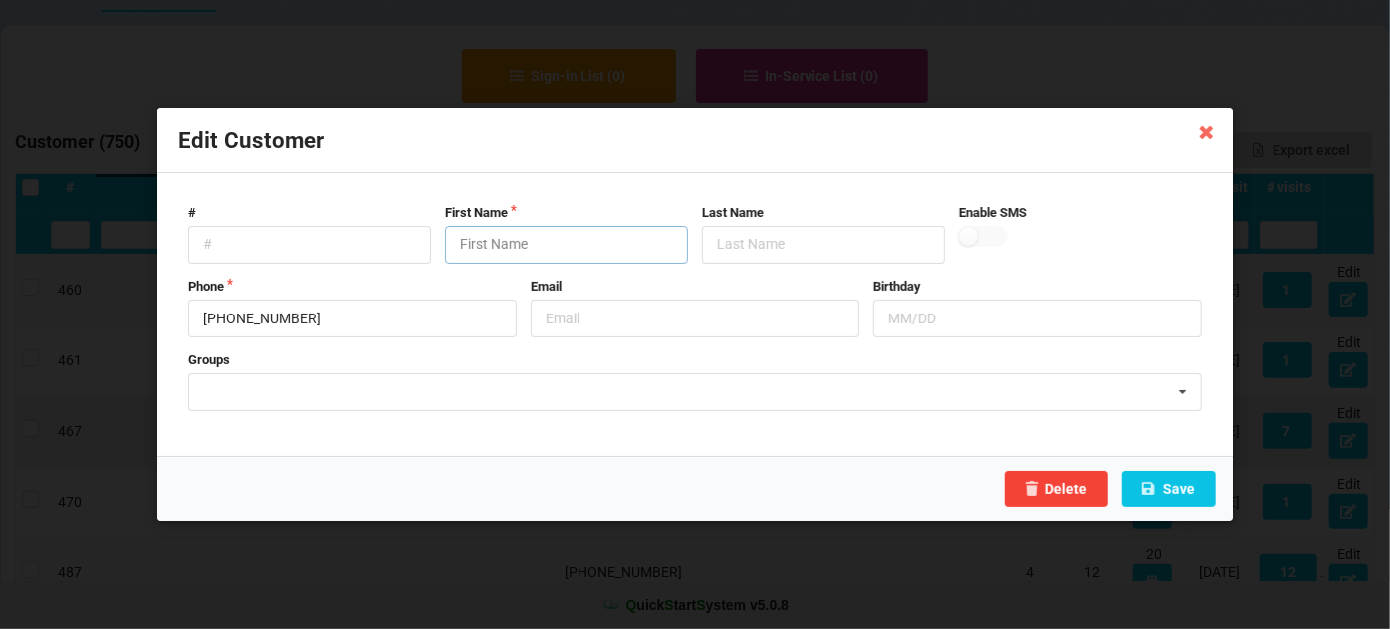
paste input "Customer"
type input "Customer"
click at [1171, 488] on button "Save" at bounding box center [1169, 489] width 94 height 36
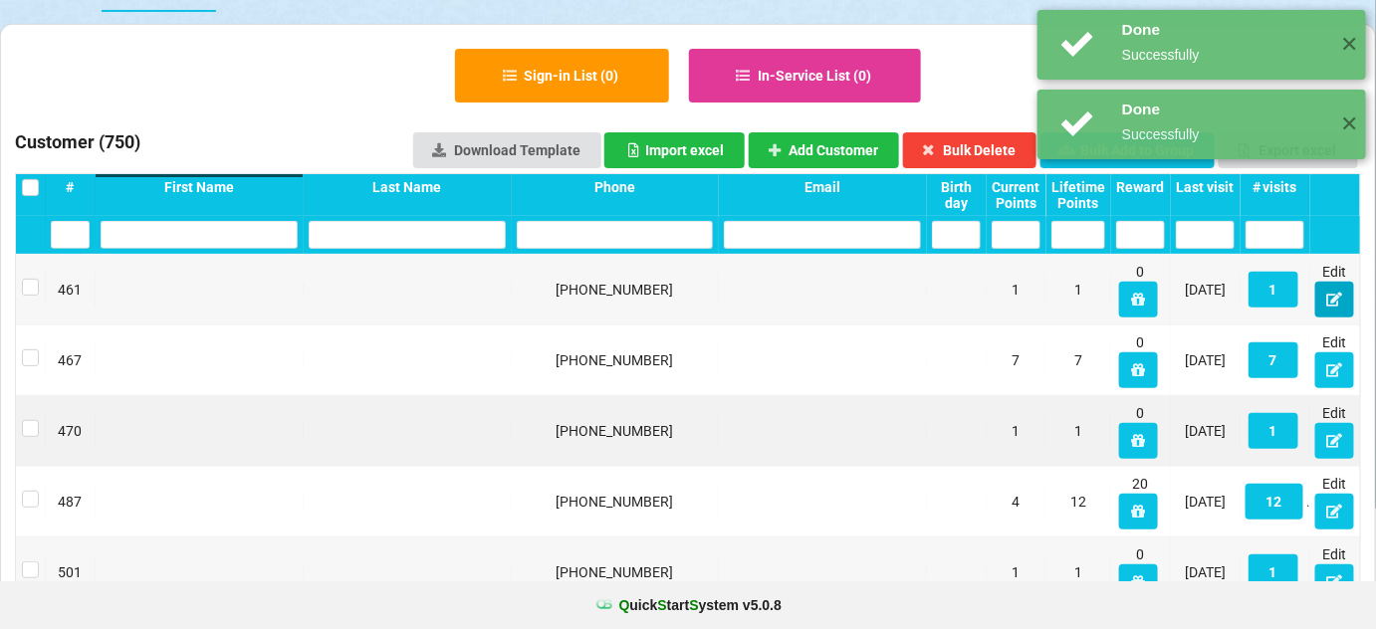
click at [1336, 294] on icon at bounding box center [1334, 299] width 17 height 12
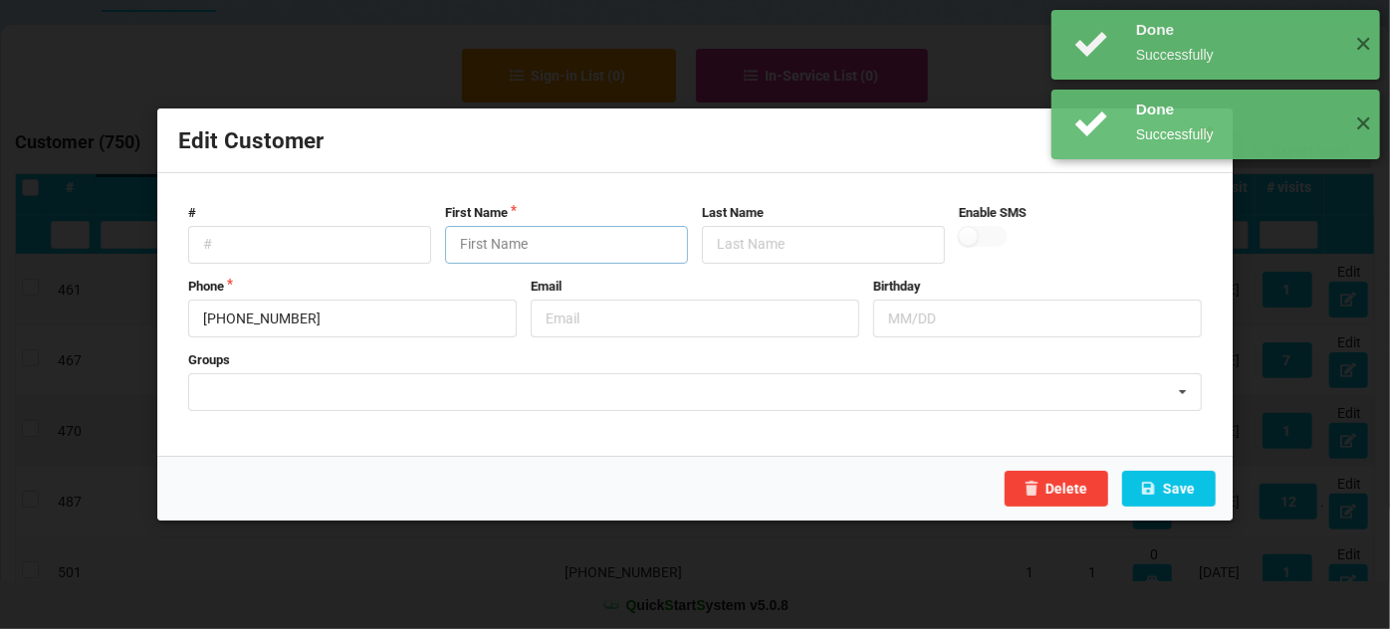
click at [568, 231] on input "text" at bounding box center [566, 245] width 243 height 38
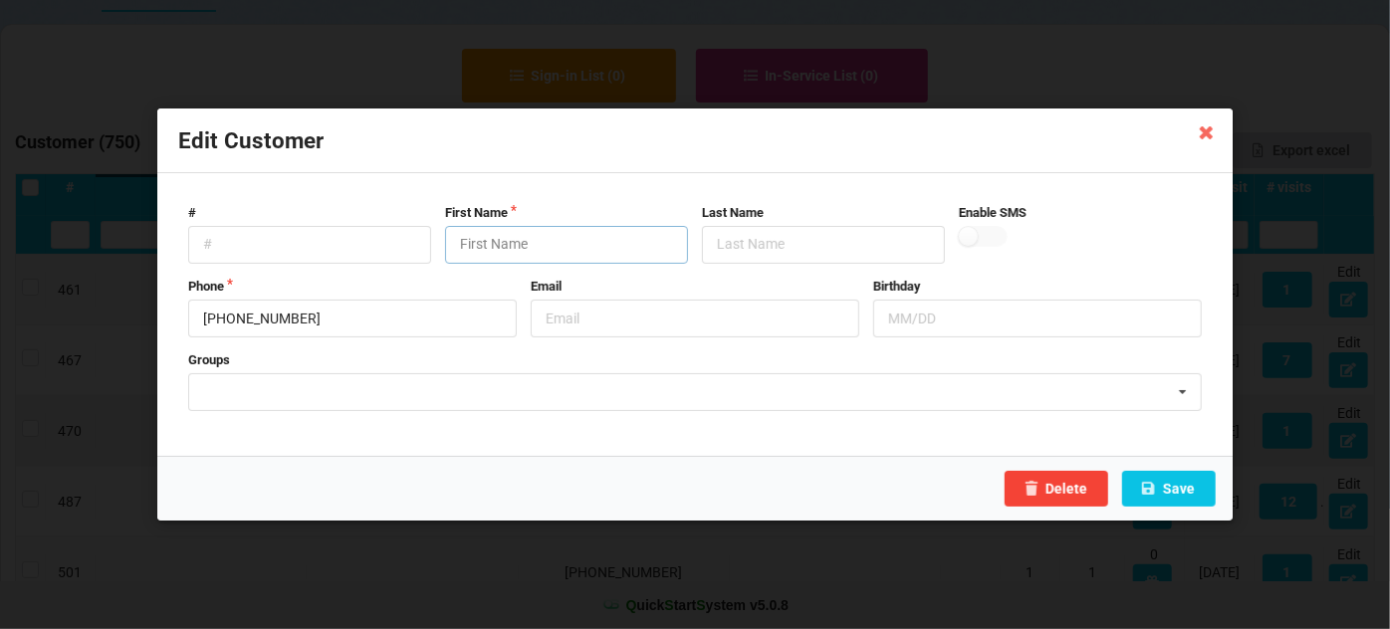
paste input "Customer"
type input "Customer"
click at [1187, 488] on button "Save" at bounding box center [1169, 489] width 94 height 36
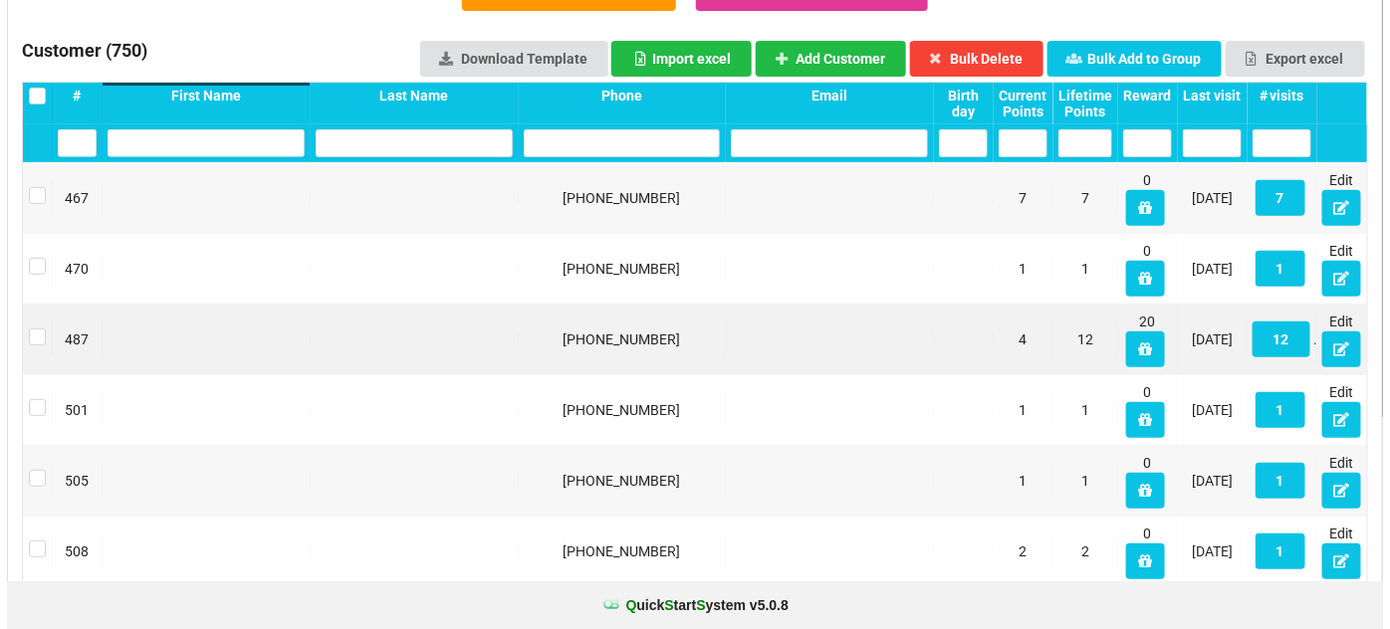
scroll to position [0, 0]
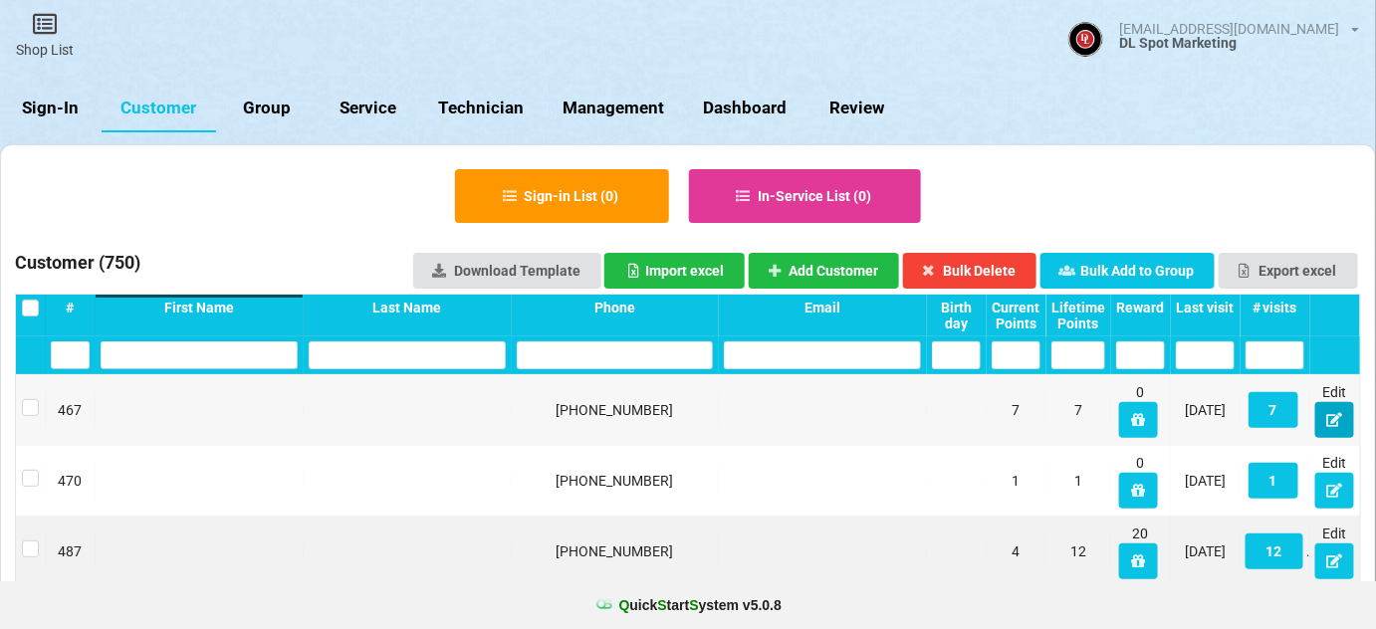
click at [1334, 413] on icon at bounding box center [1334, 419] width 17 height 12
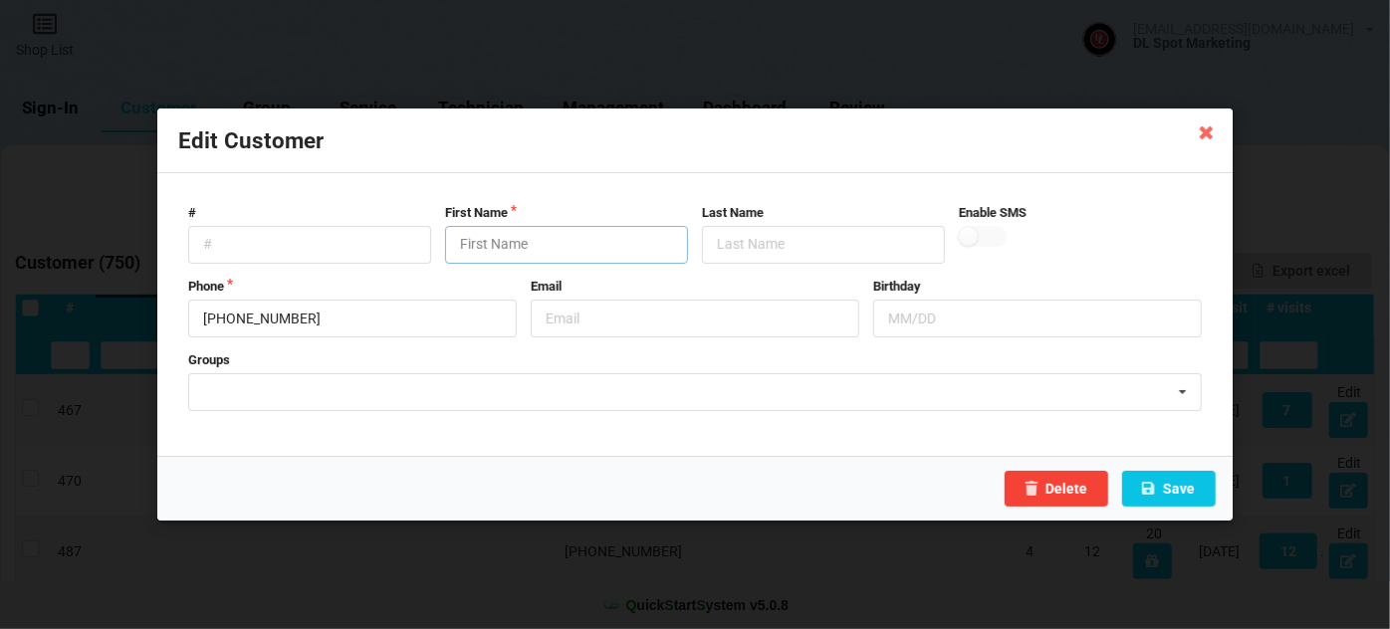
click at [535, 242] on input "text" at bounding box center [566, 245] width 243 height 38
paste input "Customer"
type input "Customer"
select select "25"
type input "Customer"
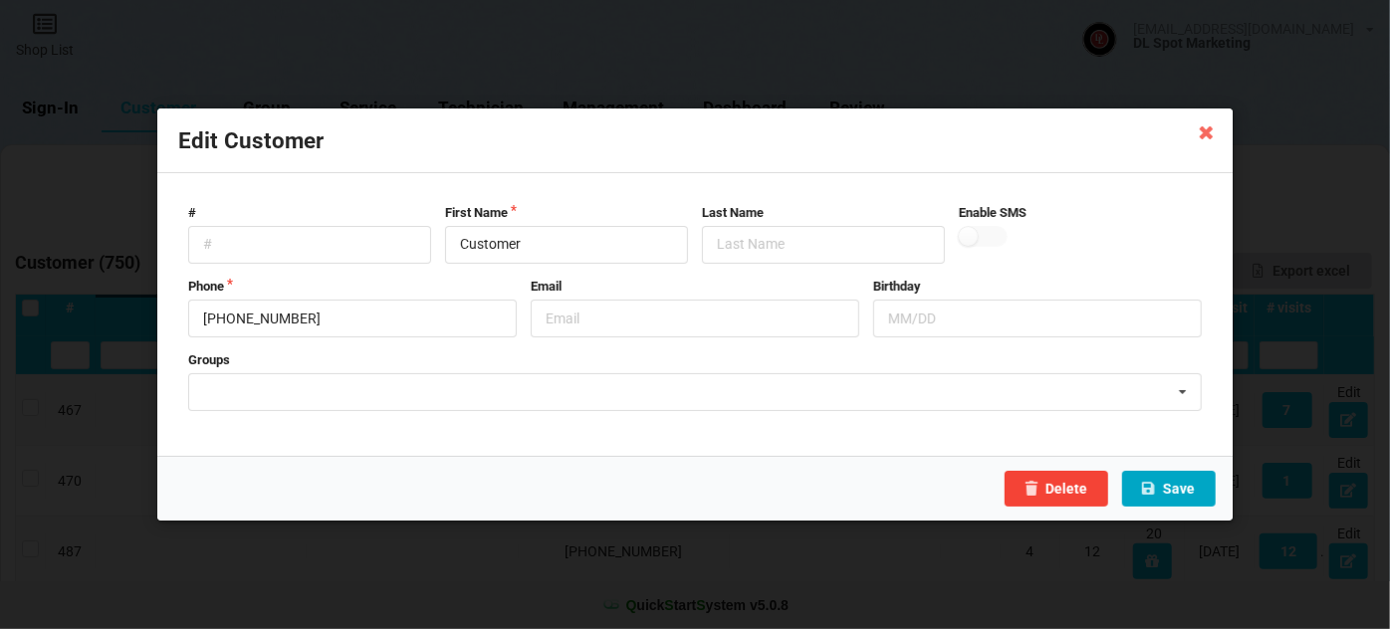
click at [1176, 489] on button "Save" at bounding box center [1169, 489] width 94 height 36
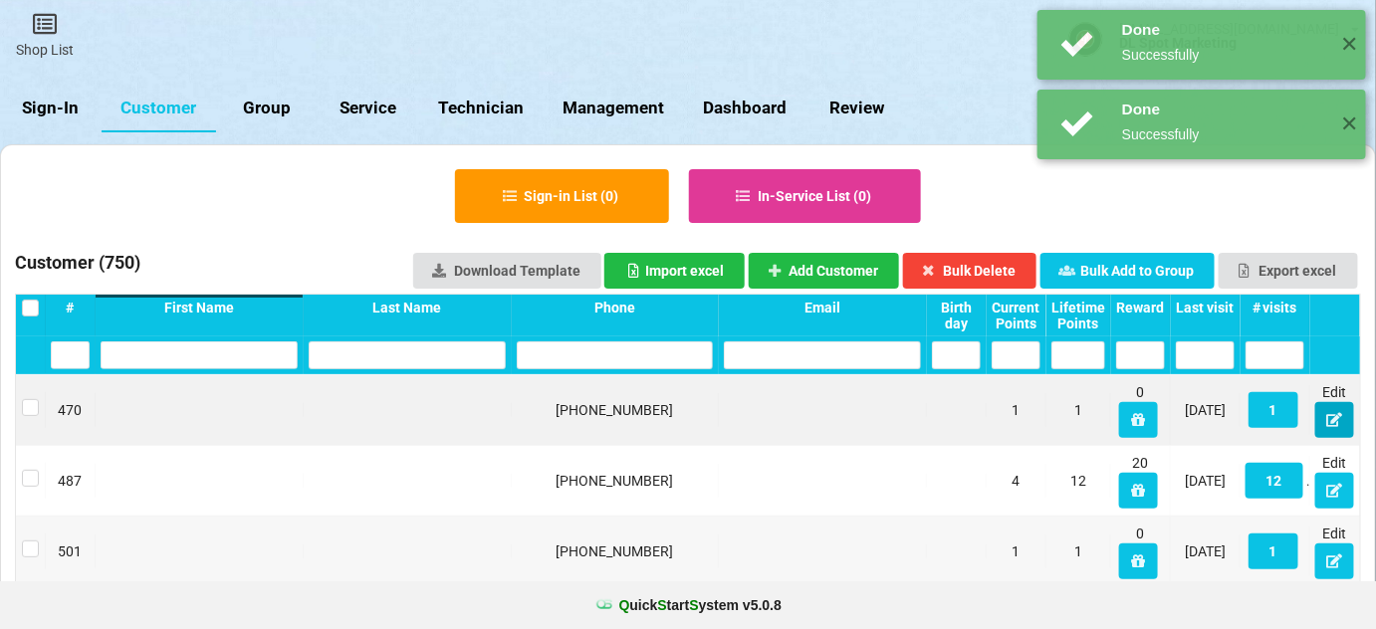
click at [1335, 429] on button at bounding box center [1334, 420] width 39 height 36
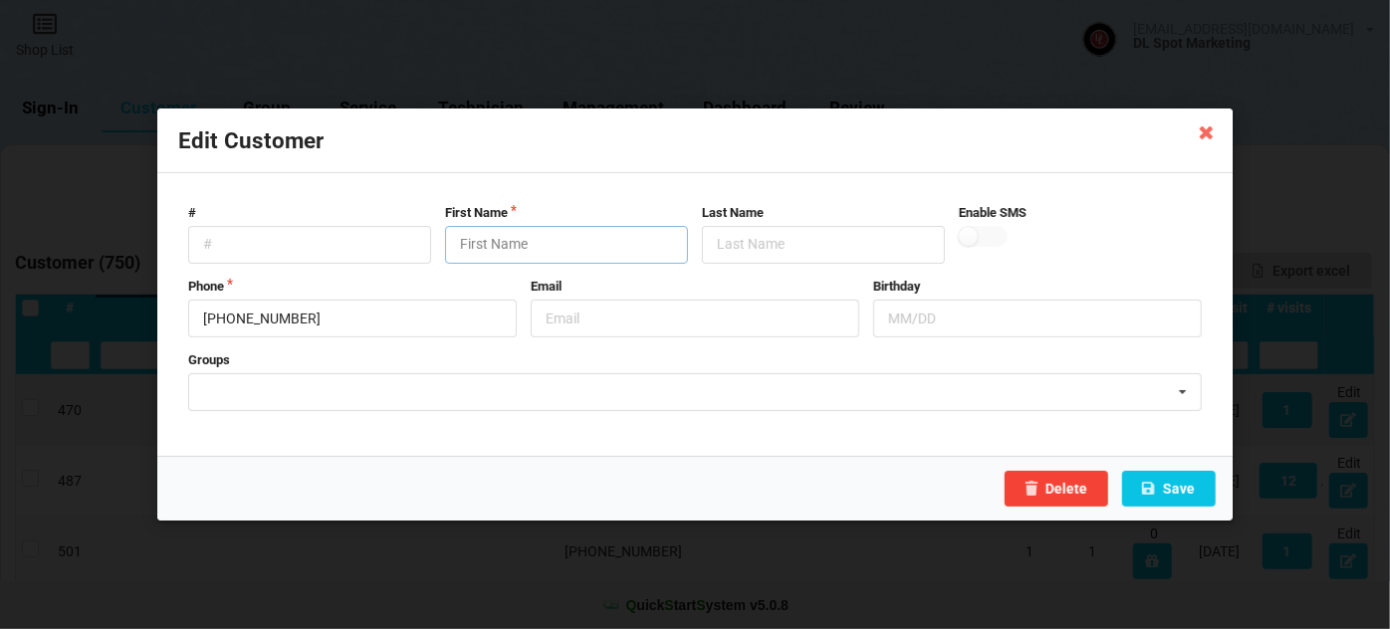
click at [470, 246] on input "text" at bounding box center [566, 245] width 243 height 38
paste input "Customer"
type input "Customer"
click at [1184, 481] on button "Save" at bounding box center [1169, 489] width 94 height 36
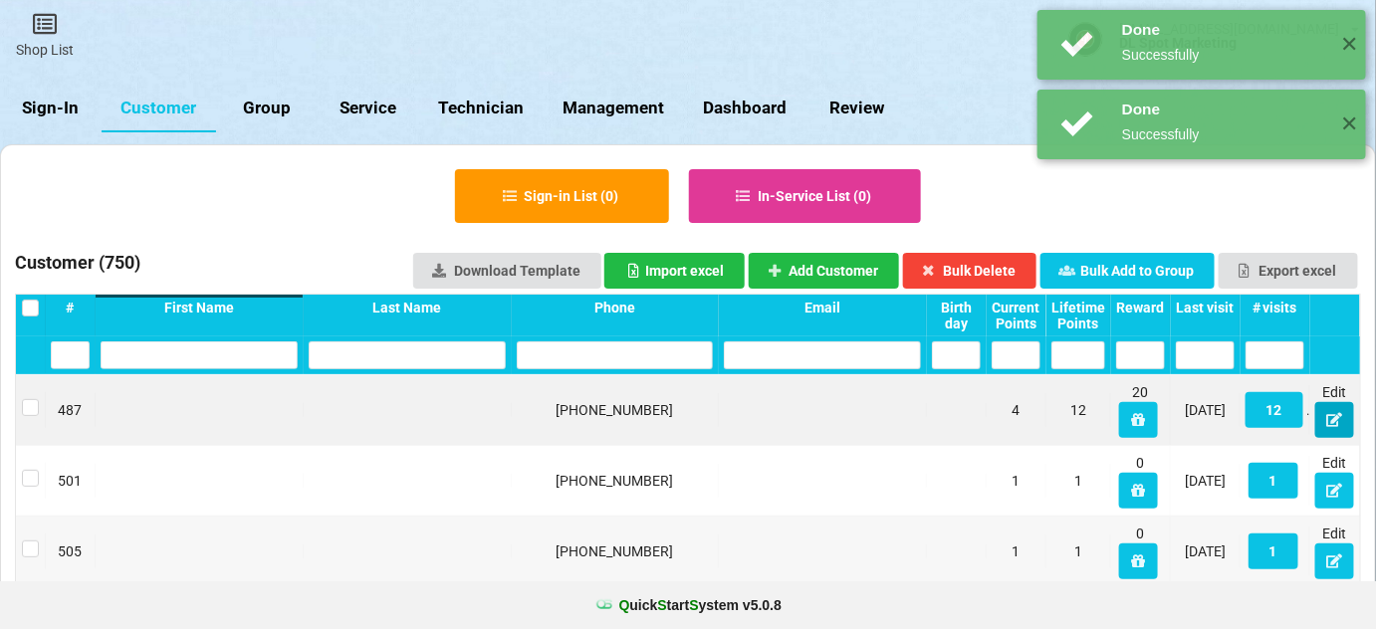
click at [1334, 418] on icon at bounding box center [1334, 419] width 17 height 12
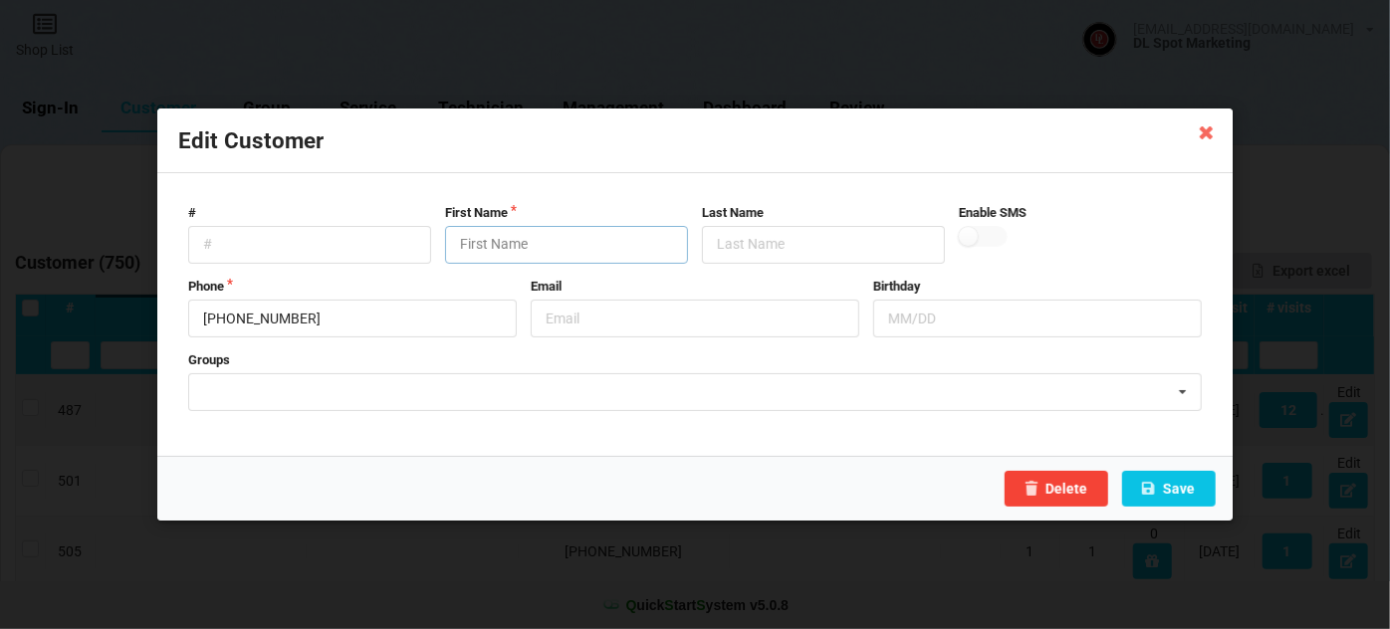
click at [540, 238] on input "text" at bounding box center [566, 245] width 243 height 38
paste input "Customer"
type input "Customer"
click at [1168, 488] on button "Save" at bounding box center [1169, 489] width 94 height 36
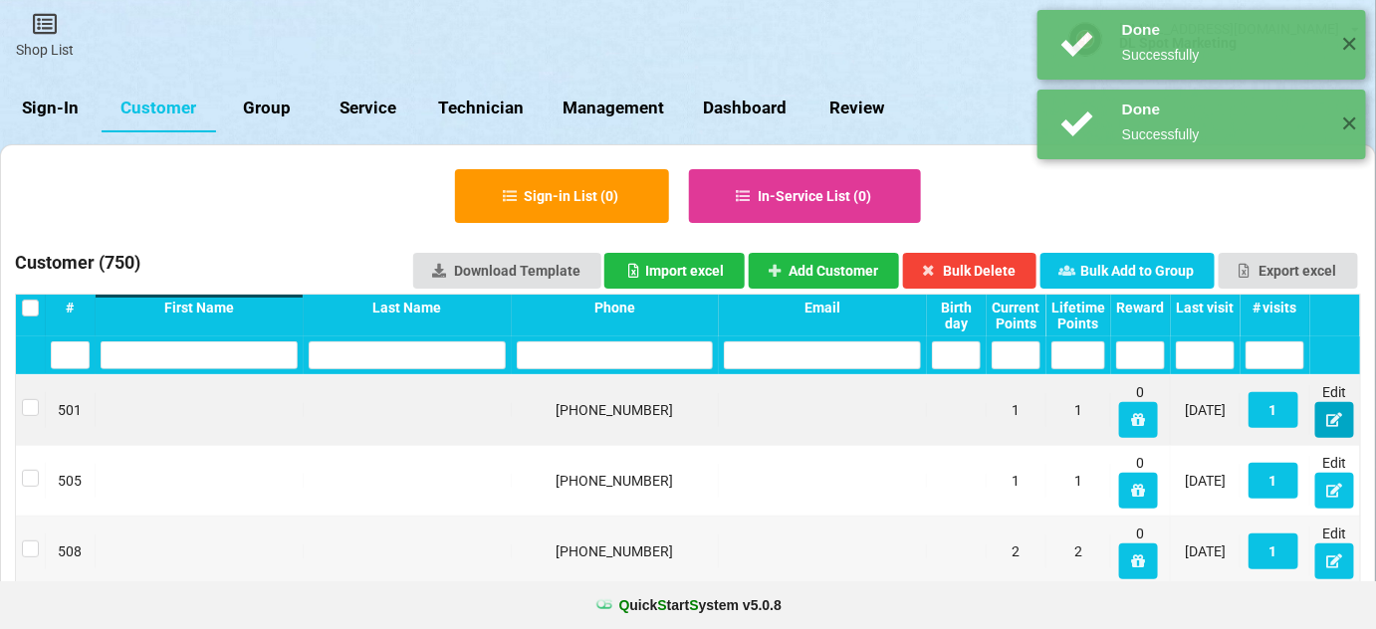
click at [1327, 417] on icon at bounding box center [1334, 419] width 17 height 12
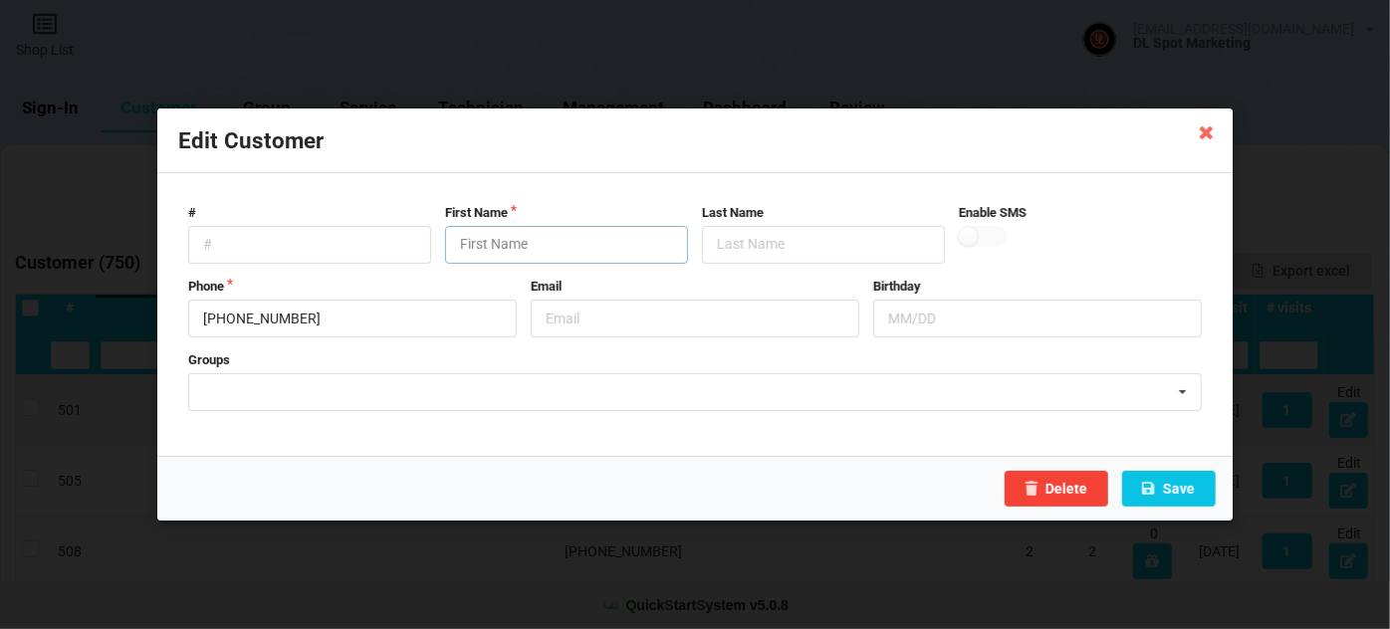
click at [531, 245] on input "text" at bounding box center [566, 245] width 243 height 38
paste input "Customer"
type input "Customer"
click at [1176, 484] on button "Save" at bounding box center [1169, 489] width 94 height 36
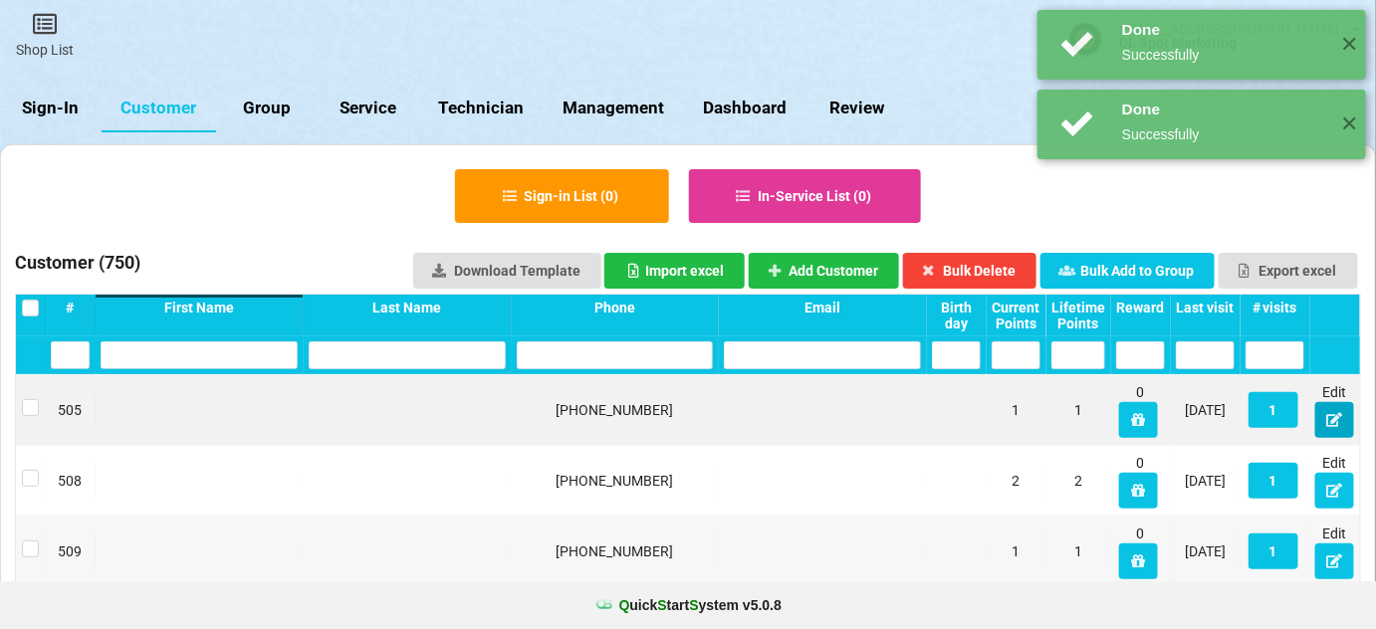
click at [1330, 424] on icon at bounding box center [1334, 419] width 17 height 12
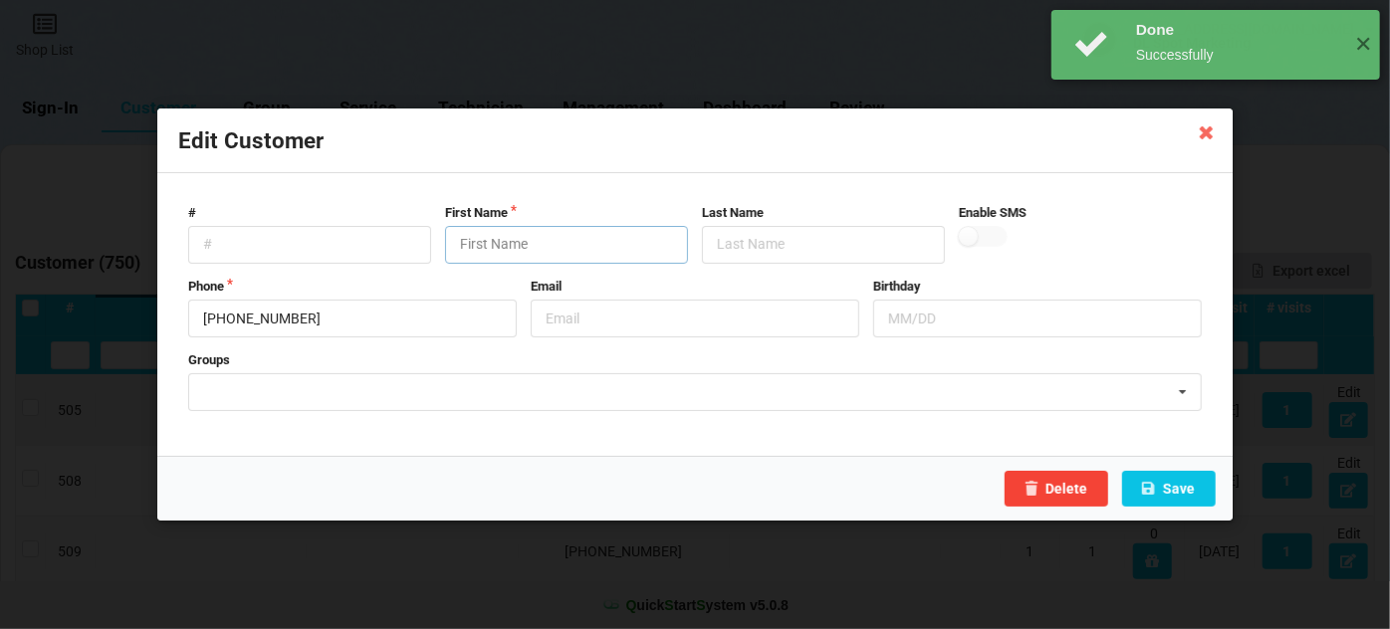
click at [519, 232] on input "text" at bounding box center [566, 245] width 243 height 38
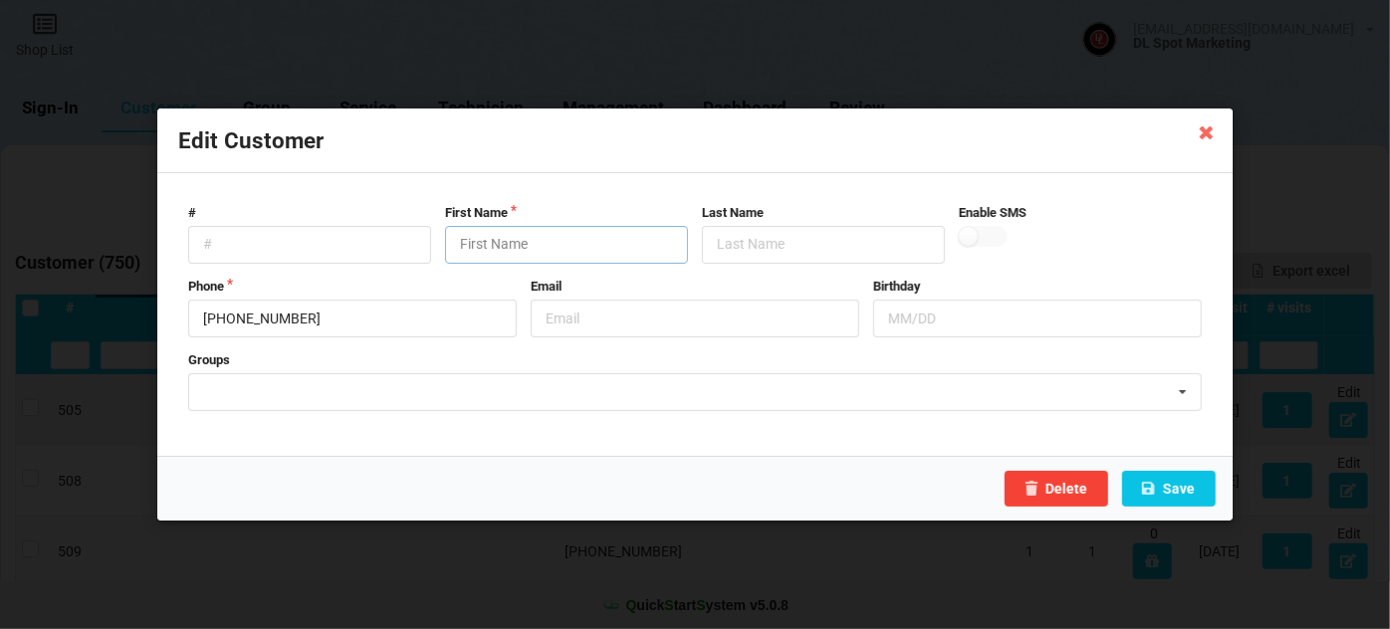
paste input "Customer"
type input "Customer"
click at [1155, 485] on icon at bounding box center [1148, 488] width 17 height 12
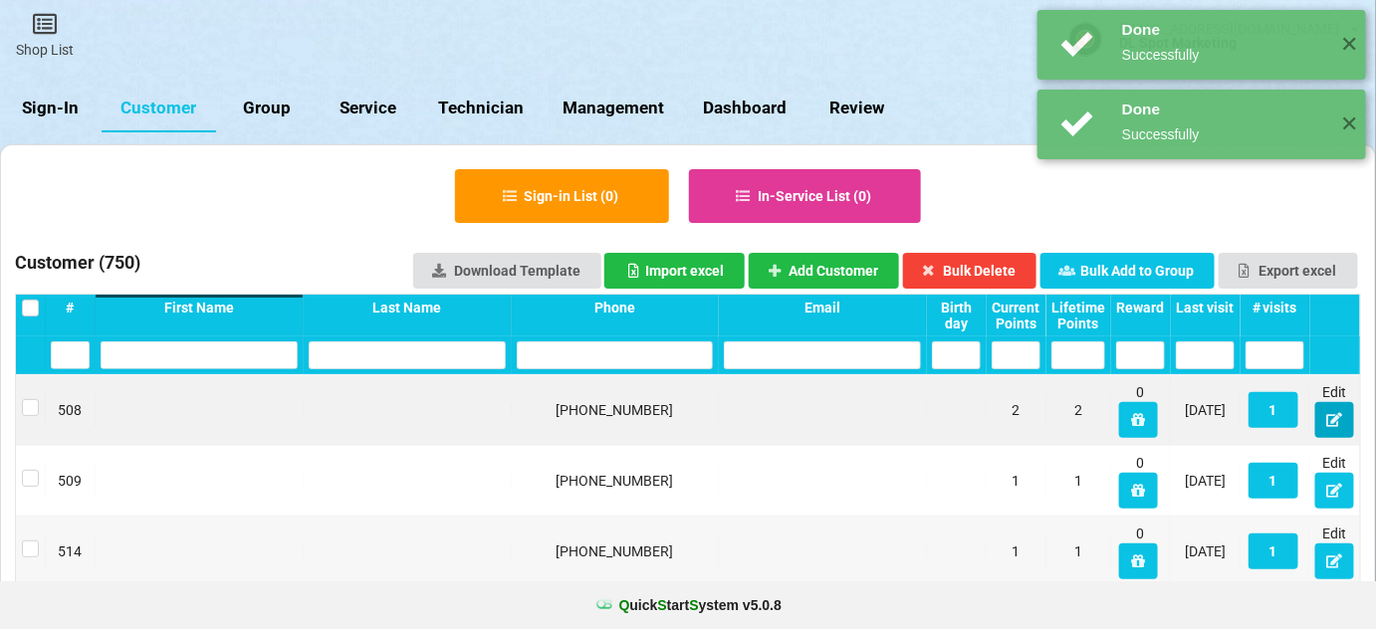
click at [1333, 420] on icon at bounding box center [1334, 419] width 17 height 12
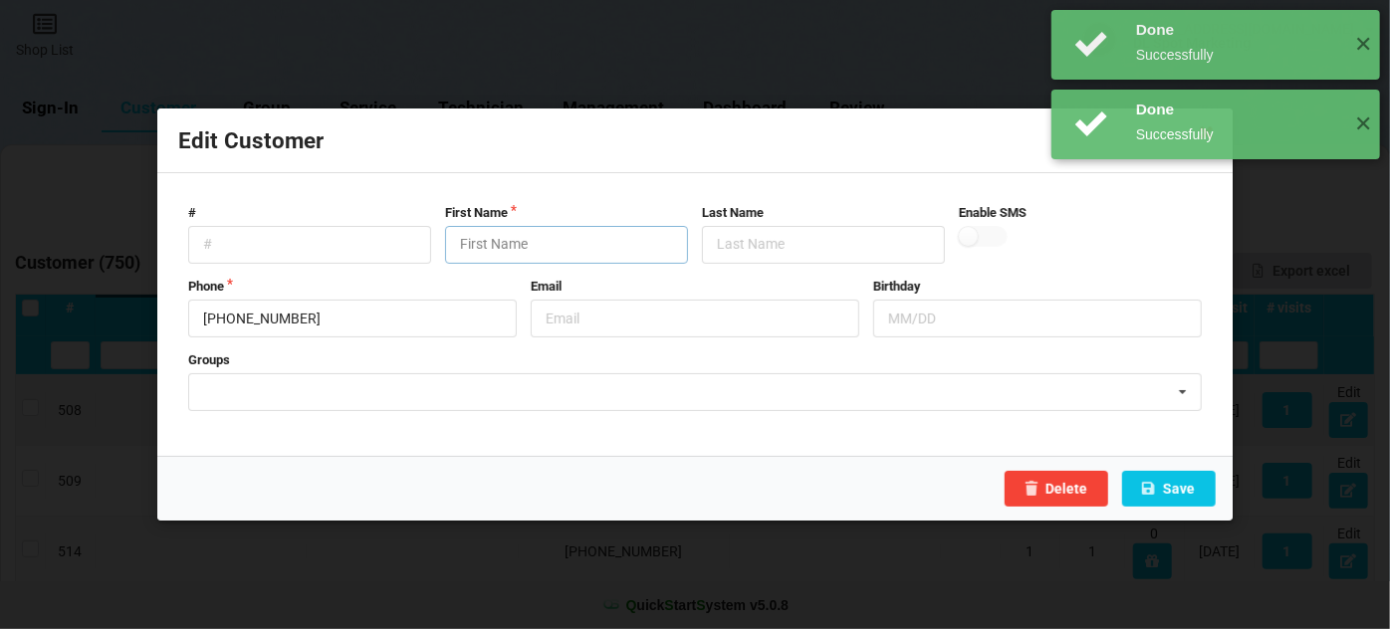
click at [535, 231] on input "text" at bounding box center [566, 245] width 243 height 38
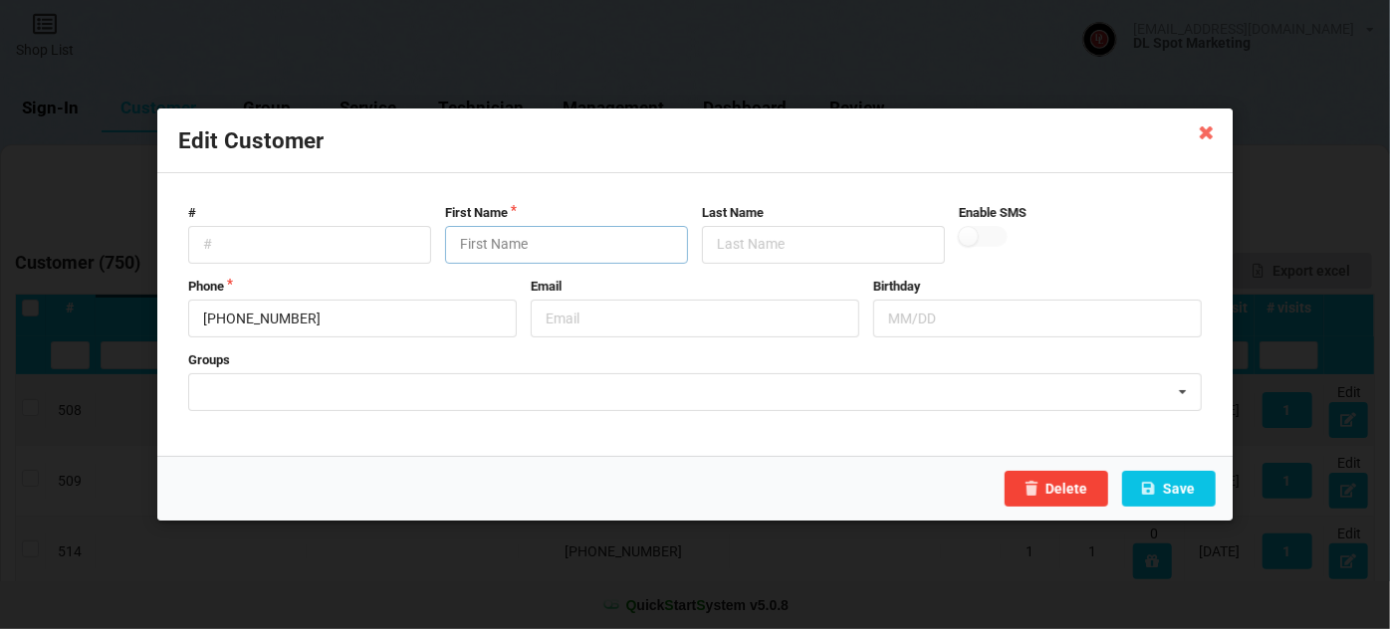
paste input "Customer"
type input "Customer"
click at [1186, 490] on button "Save" at bounding box center [1169, 489] width 94 height 36
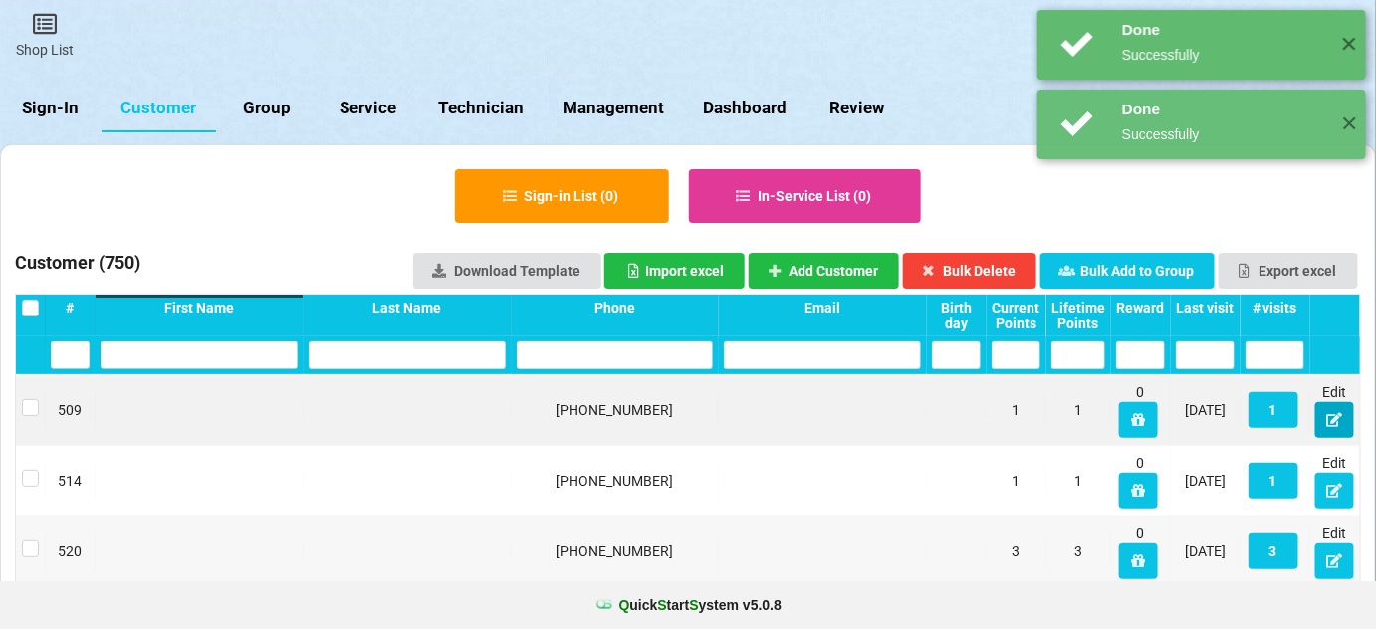
click at [1332, 409] on button at bounding box center [1334, 420] width 39 height 36
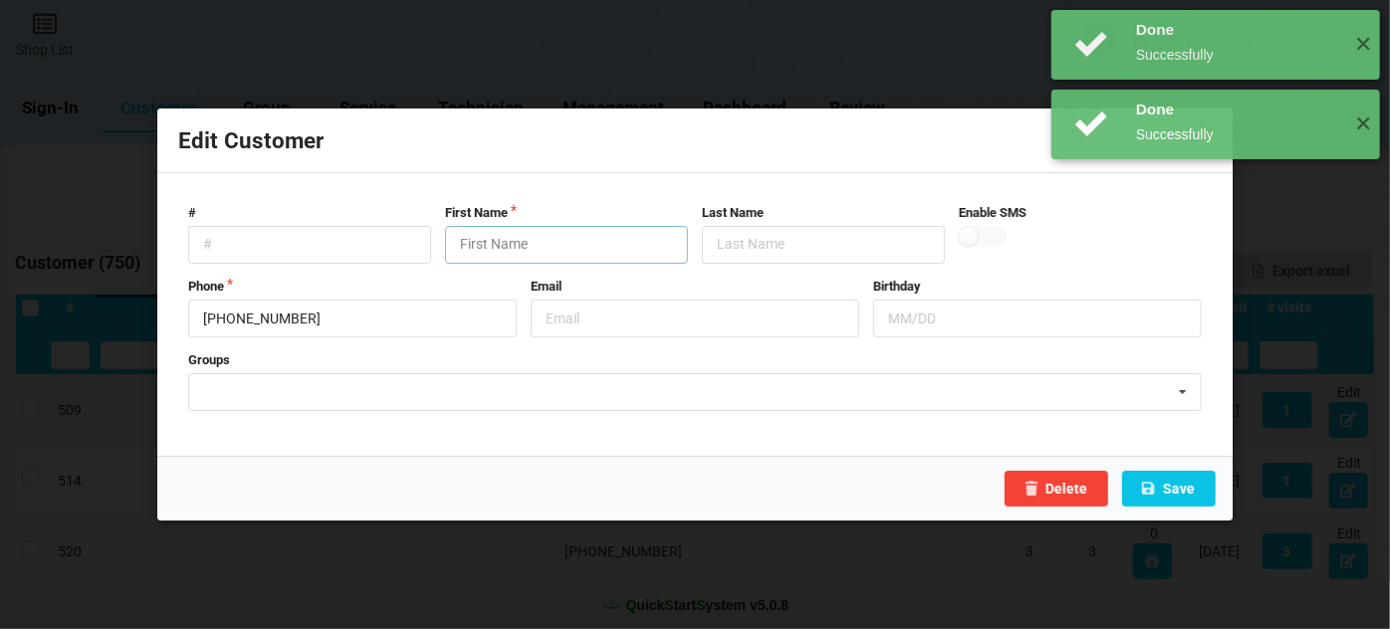
click at [556, 243] on input "text" at bounding box center [566, 245] width 243 height 38
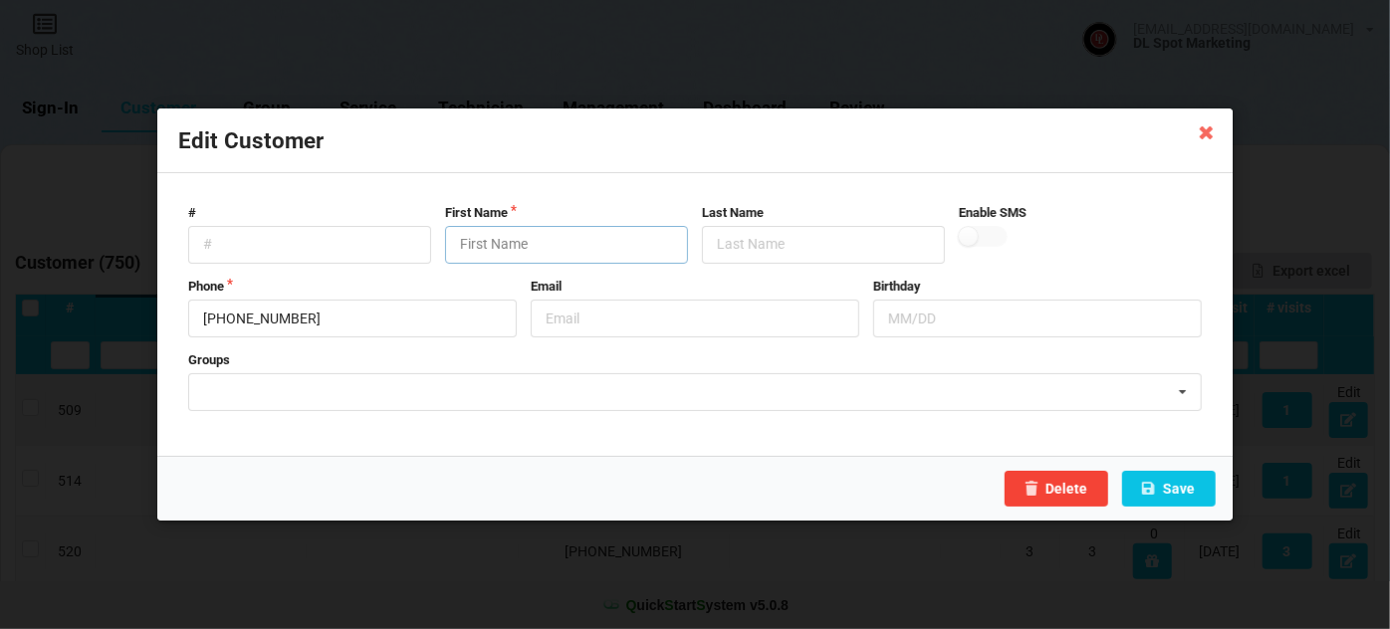
paste input "Customer"
type input "Customer"
click at [1195, 493] on button "Save" at bounding box center [1169, 489] width 94 height 36
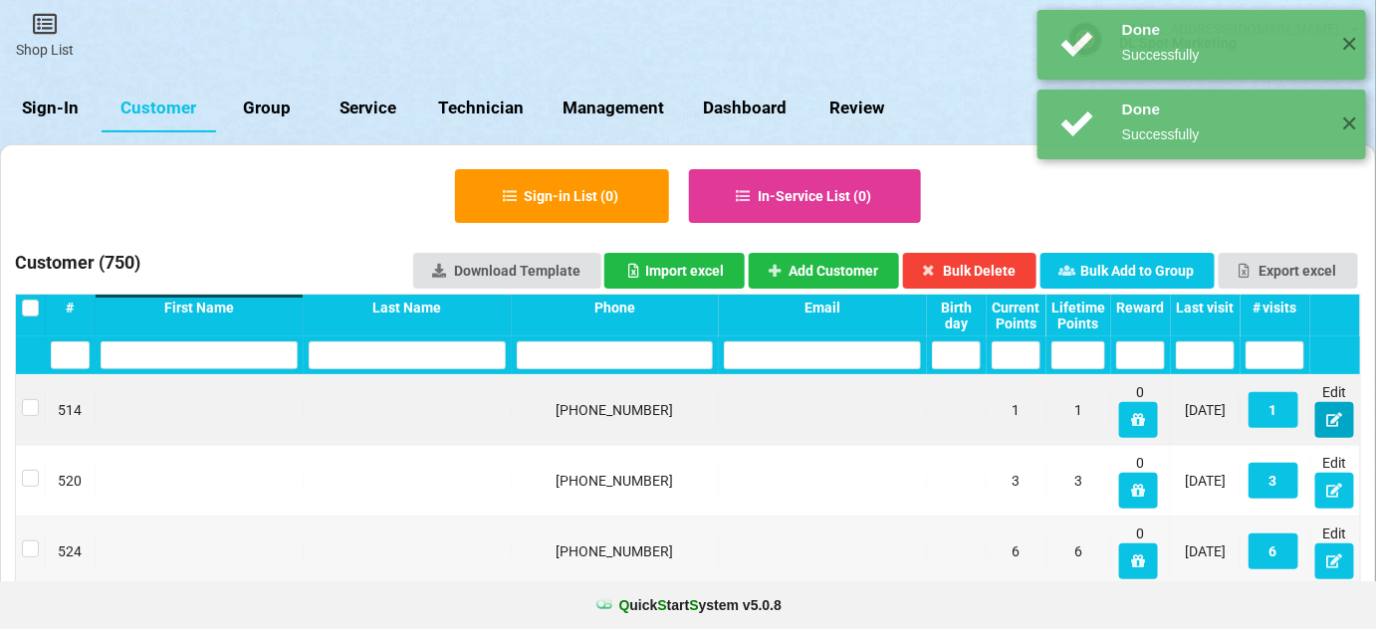
click at [1340, 419] on icon at bounding box center [1334, 419] width 17 height 12
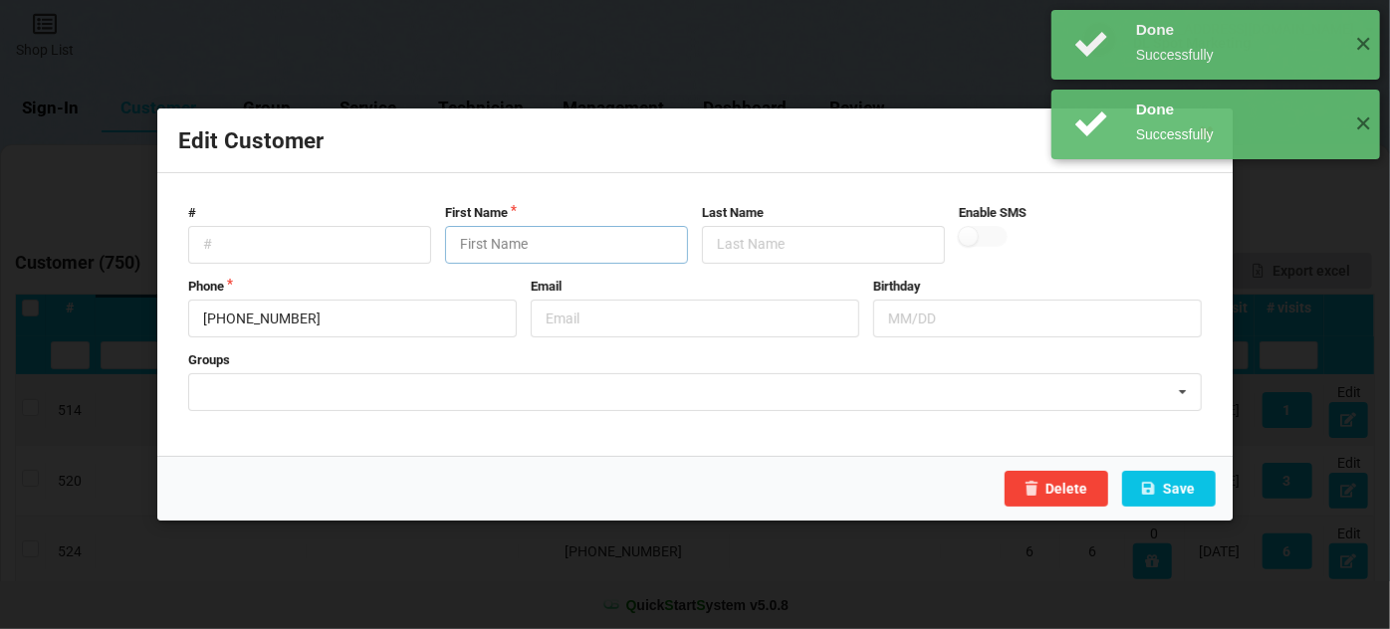
click at [501, 243] on input "text" at bounding box center [566, 245] width 243 height 38
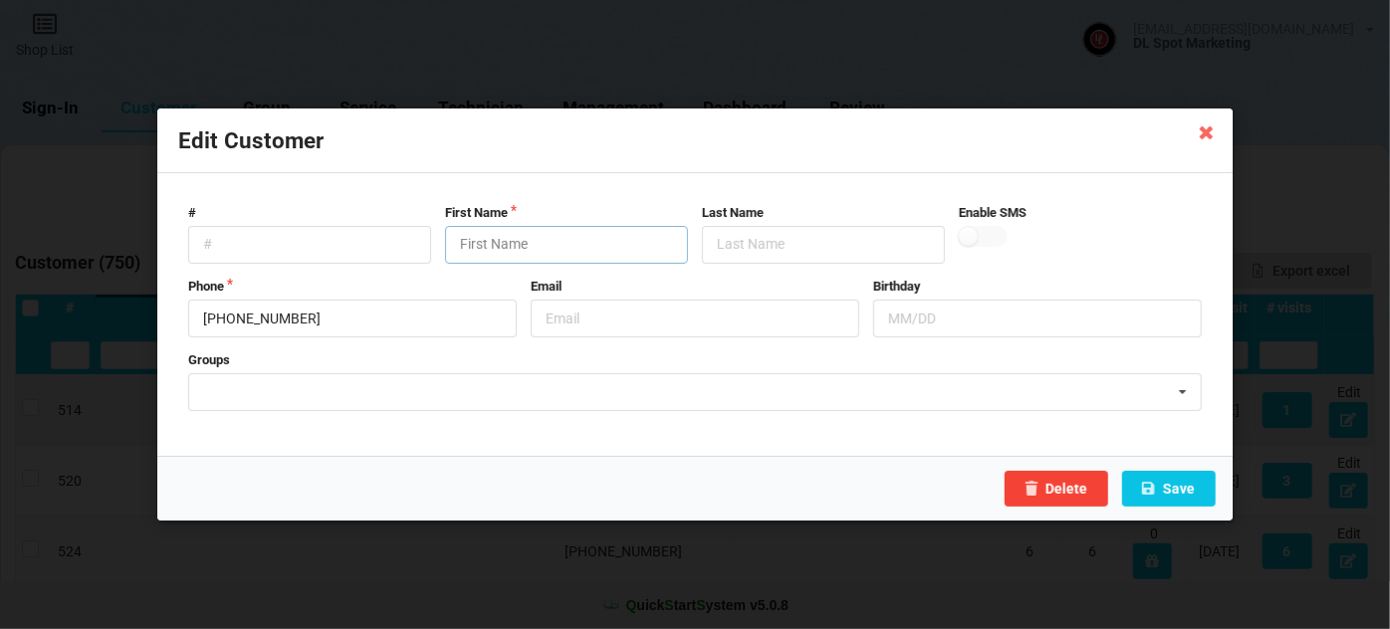
paste input "Customer"
type input "Customer"
click at [1187, 486] on button "Save" at bounding box center [1169, 489] width 94 height 36
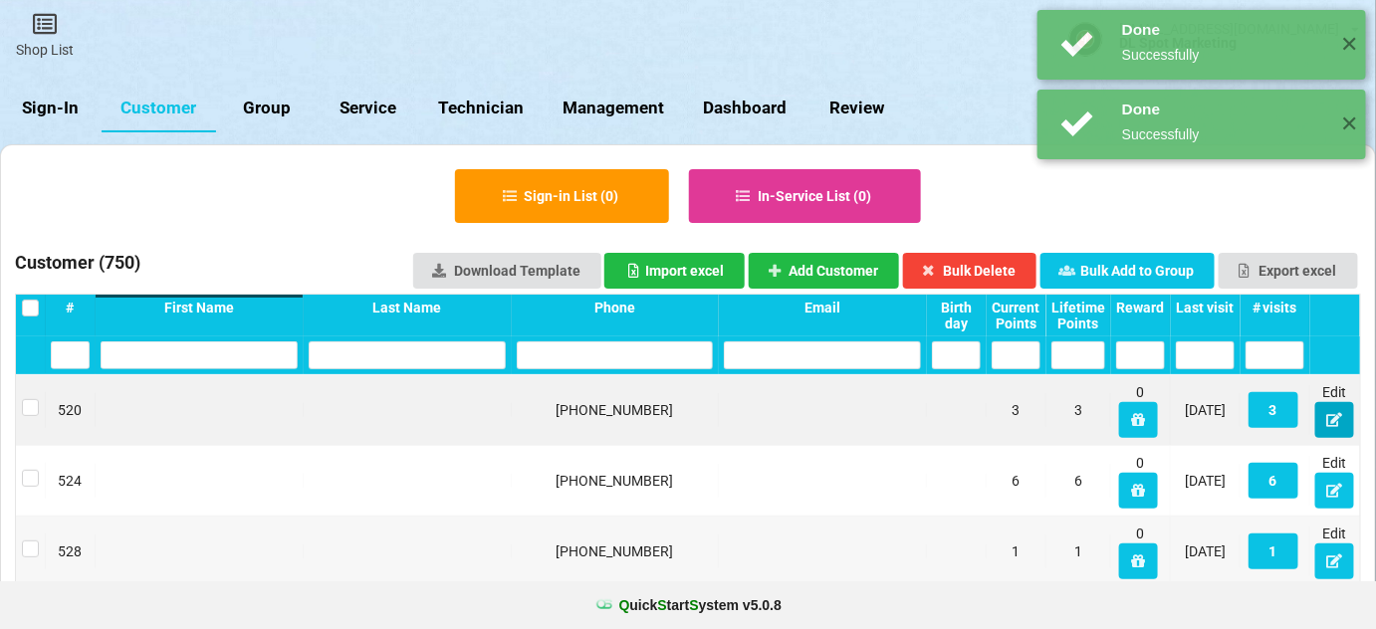
click at [1336, 424] on icon at bounding box center [1334, 419] width 17 height 12
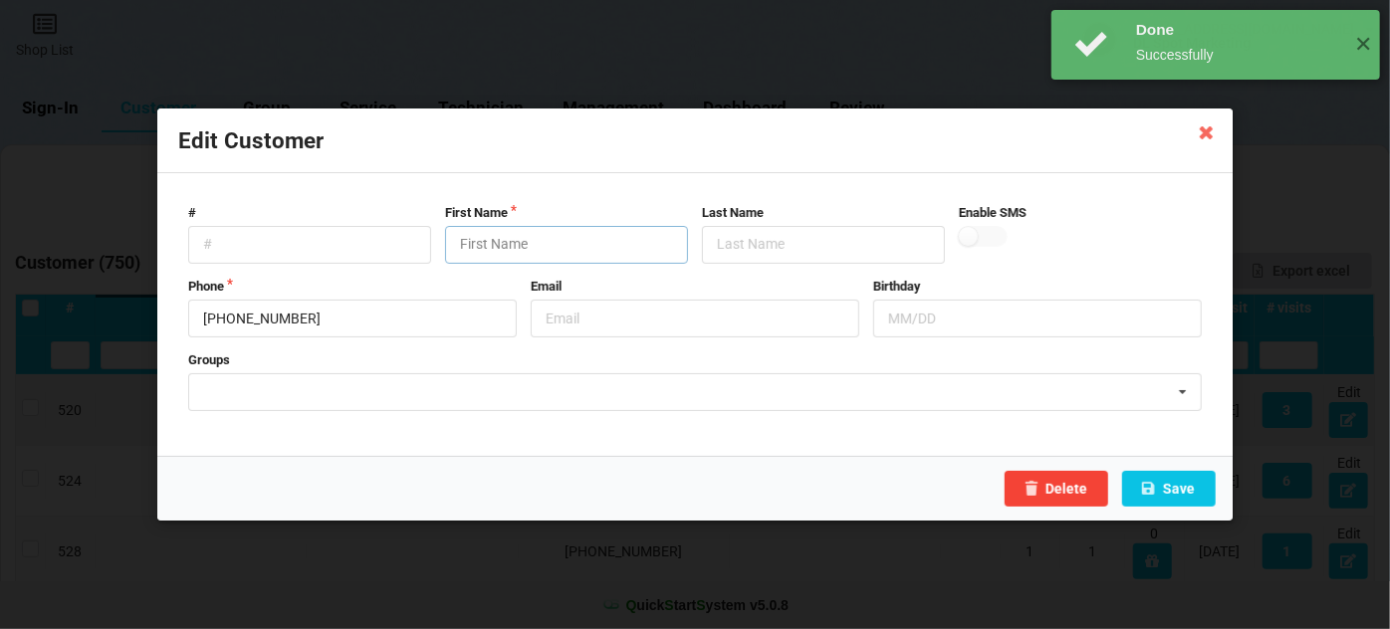
click at [483, 238] on input "text" at bounding box center [566, 245] width 243 height 38
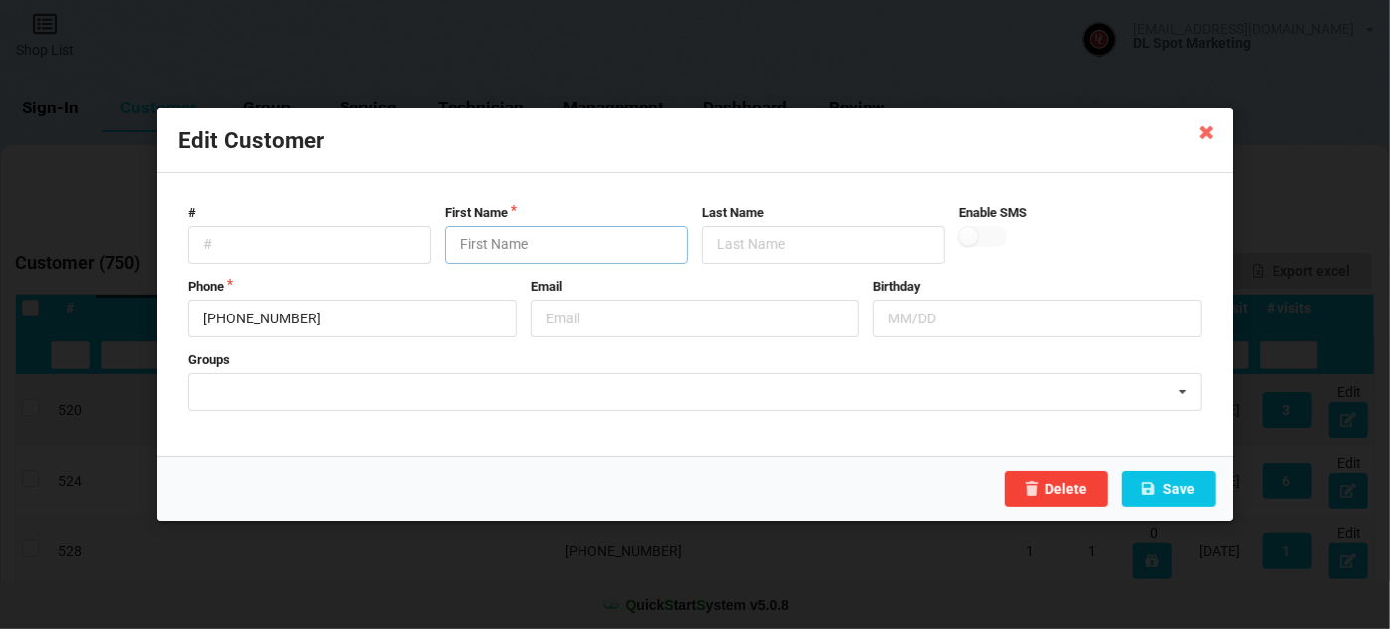
paste input "Customer"
type input "Customer"
click at [1183, 487] on button "Save" at bounding box center [1169, 489] width 94 height 36
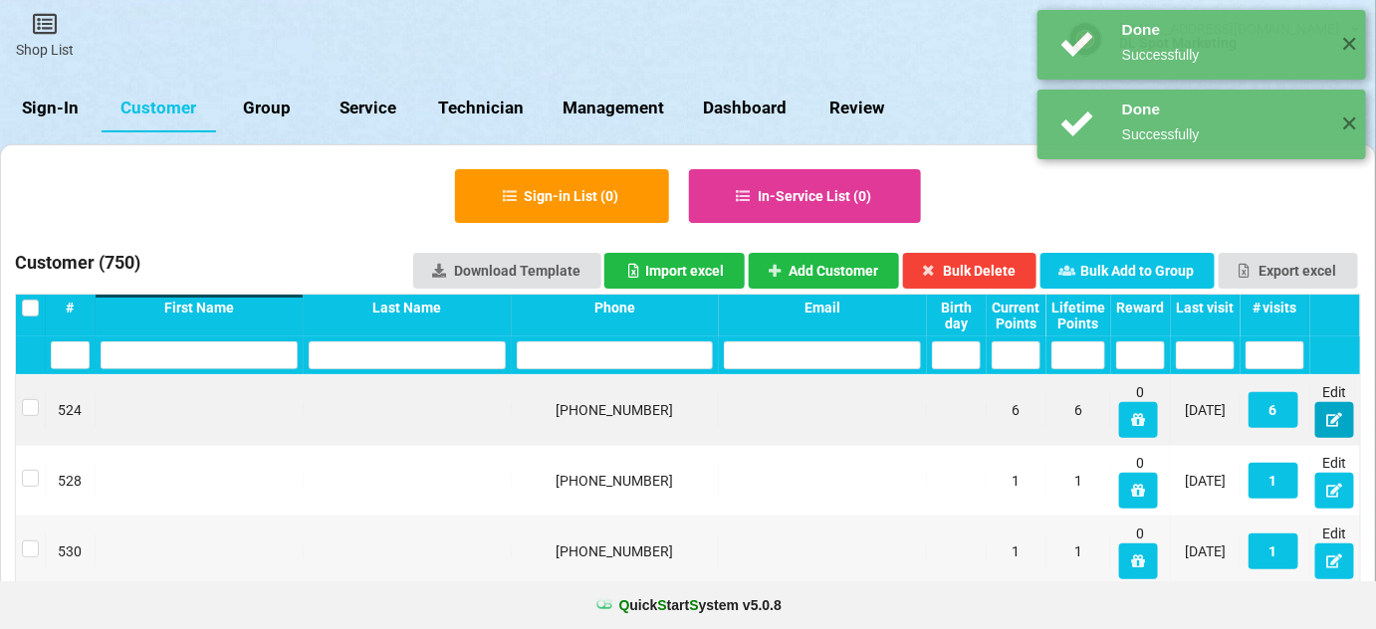
click at [1335, 425] on icon at bounding box center [1334, 419] width 17 height 12
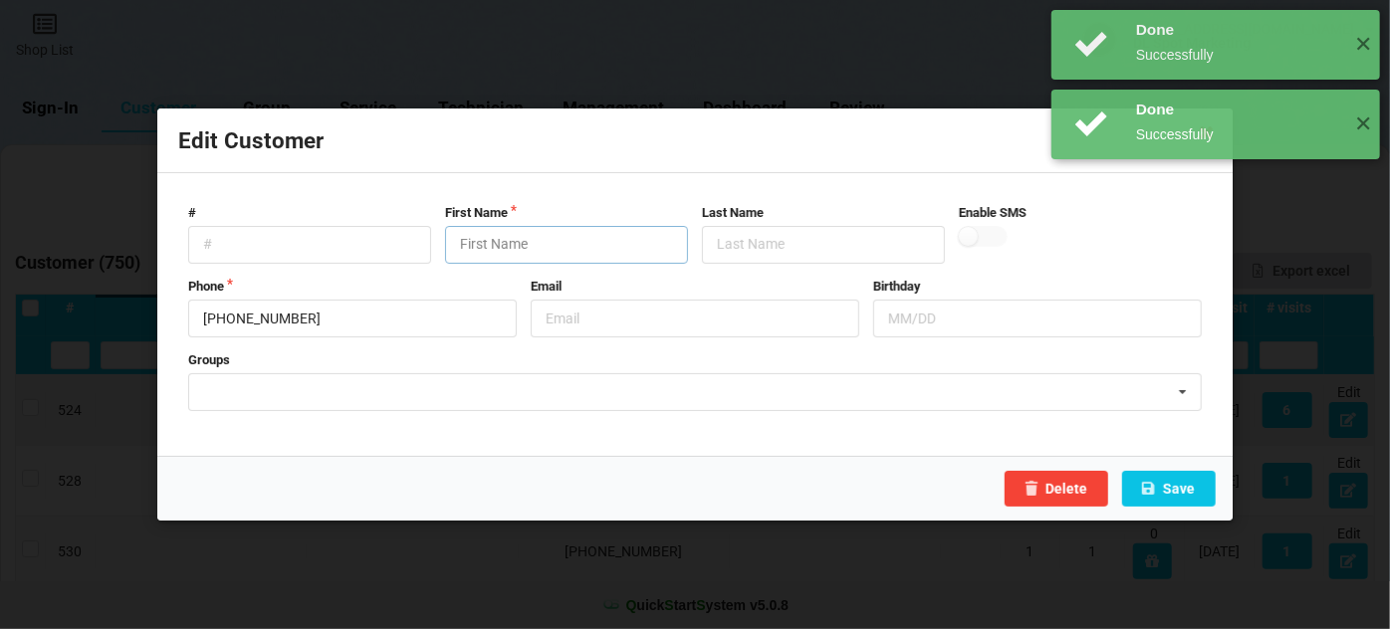
click at [519, 243] on input "text" at bounding box center [566, 245] width 243 height 38
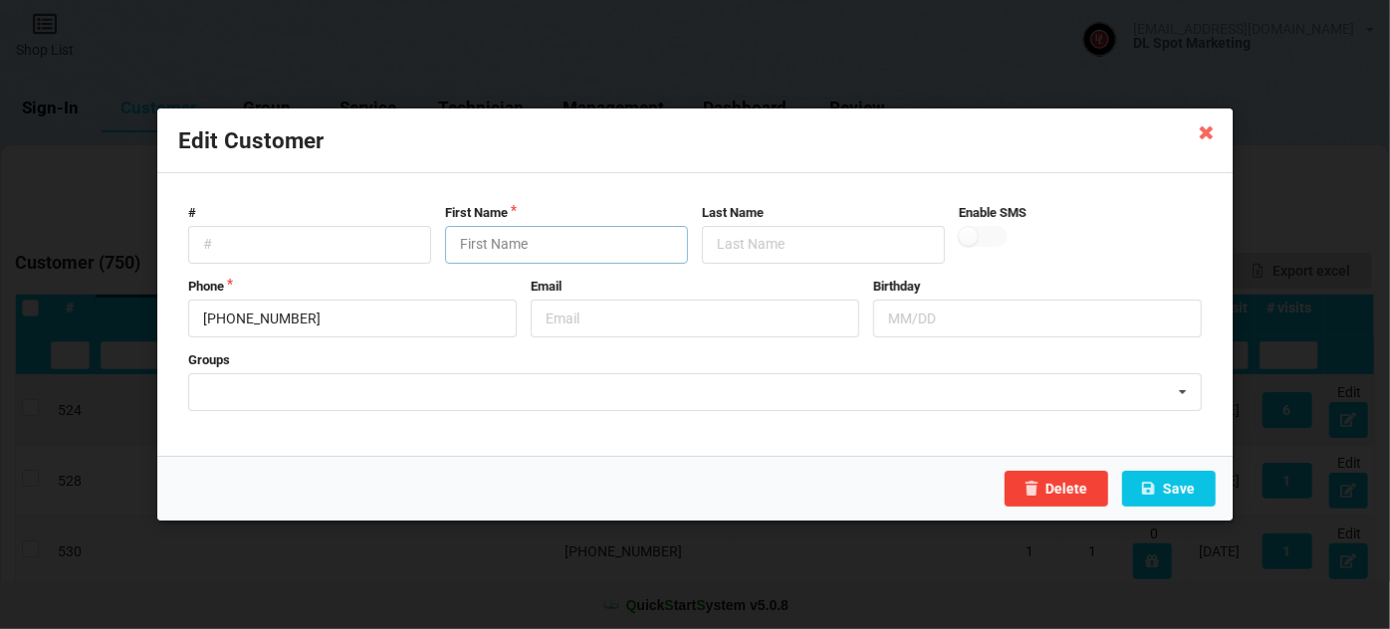
paste input "Customer"
type input "Customer"
click at [1188, 487] on button "Save" at bounding box center [1169, 489] width 94 height 36
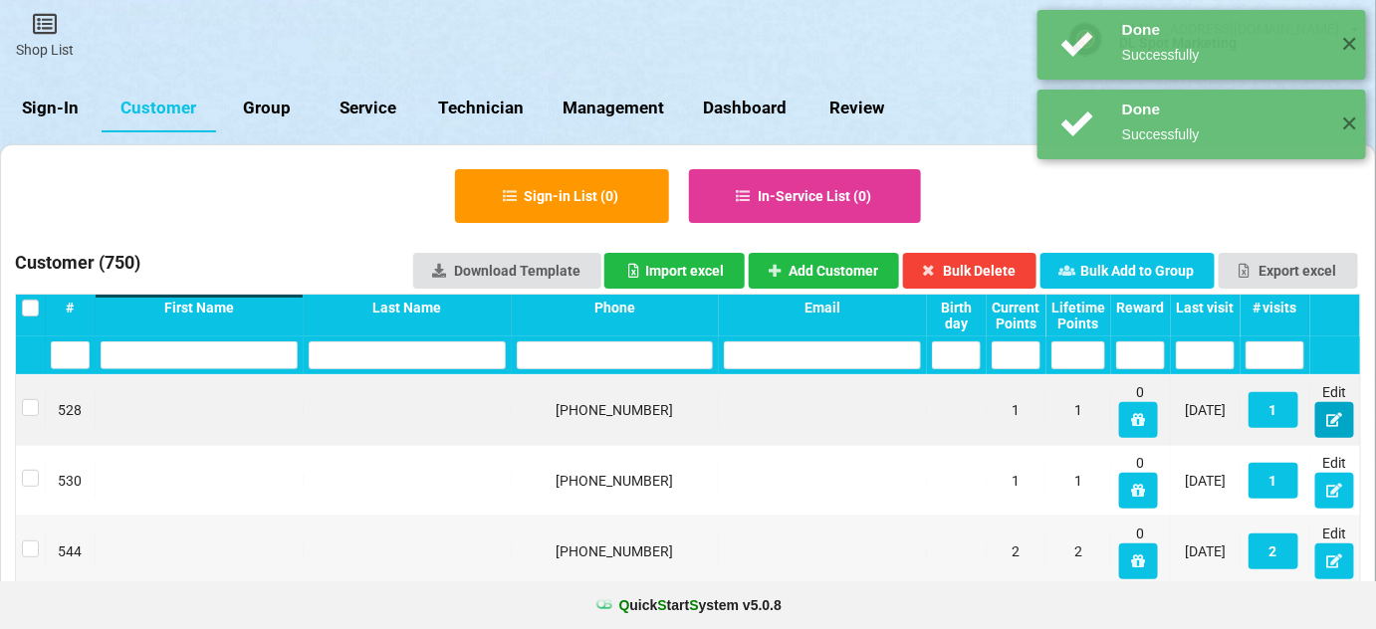
click at [1341, 425] on icon at bounding box center [1334, 419] width 17 height 12
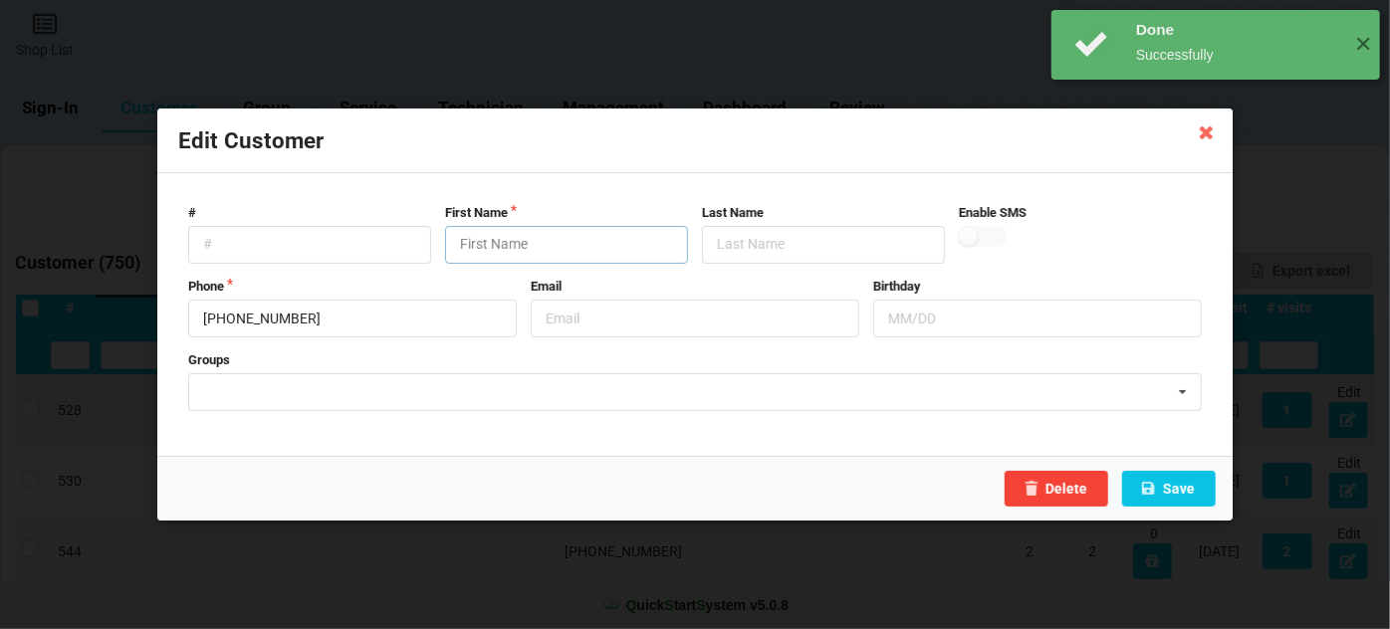
click at [559, 246] on input "text" at bounding box center [566, 245] width 243 height 38
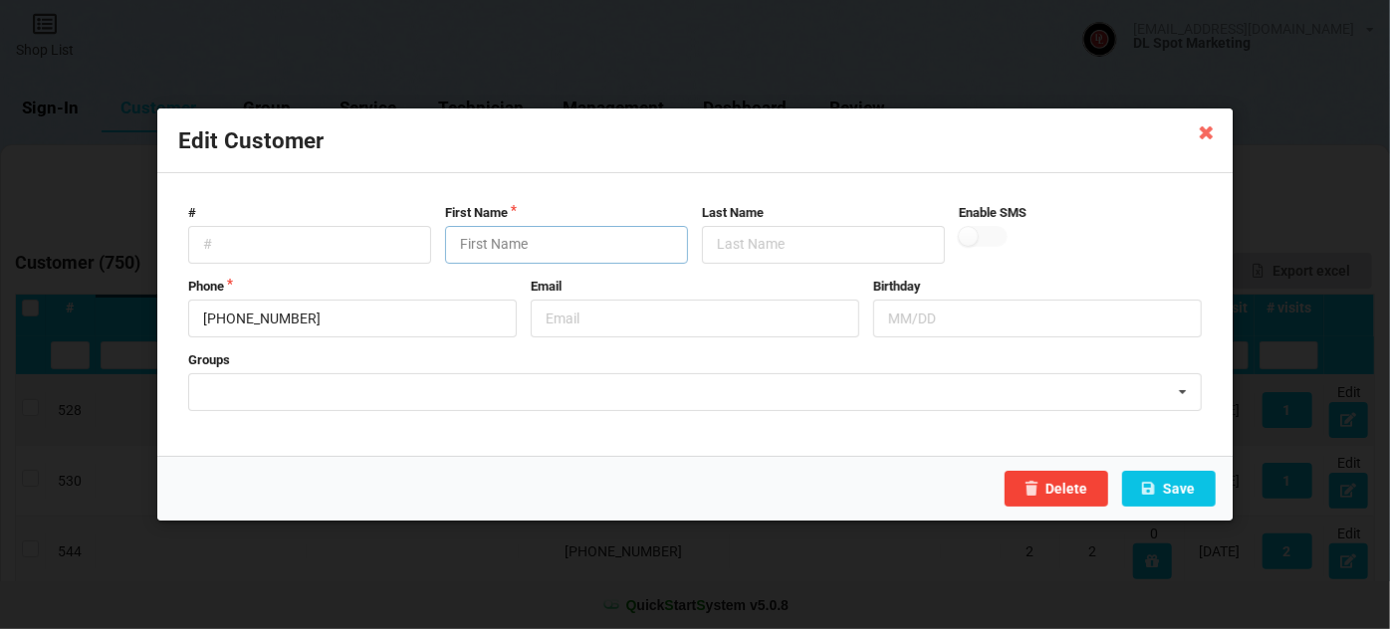
paste input "Customer"
type input "Customer"
click at [1184, 490] on button "Save" at bounding box center [1169, 489] width 94 height 36
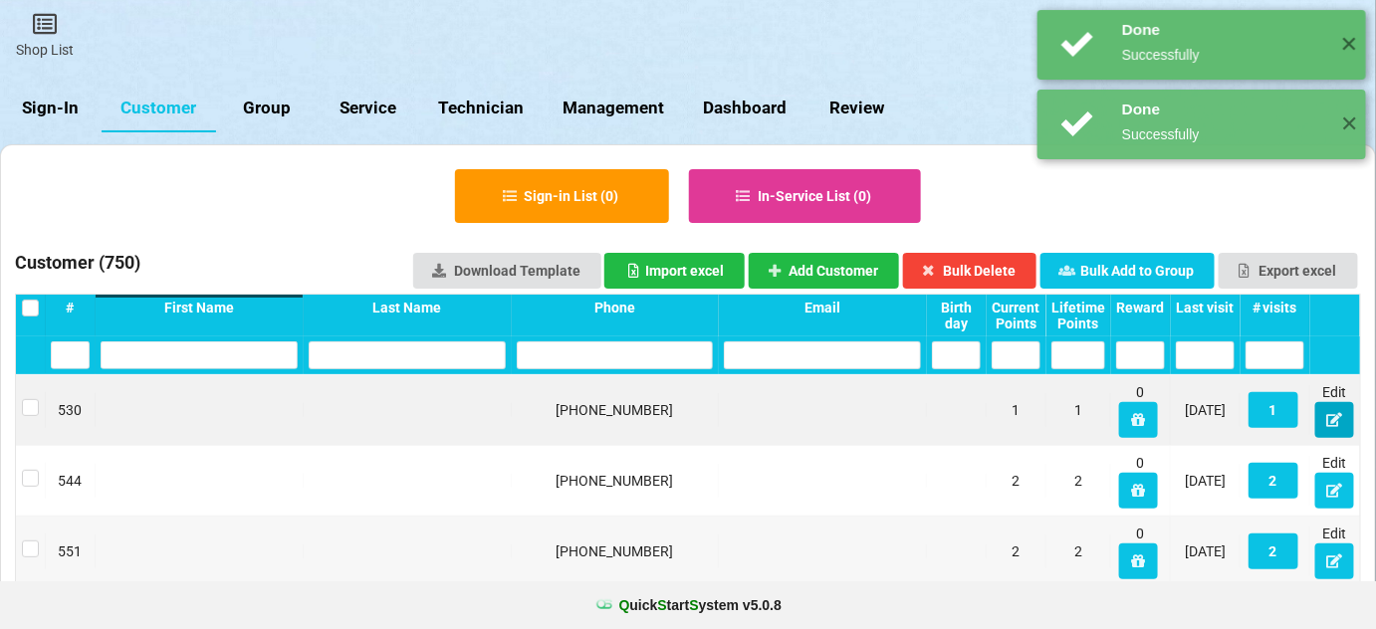
click at [1332, 421] on icon at bounding box center [1334, 419] width 17 height 12
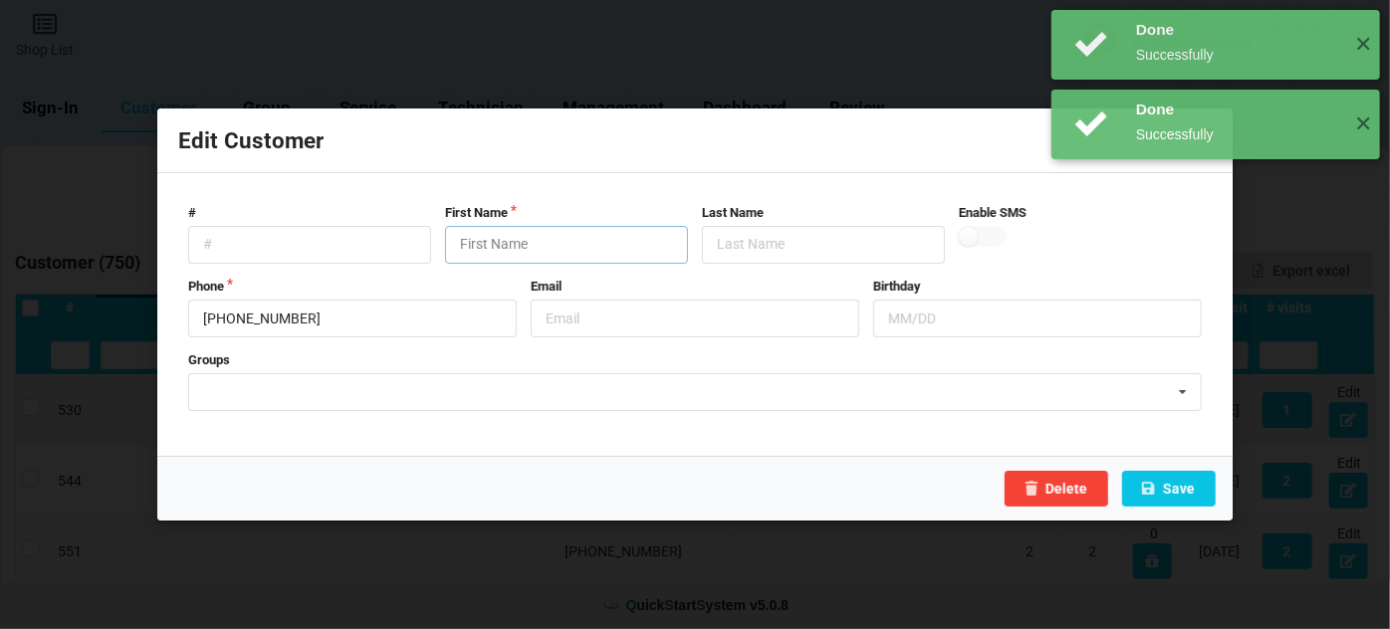
click at [534, 245] on input "text" at bounding box center [566, 245] width 243 height 38
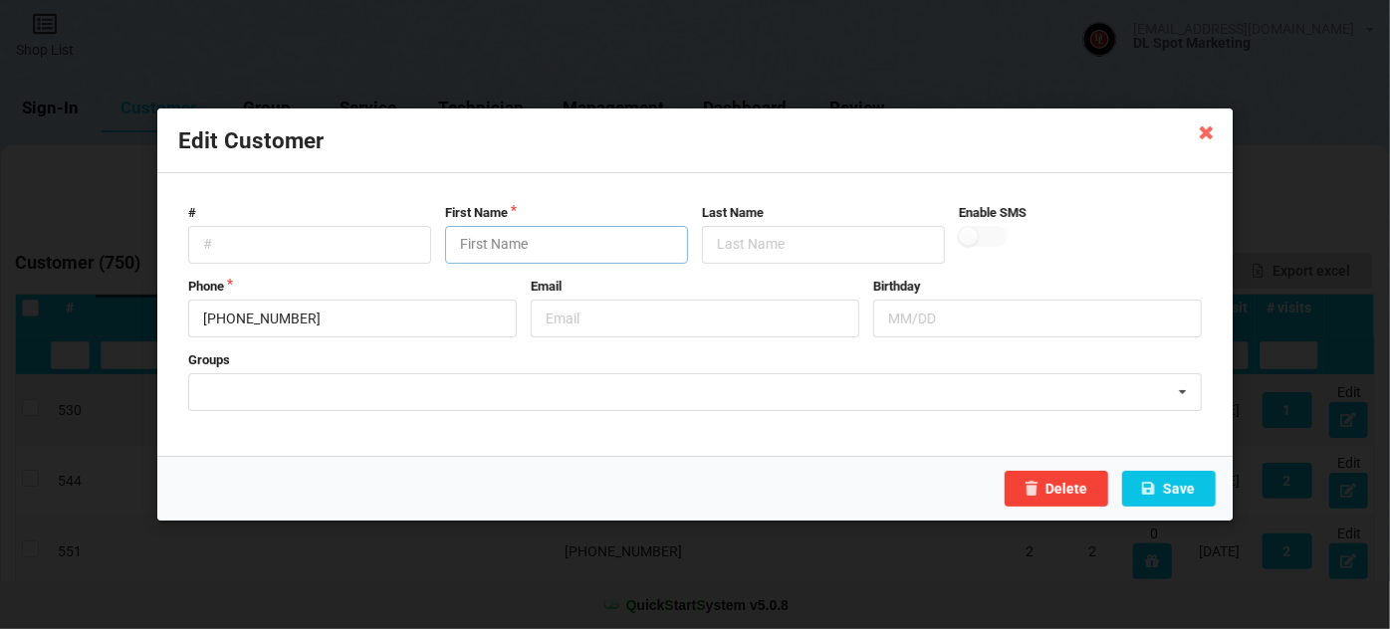
paste input "Customer"
type input "Customer"
click at [1170, 493] on button "Save" at bounding box center [1169, 489] width 94 height 36
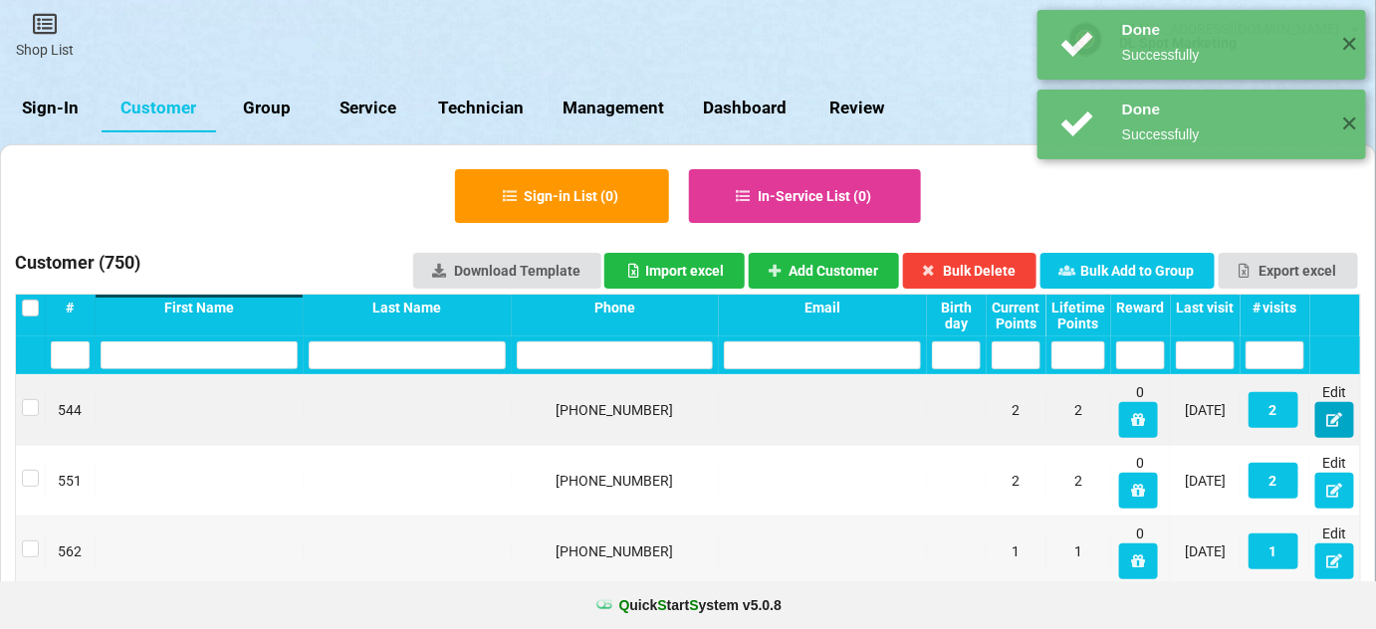
click at [1337, 418] on icon at bounding box center [1334, 419] width 17 height 12
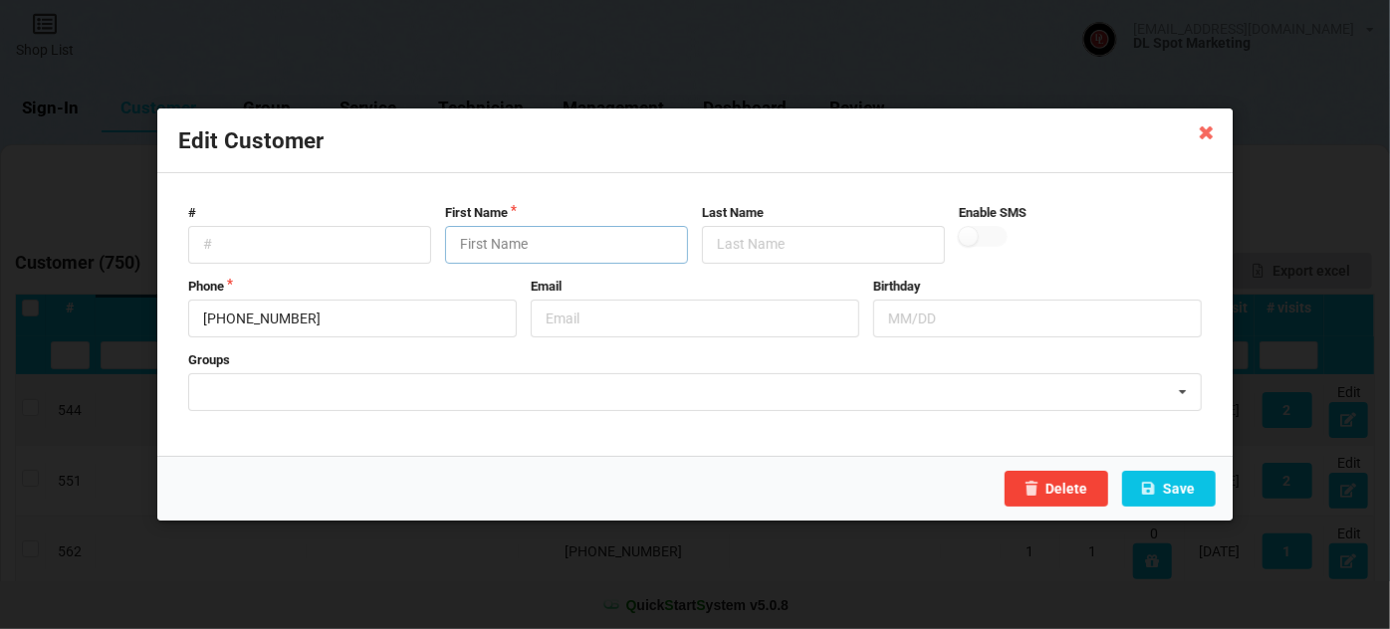
click at [492, 240] on input "text" at bounding box center [566, 245] width 243 height 38
paste input "Customer"
type input "Customer"
click at [1165, 484] on button "Save" at bounding box center [1169, 489] width 94 height 36
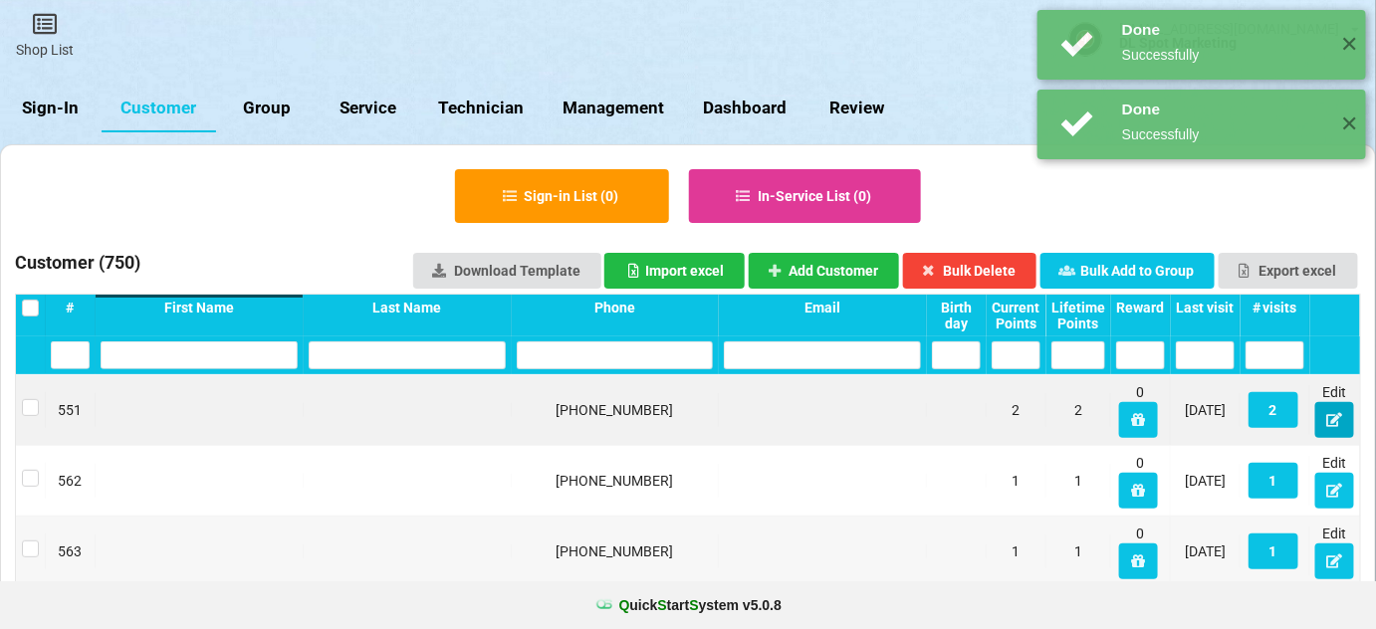
click at [1338, 413] on icon at bounding box center [1334, 419] width 17 height 12
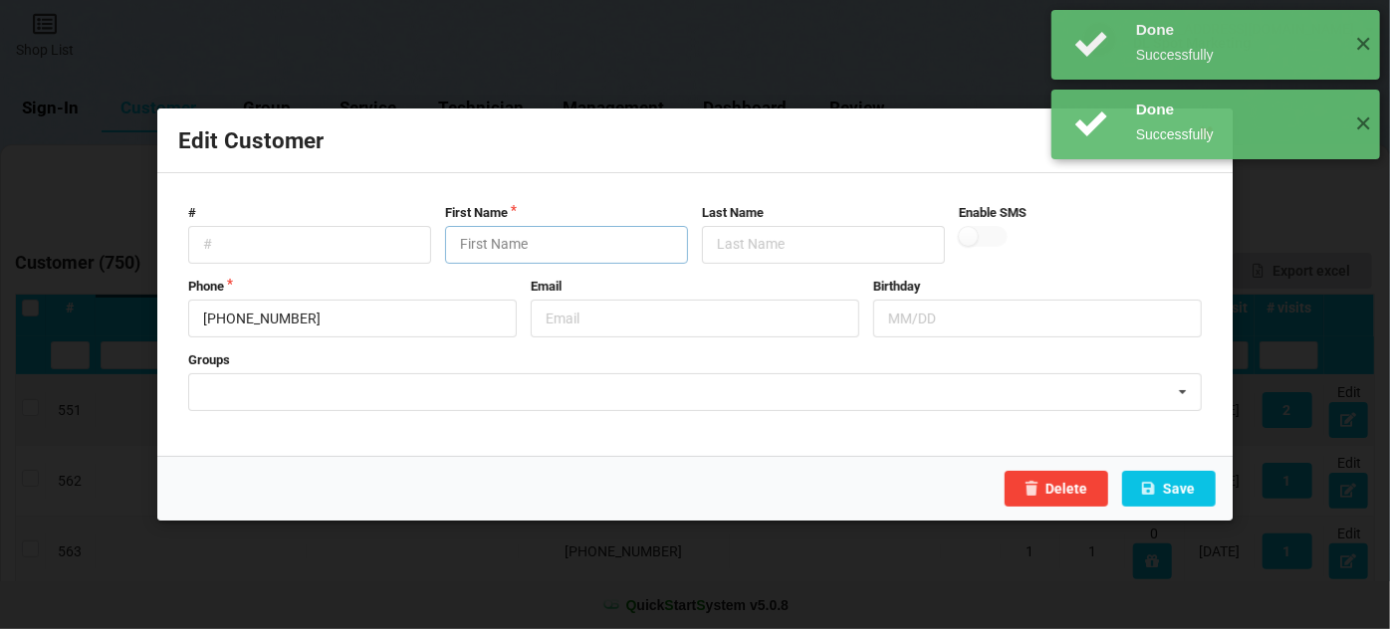
click at [523, 228] on input "text" at bounding box center [566, 245] width 243 height 38
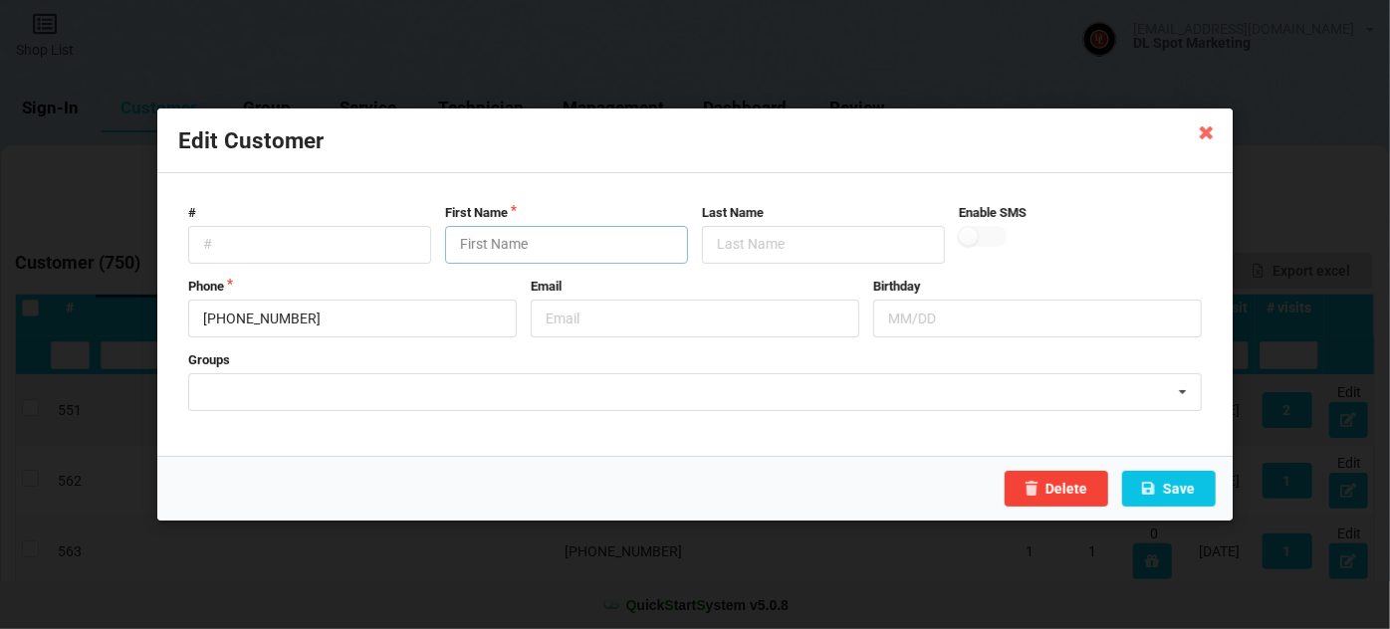
paste input "Customer"
type input "Customer"
click at [1198, 495] on button "Save" at bounding box center [1169, 489] width 94 height 36
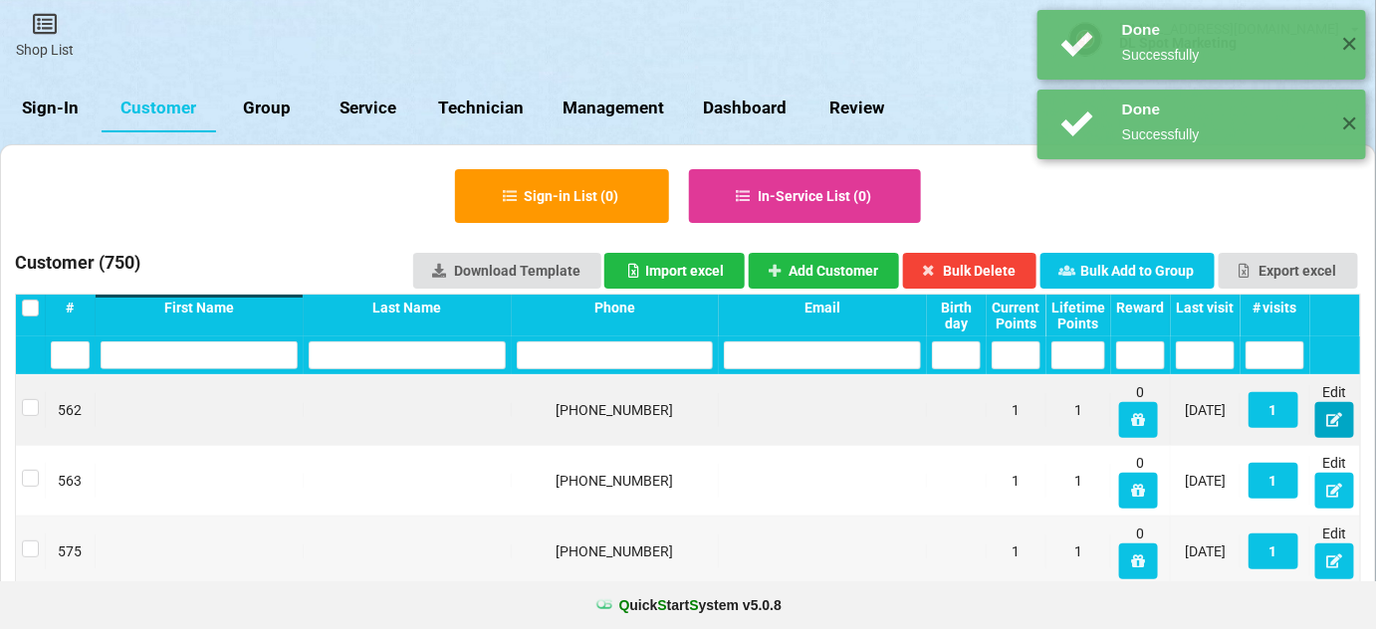
click at [1334, 418] on icon at bounding box center [1334, 419] width 17 height 12
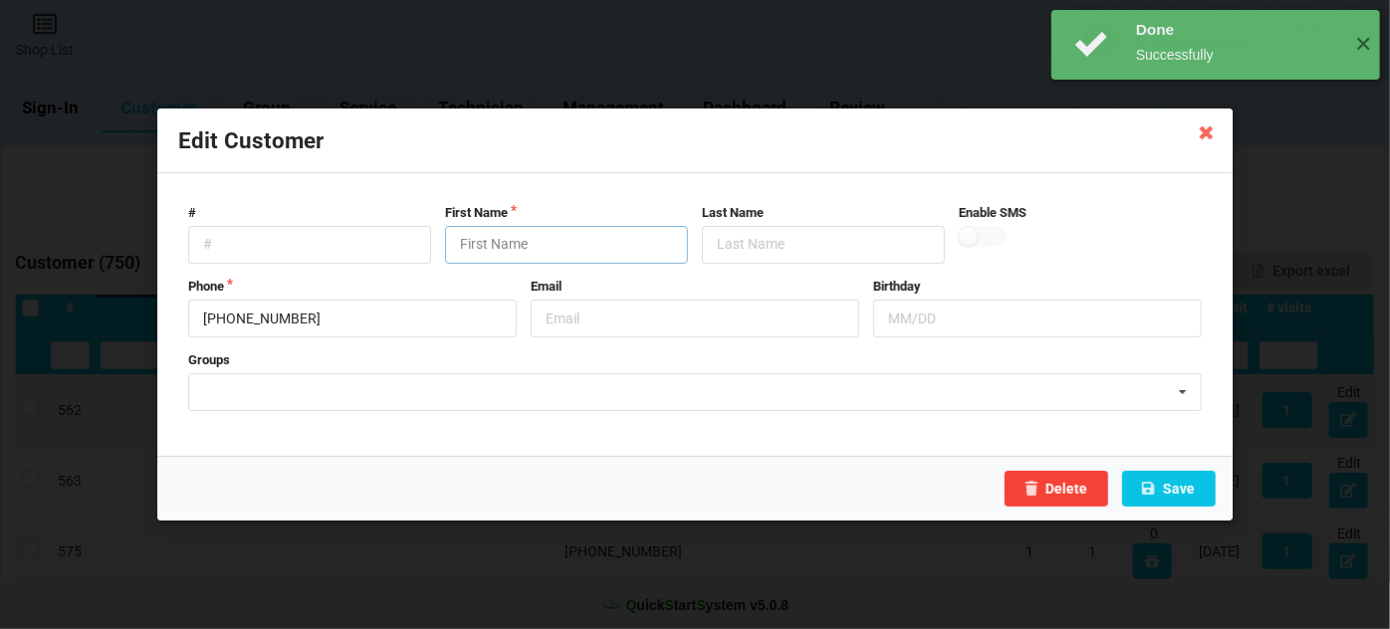
click at [555, 254] on input "text" at bounding box center [566, 245] width 243 height 38
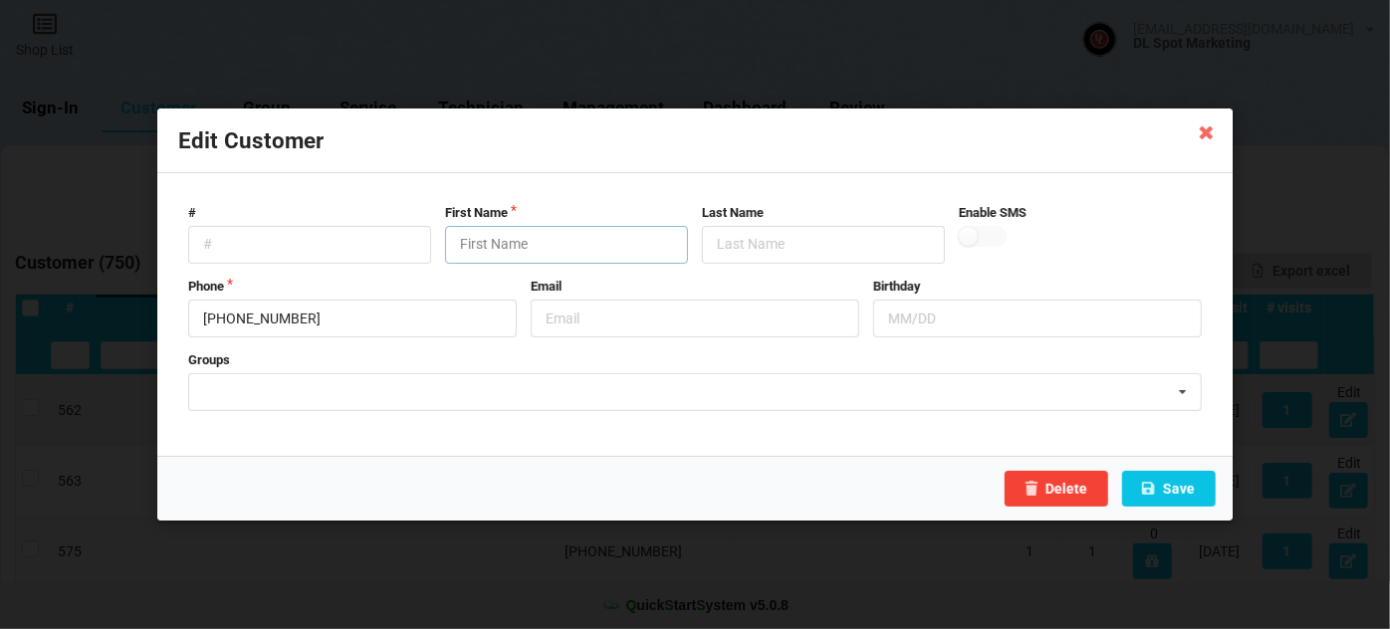
paste input "Customer"
type input "Customer"
drag, startPoint x: 1060, startPoint y: 485, endPoint x: 1163, endPoint y: 496, distance: 103.1
click at [1154, 496] on div "Delete Save" at bounding box center [694, 488] width 1075 height 65
click at [1173, 488] on button "Save" at bounding box center [1169, 489] width 94 height 36
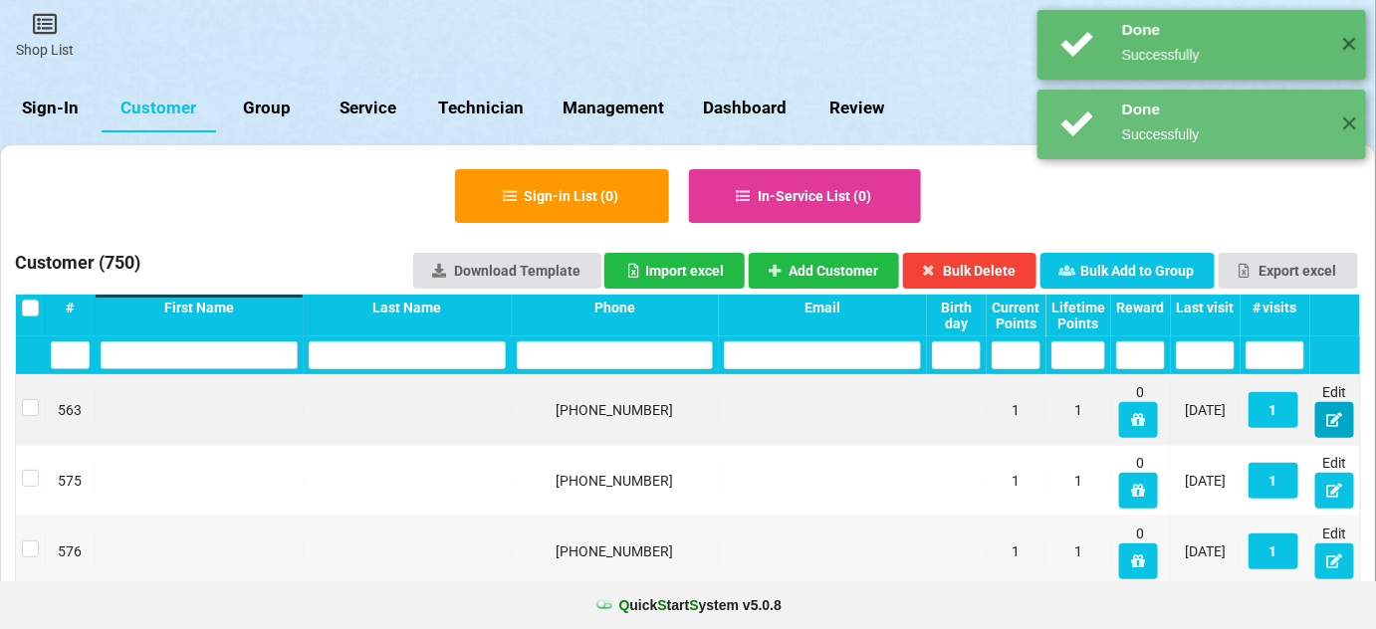
click at [1326, 413] on button at bounding box center [1334, 420] width 39 height 36
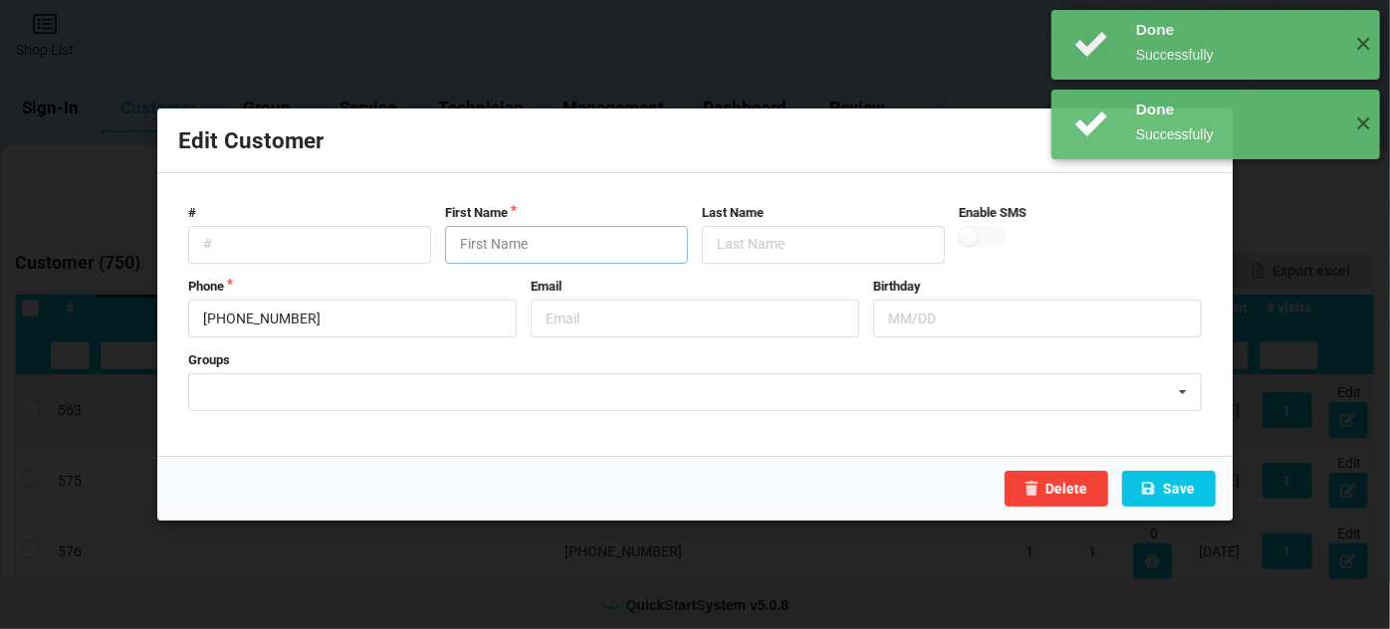
click at [478, 234] on input "text" at bounding box center [566, 245] width 243 height 38
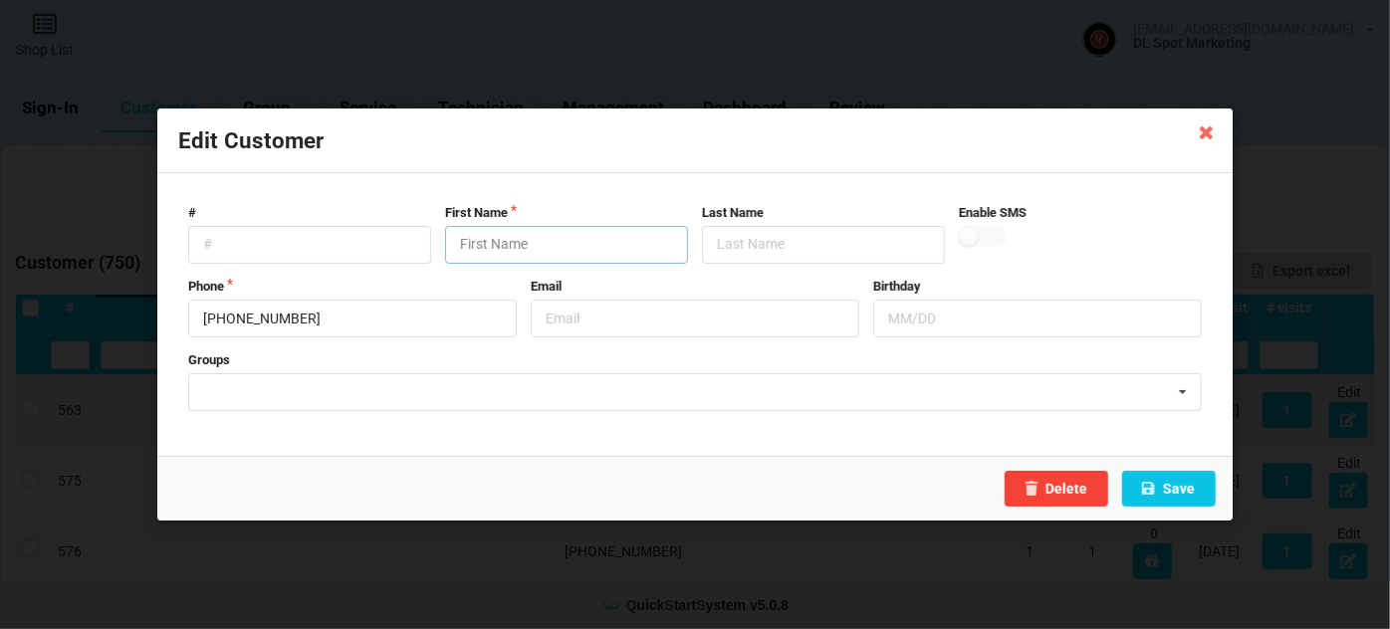
drag, startPoint x: 481, startPoint y: 235, endPoint x: 523, endPoint y: 279, distance: 60.6
click at [496, 265] on form "# First Name Last Name Enable SMS Phone 832-588-4500 Email Birthday Groups 1001…" at bounding box center [695, 315] width 1034 height 242
paste input "Customer"
type input "Customer"
click at [1195, 487] on button "Save" at bounding box center [1169, 489] width 94 height 36
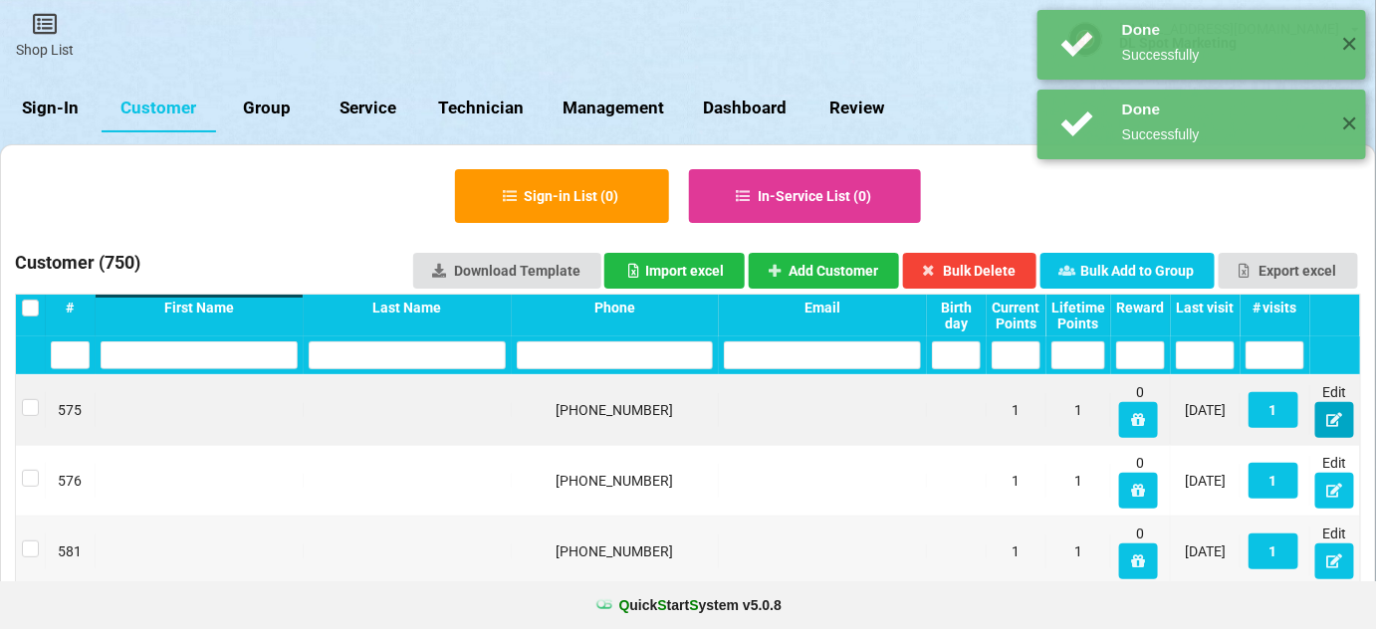
click at [1333, 424] on icon at bounding box center [1334, 419] width 17 height 12
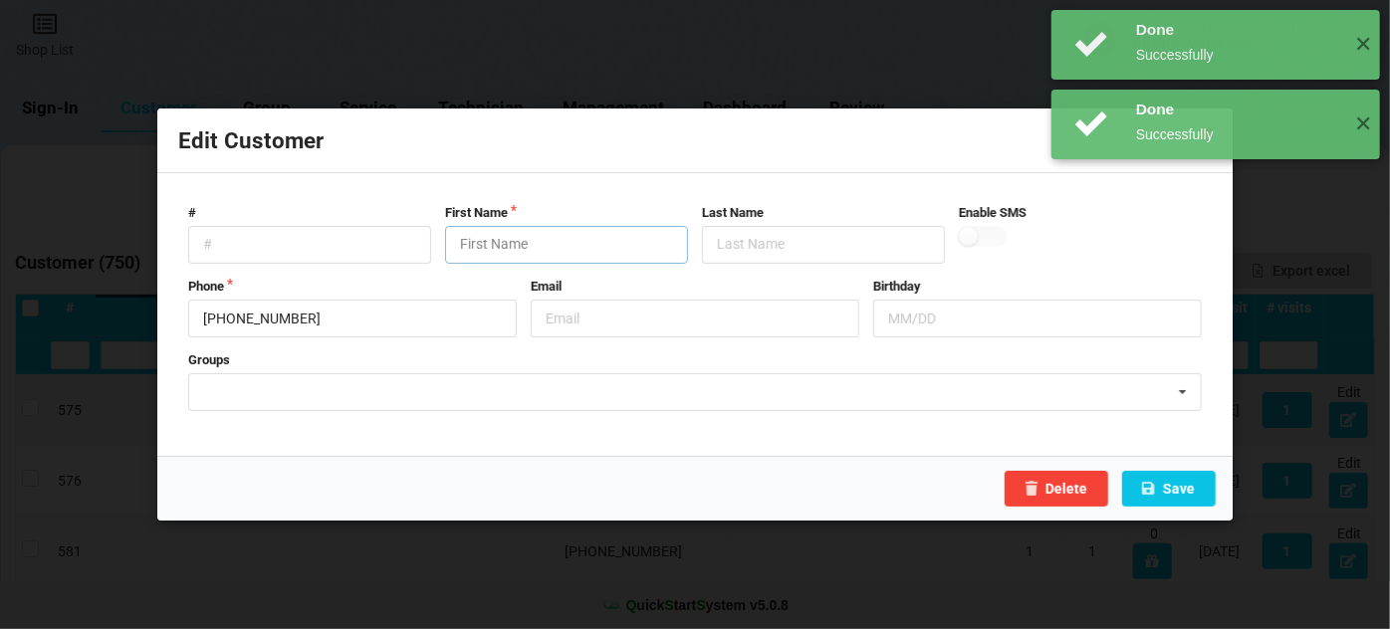
click at [512, 235] on input "text" at bounding box center [566, 245] width 243 height 38
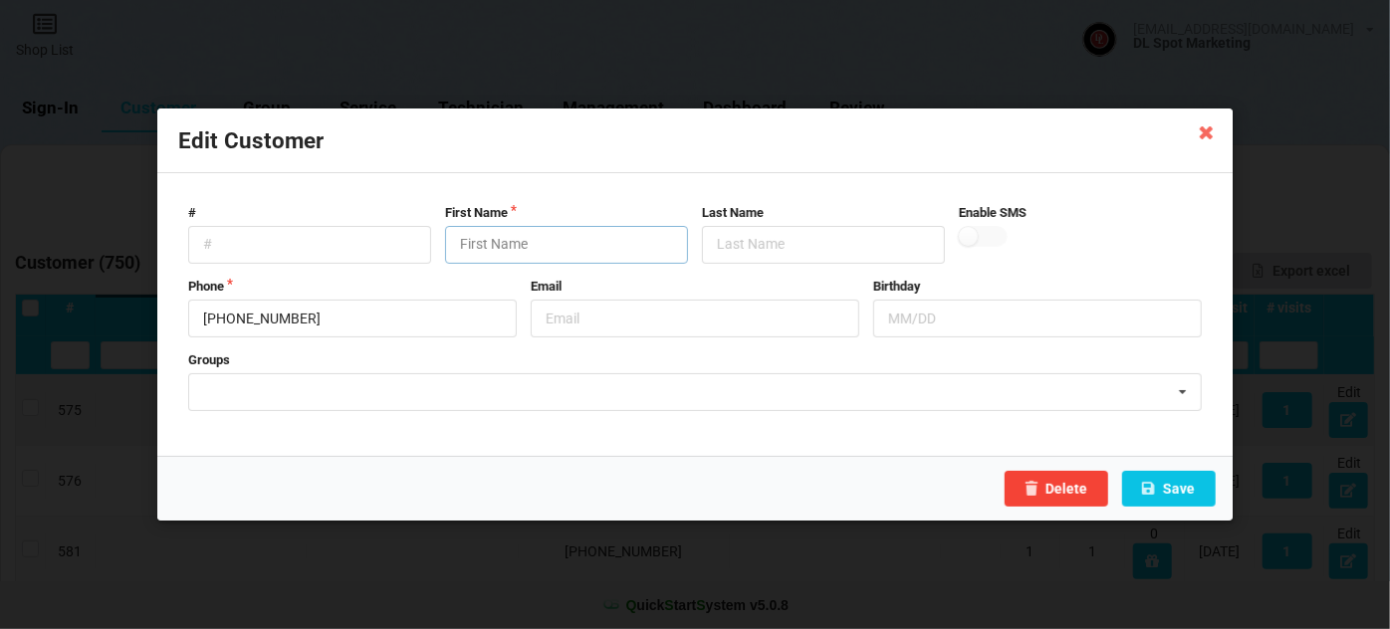
paste input "Customer"
type input "Customer"
click at [1181, 496] on button "Save" at bounding box center [1169, 489] width 94 height 36
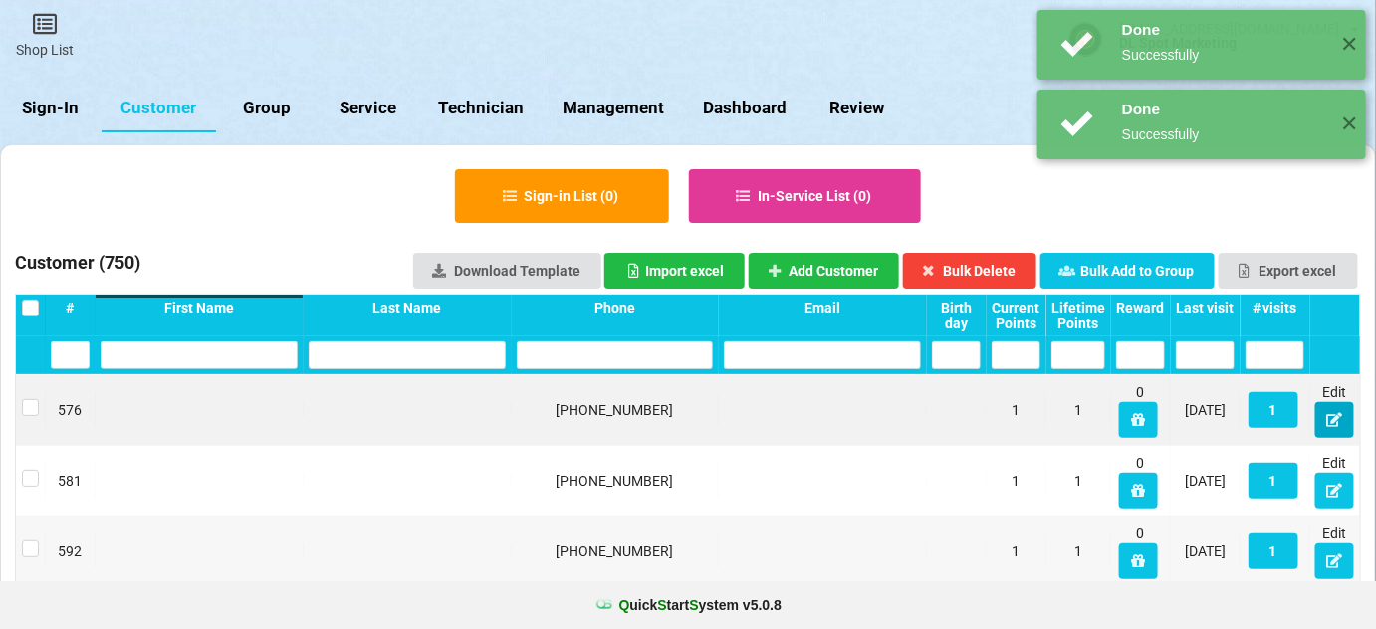
click at [1338, 427] on button at bounding box center [1334, 420] width 39 height 36
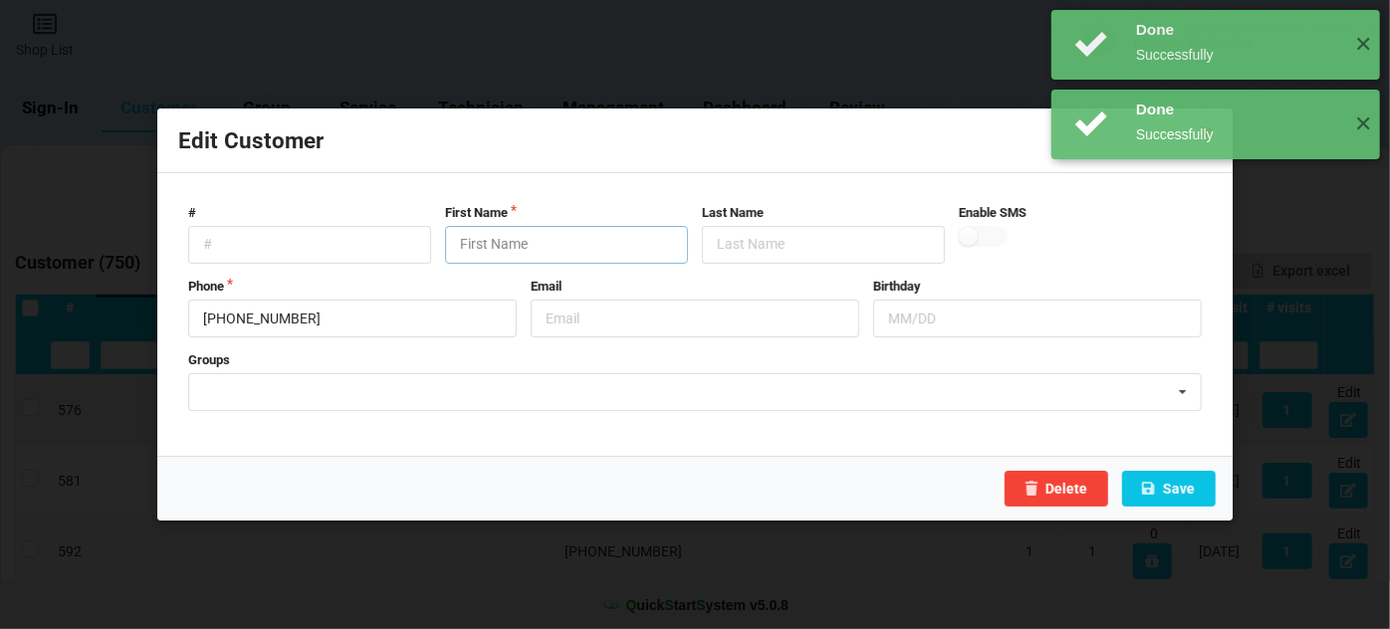
click at [585, 246] on input "text" at bounding box center [566, 245] width 243 height 38
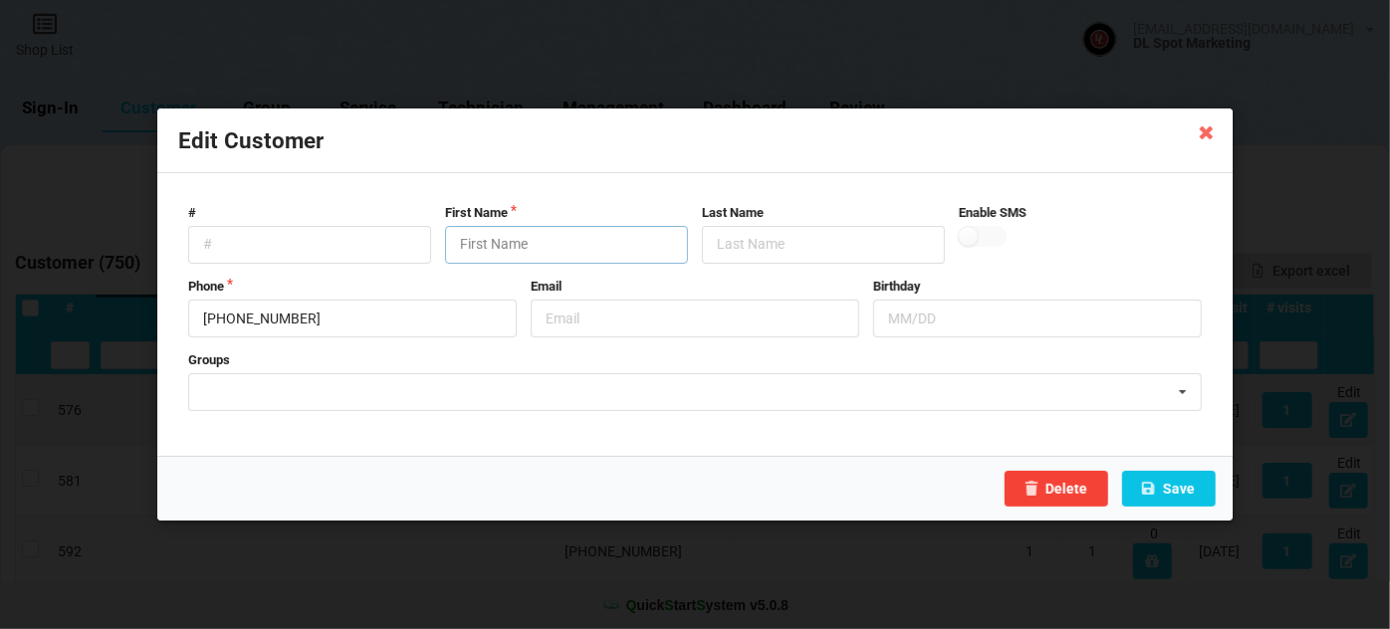
paste input "Customer"
type input "Customer"
click at [1193, 493] on button "Save" at bounding box center [1169, 489] width 94 height 36
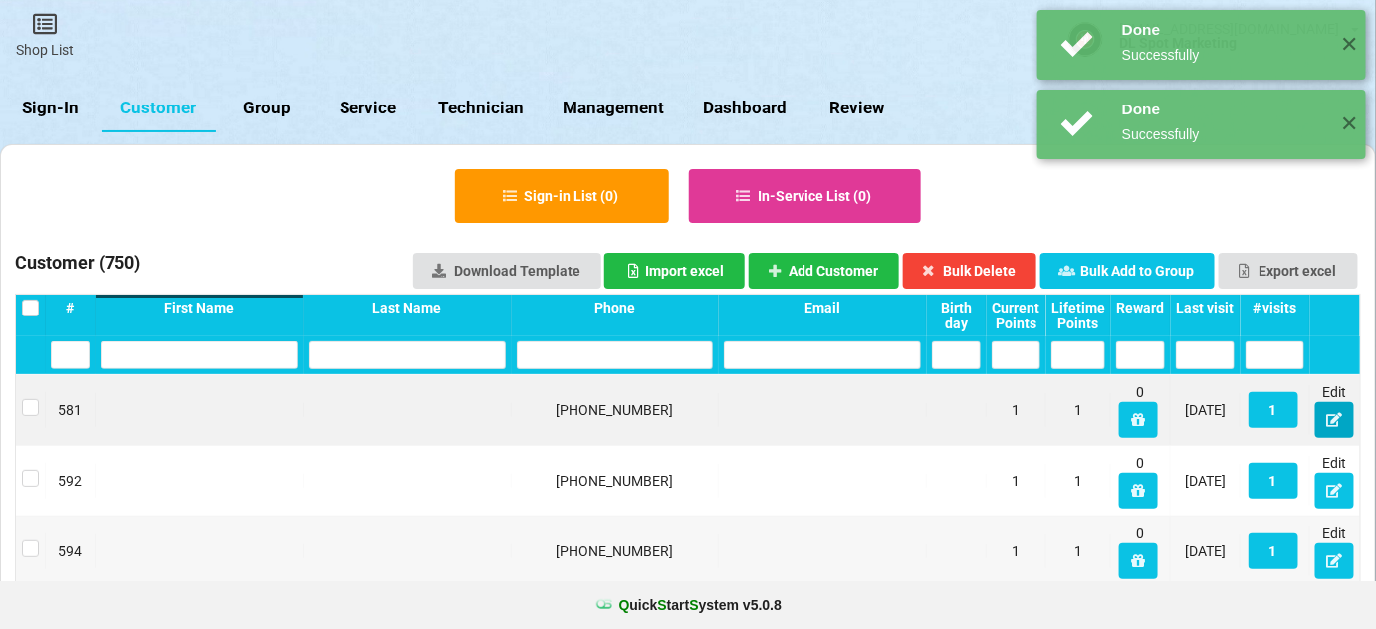
click at [1332, 424] on icon at bounding box center [1334, 419] width 17 height 12
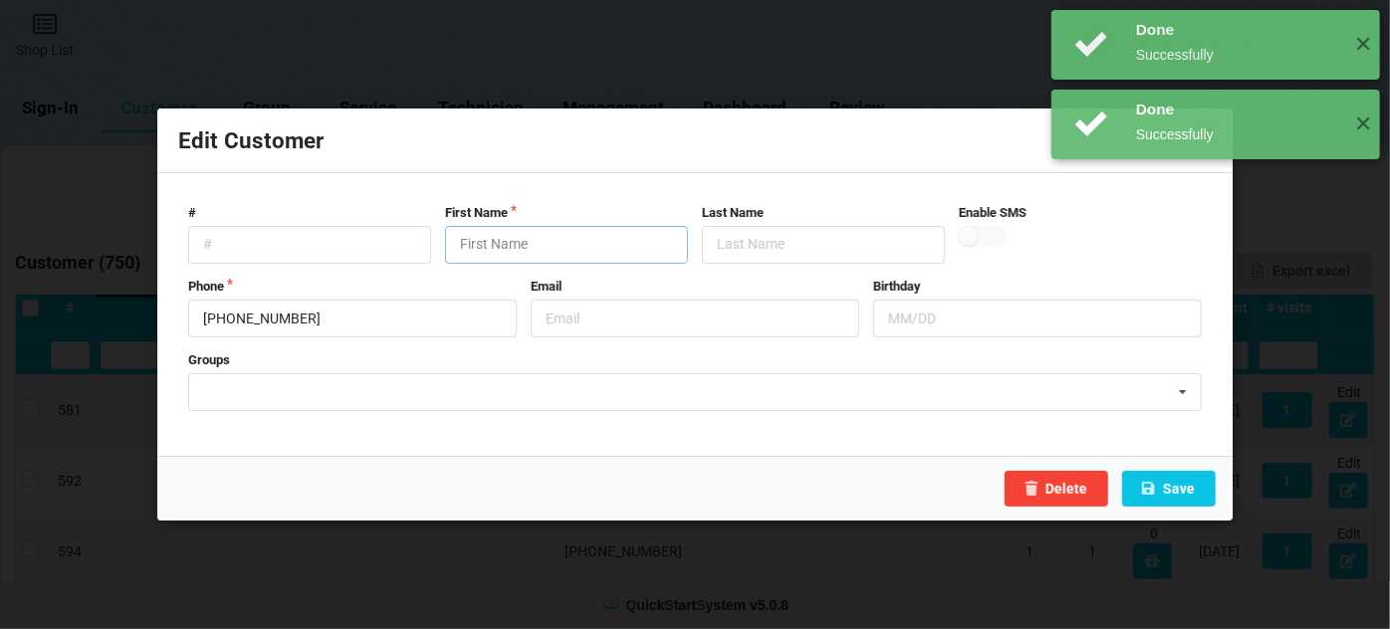
click at [558, 243] on input "text" at bounding box center [566, 245] width 243 height 38
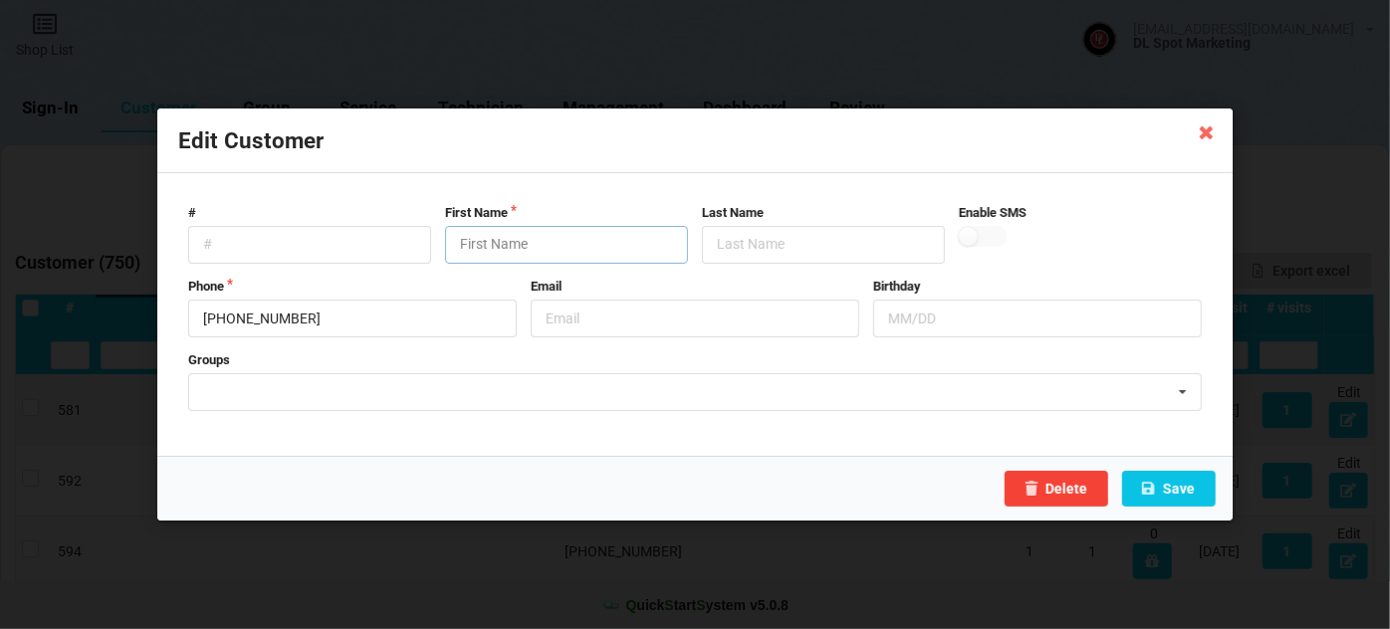
paste input "Customer"
type input "Customer"
click at [1179, 496] on button "Save" at bounding box center [1169, 489] width 94 height 36
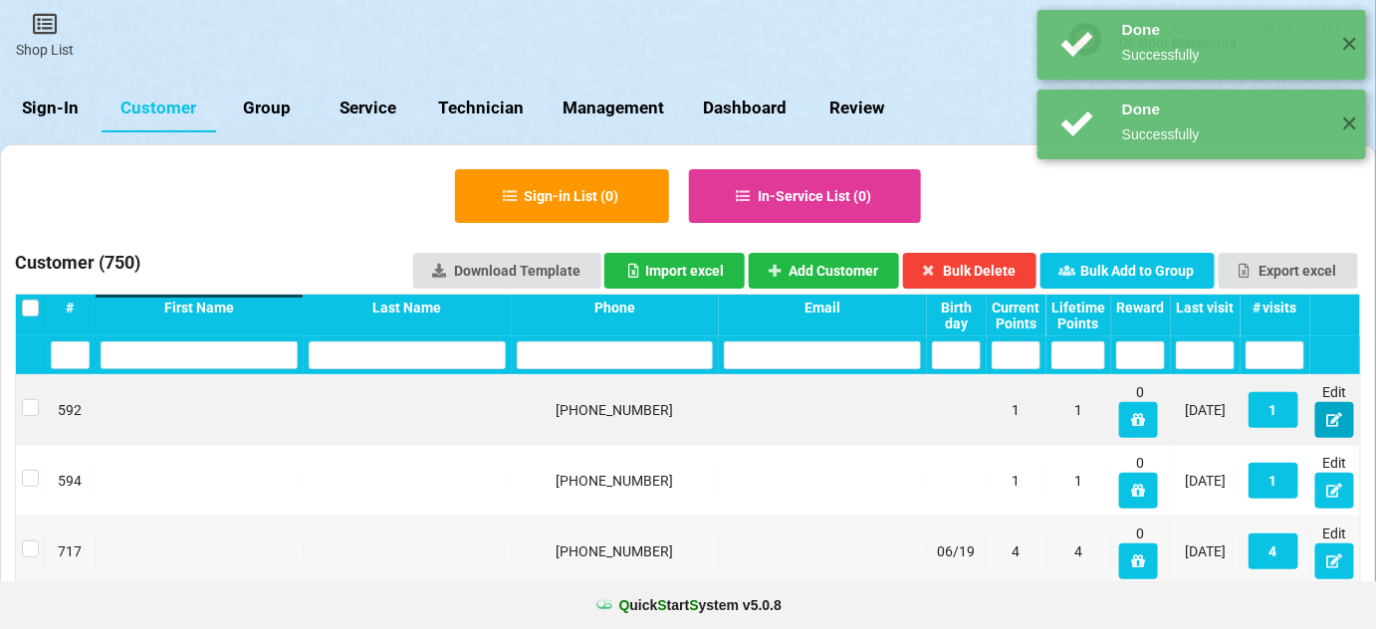
click at [1340, 420] on icon at bounding box center [1334, 419] width 17 height 12
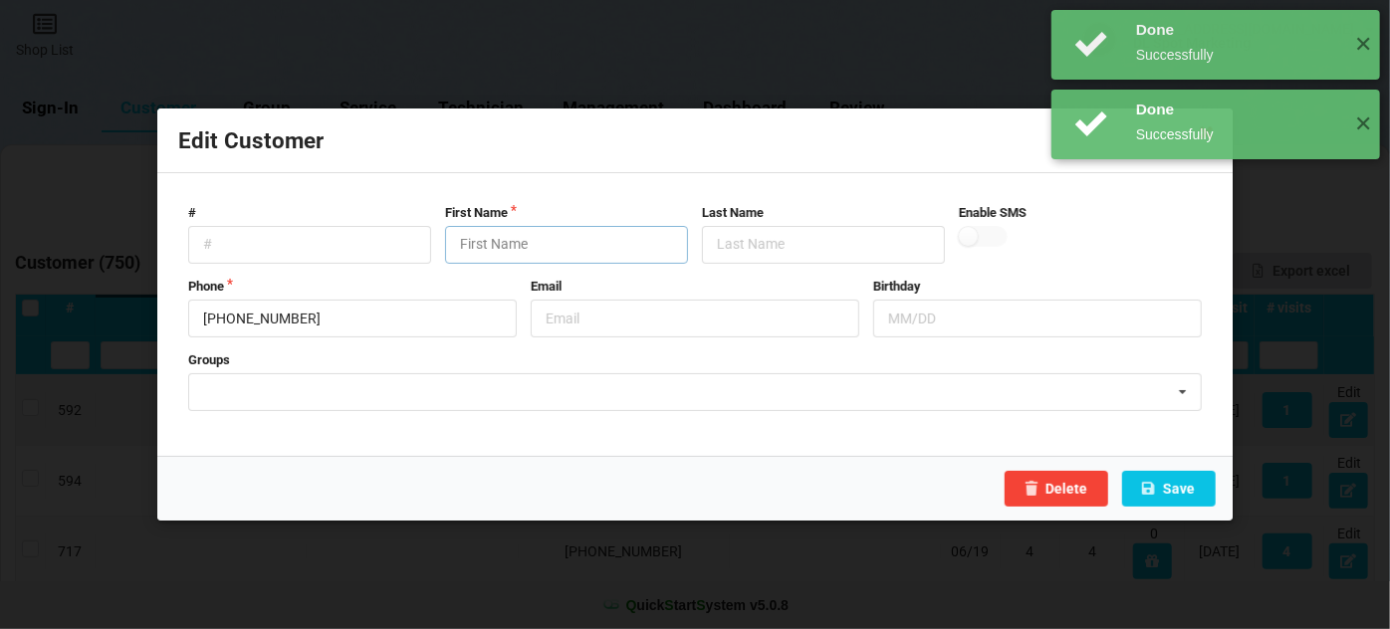
click at [523, 241] on input "text" at bounding box center [566, 245] width 243 height 38
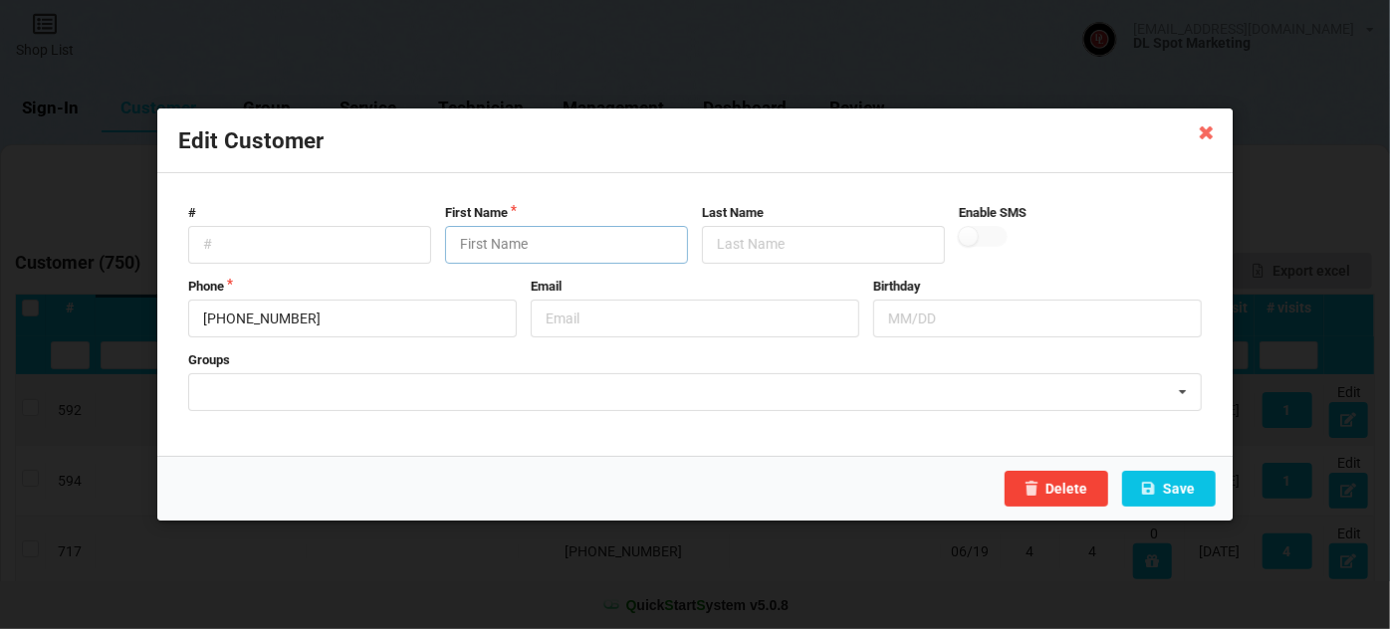
paste input "Customer"
type input "Customer"
click at [1160, 486] on button "Save" at bounding box center [1169, 489] width 94 height 36
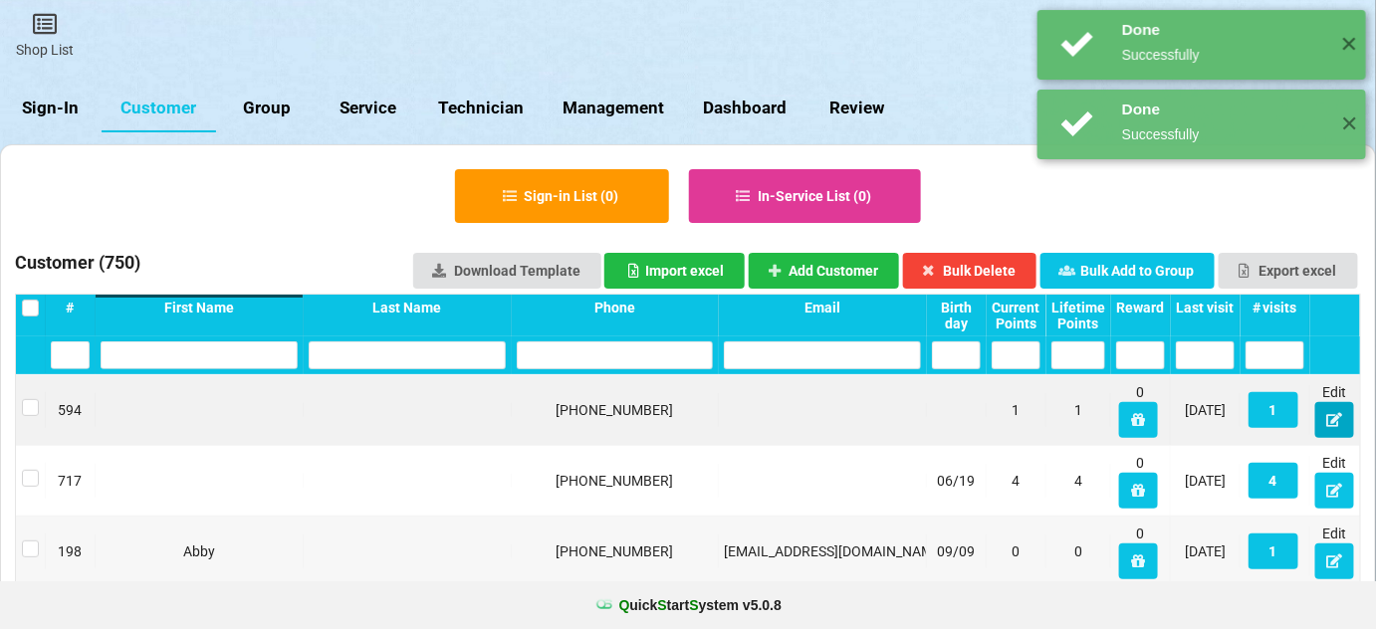
click at [1337, 429] on button at bounding box center [1334, 420] width 39 height 36
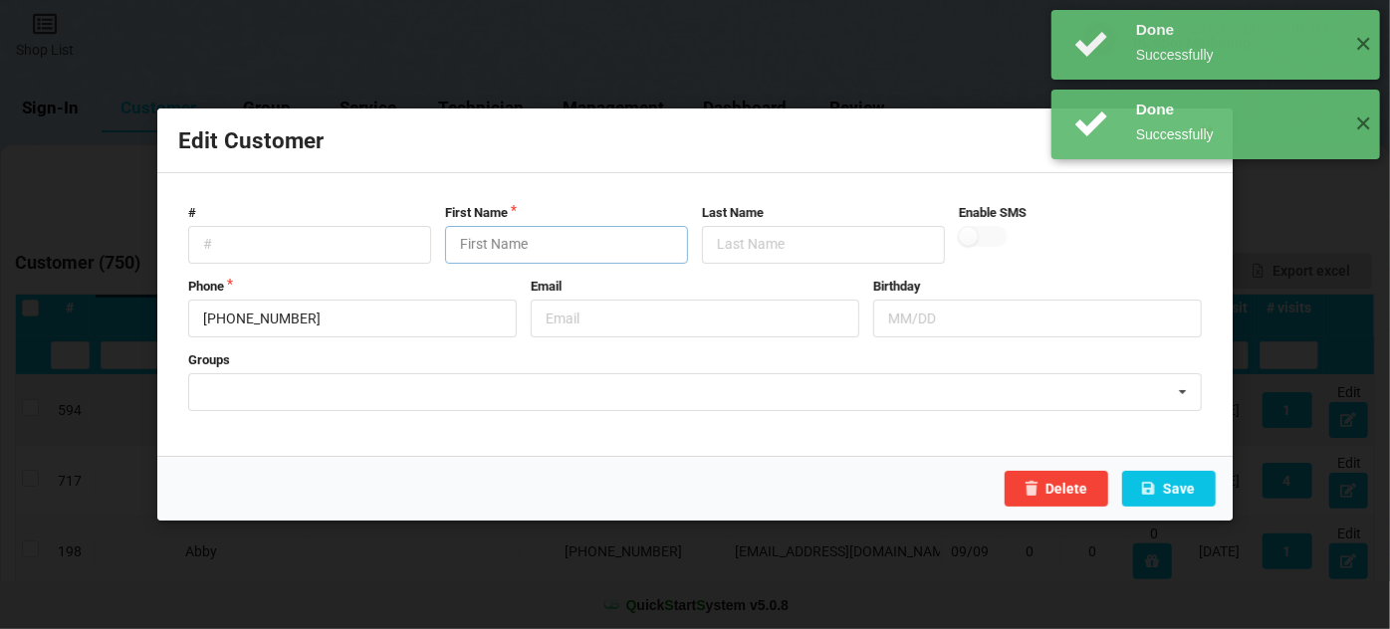
click at [527, 238] on input "text" at bounding box center [566, 245] width 243 height 38
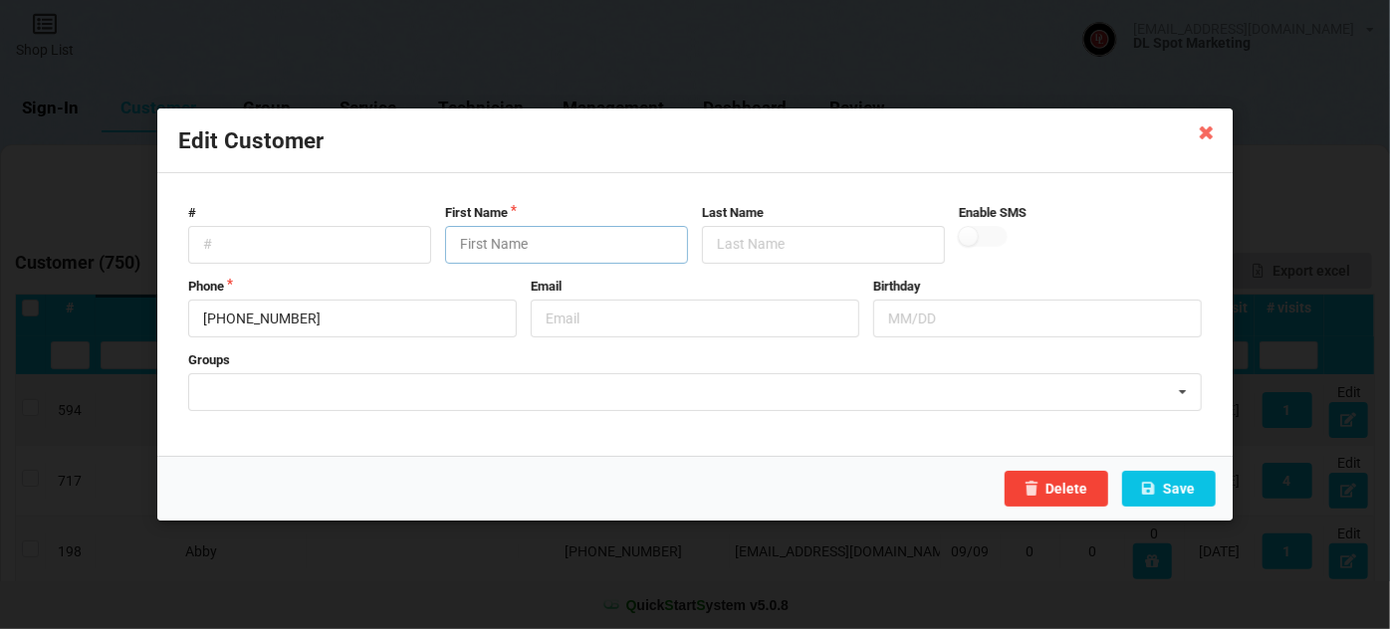
paste input "Customer"
type input "Customer"
click at [1179, 488] on button "Save" at bounding box center [1169, 489] width 94 height 36
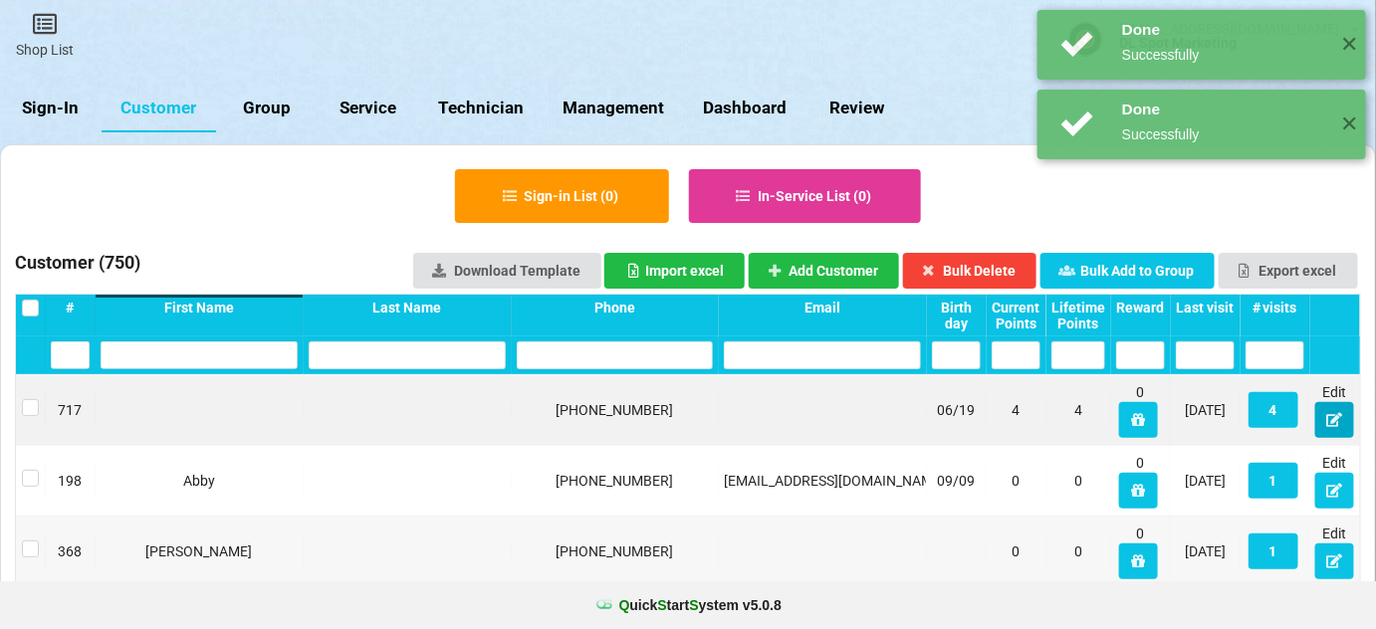
click at [1331, 420] on icon at bounding box center [1334, 419] width 17 height 12
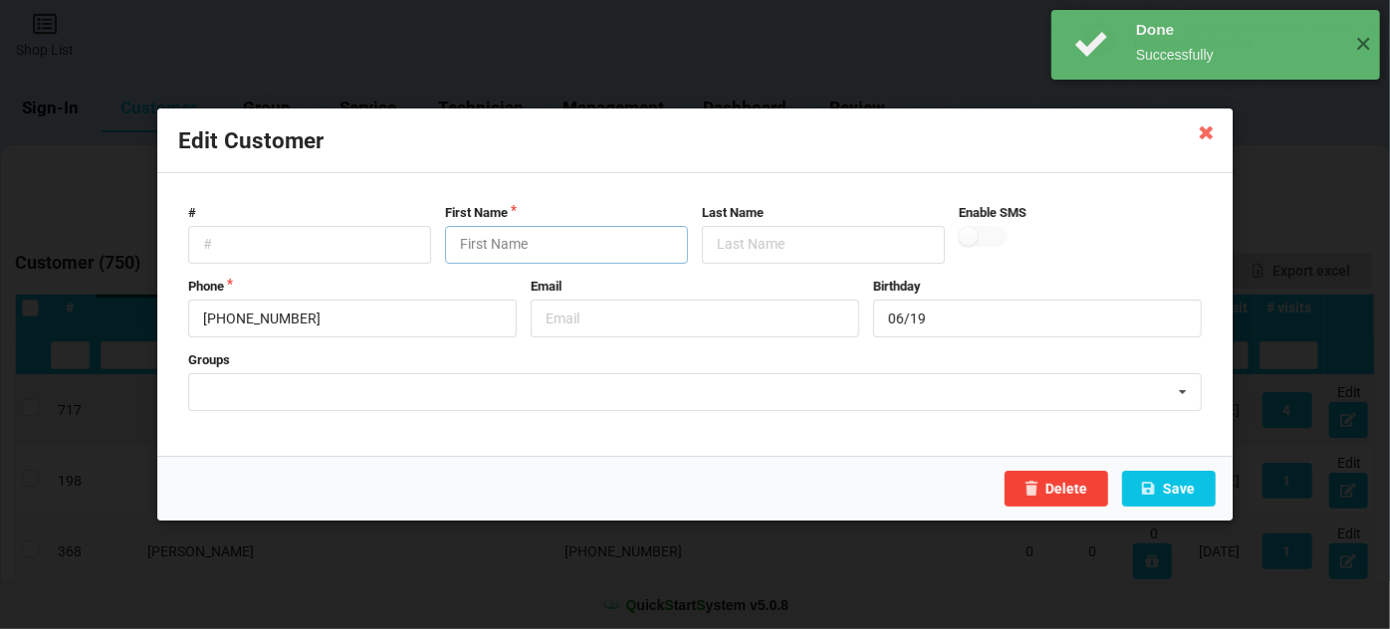
drag, startPoint x: 540, startPoint y: 253, endPoint x: 551, endPoint y: 246, distance: 13.0
click at [539, 255] on input "text" at bounding box center [566, 245] width 243 height 38
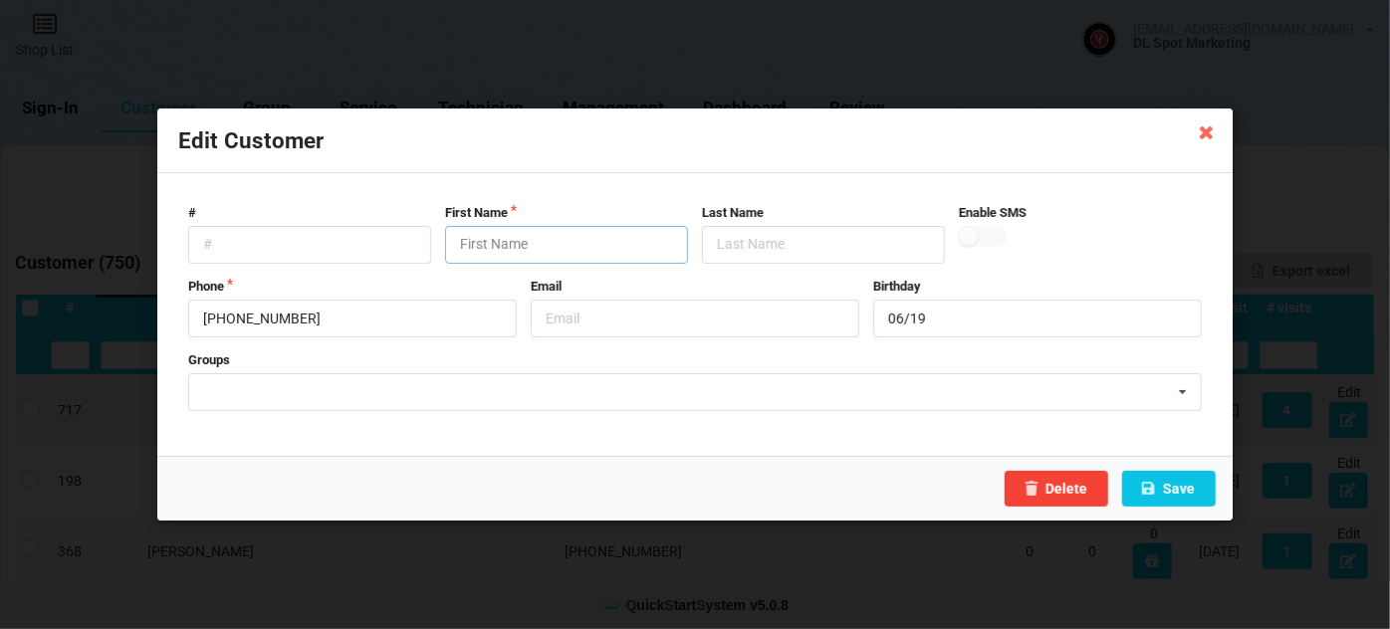
paste input "Customer"
type input "Customer"
click at [1207, 489] on button "Save" at bounding box center [1169, 489] width 94 height 36
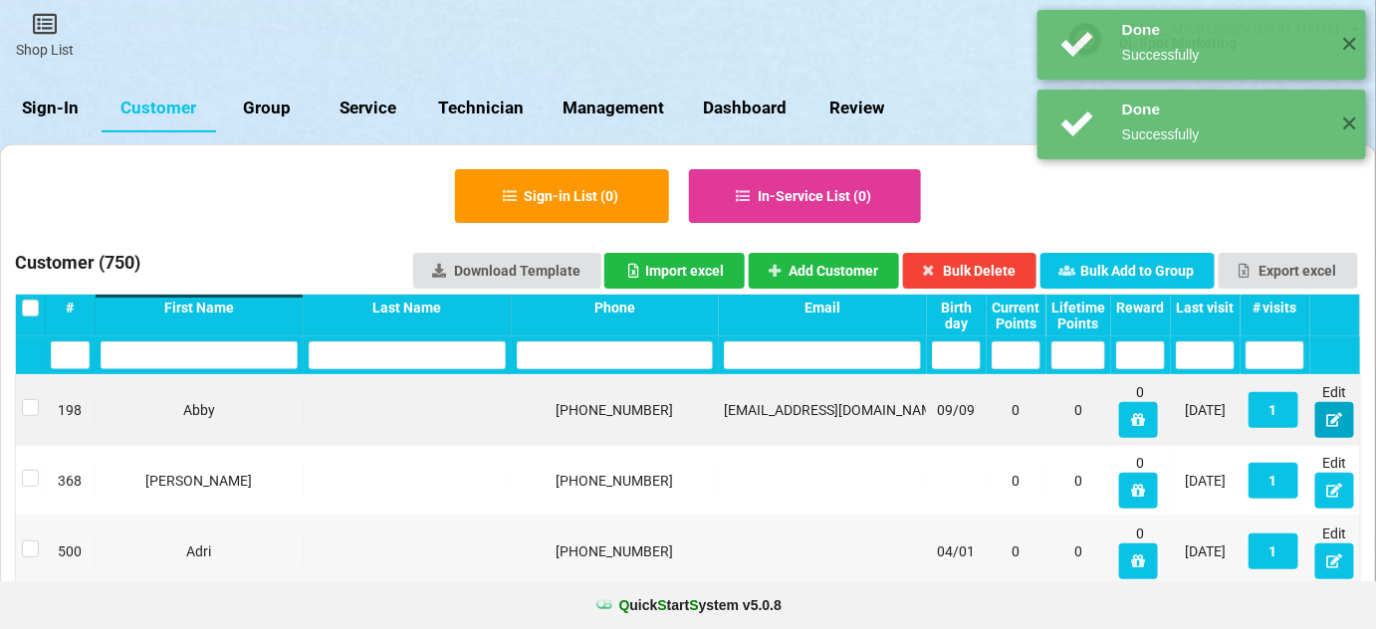
click at [1326, 419] on button at bounding box center [1334, 420] width 39 height 36
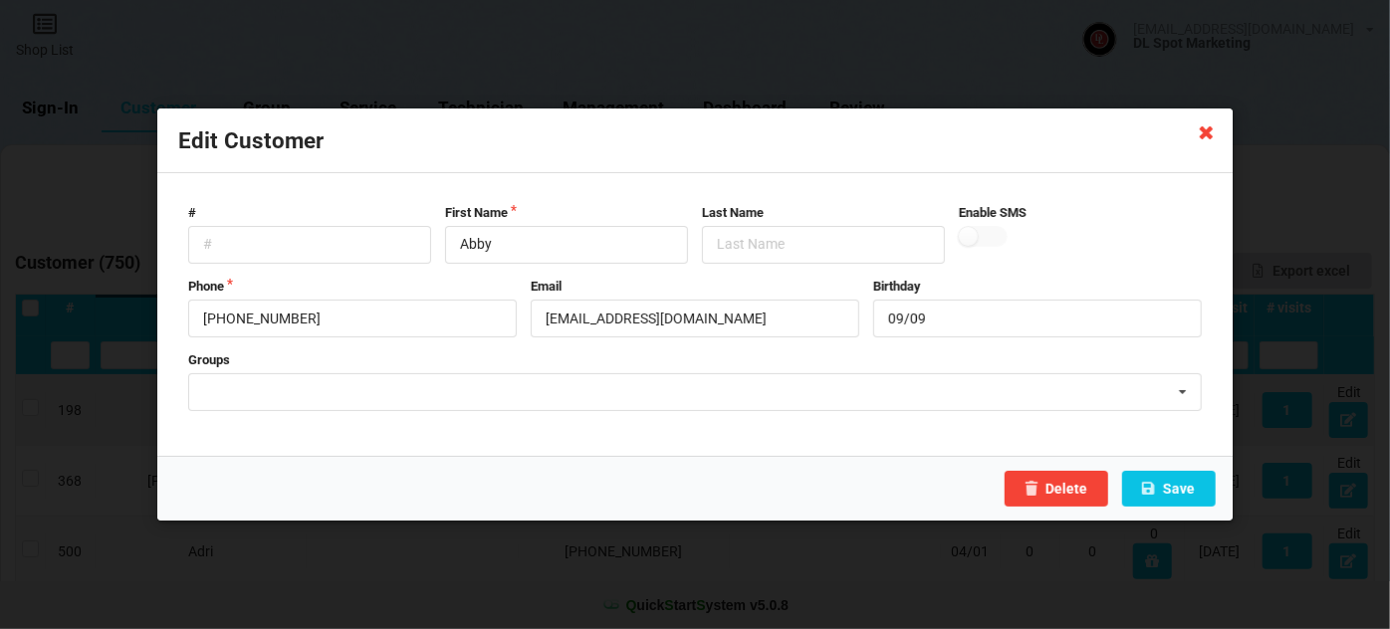
click at [1208, 131] on icon at bounding box center [1207, 132] width 32 height 32
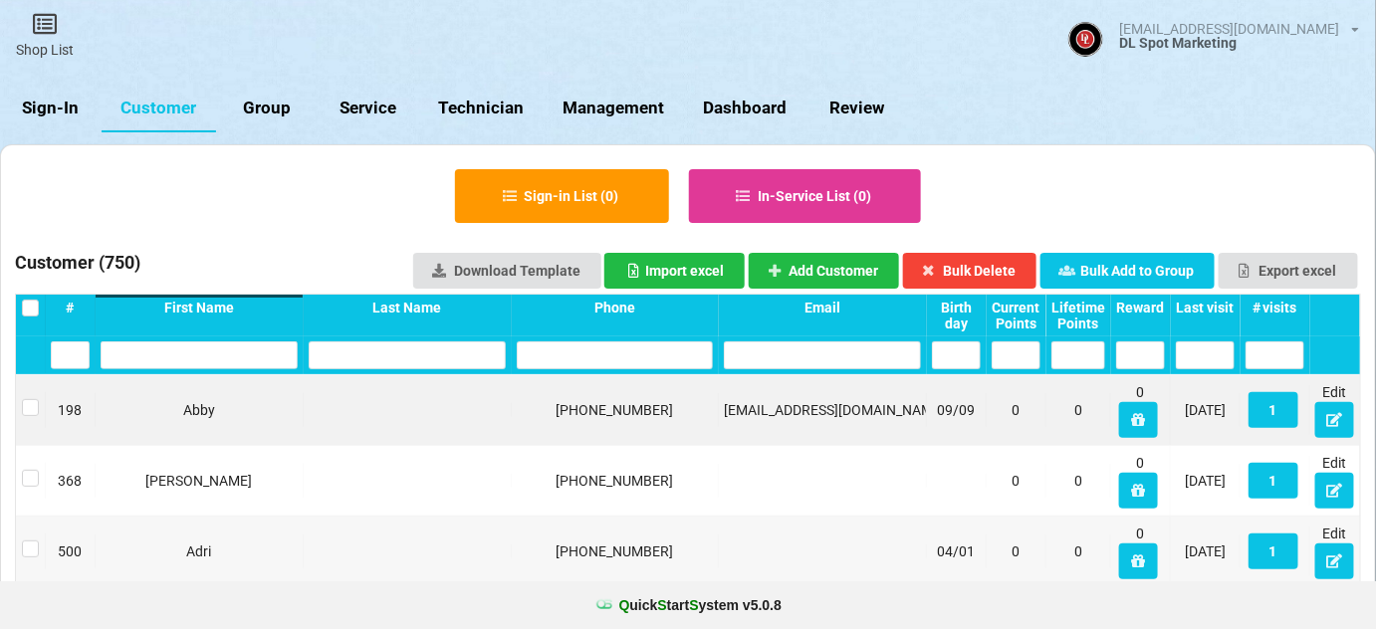
click at [203, 307] on div "First Name" at bounding box center [199, 308] width 197 height 16
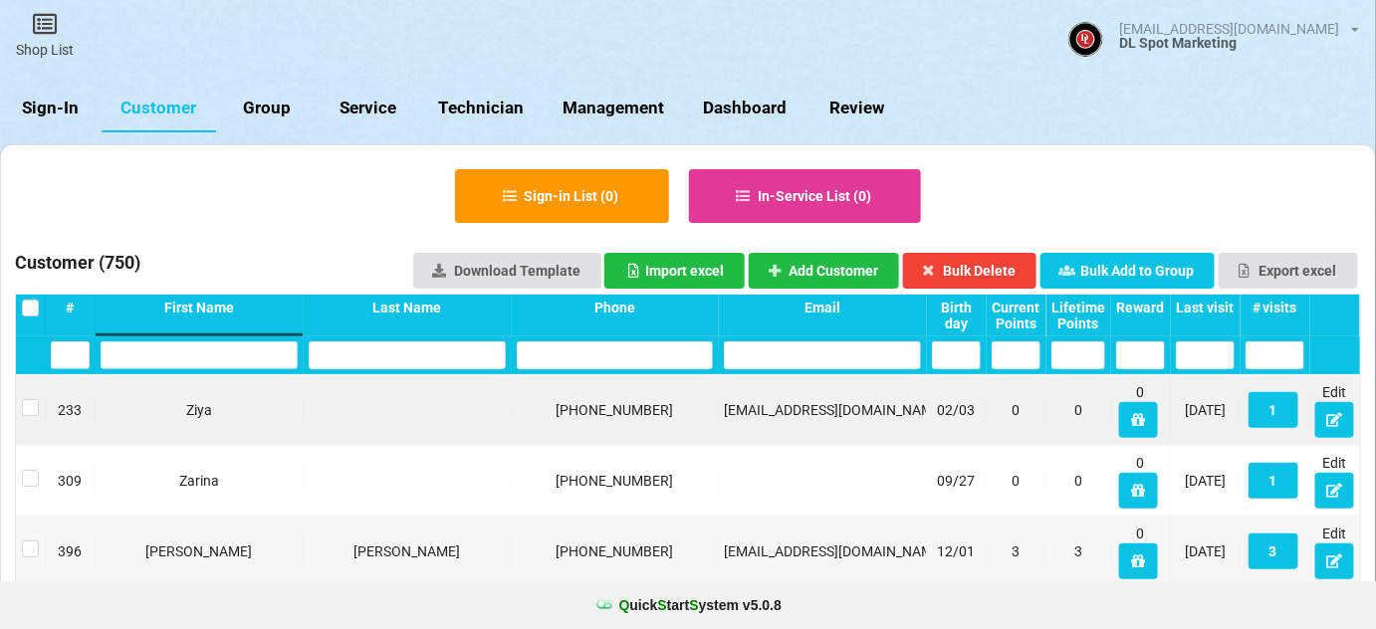
click at [203, 308] on div "First Name" at bounding box center [199, 308] width 197 height 16
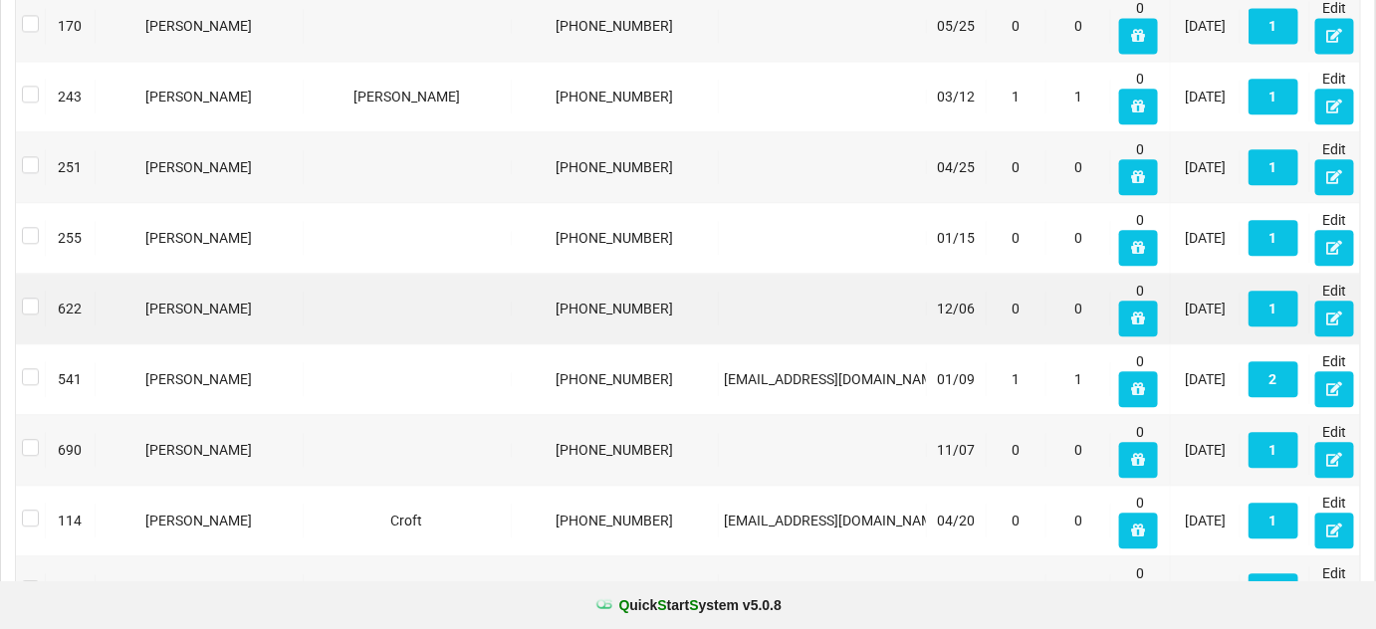
scroll to position [1611, 0]
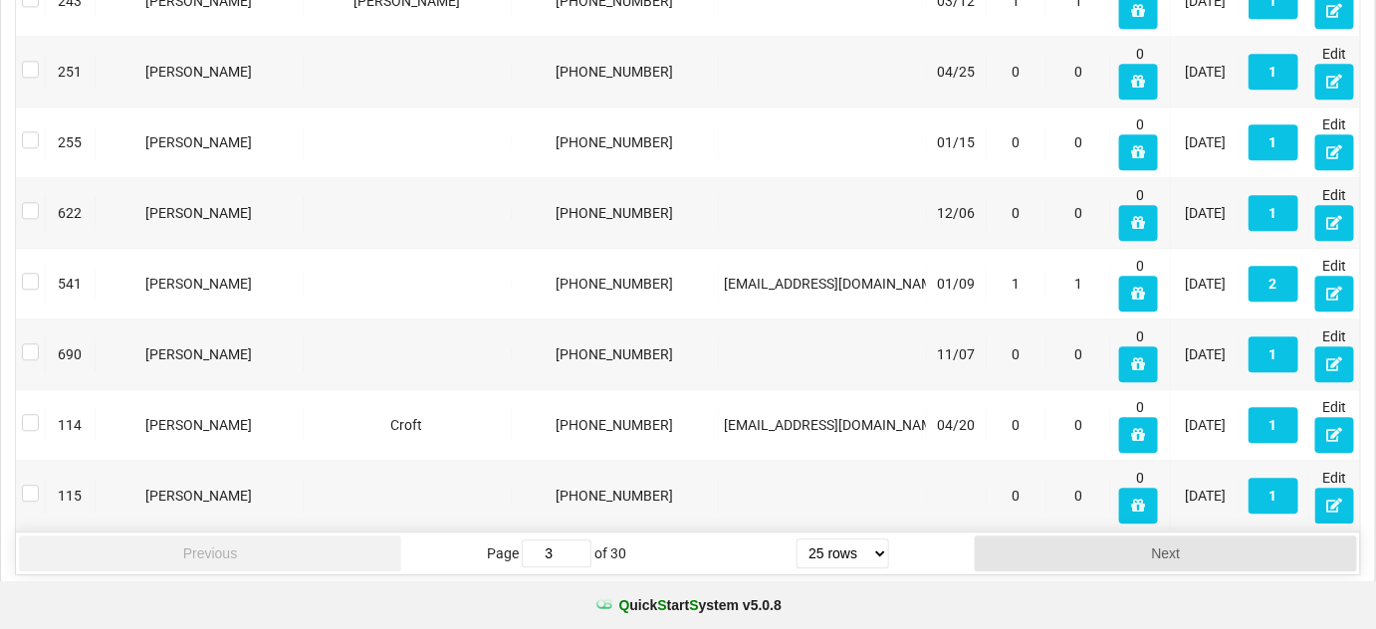
click at [882, 542] on select "5 rows 10 rows 20 rows 25 rows 50 rows 100 rows" at bounding box center [843, 554] width 93 height 30
select select "100"
click at [797, 569] on select "5 rows 10 rows 20 rows 25 rows 50 rows 100 rows" at bounding box center [843, 554] width 93 height 30
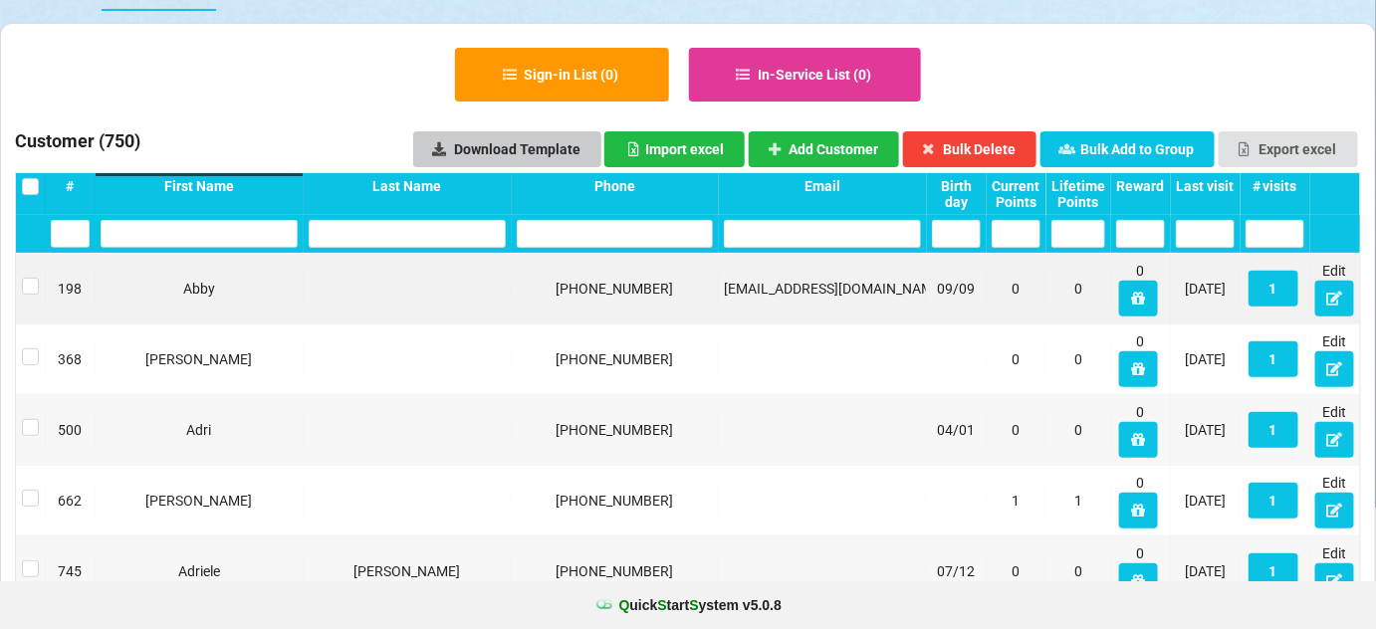
scroll to position [0, 0]
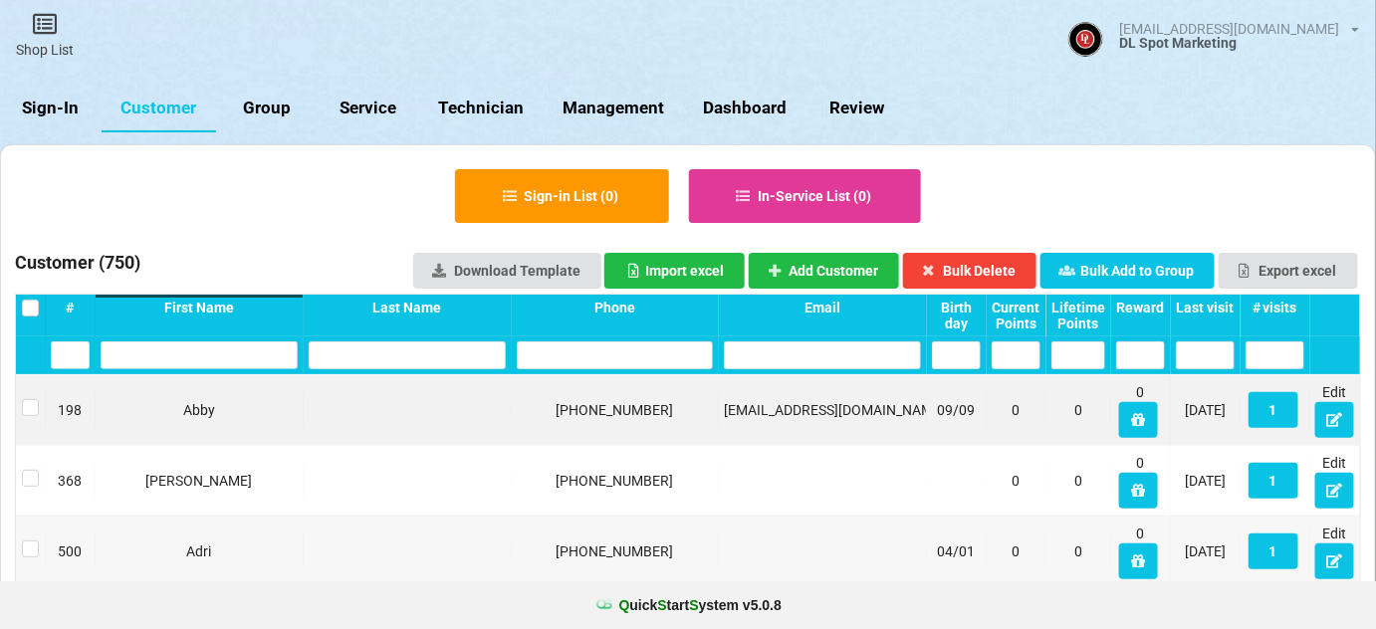
click at [271, 111] on link "Group" at bounding box center [267, 109] width 102 height 48
select select "25"
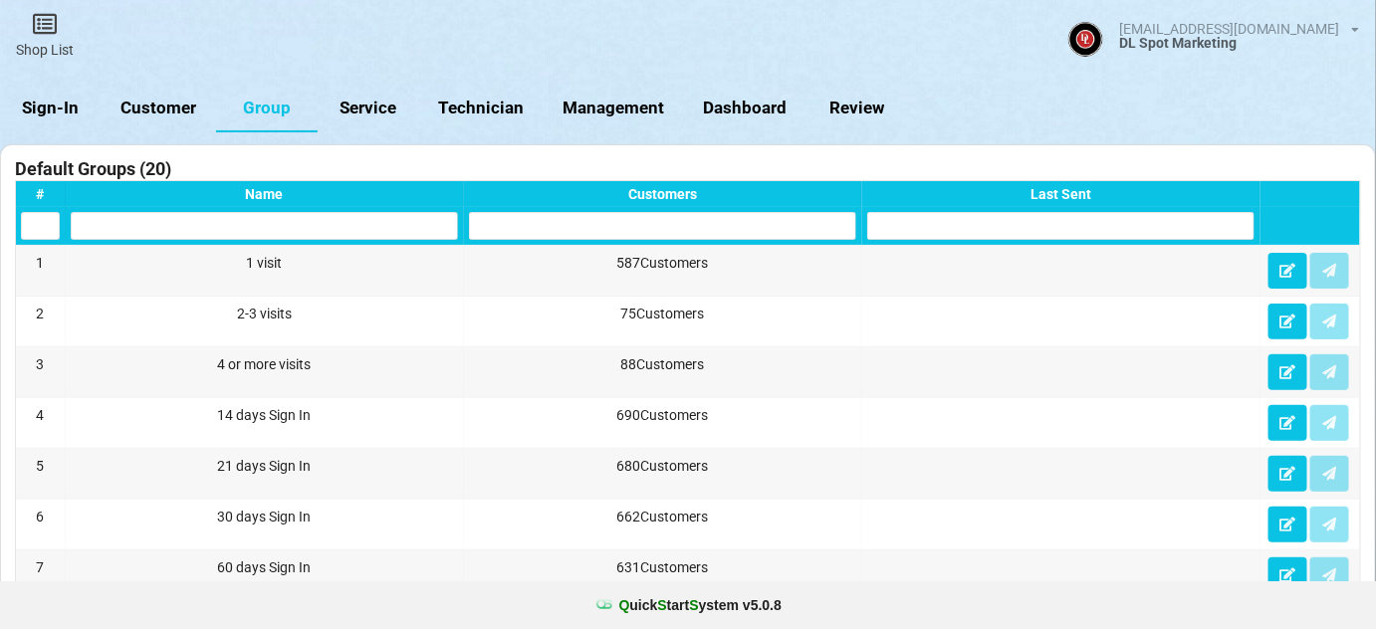
click at [163, 101] on link "Customer" at bounding box center [159, 109] width 115 height 48
select select "25"
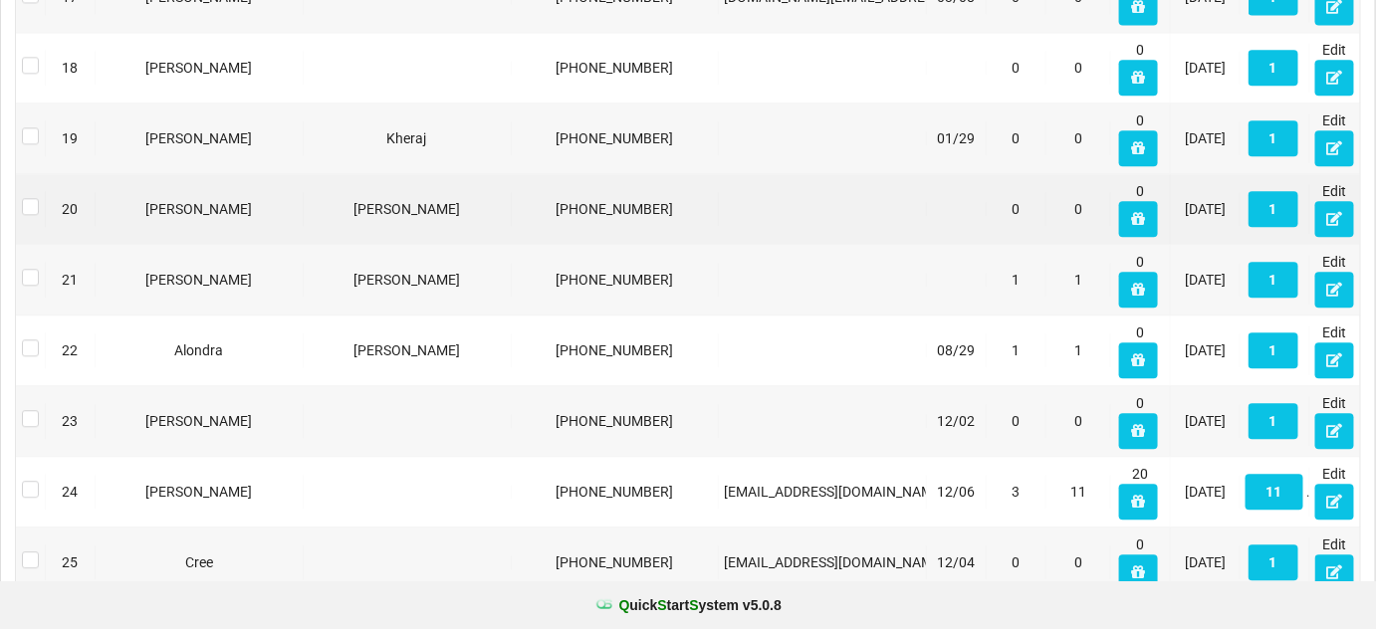
scroll to position [1611, 0]
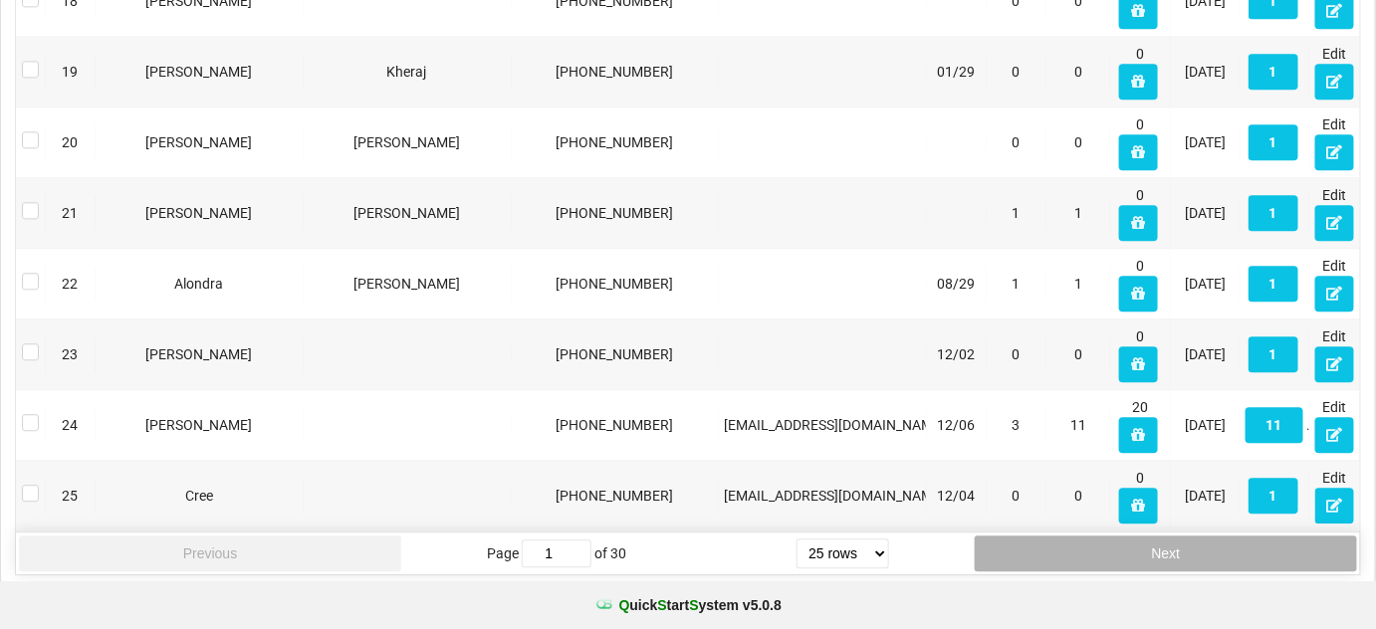
click at [1074, 539] on button "Next" at bounding box center [1166, 554] width 382 height 36
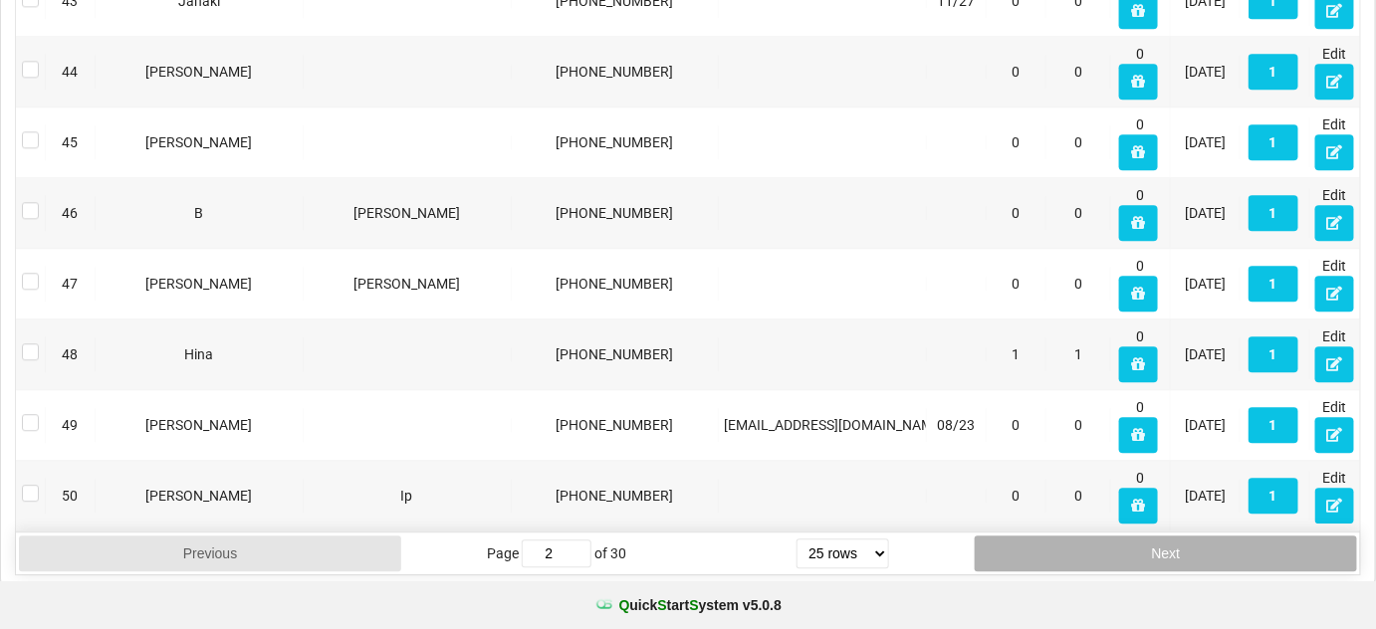
click at [1078, 543] on button "Next" at bounding box center [1166, 554] width 382 height 36
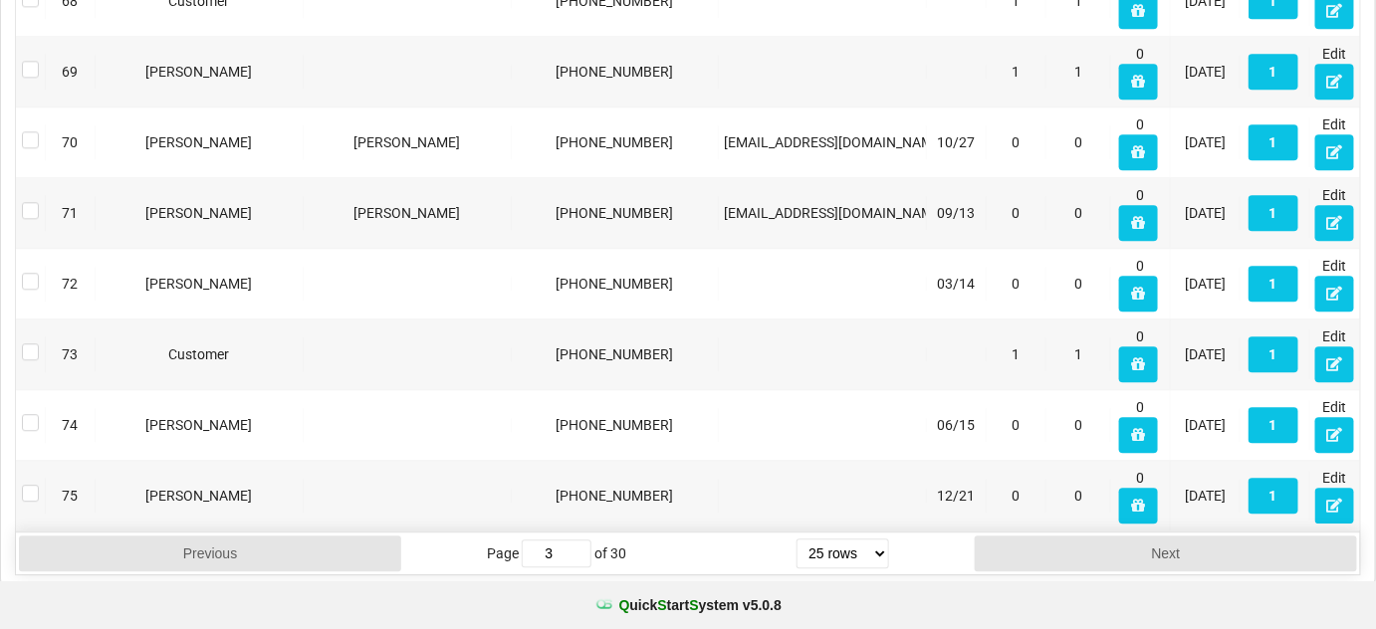
click at [1020, 620] on div "Q uick S tart S ystem v 5.0.8" at bounding box center [688, 605] width 1376 height 48
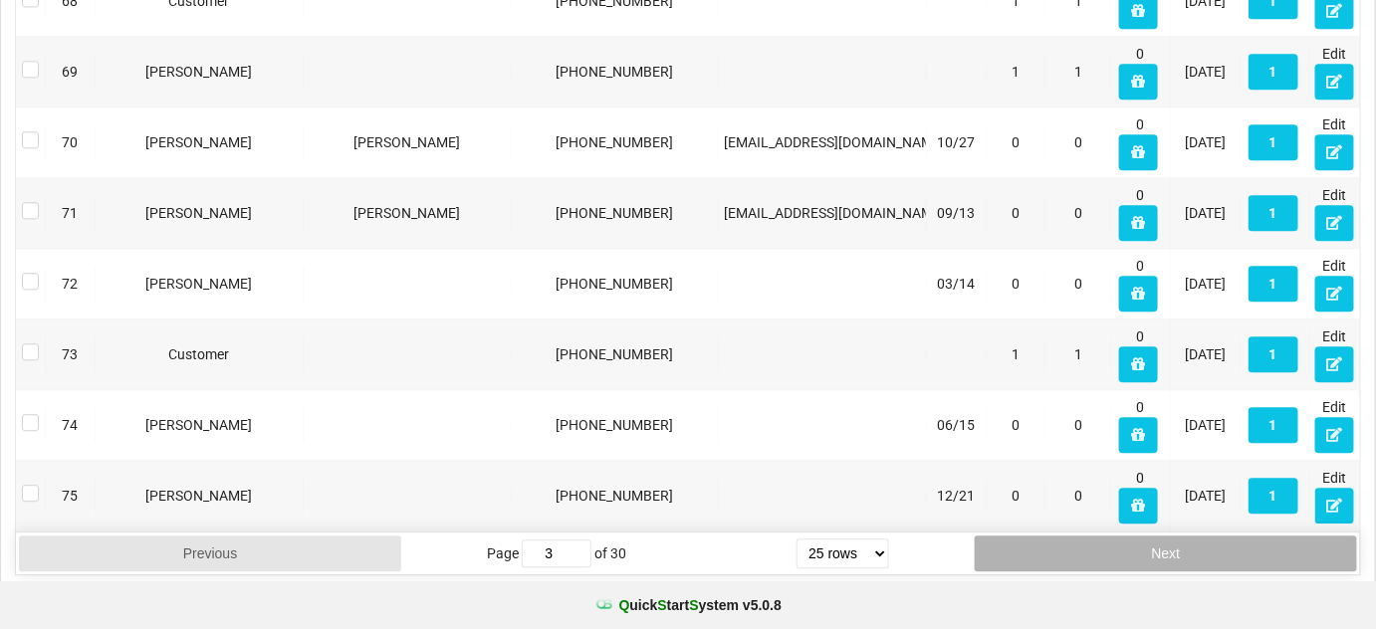
click at [1125, 545] on button "Next" at bounding box center [1166, 554] width 382 height 36
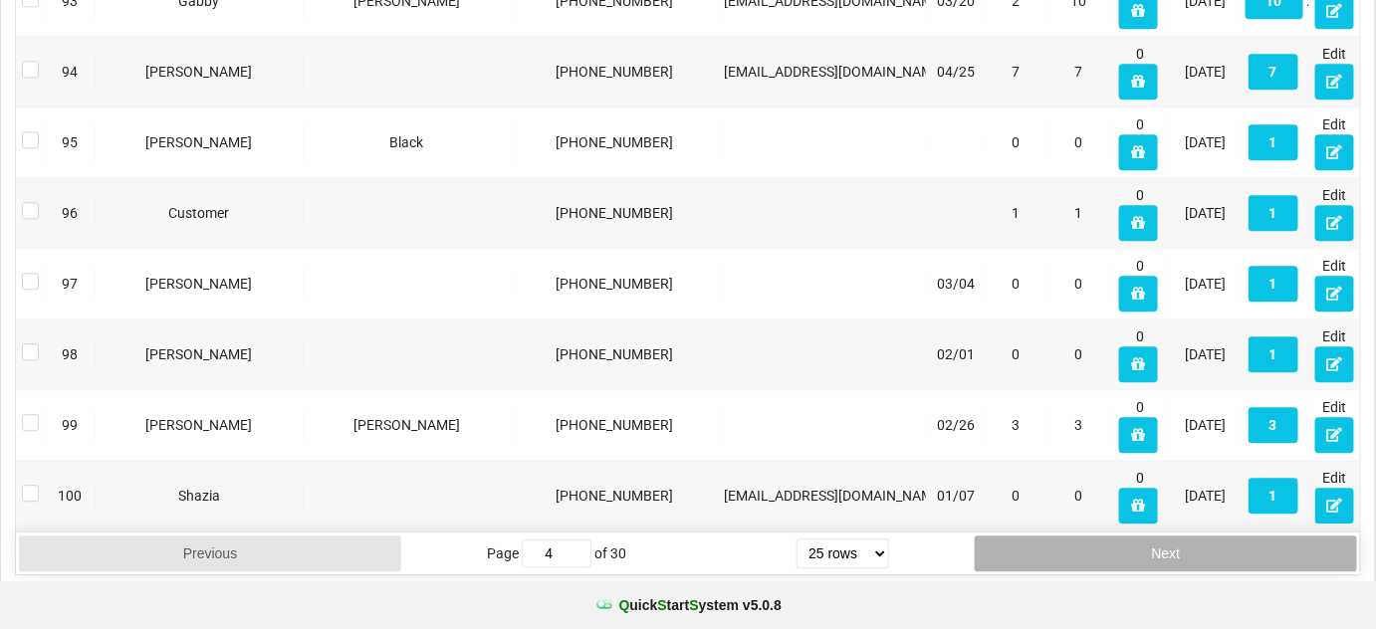
click at [1125, 545] on button "Next" at bounding box center [1166, 554] width 382 height 36
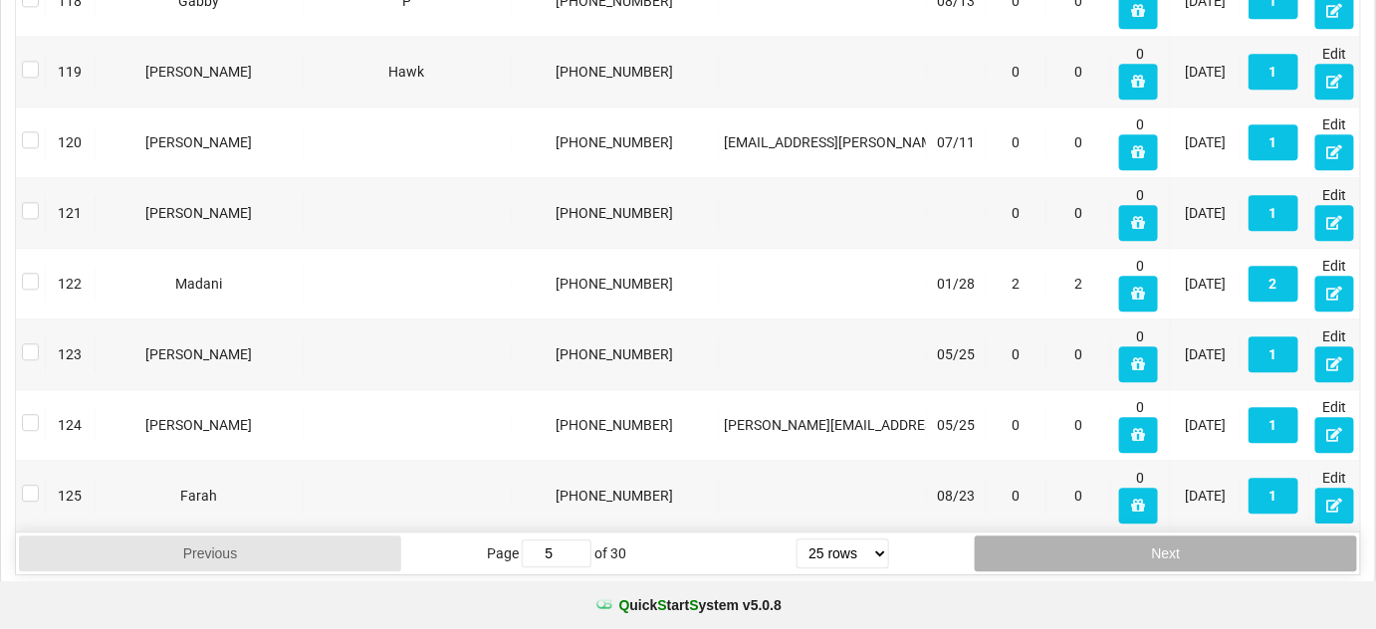
click at [1125, 545] on button "Next" at bounding box center [1166, 554] width 382 height 36
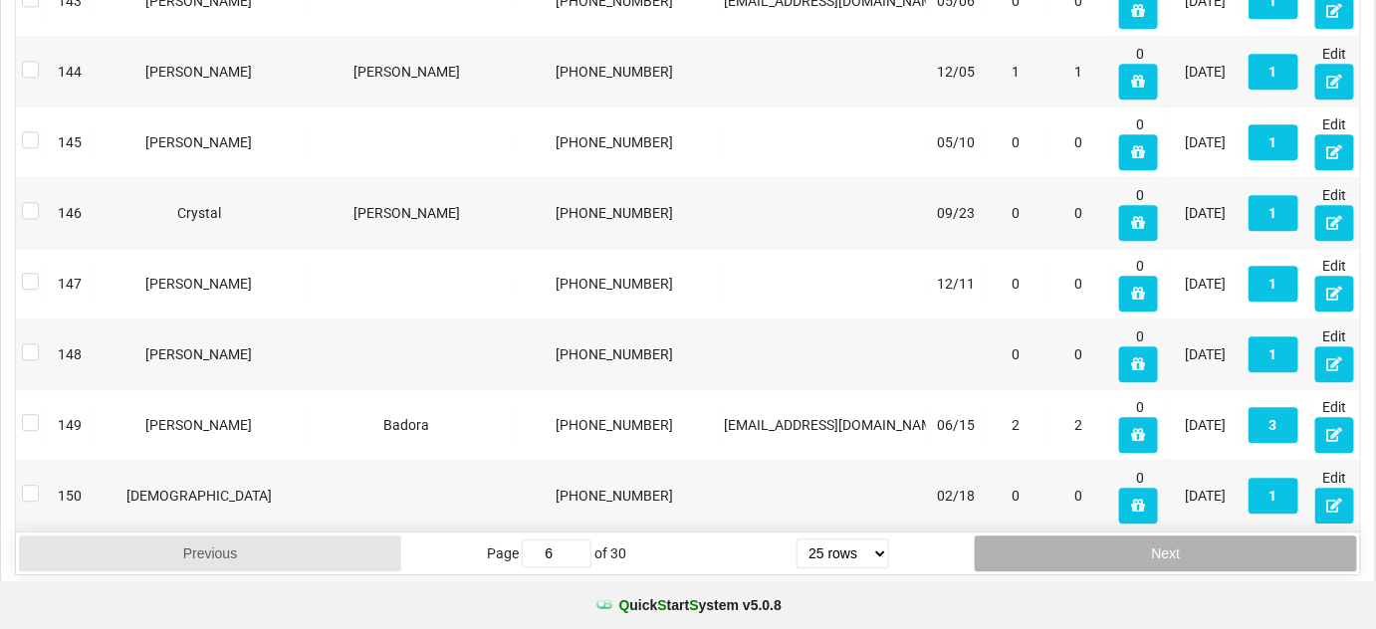
click at [1125, 545] on button "Next" at bounding box center [1166, 554] width 382 height 36
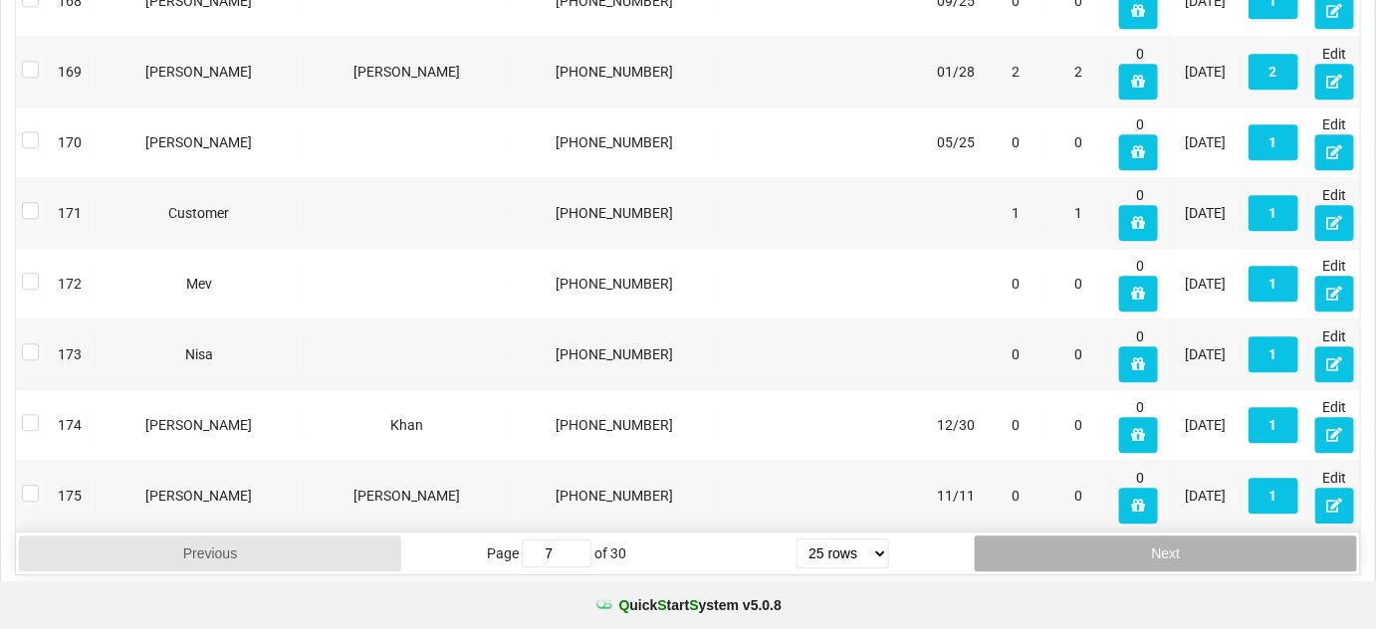
click at [1125, 545] on button "Next" at bounding box center [1166, 554] width 382 height 36
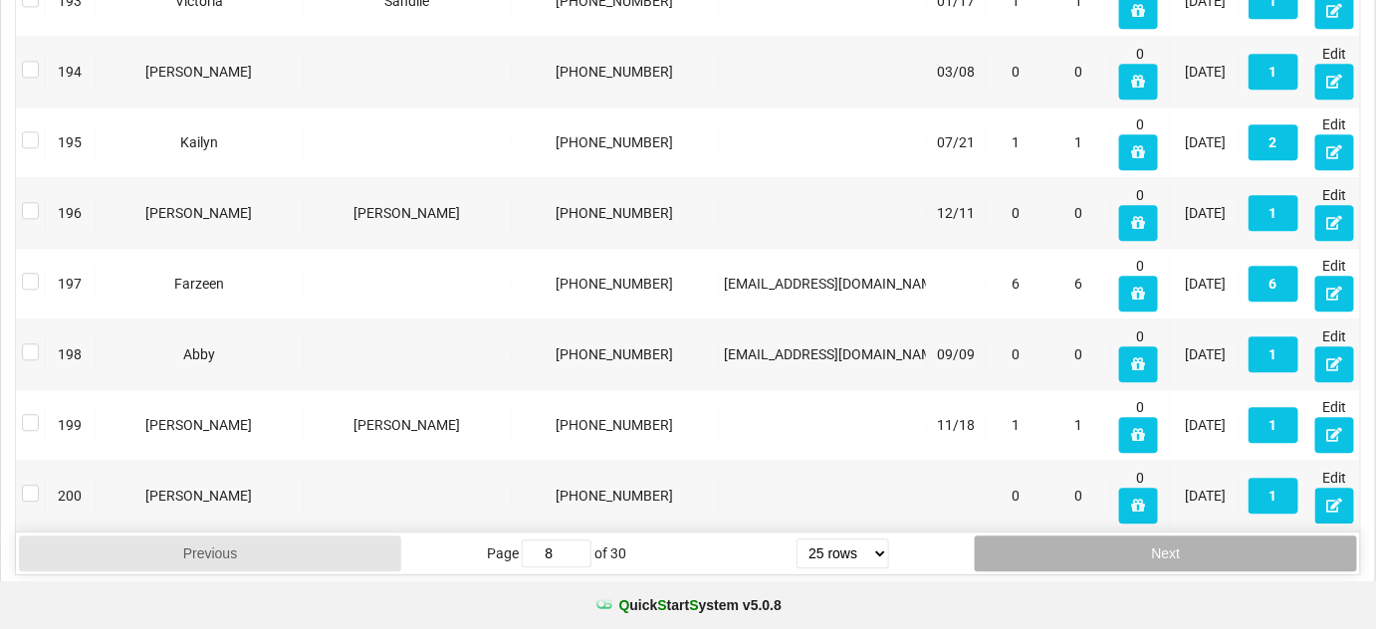
click at [1125, 545] on button "Next" at bounding box center [1166, 554] width 382 height 36
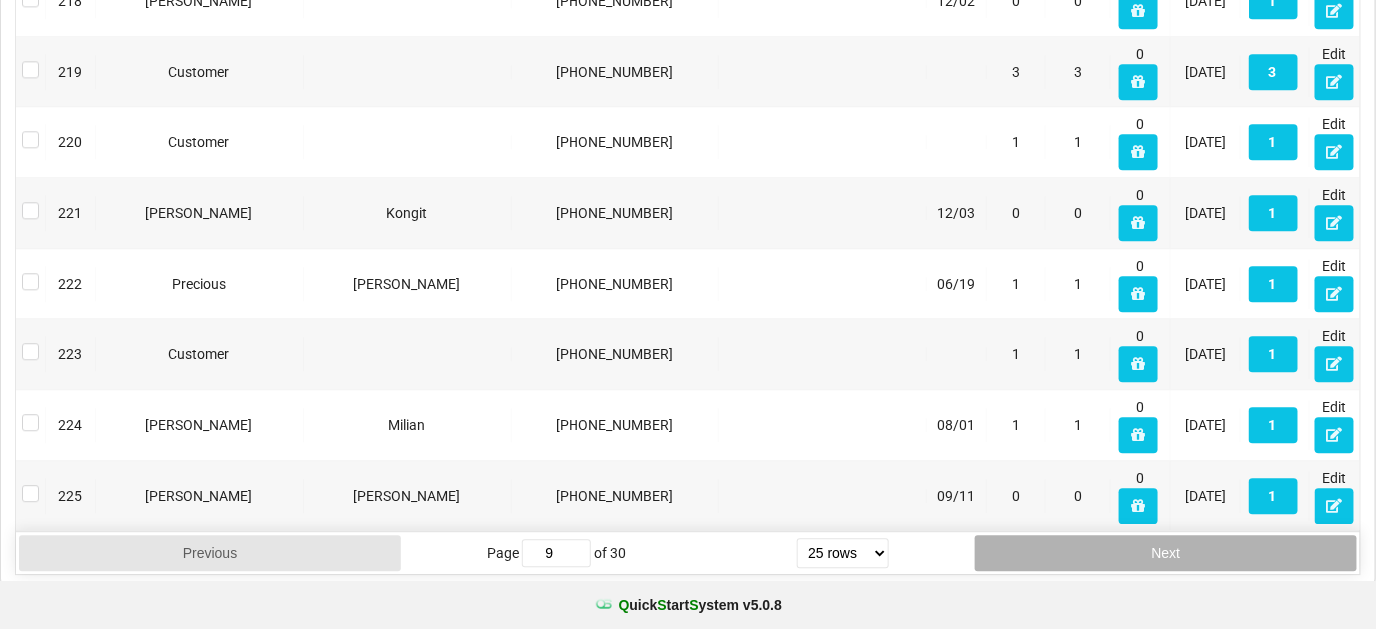
click at [1125, 545] on button "Next" at bounding box center [1166, 554] width 382 height 36
type input "10"
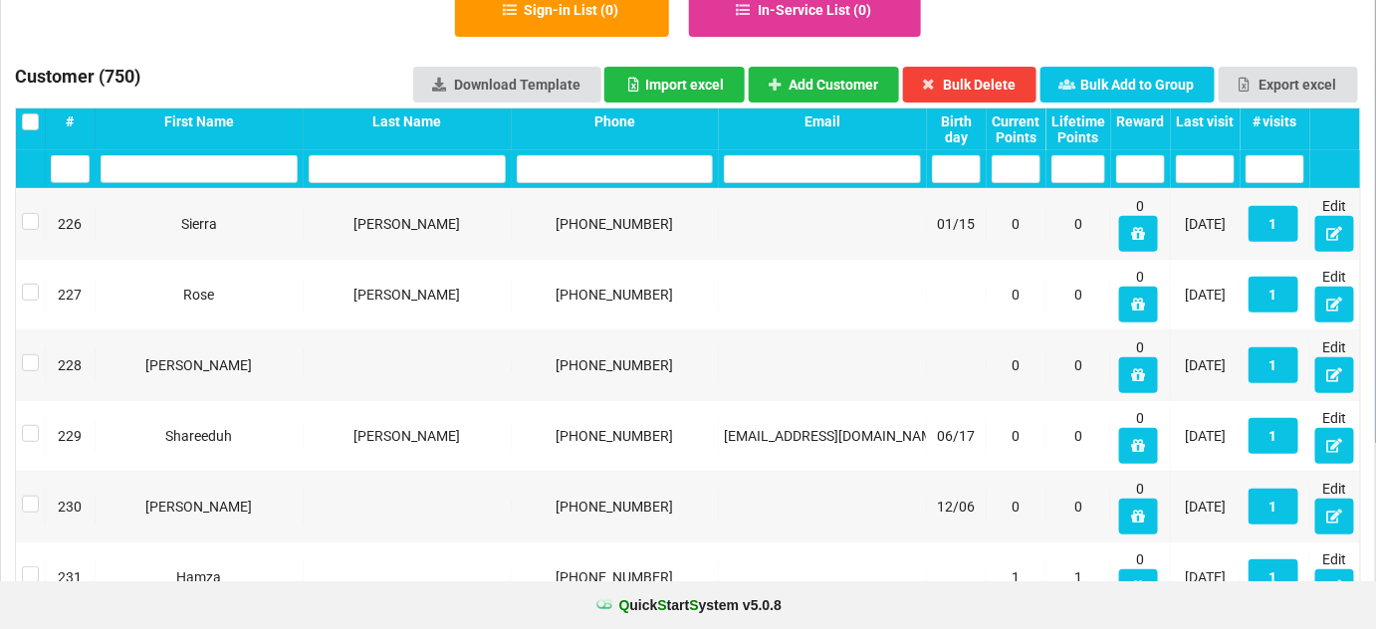
scroll to position [0, 0]
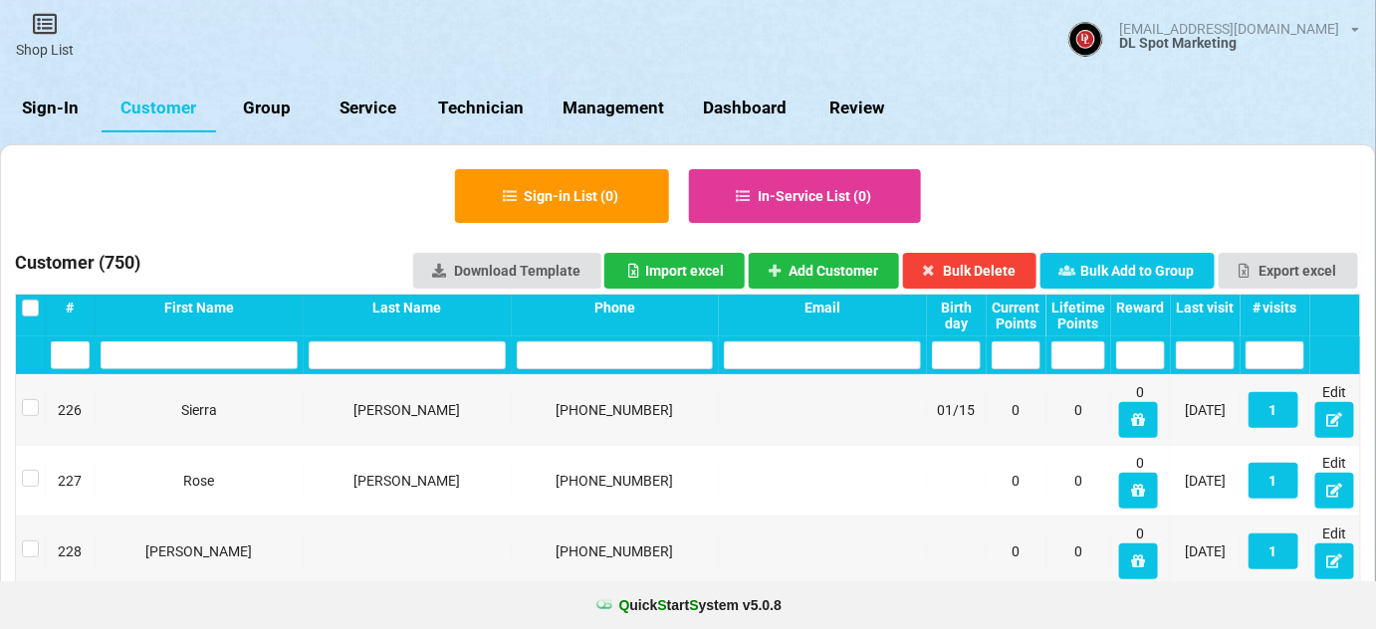
click at [271, 100] on link "Group" at bounding box center [267, 109] width 102 height 48
select select "25"
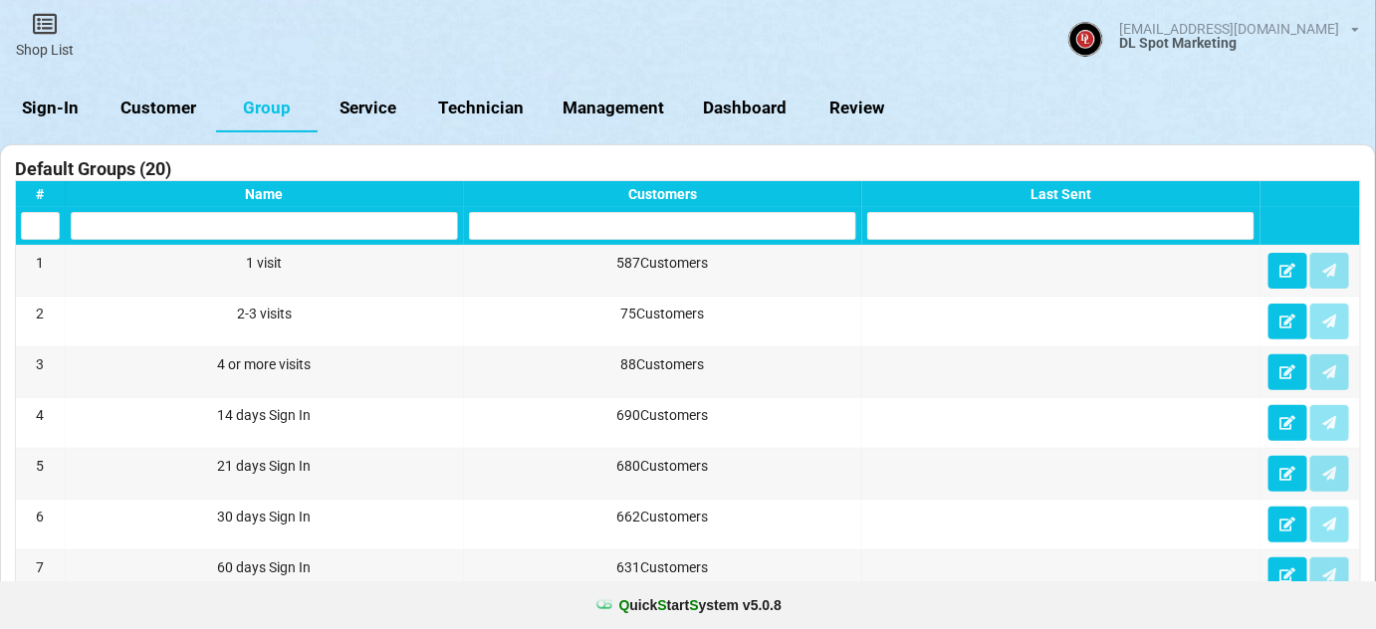
click at [168, 109] on link "Customer" at bounding box center [159, 109] width 115 height 48
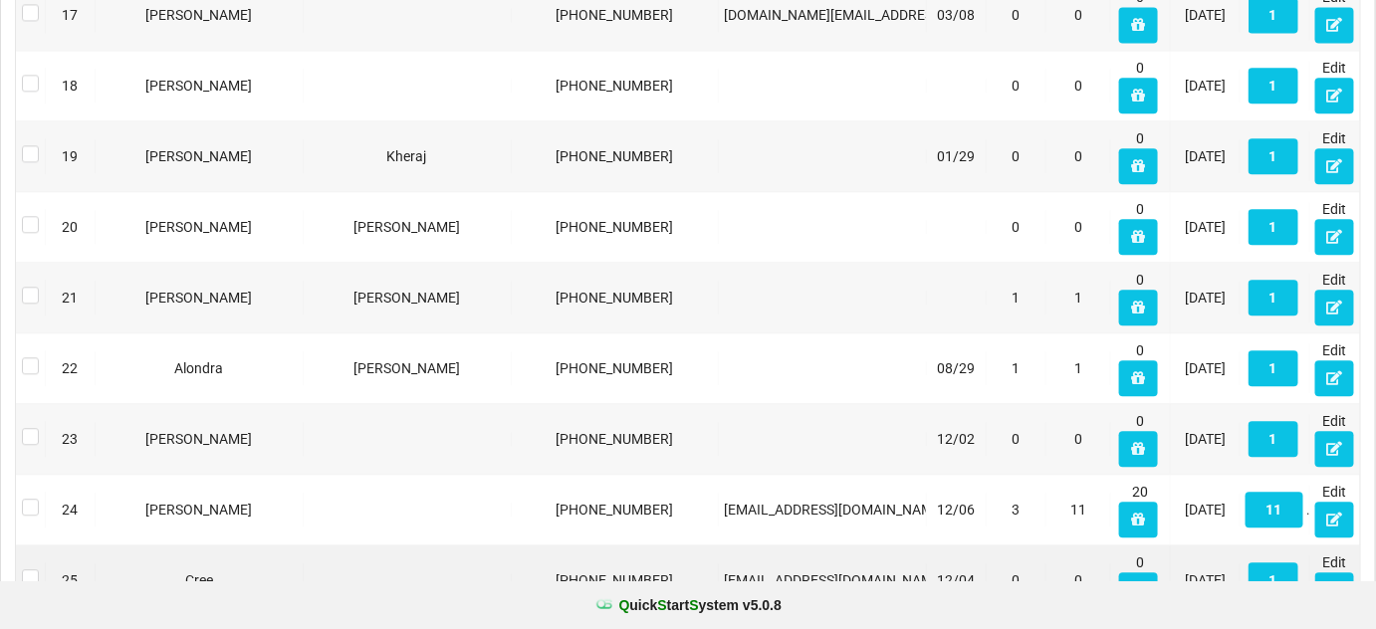
scroll to position [1611, 0]
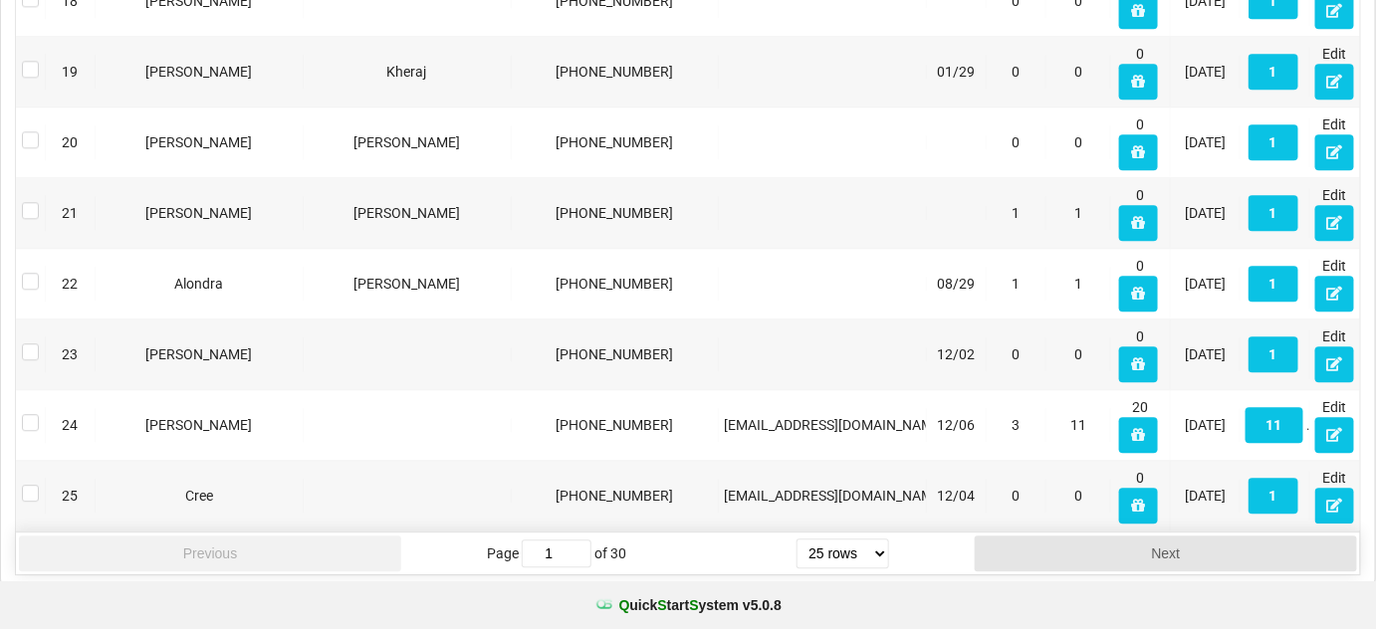
click at [875, 542] on select "5 rows 10 rows 20 rows 25 rows 50 rows 100 rows" at bounding box center [843, 554] width 93 height 30
select select "100"
click at [797, 569] on select "5 rows 10 rows 20 rows 25 rows 50 rows 100 rows" at bounding box center [843, 554] width 93 height 30
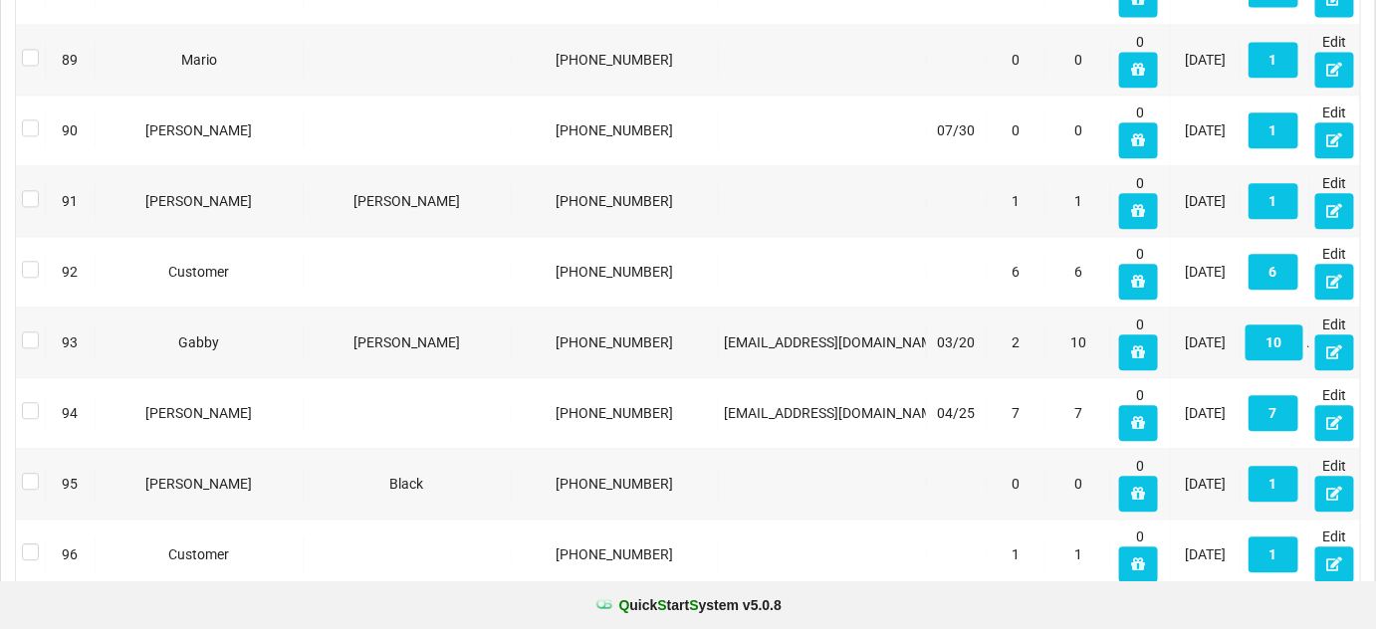
scroll to position [6893, 0]
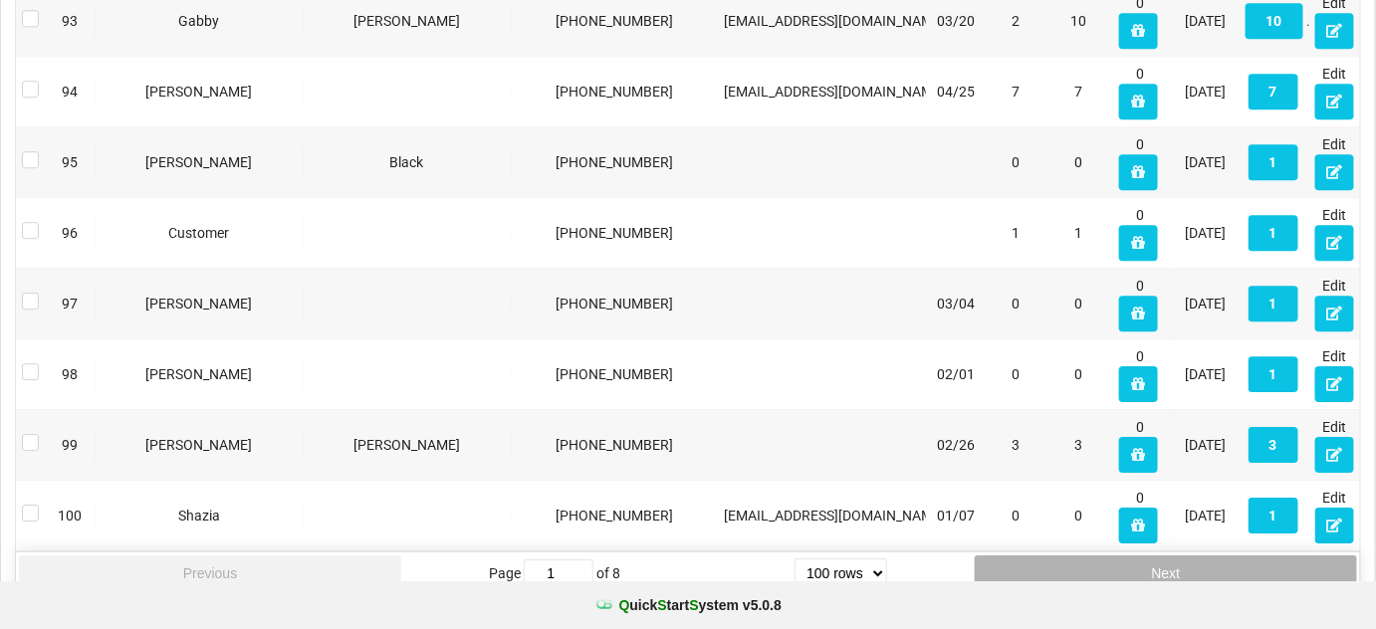
click at [1155, 556] on button "Next" at bounding box center [1166, 574] width 382 height 36
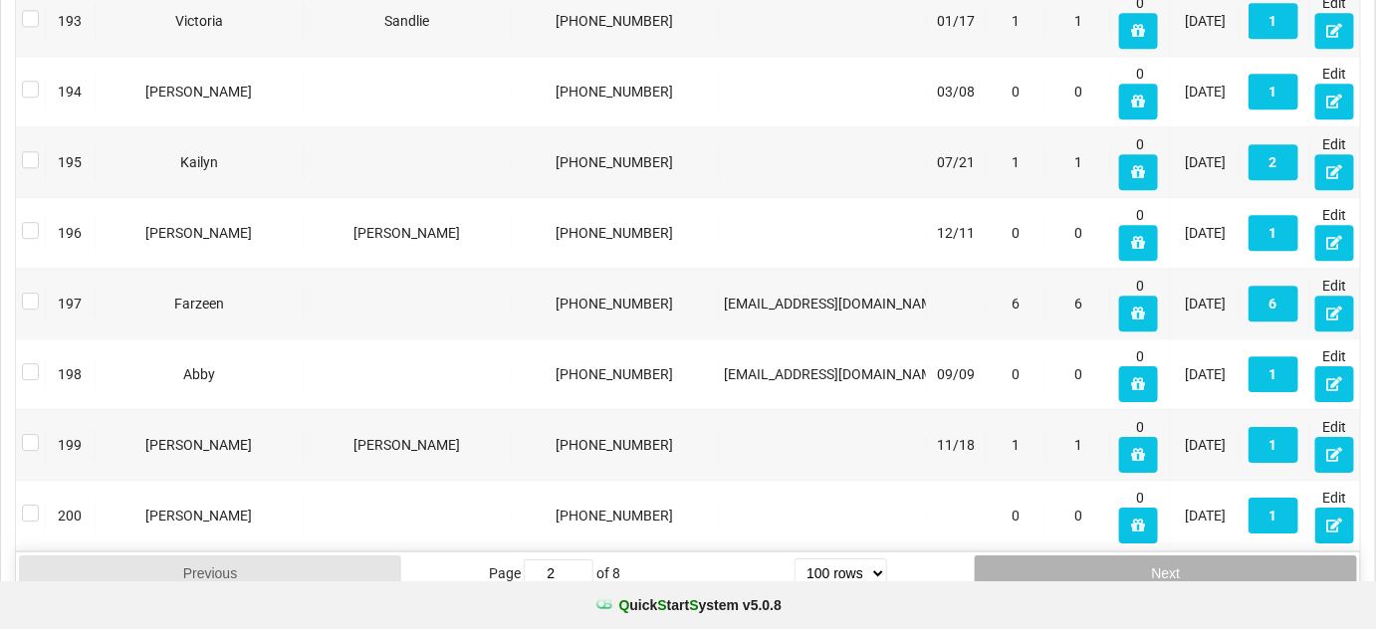
click at [1221, 556] on button "Next" at bounding box center [1166, 574] width 382 height 36
type input "3"
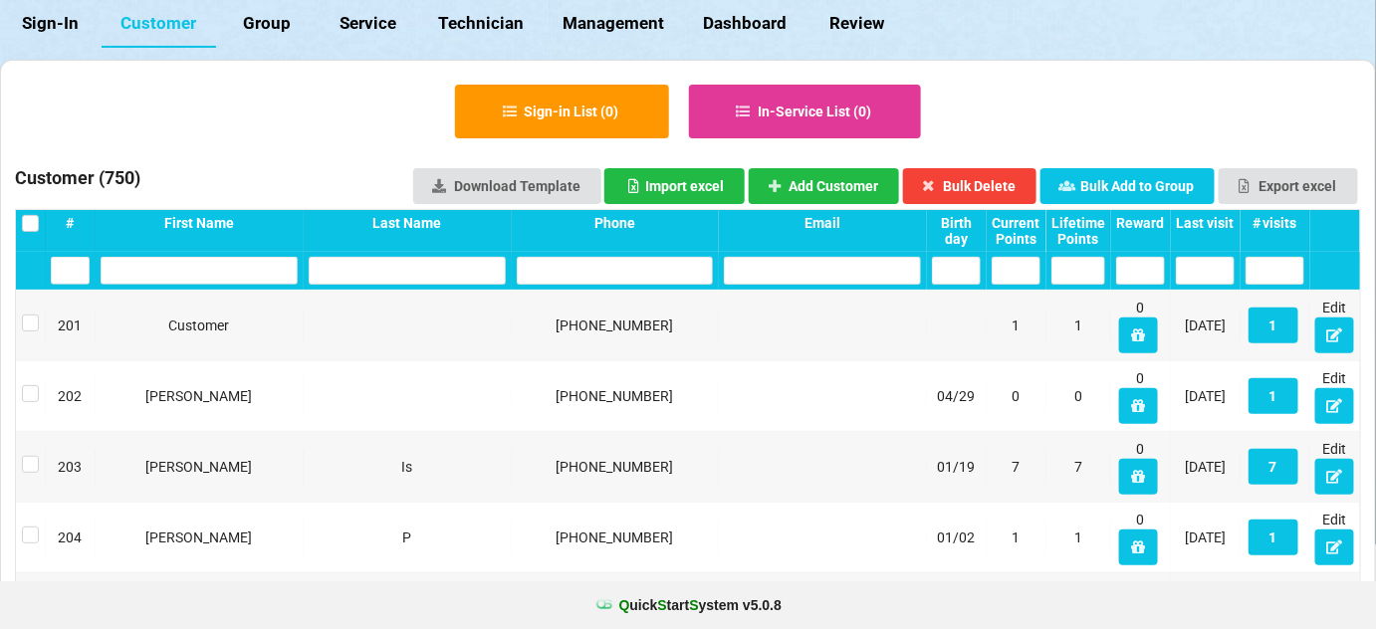
scroll to position [0, 0]
